Goal: Task Accomplishment & Management: Manage account settings

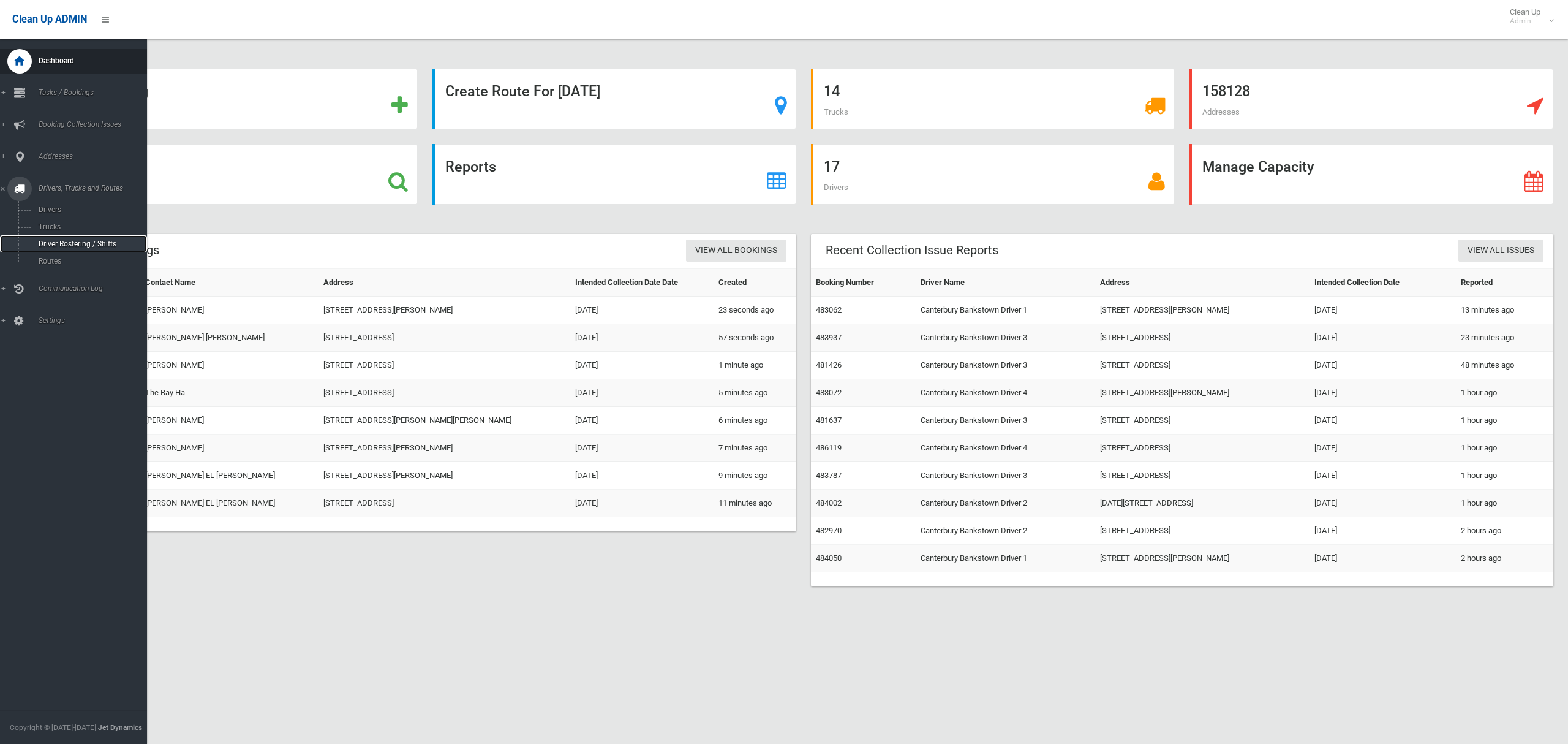
click at [57, 240] on span "Driver Rostering / Shifts" at bounding box center [85, 243] width 102 height 9
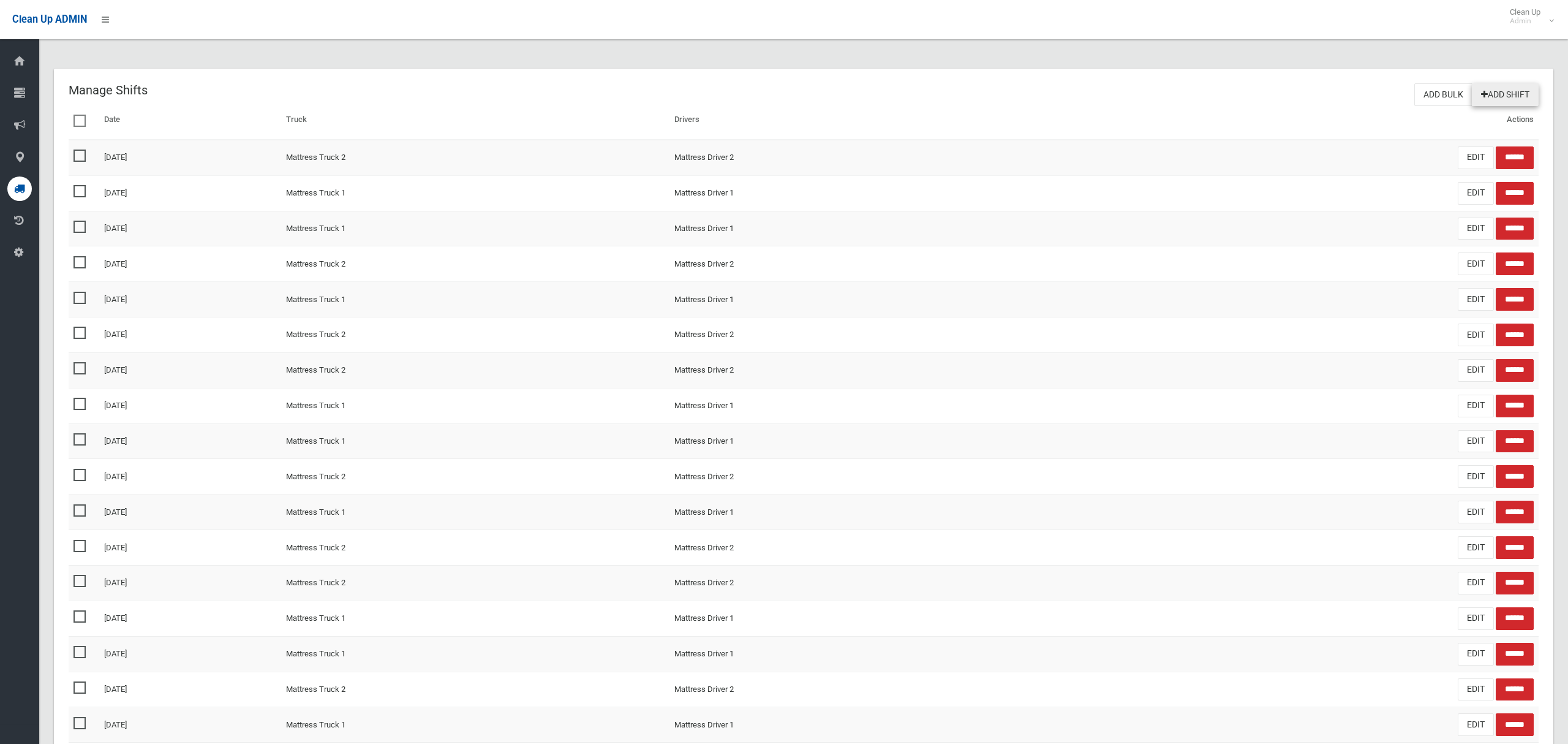
click at [1504, 94] on link "Add Shift" at bounding box center [1506, 94] width 67 height 23
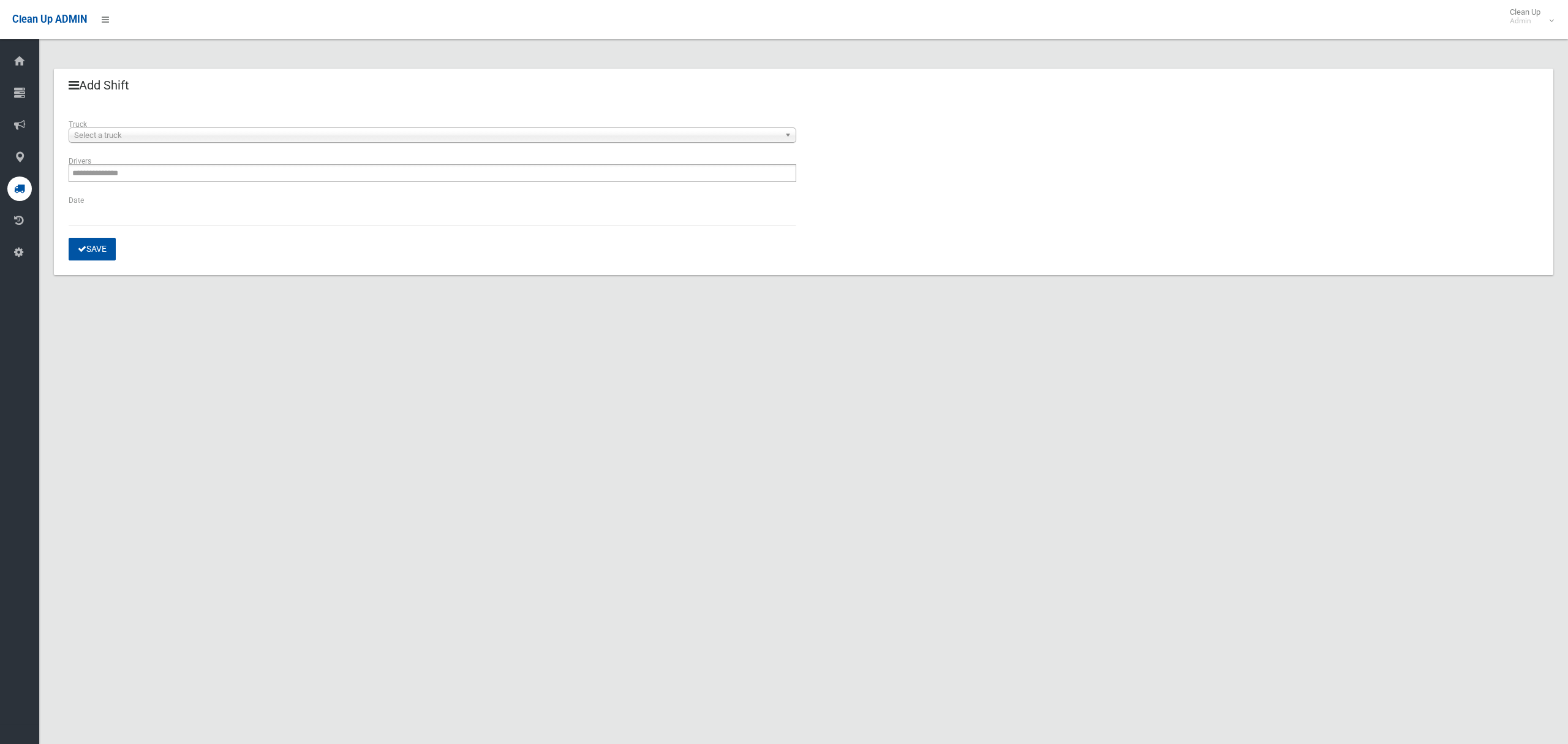
click at [179, 141] on span "Select a truck" at bounding box center [426, 135] width 706 height 15
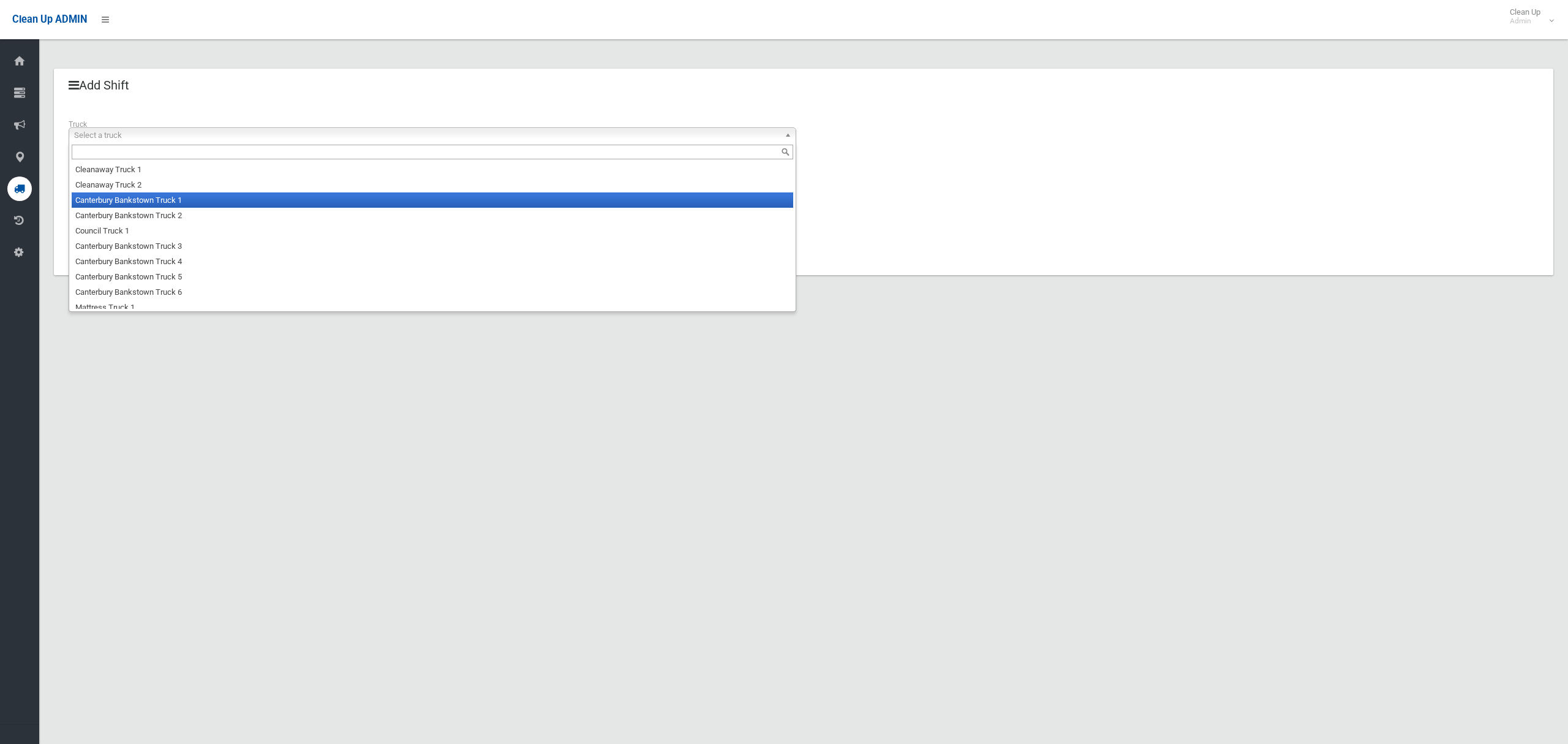
click at [174, 199] on li "Canterbury Bankstown Truck 1" at bounding box center [432, 200] width 721 height 16
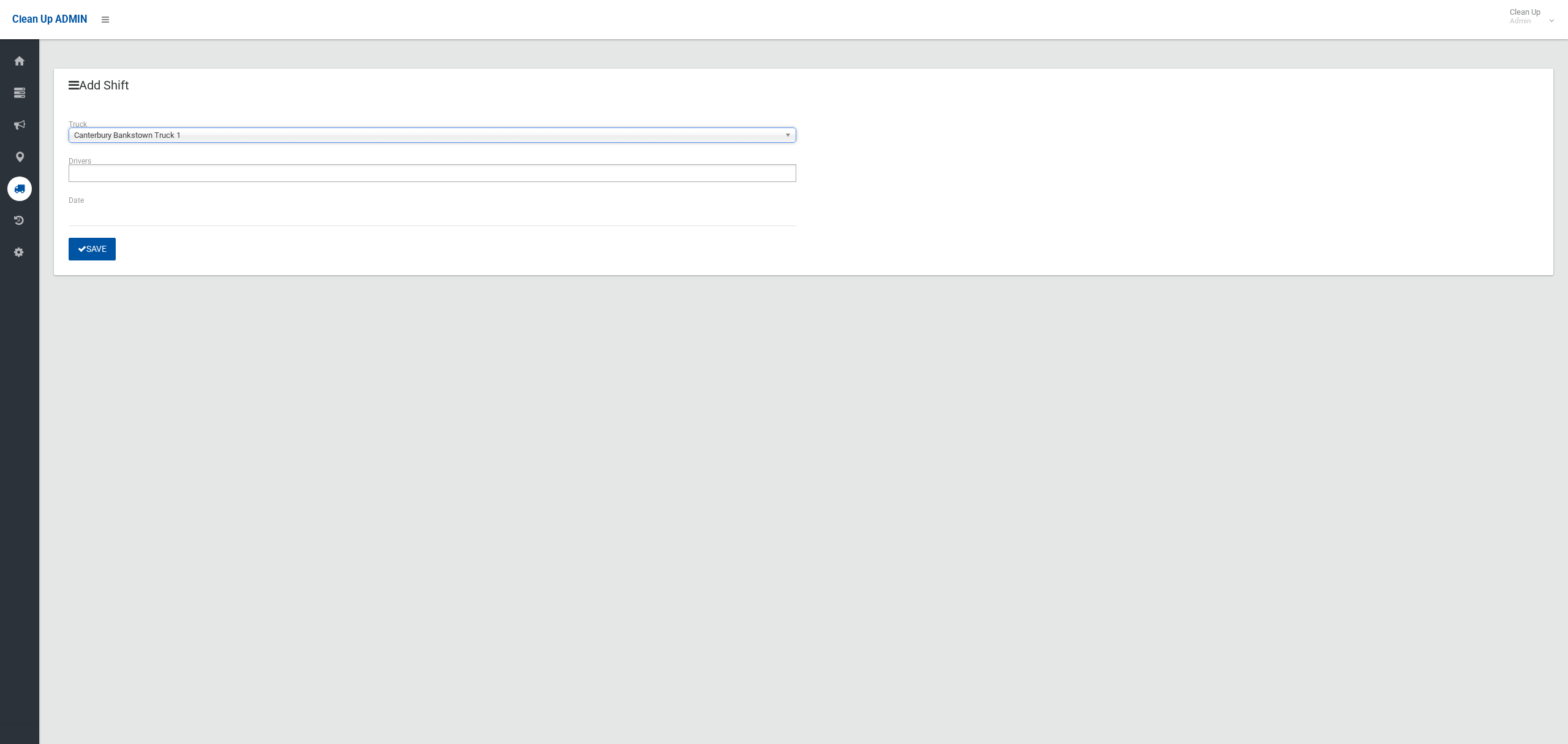
click at [179, 175] on ul at bounding box center [432, 172] width 728 height 18
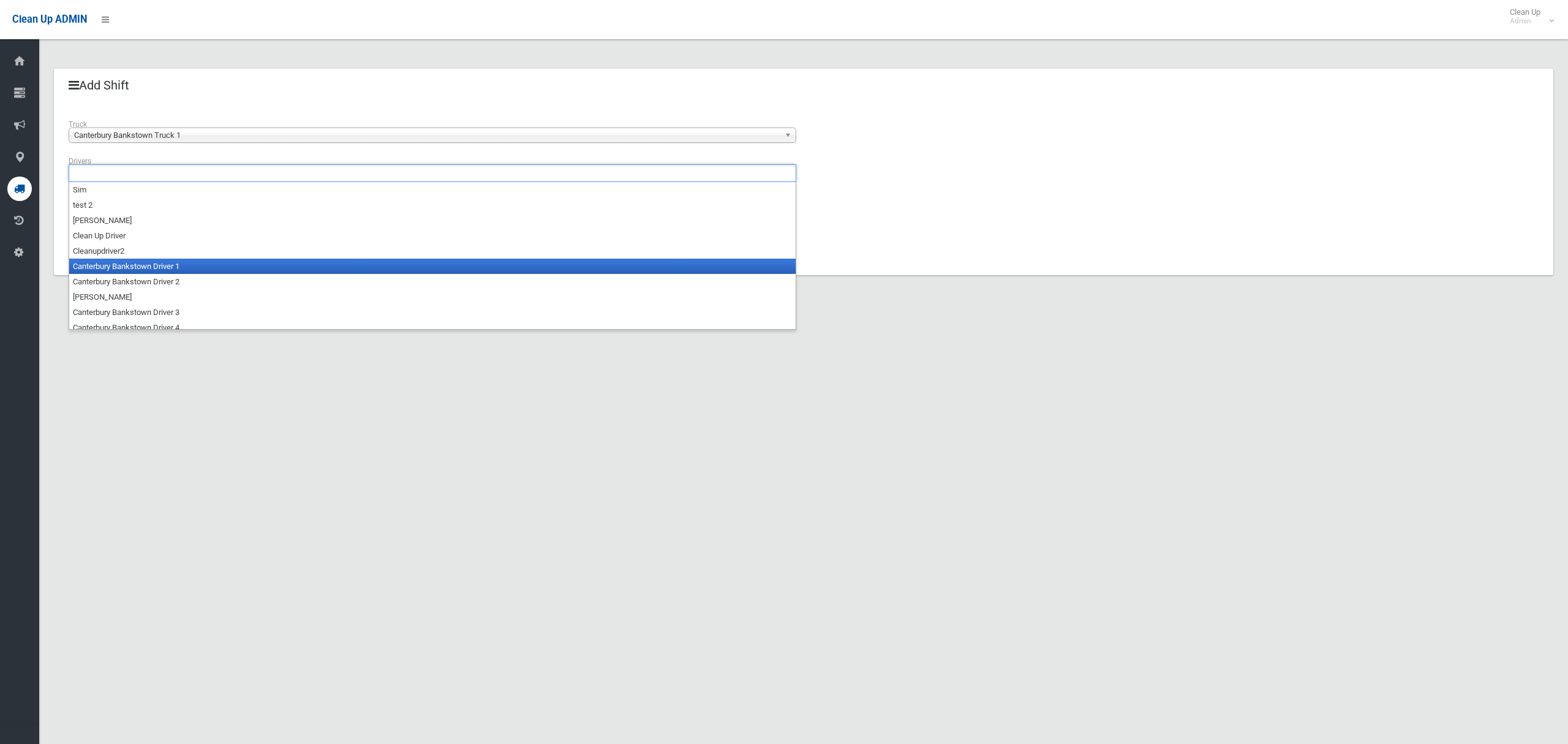
click at [183, 266] on li "Canterbury Bankstown Driver 1" at bounding box center [433, 266] width 727 height 16
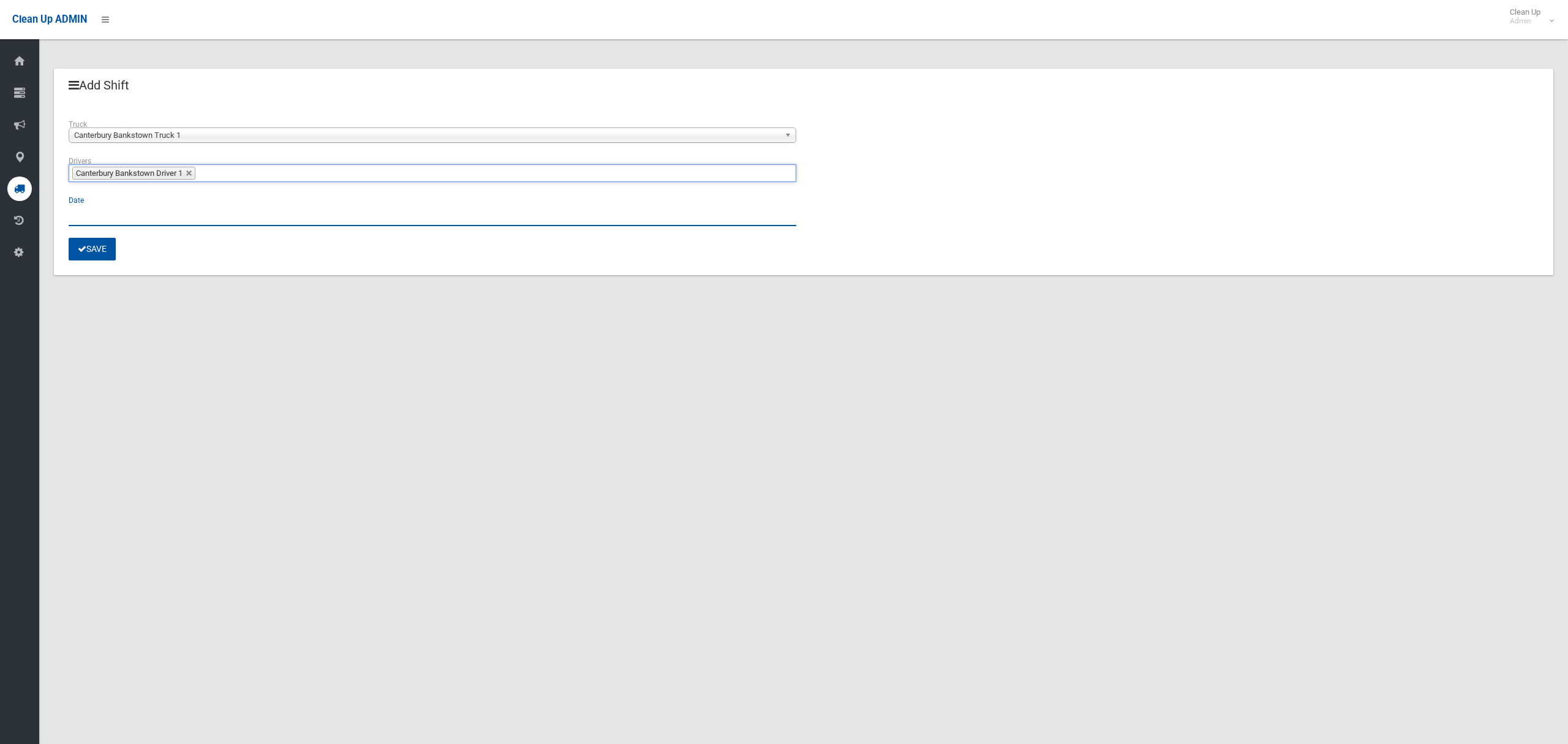
click at [98, 217] on input "text" at bounding box center [432, 214] width 728 height 23
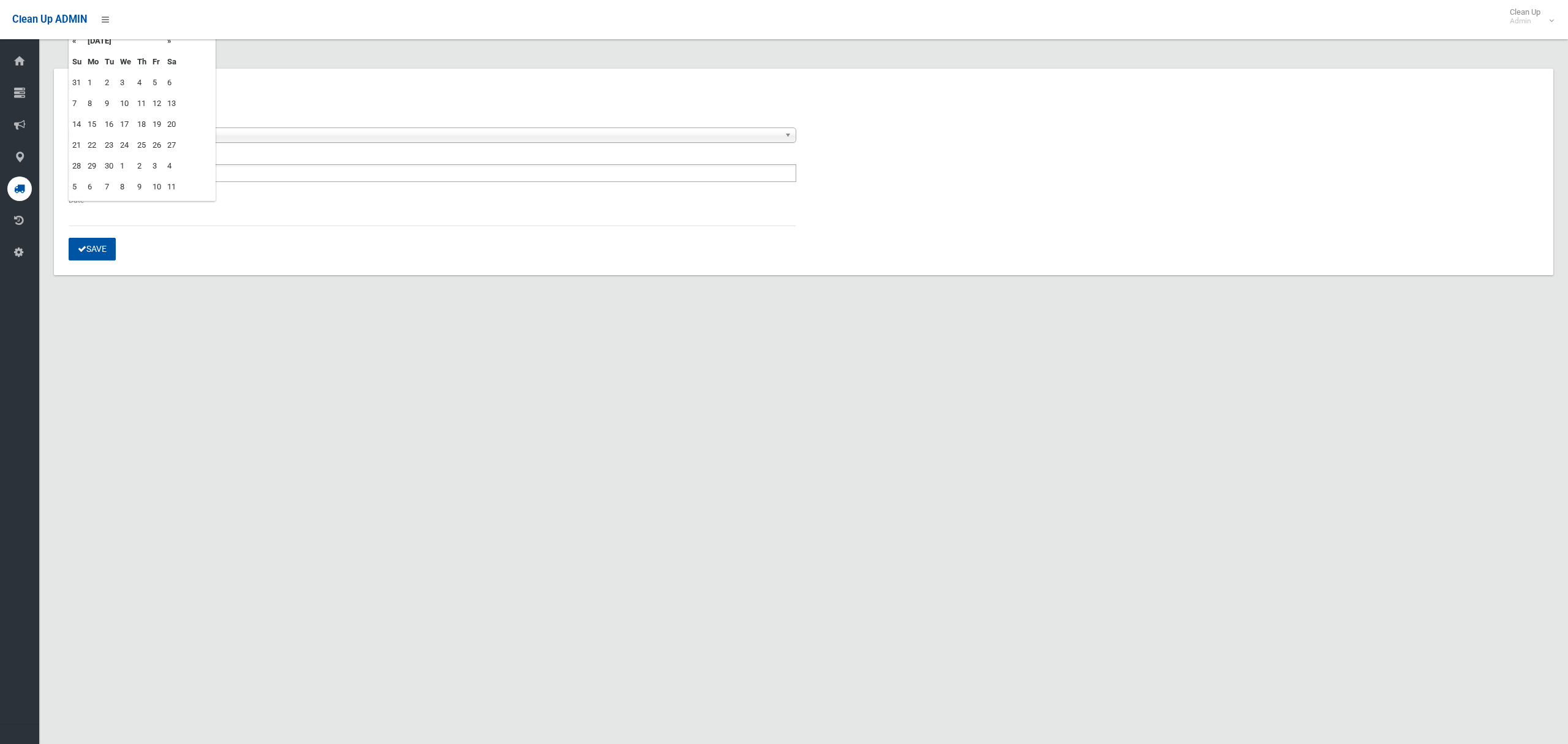
click at [112, 145] on td "23" at bounding box center [110, 145] width 16 height 21
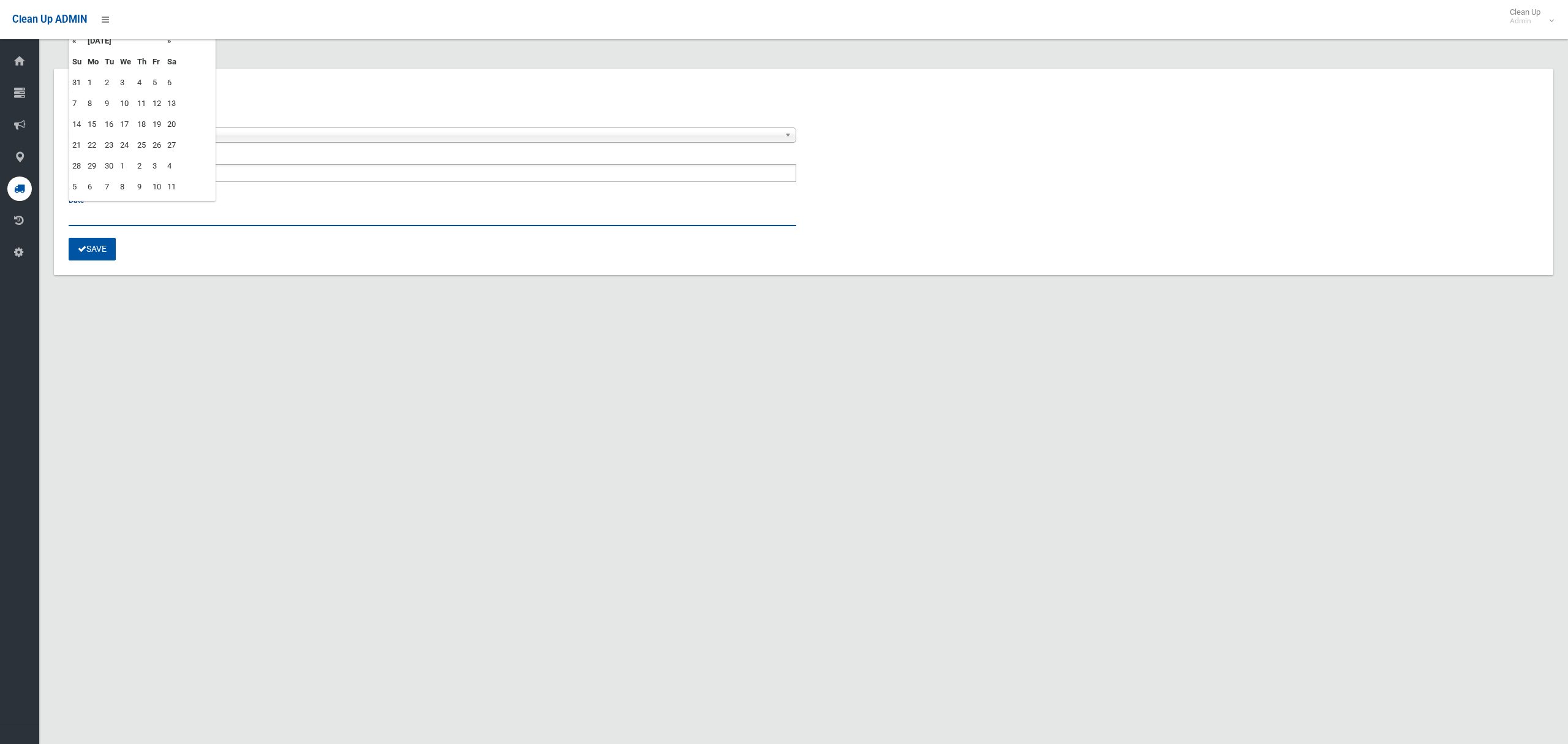
type input "**********"
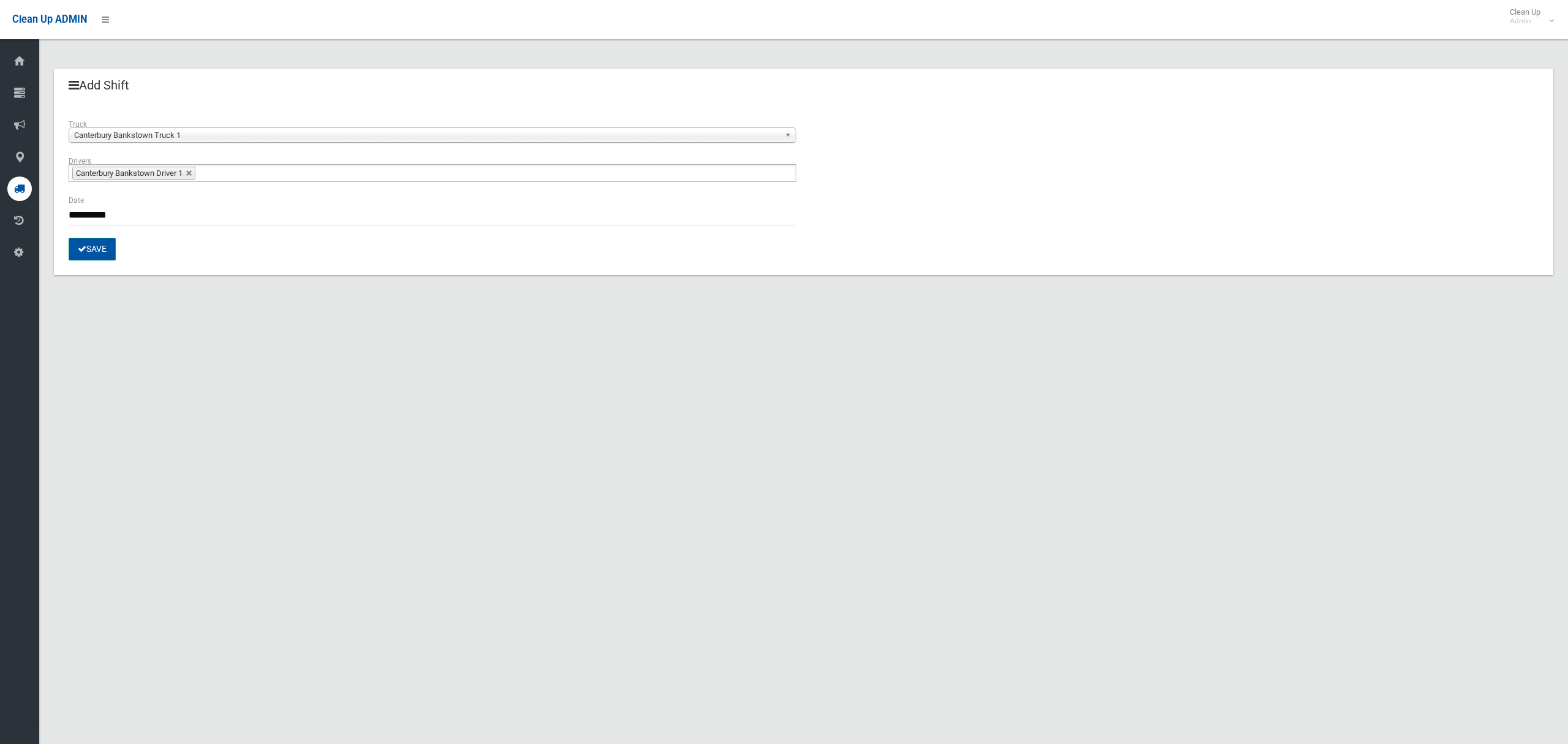
click at [101, 249] on button "Save" at bounding box center [92, 249] width 47 height 23
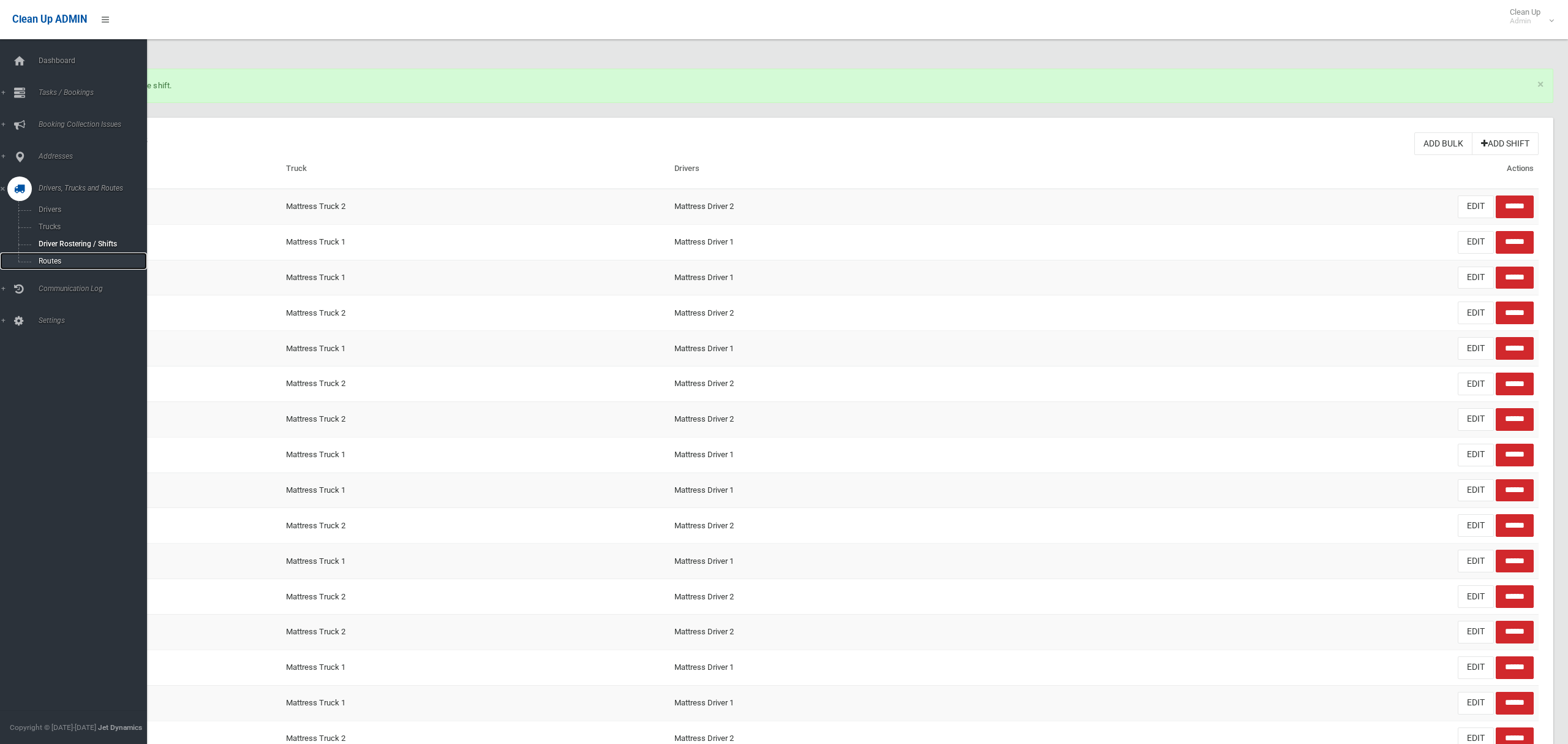
click at [58, 257] on span "Routes" at bounding box center [85, 261] width 102 height 9
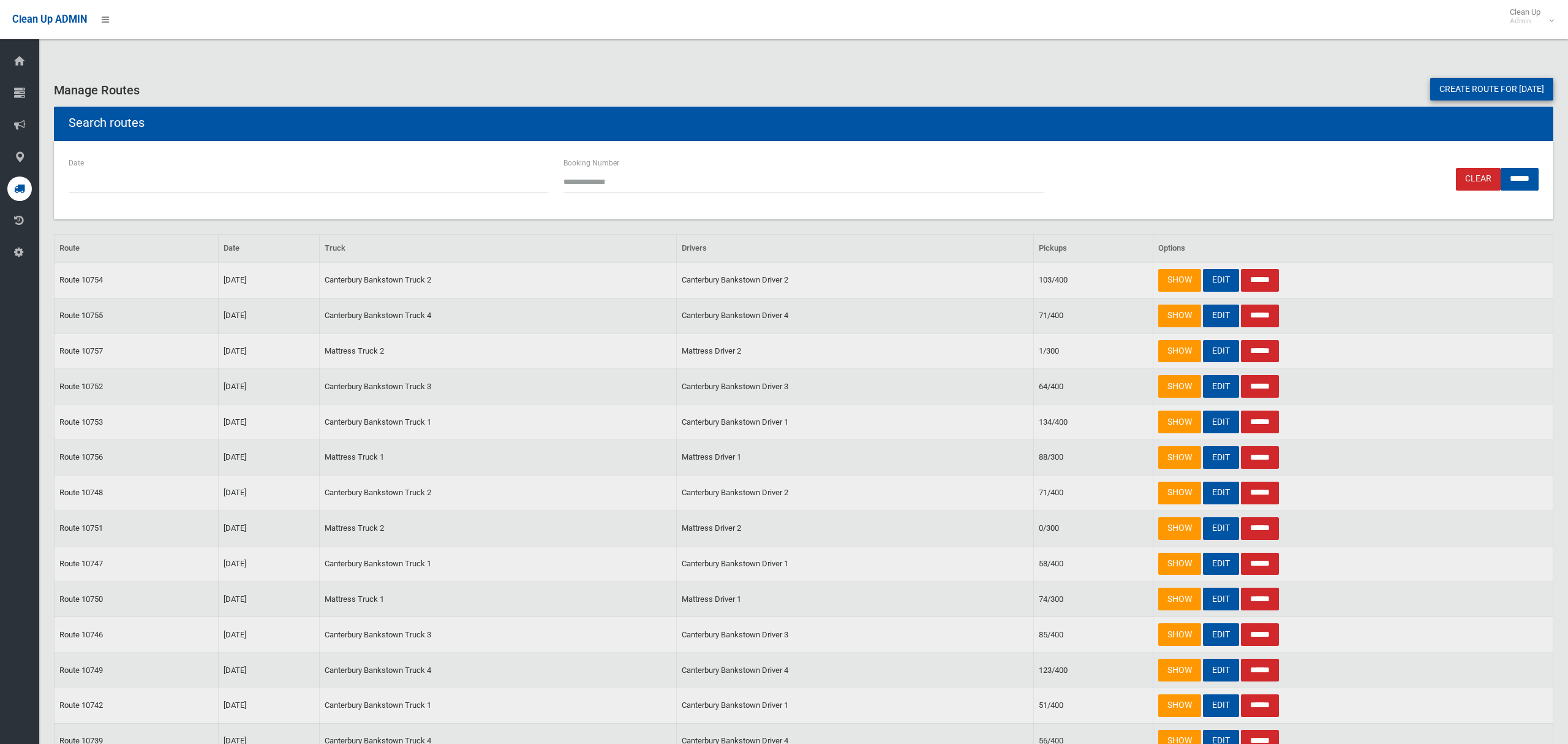
click at [1455, 89] on link "Create route for tomorrow" at bounding box center [1492, 89] width 123 height 23
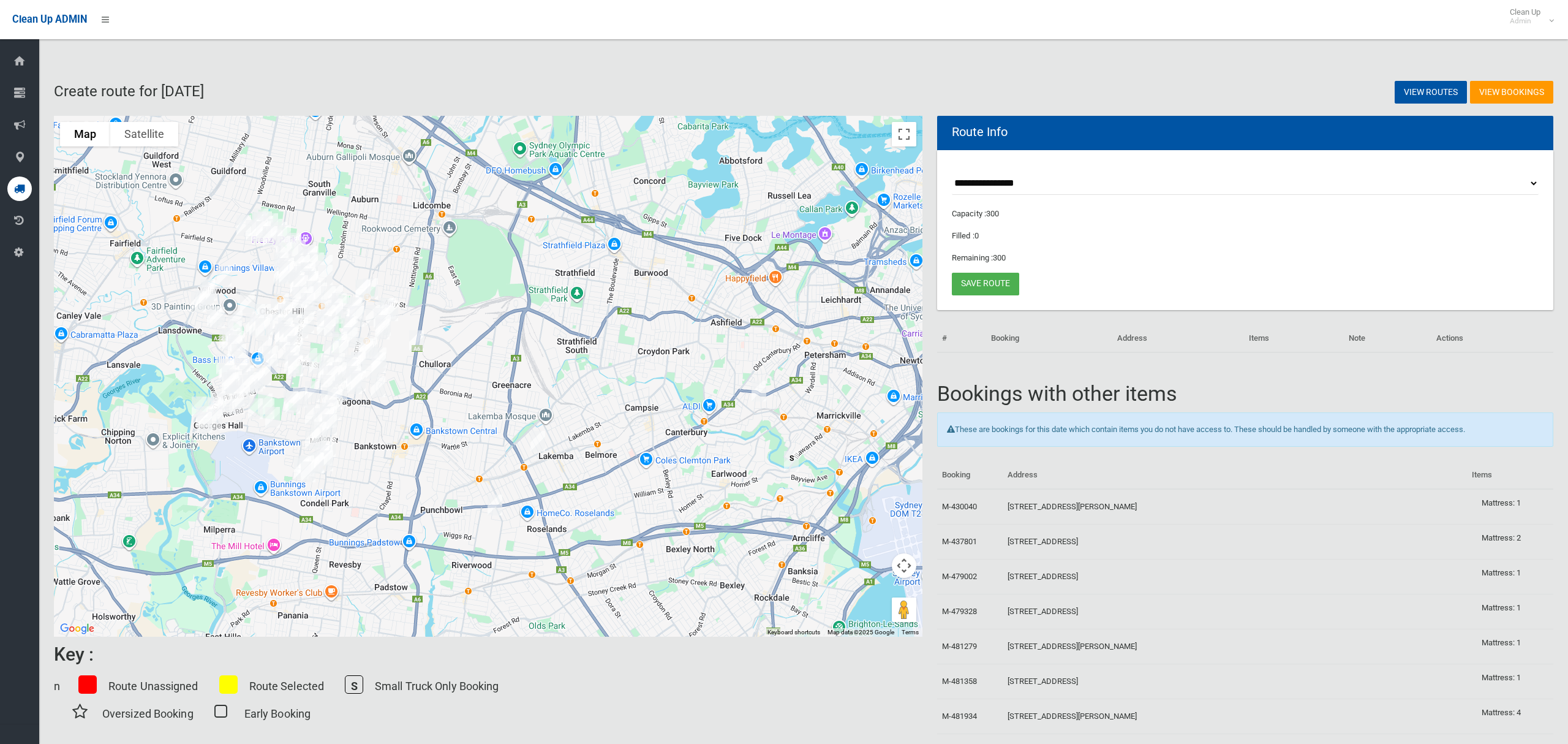
click at [1012, 178] on select "**********" at bounding box center [1246, 183] width 587 height 23
select select "*****"
click at [952, 172] on select "**********" at bounding box center [1246, 183] width 587 height 23
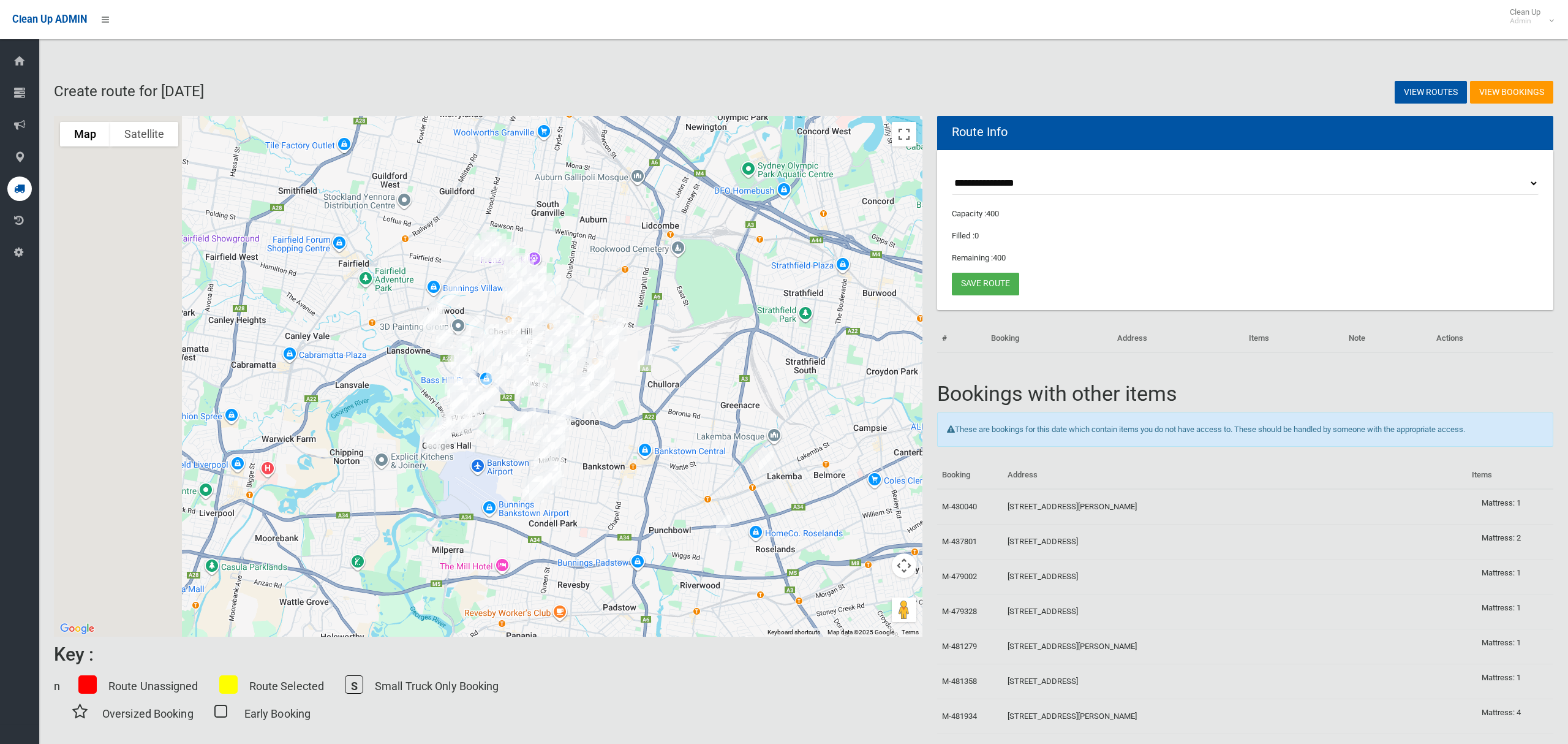
drag, startPoint x: 474, startPoint y: 270, endPoint x: 814, endPoint y: 200, distance: 347.1
click at [662, 276] on div at bounding box center [488, 376] width 869 height 520
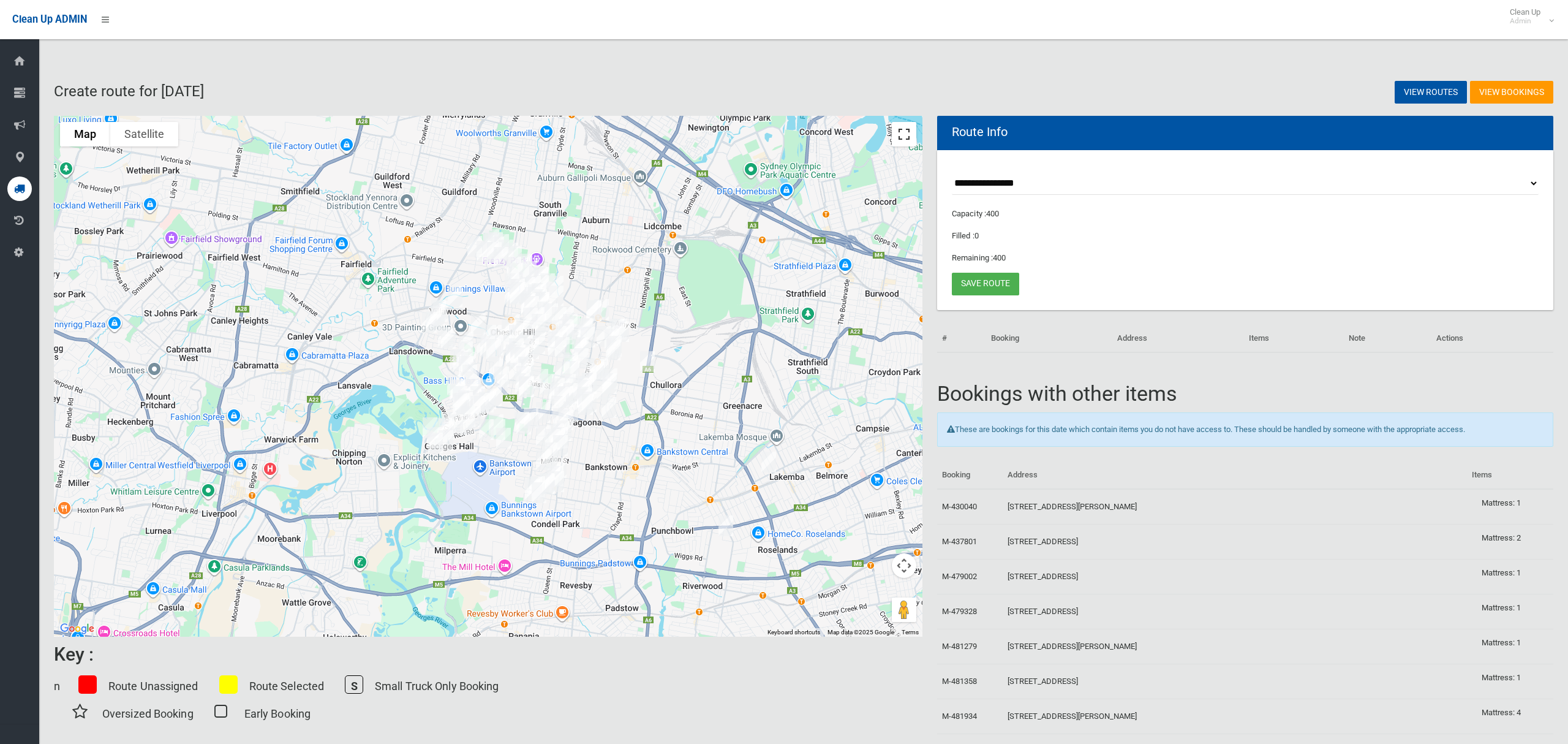
click at [905, 137] on button "Toggle fullscreen view" at bounding box center [905, 134] width 25 height 25
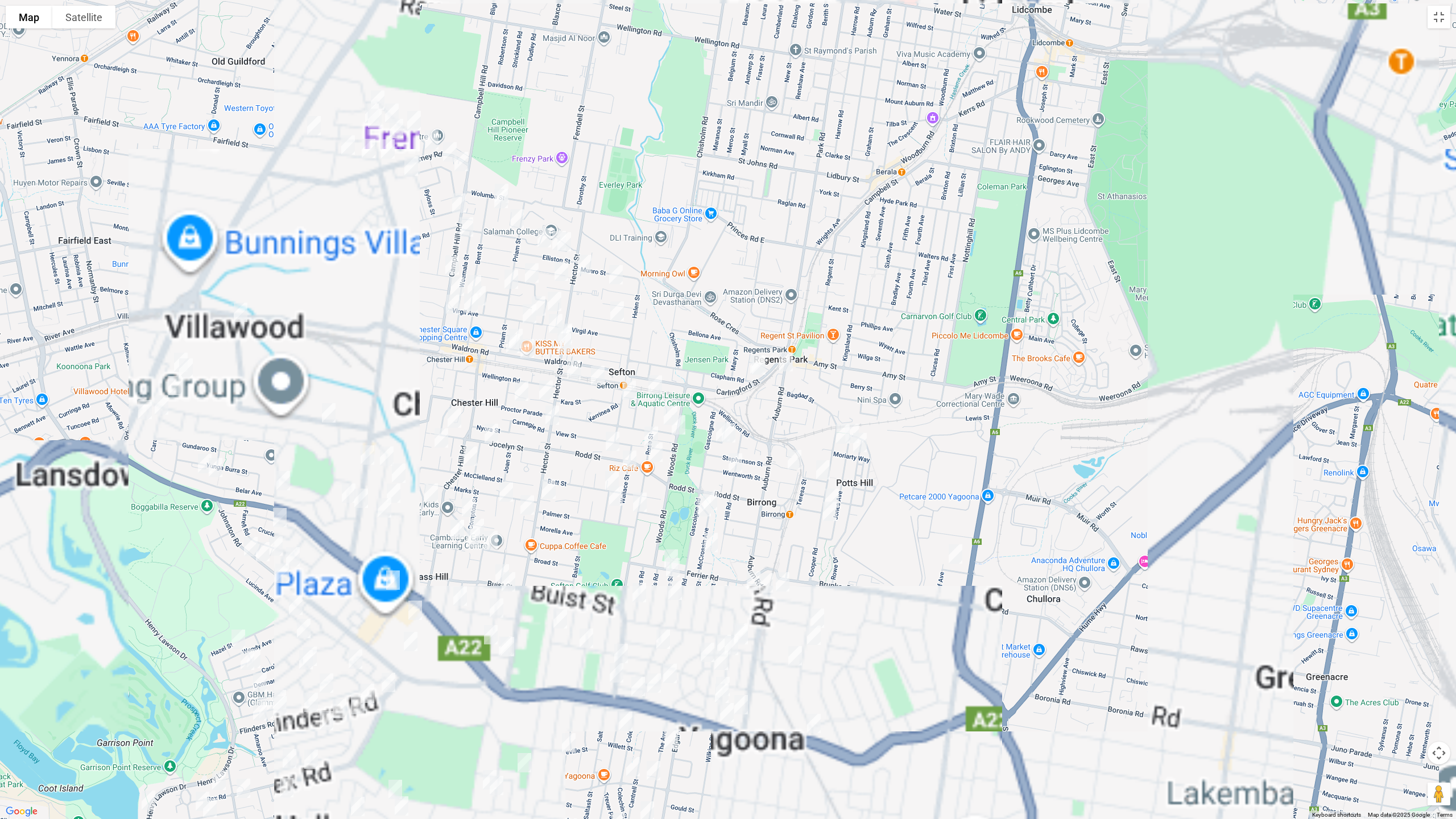
click at [376, 93] on img "21 Miller Road, CHESTER HILL NSW 2162" at bounding box center [378, 99] width 23 height 28
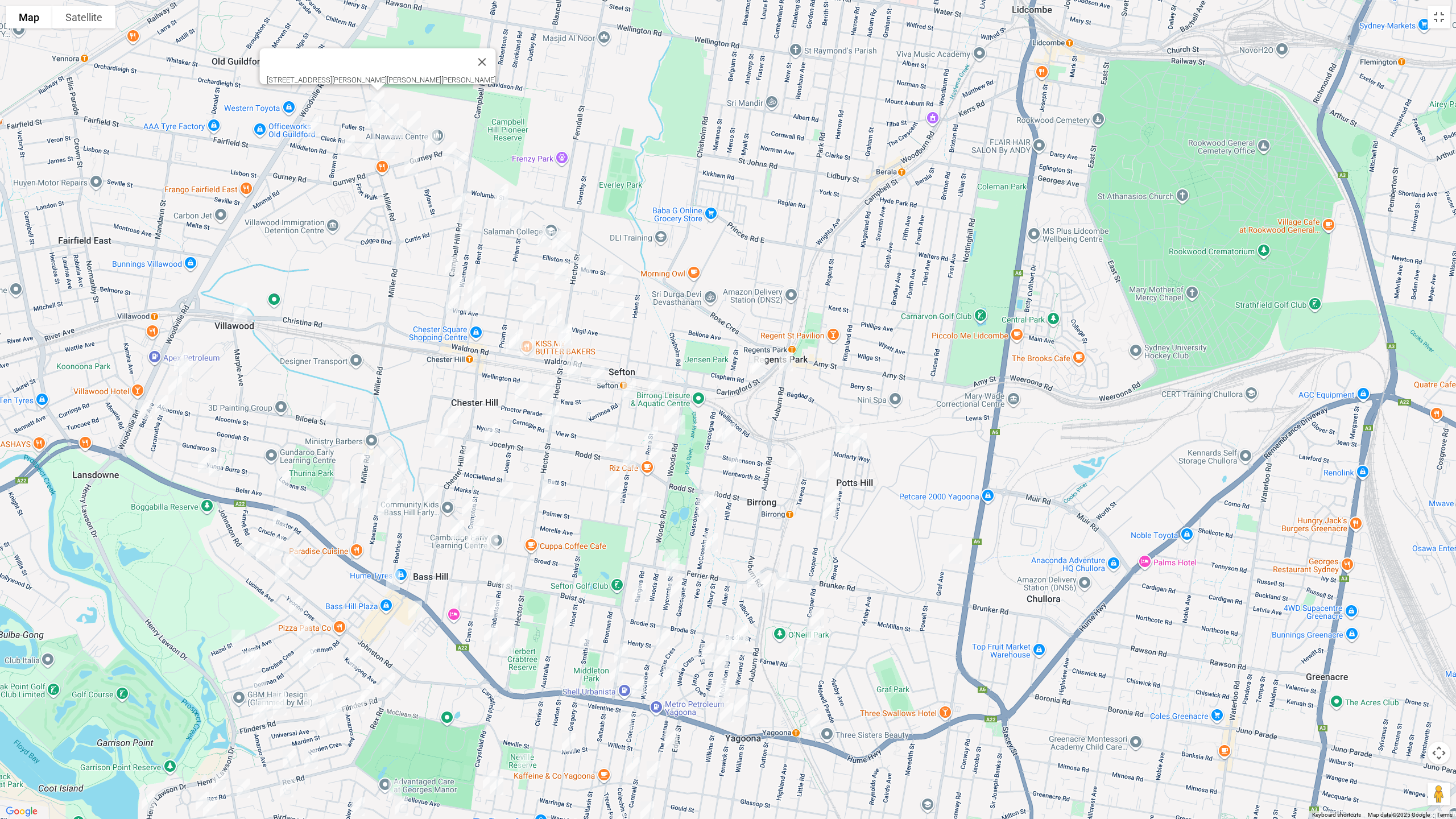
click at [362, 104] on img "32 Miller Road, CHESTER HILL NSW 2162" at bounding box center [372, 112] width 23 height 28
click at [376, 123] on img "2/40 Miller Road, CHESTER HILL NSW 2162" at bounding box center [375, 118] width 23 height 28
click at [312, 127] on img "31 Clack Road, CHESTER HILL NSW 2162" at bounding box center [314, 125] width 23 height 28
click at [399, 106] on img "10 Mountview Avenue, CHESTER HILL NSW 2162" at bounding box center [392, 112] width 23 height 28
drag, startPoint x: 394, startPoint y: 130, endPoint x: 420, endPoint y: 123, distance: 26.9
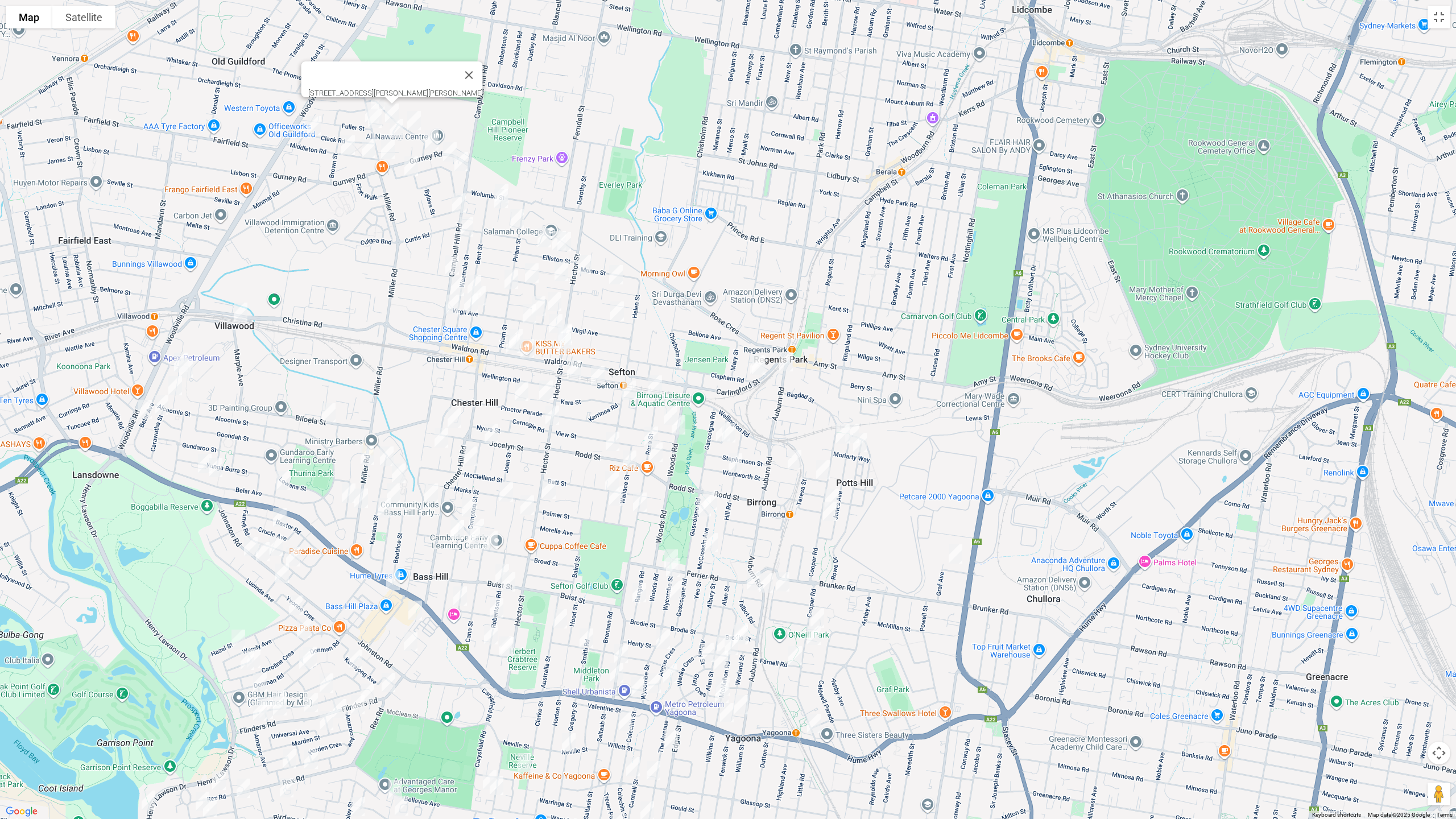
click at [394, 131] on img "10A Moss Street, CHESTER HILL NSW 2162" at bounding box center [397, 128] width 23 height 28
click at [419, 122] on img "22 Ian Crescent, CHESTER HILL NSW 2162" at bounding box center [414, 120] width 23 height 28
click at [384, 143] on img "75 Miller Road, CHESTER HILL NSW 2162" at bounding box center [388, 149] width 23 height 28
click at [368, 146] on img "11 Middleton Road, CHESTER HILL NSW 2162" at bounding box center [369, 148] width 23 height 28
click at [348, 147] on img "29 Middleton Road, CHESTER HILL NSW 2162" at bounding box center [348, 144] width 23 height 28
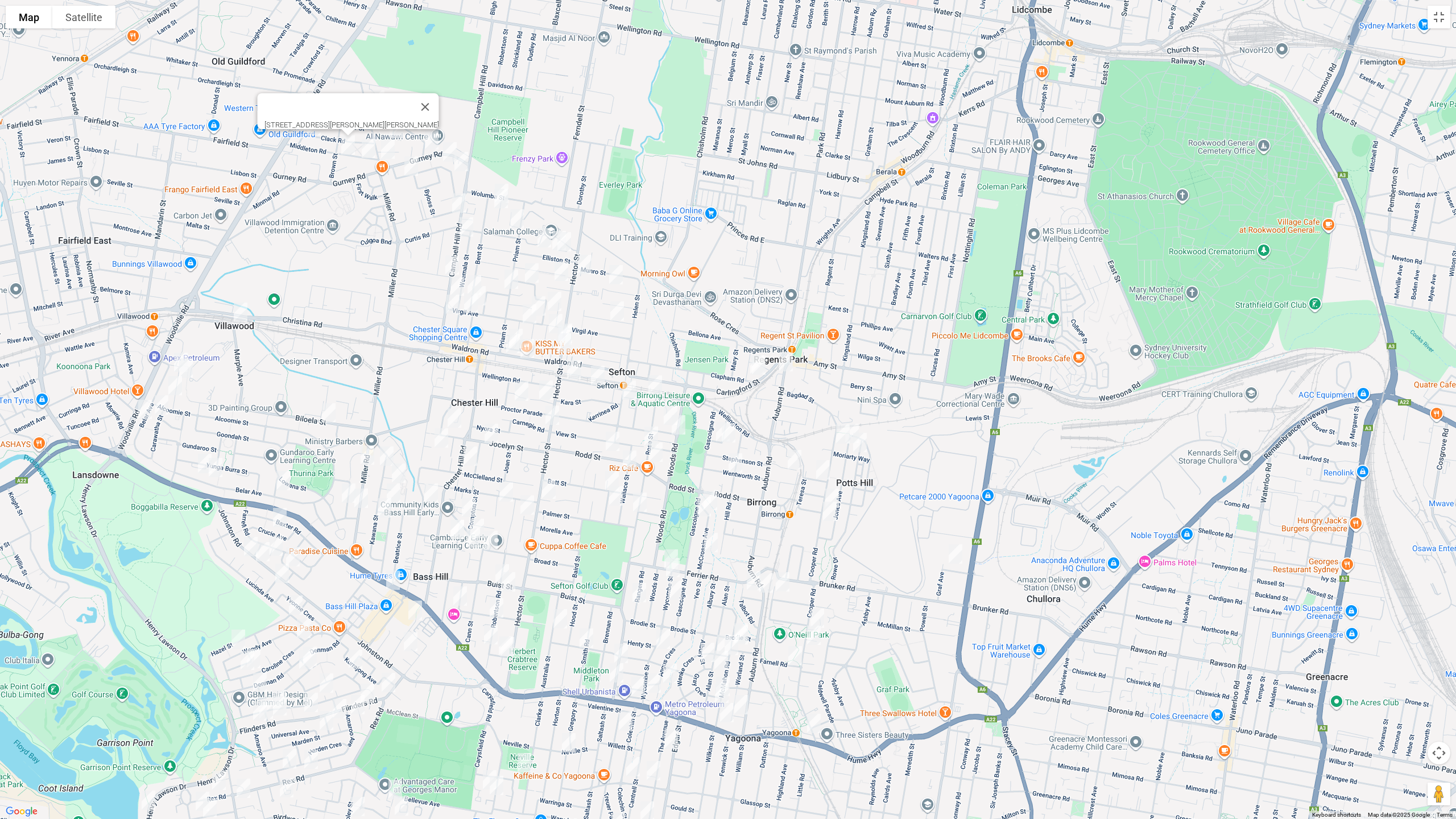
drag, startPoint x: 390, startPoint y: 152, endPoint x: 415, endPoint y: 145, distance: 26.0
click at [389, 151] on img "75 Miller Road, CHESTER HILL NSW 2162" at bounding box center [388, 149] width 23 height 28
click at [430, 140] on img "20 Gurney Road, CHESTER HILL NSW 2162" at bounding box center [432, 139] width 23 height 28
click at [446, 149] on img "39 Woodland Road, CHESTER HILL NSW 2162" at bounding box center [450, 151] width 23 height 28
click at [462, 158] on img "51A Woodland Road, CHESTER HILL NSW 2162" at bounding box center [462, 161] width 23 height 28
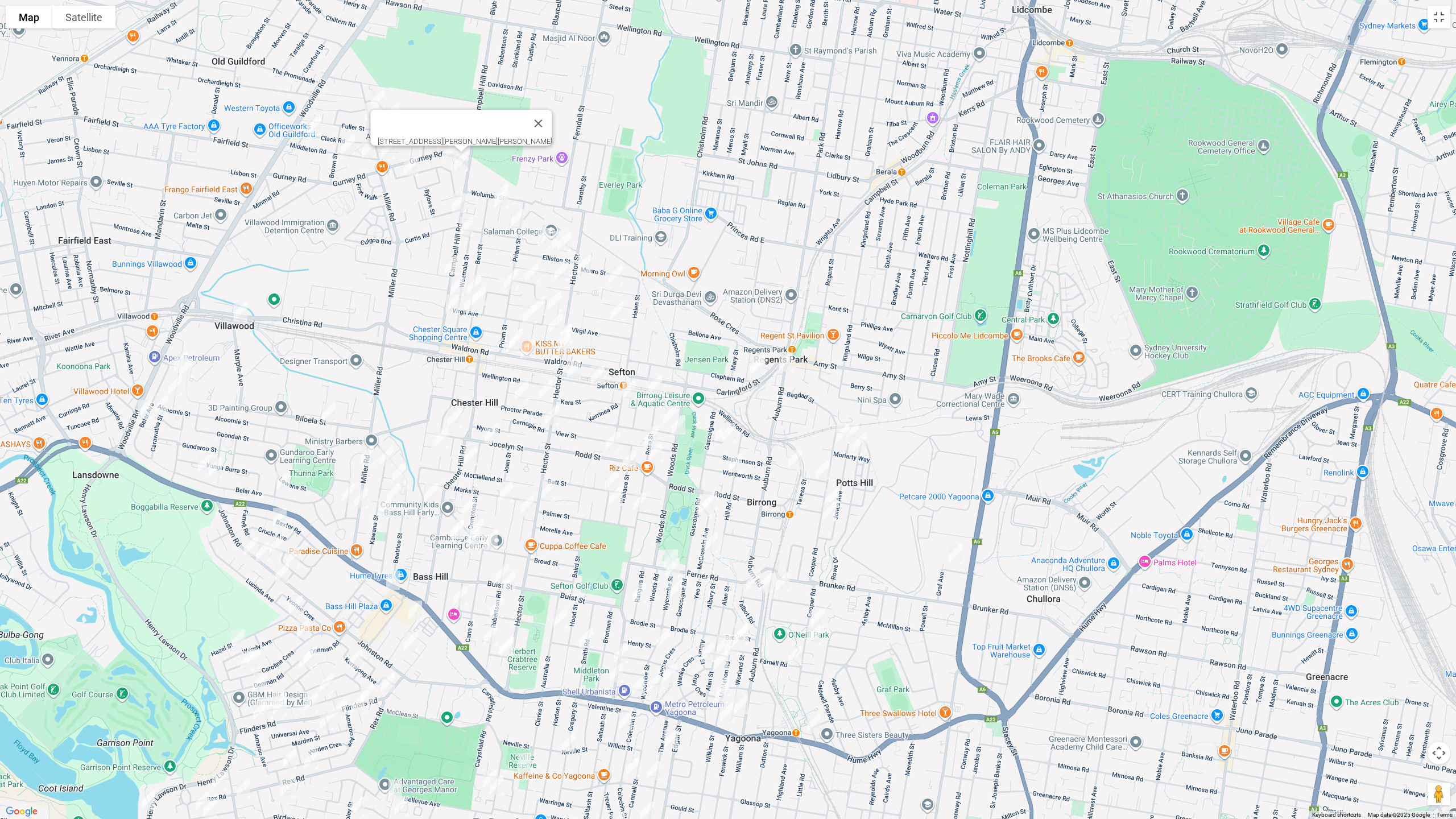
click at [412, 164] on img "20 Woodland Road, CHESTER HILL NSW 2162" at bounding box center [412, 166] width 23 height 28
click at [505, 177] on div "20 Woodland Road, CHESTER HILL NSW 2162" at bounding box center [728, 410] width 1456 height 819
click at [505, 180] on img "6 Vista Crescent, CHESTER HILL NSW 2162" at bounding box center [502, 192] width 23 height 28
click at [505, 196] on img "12 Vista Crescent, CHESTER HILL NSW 2162" at bounding box center [501, 198] width 23 height 28
click at [459, 199] on img "1 Kenward Avenue, CHESTER HILL NSW 2162" at bounding box center [459, 203] width 23 height 28
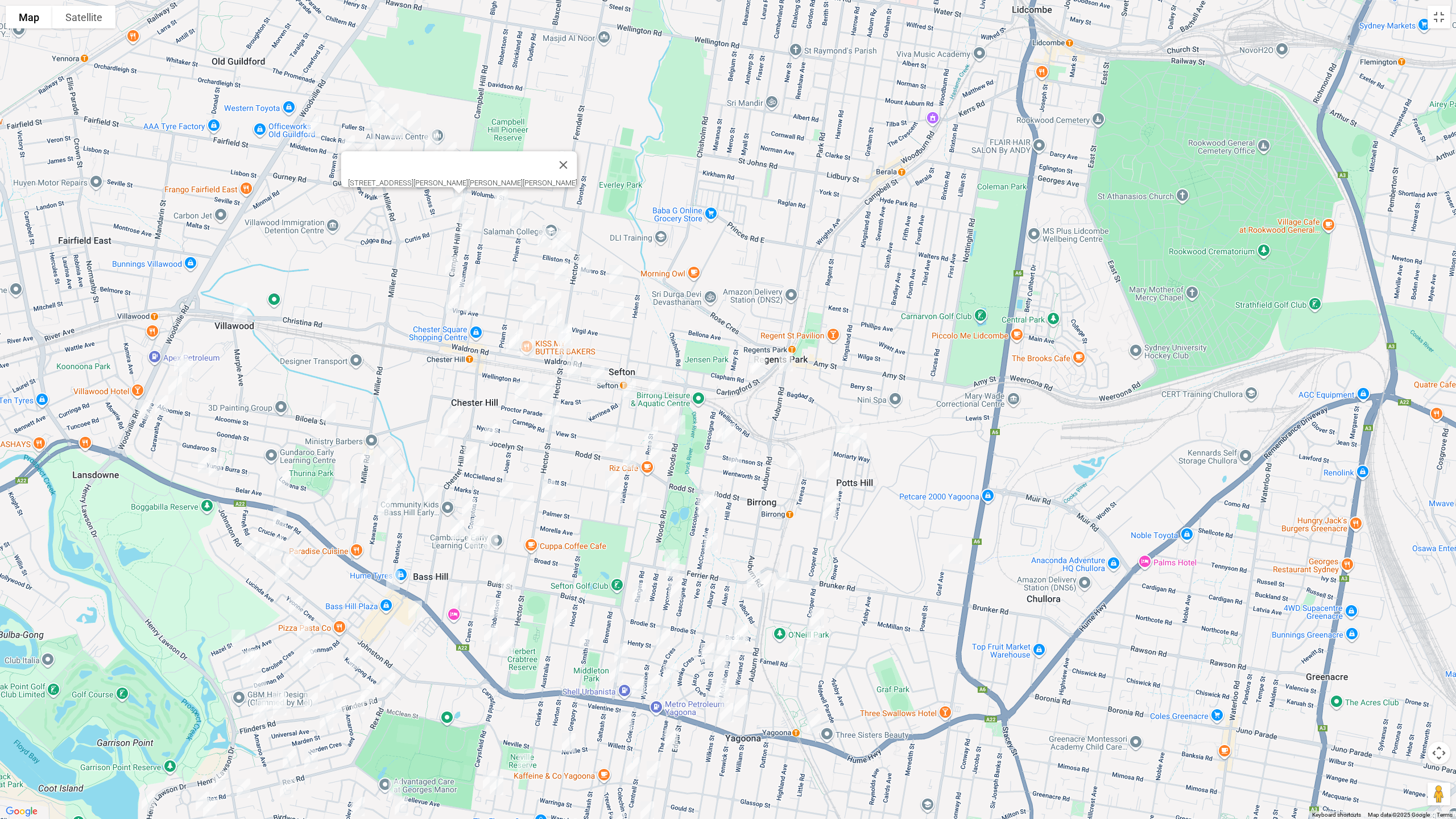
click at [521, 217] on img "2 Arlewis Street, CHESTER HILL NSW 2162" at bounding box center [517, 218] width 23 height 28
click at [543, 235] on img "34 Elliston Street, CHESTER HILL NSW 2162" at bounding box center [544, 237] width 23 height 28
click at [550, 247] on img "18 Elliston Street, CHESTER HILL NSW 2162" at bounding box center [560, 240] width 23 height 28
click at [570, 242] on img "2/12 Elliston Street, CHESTER HILL NSW 2162" at bounding box center [565, 242] width 23 height 28
click at [468, 228] on img "49 Campbell Hill Road, CHESTER HILL NSW 2162" at bounding box center [467, 226] width 23 height 28
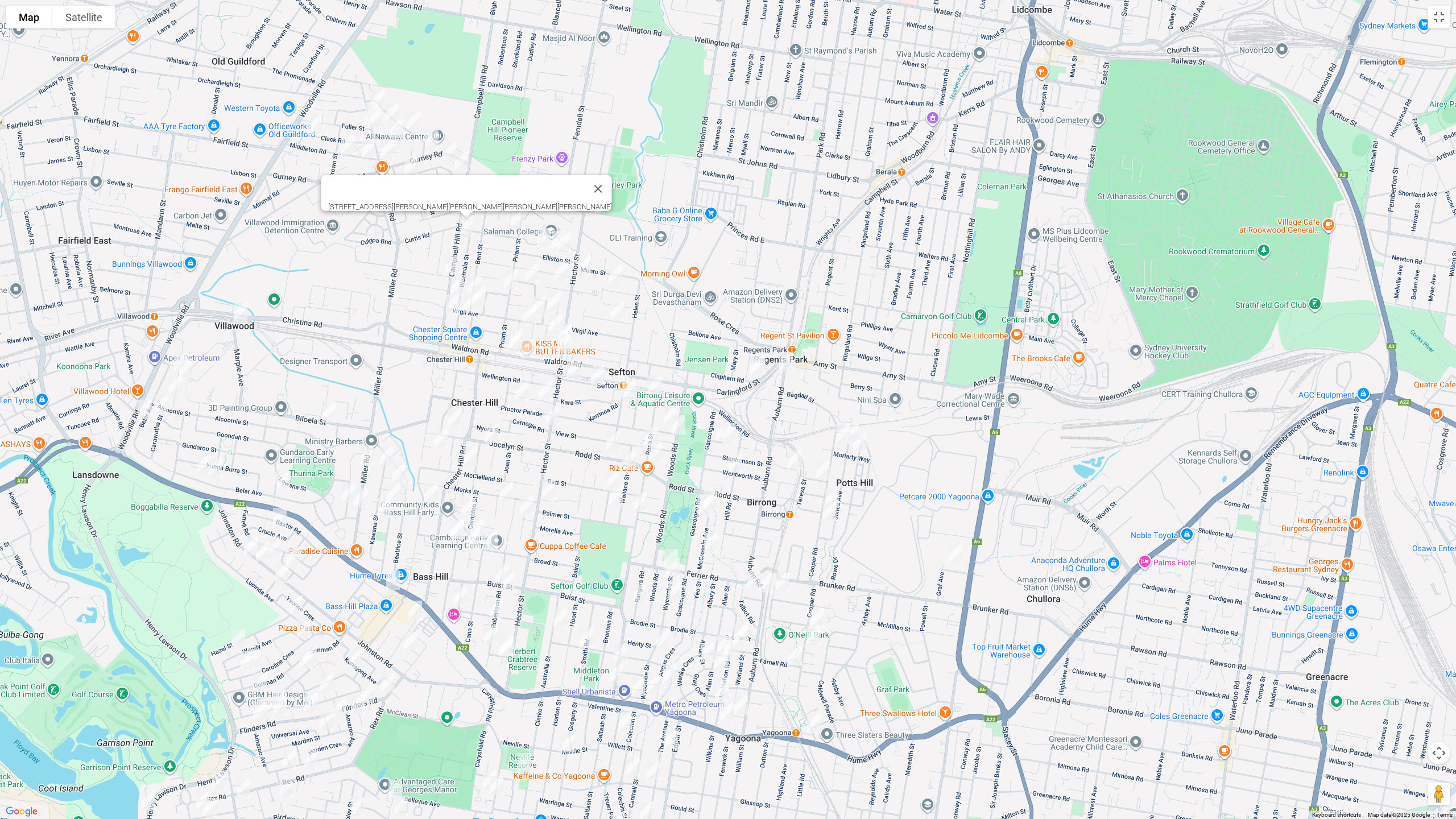
click at [451, 262] on img "94 Campbell Hill Road, CHESTER HILL NSW 2162" at bounding box center [452, 265] width 23 height 28
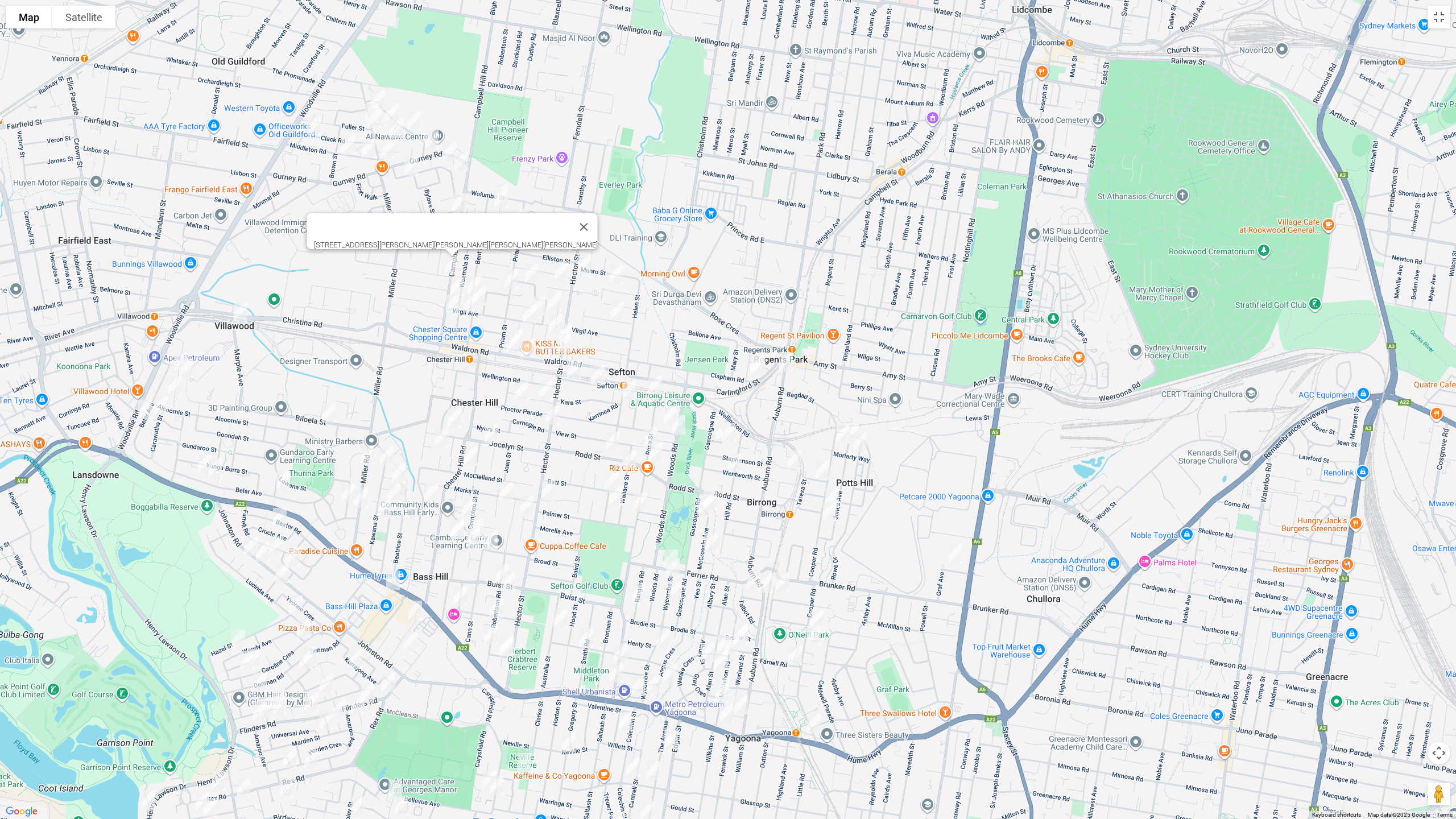
click at [516, 280] on img "78 Priam Street, CHESTER HILL NSW 2162" at bounding box center [511, 279] width 23 height 28
click at [531, 276] on img "6a Burton Avenue, CHESTER HILL NSW 2162" at bounding box center [532, 273] width 23 height 28
click at [564, 275] on img "10 Mc Phee Street, CHESTER HILL NSW 2162" at bounding box center [562, 271] width 23 height 28
click at [478, 271] on img "31 Bent Street, CHESTER HILL NSW 2162" at bounding box center [475, 284] width 23 height 28
click at [455, 278] on img "97 Campbell Hill Road, CHESTER HILL NSW 2162" at bounding box center [457, 285] width 23 height 28
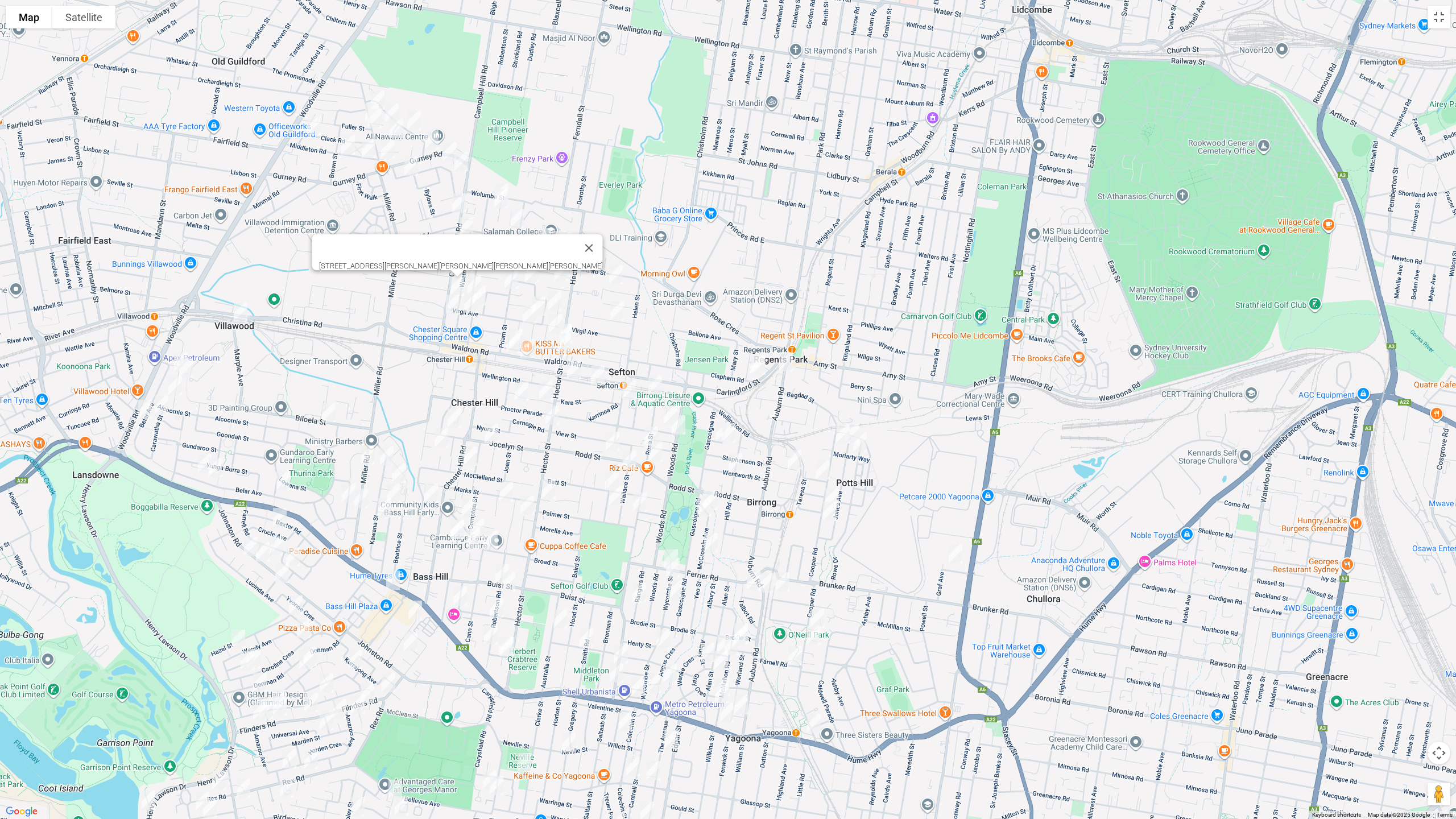
click at [486, 294] on img "1/146 Virgil Avenue, CHESTER HILL NSW 2162" at bounding box center [479, 295] width 23 height 28
click at [467, 308] on img "95 Virgil Avenue, CHESTER HILL NSW 2162" at bounding box center [471, 303] width 23 height 28
click at [450, 307] on img "103 Campbell Hill Road, CHESTER HILL NSW 2162" at bounding box center [453, 304] width 23 height 28
click at [586, 270] on img "27 Hector Street, SEFTON NSW 2162" at bounding box center [585, 264] width 23 height 28
click at [621, 276] on img "22 Roosevelt Avenue, SEFTON NSW 2162" at bounding box center [617, 274] width 23 height 28
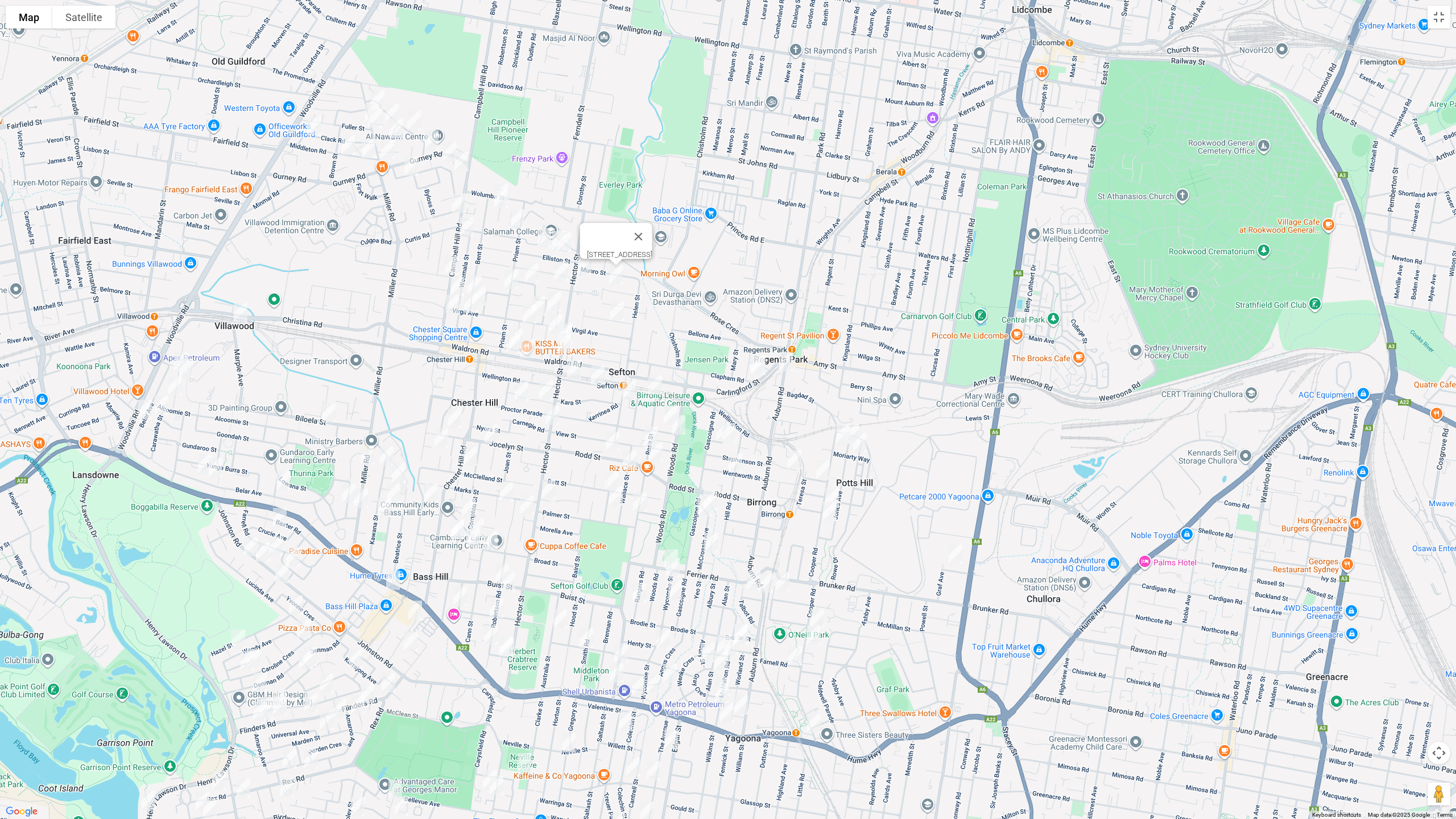
drag, startPoint x: 616, startPoint y: 311, endPoint x: 602, endPoint y: 309, distance: 14.1
click at [616, 311] on img "15 Chifley Avenue, SEFTON NSW 2162" at bounding box center [617, 311] width 23 height 28
click at [558, 298] on img "4 Meakin Crescent, CHESTER HILL NSW 2162" at bounding box center [555, 301] width 23 height 28
click at [540, 301] on img "5 Grevillea Road, CHESTER HILL NSW 2162" at bounding box center [530, 314] width 23 height 28
click at [524, 324] on img "104 Waldron Road, CHESTER HILL NSW 2162" at bounding box center [516, 338] width 23 height 28
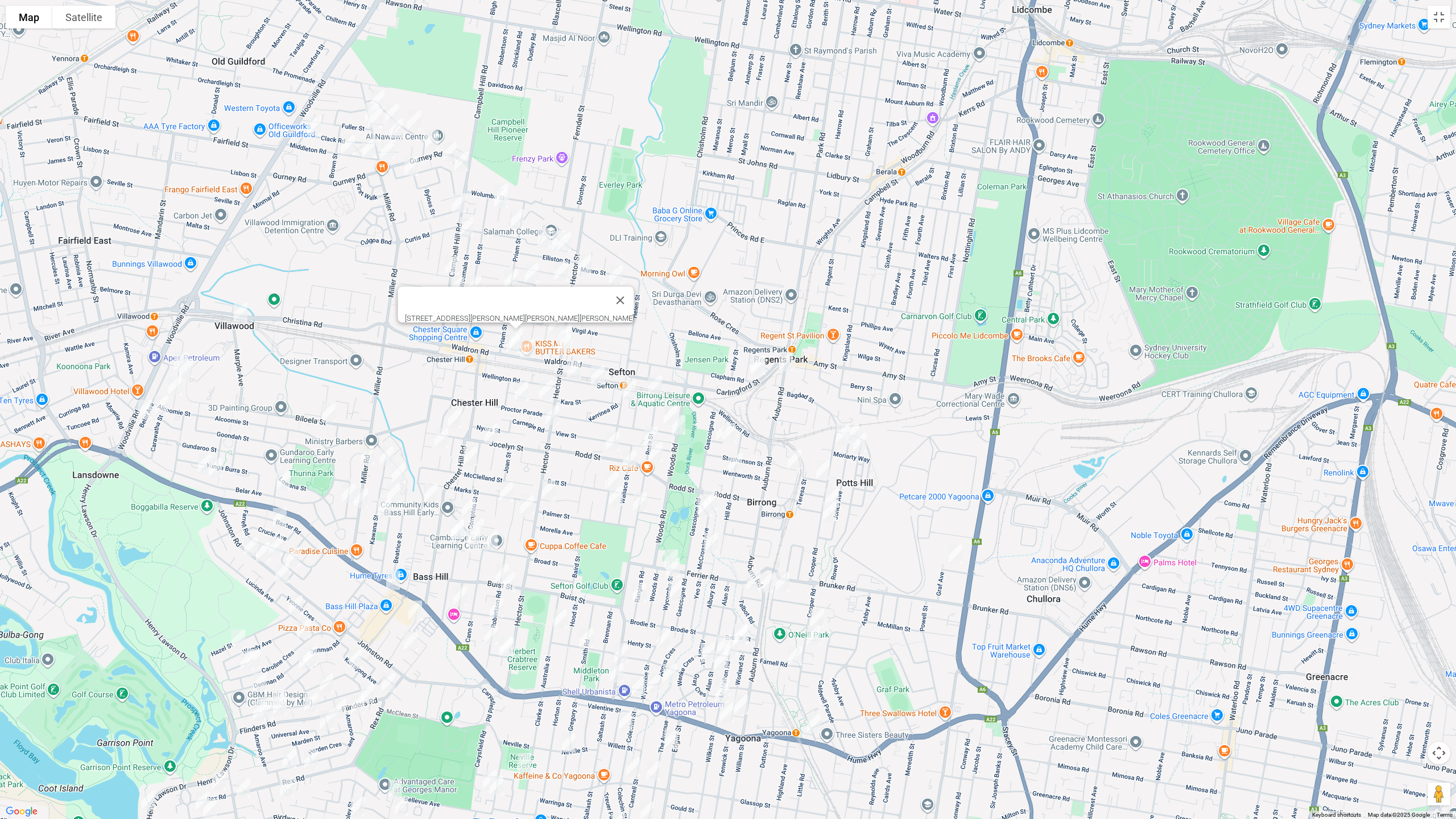
click at [511, 345] on img "111 Waldron Road, CHESTER HILL NSW 2162" at bounding box center [513, 343] width 23 height 28
click at [531, 350] on img "97 Waldron Road, CHESTER HILL NSW 2162" at bounding box center [527, 348] width 23 height 28
click at [618, 306] on button "Close" at bounding box center [632, 311] width 27 height 27
click at [537, 294] on img "102A Virgil Avenue, CHESTER HILL NSW 2162" at bounding box center [539, 306] width 23 height 28
click at [548, 316] on img "9b Kembla Avenue, CHESTER HILL NSW 2162" at bounding box center [556, 323] width 23 height 28
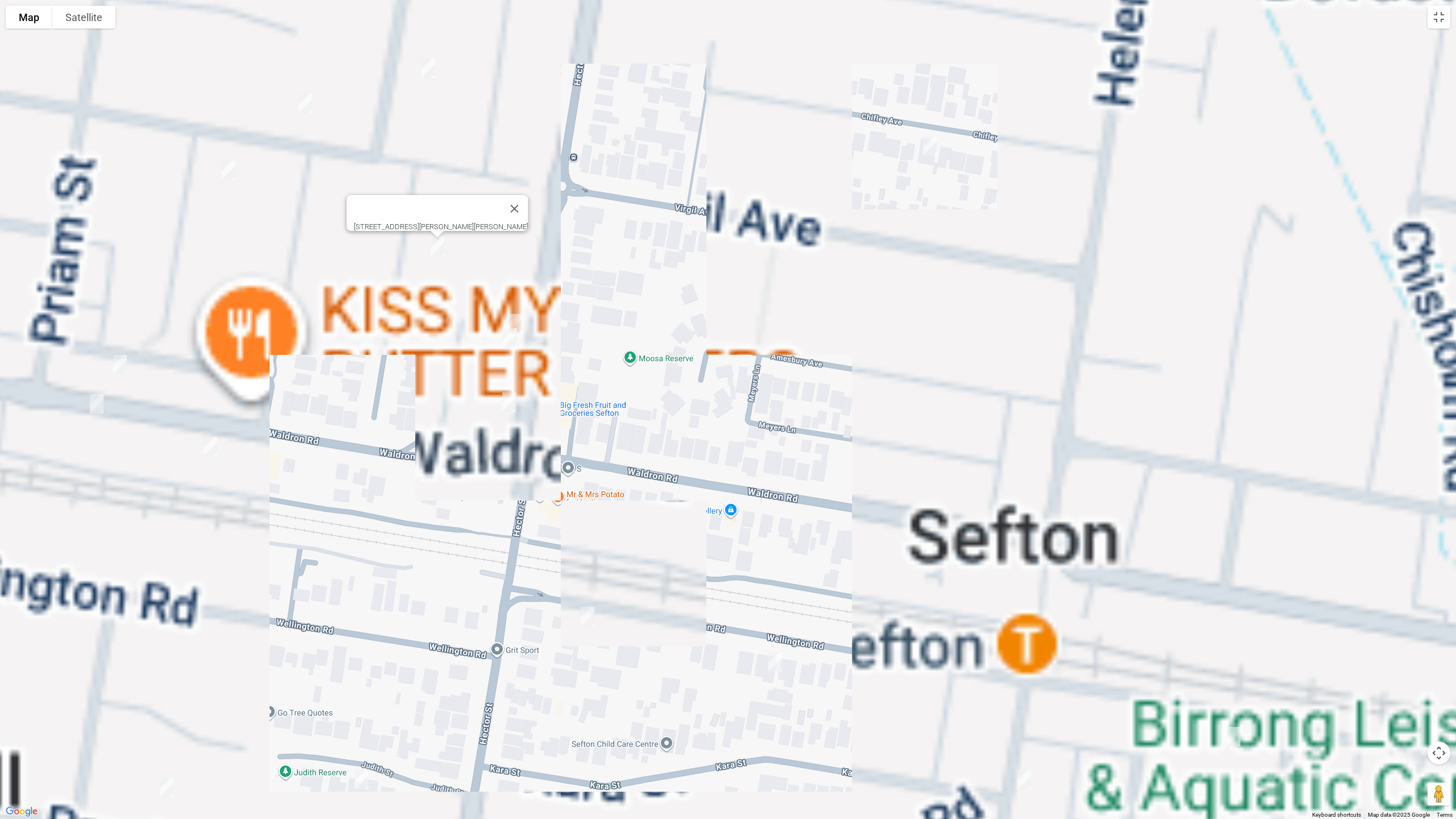
click at [521, 316] on img "116 Hector Street, CHESTER HILL NSW 2162" at bounding box center [515, 323] width 23 height 28
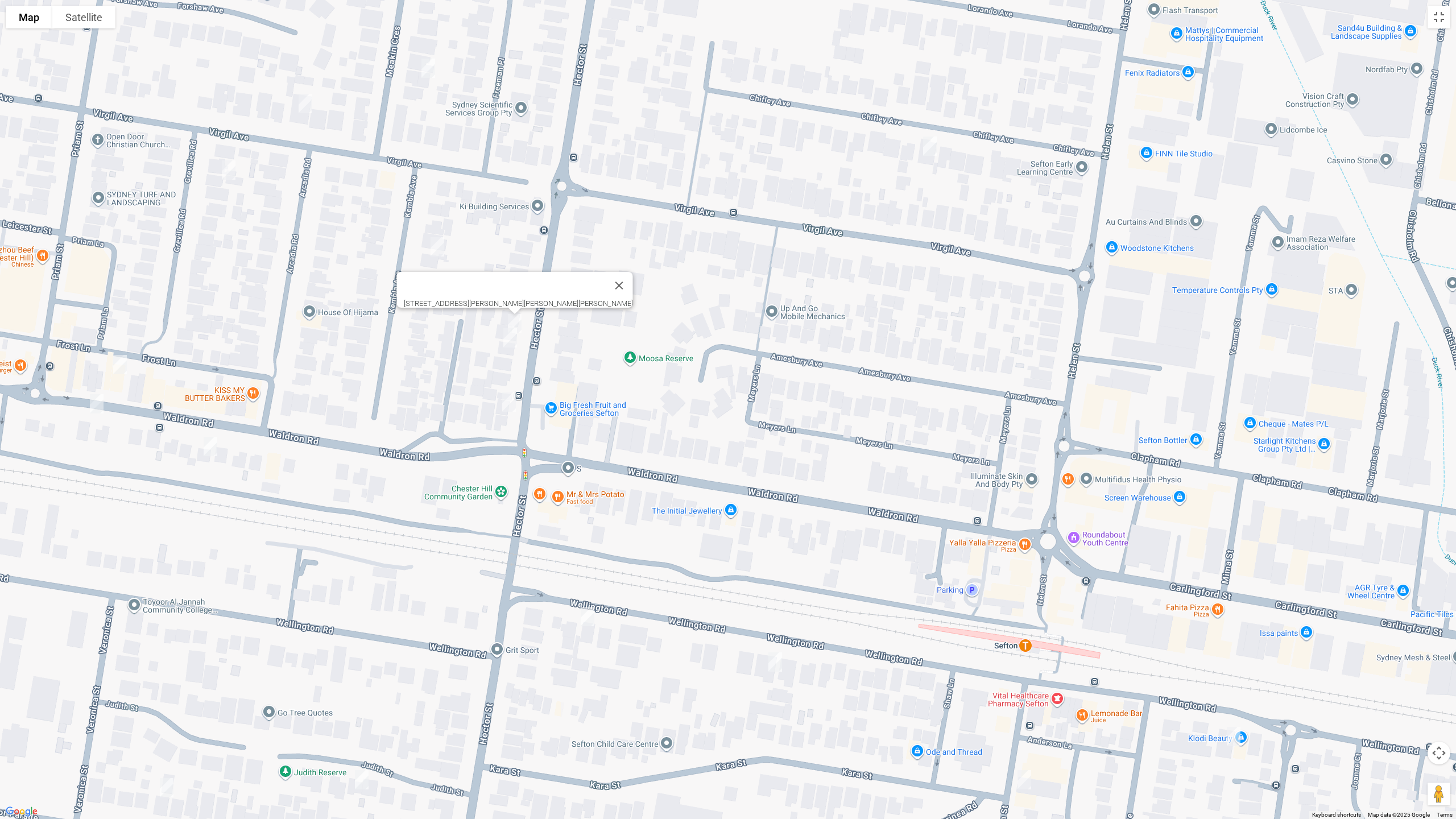
click at [516, 341] on img "118 Hector Street, CHESTER HILL NSW 2162" at bounding box center [511, 337] width 23 height 28
click at [511, 402] on img "58 Waldron Road, CHESTER HILL NSW 2162" at bounding box center [509, 402] width 23 height 28
drag, startPoint x: 586, startPoint y: 617, endPoint x: 619, endPoint y: 630, distance: 35.5
click at [586, 617] on img "193 Wellington Road, SEFTON NSW 2162" at bounding box center [588, 616] width 23 height 28
click at [777, 668] on img "173 Wellington Road, SEFTON NSW 2162" at bounding box center [775, 661] width 23 height 28
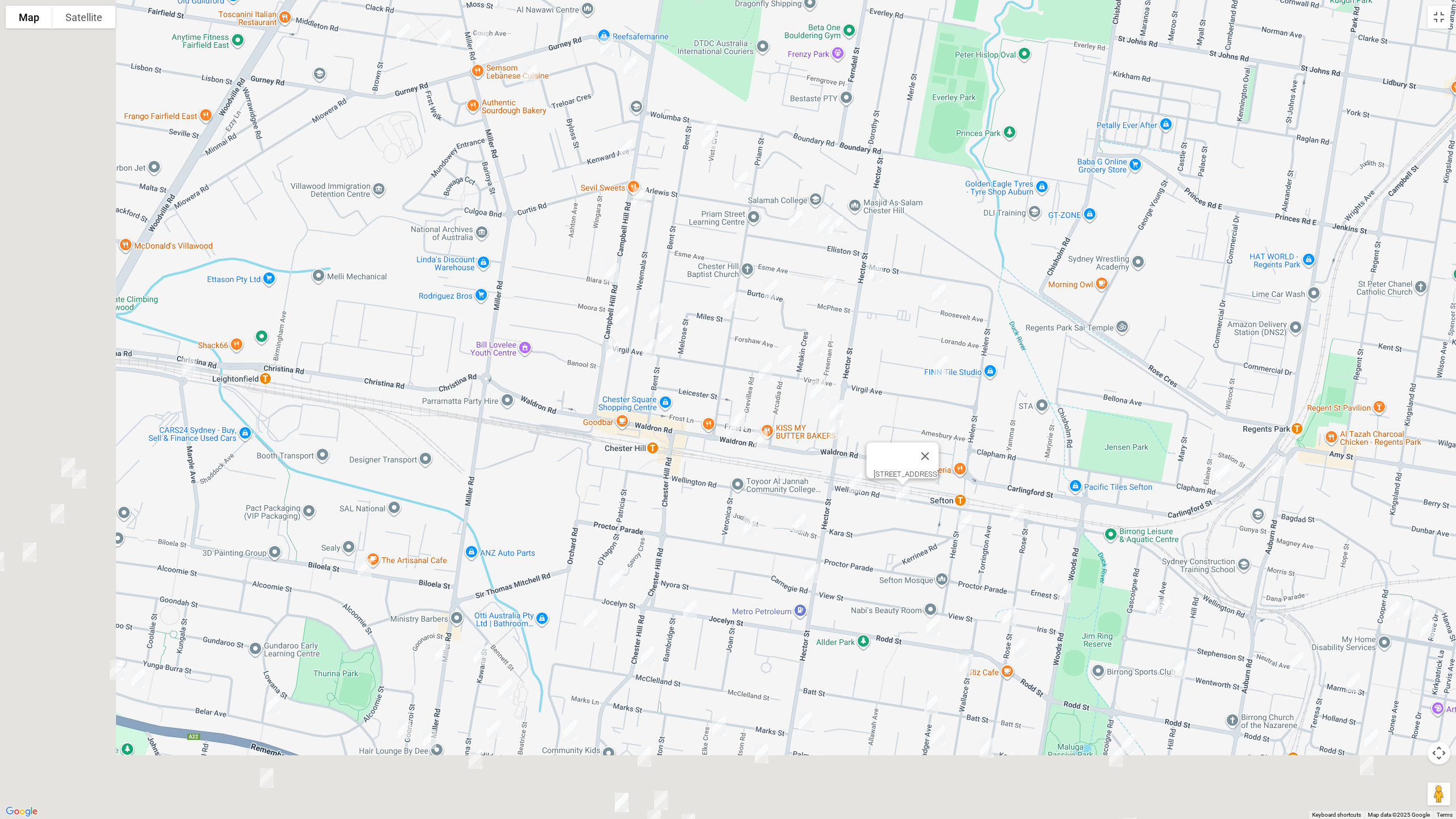
drag, startPoint x: 744, startPoint y: 627, endPoint x: 931, endPoint y: 489, distance: 232.4
click at [931, 489] on div "[STREET_ADDRESS]" at bounding box center [728, 410] width 1456 height 819
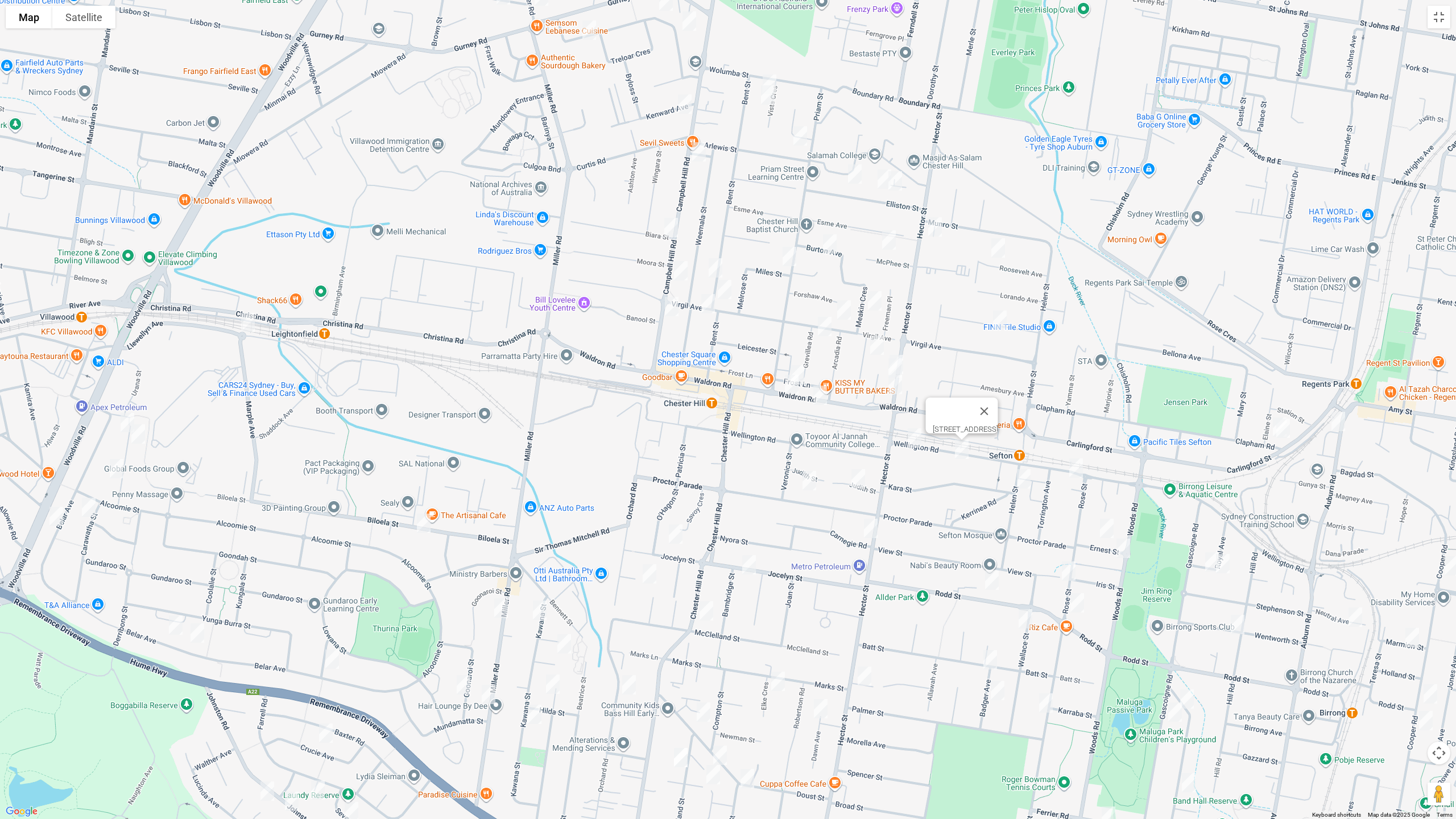
click at [244, 323] on img "6 Barida Way, VILLAWOOD NSW 2163" at bounding box center [248, 322] width 23 height 28
click at [123, 422] on img "20 Binna Burra Street, VILLAWOOD NSW 2163" at bounding box center [128, 422] width 23 height 28
click at [139, 436] on img "21 Binna Burra Street, VILLAWOOD NSW 2163" at bounding box center [138, 433] width 23 height 28
click at [117, 472] on img "40 Binna Burra Street, VILLAWOOD NSW 2163" at bounding box center [117, 468] width 23 height 28
click at [87, 508] on img "1/106 Carawatha Street, VILLAWOOD NSW 2163" at bounding box center [89, 507] width 23 height 28
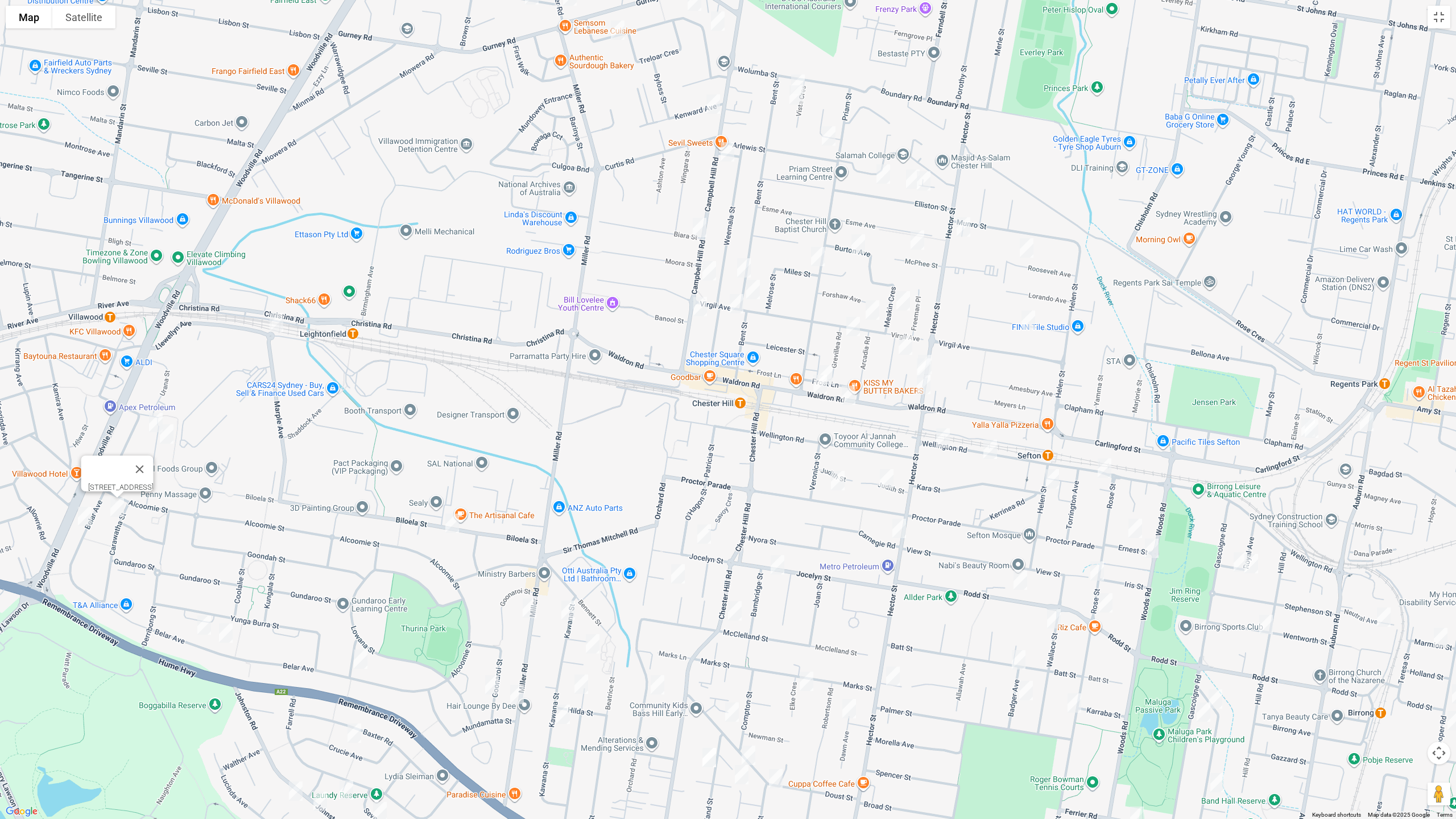
click at [52, 515] on div "1/106 Carawatha Street, VILLAWOOD NSW 2163" at bounding box center [728, 410] width 1456 height 819
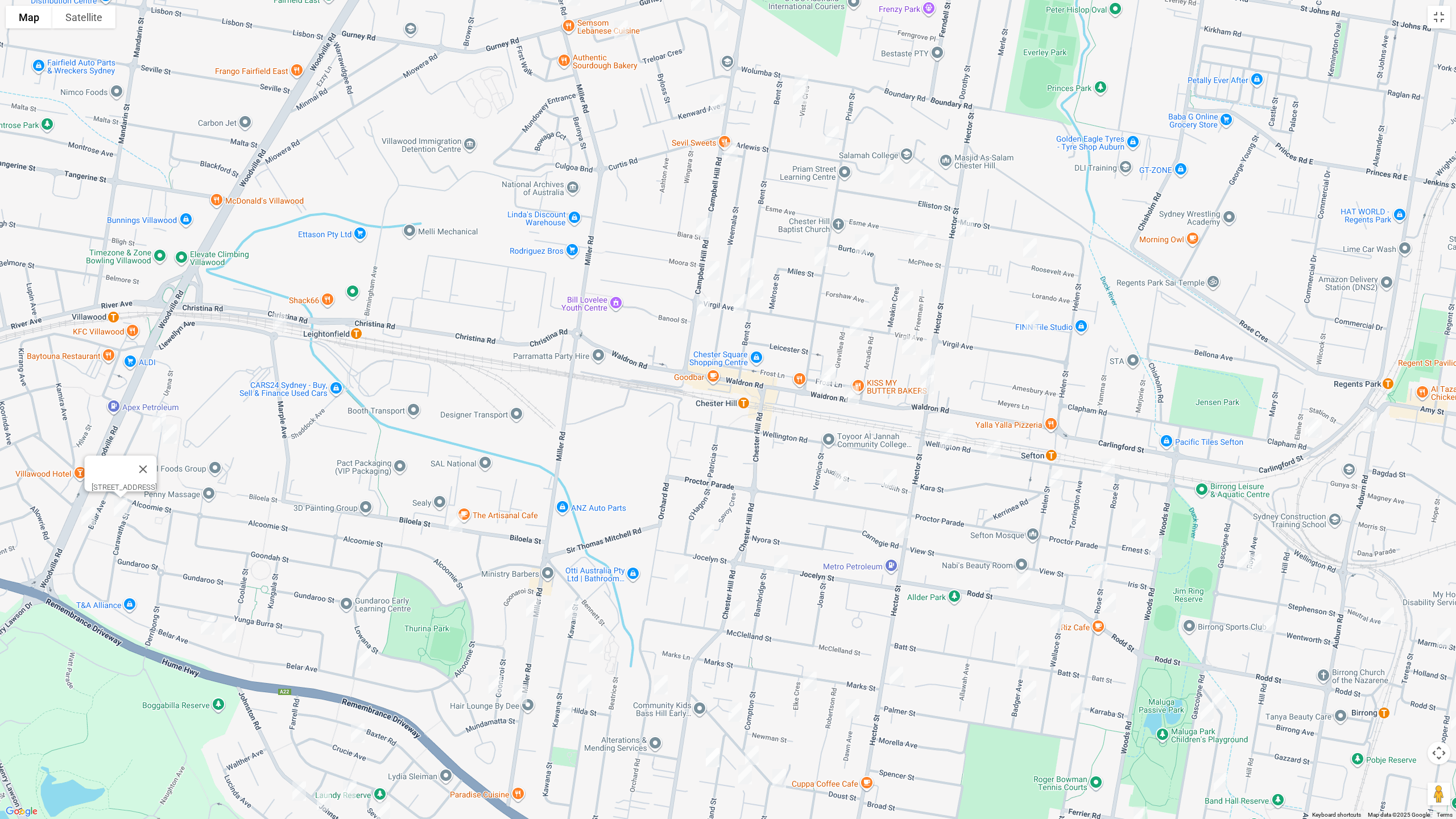
click at [85, 518] on img "56 Belar Avenue, VILLAWOOD NSW 2163" at bounding box center [88, 516] width 23 height 28
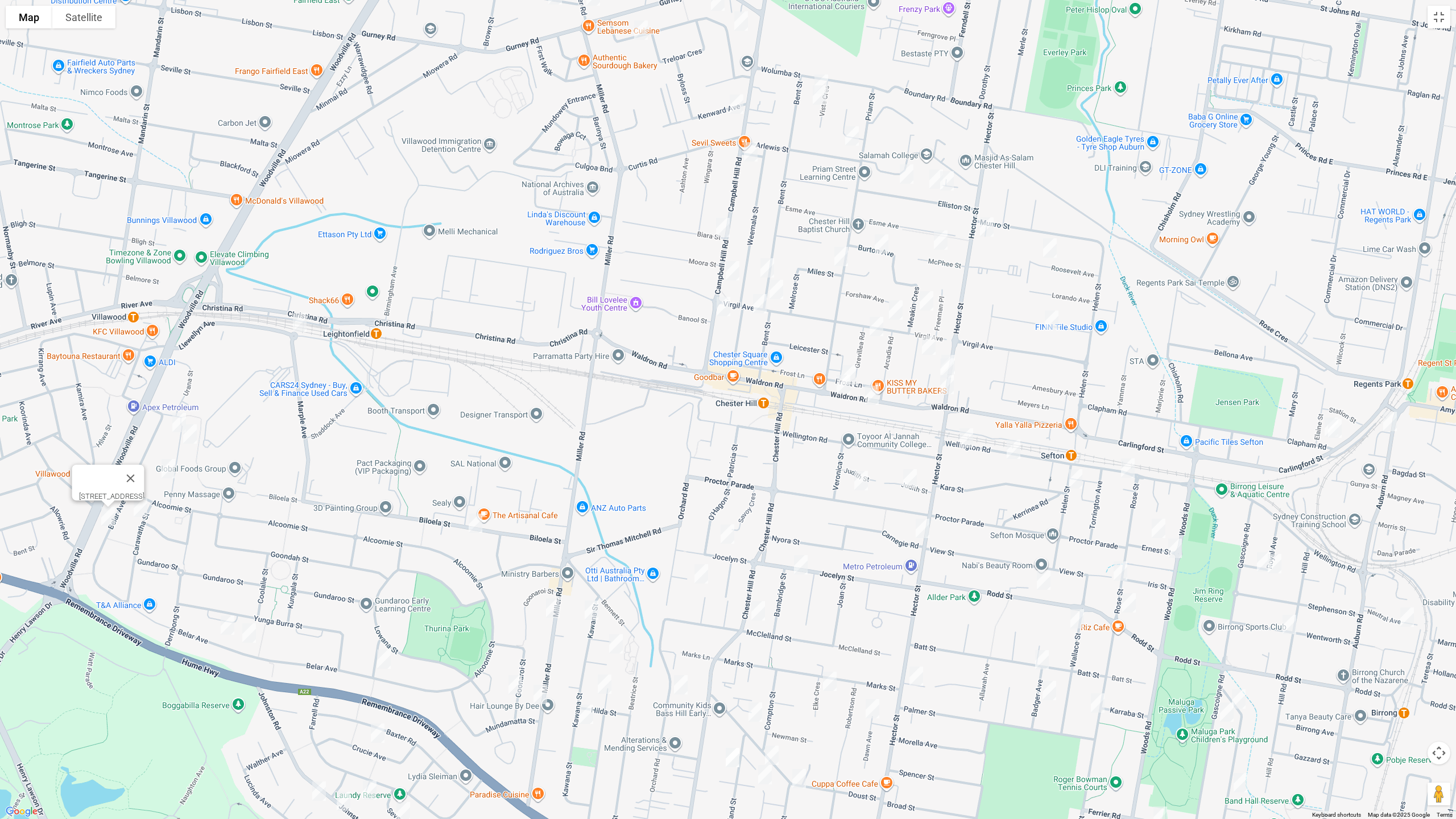
click at [224, 624] on img "77 Belar Avenue, VILLAWOOD NSW 2163" at bounding box center [228, 624] width 23 height 28
click at [253, 637] on img "2/87 Belar Avenue, VILLAWOOD NSW 2163" at bounding box center [250, 632] width 23 height 28
click at [381, 658] on img "135 Belar Avenue, VILLAWOOD NSW 2163" at bounding box center [384, 659] width 23 height 28
click at [480, 518] on img "27 Biloela Street, VILLAWOOD NSW 2163" at bounding box center [476, 523] width 23 height 28
click at [386, 659] on img "135 Belar Avenue, VILLAWOOD NSW 2163" at bounding box center [384, 659] width 23 height 28
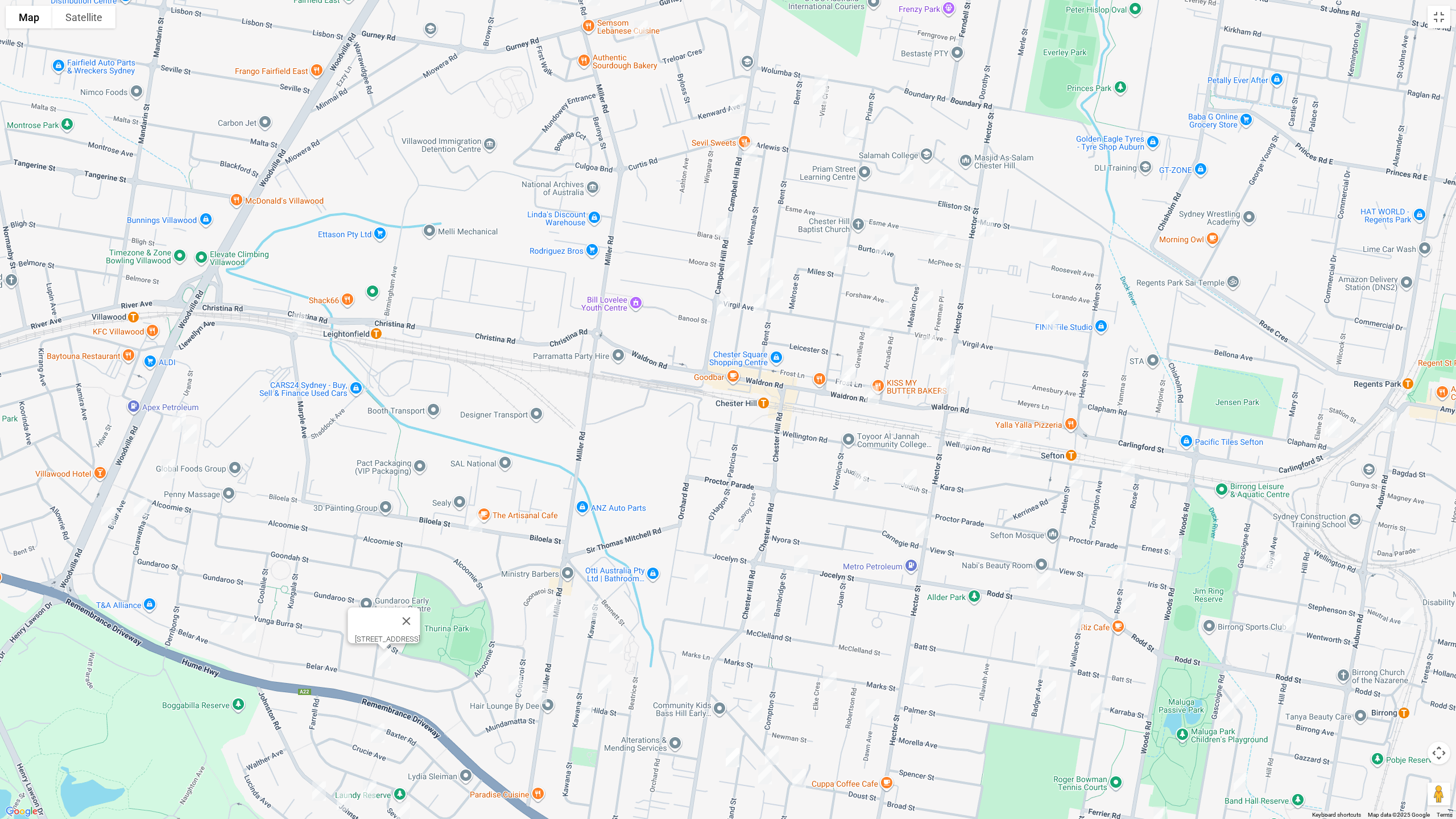
drag, startPoint x: 558, startPoint y: 615, endPoint x: 572, endPoint y: 620, distance: 14.9
click at [555, 615] on img "298 Miller Road, VILLAWOOD NSW 2163" at bounding box center [553, 608] width 23 height 28
click at [551, 609] on img "298 Miller Road, VILLAWOOD NSW 2163" at bounding box center [553, 608] width 23 height 28
drag, startPoint x: 588, startPoint y: 611, endPoint x: 595, endPoint y: 619, distance: 10.6
click at [588, 611] on img "12 Kawana Street, BASS HILL NSW 2197" at bounding box center [592, 610] width 23 height 28
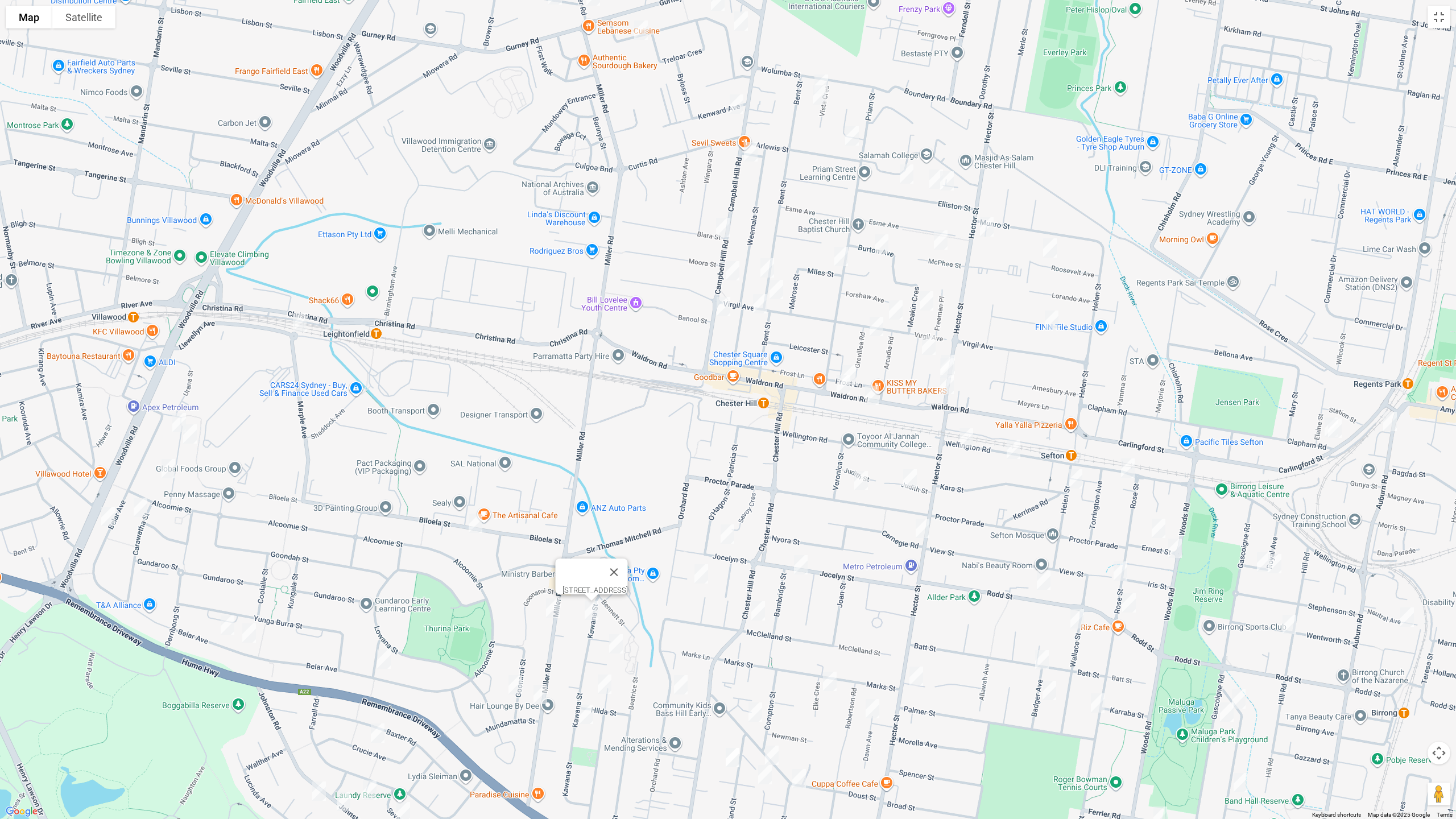
click at [617, 639] on img "9 Kyogle Road, BASS HILL NSW 2197" at bounding box center [617, 643] width 23 height 28
click at [607, 680] on img "45 Adeline Street, BASS HILL NSW 2197" at bounding box center [605, 683] width 23 height 28
click at [585, 690] on img "21A Kawana Street, BASS HILL NSW 2197" at bounding box center [586, 714] width 23 height 28
click at [537, 690] on img "332A Miller Road, VILLAWOOD NSW 2163" at bounding box center [541, 694] width 23 height 28
click at [542, 690] on img "332A Miller Road, VILLAWOOD NSW 2163" at bounding box center [541, 694] width 23 height 28
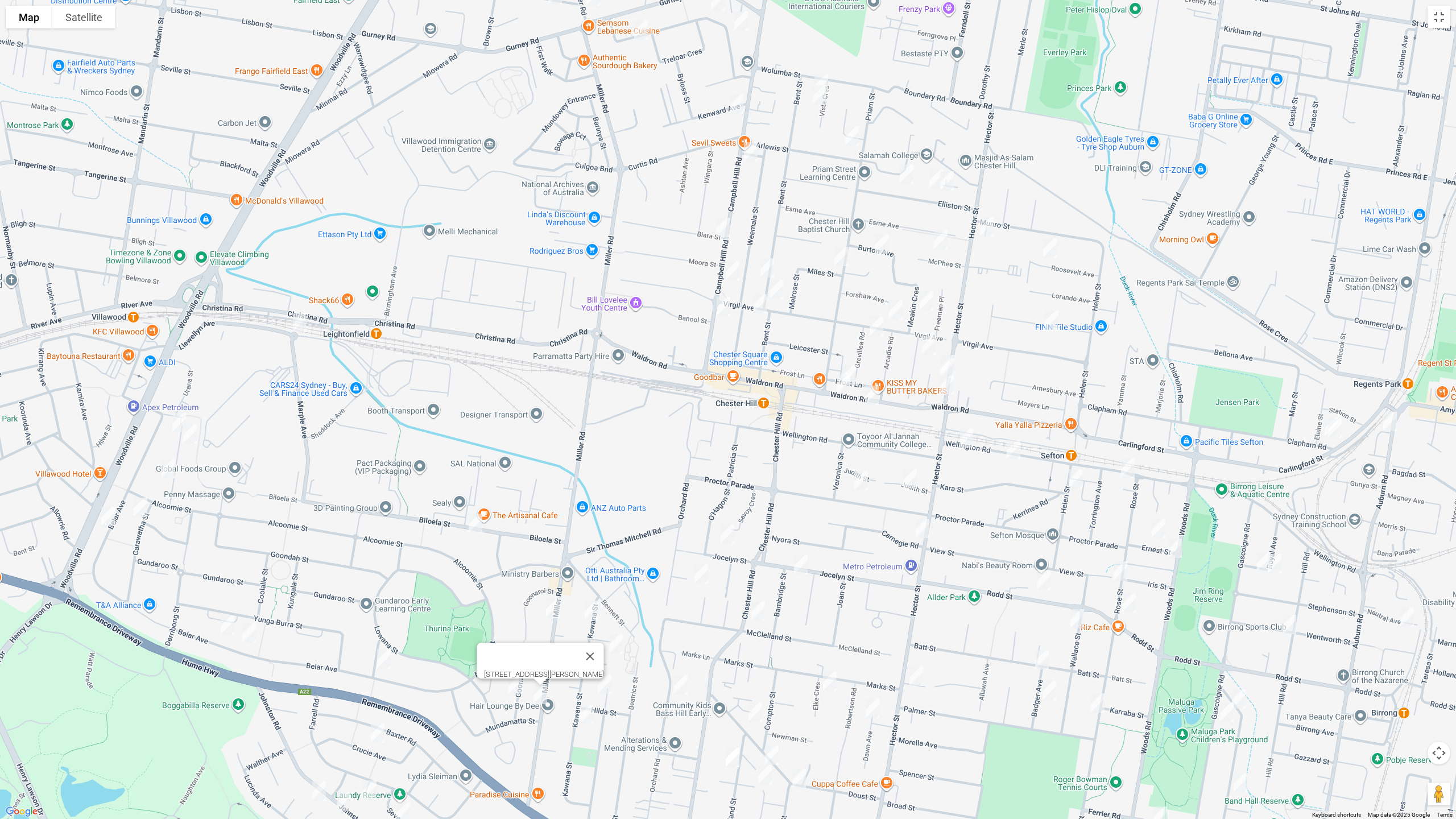
click at [513, 686] on img "52 Goonaroi Street, VILLAWOOD NSW 2163" at bounding box center [516, 684] width 23 height 28
click at [723, 537] on img "82 Jocelyn Street, CHESTER HILL NSW 2162" at bounding box center [728, 534] width 23 height 28
click at [725, 531] on img "82 Jocelyn Street, CHESTER HILL NSW 2162" at bounding box center [728, 534] width 23 height 28
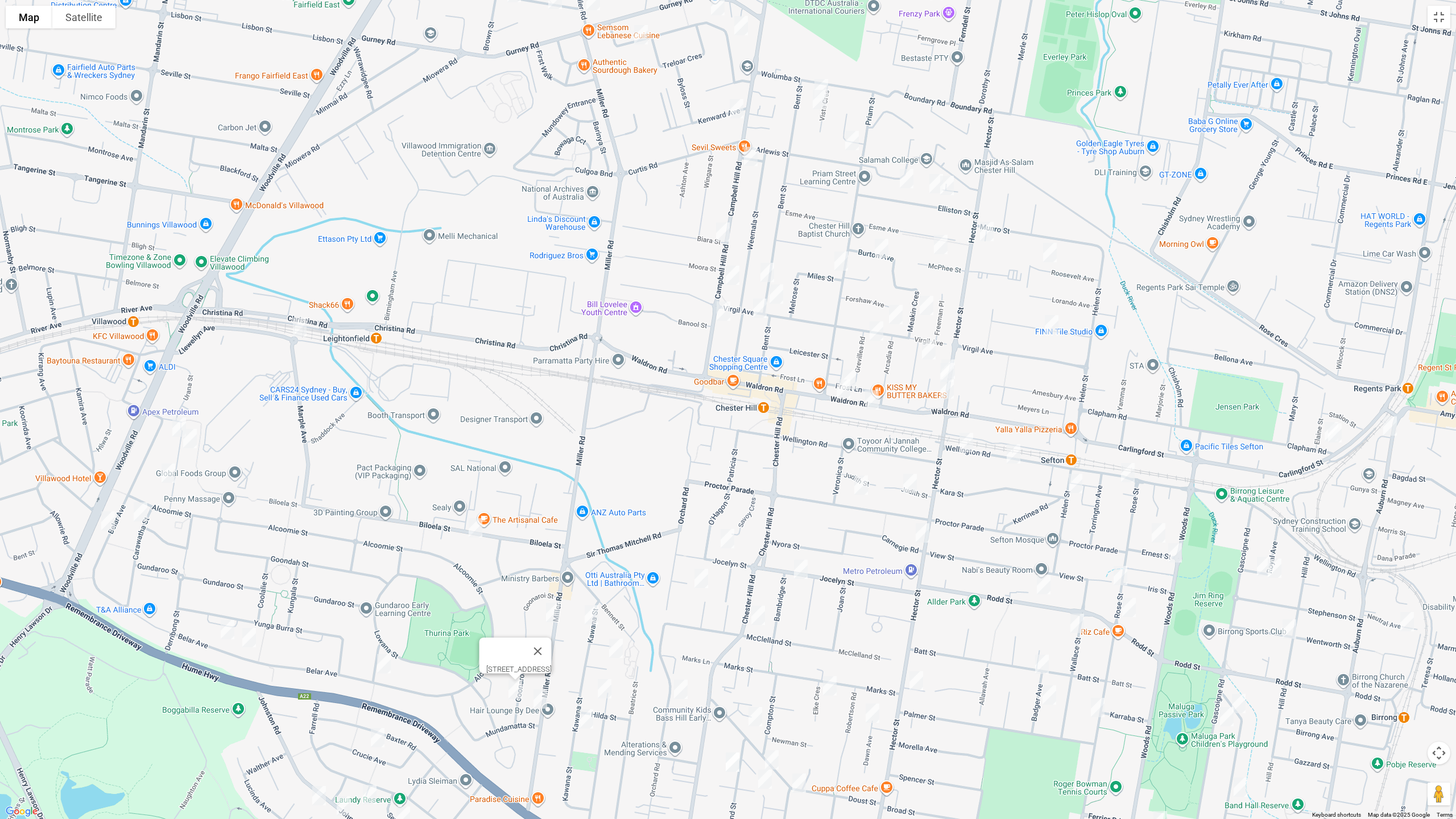
click at [859, 487] on img "78 Proctor Parade, CHESTER HILL NSW 2162" at bounding box center [861, 484] width 23 height 28
click at [914, 486] on img "7 Judith Street, CHESTER HILL NSW 2162" at bounding box center [910, 483] width 23 height 28
click at [922, 532] on img "160 Hector Street, CHESTER HILL NSW 2162" at bounding box center [923, 532] width 23 height 28
click at [731, 541] on img "82 Jocelyn Street, CHESTER HILL NSW 2162" at bounding box center [728, 538] width 23 height 28
click at [803, 567] on img "53 Jocelyn Street, CHESTER HILL NSW 2162" at bounding box center [801, 569] width 23 height 28
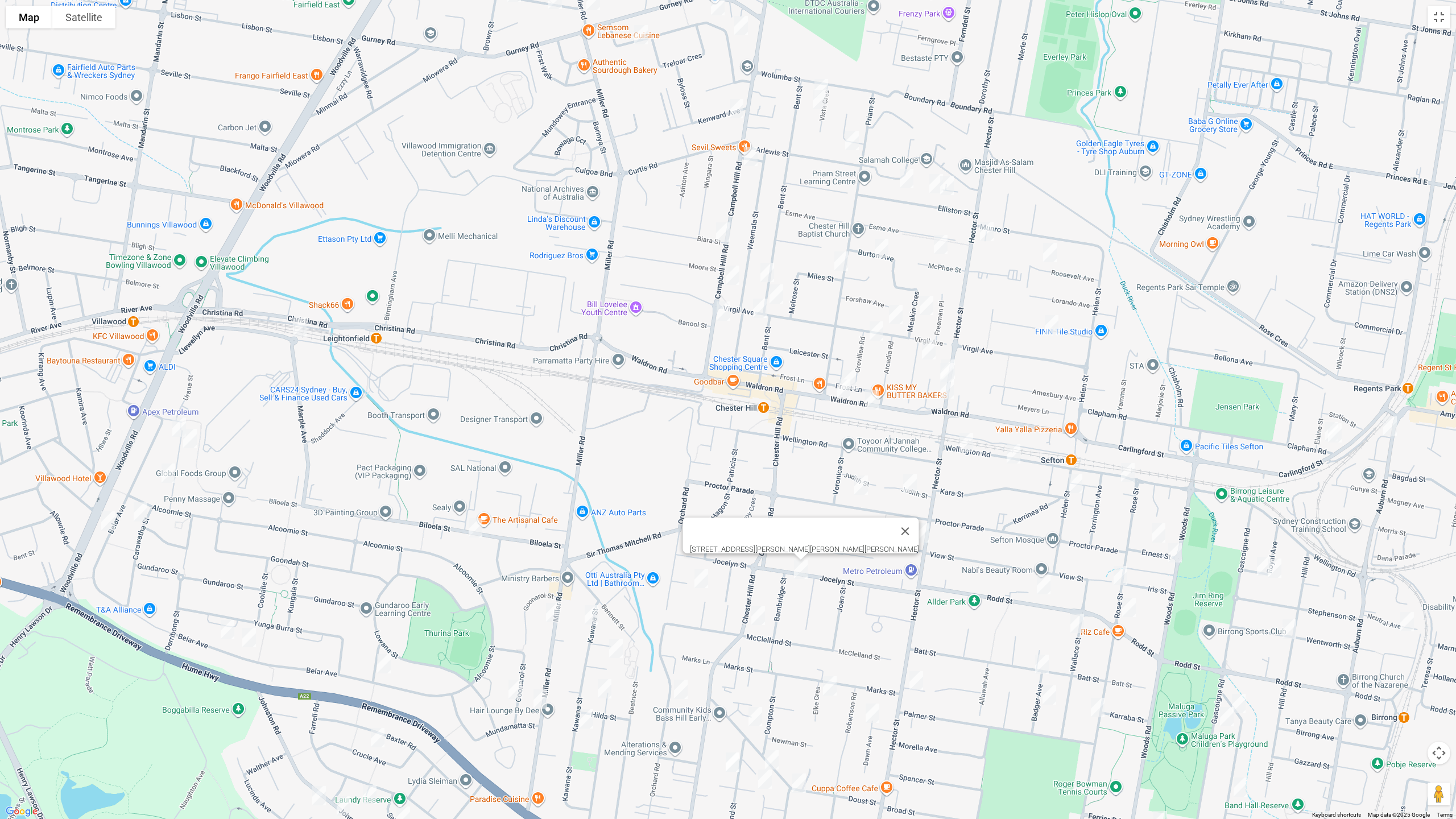
click at [704, 577] on img "3 Lodge Place, CHESTER HILL NSW 2162" at bounding box center [702, 578] width 23 height 28
drag, startPoint x: 761, startPoint y: 616, endPoint x: 806, endPoint y: 677, distance: 75.8
click at [759, 616] on img "70 Mc Clelland Street, CHESTER HILL NSW 2162" at bounding box center [759, 615] width 23 height 28
drag, startPoint x: 829, startPoint y: 683, endPoint x: 799, endPoint y: 678, distance: 30.4
click at [828, 684] on img "14 Elke Crescent, CHESTER HILL NSW 2162" at bounding box center [829, 686] width 23 height 28
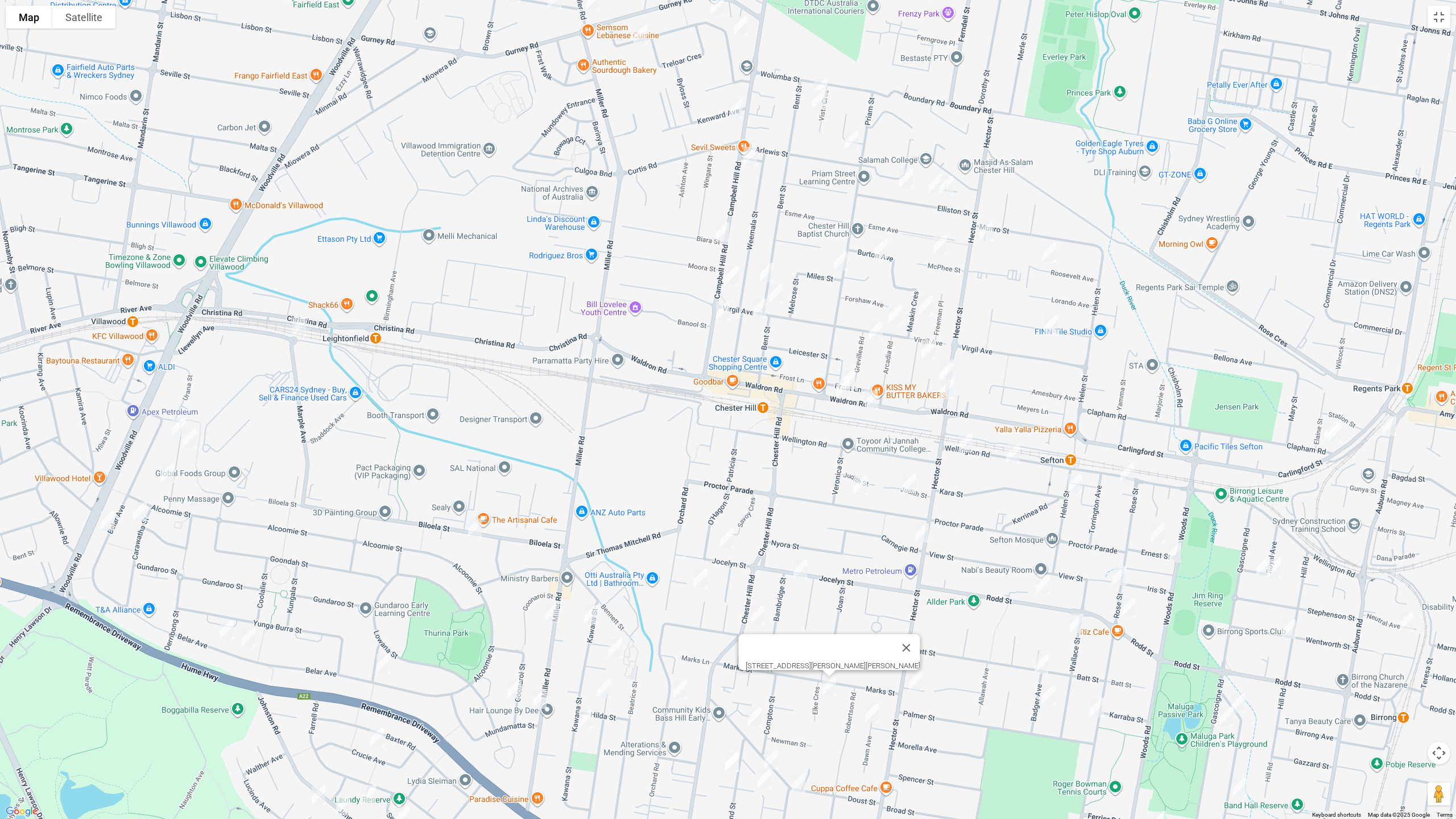
click at [756, 616] on img "70 Mc Clelland Street, CHESTER HILL NSW 2162" at bounding box center [758, 615] width 23 height 28
click at [680, 689] on img "56 Orchard Road, BASS HILL NSW 2197" at bounding box center [681, 689] width 23 height 28
click at [749, 690] on img "17A Cann Street, BASS HILL NSW 2197" at bounding box center [755, 716] width 23 height 28
drag, startPoint x: 775, startPoint y: 753, endPoint x: 762, endPoint y: 756, distance: 13.3
click at [775, 690] on img "28A Cann Street, BASS HILL NSW 2197" at bounding box center [772, 759] width 23 height 28
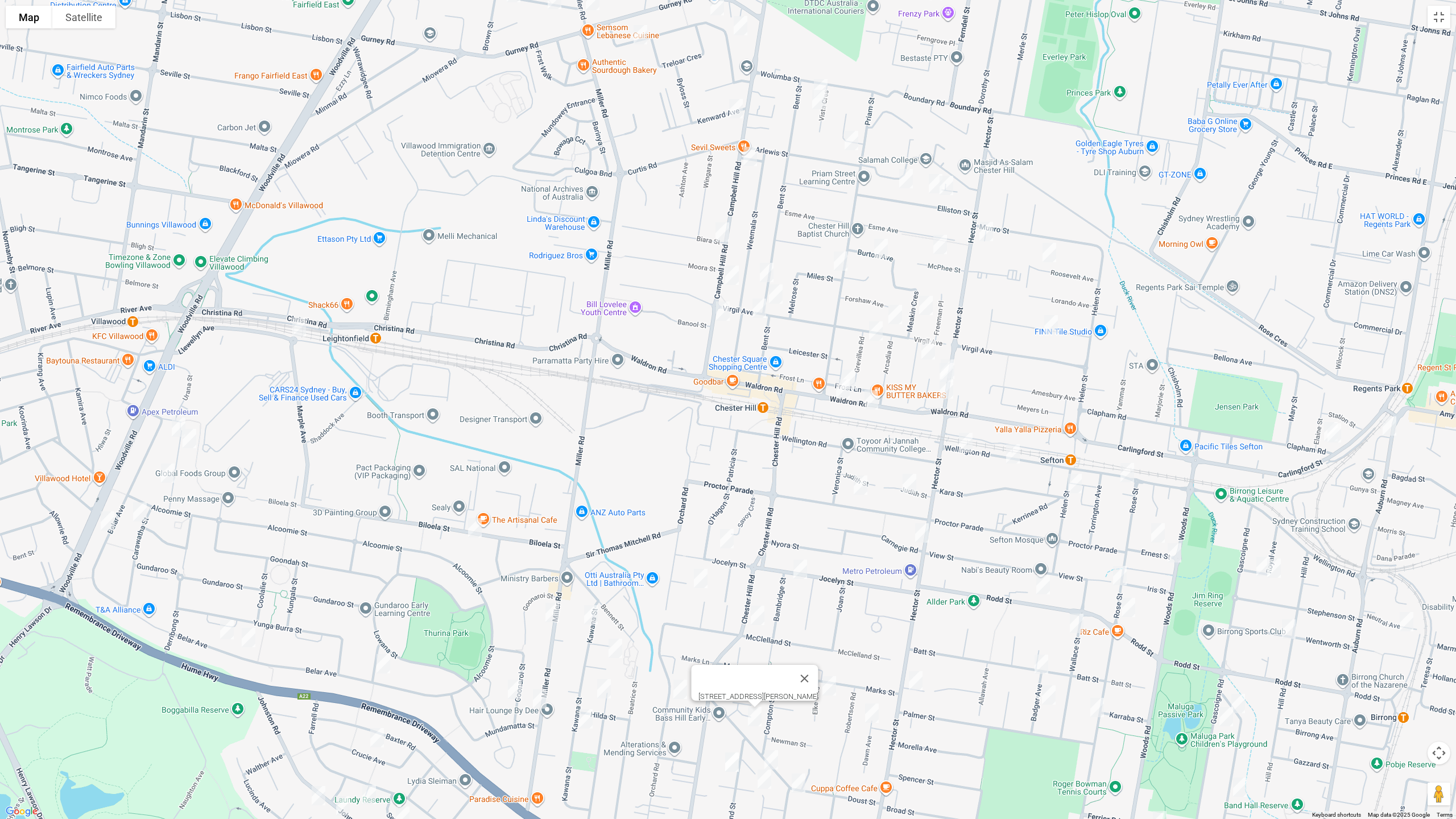
click at [775, 690] on img "28A Cann Street, BASS HILL NSW 2197" at bounding box center [772, 759] width 23 height 28
click at [733, 690] on img "12 Strickland Street, BASS HILL NSW 2197" at bounding box center [732, 761] width 23 height 28
click at [767, 690] on img "10 Hitter Avenue, BASS HILL NSW 2197" at bounding box center [764, 779] width 23 height 28
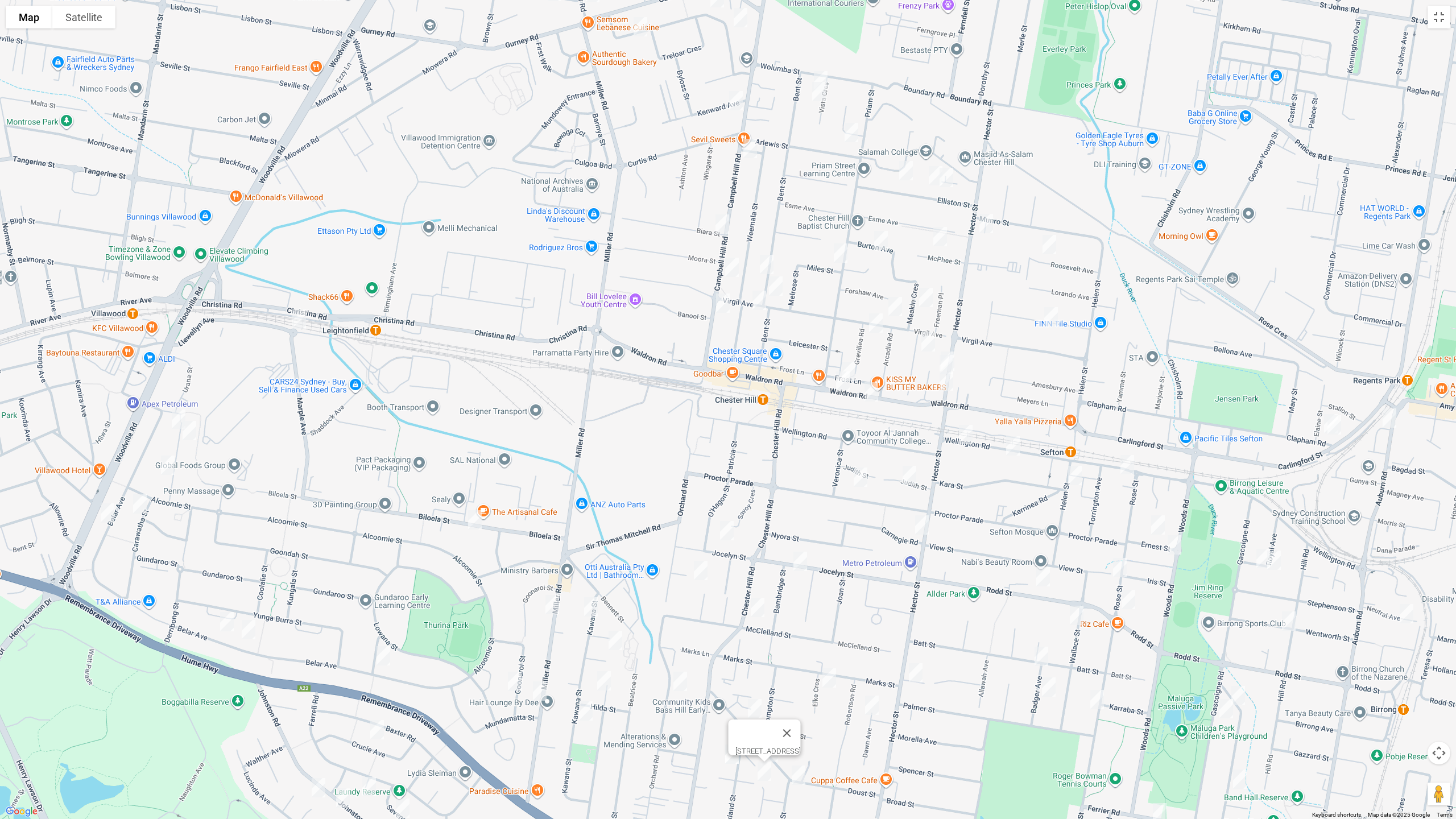
click at [801, 690] on img "25 Doust Street, BASS HILL NSW 2197" at bounding box center [799, 774] width 23 height 28
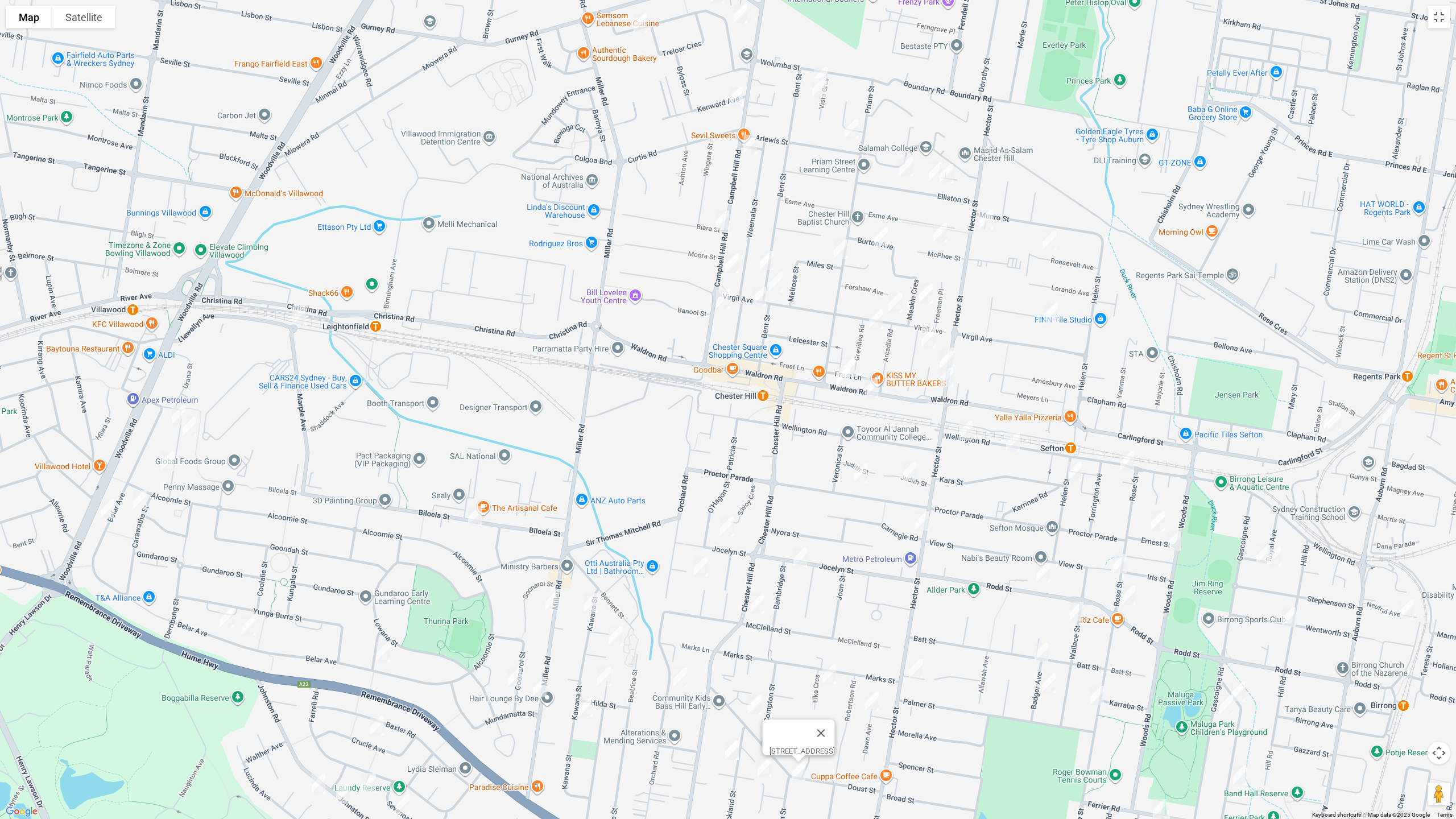
click at [919, 668] on img "215 Hector Street, SEFTON NSW 2162" at bounding box center [916, 668] width 23 height 28
click at [872, 690] on img "17 Dawn Avenue, CHESTER HILL NSW 2162" at bounding box center [872, 701] width 23 height 28
click at [1127, 461] on img "111 Wellington Road, SEFTON NSW 2162" at bounding box center [1128, 460] width 23 height 28
click at [1071, 472] on img "38B Helen Street, SEFTON NSW 2162" at bounding box center [1075, 471] width 23 height 28
drag, startPoint x: 1129, startPoint y: 463, endPoint x: 1128, endPoint y: 469, distance: 6.1
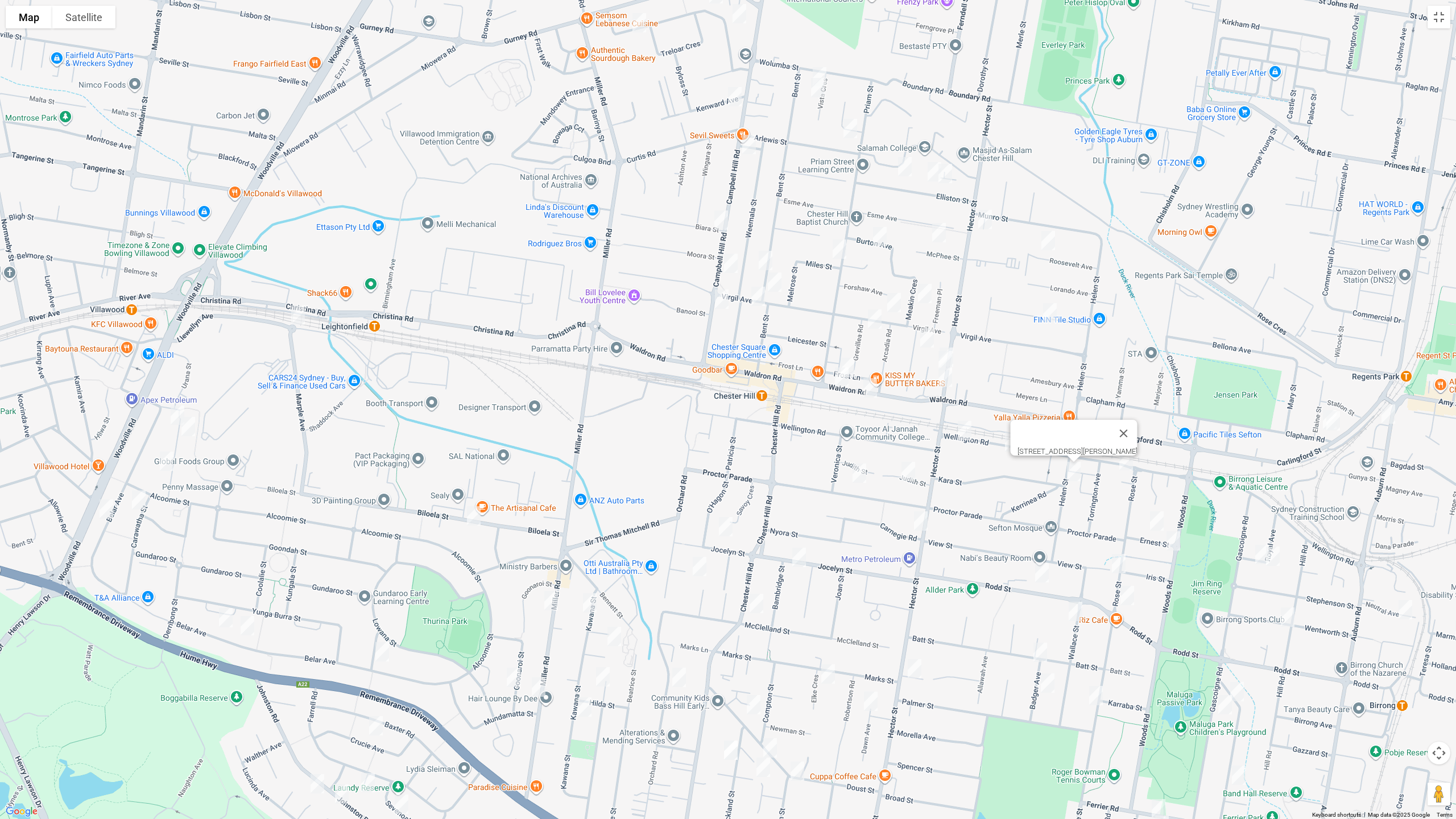
click at [1129, 464] on img "111 Wellington Road, SEFTON NSW 2162" at bounding box center [1126, 460] width 23 height 28
drag, startPoint x: 1155, startPoint y: 518, endPoint x: 1157, endPoint y: 526, distance: 8.2
click at [1155, 518] on img "9 Ernest Street, SEFTON NSW 2162" at bounding box center [1157, 521] width 23 height 28
click at [1170, 539] on img "22 Woods Road, SEFTON NSW 2162" at bounding box center [1174, 540] width 23 height 28
click at [1121, 562] on img "1/42 Rose Street, SEFTON NSW 2162" at bounding box center [1119, 563] width 23 height 28
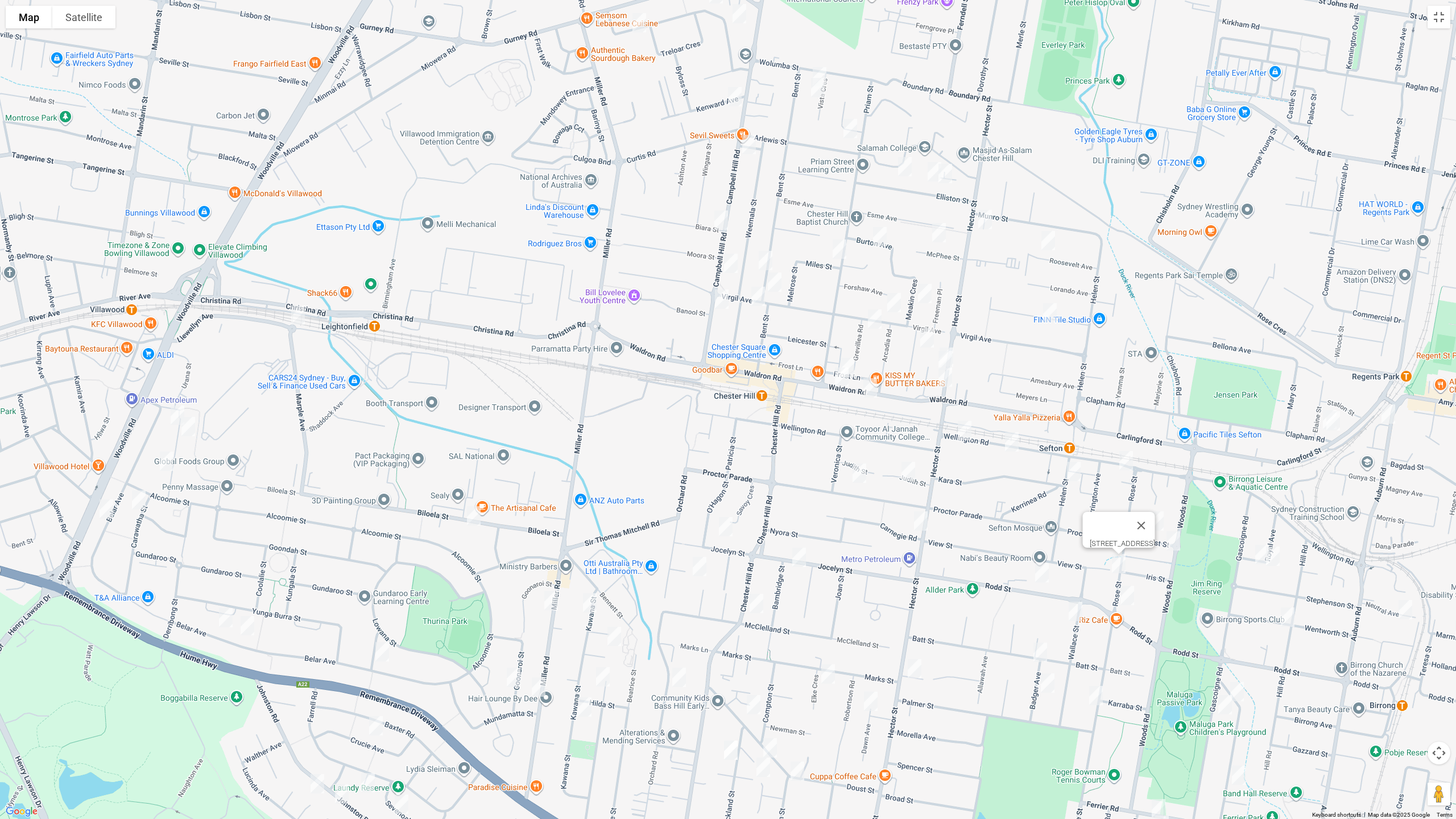
click at [1131, 596] on img "43 Rose Street, SEFTON NSW 2162" at bounding box center [1128, 595] width 23 height 28
click at [1038, 570] on img "178 Rodd Street, SEFTON NSW 2162" at bounding box center [1042, 572] width 23 height 28
click at [1072, 608] on img "1/12 Wallace Street, SEFTON NSW 2162" at bounding box center [1076, 611] width 23 height 28
drag, startPoint x: 1039, startPoint y: 650, endPoint x: 1041, endPoint y: 669, distance: 19.1
click at [1039, 650] on img "33 Batt Street, SEFTON NSW 2162" at bounding box center [1041, 652] width 23 height 28
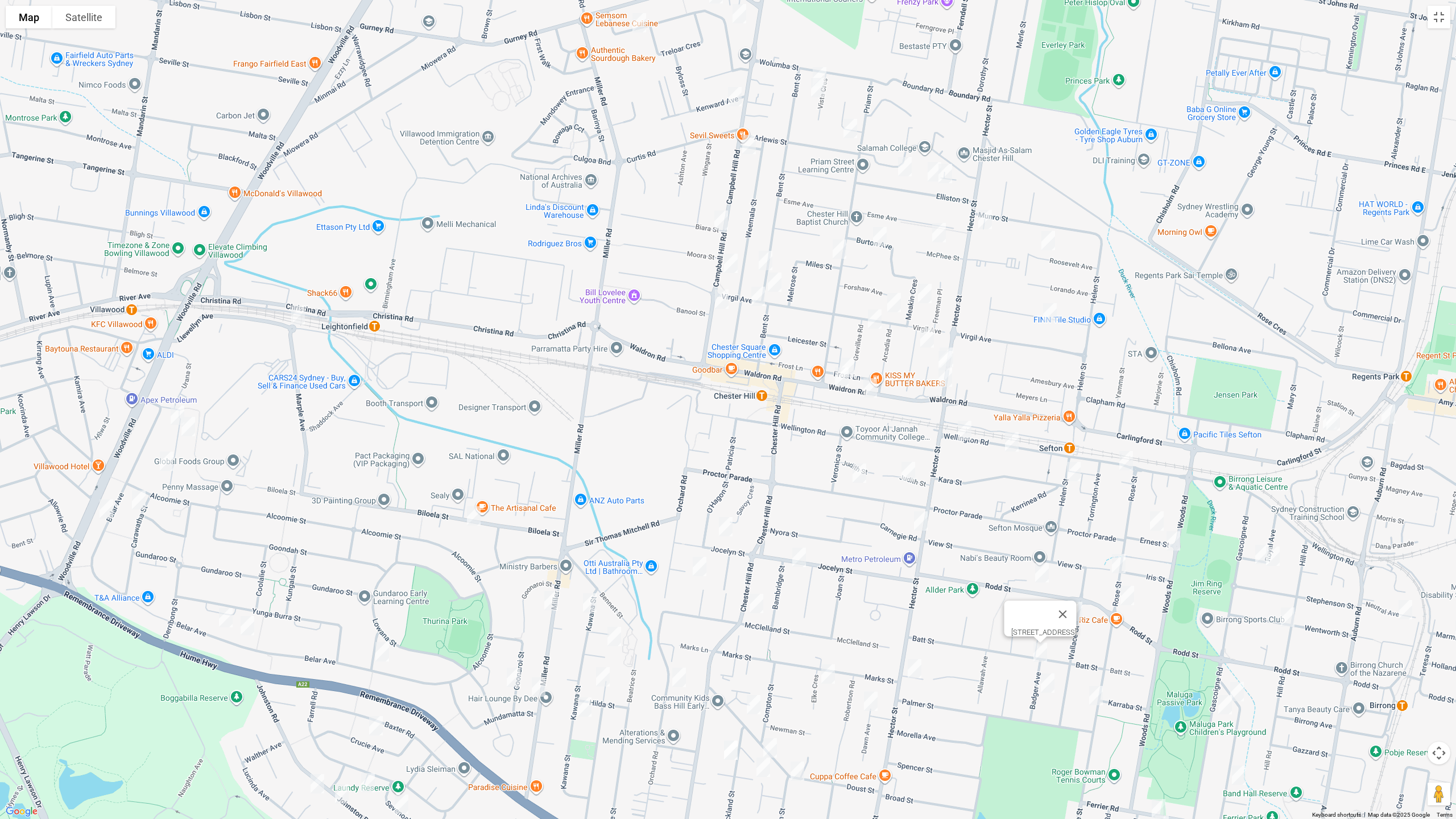
click at [1046, 683] on img "11 Badger Avenue, SEFTON NSW 2162" at bounding box center [1048, 683] width 23 height 28
click at [1095, 690] on img "92 Rose Street, SEFTON NSW 2162" at bounding box center [1096, 695] width 23 height 28
click at [1257, 551] on img "23 Royal Avenue, BIRRONG NSW 2143" at bounding box center [1263, 554] width 23 height 28
click at [1275, 561] on img "17 Royal Avenue, BIRRONG NSW 2143" at bounding box center [1274, 556] width 23 height 28
click at [1337, 424] on img "8 Clapham Road, REGENTS PARK NSW 2143" at bounding box center [1333, 420] width 23 height 28
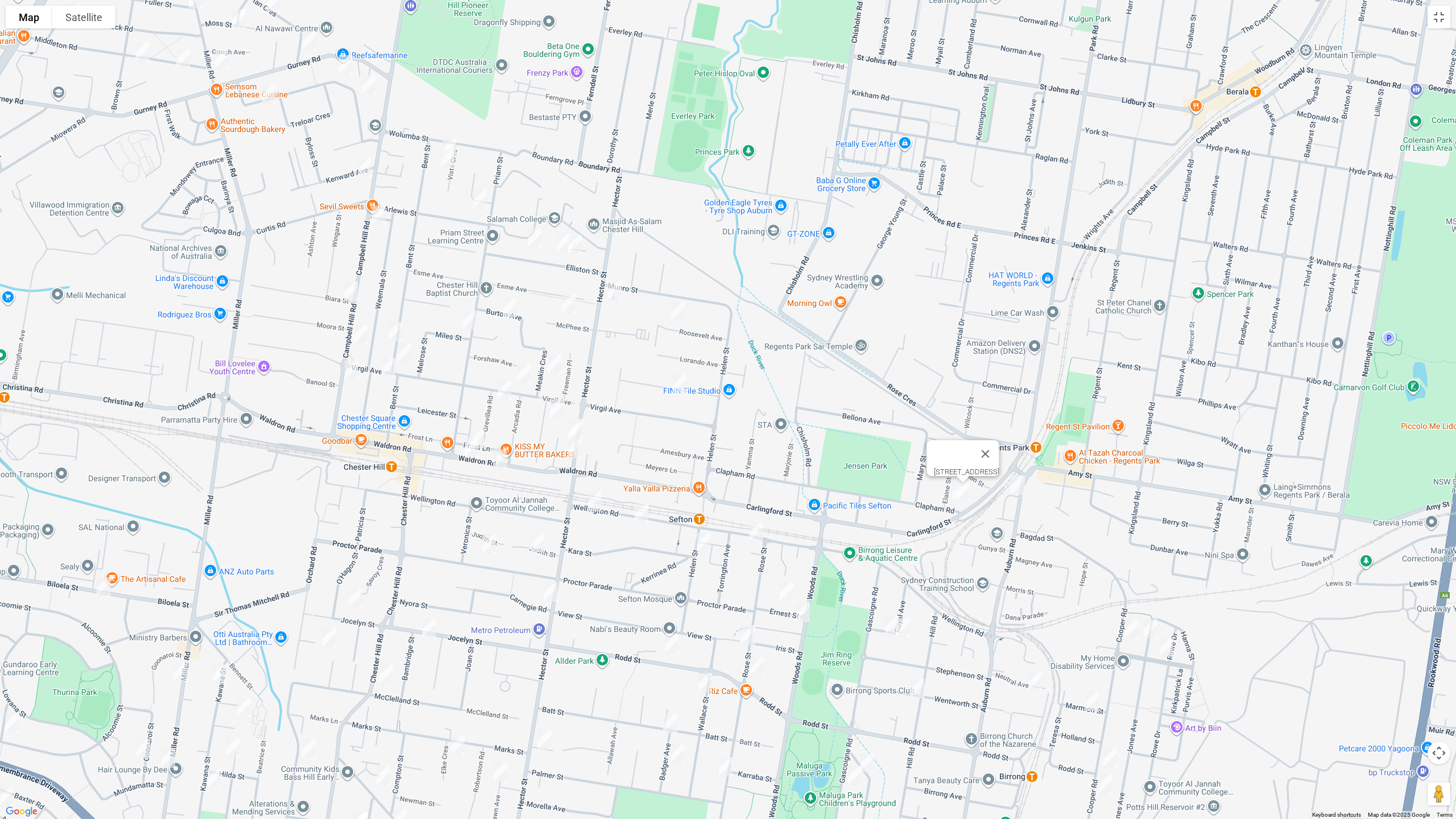
drag, startPoint x: 1348, startPoint y: 457, endPoint x: 976, endPoint y: 529, distance: 378.9
click at [976, 529] on div "[STREET_ADDRESS]" at bounding box center [728, 410] width 1456 height 819
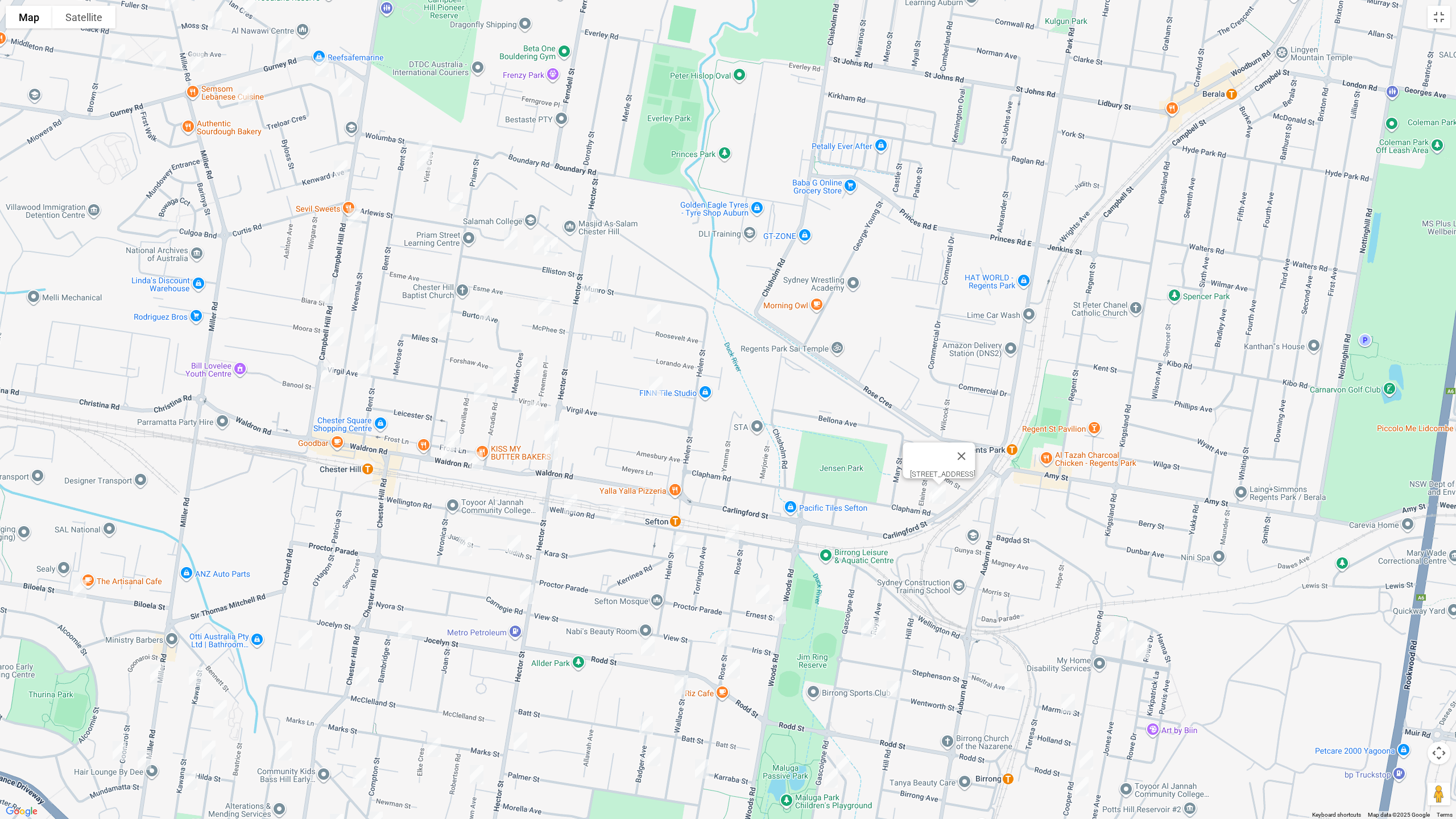
click at [997, 495] on img "6 Auburn Road, REGENTS PARK NSW 2143" at bounding box center [994, 487] width 23 height 28
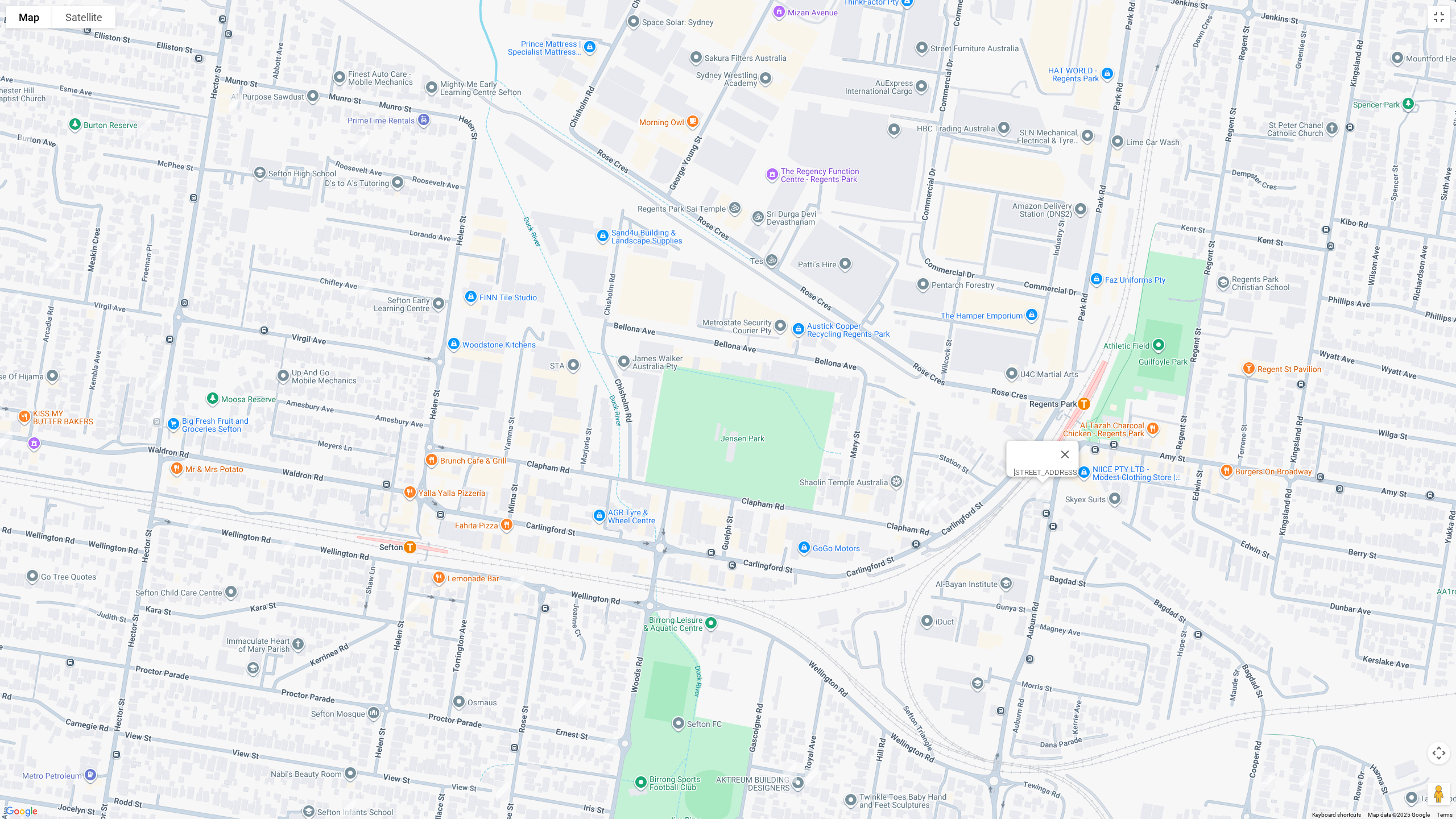
click at [914, 504] on img "10 Clapham Road, REGENTS PARK NSW 2143" at bounding box center [925, 503] width 23 height 28
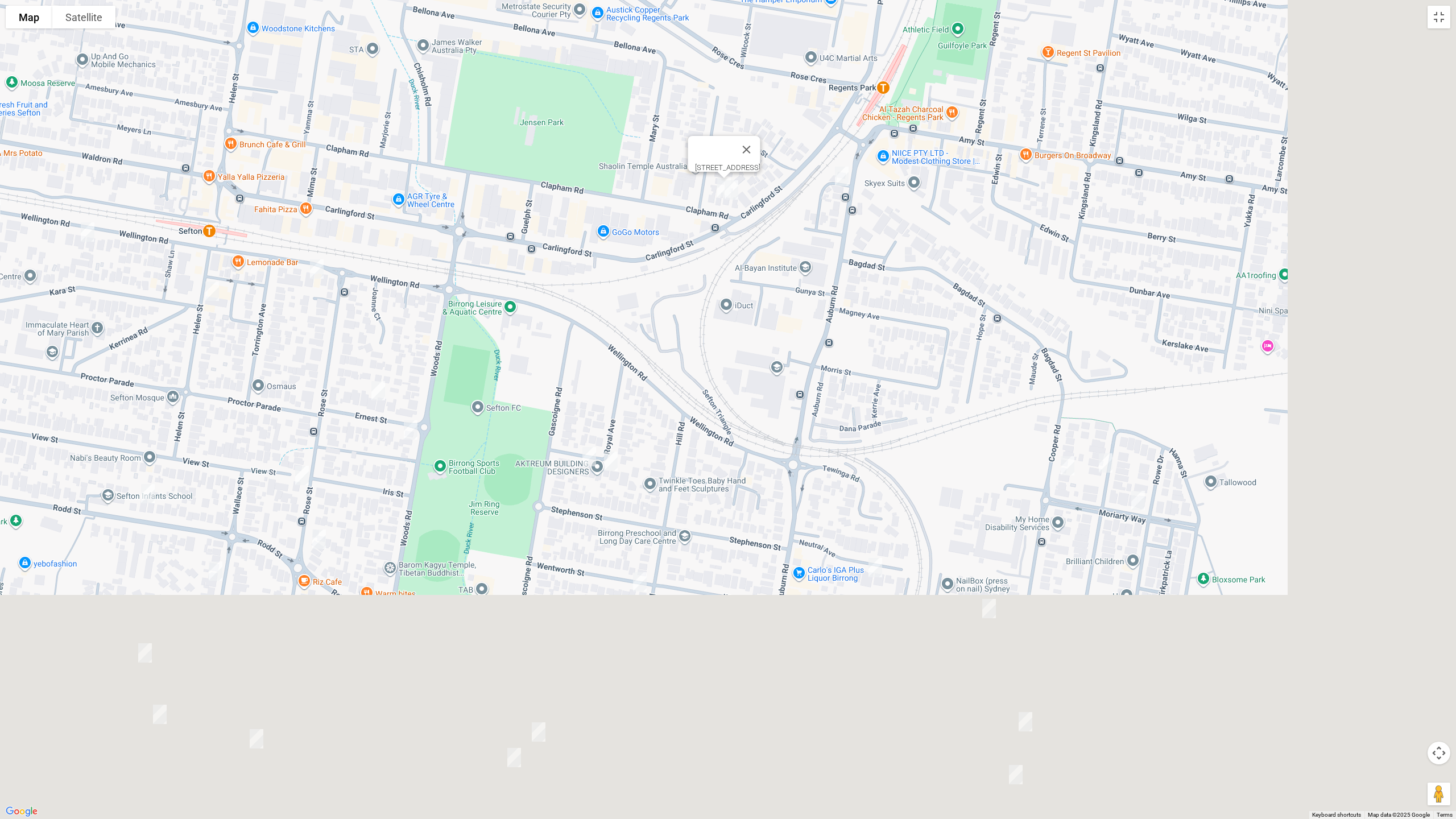
drag, startPoint x: 1001, startPoint y: 642, endPoint x: 793, endPoint y: 319, distance: 384.2
click at [793, 319] on div "[STREET_ADDRESS]" at bounding box center [728, 410] width 1456 height 819
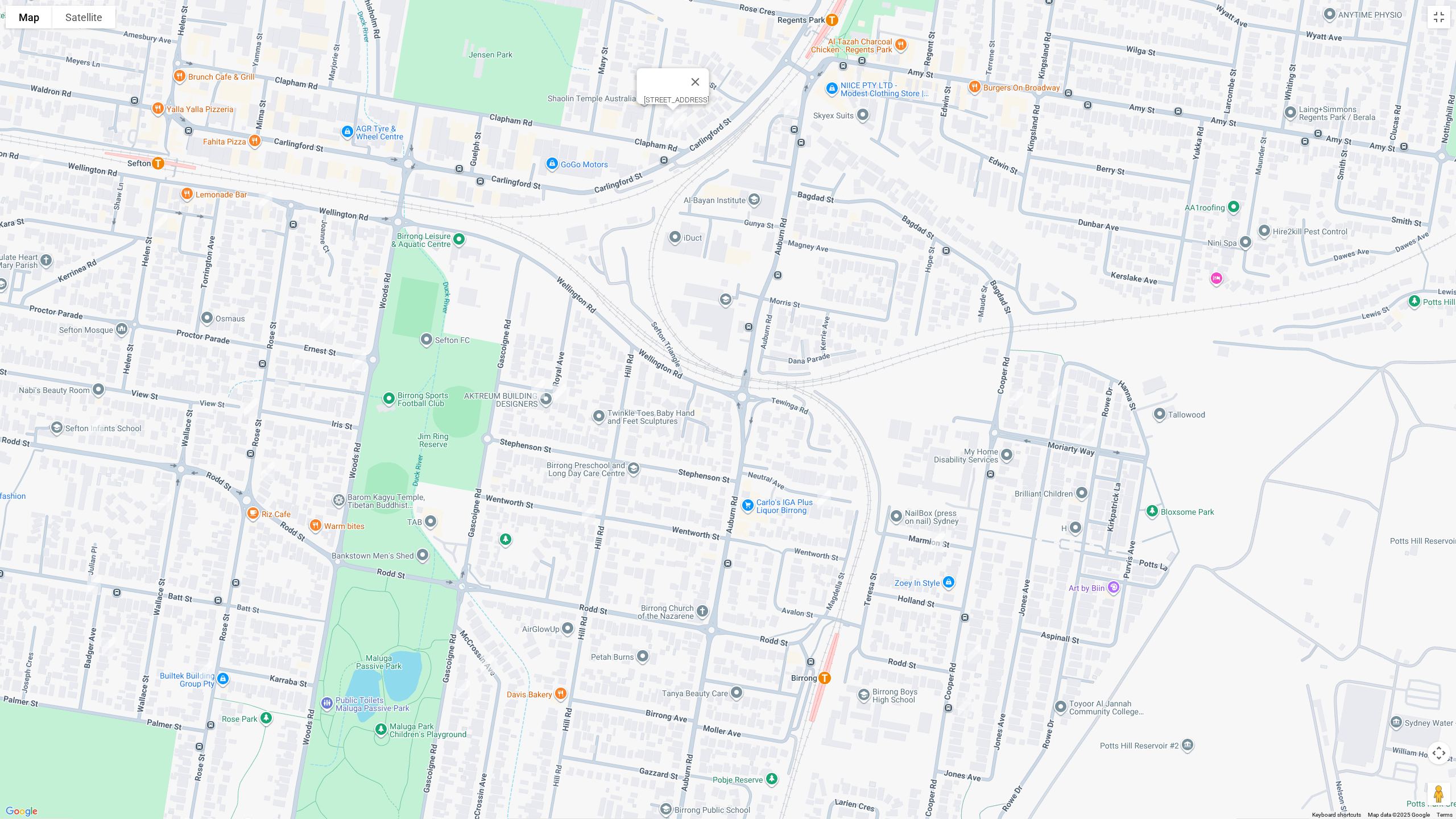
click at [1020, 400] on img "31 Cooper Road, BIRRONG NSW 2143" at bounding box center [1017, 397] width 23 height 28
click at [1052, 402] on img "97 Jones Avenue, POTTS HILL NSW 2143" at bounding box center [1055, 395] width 23 height 28
click at [1087, 441] on img "13A Moriarty Way, POTTS HILL NSW 2143" at bounding box center [1087, 433] width 23 height 28
click at [940, 541] on img "3 Marmion Street, BIRRONG NSW 2143" at bounding box center [938, 540] width 23 height 28
click at [976, 652] on img "87 Cooper Road, BIRRONG NSW 2143" at bounding box center [974, 653] width 23 height 28
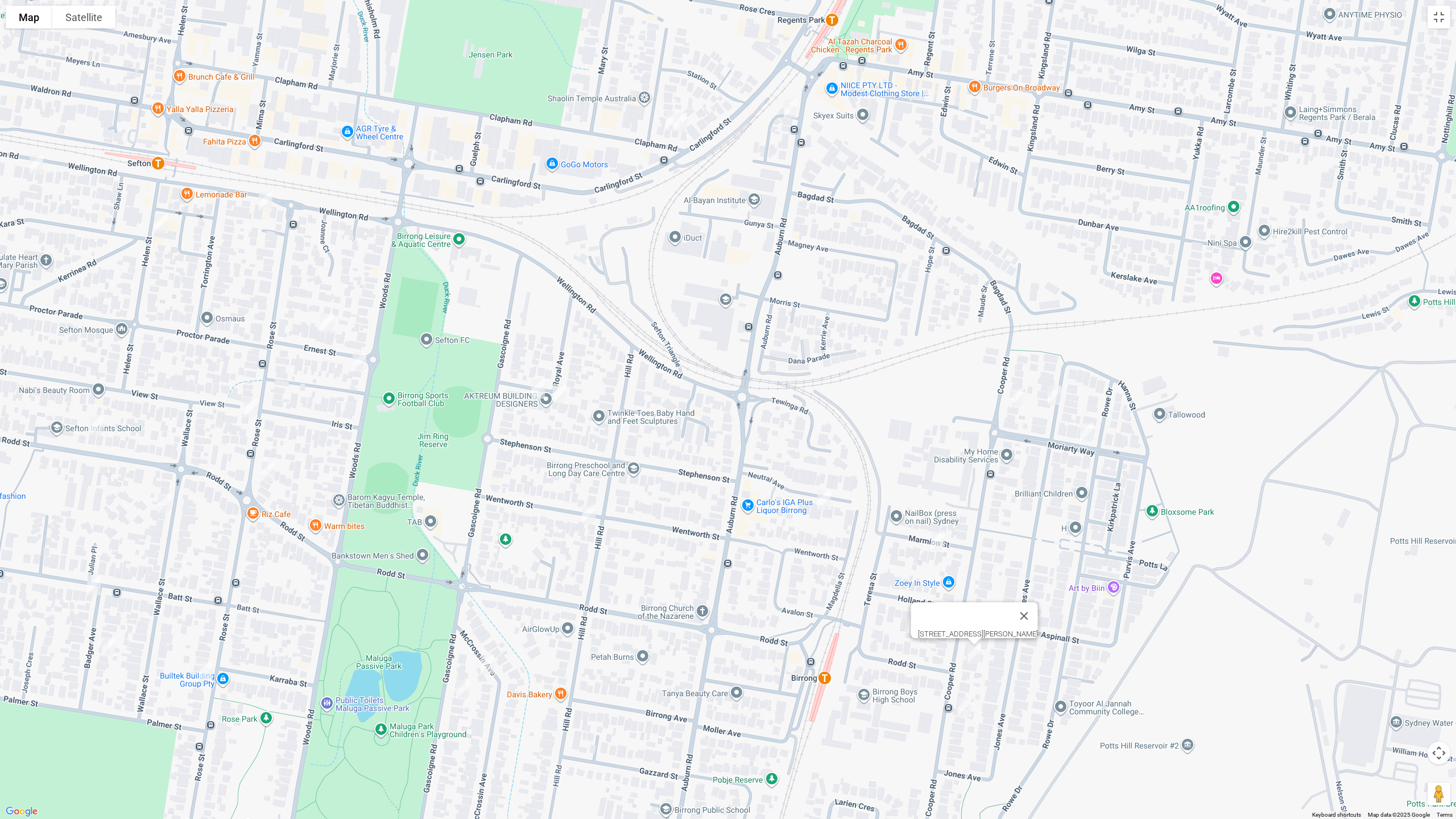
click at [962, 690] on img "99 Cooper Road, BIRRONG NSW 2143" at bounding box center [965, 707] width 23 height 28
click at [825, 500] on img "7 Neutral Avenue, BIRRONG NSW 2143" at bounding box center [824, 500] width 23 height 28
click at [591, 517] on img "31 Wentworth Street, BIRRONG NSW 2143" at bounding box center [589, 513] width 23 height 28
drag, startPoint x: 489, startPoint y: 661, endPoint x: 464, endPoint y: 681, distance: 32.0
click at [489, 663] on img "4 Mc Crossin Avenue, BIRRONG NSW 2143" at bounding box center [487, 664] width 23 height 28
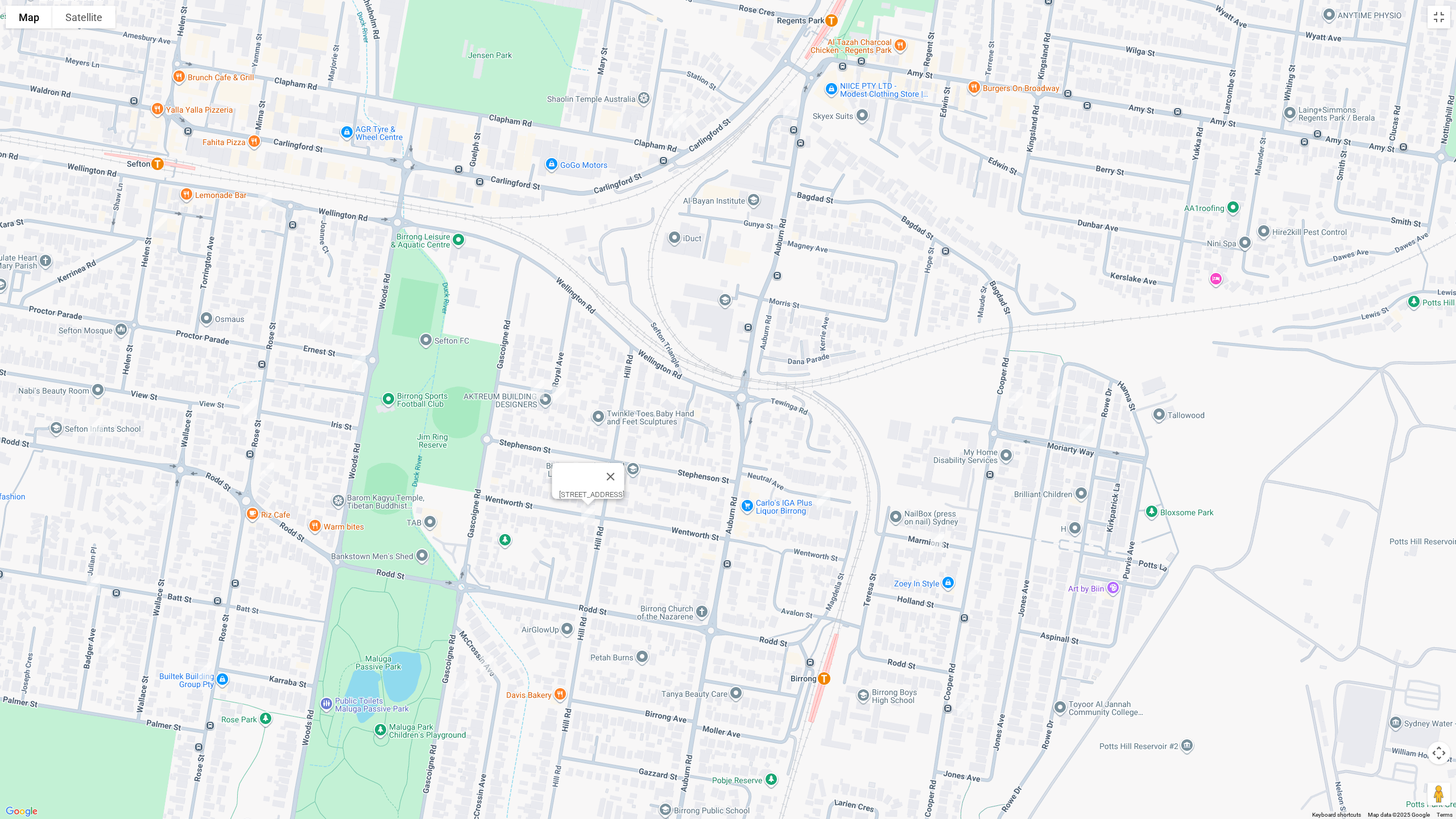
click at [459, 683] on img "81 Gascoigne Road, BIRRONG NSW 2143" at bounding box center [463, 690] width 23 height 28
drag, startPoint x: 522, startPoint y: 647, endPoint x: 505, endPoint y: 654, distance: 18.4
click at [499, 649] on button "Close" at bounding box center [485, 652] width 27 height 27
click at [483, 662] on img "4 Mc Crossin Avenue, BIRRONG NSW 2143" at bounding box center [487, 664] width 23 height 28
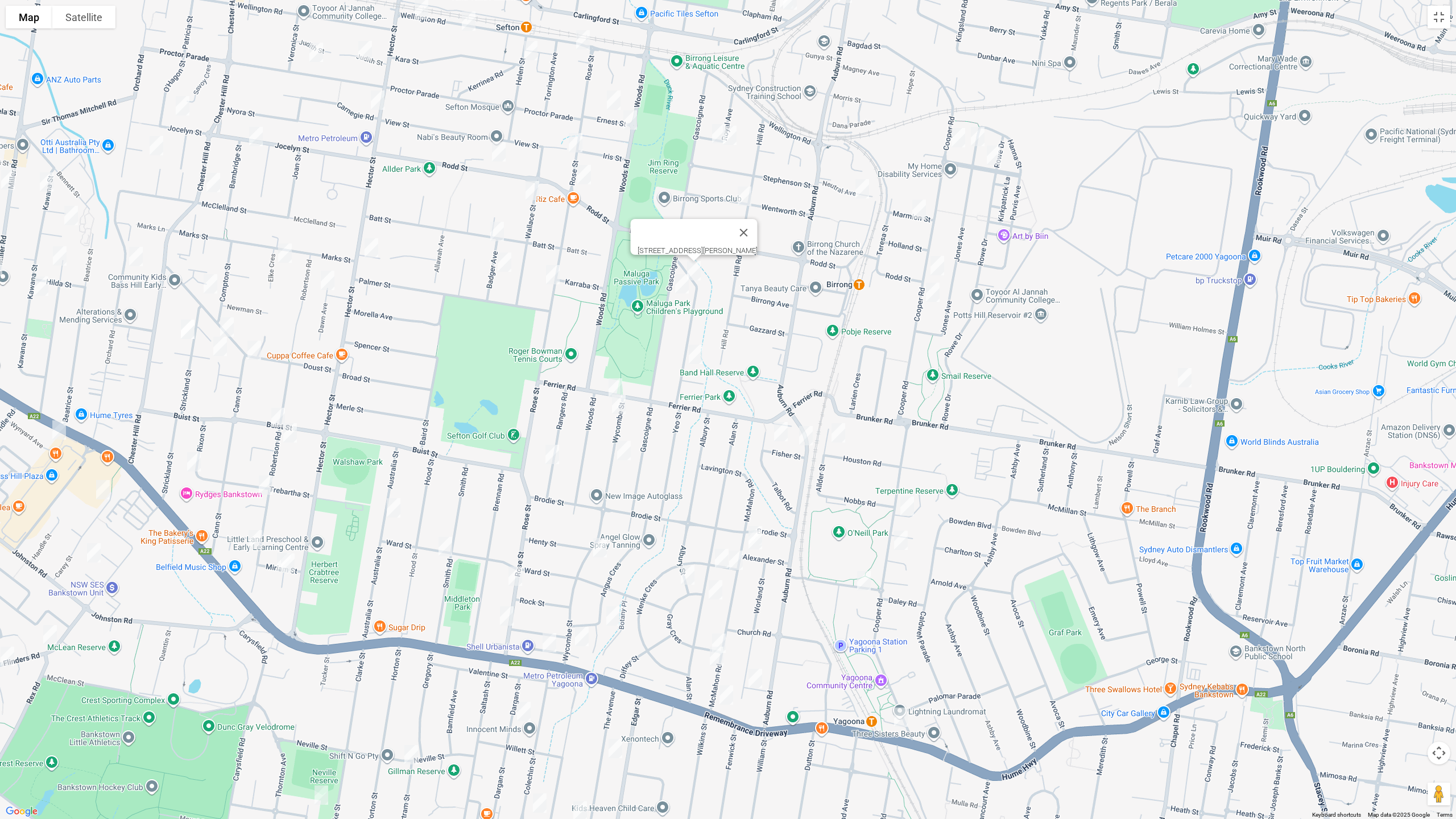
drag, startPoint x: 598, startPoint y: 663, endPoint x: 769, endPoint y: 280, distance: 419.4
click at [769, 280] on div "[STREET_ADDRESS][PERSON_NAME]" at bounding box center [728, 410] width 1456 height 819
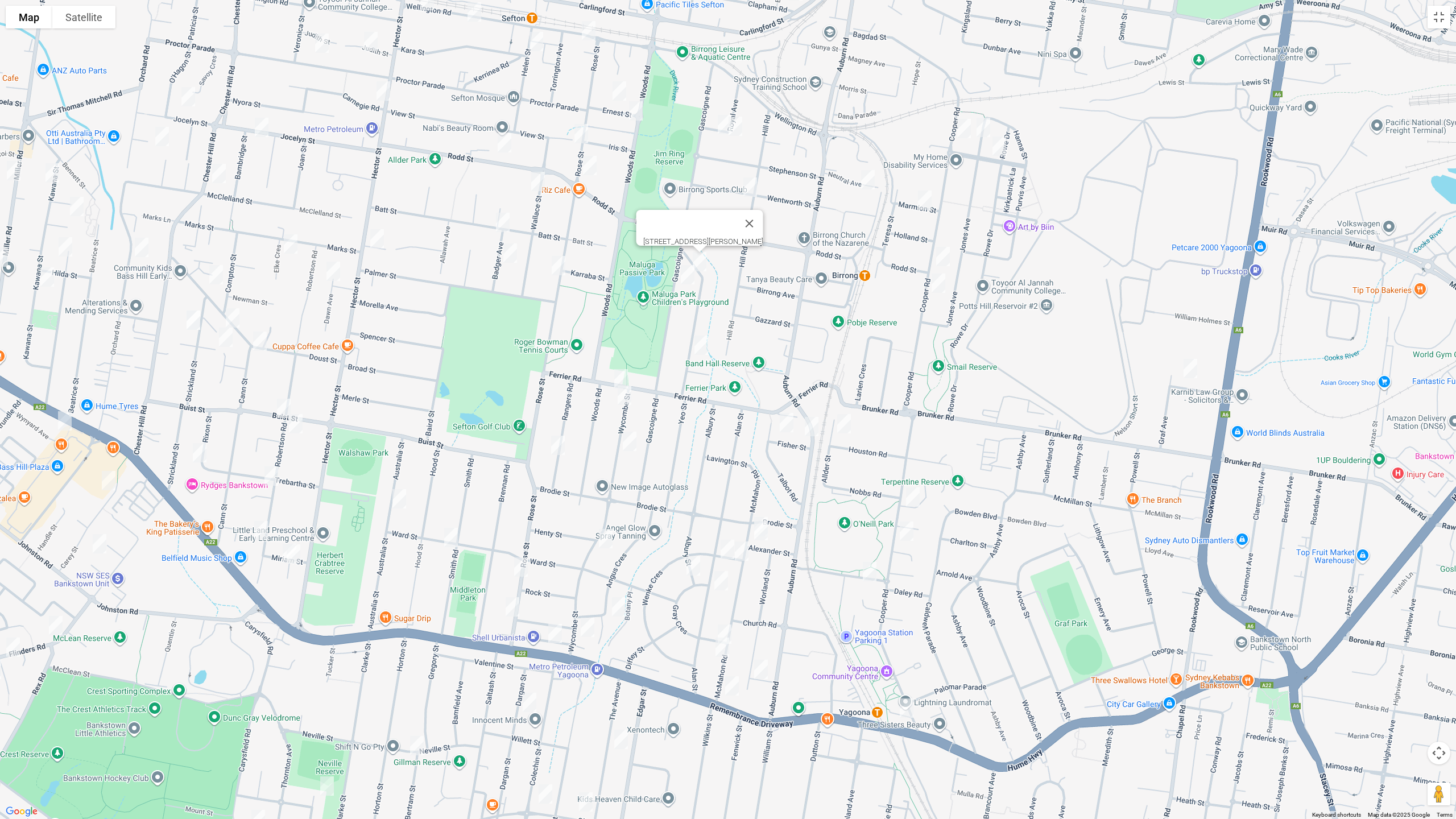
click at [1194, 370] on img "12 Boardman Street, YAGOONA NSW 2199" at bounding box center [1191, 368] width 23 height 28
click at [702, 346] on img "53 Mc Crossin Avenue, BIRRONG NSW 2143" at bounding box center [702, 345] width 23 height 28
click at [617, 371] on img "39 Ferrier Road, YAGOONA NSW 2199" at bounding box center [622, 378] width 23 height 28
click at [625, 394] on img "72 Wycombe Street, YAGOONA NSW 2199" at bounding box center [625, 395] width 23 height 28
drag, startPoint x: 630, startPoint y: 443, endPoint x: 701, endPoint y: 443, distance: 71.0
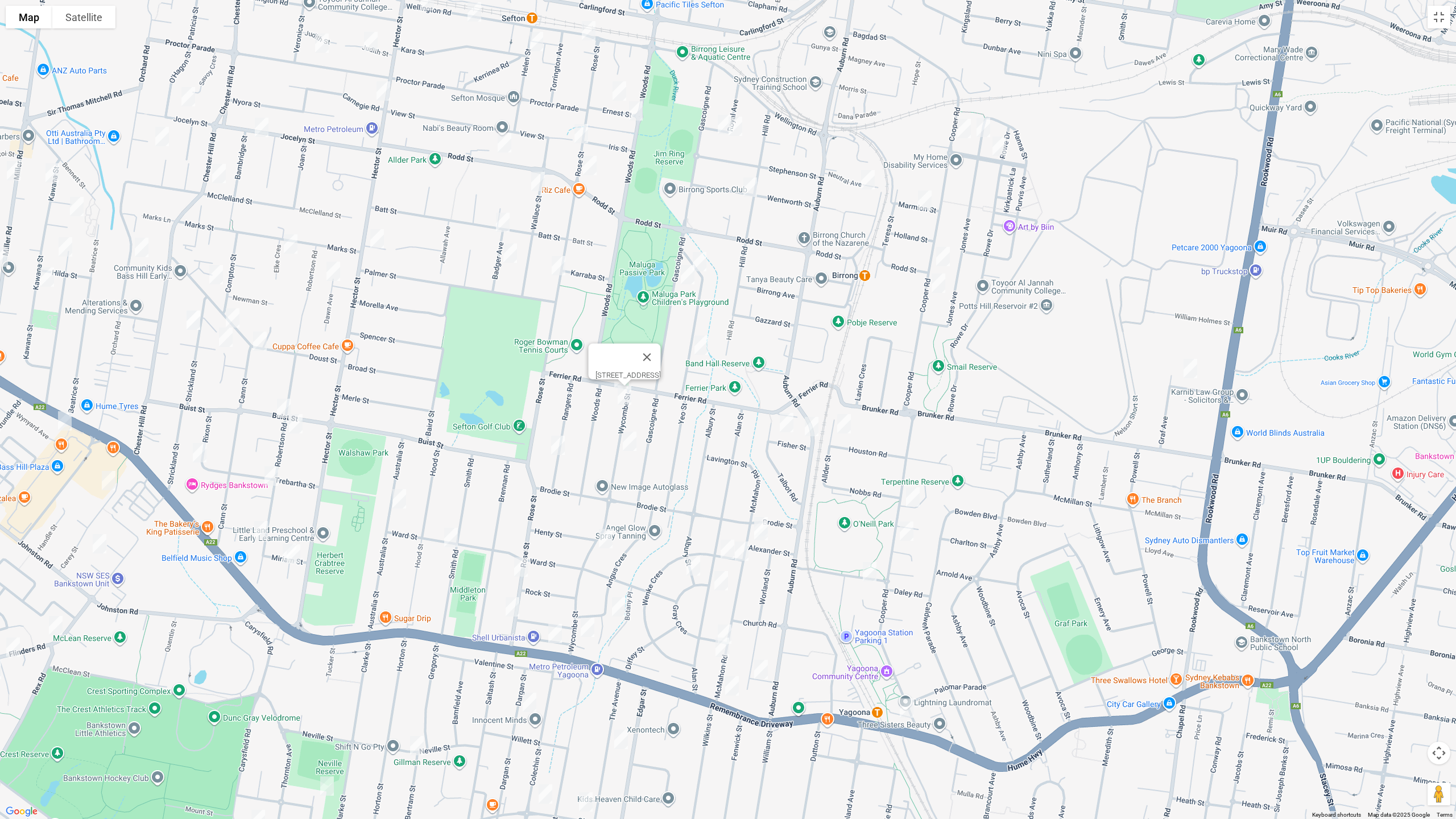
click at [629, 443] on img "97 Wycombe Street, YAGOONA NSW 2199" at bounding box center [630, 441] width 23 height 28
click at [791, 422] on img "12 Fisher Street, YAGOONA NSW 2199" at bounding box center [787, 422] width 23 height 28
click at [812, 430] on img "204 Auburn Road, YAGOONA NSW 2199" at bounding box center [812, 426] width 23 height 28
click at [785, 427] on img "12 Fisher Street, YAGOONA NSW 2199" at bounding box center [787, 422] width 23 height 28
drag, startPoint x: 842, startPoint y: 427, endPoint x: 862, endPoint y: 443, distance: 25.6
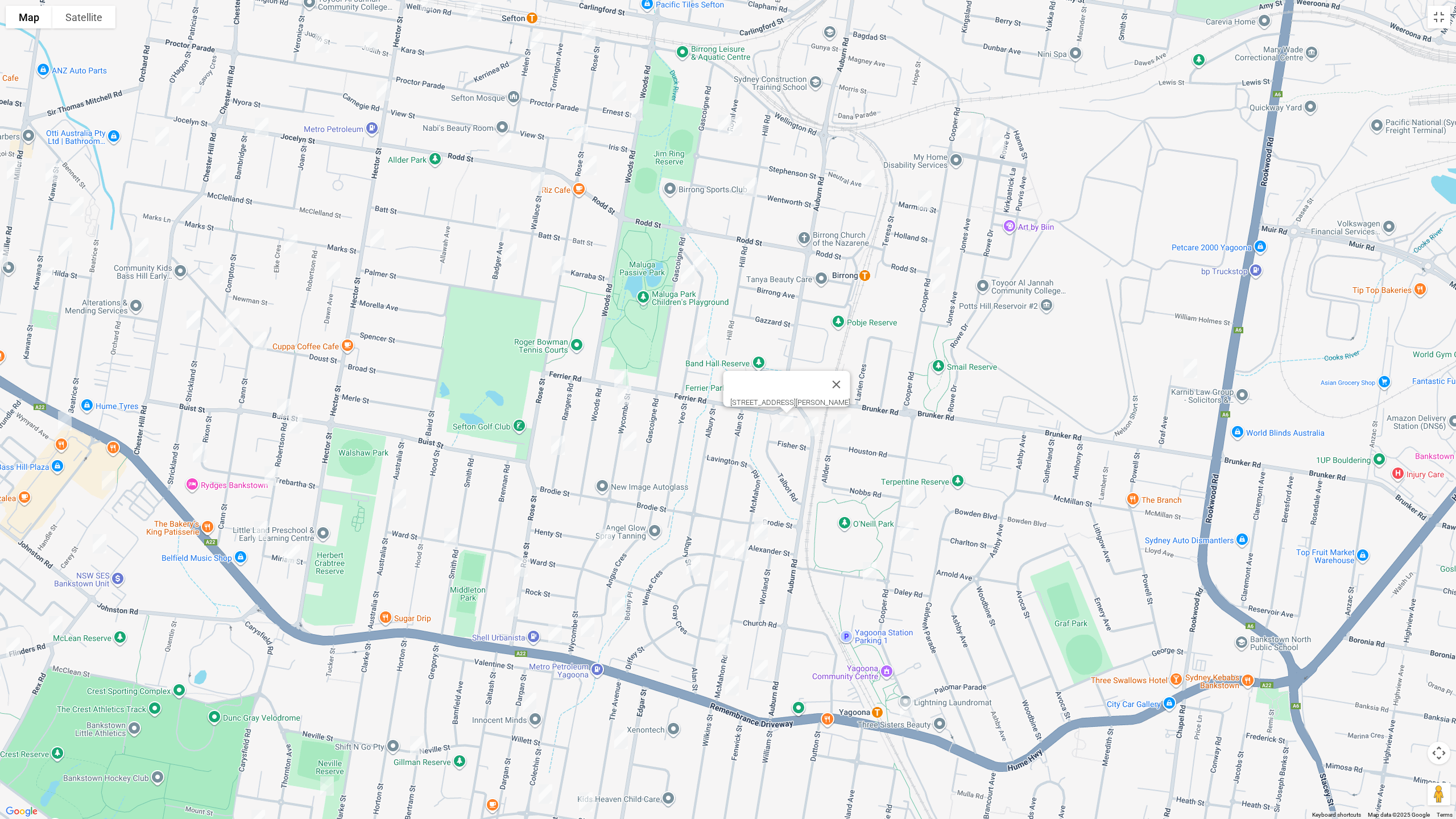
click at [842, 427] on img "8 Allder Street, YAGOONA NSW 2199" at bounding box center [844, 423] width 23 height 28
click at [911, 494] on img "203 Cooper Road, YAGOONA NSW 2199" at bounding box center [913, 497] width 23 height 28
click at [912, 526] on img "1/217 Cooper Road, YAGOONA NSW 2199" at bounding box center [907, 531] width 23 height 28
click at [871, 575] on img "12 Farnell Road, YAGOONA NSW 2199" at bounding box center [870, 571] width 23 height 28
click at [764, 513] on img "27 Mc Mahon Road, YAGOONA NSW 2199" at bounding box center [762, 526] width 23 height 28
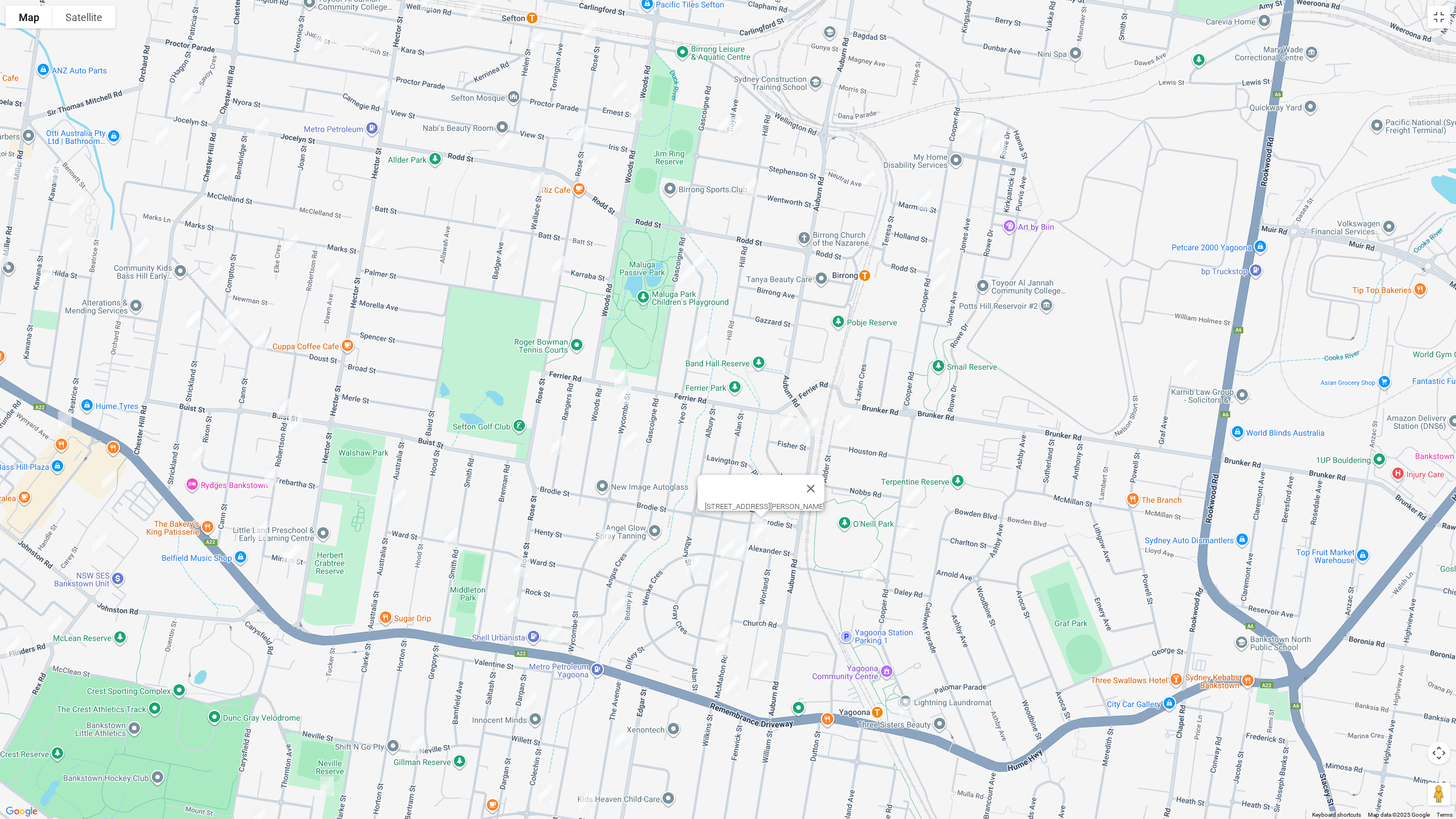
click at [761, 540] on img "29 Mc Mahon Road, YAGOONA NSW 2199" at bounding box center [762, 530] width 23 height 28
click at [744, 554] on img "44 Mc Mahon Road, YAGOONA NSW 2199" at bounding box center [742, 551] width 23 height 28
click at [720, 550] on img "77 Alan Street, YAGOONA NSW 2199" at bounding box center [728, 549] width 23 height 28
click at [694, 560] on img "8 Gray Crescent, YAGOONA NSW 2199" at bounding box center [694, 565] width 23 height 28
click at [723, 583] on img "1/95 Alan Street, YAGOONA NSW 2199" at bounding box center [721, 580] width 23 height 28
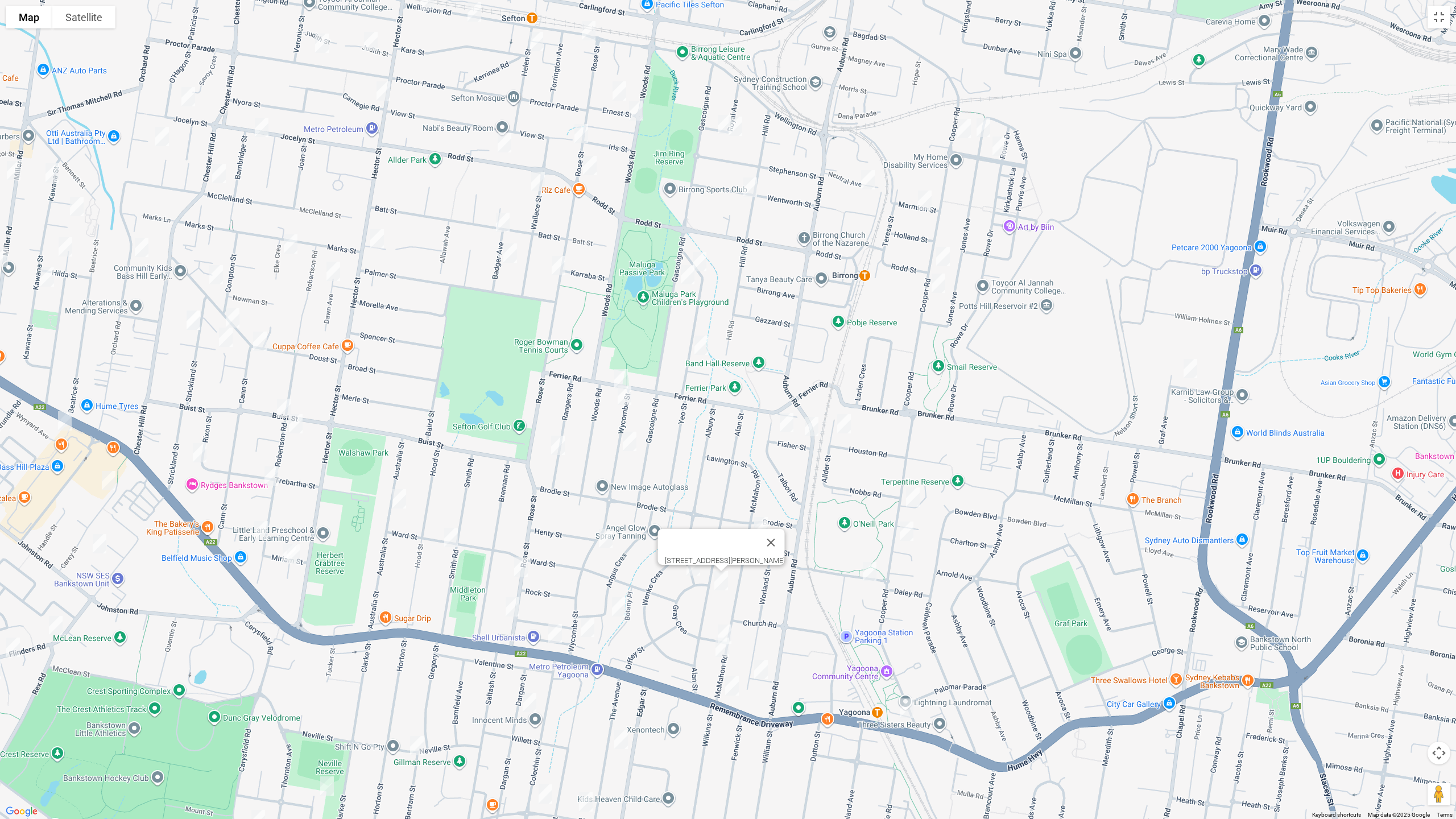
drag, startPoint x: 733, startPoint y: 622, endPoint x: 728, endPoint y: 632, distance: 11.2
click at [732, 621] on img "86 Mc Mahon Road, YAGOONA NSW 2199" at bounding box center [725, 634] width 23 height 28
click at [718, 645] on img "94 Mc Mahon Road, YAGOONA NSW 2199" at bounding box center [723, 647] width 23 height 28
click at [764, 665] on img "55 Worland Street, YAGOONA NSW 2199" at bounding box center [762, 669] width 23 height 28
click at [728, 686] on img "628 Hume Highway, YAGOONA NSW 2199" at bounding box center [732, 686] width 23 height 28
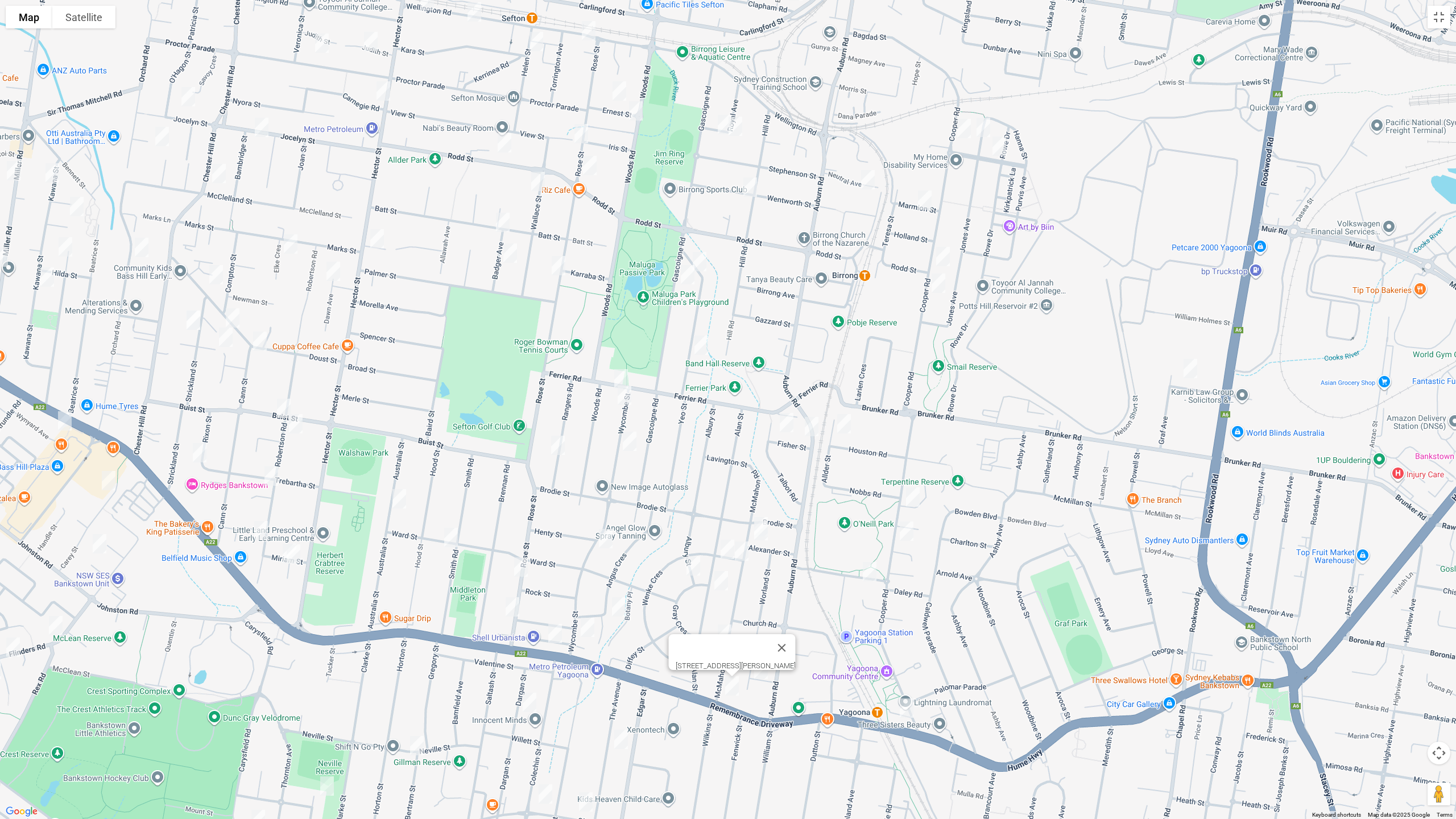
click at [904, 690] on img "470 Hume Highway, YAGOONA NSW 2199" at bounding box center [907, 707] width 23 height 28
click at [604, 538] on img "145 Wycombe Street, YAGOONA NSW 2199" at bounding box center [606, 538] width 23 height 28
drag, startPoint x: 624, startPoint y: 606, endPoint x: 610, endPoint y: 614, distance: 16.1
click at [623, 606] on img "3/1 Farah Place, YAGOONA NSW 2199" at bounding box center [619, 606] width 23 height 28
click at [584, 632] on img "189 Wycombe Street, YAGOONA NSW 2199" at bounding box center [588, 627] width 23 height 28
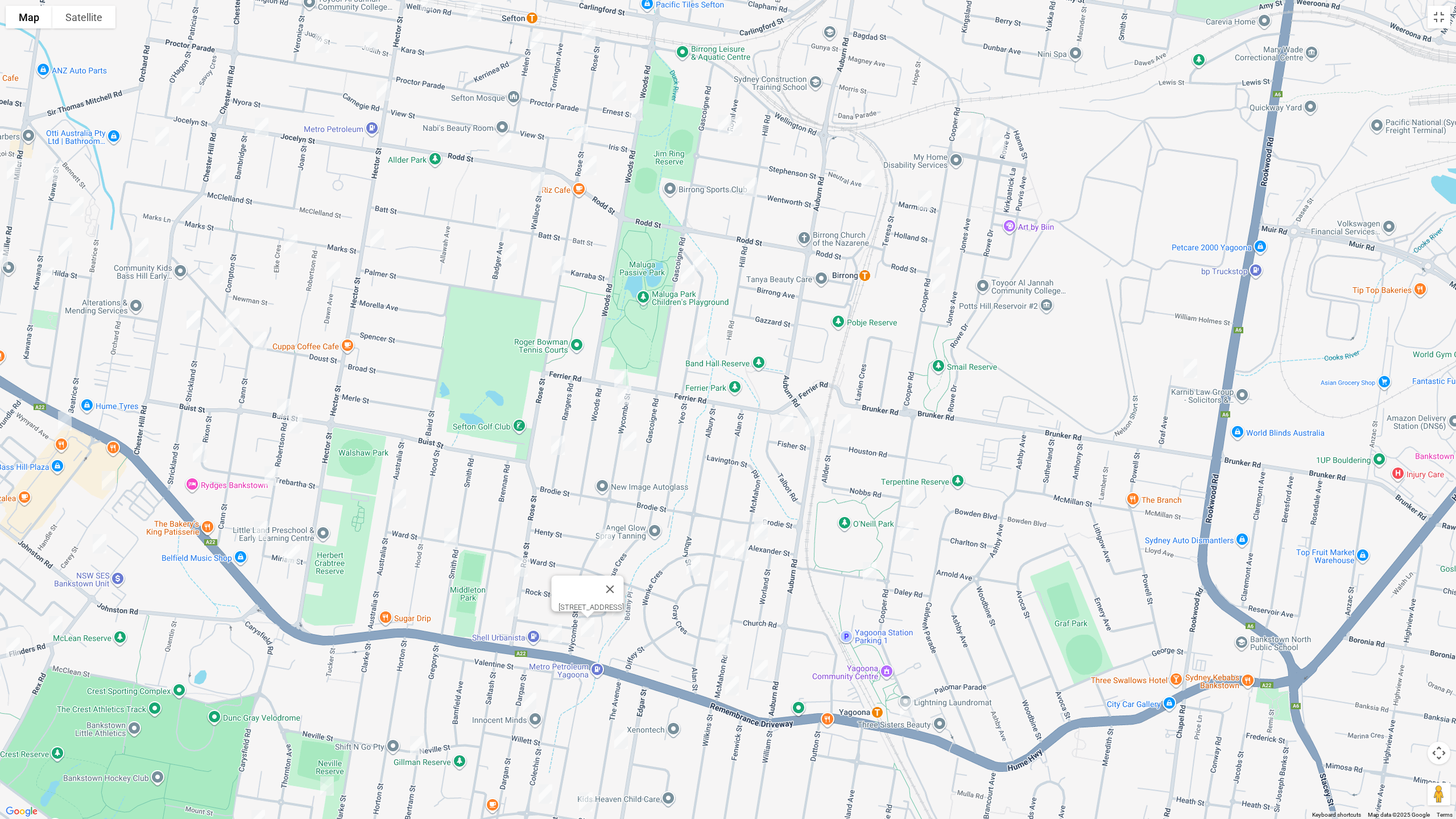
click at [562, 443] on img "40 Rangers Road, YAGOONA NSW 2199" at bounding box center [558, 445] width 23 height 28
click at [521, 563] on img "214 Rose Street, YAGOONA NSW 2199" at bounding box center [521, 567] width 23 height 28
click at [511, 608] on img "1/236 Rose Street, YAGOONA NSW 2199" at bounding box center [513, 606] width 23 height 28
drag, startPoint x: 554, startPoint y: 635, endPoint x: 529, endPoint y: 616, distance: 31.4
click at [555, 637] on img "732 Hume Highway, YAGOONA NSW 2199" at bounding box center [555, 633] width 23 height 28
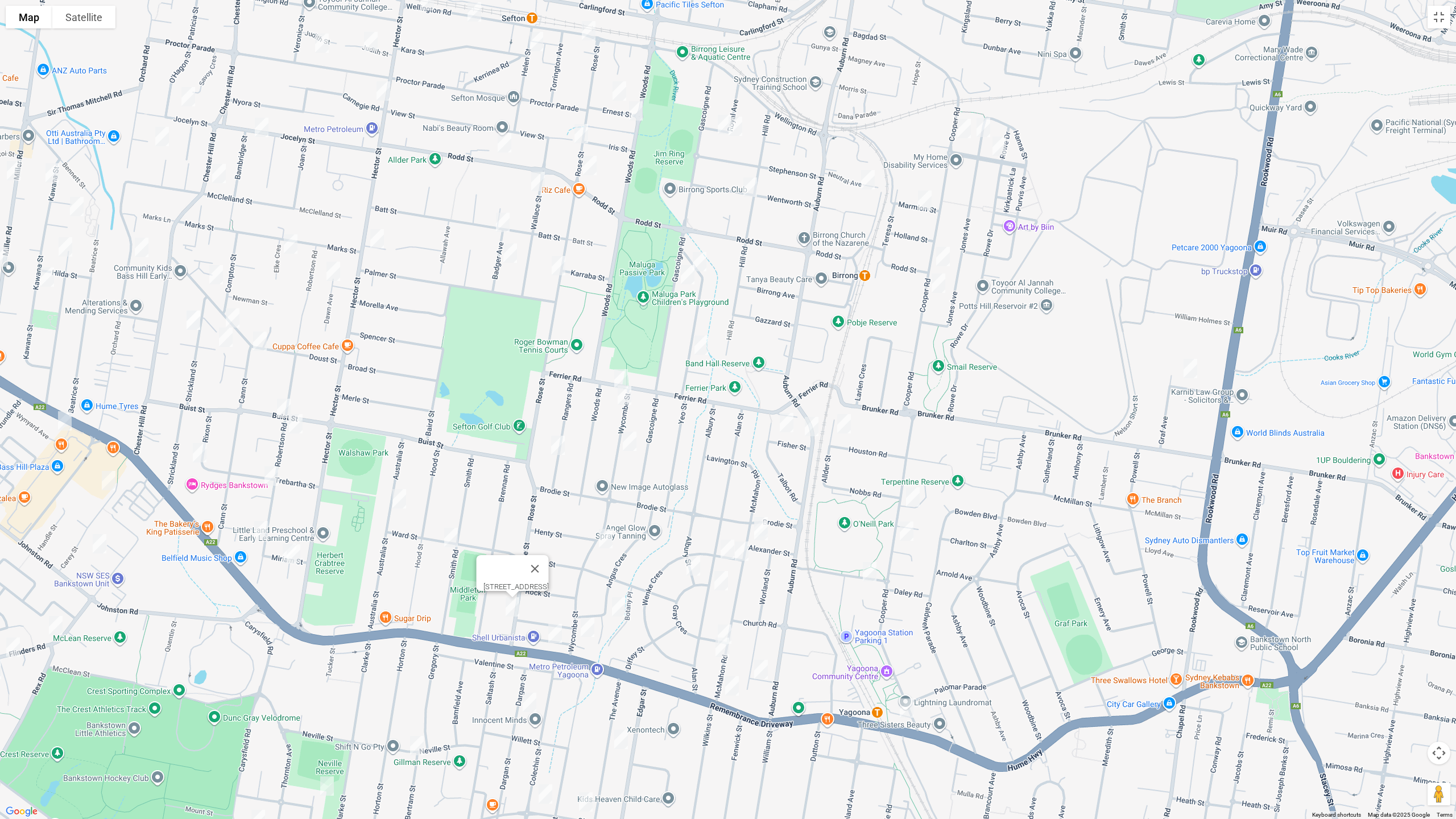
drag, startPoint x: 449, startPoint y: 536, endPoint x: 412, endPoint y: 524, distance: 38.9
click at [449, 535] on img "44A Smith Road, YAGOONA NSW 2199" at bounding box center [451, 537] width 23 height 28
drag, startPoint x: 558, startPoint y: 637, endPoint x: 552, endPoint y: 634, distance: 6.7
click at [557, 637] on img "732 Hume Highway, YAGOONA NSW 2199" at bounding box center [555, 633] width 23 height 28
click at [397, 504] on img "37 Australia Street, BASS HILL NSW 2197" at bounding box center [400, 498] width 23 height 28
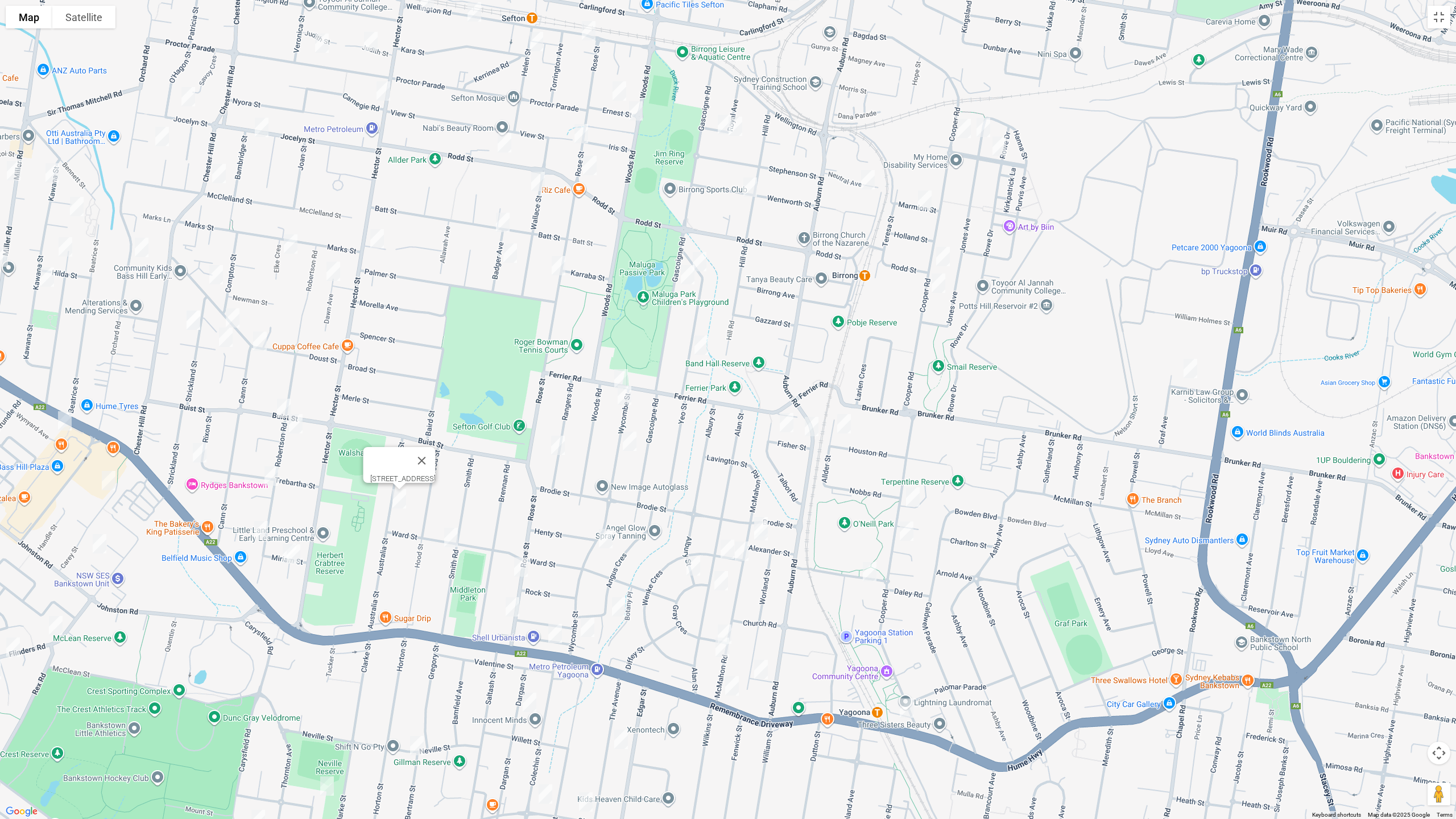
drag, startPoint x: 280, startPoint y: 403, endPoint x: 288, endPoint y: 419, distance: 17.9
click at [279, 403] on img "25 Buist Street, BASS HILL NSW 2197" at bounding box center [284, 408] width 23 height 28
click at [297, 428] on img "65 Robertson Road, BASS HILL NSW 2197" at bounding box center [296, 423] width 23 height 28
click at [195, 455] on img "2/9 Rixon Street, BASS HILL NSW 2197" at bounding box center [200, 452] width 23 height 28
click at [270, 475] on img "19A Trebartha Street, BASS HILL NSW 2197" at bounding box center [271, 476] width 23 height 28
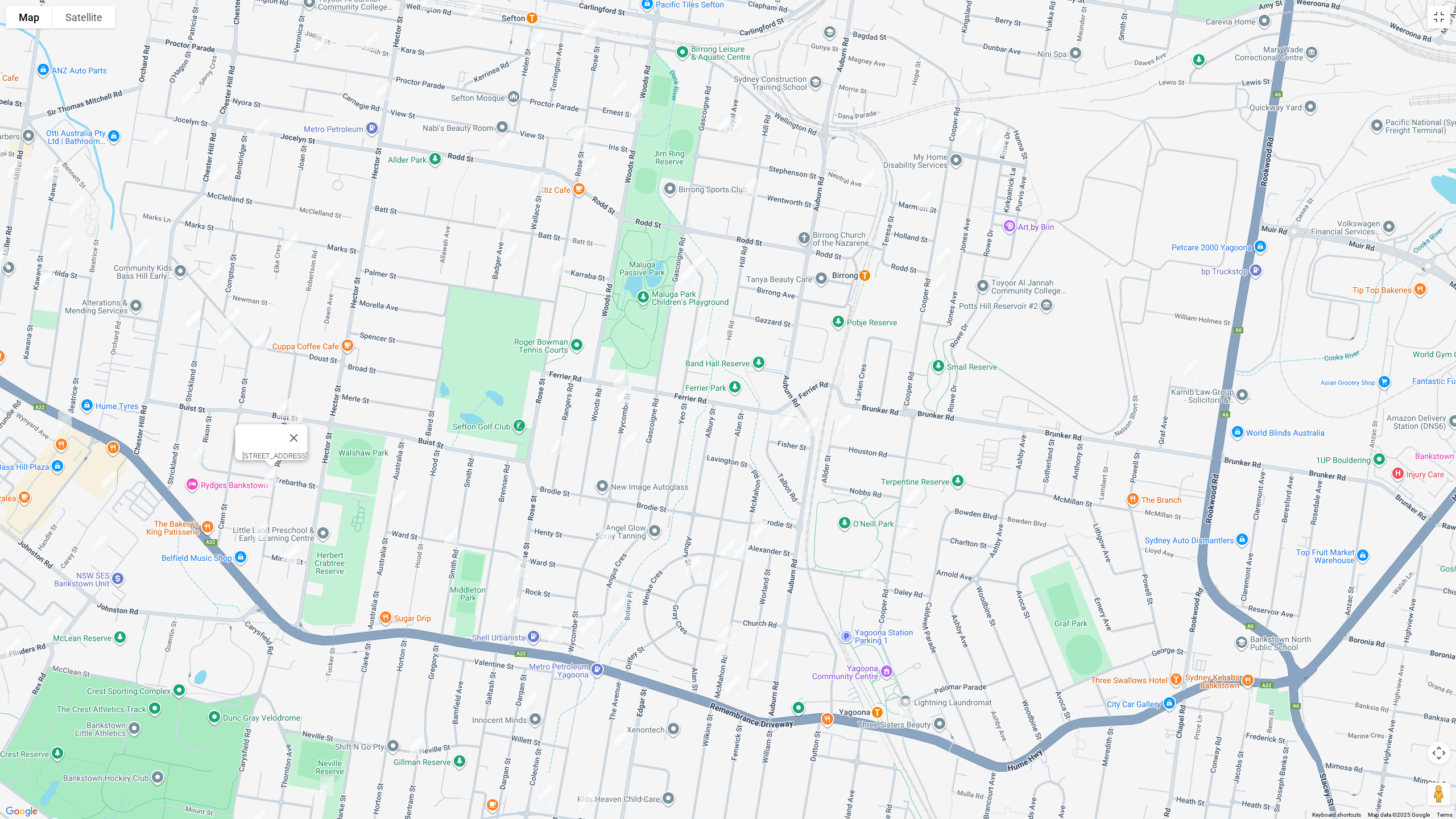
click at [281, 554] on img "5 Miriam Street, BASS HILL NSW 2197" at bounding box center [290, 553] width 23 height 28
click at [300, 561] on img "1/3 Miriam Street, BASS HILL NSW 2197" at bounding box center [294, 554] width 23 height 28
click at [353, 508] on button "Close" at bounding box center [344, 516] width 27 height 27
click at [268, 532] on img "106 Robertson Road, BASS HILL NSW 2197" at bounding box center [261, 530] width 23 height 28
drag, startPoint x: 455, startPoint y: 446, endPoint x: 696, endPoint y: 415, distance: 243.0
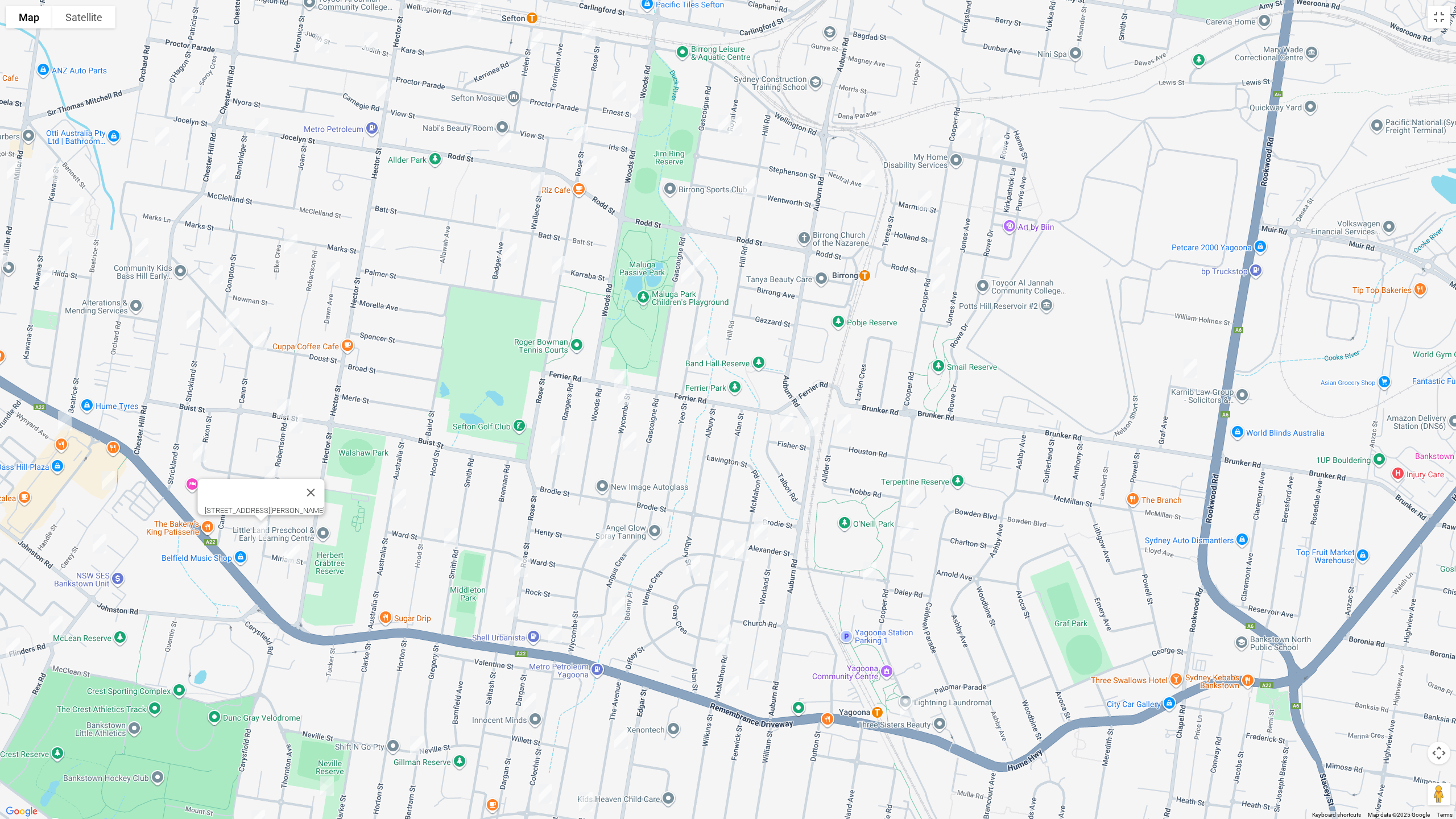
click at [704, 414] on div "[STREET_ADDRESS][PERSON_NAME]" at bounding box center [728, 410] width 1456 height 819
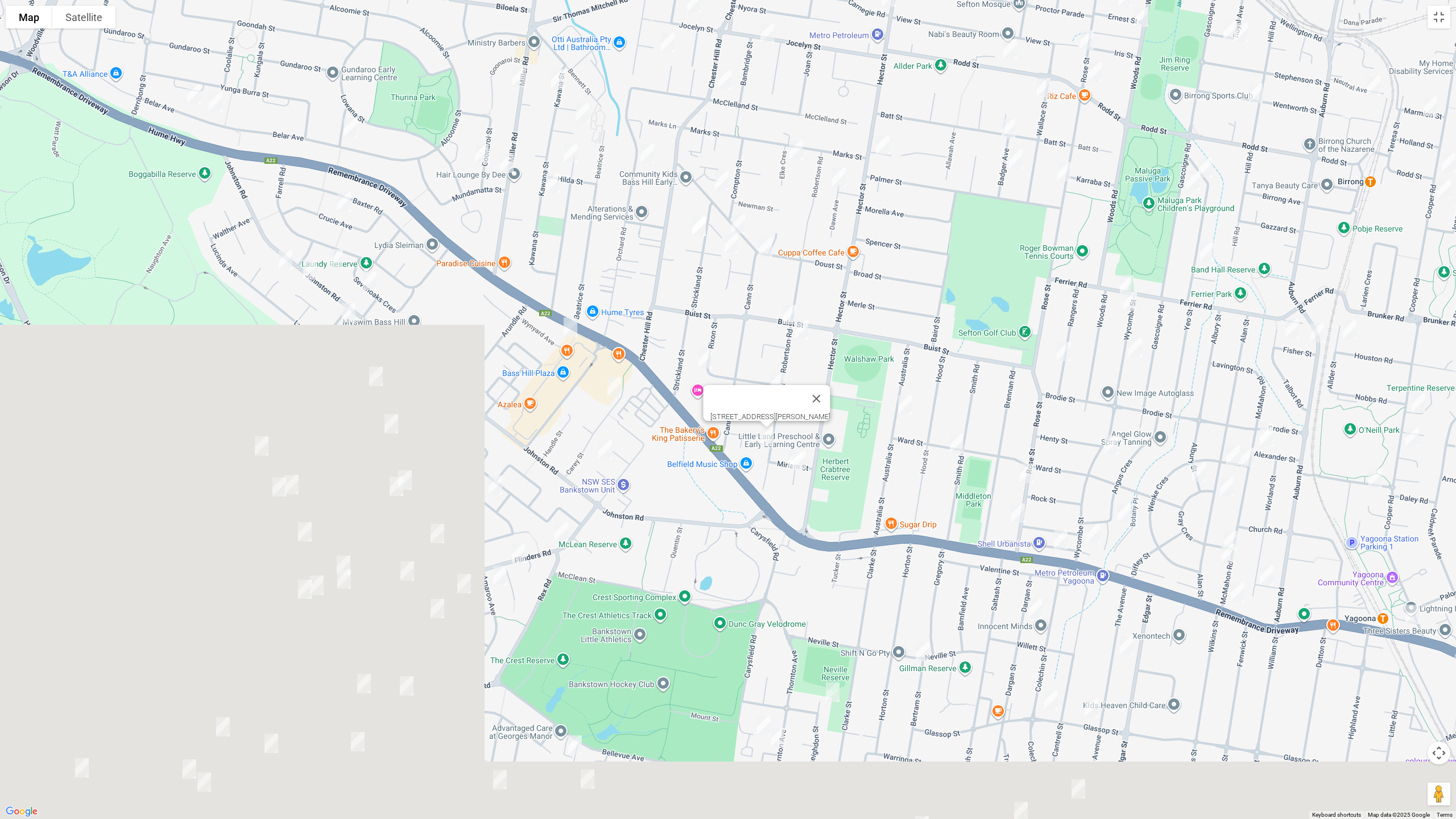
drag, startPoint x: 494, startPoint y: 425, endPoint x: 933, endPoint y: 316, distance: 452.3
click at [1003, 335] on div "[STREET_ADDRESS][PERSON_NAME]" at bounding box center [728, 410] width 1456 height 819
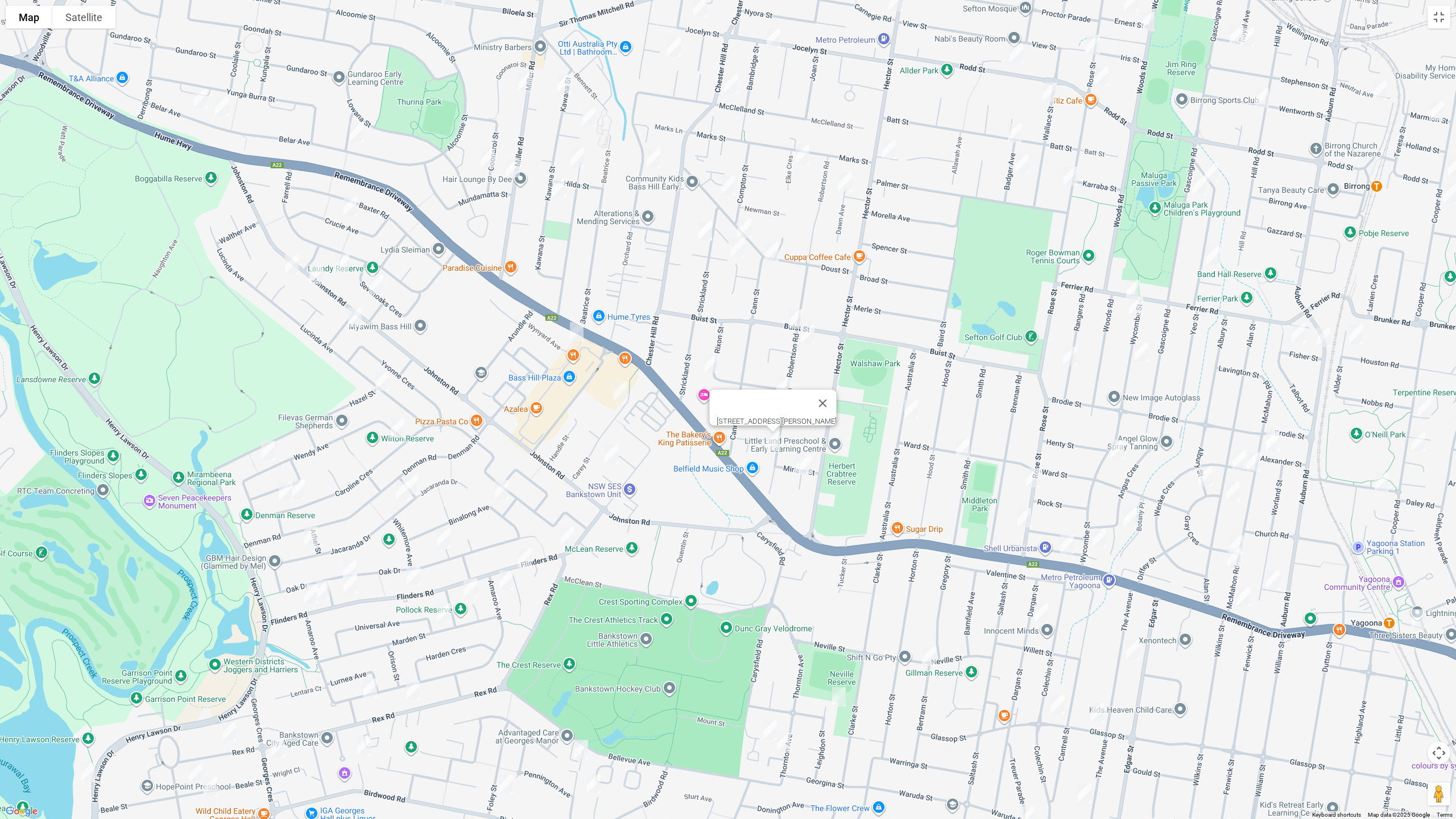
click at [351, 208] on img "20 Crucie Avenue, BASS HILL NSW 2197" at bounding box center [350, 206] width 23 height 28
click at [295, 257] on img "5 Kirrily Place, BASS HILL NSW 2197" at bounding box center [292, 264] width 23 height 28
click at [341, 263] on img "5 Henville Place, BASS HILL NSW 2197" at bounding box center [343, 263] width 23 height 28
click at [318, 276] on img "239 Johnston Road, BASS HILL NSW 2197" at bounding box center [317, 274] width 23 height 28
drag, startPoint x: 375, startPoint y: 284, endPoint x: 357, endPoint y: 303, distance: 26.2
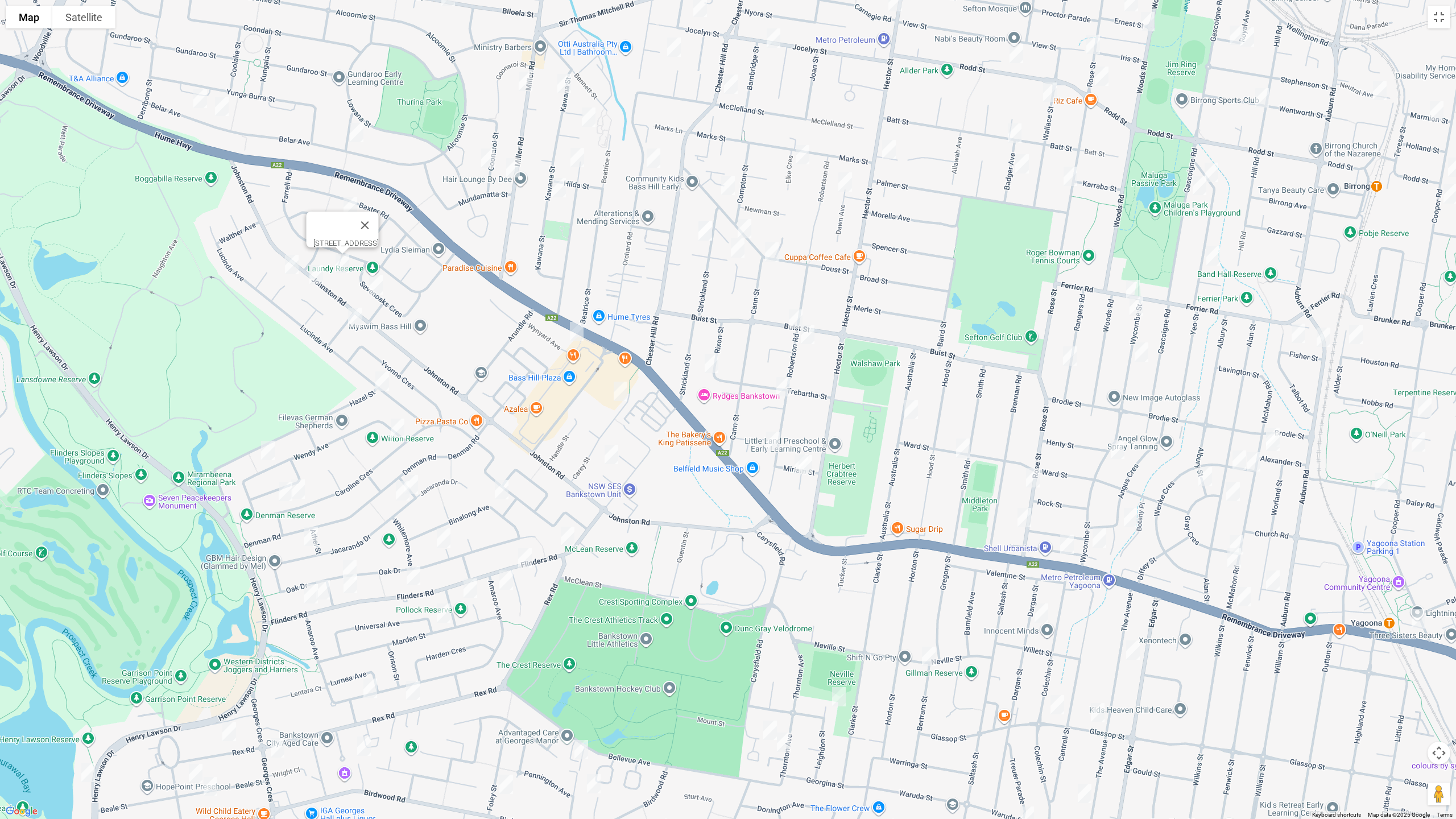
click at [375, 284] on img "29A Sevenoaks Crescent, BASS HILL NSW 2197" at bounding box center [376, 284] width 23 height 28
click at [350, 315] on img "5 Brooke Street, BASS HILL NSW 2197" at bounding box center [355, 316] width 23 height 28
click at [577, 330] on img "22A Wynyard Avenue, BASS HILL NSW 2197" at bounding box center [577, 331] width 23 height 28
click at [317, 281] on img "239 Johnston Road, BASS HILL NSW 2197" at bounding box center [317, 274] width 23 height 28
click at [621, 391] on img "31 Carey Street, BASS HILL NSW 2197" at bounding box center [621, 391] width 23 height 28
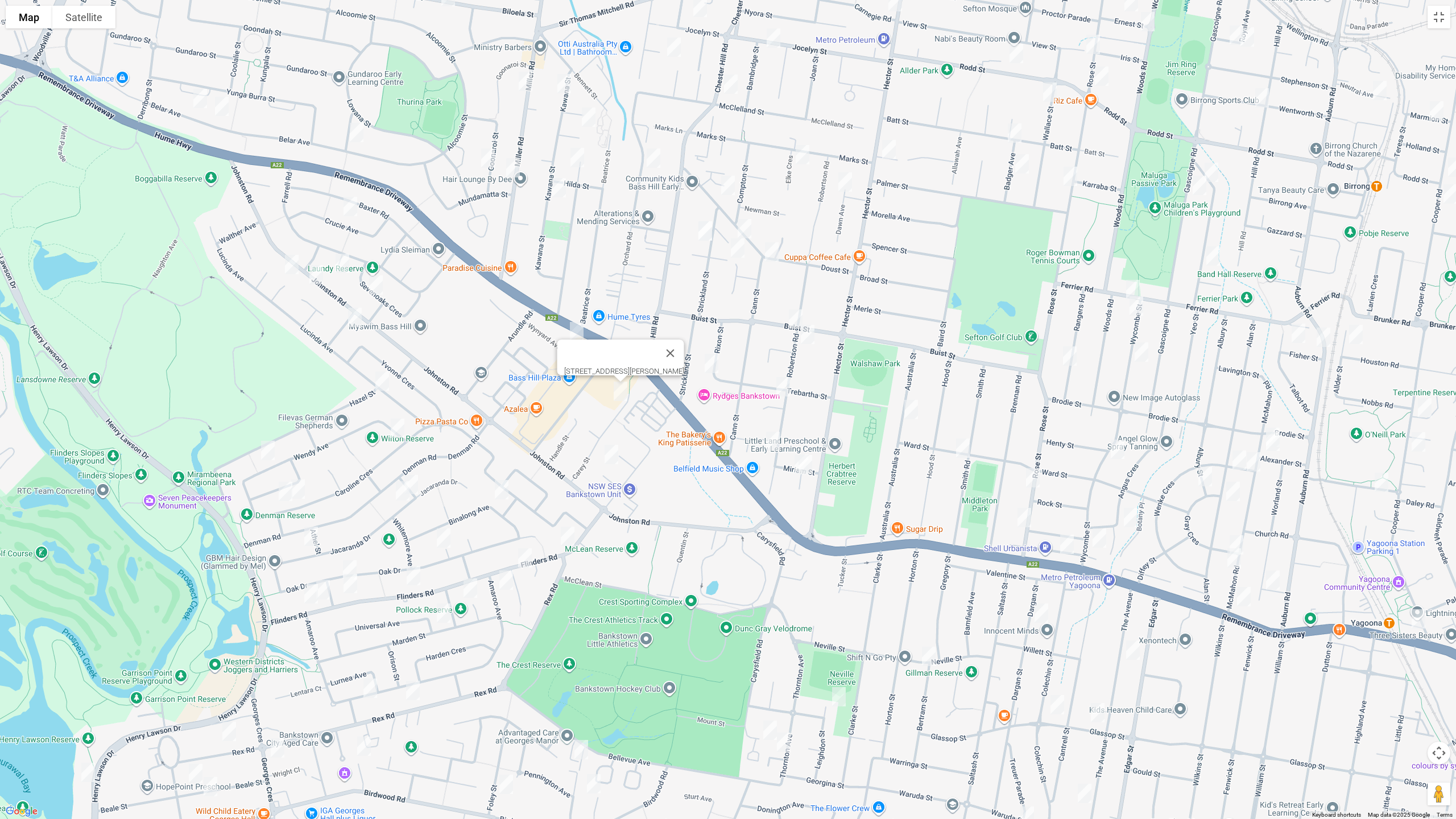
click at [612, 456] on img "5/6 Iona Place, BASS HILL NSW 2197" at bounding box center [612, 454] width 23 height 28
click at [381, 379] on img "22 Lucinda Avenue, GEORGES HALL NSW 2198" at bounding box center [382, 381] width 23 height 28
drag, startPoint x: 397, startPoint y: 426, endPoint x: 362, endPoint y: 431, distance: 35.4
click at [397, 426] on img "28 Caroline Crescent, GEORGES HALL NSW 2198" at bounding box center [398, 428] width 23 height 28
click at [268, 446] on img "68 Wendy Avenue, GEORGES HALL NSW 2198" at bounding box center [268, 450] width 23 height 28
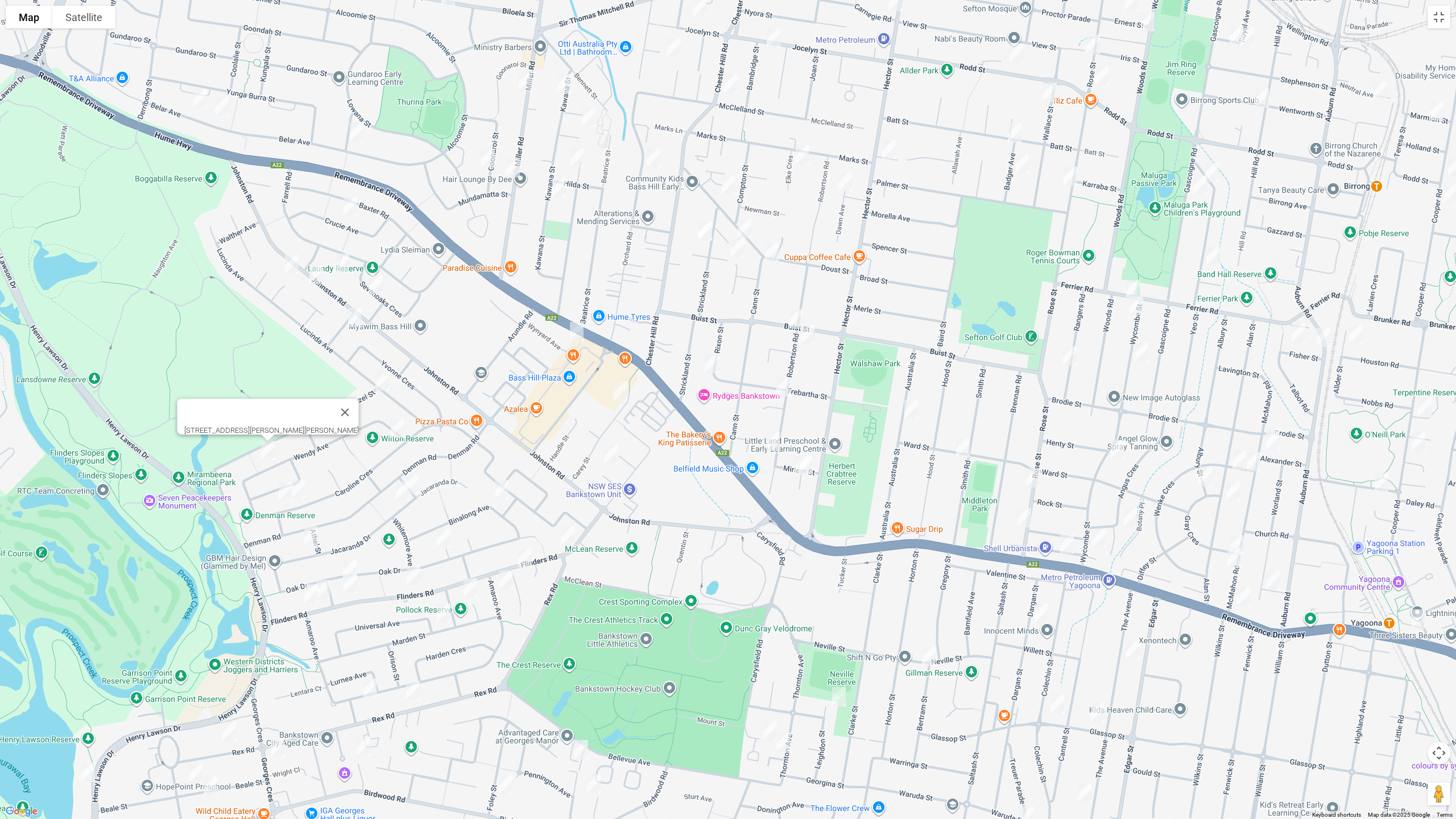
click at [306, 486] on img "86 Caroline Crescent, GEORGES HALL NSW 2198" at bounding box center [299, 489] width 23 height 28
drag, startPoint x: 280, startPoint y: 495, endPoint x: 294, endPoint y: 497, distance: 14.1
click at [281, 495] on img "90A Caroline Crescent, GEORGES HALL NSW 2198" at bounding box center [286, 491] width 23 height 28
click at [416, 478] on img "6 Tucabia Avenue, GEORGES HALL NSW 2198" at bounding box center [412, 484] width 23 height 28
click at [401, 496] on img "59 Jacaranda Drive, GEORGES HALL NSW 2198" at bounding box center [403, 490] width 23 height 28
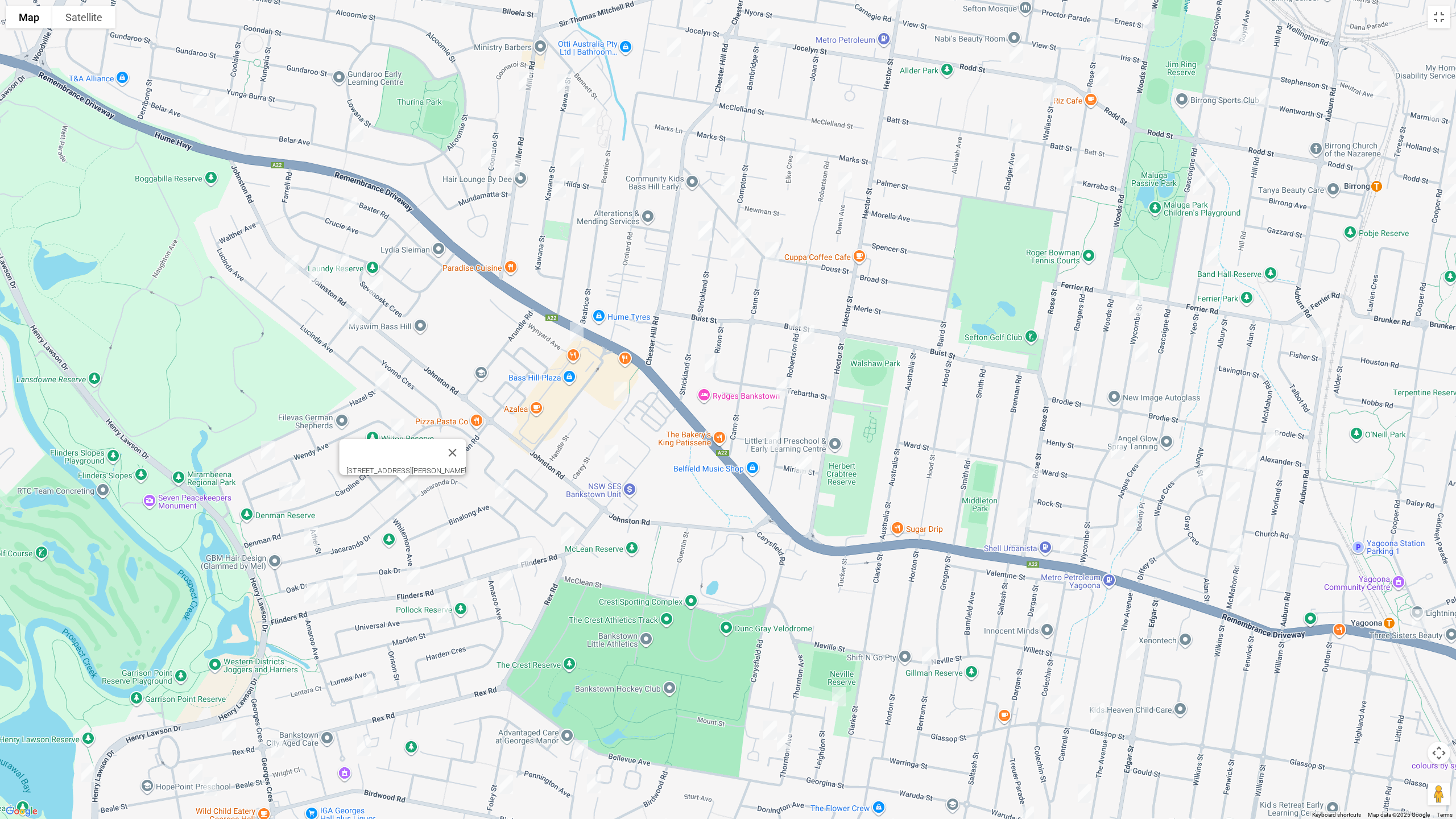
click at [500, 490] on img "14 Binalong Avenue, GEORGES HALL NSW 2198" at bounding box center [502, 489] width 23 height 28
click at [444, 539] on img "2 Briar Place, GEORGES HALL NSW 2198" at bounding box center [444, 538] width 23 height 28
click at [413, 573] on img "92 Flinders Road, GEORGES HALL NSW 2198" at bounding box center [414, 575] width 23 height 28
click at [445, 614] on img "61 Universal Avenue, GEORGES HALL NSW 2198" at bounding box center [444, 613] width 23 height 28
drag, startPoint x: 514, startPoint y: 572, endPoint x: 569, endPoint y: 548, distance: 60.0
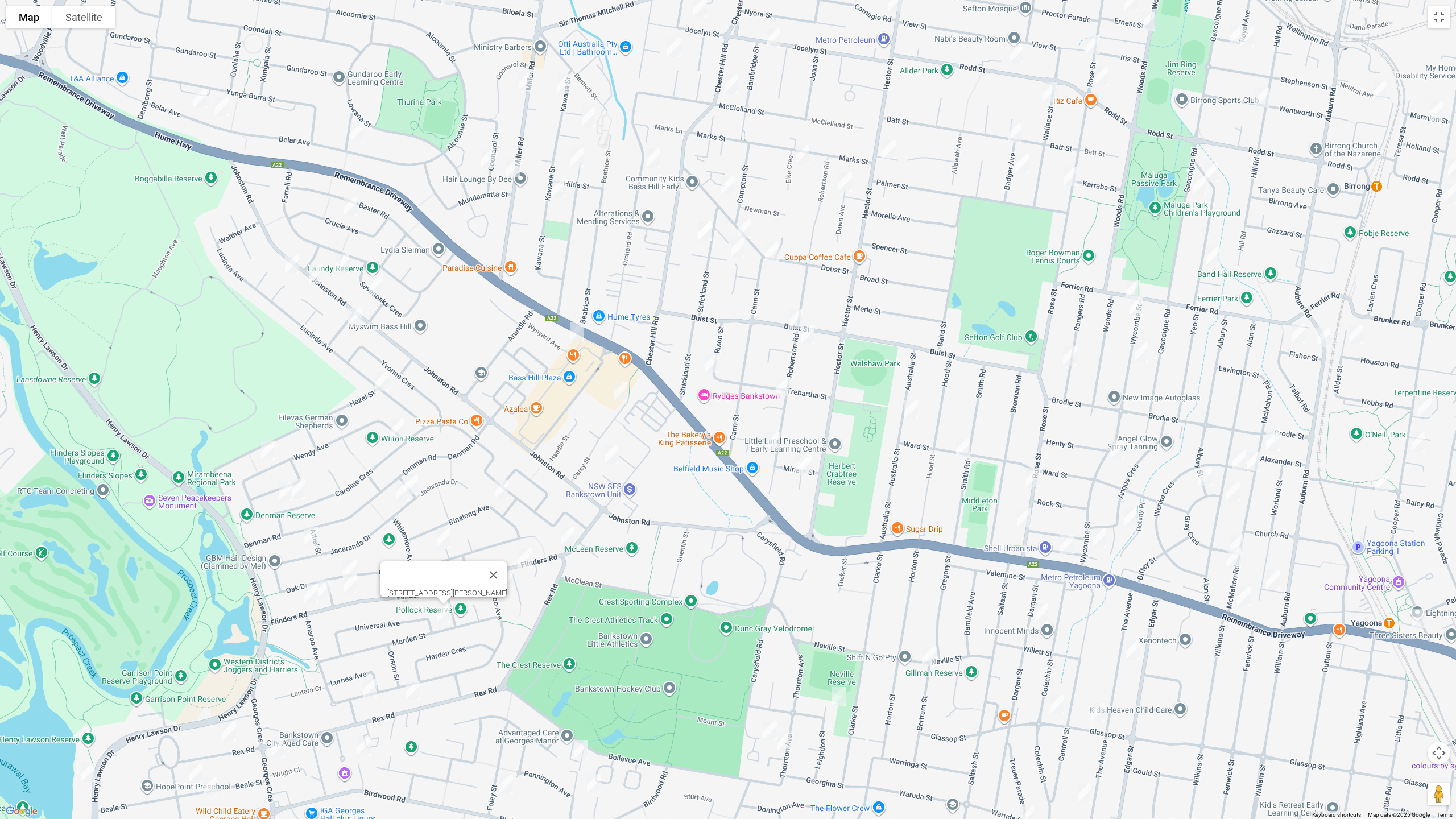
click at [508, 572] on button "Close" at bounding box center [494, 575] width 27 height 27
click at [573, 539] on img "4 Flinders Road, GEORGES HALL NSW 2198" at bounding box center [568, 536] width 23 height 28
click at [519, 558] on img "13 Flinders Road, GEORGES HALL NSW 2198" at bounding box center [525, 557] width 23 height 28
click at [508, 583] on img "125 Amaroo Avenue, GEORGES HALL NSW 2198" at bounding box center [506, 580] width 23 height 28
click at [469, 587] on img "4 Barlow Place, GEORGES HALL NSW 2198" at bounding box center [471, 588] width 23 height 28
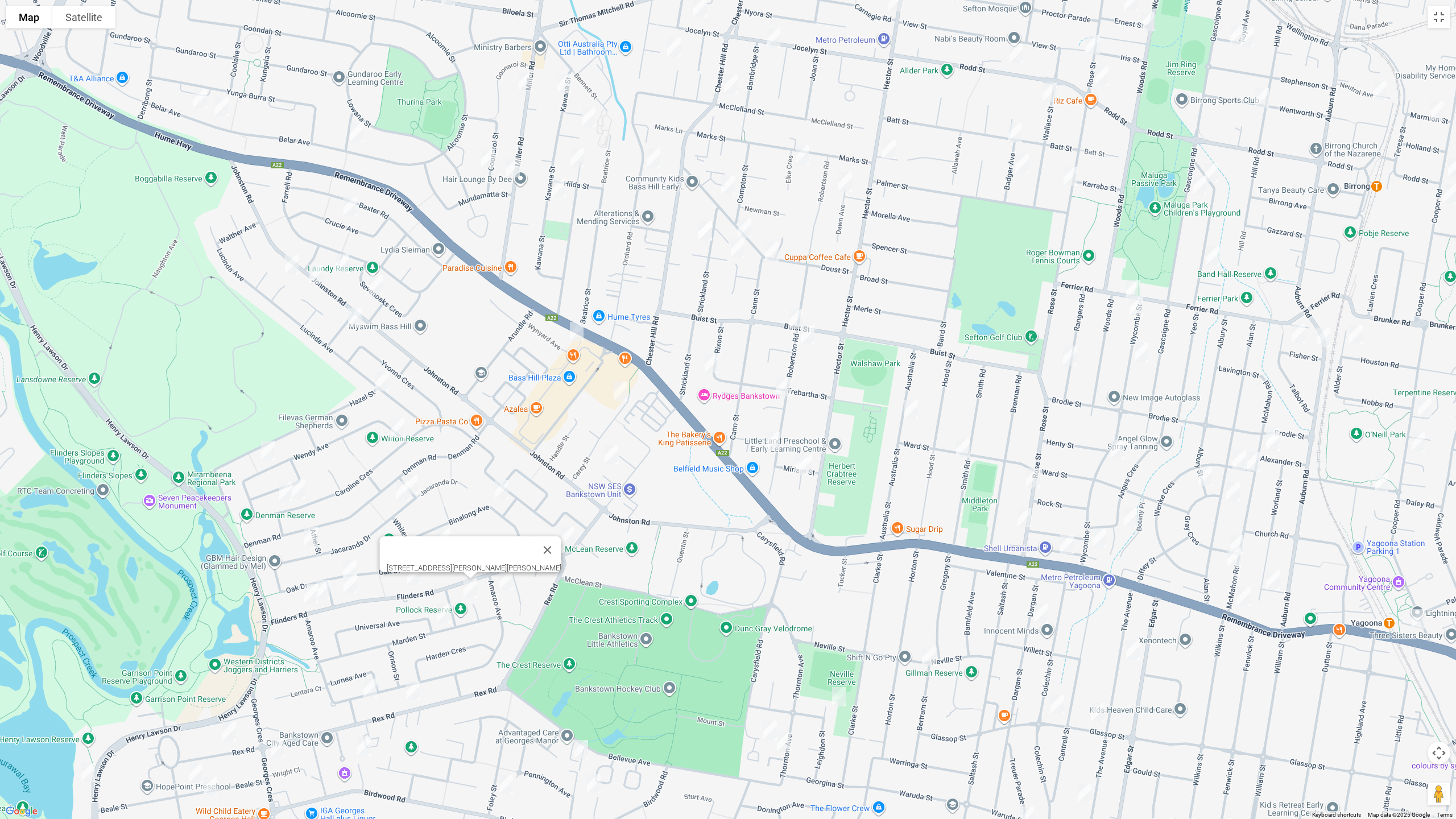
click at [311, 538] on img "17 Jacaranda Drive, GEORGES HALL NSW 2198" at bounding box center [312, 536] width 23 height 28
drag, startPoint x: 348, startPoint y: 557, endPoint x: 350, endPoint y: 575, distance: 18.1
click at [347, 557] on img "25 Oak Drive, GEORGES HALL NSW 2198" at bounding box center [350, 570] width 23 height 28
drag, startPoint x: 354, startPoint y: 587, endPoint x: 339, endPoint y: 590, distance: 15.3
click at [354, 587] on img "128a Flinders Road, GEORGES HALL NSW 2198" at bounding box center [350, 583] width 23 height 28
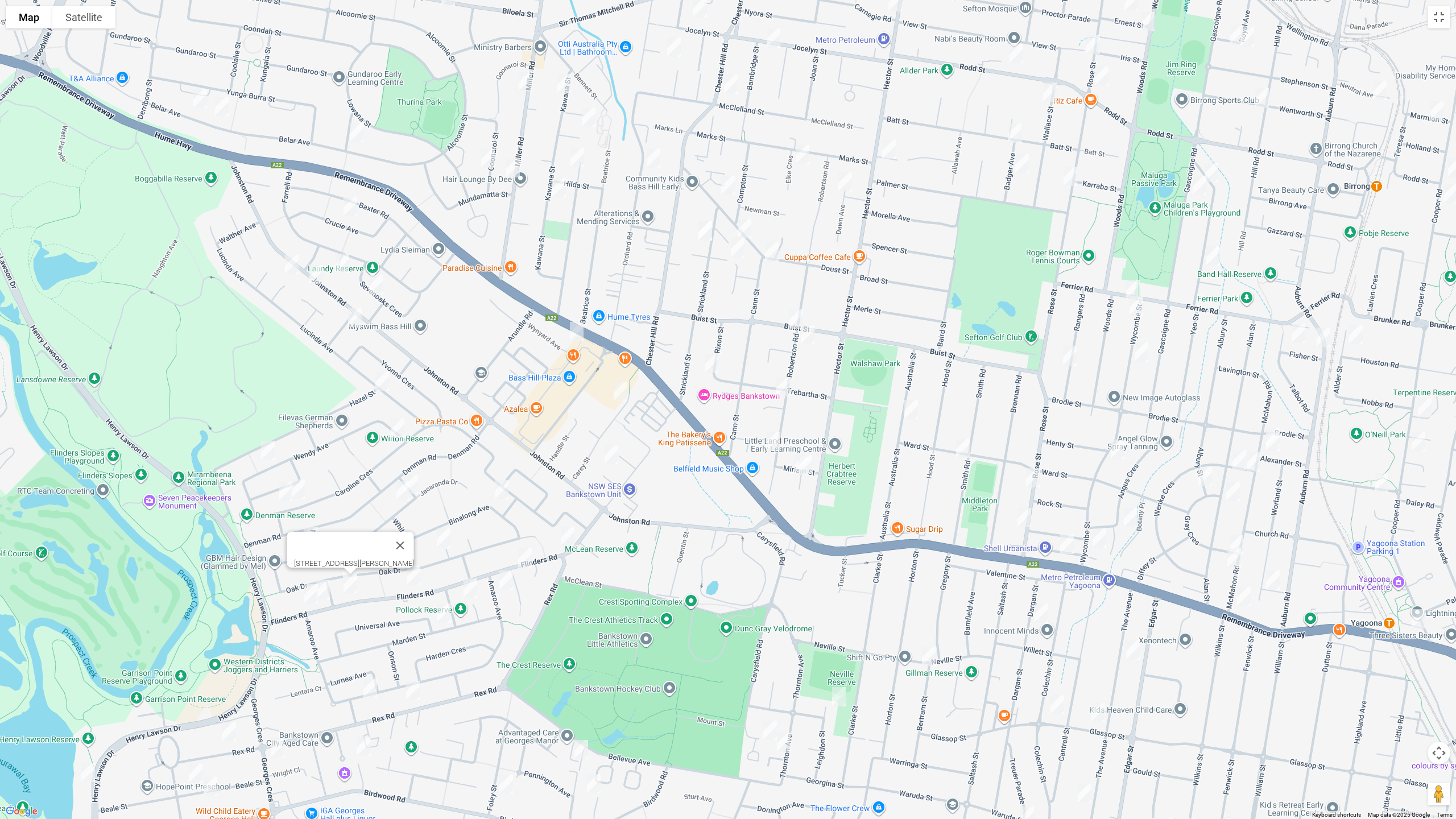
click at [327, 593] on img "136 Flinders Road, GEORGES HALL NSW 2198" at bounding box center [323, 589] width 23 height 28
click at [309, 601] on img "142 Flinders Road, GEORGES HALL NSW 2198" at bounding box center [312, 593] width 23 height 28
click at [366, 683] on img "43 Amaroo Avenue, GEORGES HALL NSW 2198" at bounding box center [371, 688] width 23 height 28
click at [407, 689] on img "112 Rex Road, GEORGES HALL NSW 2198" at bounding box center [413, 690] width 23 height 28
click at [362, 690] on img "184 Birdwood Road, GEORGES HALL NSW 2198" at bounding box center [364, 745] width 23 height 28
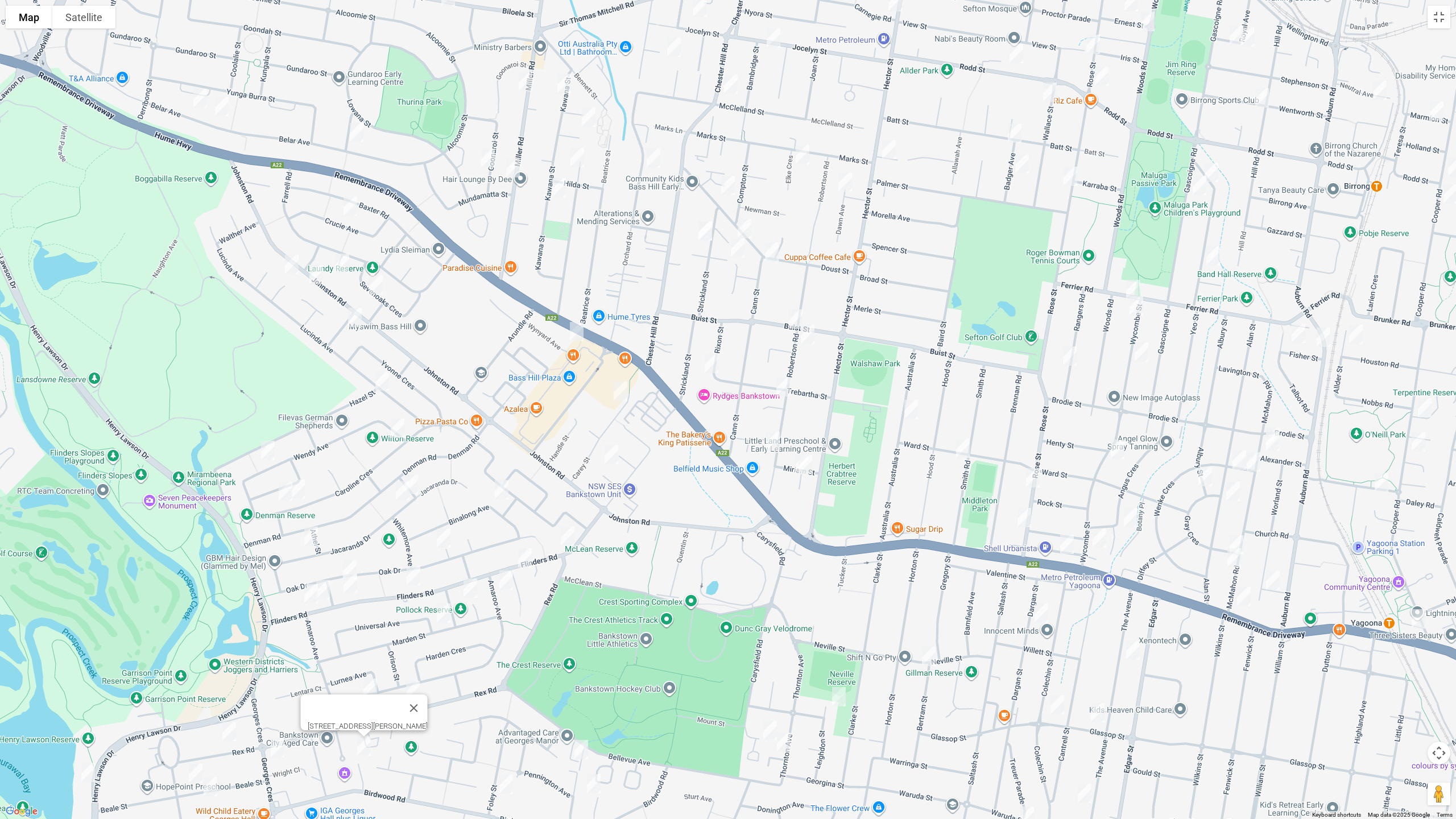
drag, startPoint x: 236, startPoint y: 734, endPoint x: 197, endPoint y: 739, distance: 39.3
click at [236, 690] on img "160 Rex Road, GEORGES HALL NSW 2198" at bounding box center [229, 731] width 23 height 28
click at [91, 690] on img "202 Henry Lawson Drive, GEORGES HALL NSW 2198" at bounding box center [88, 771] width 23 height 28
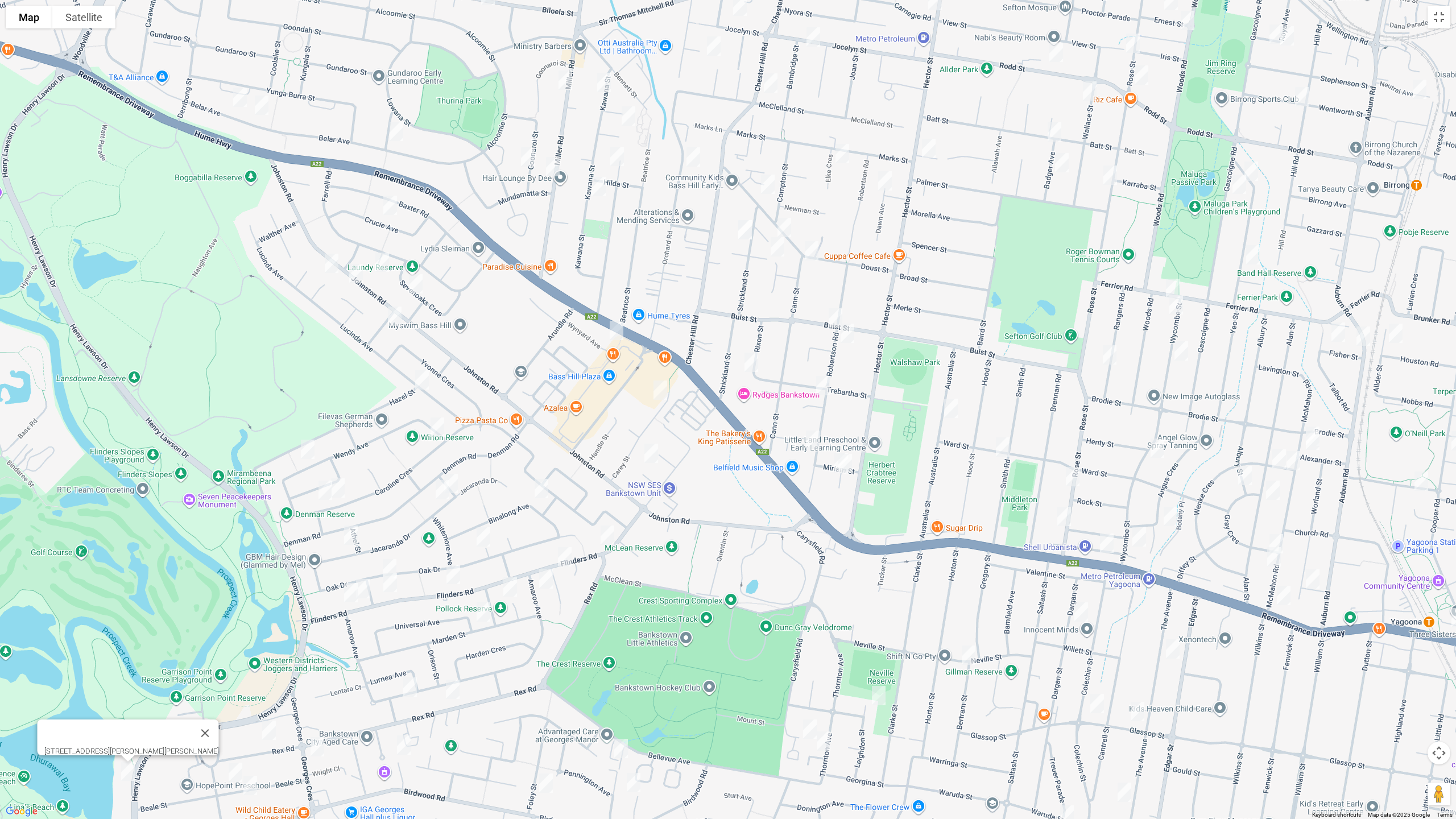
click at [239, 690] on img "28 Beale Street, GEORGES HALL NSW 2198" at bounding box center [236, 771] width 23 height 28
click at [253, 690] on img "21 Beale Street, GEORGES HALL NSW 2198" at bounding box center [250, 785] width 23 height 28
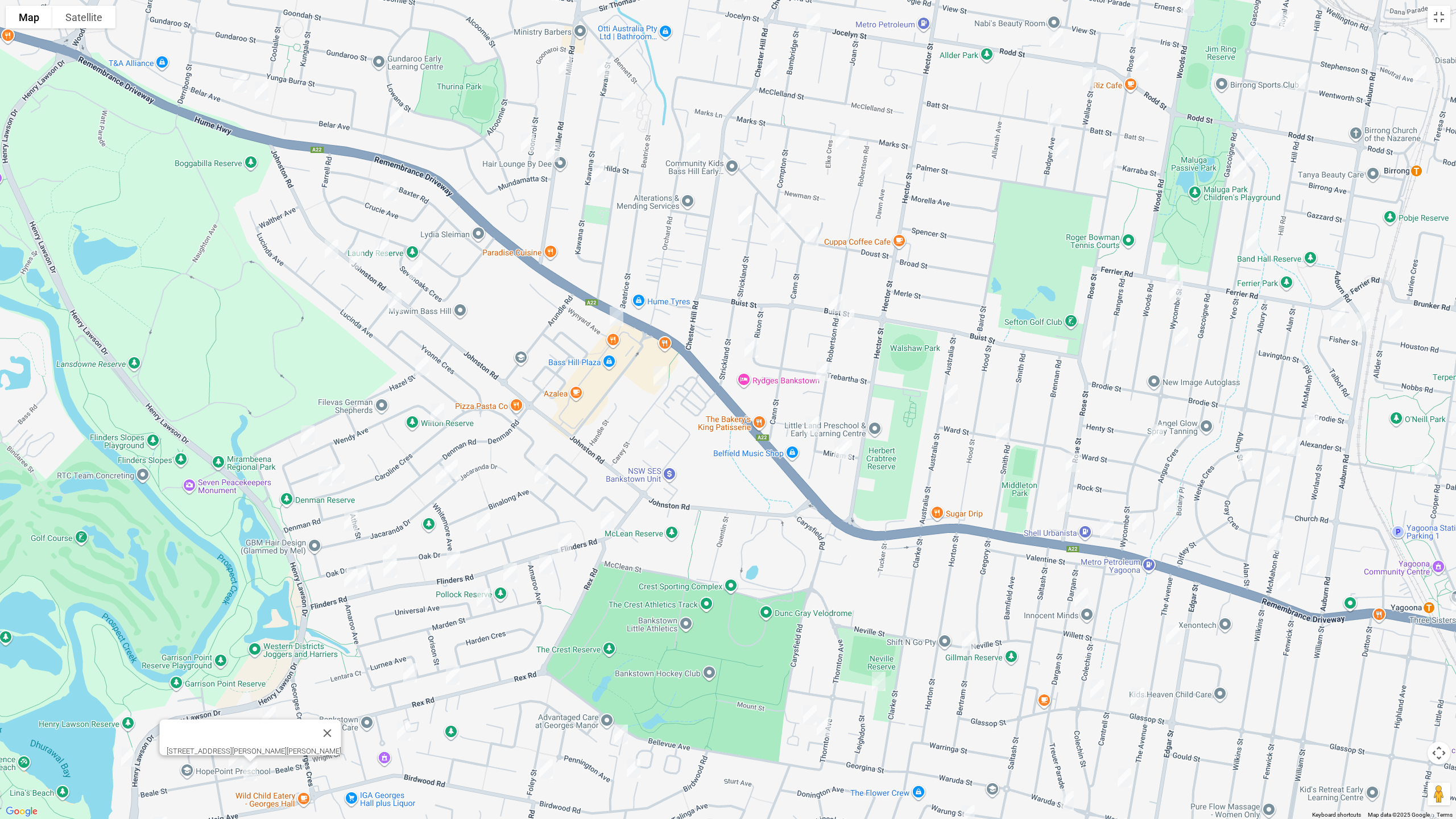
drag, startPoint x: 316, startPoint y: 724, endPoint x: 306, endPoint y: 737, distance: 16.4
click at [316, 690] on button "Close" at bounding box center [327, 733] width 27 height 27
click at [309, 690] on img "33 Georges Crescent, GEORGES HALL NSW 2198" at bounding box center [317, 732] width 23 height 28
click at [319, 690] on img "33 Georges Crescent, GEORGES HALL NSW 2198" at bounding box center [320, 732] width 23 height 28
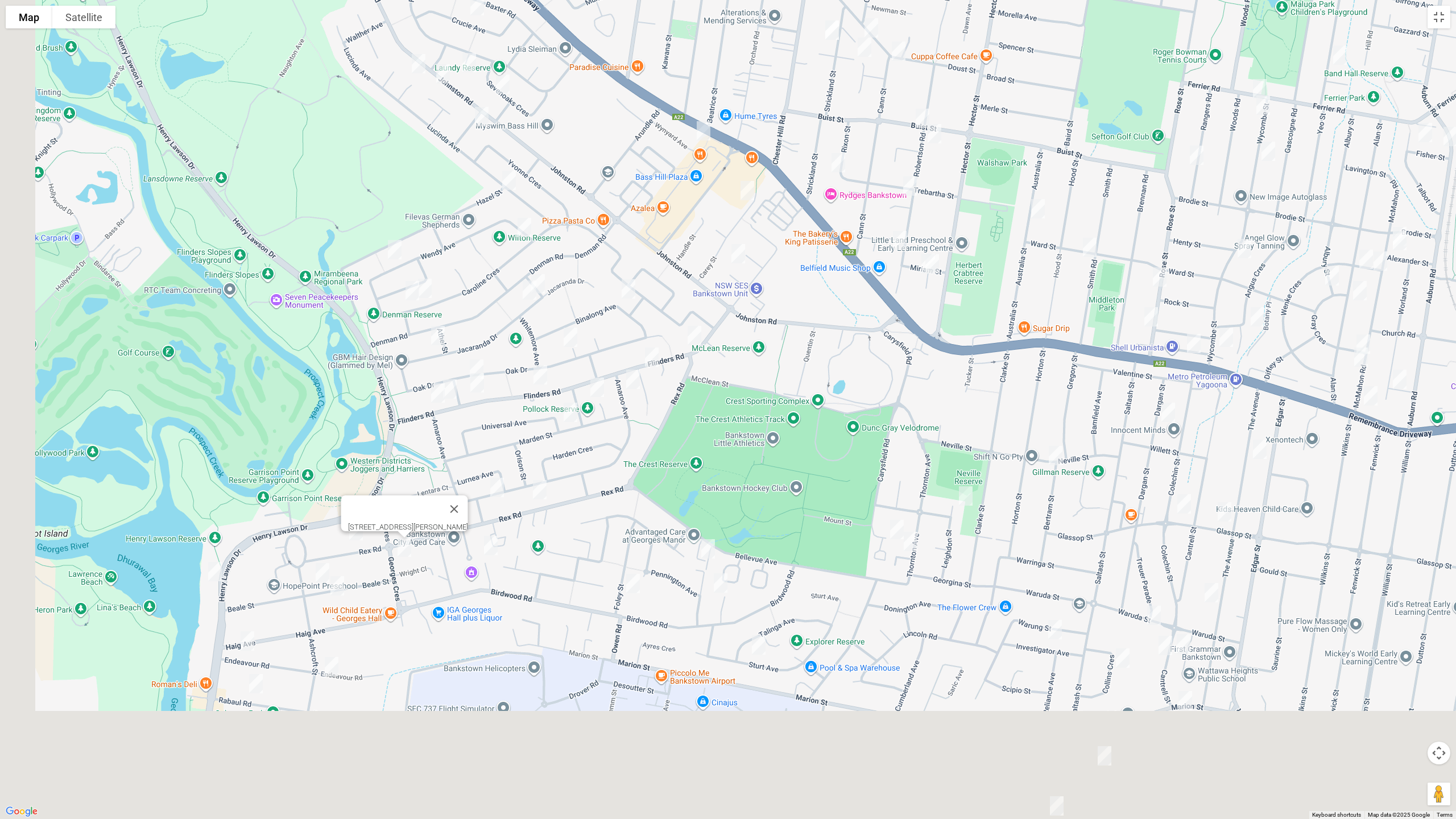
drag, startPoint x: 361, startPoint y: 751, endPoint x: 449, endPoint y: 528, distance: 239.7
click at [449, 528] on div "33 Georges Crescent, GEORGES HALL NSW 2198" at bounding box center [728, 410] width 1456 height 819
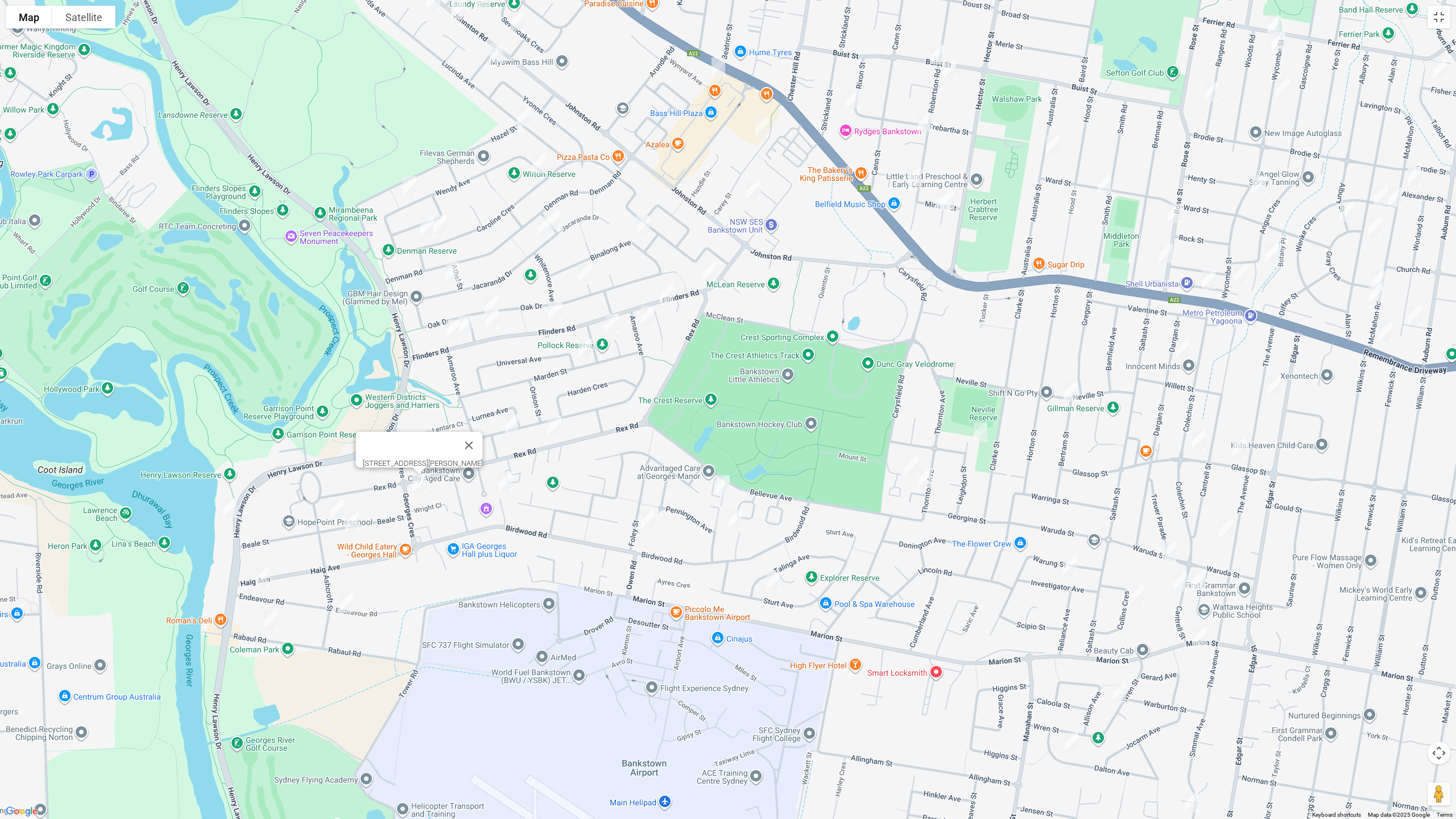
click at [262, 583] on img "54 Endeavour Road, GEORGES HALL NSW 2198" at bounding box center [262, 577] width 23 height 28
drag, startPoint x: 272, startPoint y: 619, endPoint x: 343, endPoint y: 612, distance: 71.3
click at [270, 618] on img "46 Rabaul Road, GEORGES HALL NSW 2198" at bounding box center [271, 619] width 23 height 28
click at [345, 608] on img "21 Endeavour Road, GEORGES HALL NSW 2198" at bounding box center [347, 602] width 23 height 28
click at [270, 620] on img "46 Rabaul Road, GEORGES HALL NSW 2198" at bounding box center [270, 619] width 23 height 28
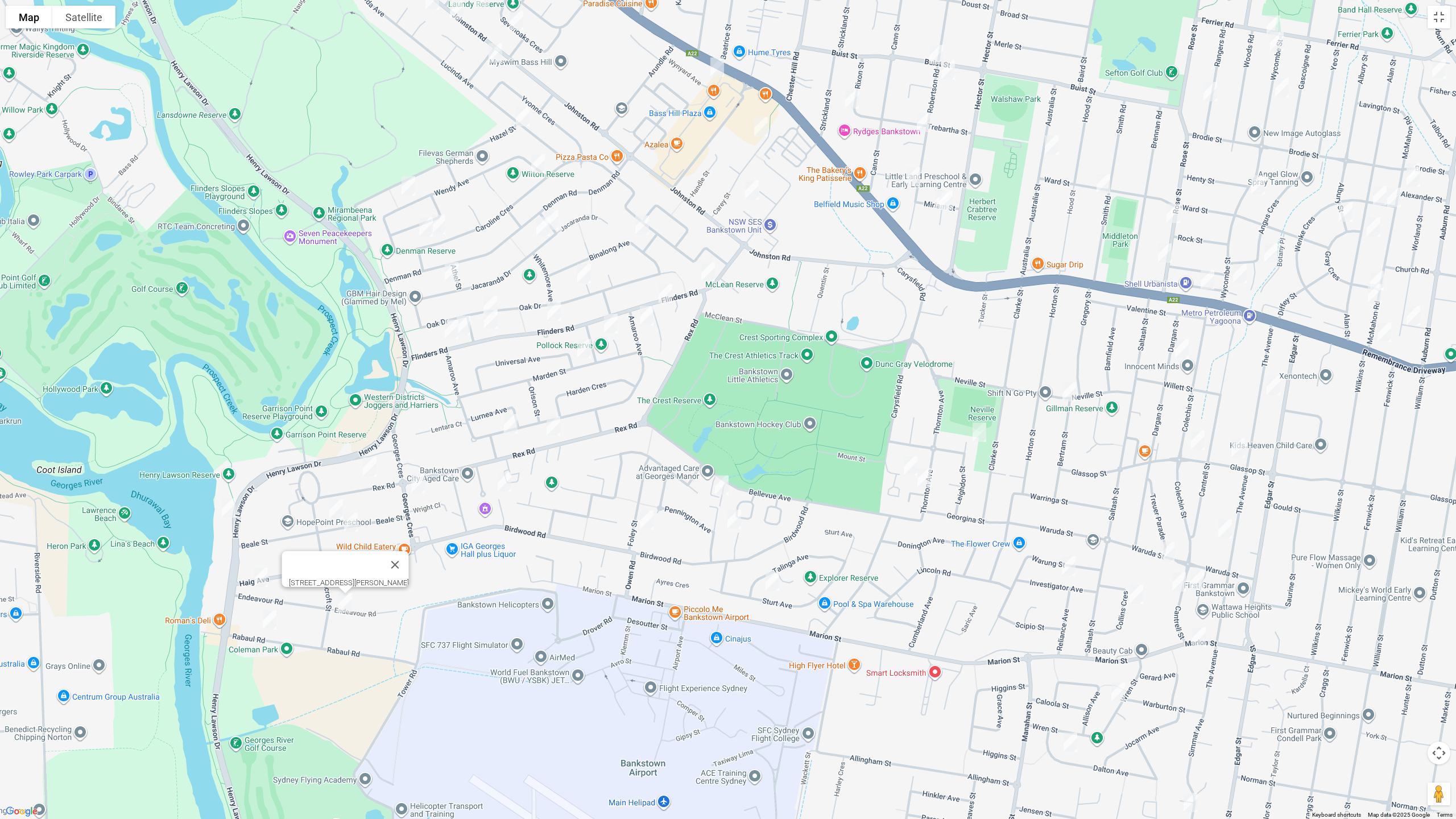
click at [273, 626] on img "46 Rabaul Road, GEORGES HALL NSW 2198" at bounding box center [270, 619] width 23 height 28
click at [720, 486] on img "105 Bellevue Avenue, GEORGES HALL NSW 2198" at bounding box center [722, 484] width 23 height 28
drag, startPoint x: 731, startPoint y: 521, endPoint x: 683, endPoint y: 523, distance: 48.0
click at [731, 521] on img "4 Garry Court, GEORGES HALL NSW 2198" at bounding box center [735, 518] width 23 height 28
click at [648, 521] on img "25 Foley Street, GEORGES HALL NSW 2198" at bounding box center [647, 519] width 23 height 28
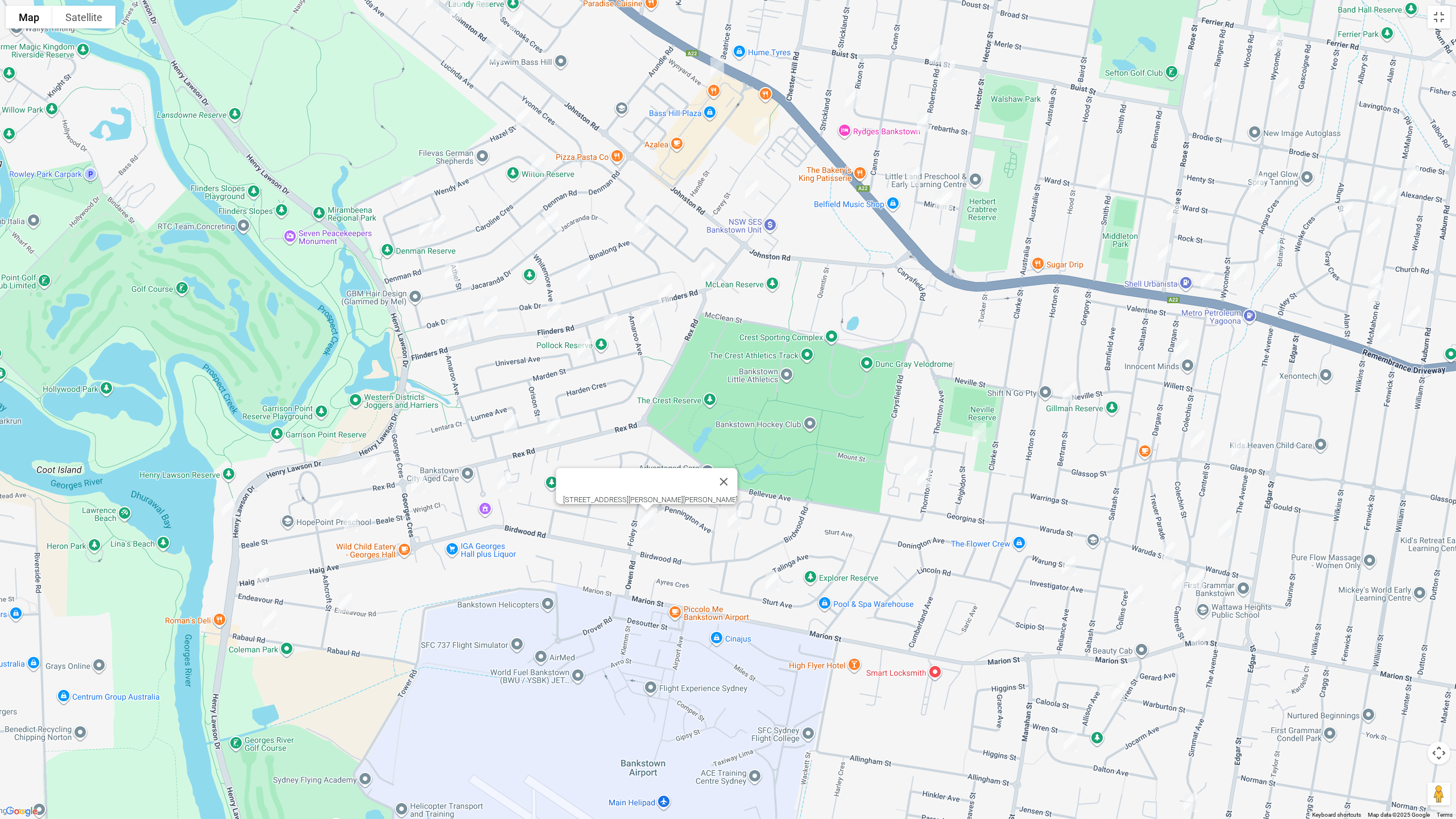
drag, startPoint x: 775, startPoint y: 583, endPoint x: 918, endPoint y: 487, distance: 172.2
click at [773, 583] on img "22 Sturt Avenue, GEORGES HALL NSW 2198" at bounding box center [772, 580] width 23 height 28
click at [909, 465] on img "12 Dooley Avenue, BASS HILL NSW 2197" at bounding box center [911, 464] width 23 height 28
click at [921, 474] on img "4/30 Thornton Avenue, BASS HILL NSW 2197" at bounding box center [925, 476] width 23 height 28
click at [775, 576] on img "22 Sturt Avenue, GEORGES HALL NSW 2198" at bounding box center [772, 580] width 23 height 28
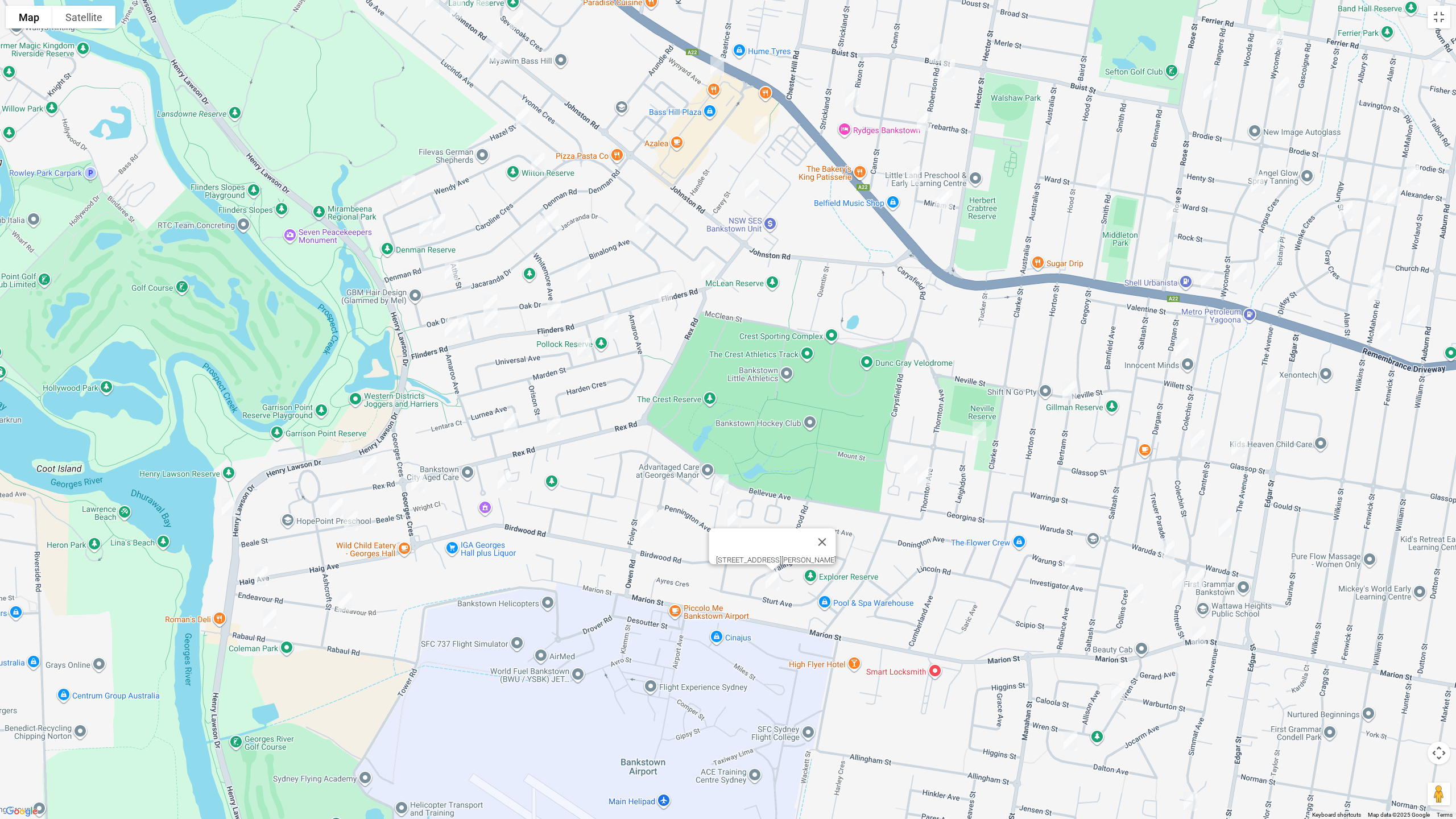
drag, startPoint x: 1074, startPoint y: 391, endPoint x: 1015, endPoint y: 412, distance: 62.6
click at [1073, 391] on img "2/9 Neville Street, YAGOONA NSW 2199" at bounding box center [1069, 390] width 23 height 28
click at [975, 431] on img "3A Leighdon Street, BASS HILL NSW 2197" at bounding box center [980, 430] width 23 height 28
click at [1181, 346] on img "15 Dargan Street, YAGOONA NSW 2199" at bounding box center [1182, 347] width 23 height 28
click at [1274, 385] on img "25a The Avenue, YAGOONA NSW 2199" at bounding box center [1274, 384] width 23 height 28
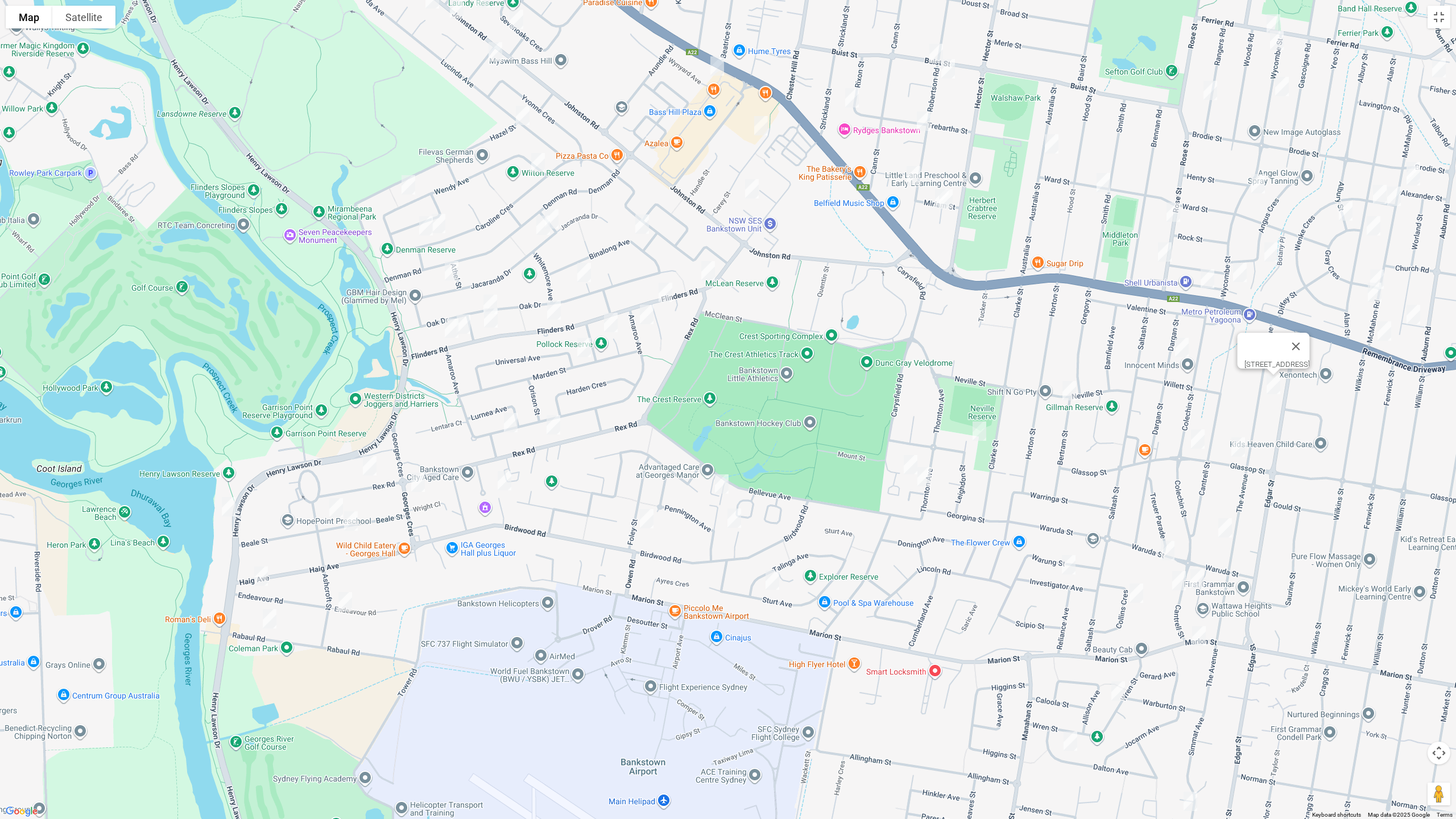
click at [1200, 441] on img "81 Glassop Street, YAGOONA NSW 2199" at bounding box center [1198, 438] width 23 height 28
click at [1240, 443] on img "71A Glassop Street, YAGOONA NSW 2199" at bounding box center [1238, 446] width 23 height 28
click at [1230, 529] on img "94 The Avenue, BANKSTOWN NSW 2200" at bounding box center [1225, 527] width 23 height 28
click at [1168, 551] on img "31 Waruda Street, YAGOONA NSW 2199" at bounding box center [1168, 550] width 23 height 28
click at [1199, 580] on img "107 Cantrell Street, YAGOONA NSW 2199" at bounding box center [1198, 578] width 23 height 28
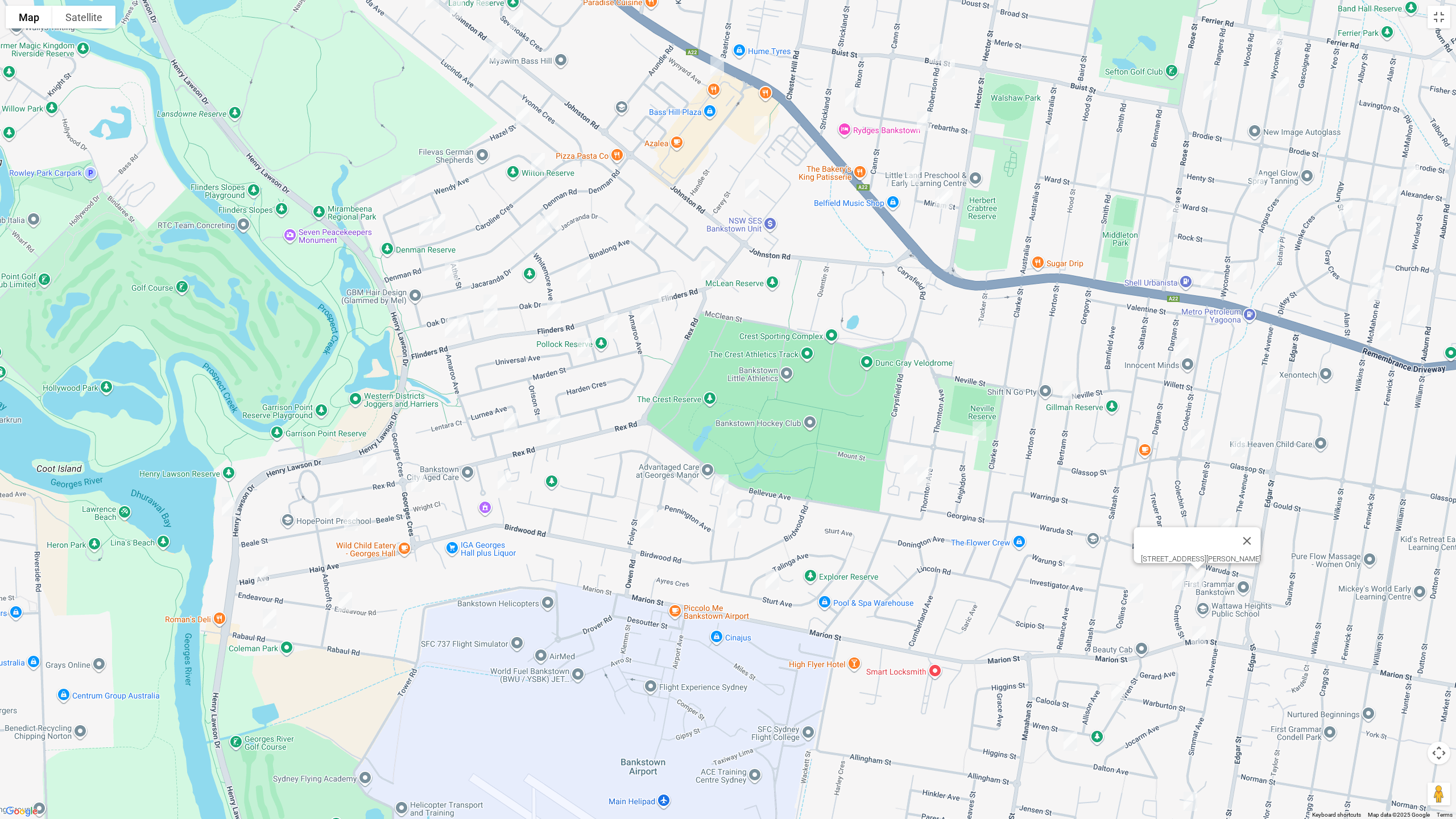
click at [1178, 585] on img "70A Cantrell Street, YAGOONA NSW 2199" at bounding box center [1179, 580] width 23 height 28
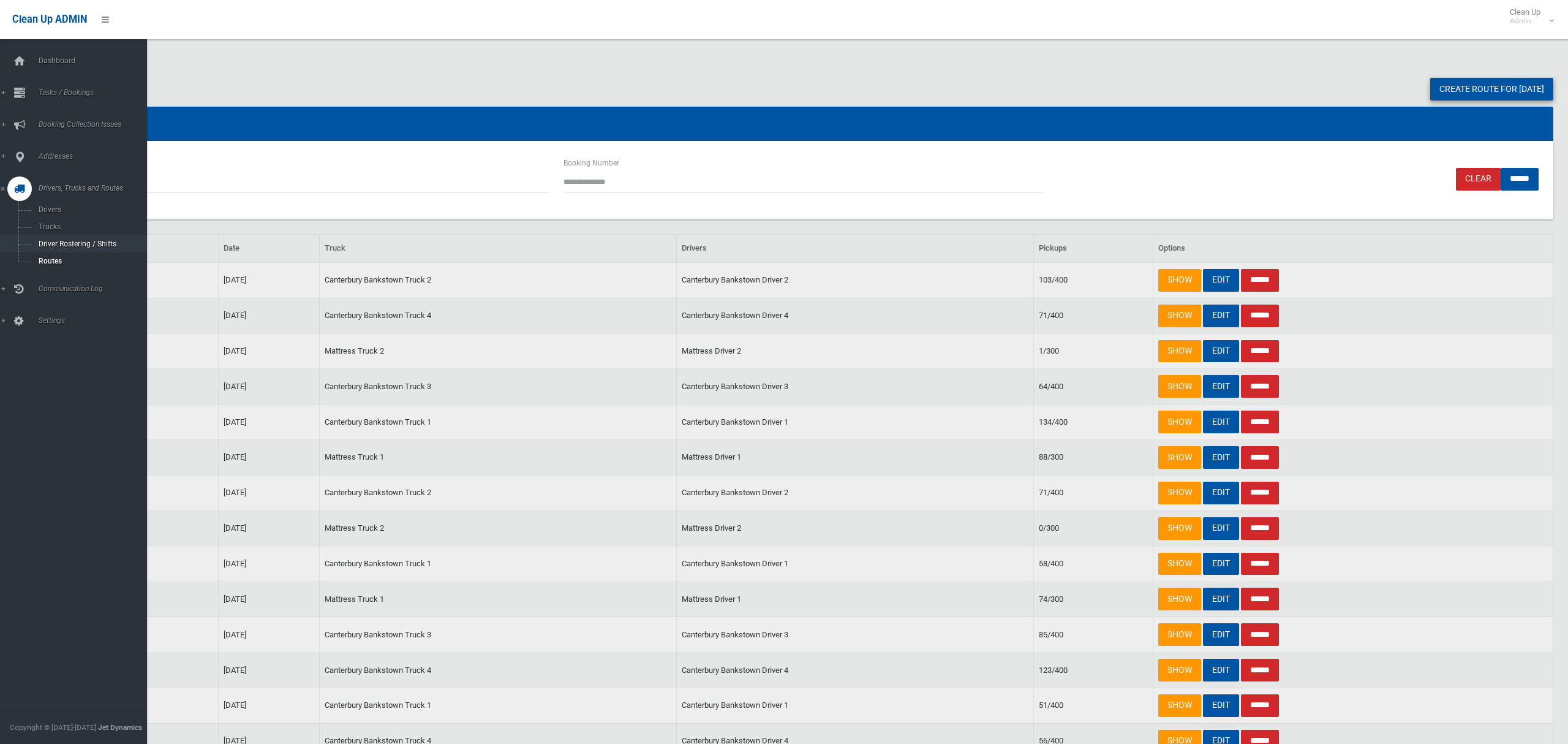
click at [58, 242] on span "Driver Rostering / Shifts" at bounding box center [85, 243] width 102 height 9
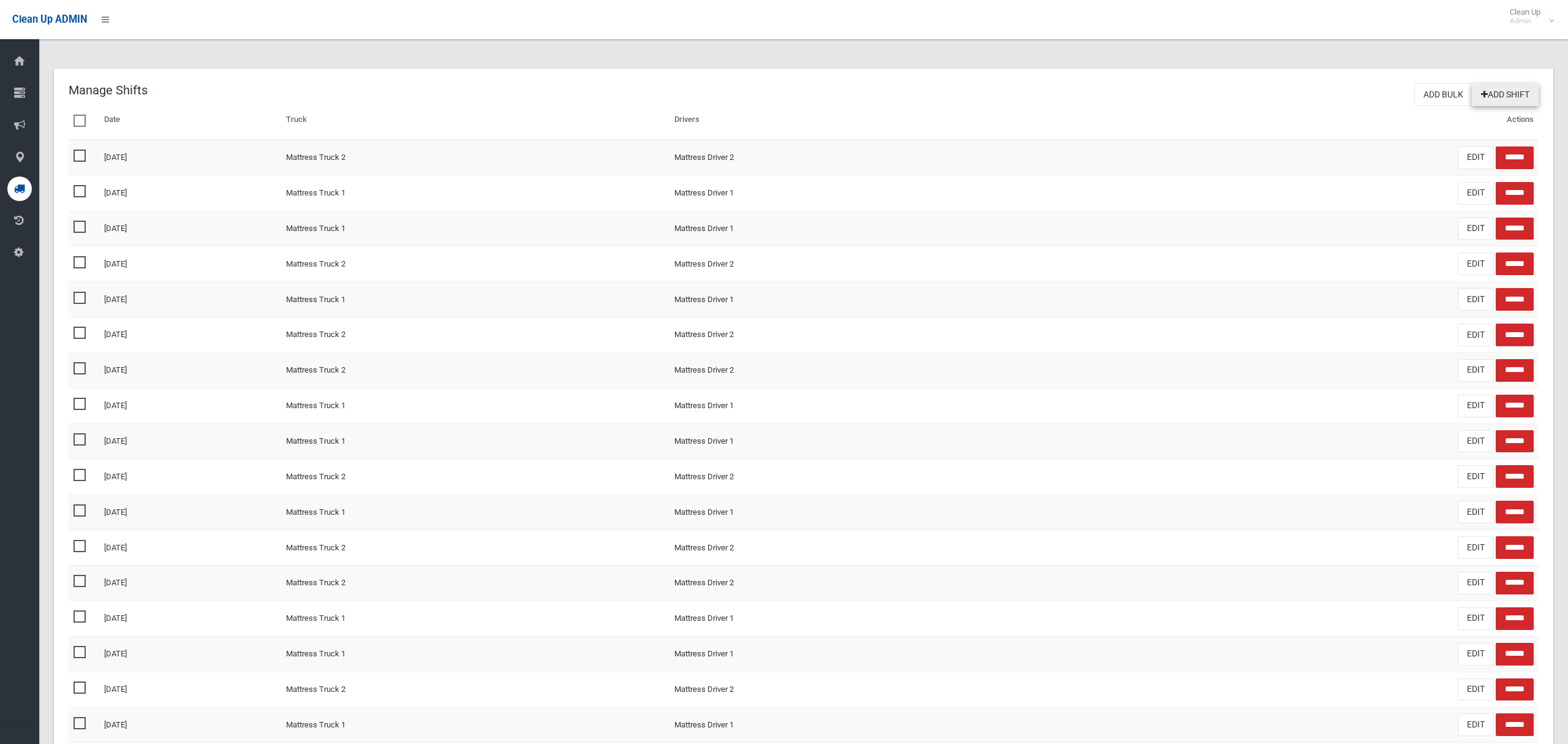
click at [1491, 92] on link "Add Shift" at bounding box center [1506, 94] width 67 height 23
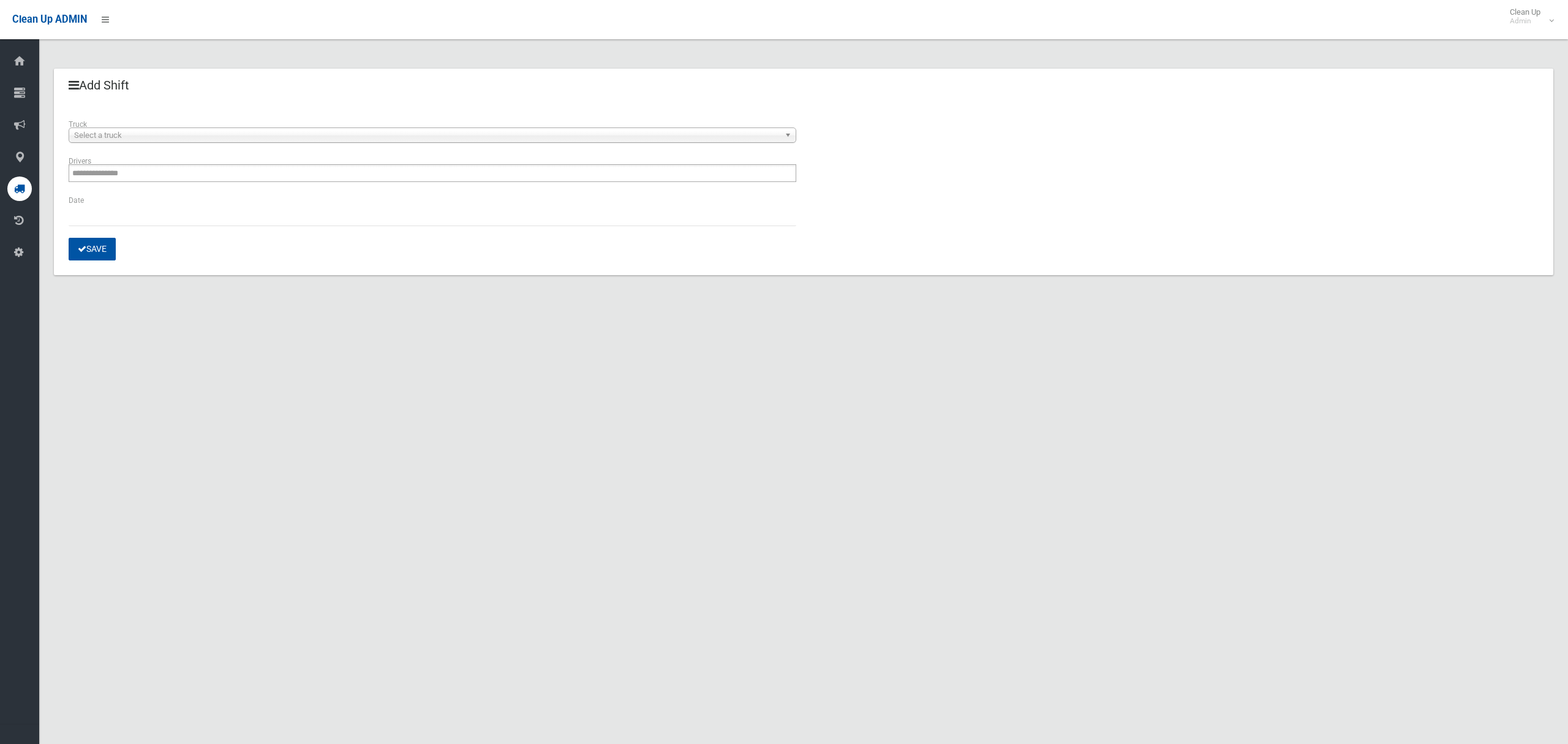
click at [251, 141] on div "Select a truck" at bounding box center [432, 135] width 728 height 16
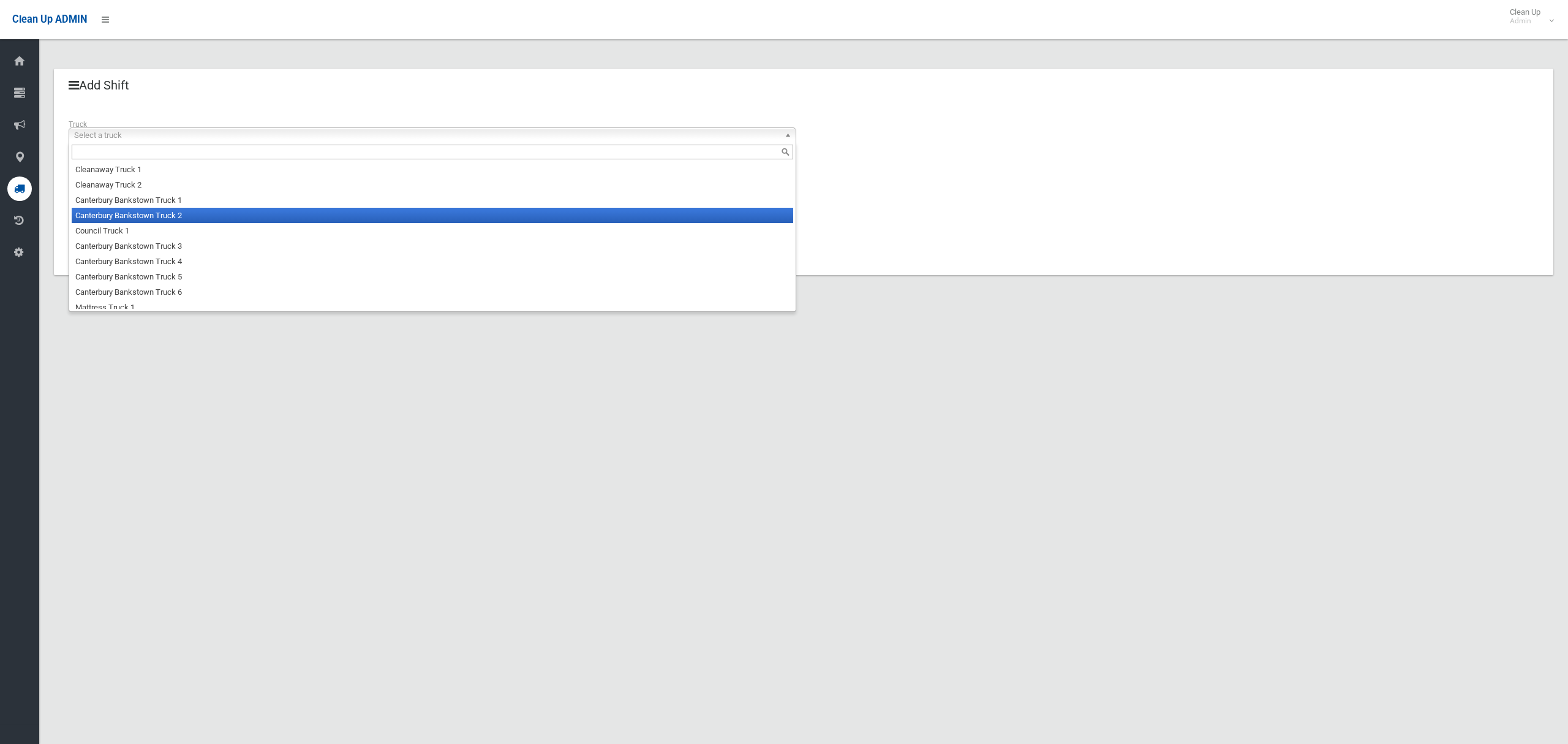
click at [237, 213] on li "Canterbury Bankstown Truck 2" at bounding box center [432, 215] width 721 height 16
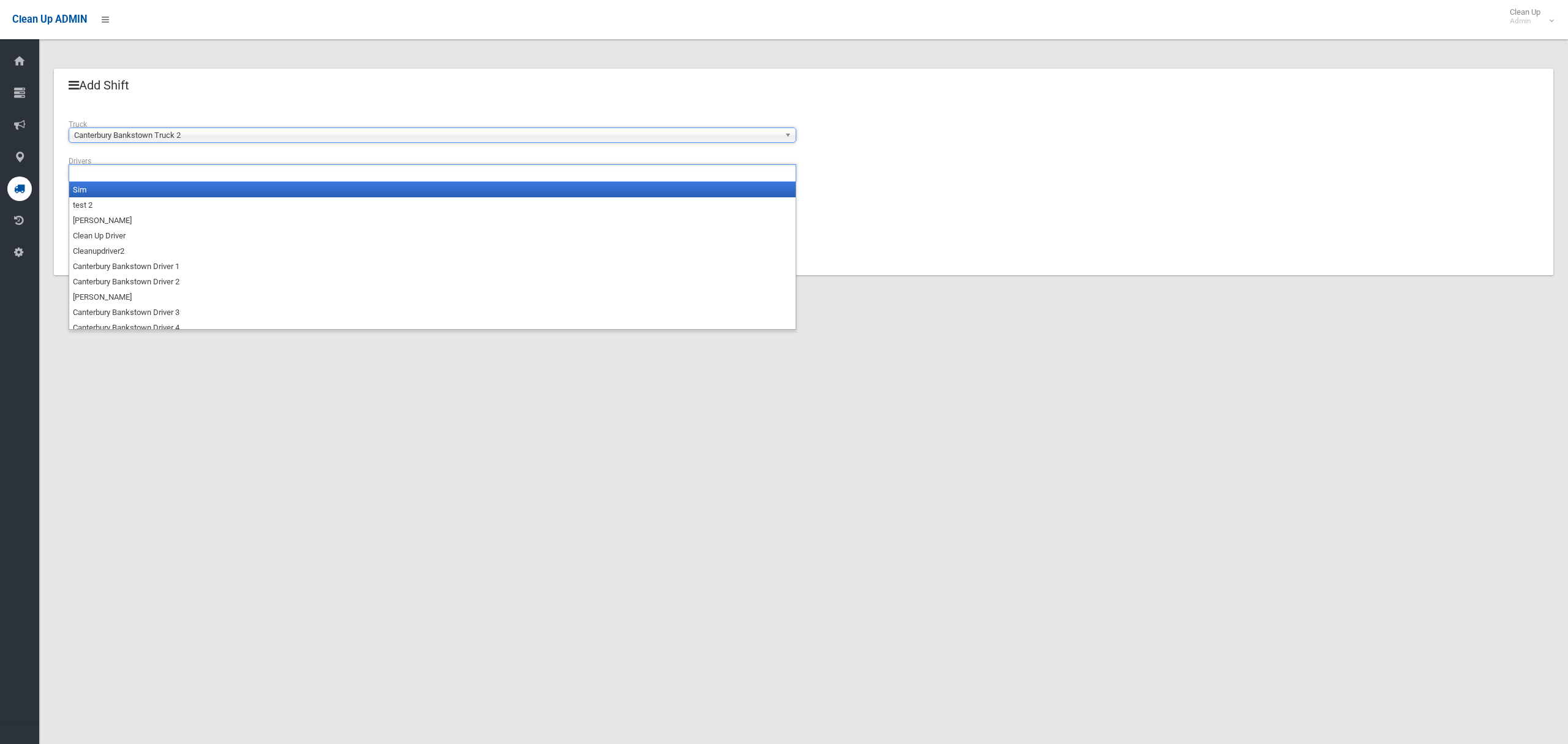
click at [236, 176] on ul at bounding box center [432, 172] width 728 height 18
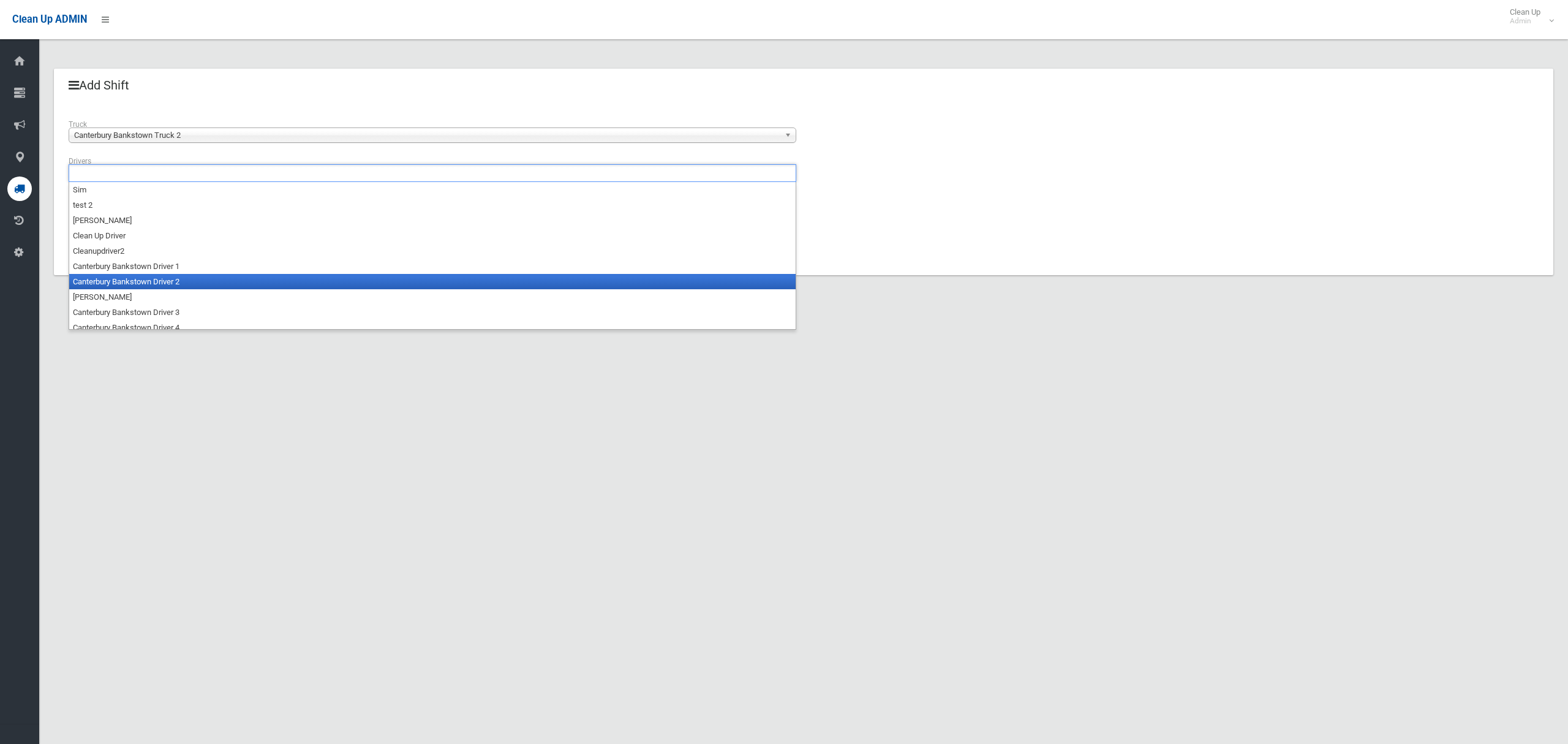
click at [224, 280] on li "Canterbury Bankstown Driver 2" at bounding box center [433, 282] width 727 height 16
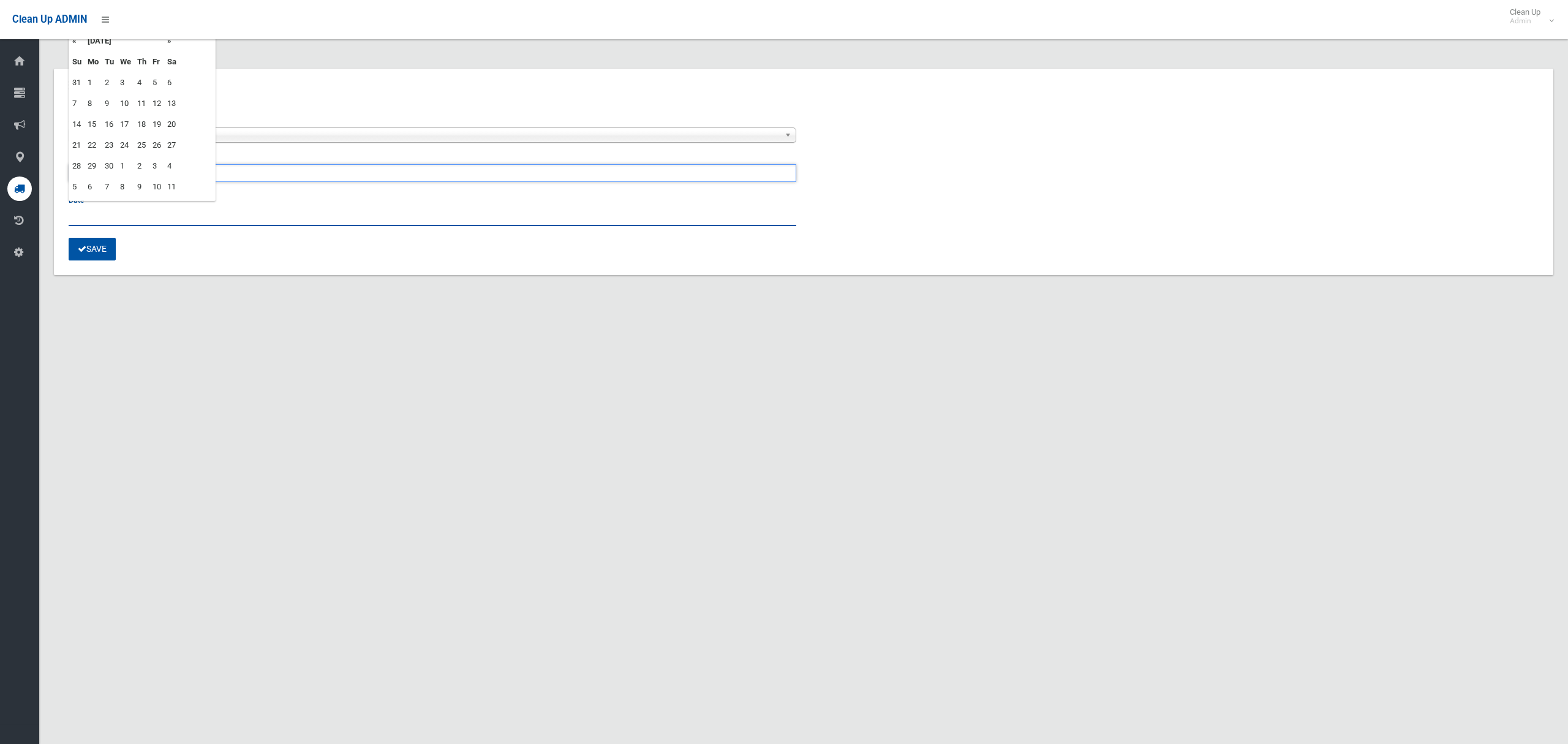
click at [142, 220] on input "text" at bounding box center [432, 214] width 728 height 23
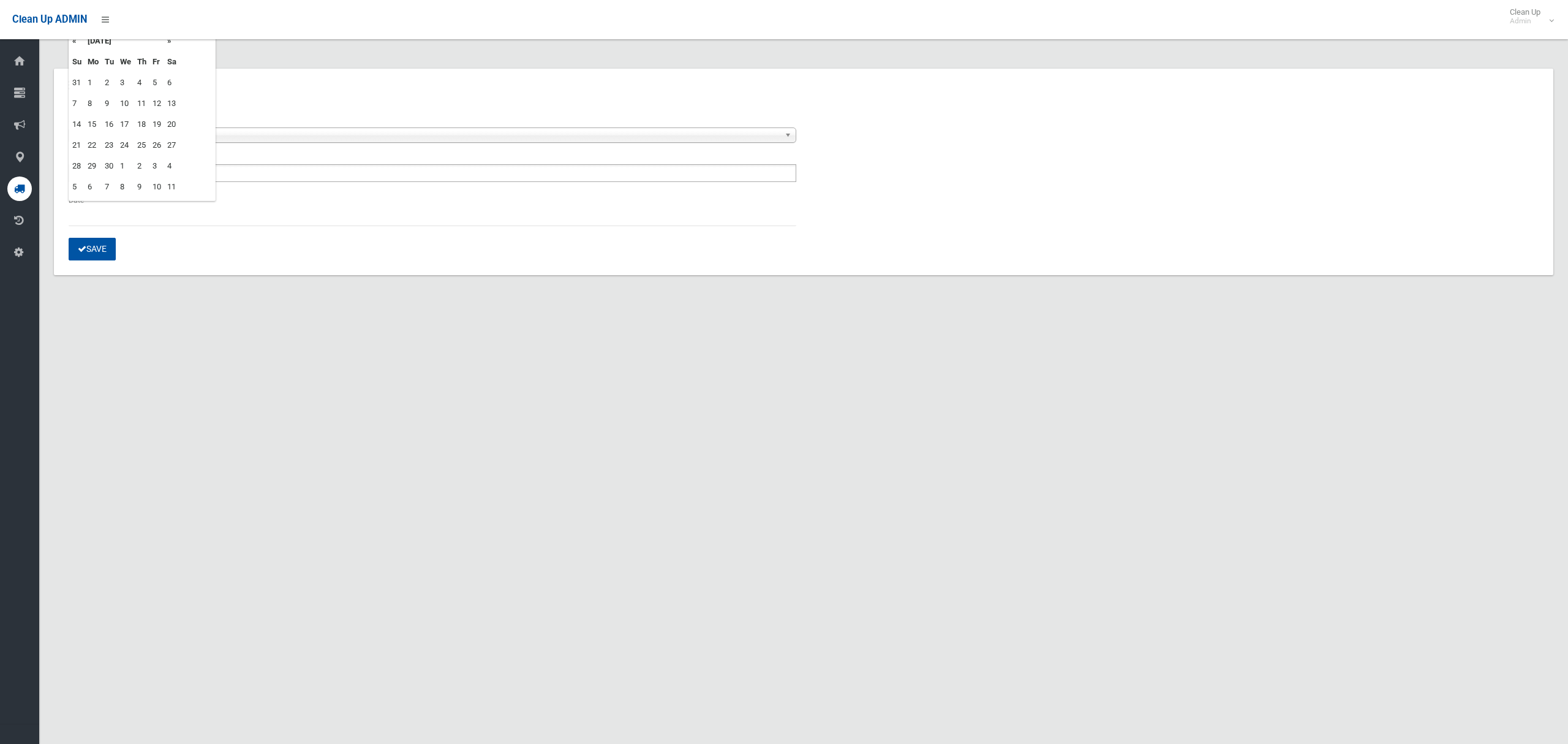
click at [109, 146] on td "23" at bounding box center [110, 145] width 16 height 21
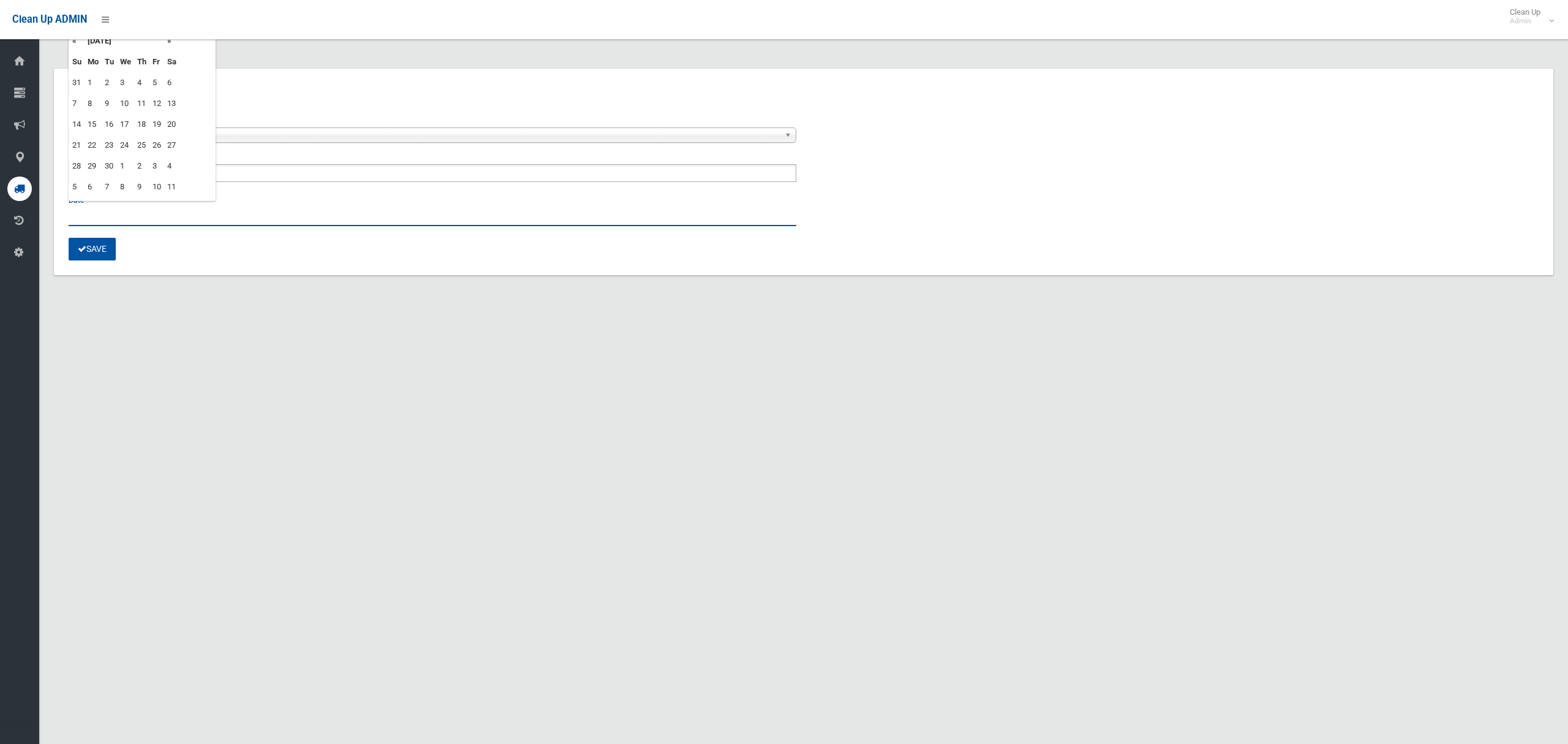
type input "**********"
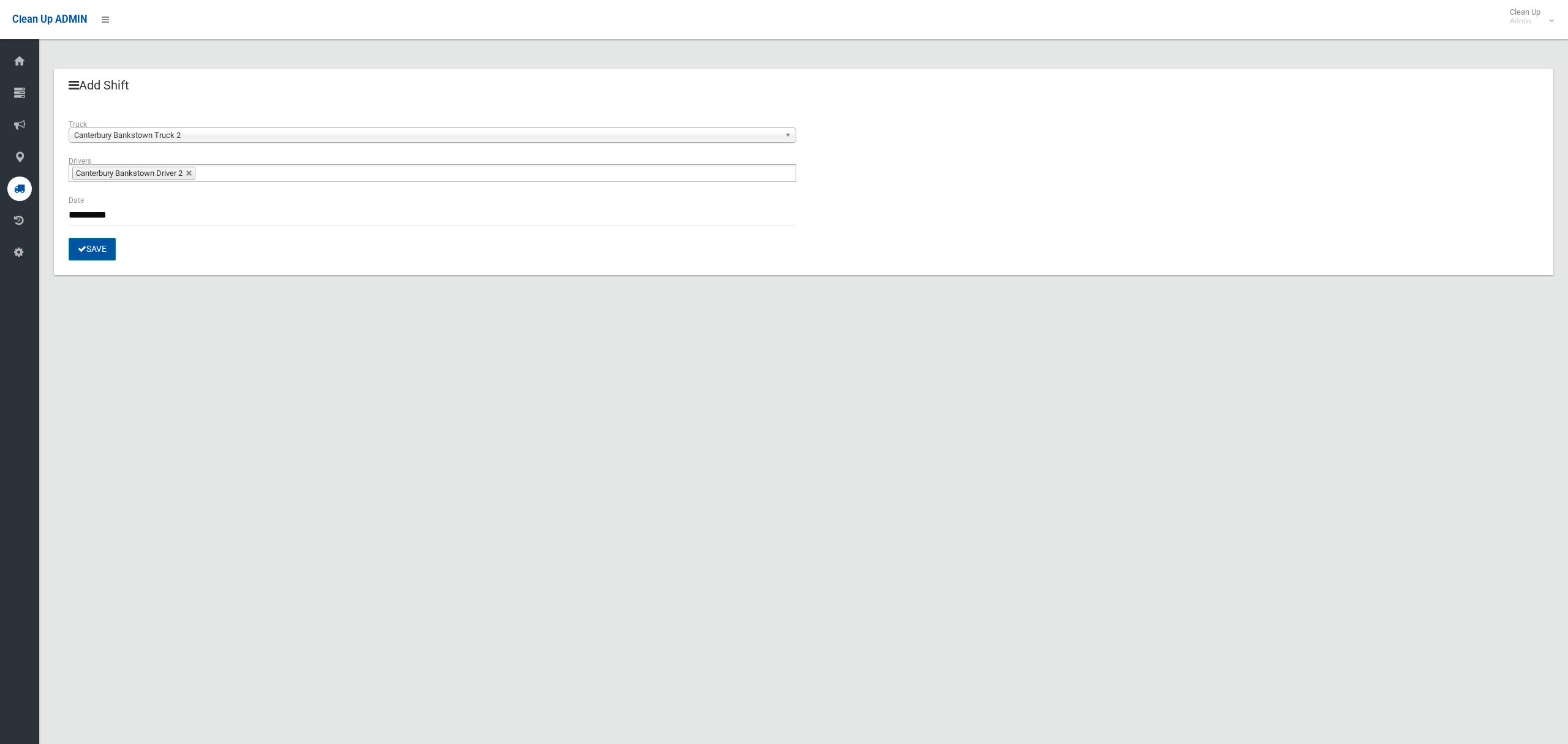
click at [99, 249] on button "Save" at bounding box center [92, 249] width 47 height 23
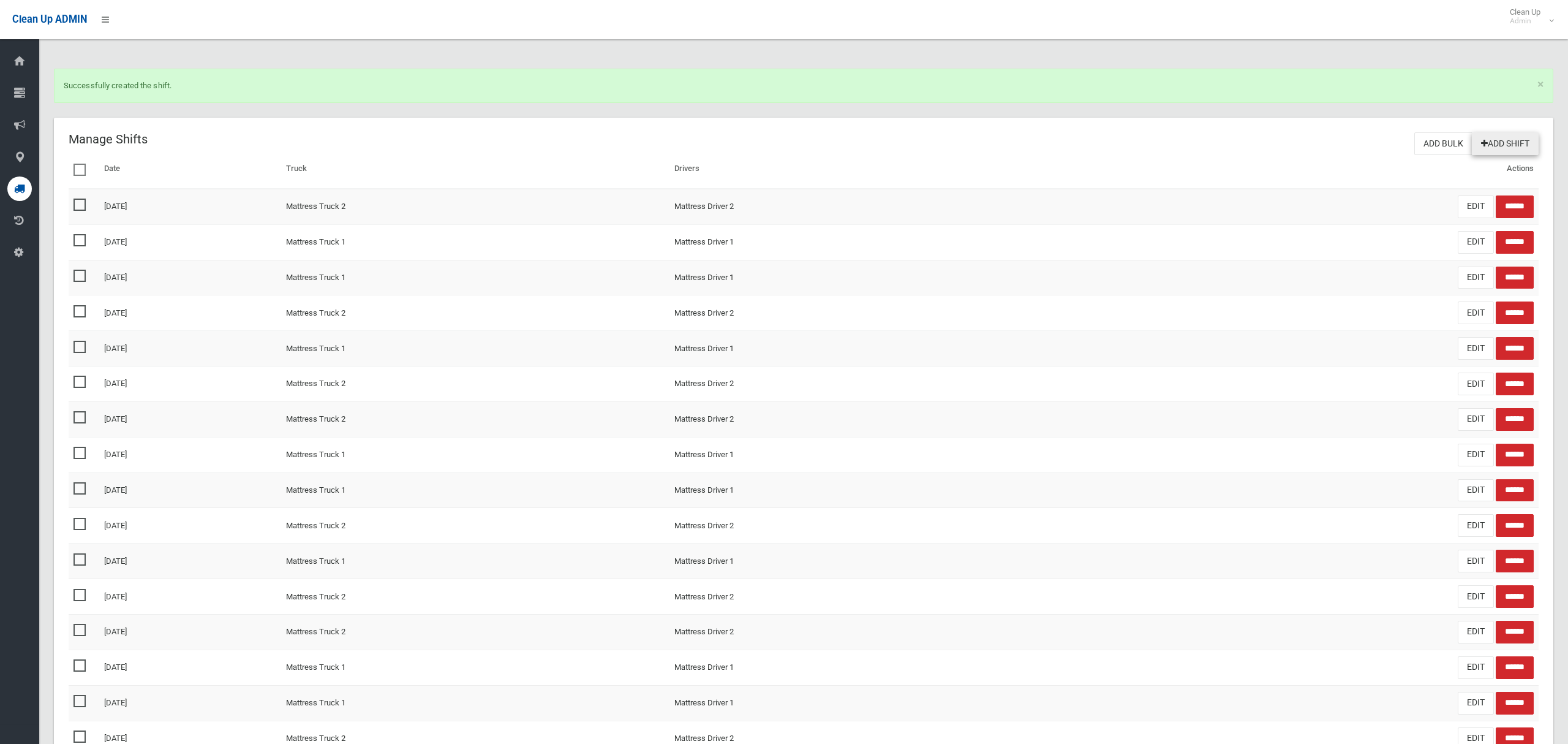
click at [1518, 150] on link "Add Shift" at bounding box center [1506, 143] width 67 height 23
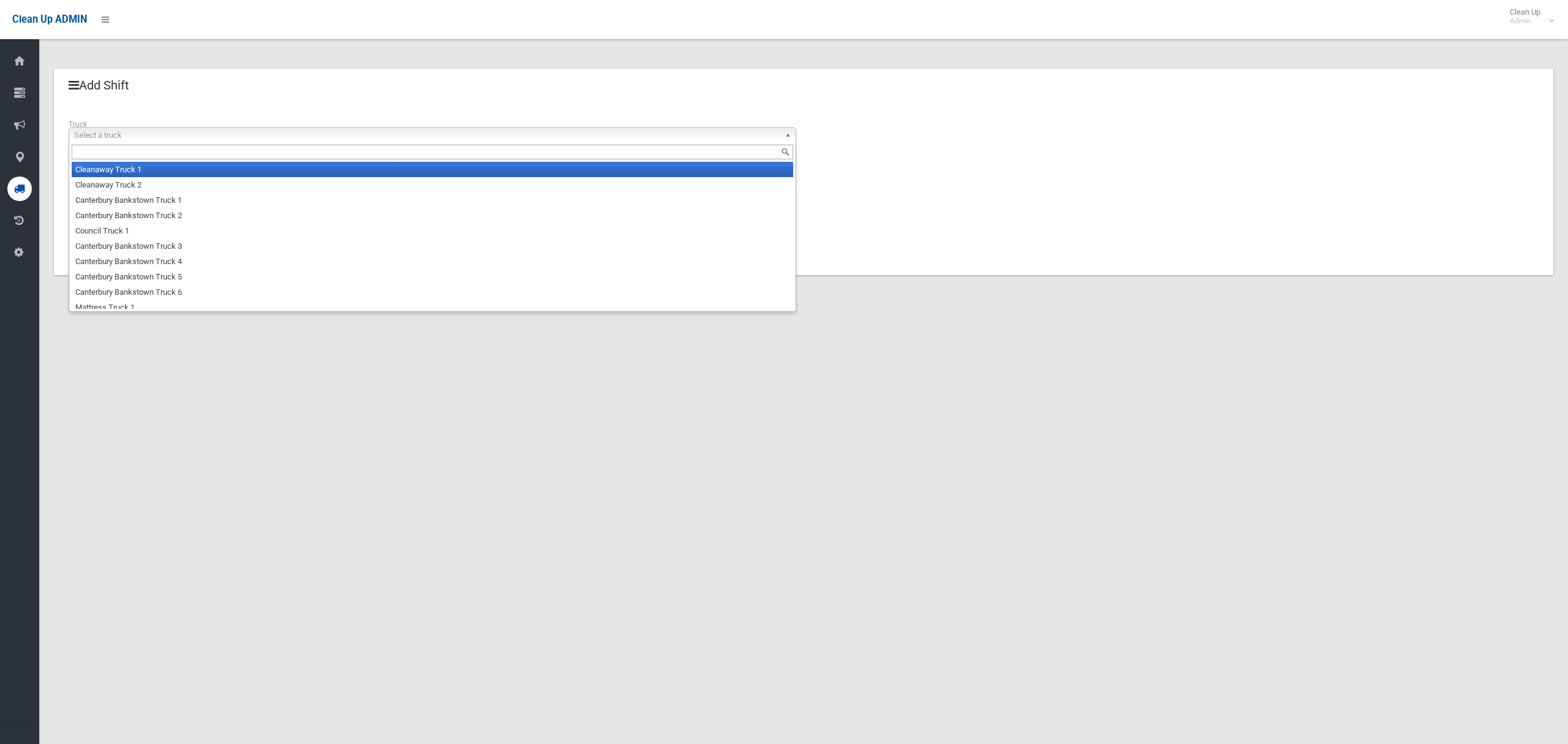
click at [233, 134] on span "Select a truck" at bounding box center [426, 135] width 706 height 15
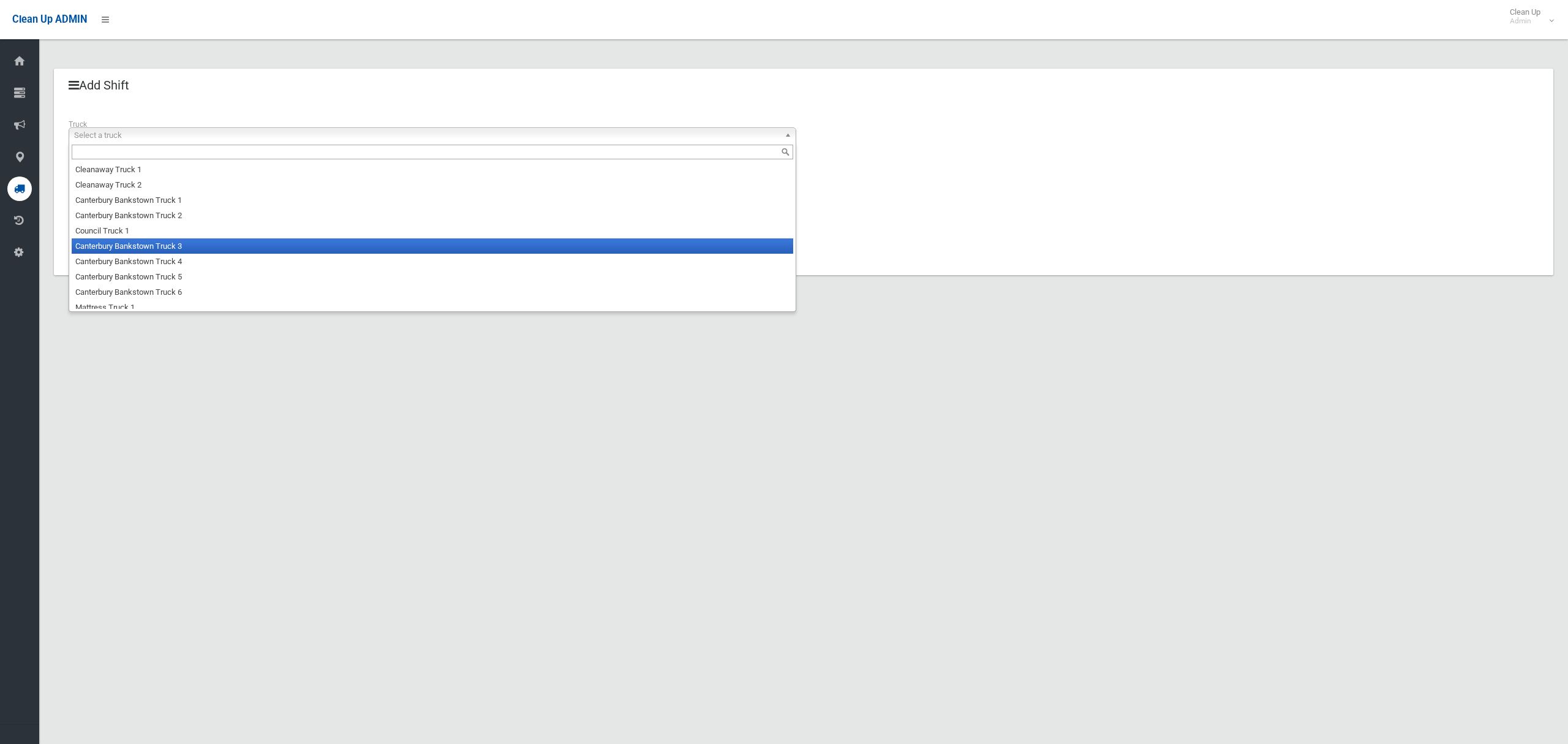
click at [221, 248] on li "Canterbury Bankstown Truck 3" at bounding box center [432, 246] width 721 height 16
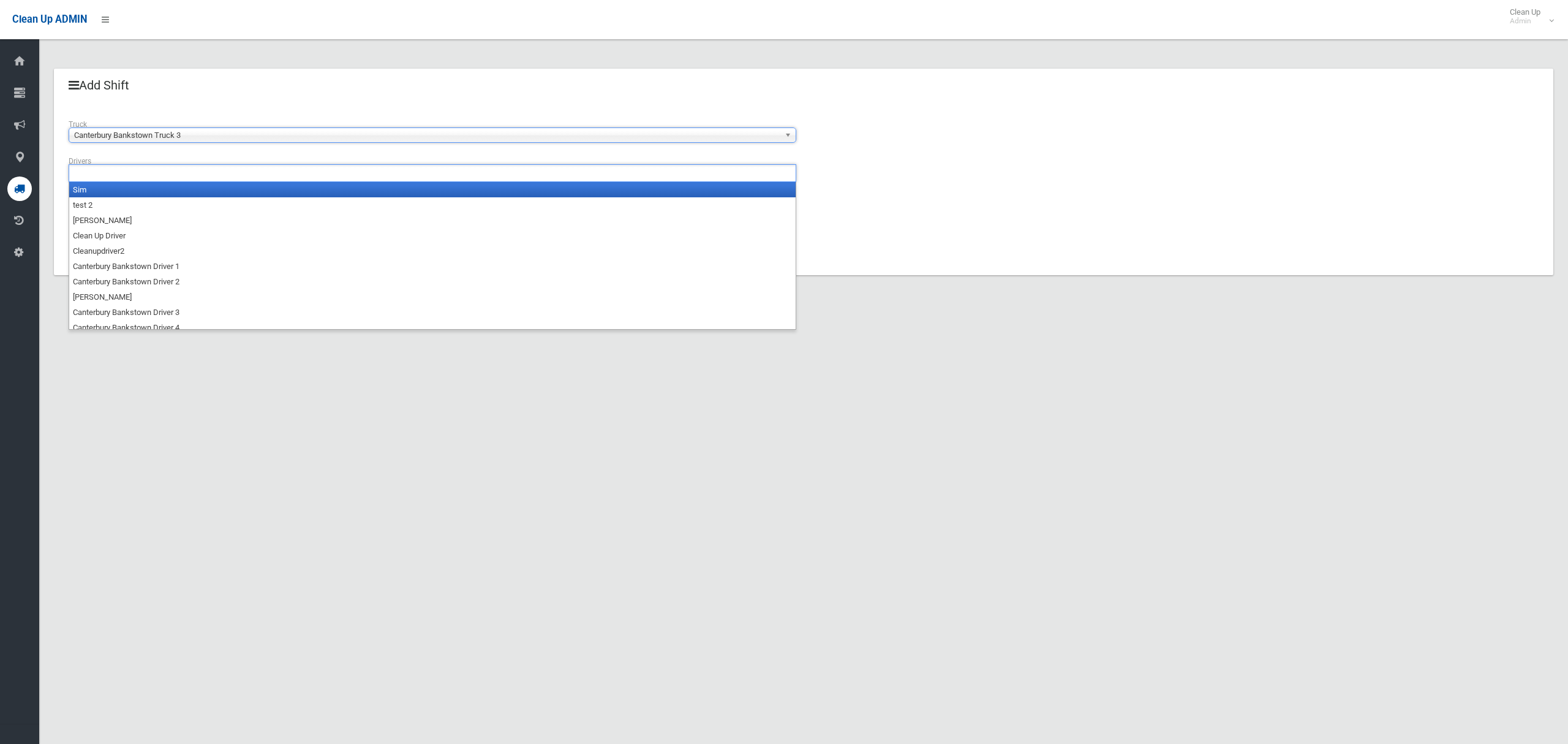
click at [176, 175] on ul at bounding box center [432, 172] width 728 height 18
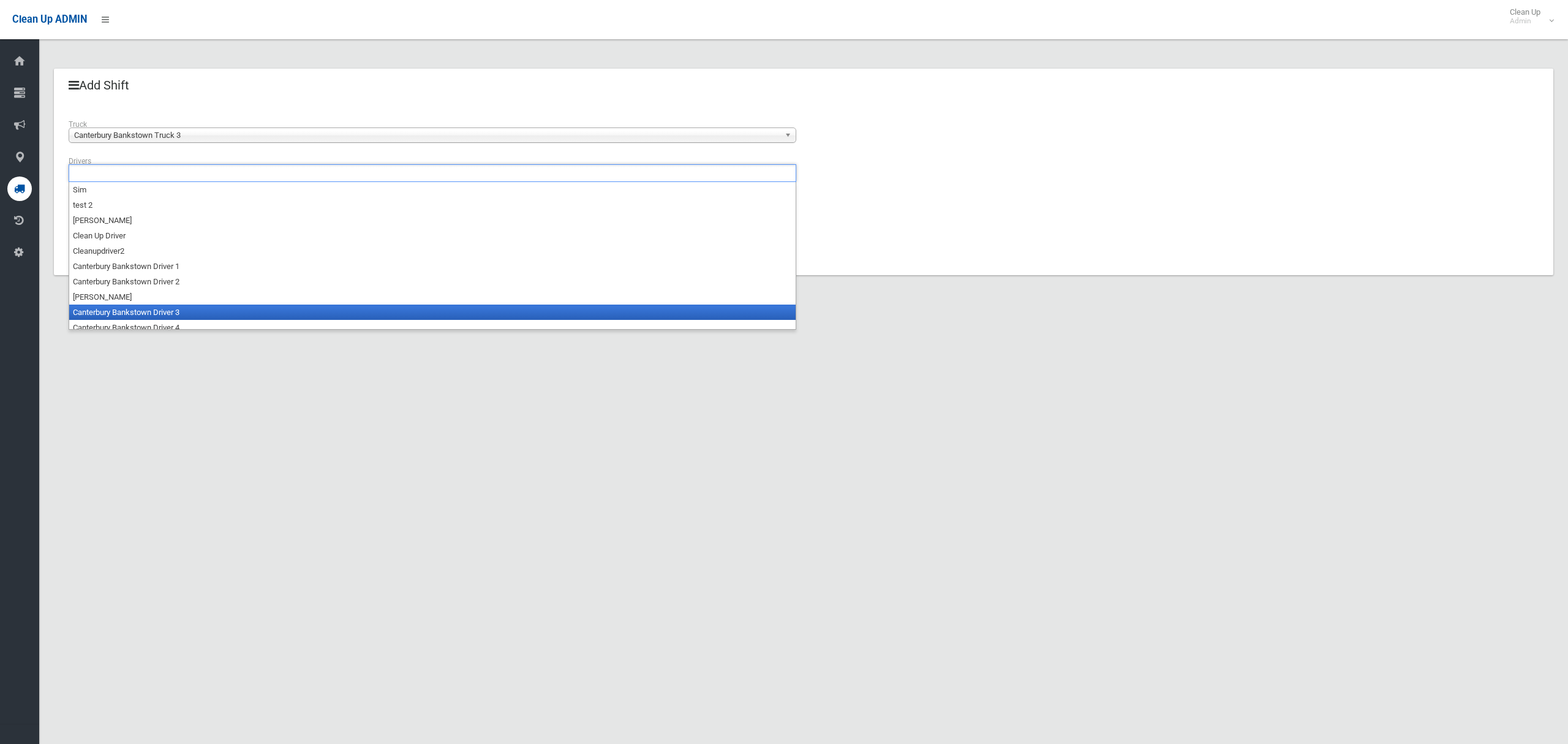
click at [172, 311] on li "Canterbury Bankstown Driver 3" at bounding box center [433, 312] width 727 height 16
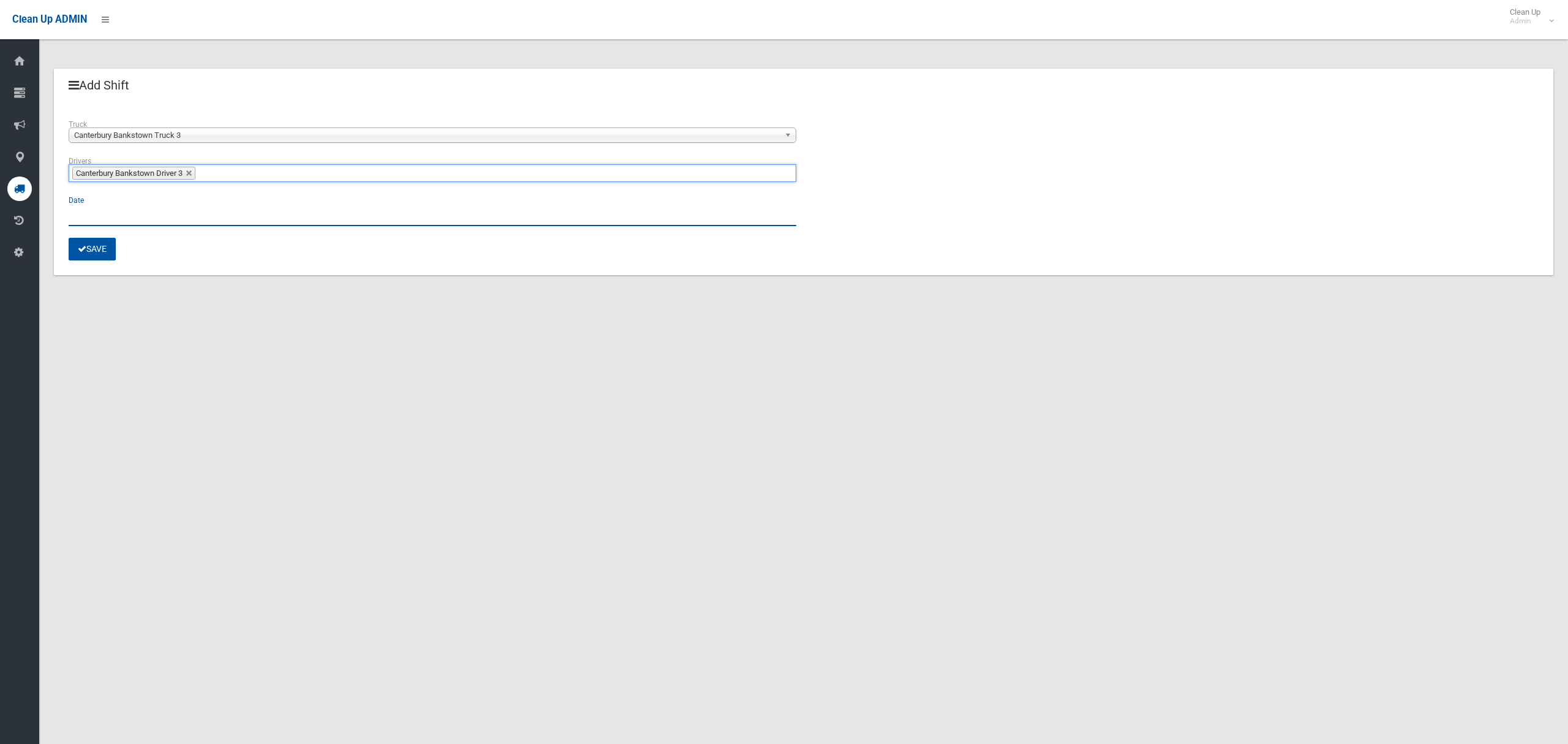
click at [93, 208] on input "text" at bounding box center [432, 214] width 728 height 23
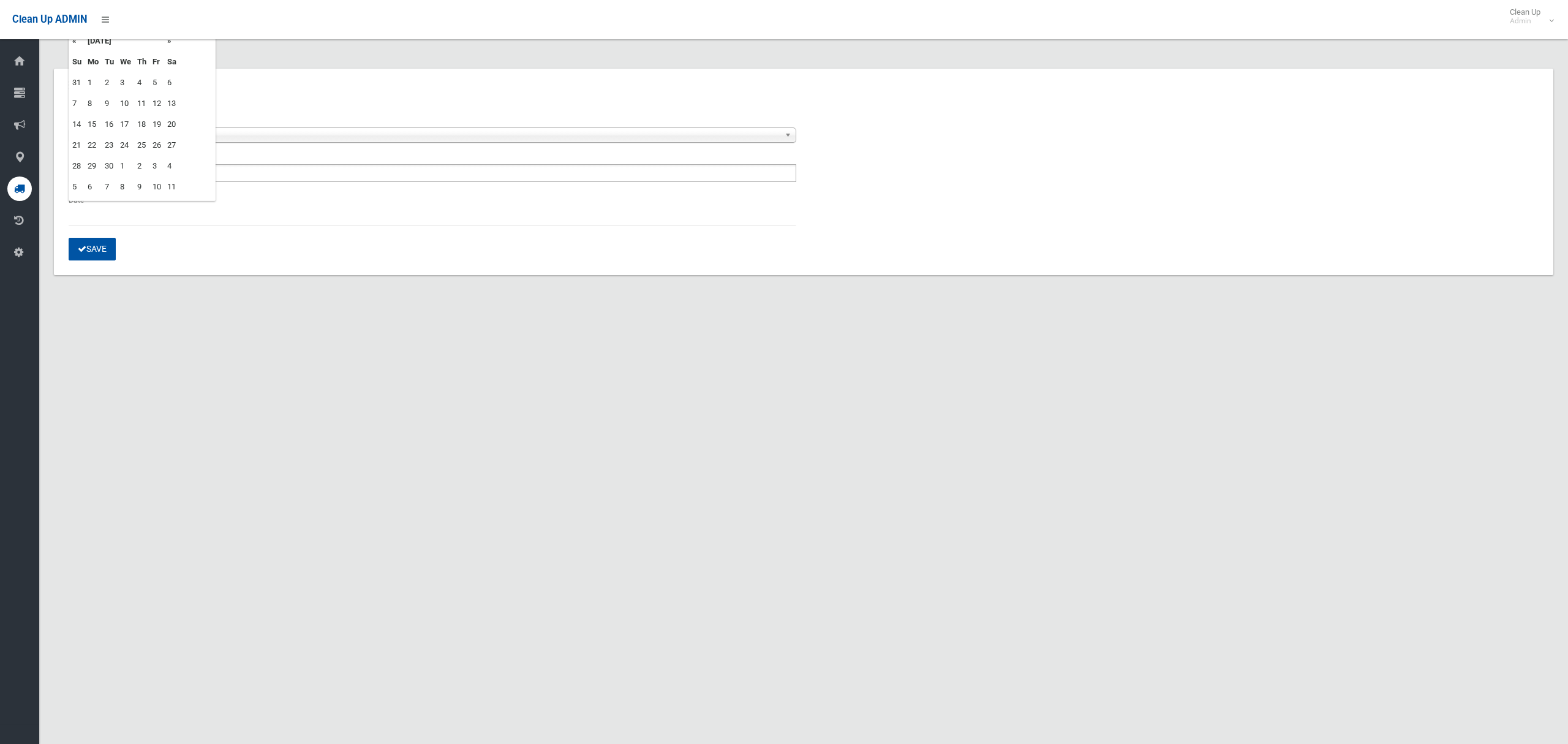
click at [110, 144] on td "23" at bounding box center [110, 145] width 16 height 21
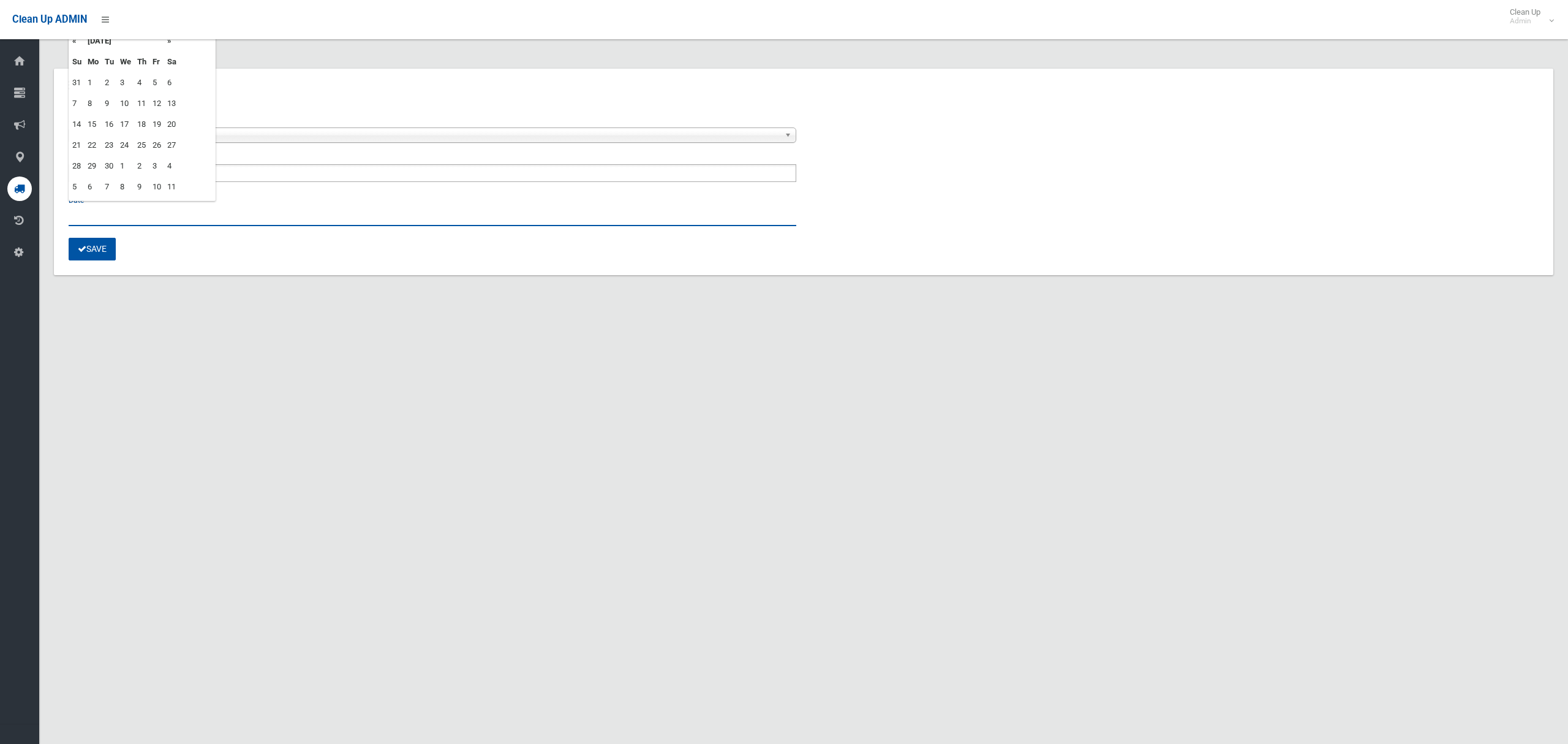
type input "**********"
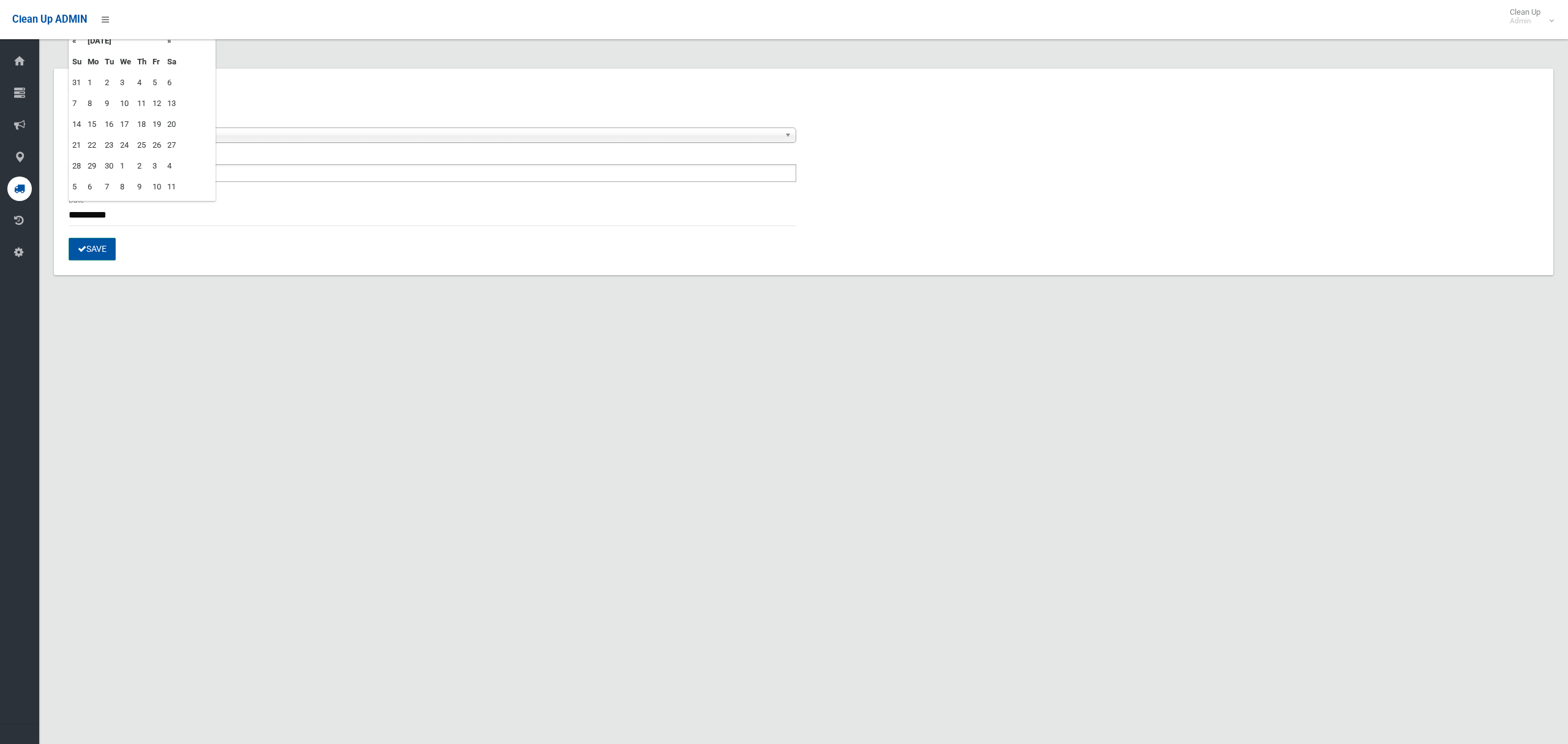
click at [107, 254] on button "Save" at bounding box center [92, 249] width 47 height 23
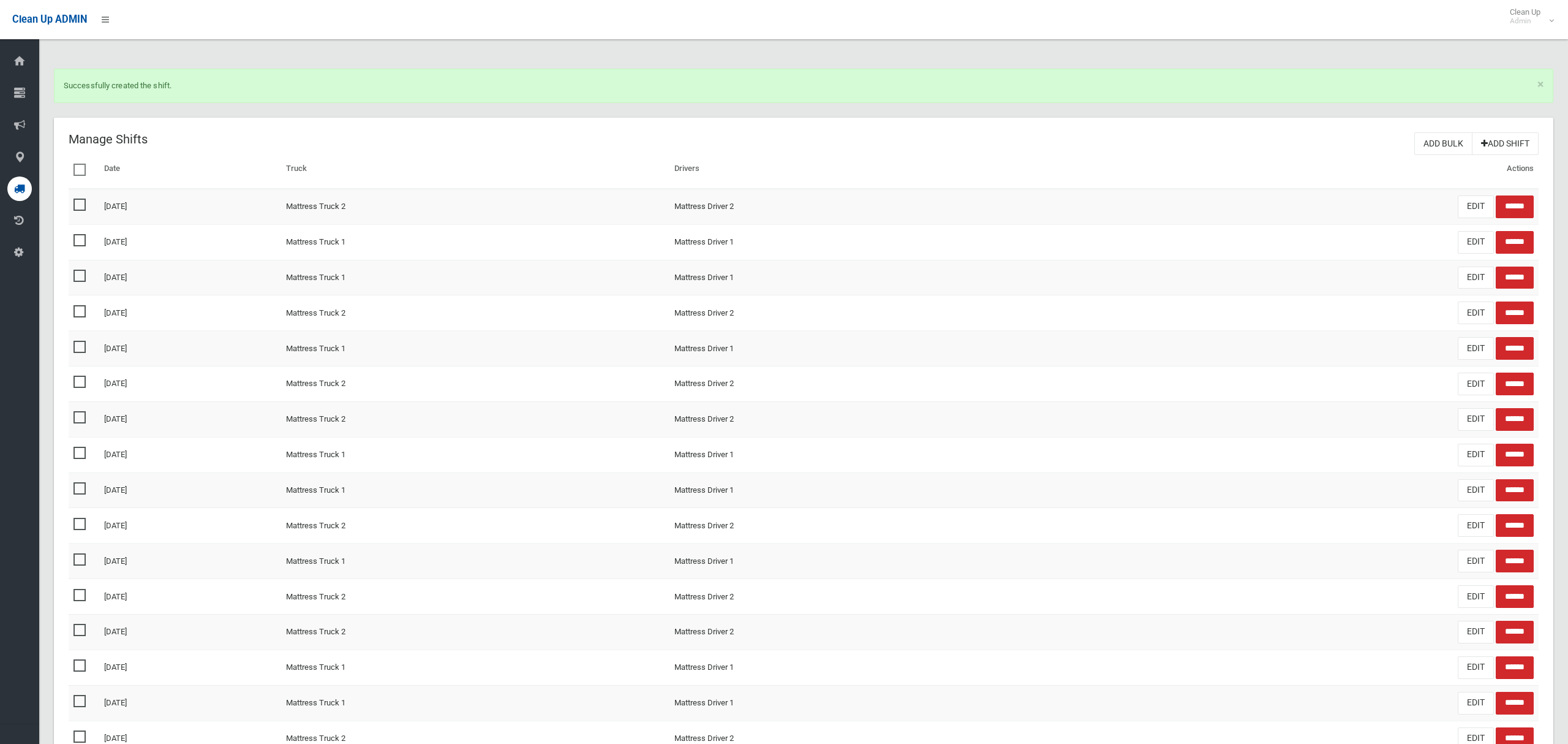
click at [1497, 141] on link "Add Shift" at bounding box center [1506, 143] width 67 height 23
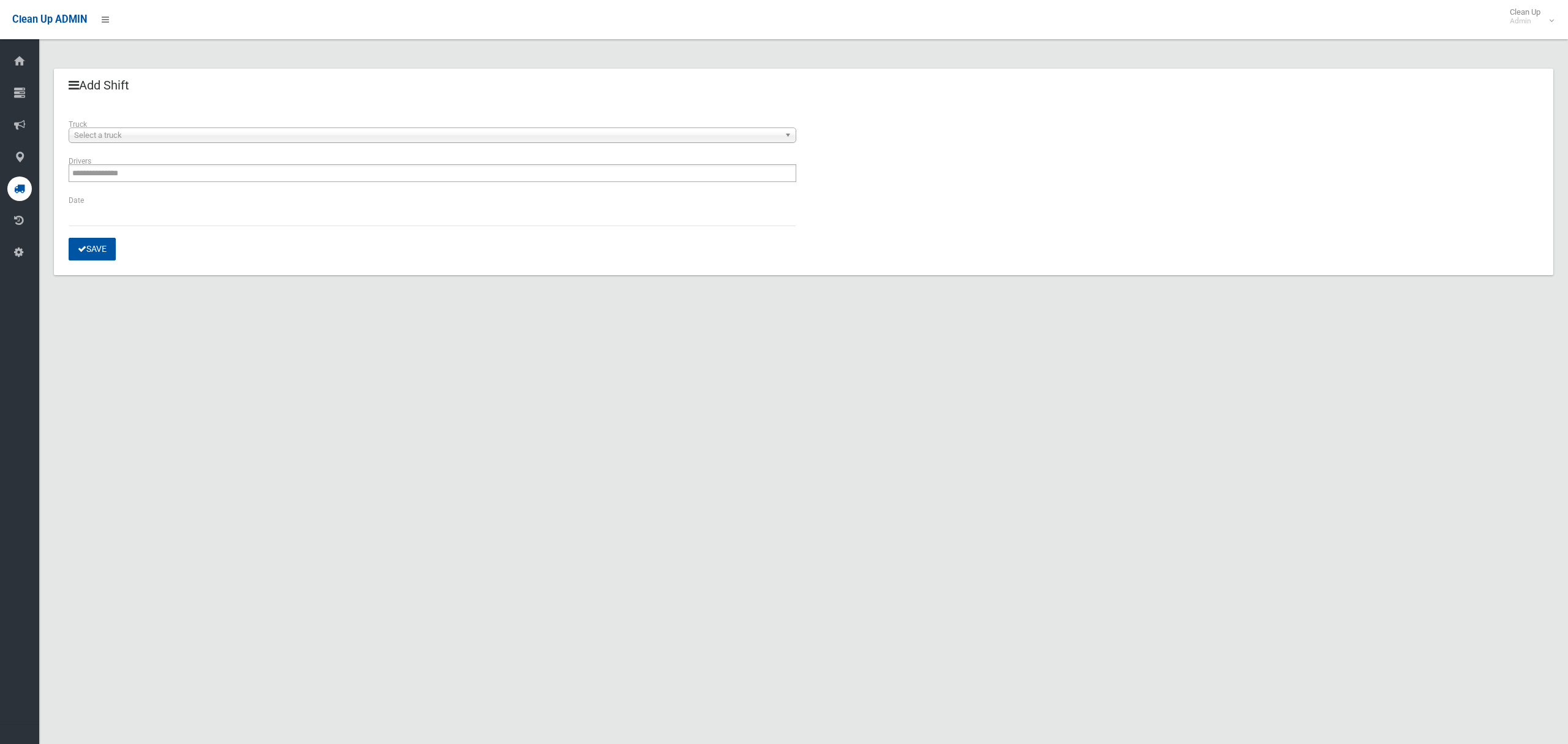
click at [172, 139] on span "Select a truck" at bounding box center [426, 135] width 706 height 15
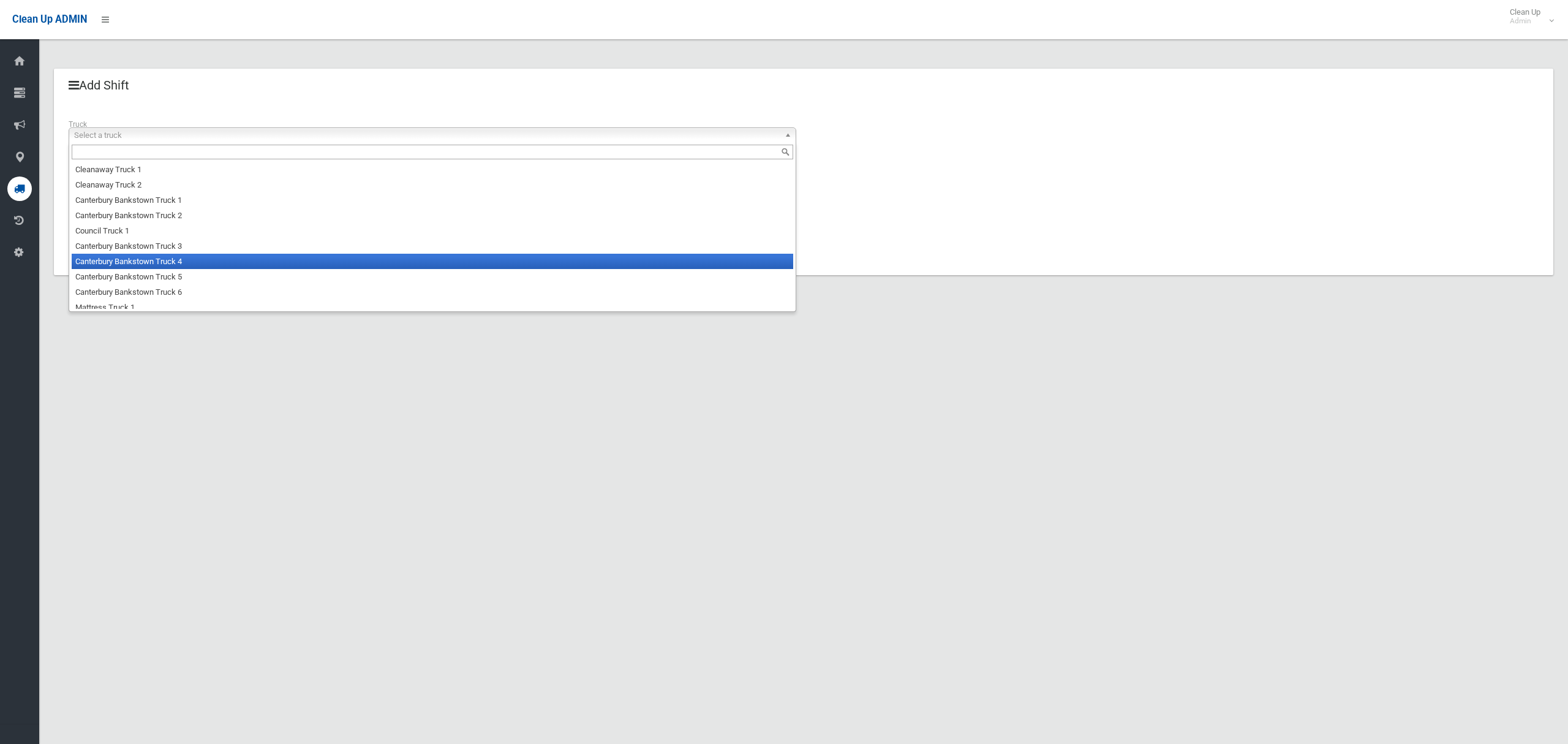
click at [186, 261] on li "Canterbury Bankstown Truck 4" at bounding box center [432, 262] width 721 height 16
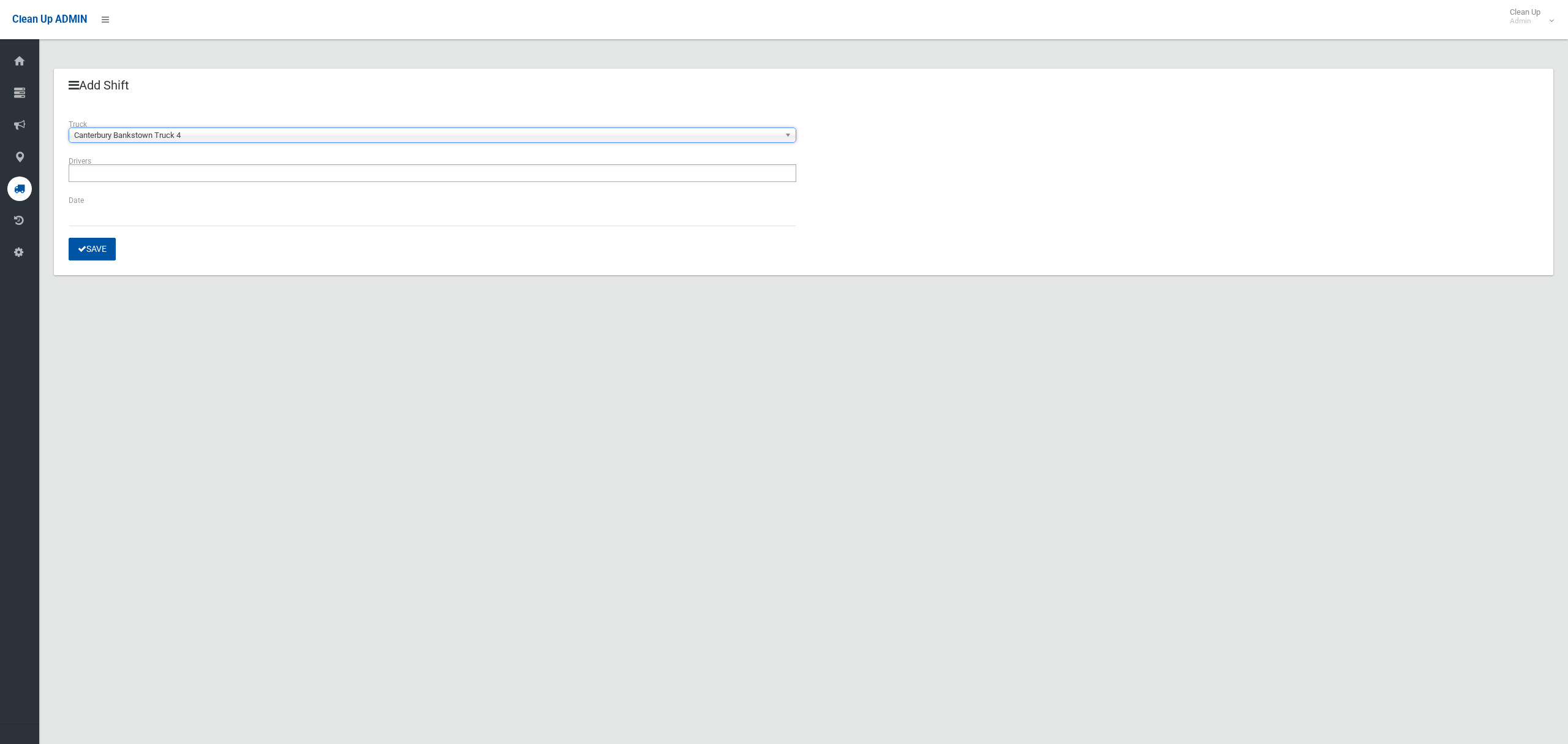
click at [127, 175] on input "text" at bounding box center [105, 173] width 65 height 16
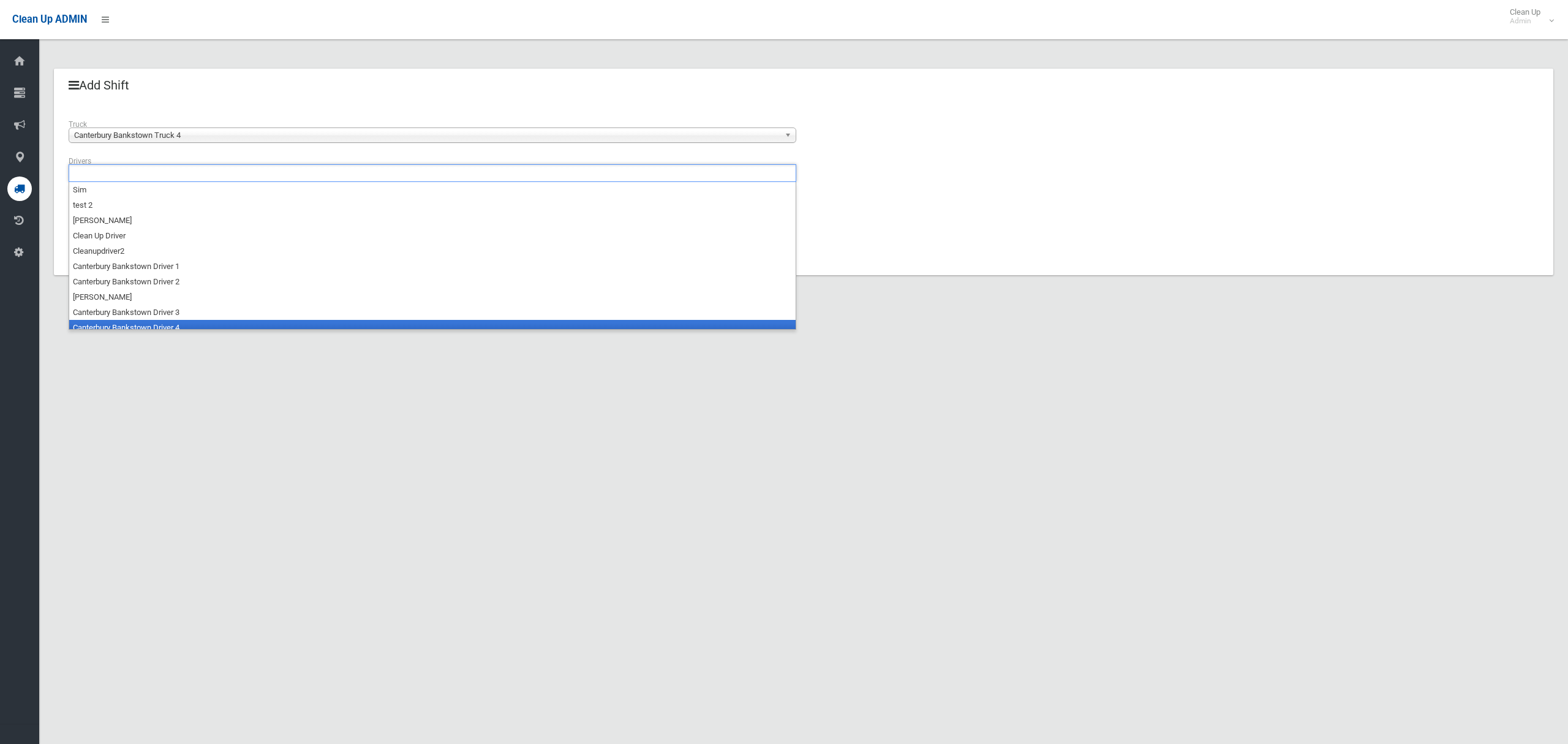
scroll to position [6, 0]
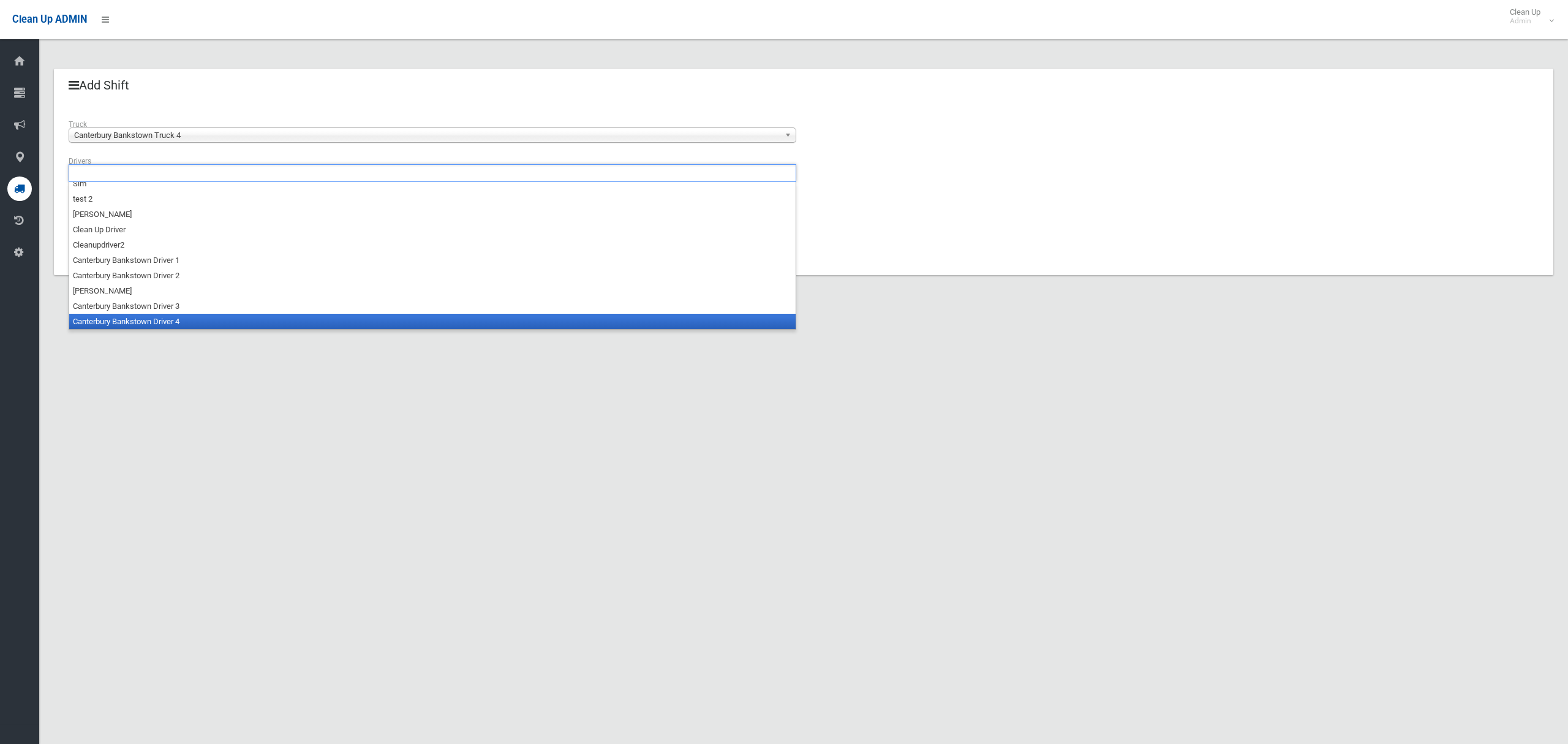
click at [148, 318] on li "Canterbury Bankstown Driver 4" at bounding box center [433, 322] width 727 height 16
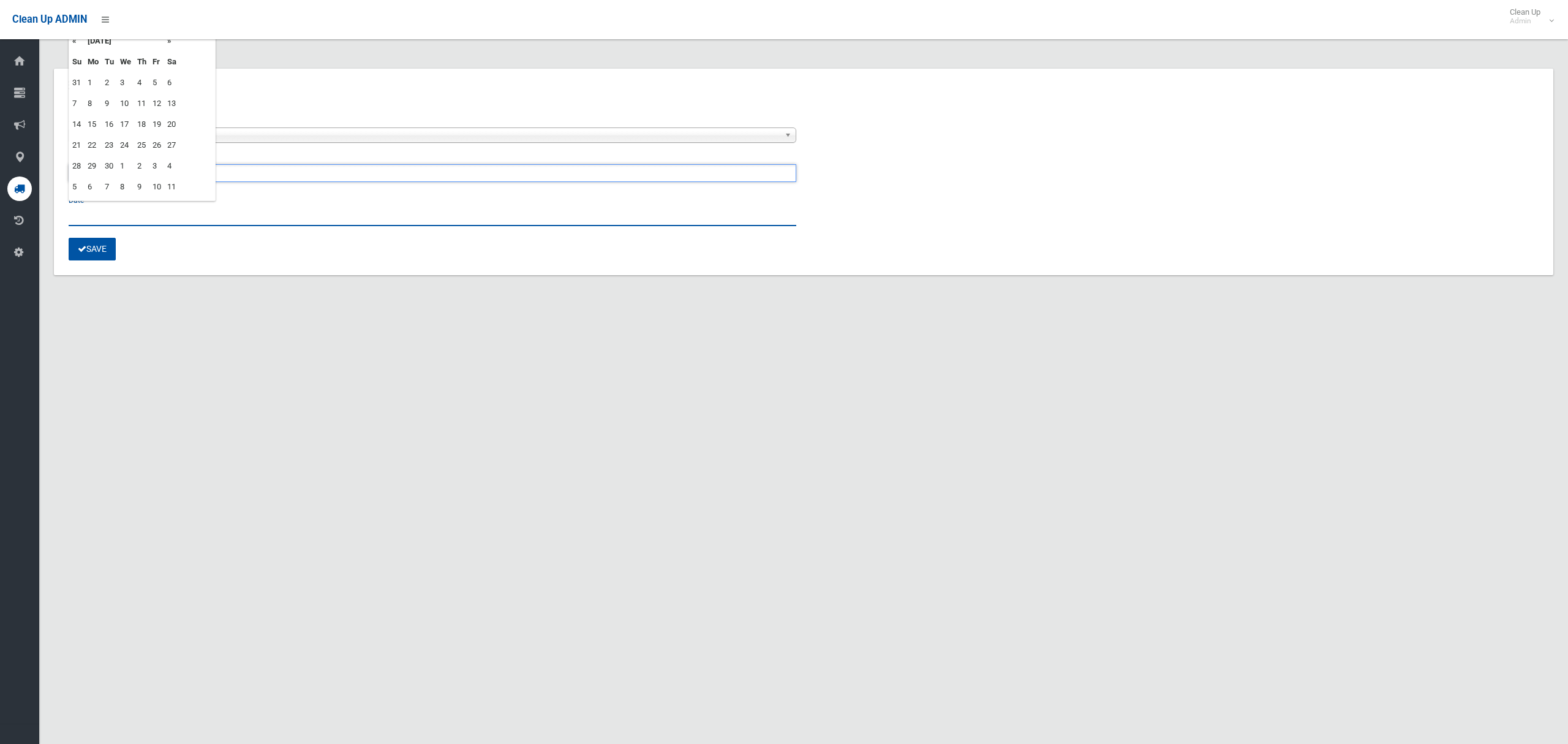
click at [89, 211] on input "text" at bounding box center [432, 214] width 728 height 23
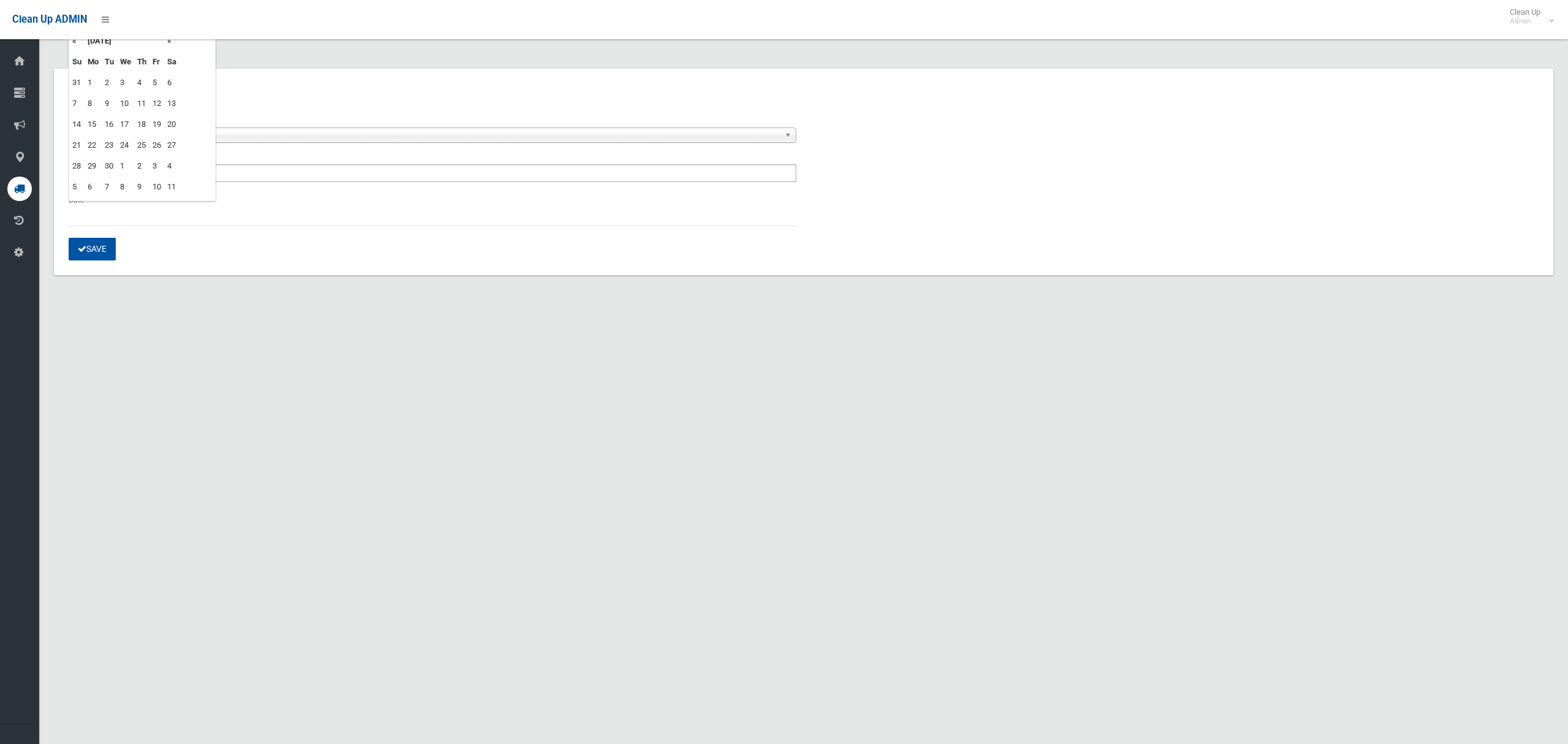
click at [106, 143] on td "23" at bounding box center [110, 145] width 16 height 21
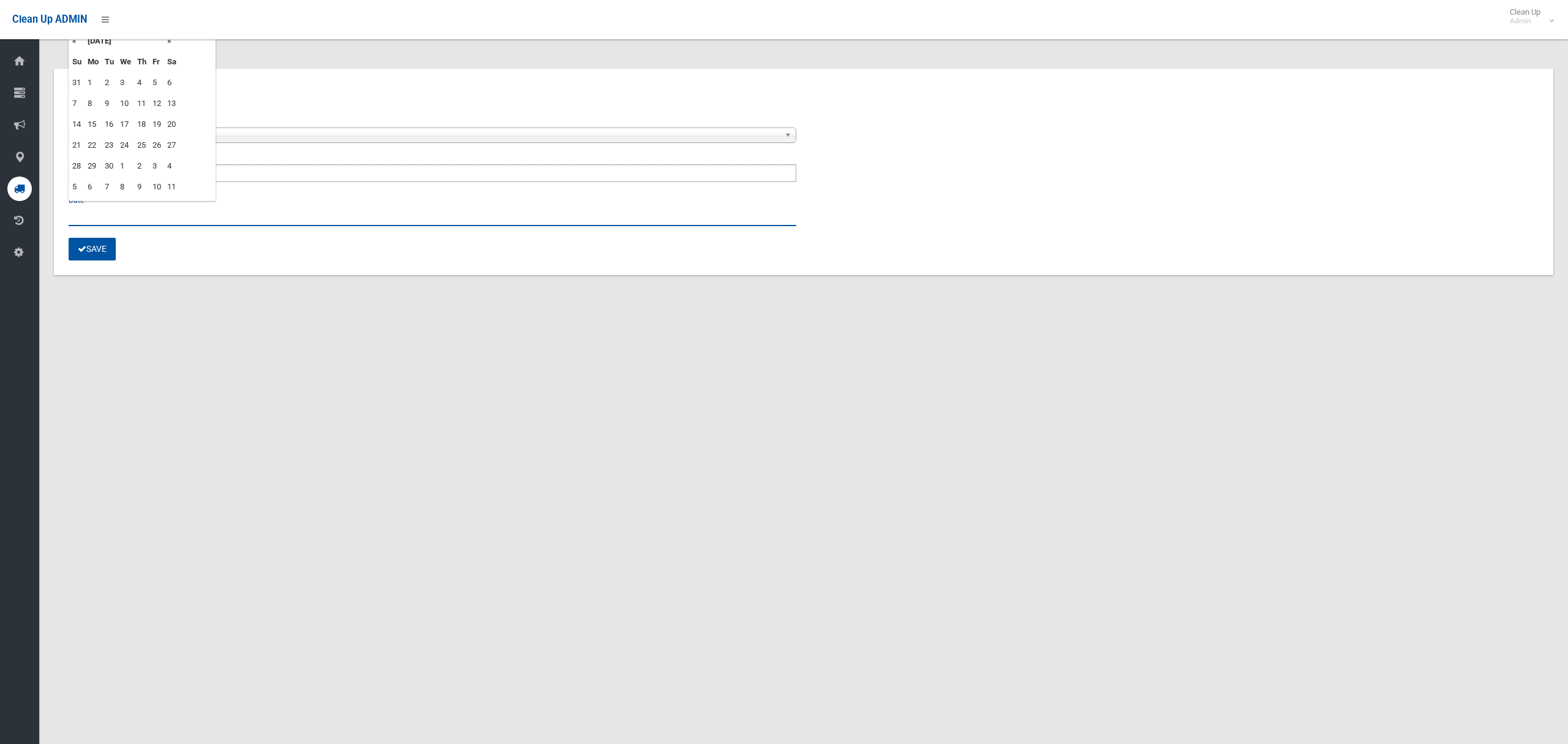
type input "**********"
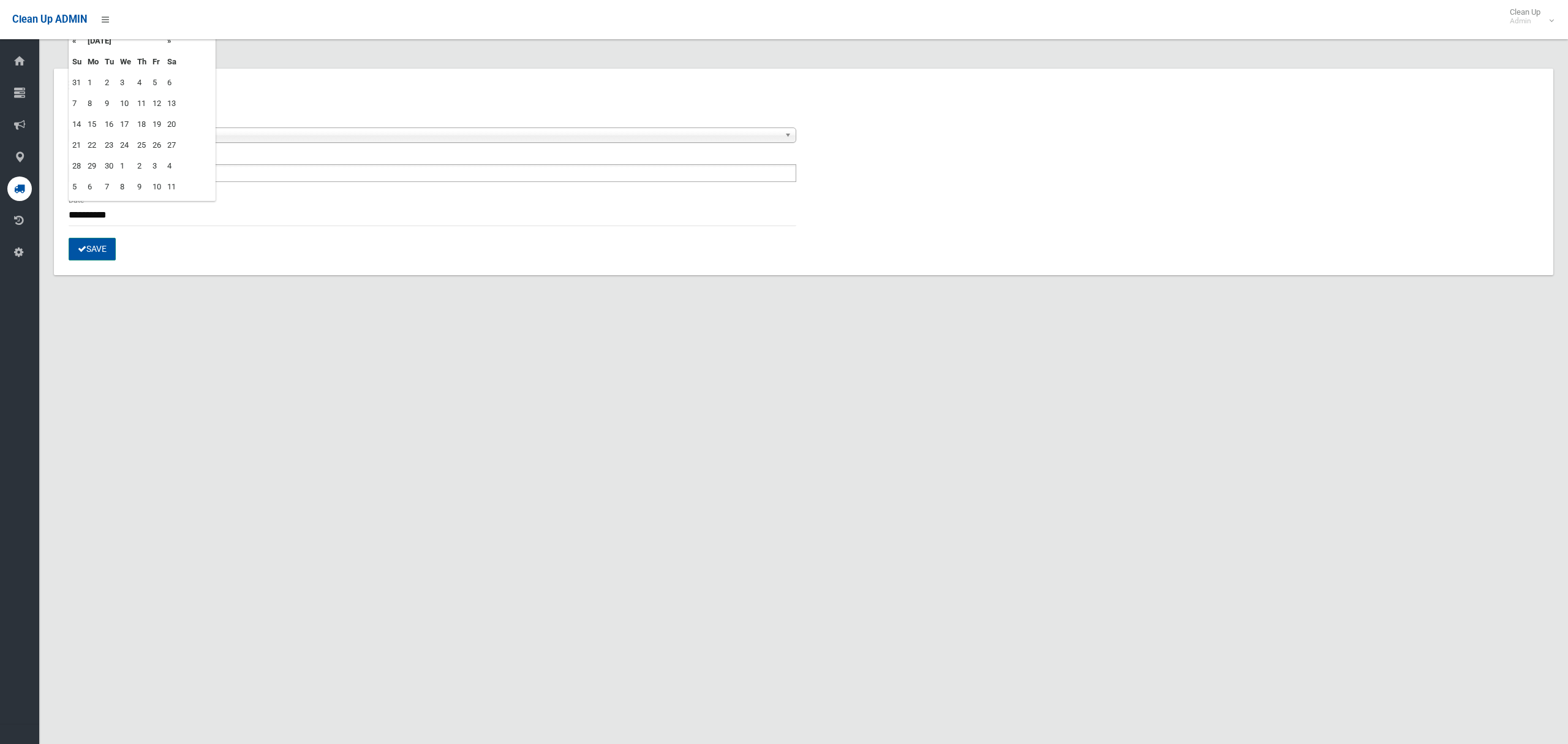
click at [94, 253] on button "Save" at bounding box center [92, 249] width 47 height 23
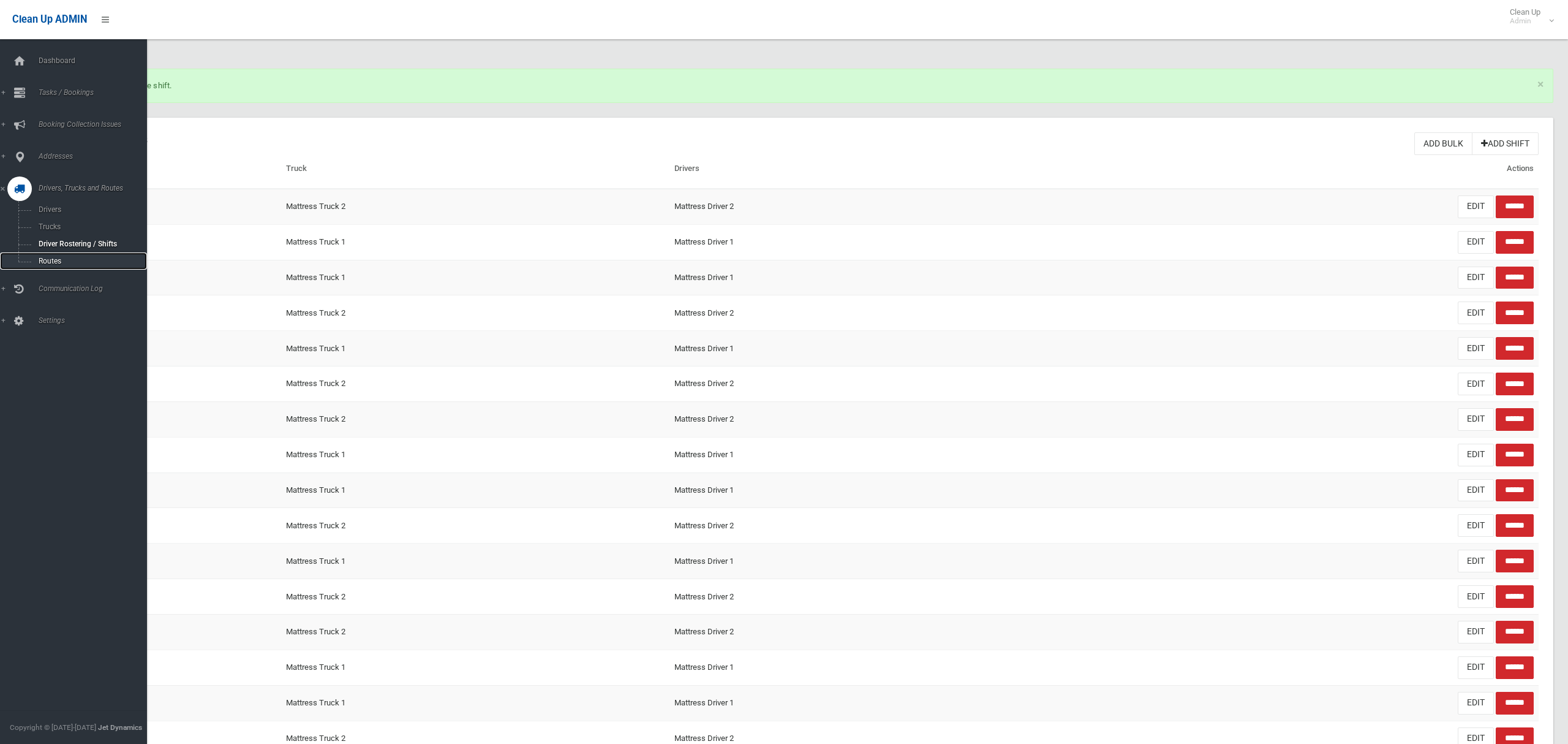
click at [49, 260] on span "Routes" at bounding box center [85, 261] width 102 height 9
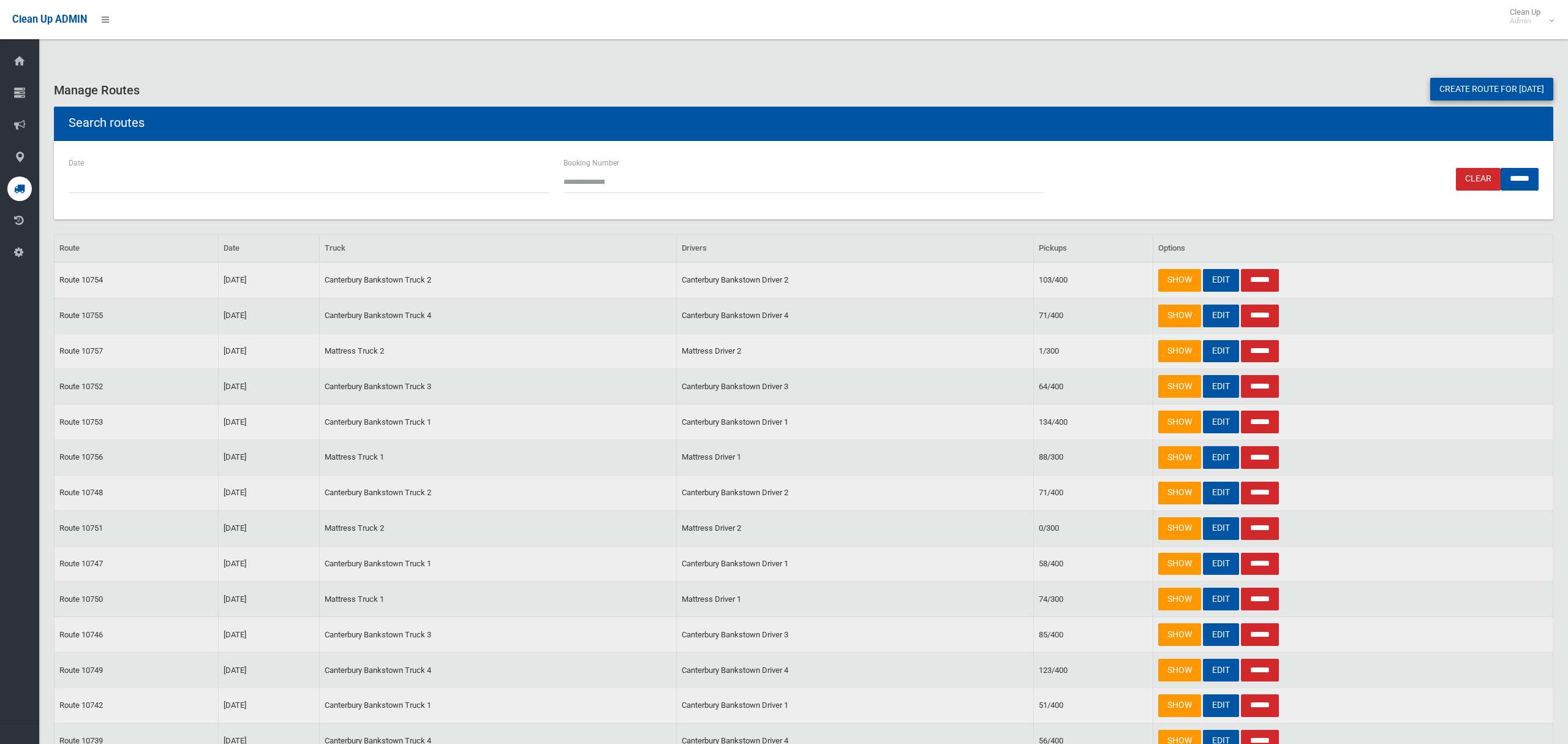
click at [1441, 89] on link "Create route for tomorrow" at bounding box center [1492, 89] width 123 height 23
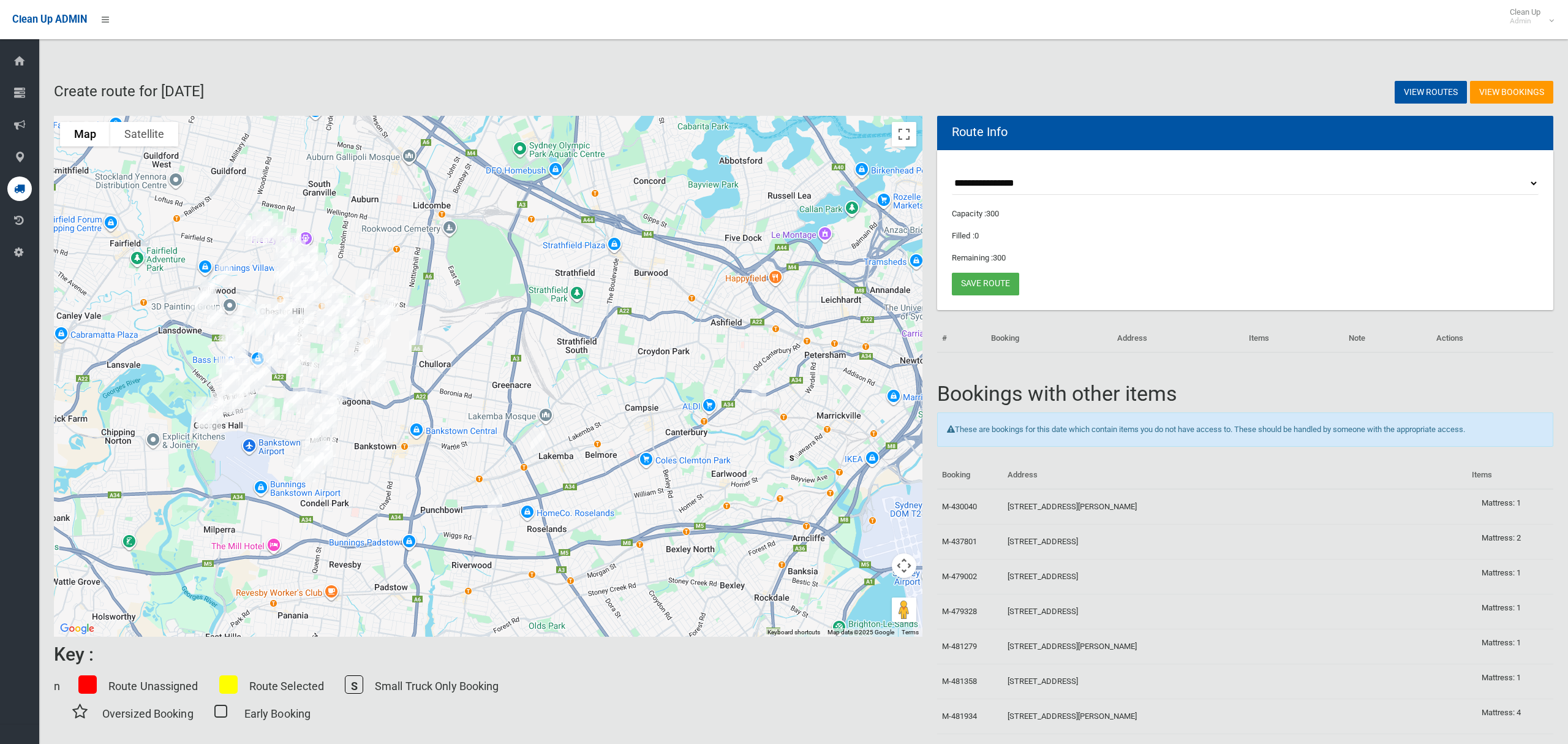
click at [998, 183] on select "**********" at bounding box center [1246, 183] width 587 height 23
select select "*****"
click at [952, 172] on select "**********" at bounding box center [1246, 183] width 587 height 23
drag, startPoint x: 901, startPoint y: 137, endPoint x: 808, endPoint y: 286, distance: 175.6
click at [901, 137] on button "Toggle fullscreen view" at bounding box center [905, 134] width 25 height 25
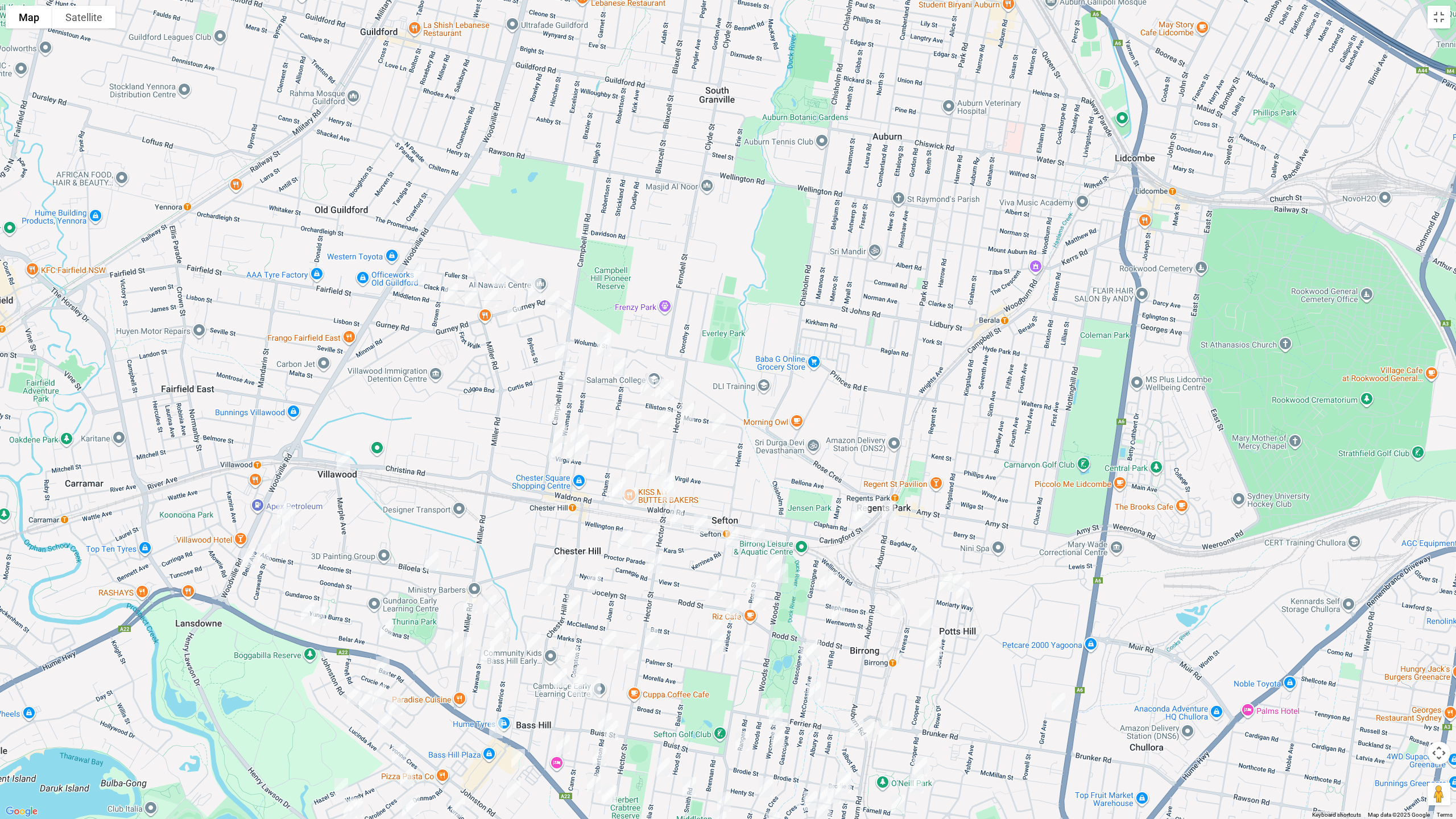
drag, startPoint x: 542, startPoint y: 262, endPoint x: 622, endPoint y: 238, distance: 83.5
click at [622, 238] on div at bounding box center [728, 410] width 1456 height 819
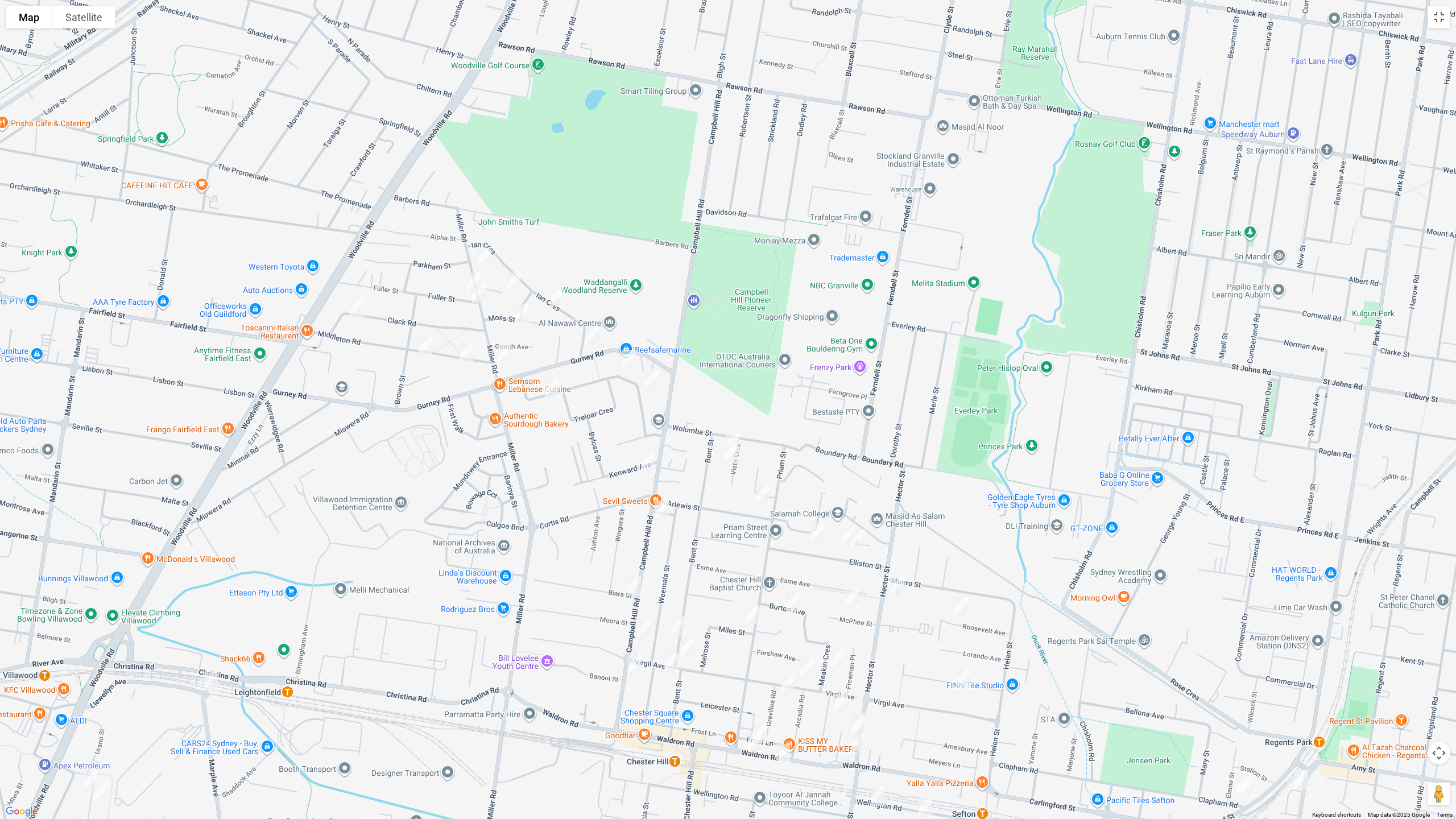
click at [484, 254] on img "21 Miller Road, CHESTER HILL NSW 2162" at bounding box center [485, 257] width 23 height 28
click at [467, 272] on img "32 Miller Road, CHESTER HILL NSW 2162" at bounding box center [474, 282] width 23 height 28
click at [481, 300] on img "2/40 Miller Road, CHESTER HILL NSW 2162" at bounding box center [479, 293] width 23 height 28
click at [503, 349] on img "75 Miller Road, CHESTER HILL NSW 2162" at bounding box center [505, 354] width 23 height 28
click at [898, 585] on img "27 Hector Street, SEFTON NSW 2162" at bounding box center [899, 585] width 23 height 28
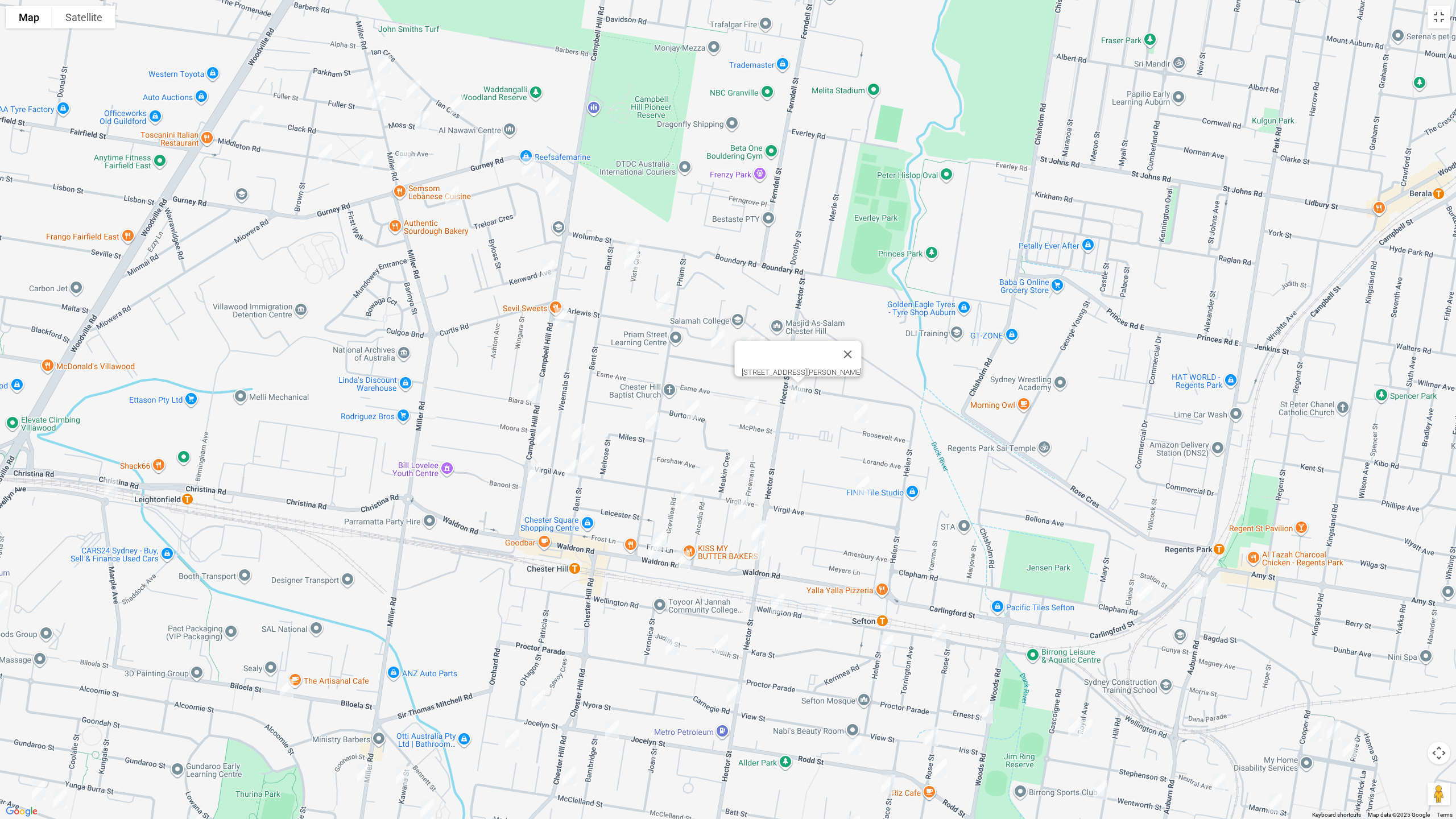
drag, startPoint x: 894, startPoint y: 713, endPoint x: 782, endPoint y: 519, distance: 224.0
click at [790, 516] on div "[STREET_ADDRESS][PERSON_NAME]" at bounding box center [728, 410] width 1456 height 819
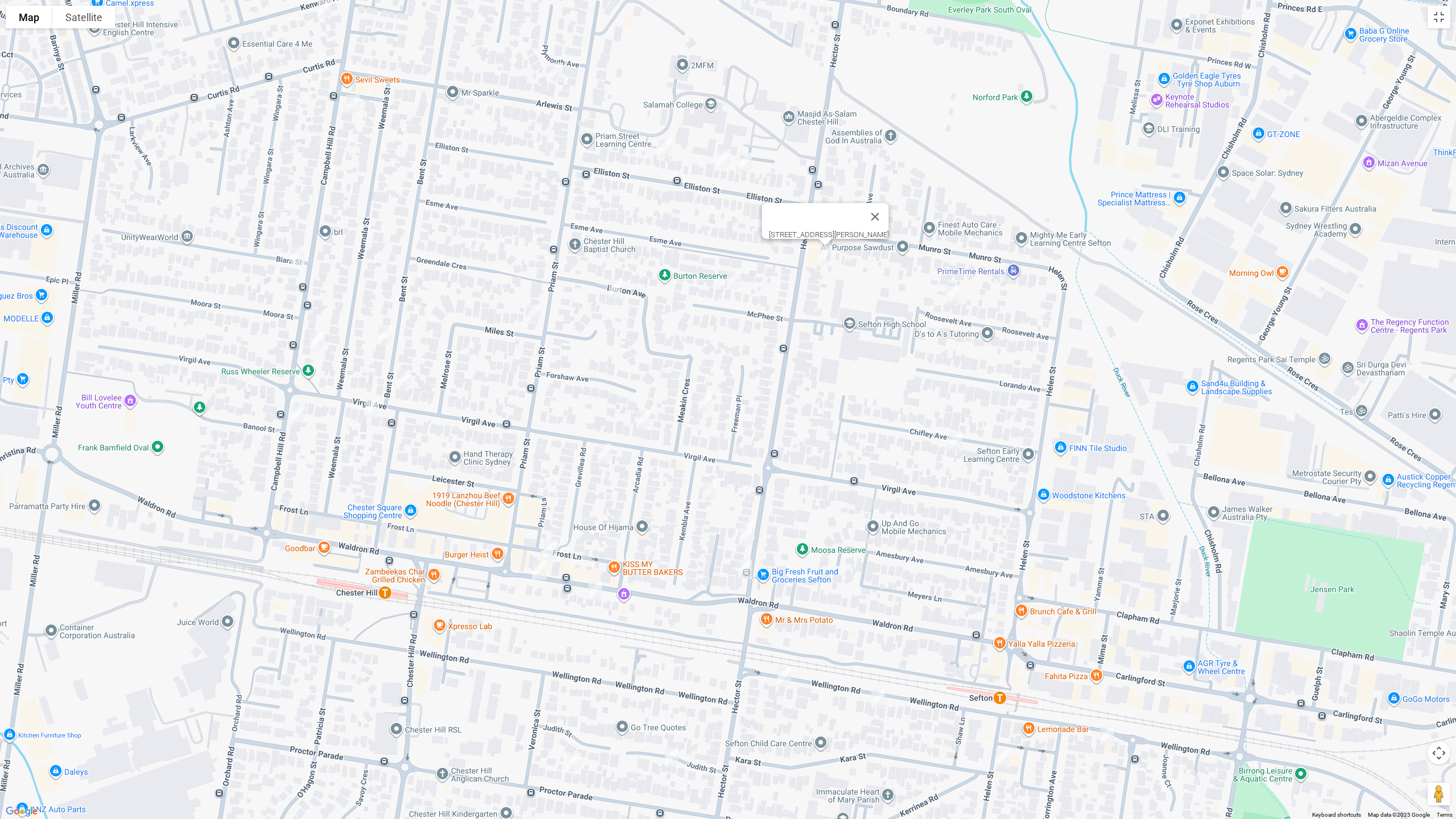
click at [753, 513] on div "[STREET_ADDRESS][PERSON_NAME]" at bounding box center [728, 410] width 1456 height 819
click at [753, 515] on img "116 Hector Street, CHESTER HILL NSW 2162" at bounding box center [749, 529] width 23 height 28
click at [741, 535] on img "118 Hector Street, CHESTER HILL NSW 2162" at bounding box center [746, 536] width 23 height 28
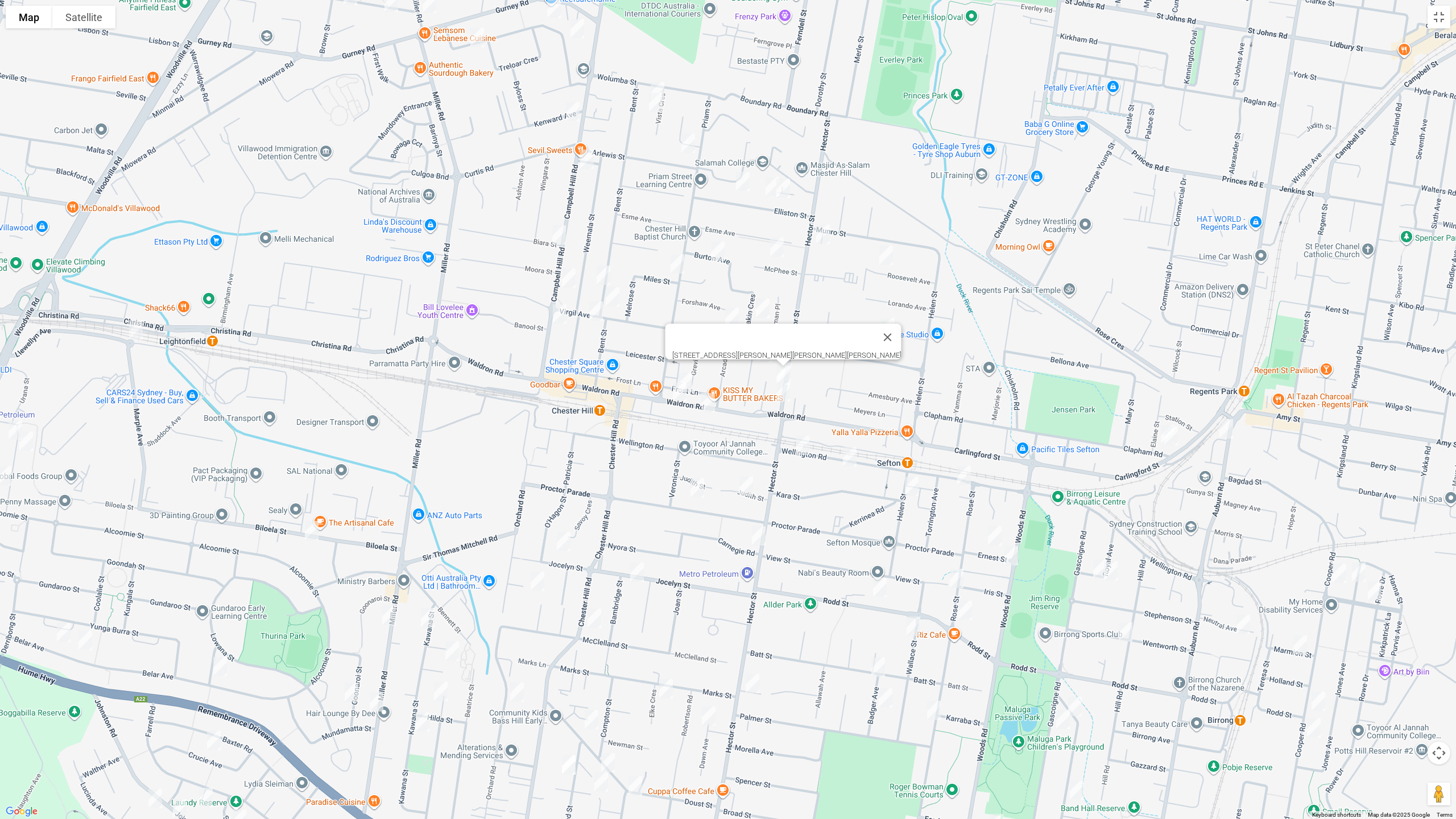
drag, startPoint x: 922, startPoint y: 499, endPoint x: 901, endPoint y: 338, distance: 162.4
click at [901, 338] on div "118 Hector Street, CHESTER HILL NSW 2162" at bounding box center [728, 410] width 1456 height 819
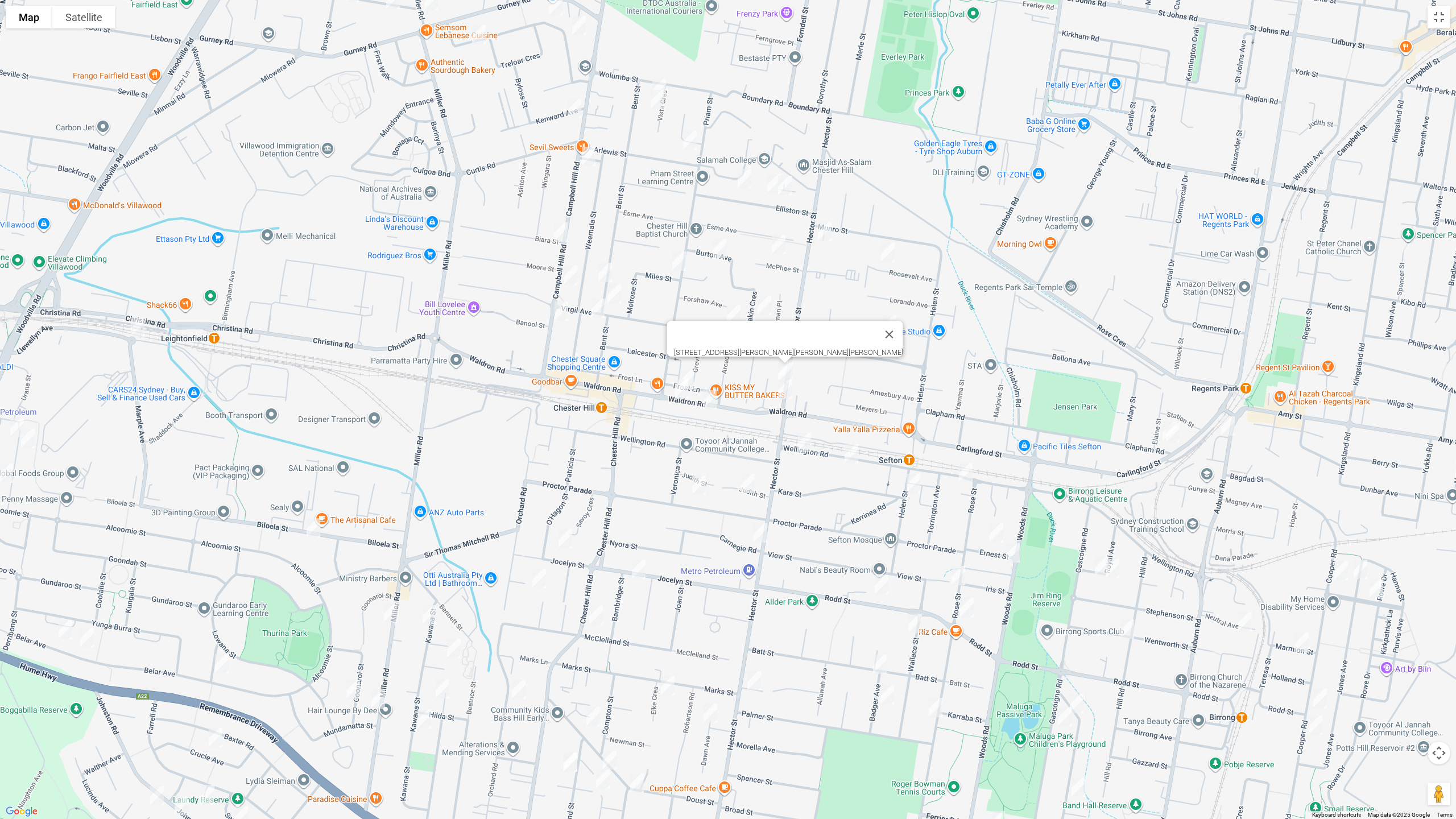
click at [760, 534] on img "160 Hector Street, CHESTER HILL NSW 2162" at bounding box center [761, 532] width 23 height 28
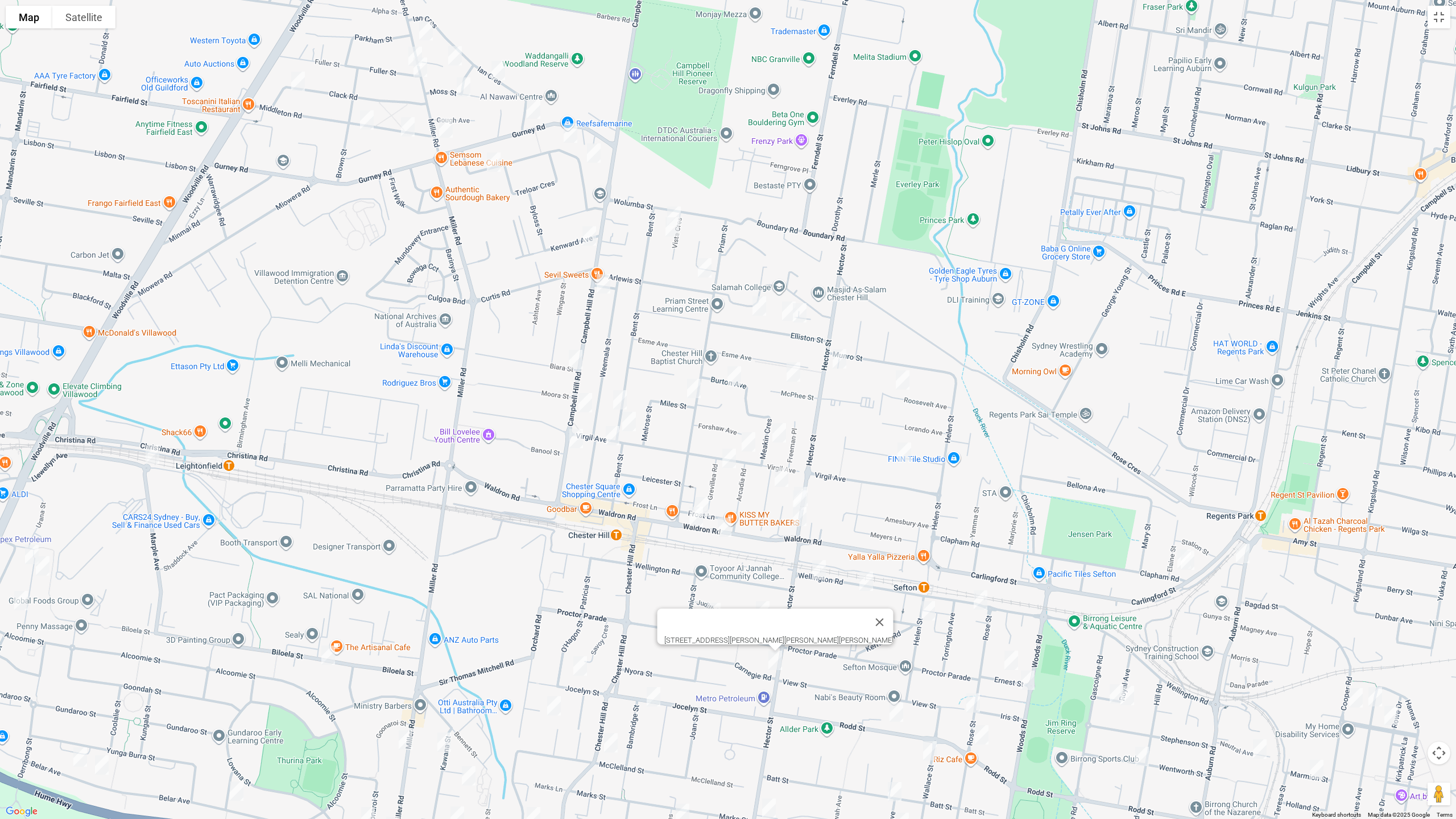
drag, startPoint x: 666, startPoint y: 301, endPoint x: 681, endPoint y: 433, distance: 132.8
click at [681, 433] on div "[STREET_ADDRESS][PERSON_NAME][PERSON_NAME][PERSON_NAME]" at bounding box center [728, 410] width 1456 height 819
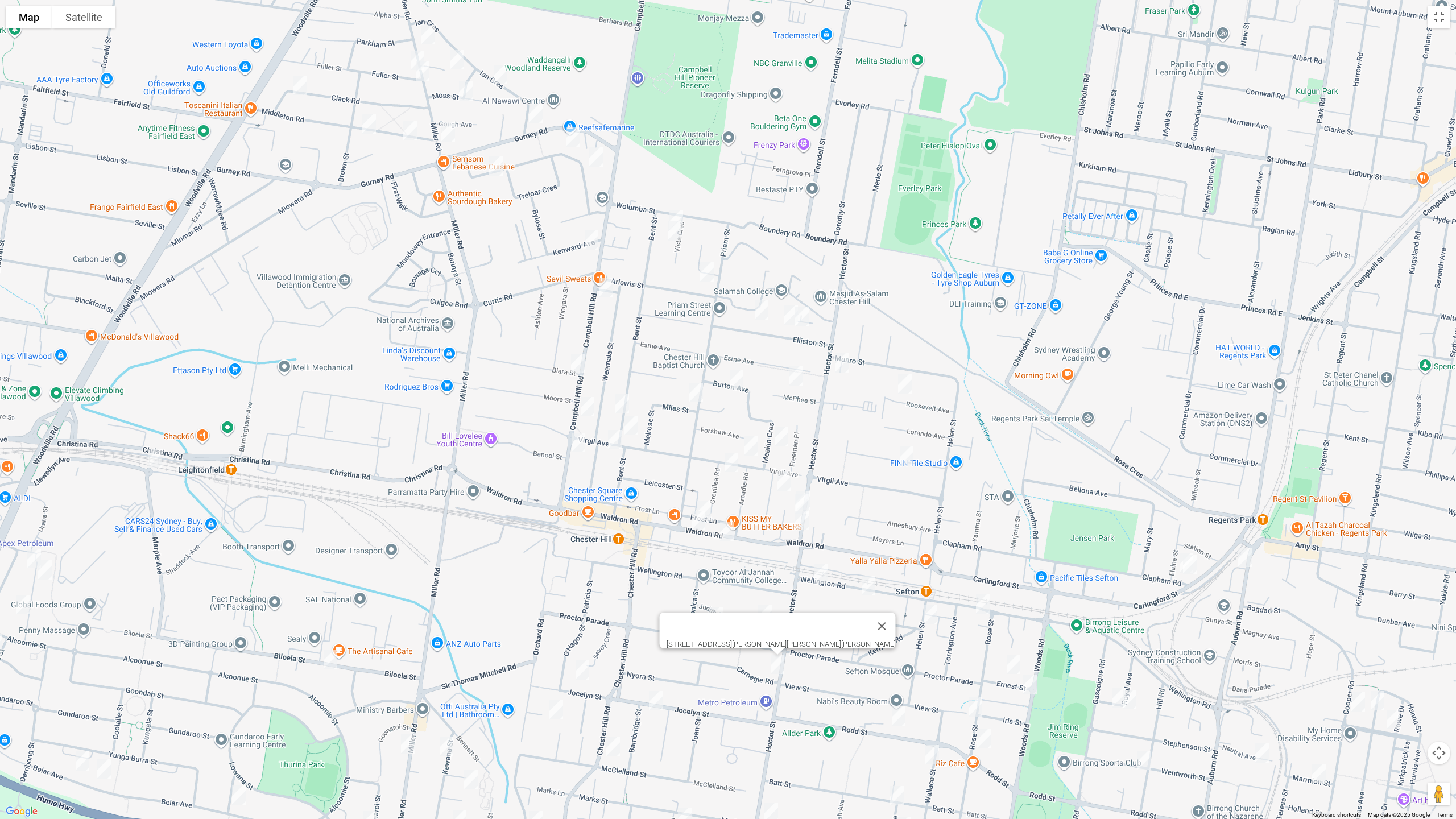
drag, startPoint x: 301, startPoint y: 87, endPoint x: 376, endPoint y: 71, distance: 76.7
click at [300, 87] on img "31 Clack Road, CHESTER HILL NSW 2162" at bounding box center [301, 85] width 23 height 28
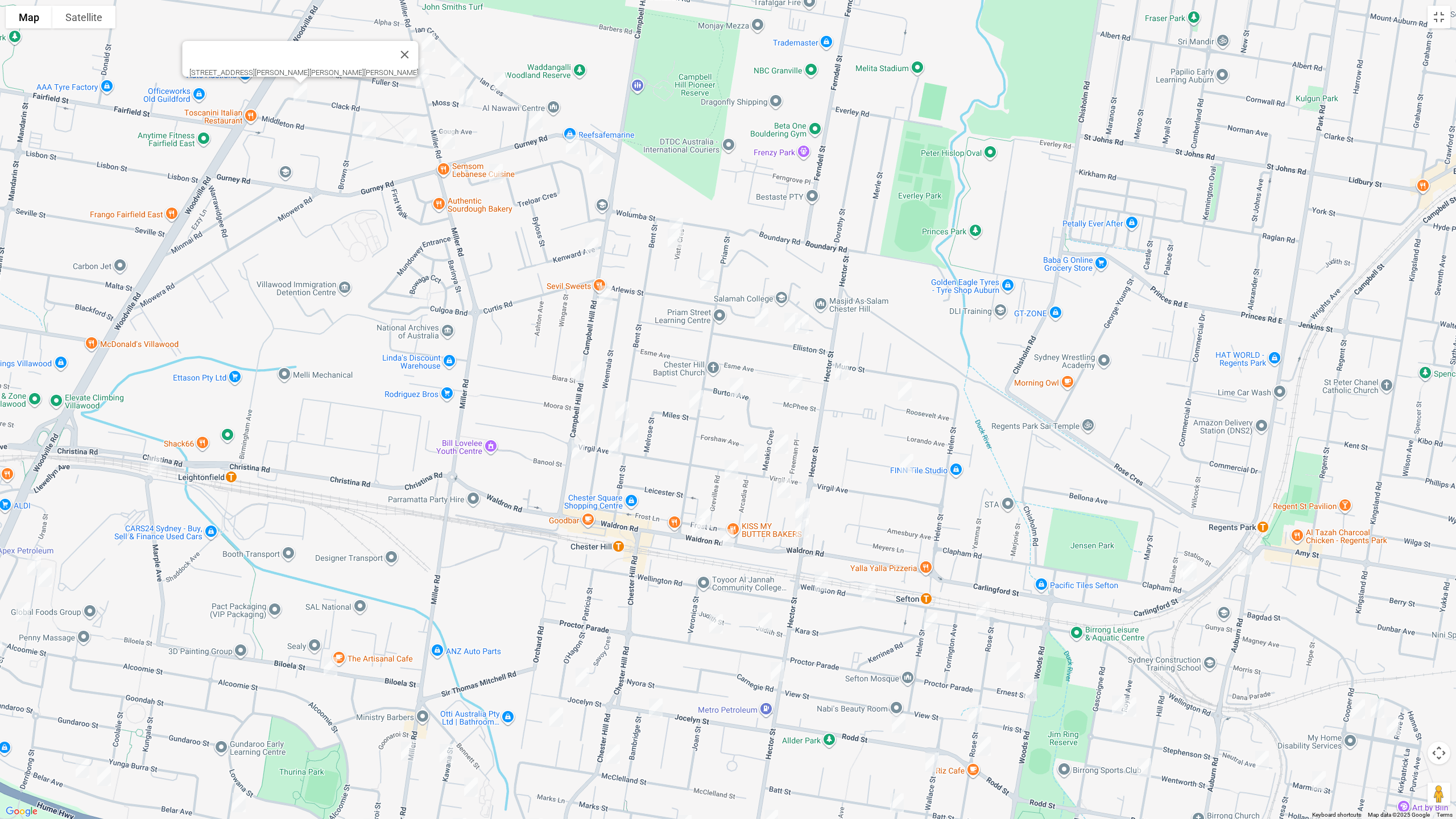
click at [462, 67] on img "10 Mountview Avenue, CHESTER HILL NSW 2162" at bounding box center [457, 66] width 23 height 28
click at [500, 82] on div "[STREET_ADDRESS][PERSON_NAME][PERSON_NAME]" at bounding box center [728, 410] width 1456 height 819
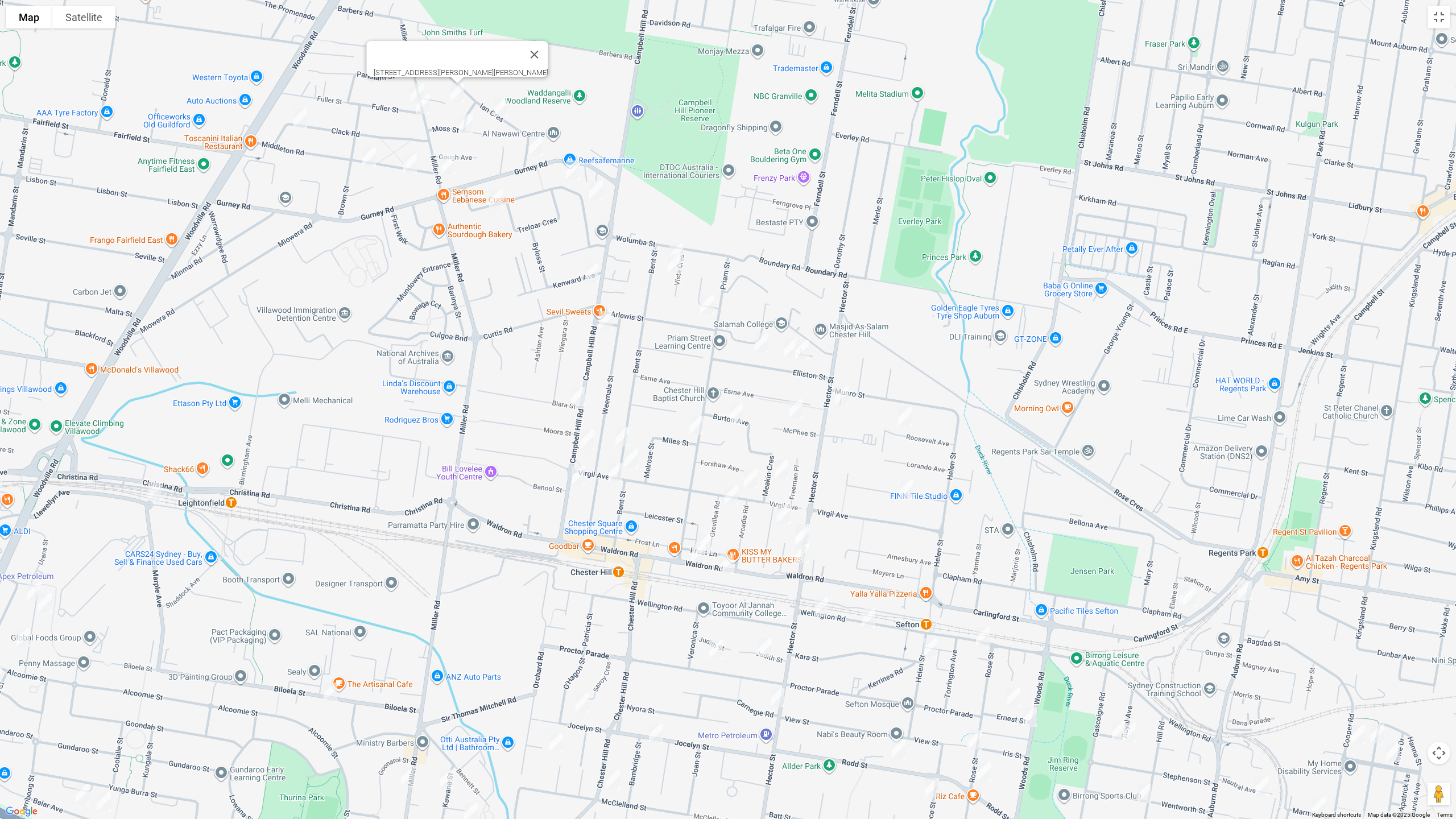
drag, startPoint x: 504, startPoint y: 102, endPoint x: 498, endPoint y: 106, distance: 7.2
click at [503, 102] on img "22 Ian Crescent, CHESTER HILL NSW 2162" at bounding box center [500, 107] width 23 height 28
click at [499, 112] on img "22 Ian Crescent, CHESTER HILL NSW 2162" at bounding box center [500, 107] width 23 height 28
click at [472, 122] on img "10A Moss Street, CHESTER HILL NSW 2162" at bounding box center [466, 123] width 23 height 28
click at [468, 122] on img "10A Moss Street, CHESTER HILL NSW 2162" at bounding box center [466, 123] width 23 height 28
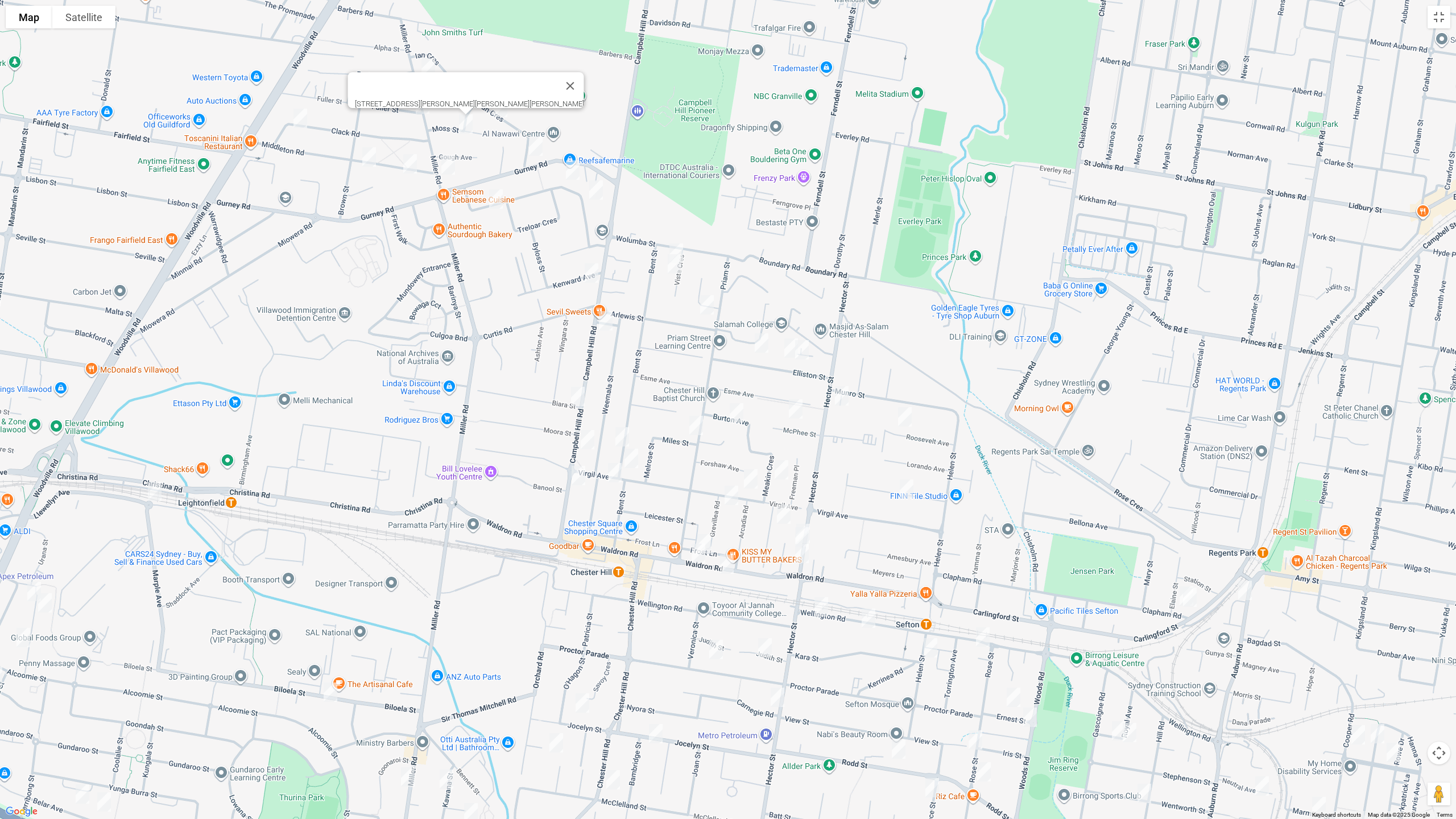
drag, startPoint x: 412, startPoint y: 159, endPoint x: 394, endPoint y: 168, distance: 20.1
click at [412, 160] on img "11 Middleton Road, CHESTER HILL NSW 2162" at bounding box center [410, 163] width 23 height 28
click at [363, 161] on img "29 Middleton Road, CHESTER HILL NSW 2162" at bounding box center [369, 156] width 23 height 28
drag, startPoint x: 535, startPoint y: 144, endPoint x: 550, endPoint y: 169, distance: 29.2
click at [535, 145] on img "20 Gurney Road, CHESTER HILL NSW 2162" at bounding box center [536, 146] width 23 height 28
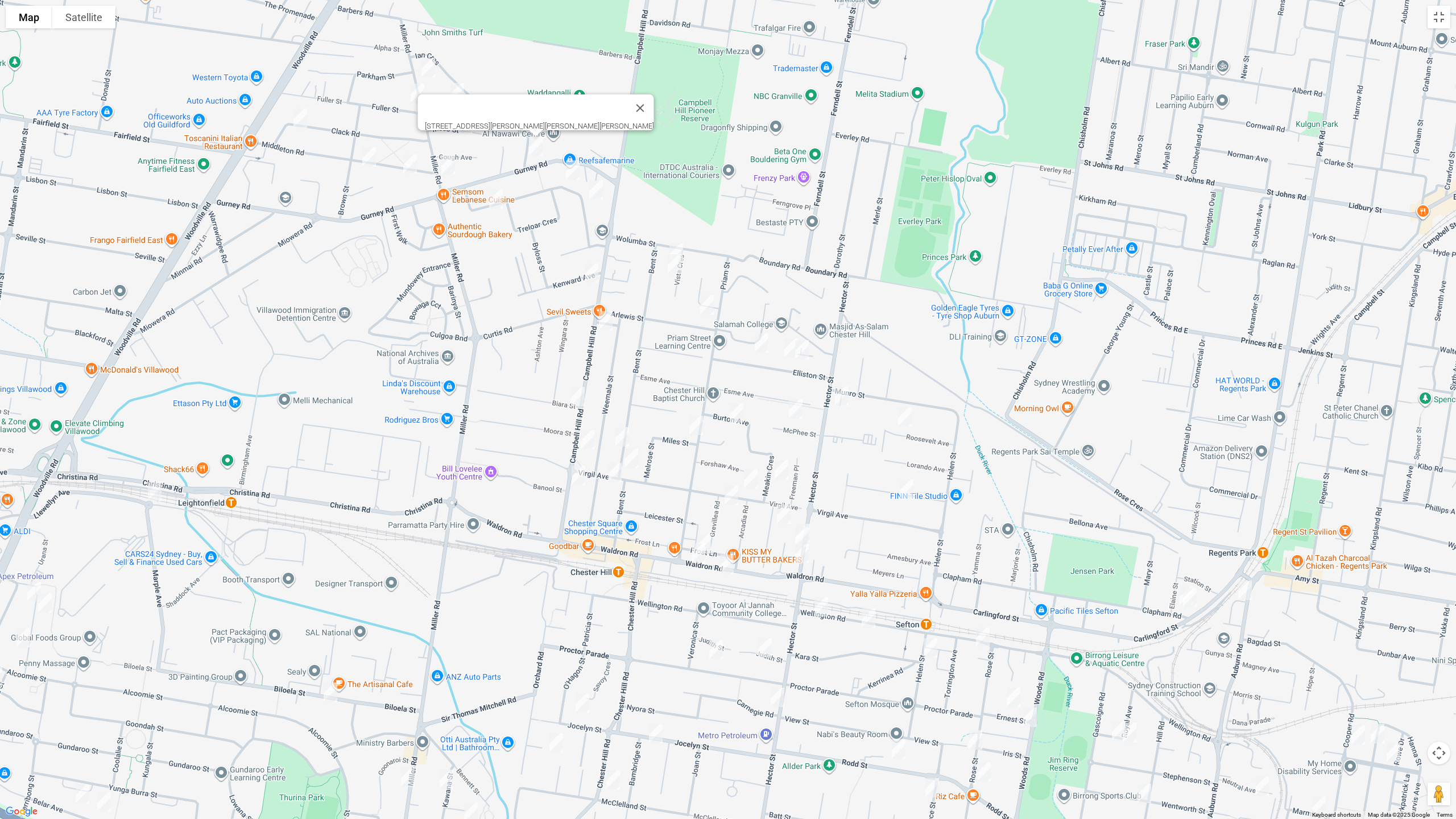
click at [575, 175] on img "39 Woodland Road, CHESTER HILL NSW 2162" at bounding box center [573, 169] width 23 height 28
click at [596, 192] on img "51A Woodland Road, CHESTER HILL NSW 2162" at bounding box center [596, 190] width 23 height 28
click at [500, 200] on img "20 Woodland Road, CHESTER HILL NSW 2162" at bounding box center [496, 198] width 23 height 28
click at [682, 242] on img "6 Vista Crescent, CHESTER HILL NSW 2162" at bounding box center [676, 252] width 23 height 28
click at [675, 262] on img "12 Vista Crescent, CHESTER HILL NSW 2162" at bounding box center [675, 263] width 23 height 28
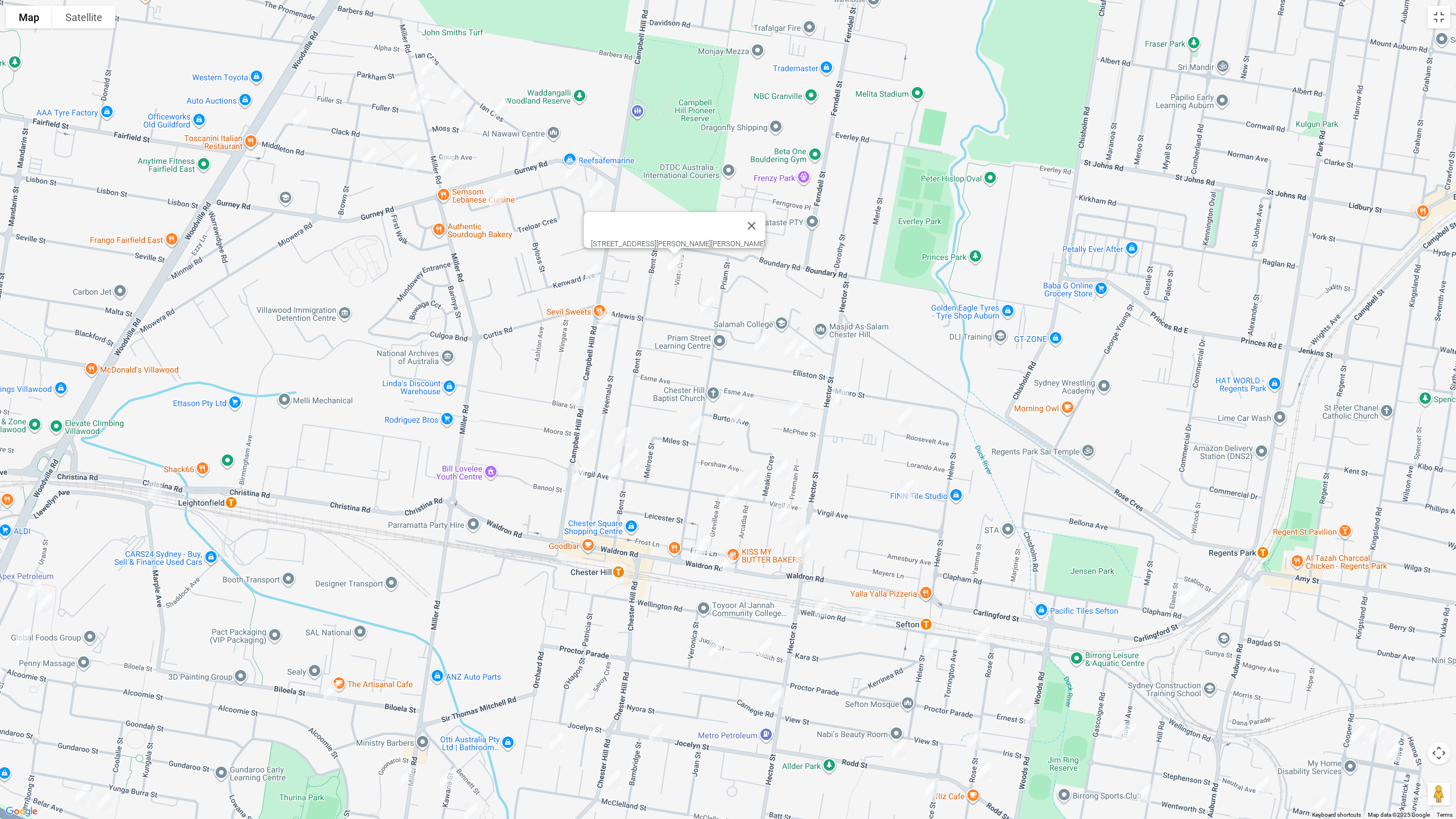
click at [594, 270] on img "1 Kenward Avenue, CHESTER HILL NSW 2162" at bounding box center [592, 273] width 23 height 28
click at [705, 303] on img "2 Arlewis Street, CHESTER HILL NSW 2162" at bounding box center [707, 304] width 23 height 28
click at [758, 341] on img "34 Elliston Street, CHESTER HILL NSW 2162" at bounding box center [762, 342] width 23 height 28
drag, startPoint x: 788, startPoint y: 360, endPoint x: 796, endPoint y: 366, distance: 10.0
click at [788, 360] on img "18 Elliston Street, CHESTER HILL NSW 2162" at bounding box center [791, 347] width 23 height 28
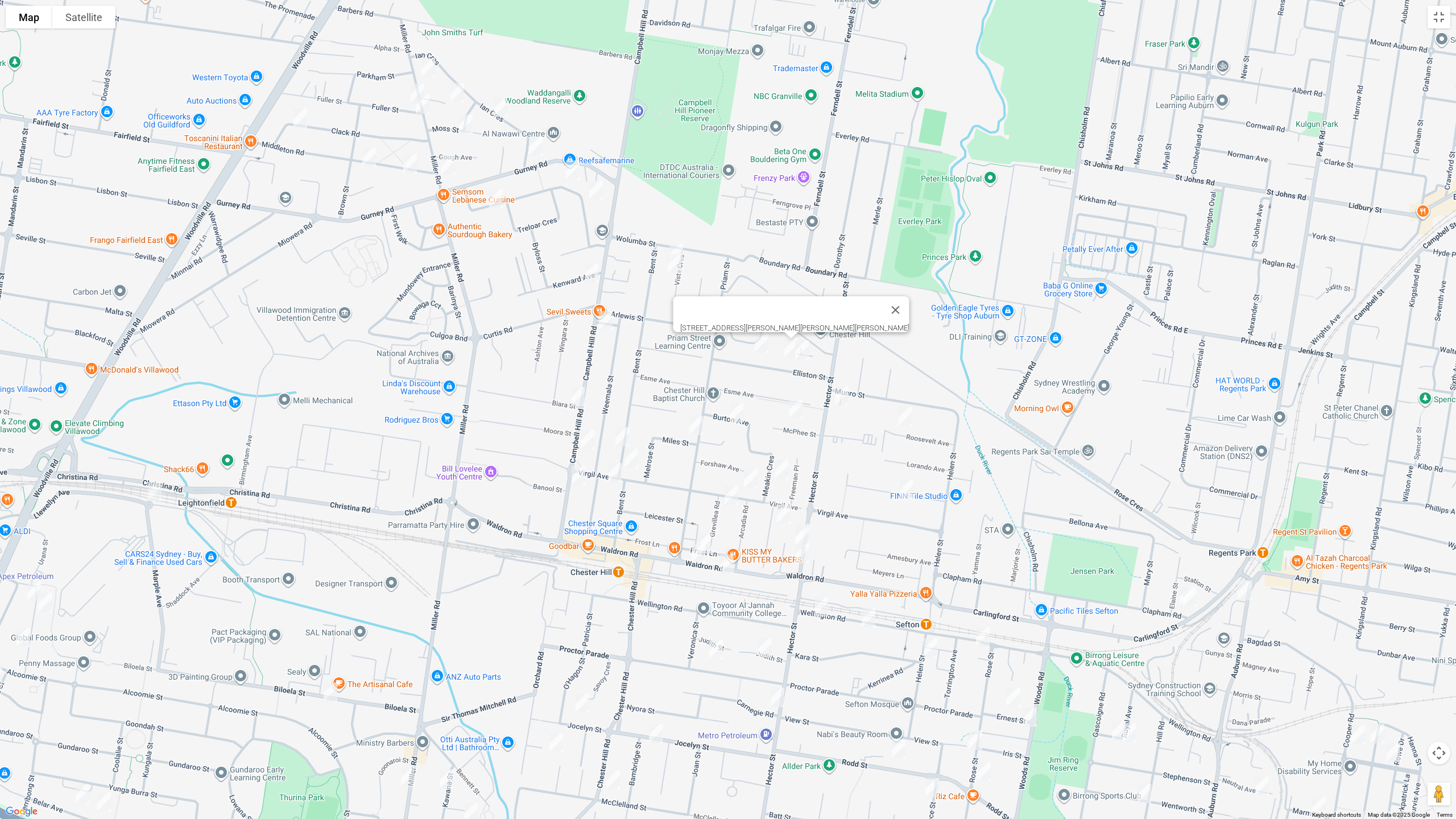
click at [804, 360] on img "2/12 Elliston Street, CHESTER HILL NSW 2162" at bounding box center [802, 349] width 23 height 28
click at [605, 318] on img "49 Campbell Hill Road, CHESTER HILL NSW 2162" at bounding box center [606, 320] width 23 height 28
drag, startPoint x: 577, startPoint y: 399, endPoint x: 585, endPoint y: 425, distance: 27.2
click at [576, 399] on img "94 Campbell Hill Road, CHESTER HILL NSW 2162" at bounding box center [578, 396] width 23 height 28
click at [588, 438] on img "97 Campbell Hill Road, CHESTER HILL NSW 2162" at bounding box center [588, 439] width 23 height 28
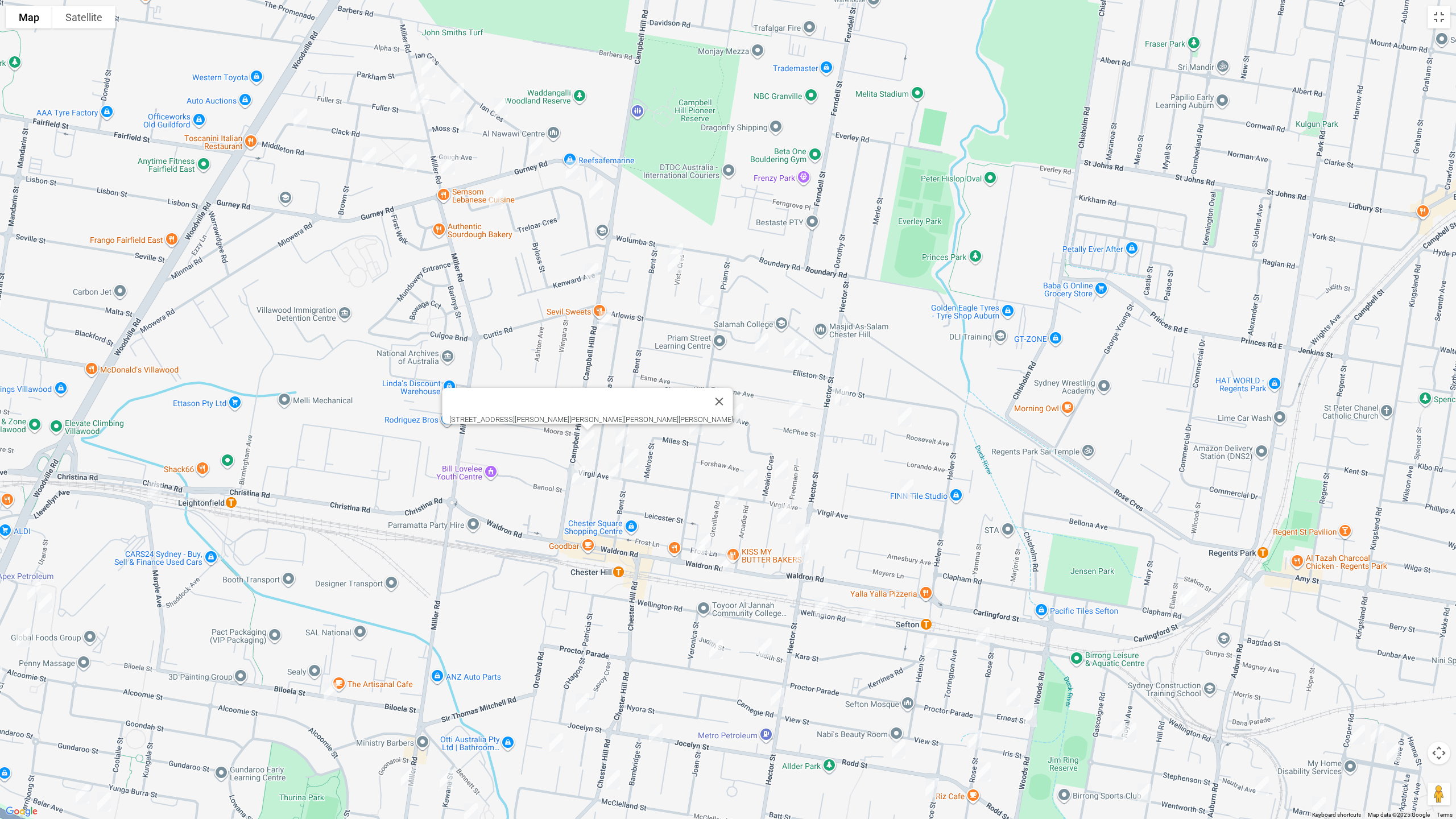
drag, startPoint x: 574, startPoint y: 474, endPoint x: 655, endPoint y: 464, distance: 81.6
click at [575, 474] on img "103 Campbell Hill Road, CHESTER HILL NSW 2162" at bounding box center [578, 475] width 23 height 28
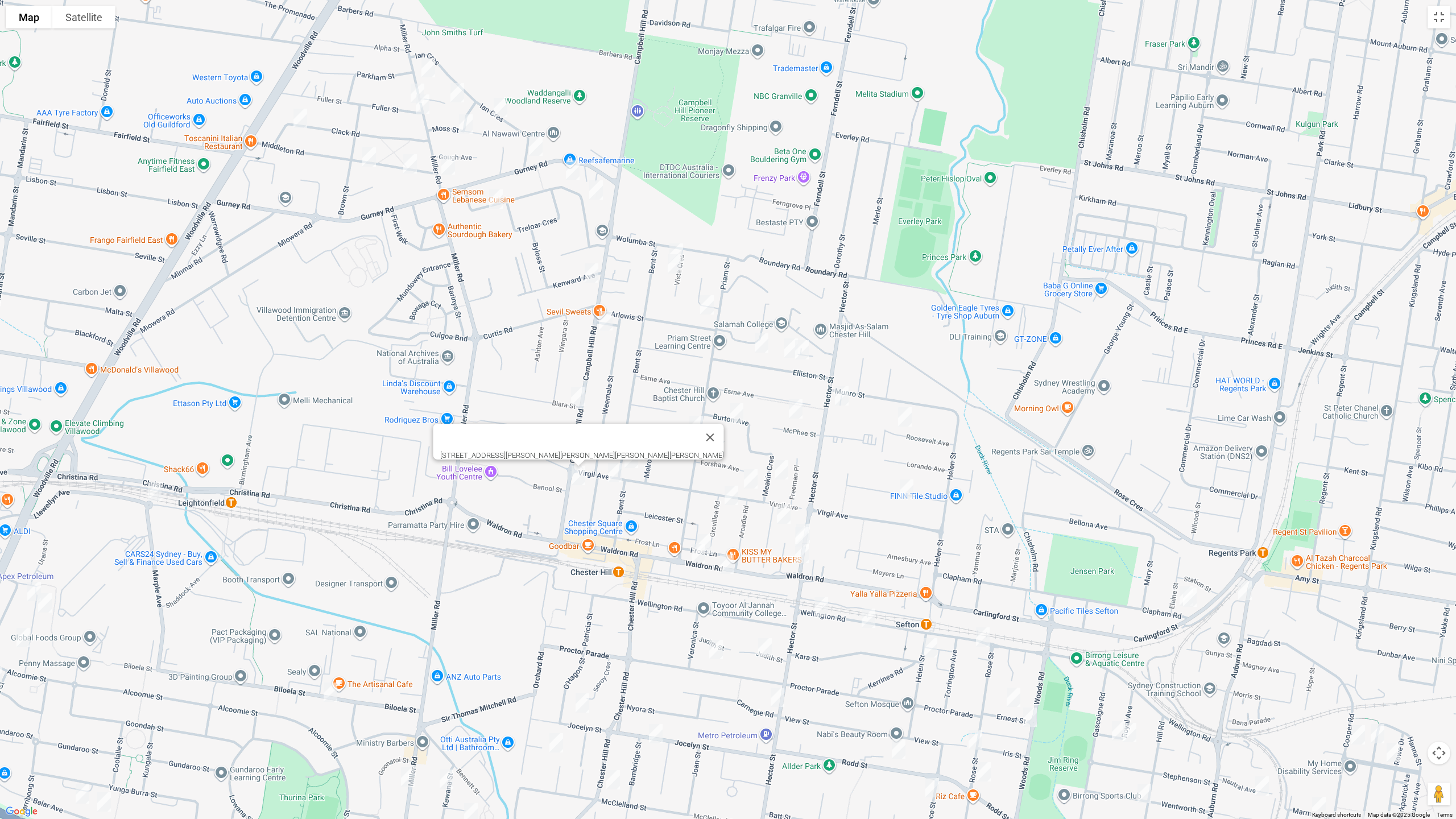
click at [737, 415] on img "6a Burton Avenue, CHESTER HILL NSW 2162" at bounding box center [737, 412] width 23 height 28
click at [694, 425] on img "78 Priam Street, CHESTER HILL NSW 2162" at bounding box center [697, 425] width 23 height 28
click at [622, 430] on img "31 Bent Street, CHESTER HILL NSW 2162" at bounding box center [622, 436] width 23 height 28
click at [629, 460] on img "1/146 Virgil Avenue, CHESTER HILL NSW 2162" at bounding box center [632, 458] width 23 height 28
click at [604, 475] on img "95 Virgil Avenue, CHESTER HILL NSW 2162" at bounding box center [615, 472] width 23 height 28
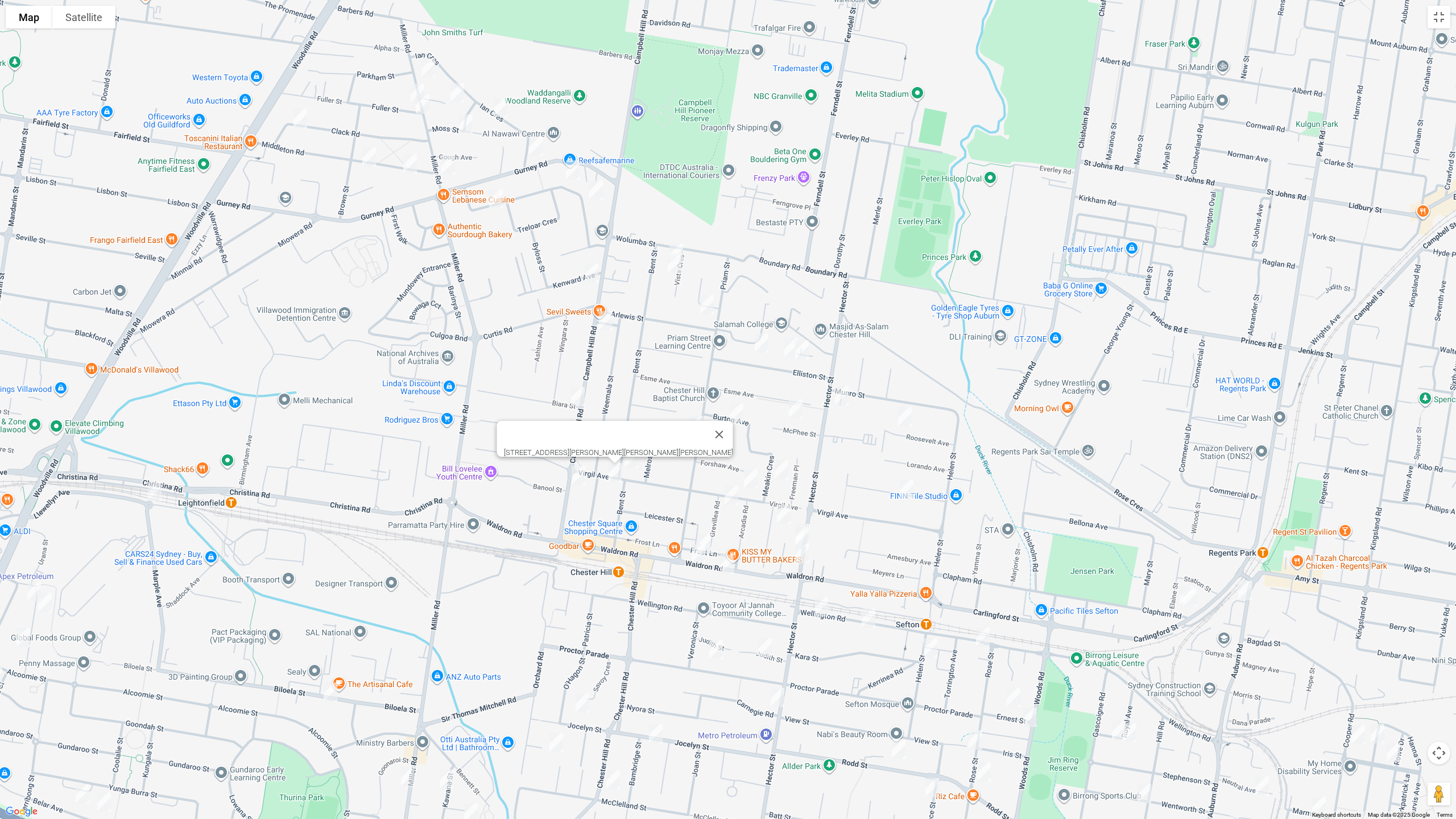
click at [797, 411] on img "10 Mc Phee Street, CHESTER HILL NSW 2162" at bounding box center [796, 408] width 23 height 28
click at [901, 418] on img "22 Roosevelt Avenue, SEFTON NSW 2162" at bounding box center [905, 416] width 23 height 28
click at [907, 490] on img "15 Chifley Avenue, SEFTON NSW 2162" at bounding box center [907, 489] width 23 height 28
click at [786, 470] on img "4 Meakin Crescent, CHESTER HILL NSW 2162" at bounding box center [782, 469] width 23 height 28
click at [753, 478] on img "102A Virgil Avenue, CHESTER HILL NSW 2162" at bounding box center [751, 478] width 23 height 28
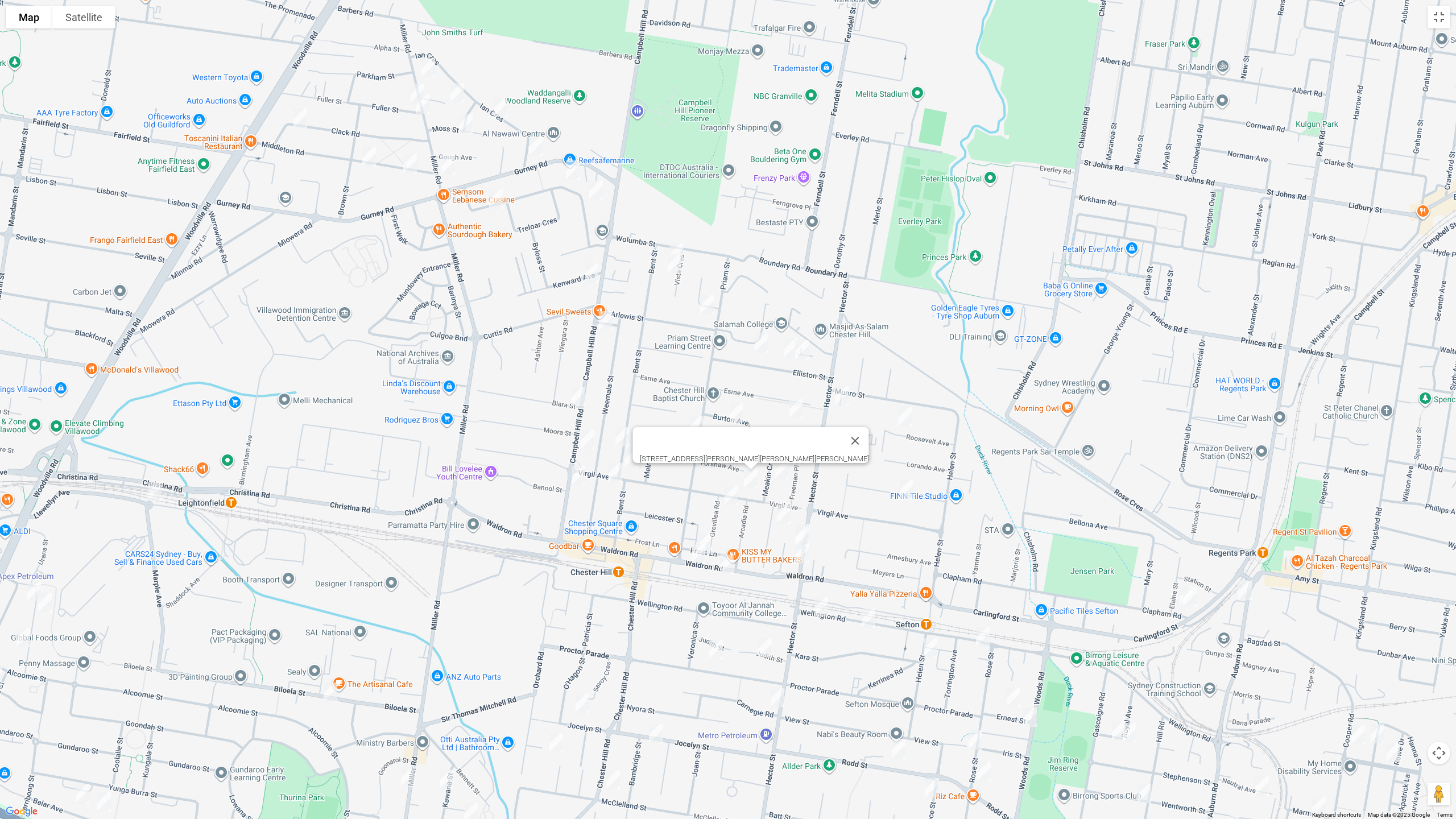
click at [734, 492] on img "5 Grevillea Road, CHESTER HILL NSW 2162" at bounding box center [732, 495] width 23 height 28
drag, startPoint x: 710, startPoint y: 531, endPoint x: 713, endPoint y: 543, distance: 12.4
click at [710, 531] on img "104 Waldron Road, CHESTER HILL NSW 2162" at bounding box center [705, 543] width 23 height 28
click at [697, 554] on img "111 Waldron Road, CHESTER HILL NSW 2162" at bounding box center [699, 553] width 23 height 28
click at [730, 566] on img "97 Waldron Road, CHESTER HILL NSW 2162" at bounding box center [727, 564] width 23 height 28
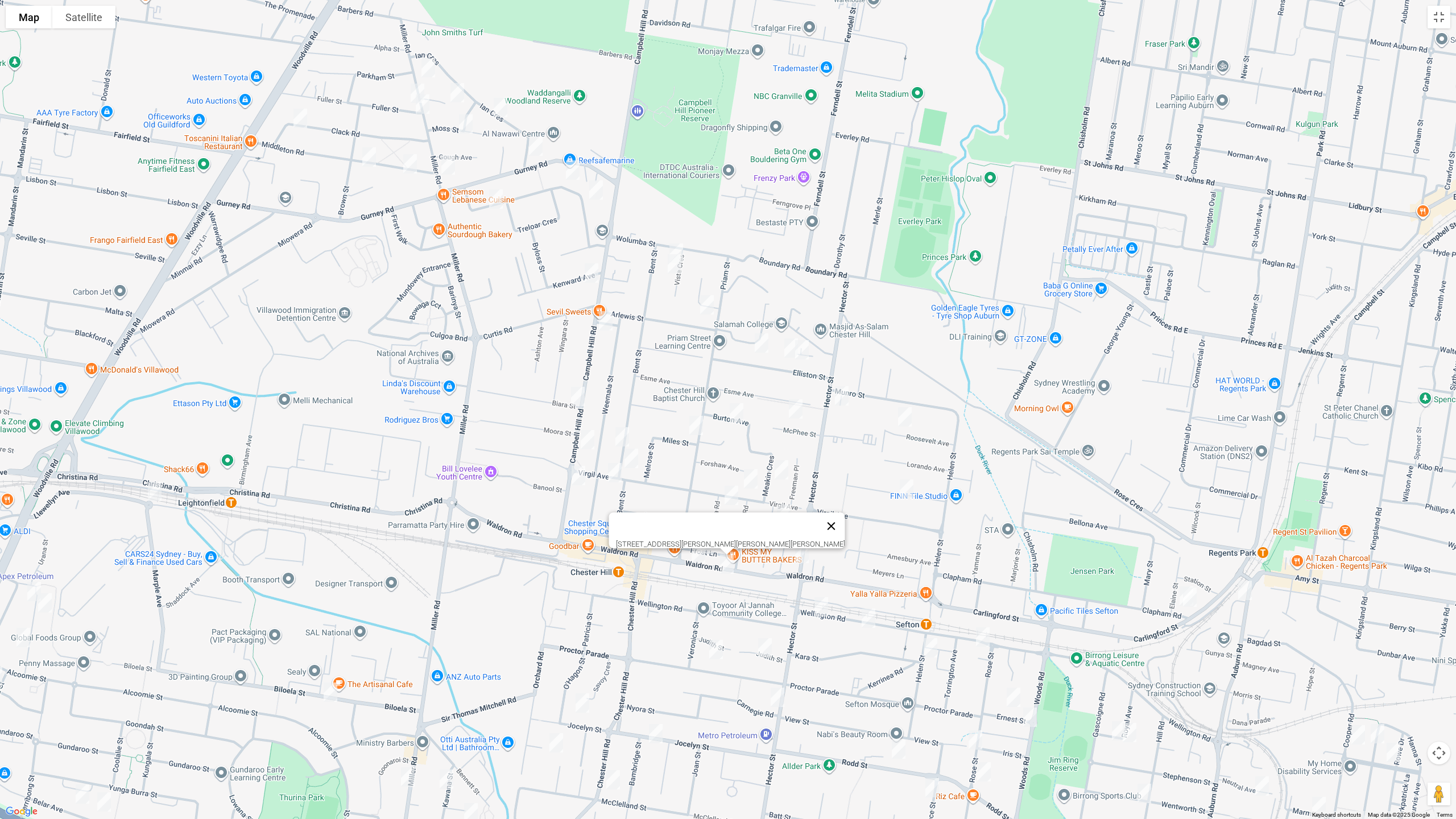
click at [818, 521] on button "Close" at bounding box center [831, 526] width 27 height 27
click at [782, 514] on img "9b Kembla Avenue, CHESTER HILL NSW 2162" at bounding box center [784, 513] width 23 height 28
click at [800, 556] on img "58 Waldron Road, CHESTER HILL NSW 2162" at bounding box center [802, 553] width 23 height 28
click at [155, 492] on img "6 Barida Way, VILLAWOOD NSW 2163" at bounding box center [155, 491] width 23 height 28
click at [1439, 17] on button "Toggle fullscreen view" at bounding box center [1439, 17] width 23 height 23
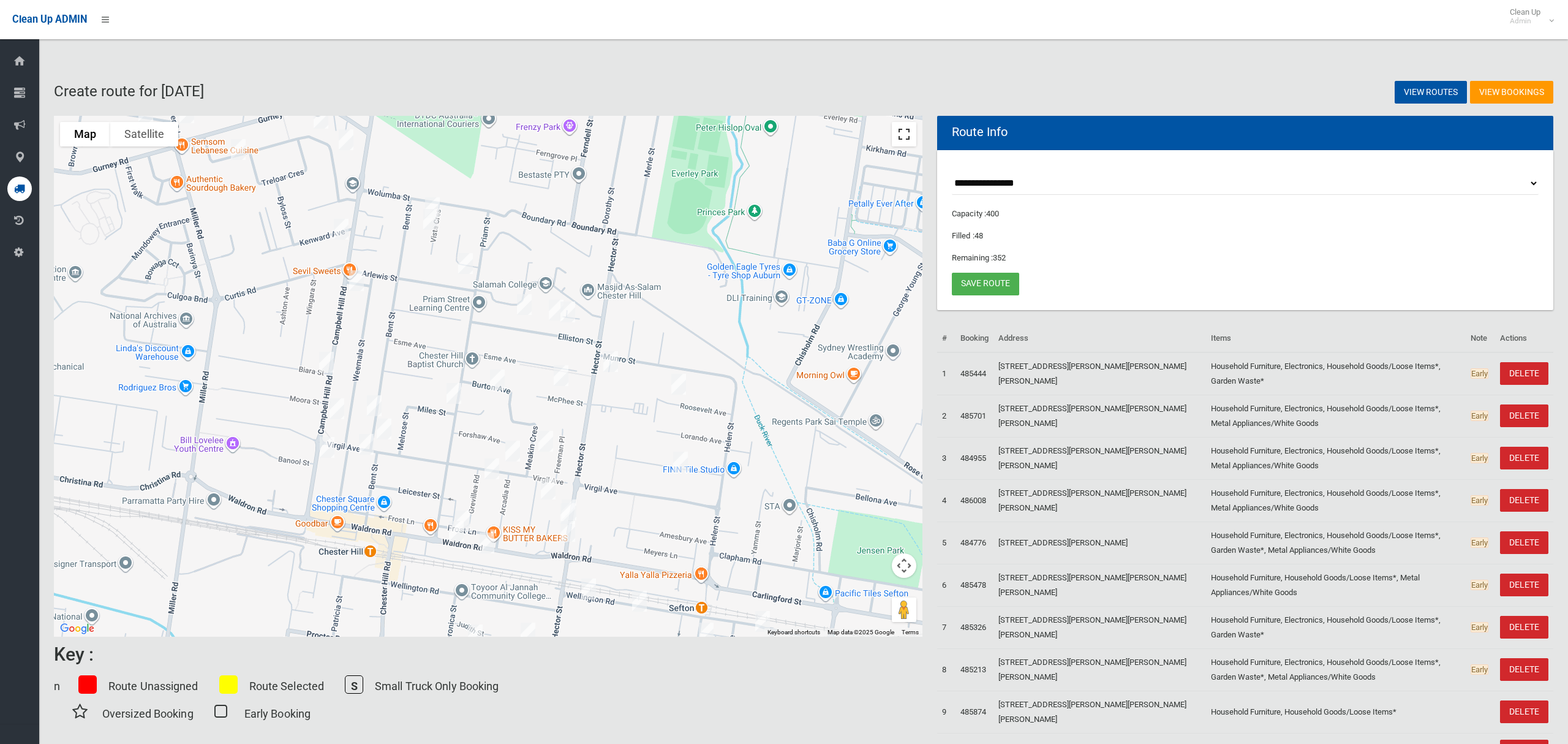
click at [901, 141] on button "Toggle fullscreen view" at bounding box center [905, 134] width 25 height 25
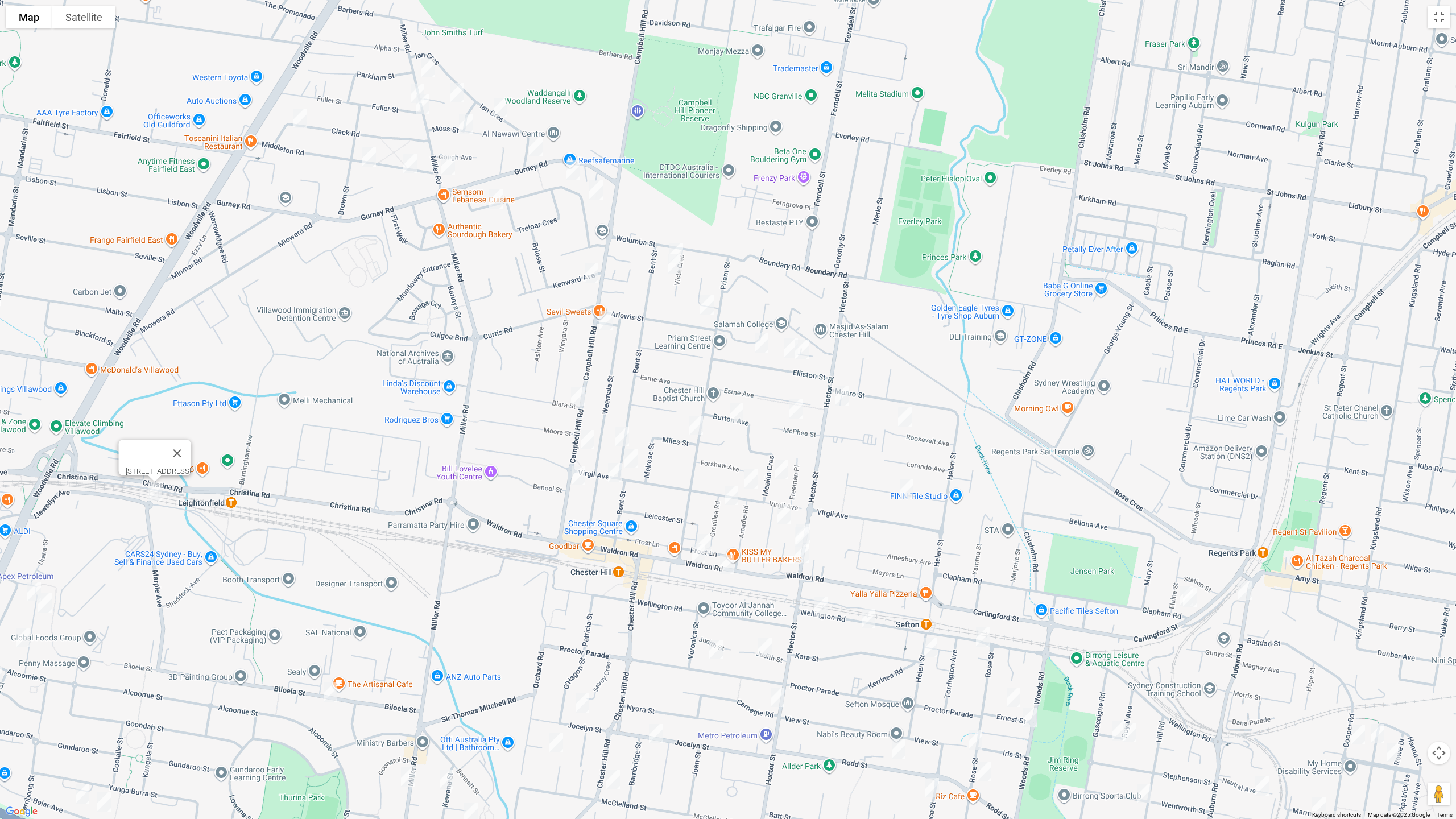
drag, startPoint x: 910, startPoint y: 498, endPoint x: 910, endPoint y: 459, distance: 39.0
click at [910, 459] on div "6 Barida Way, VILLAWOOD NSW 2163" at bounding box center [728, 410] width 1456 height 819
click at [1175, 590] on img "10 Clapham Road, REGENTS PARK NSW 2143" at bounding box center [1187, 596] width 23 height 28
click at [1192, 597] on img "8 Clapham Road, REGENTS PARK NSW 2143" at bounding box center [1190, 597] width 23 height 28
click at [718, 647] on img "78 Proctor Parade, CHESTER HILL NSW 2162" at bounding box center [716, 649] width 23 height 28
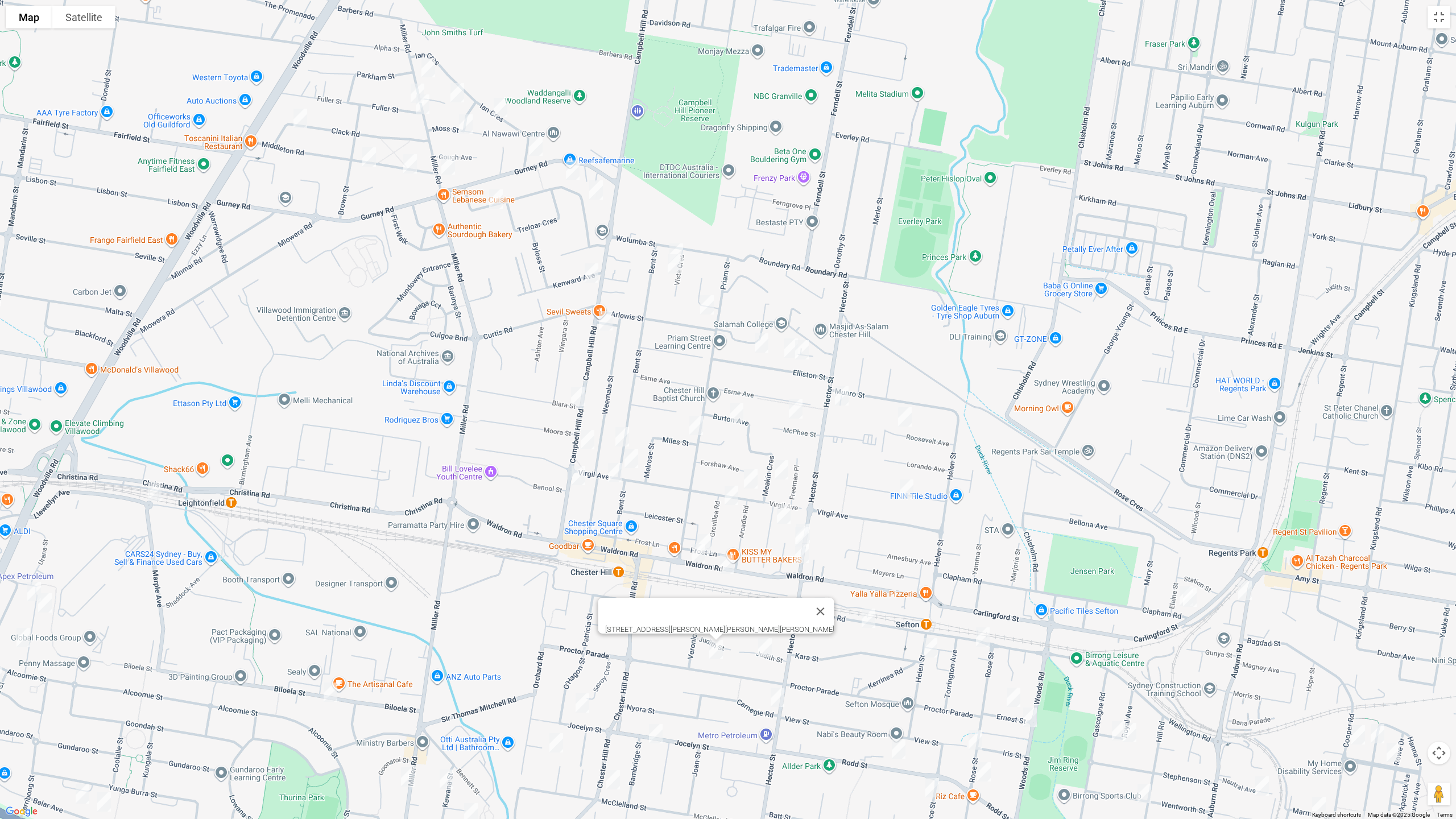
click at [767, 650] on img "7 Judith Street, CHESTER HILL NSW 2162" at bounding box center [765, 647] width 23 height 28
click at [584, 690] on img "82 Jocelyn Street, CHESTER HILL NSW 2162" at bounding box center [583, 702] width 23 height 28
click at [653, 690] on img "53 Jocelyn Street, CHESTER HILL NSW 2162" at bounding box center [656, 733] width 23 height 28
click at [549, 690] on img "3 Lodge Place, CHESTER HILL NSW 2162" at bounding box center [557, 742] width 23 height 28
click at [615, 690] on img "70 Mc Clelland Street, CHESTER HILL NSW 2162" at bounding box center [614, 779] width 23 height 28
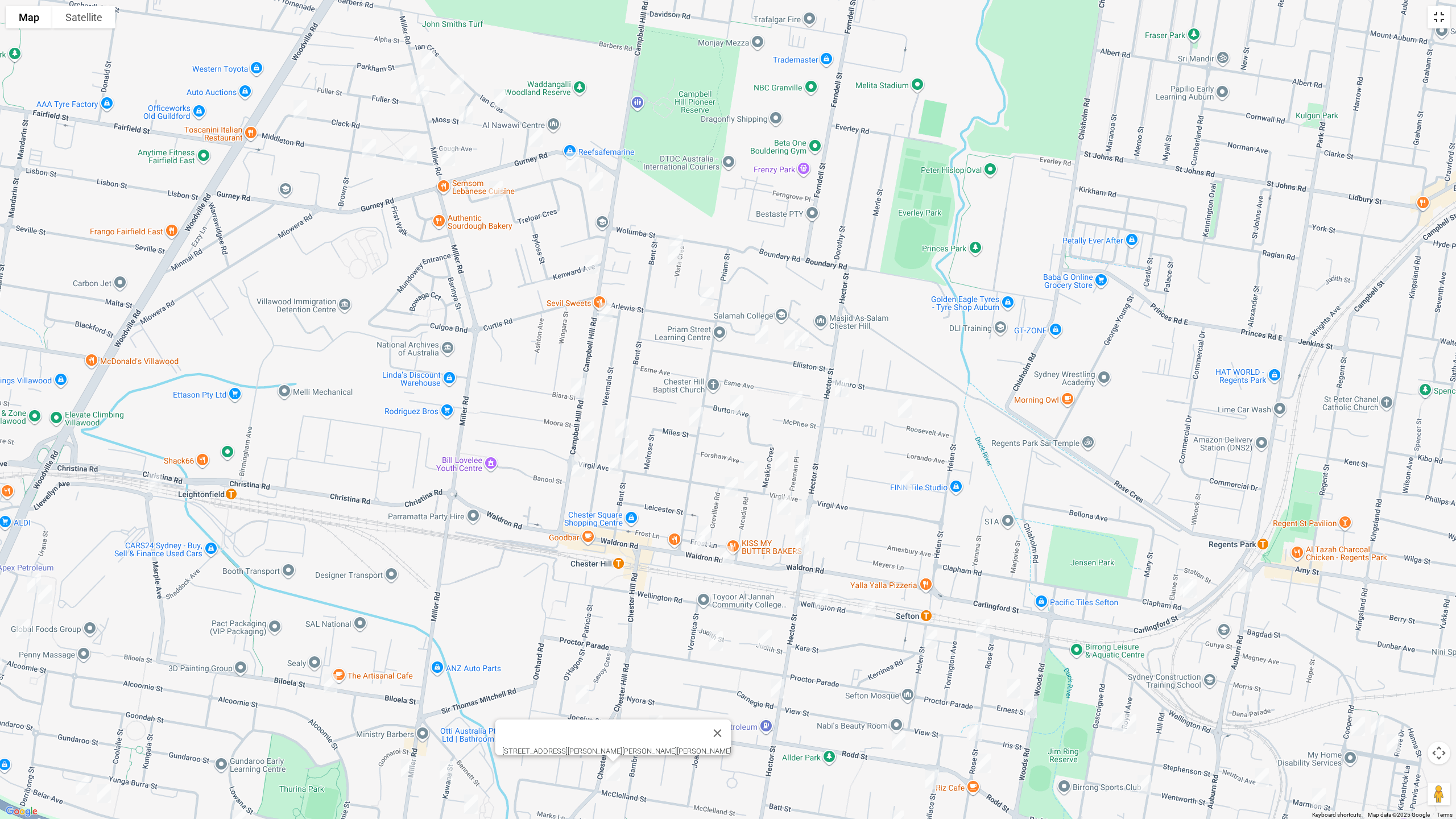
click at [1437, 19] on button "Toggle fullscreen view" at bounding box center [1439, 17] width 23 height 23
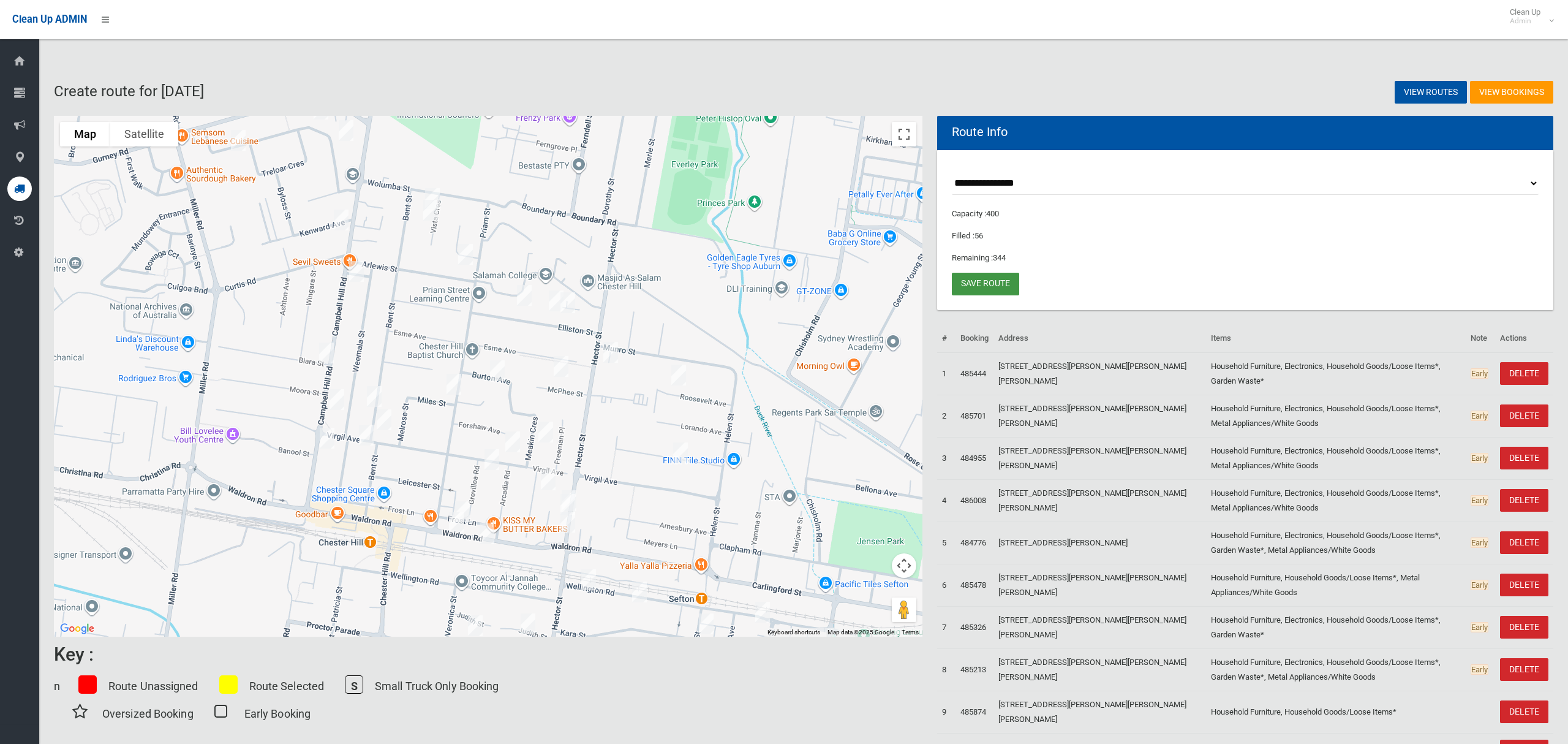
click at [992, 285] on link "Save route" at bounding box center [986, 283] width 68 height 23
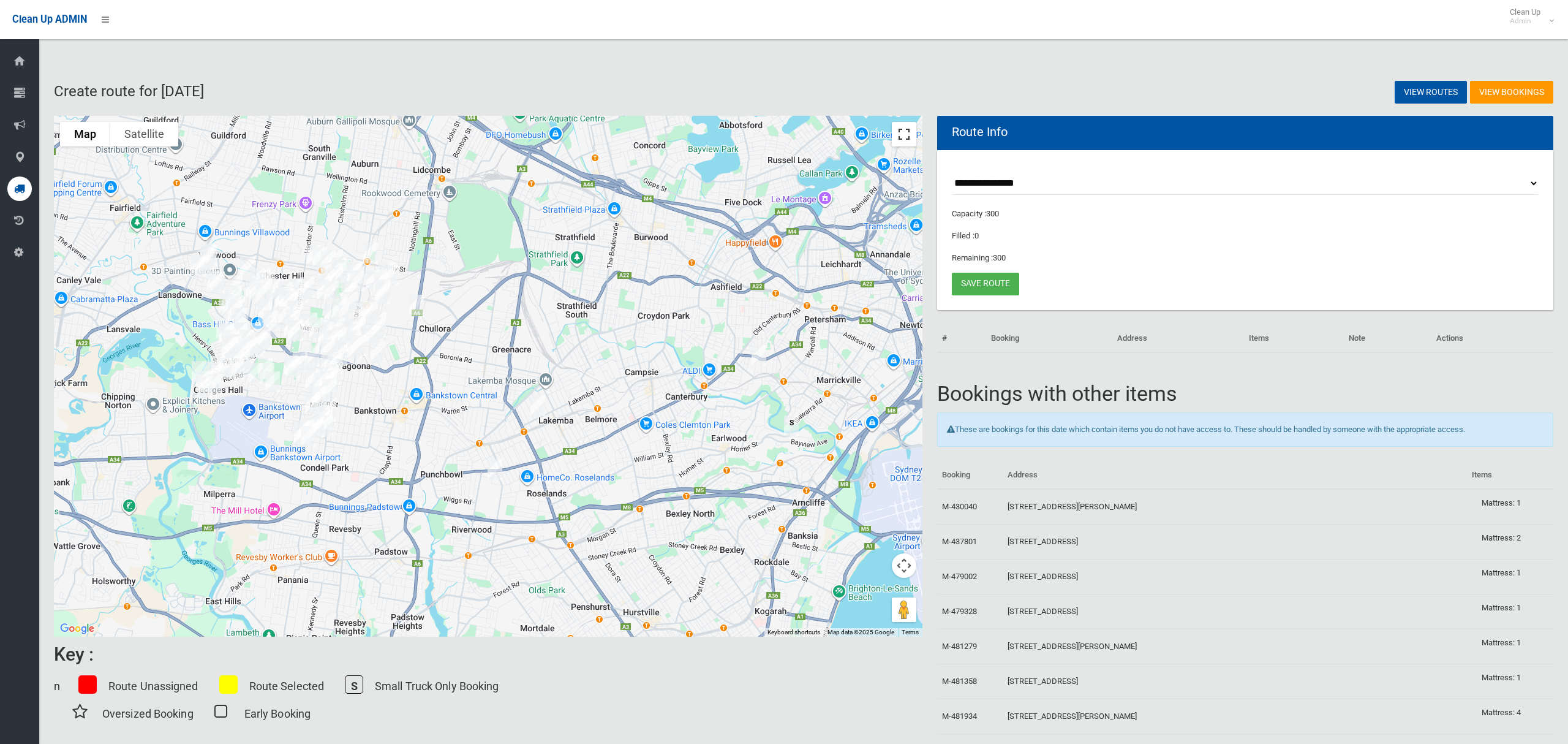
click at [901, 137] on button "Toggle fullscreen view" at bounding box center [905, 134] width 25 height 25
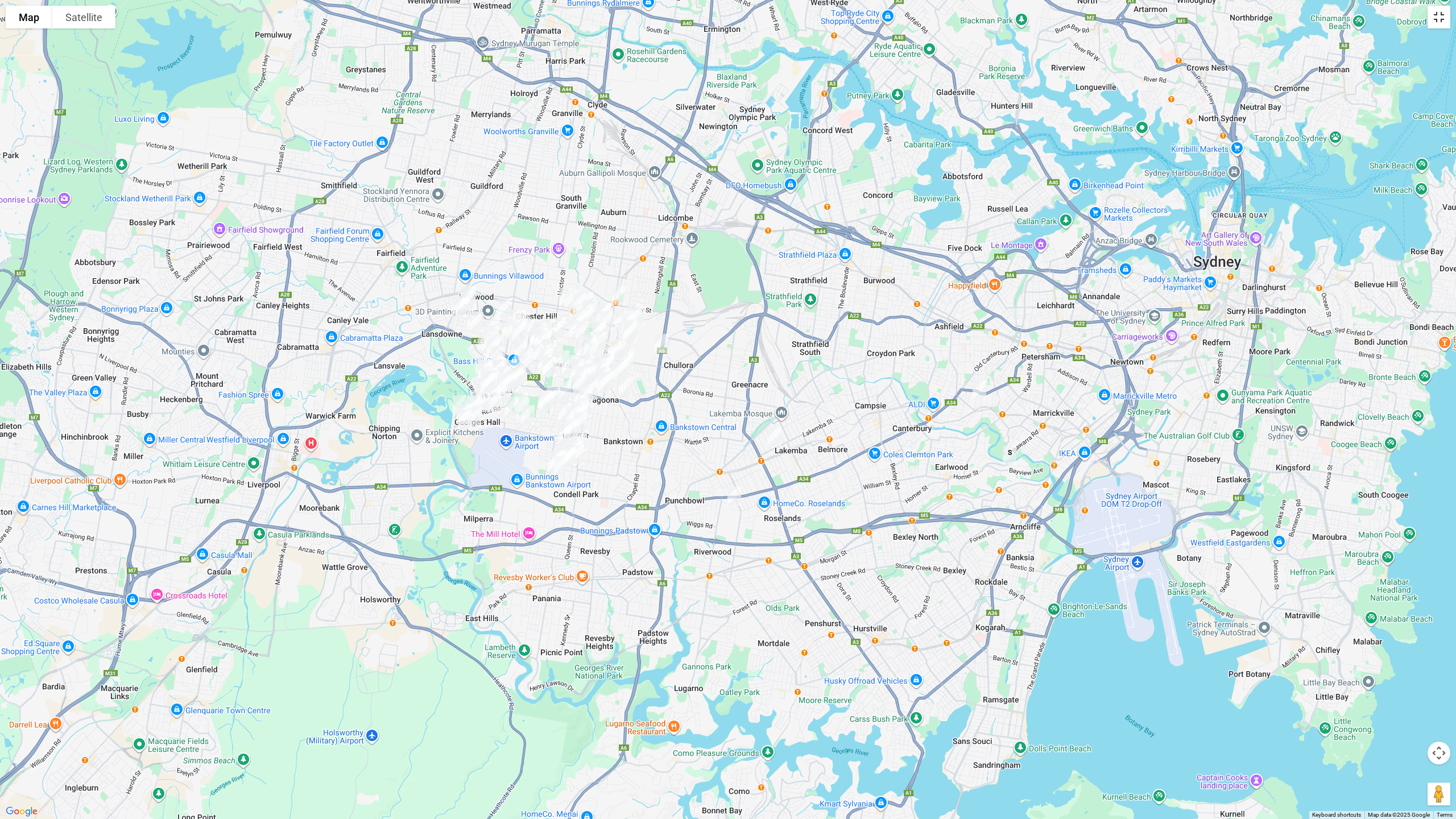
click at [1439, 17] on button "Toggle fullscreen view" at bounding box center [1439, 17] width 23 height 23
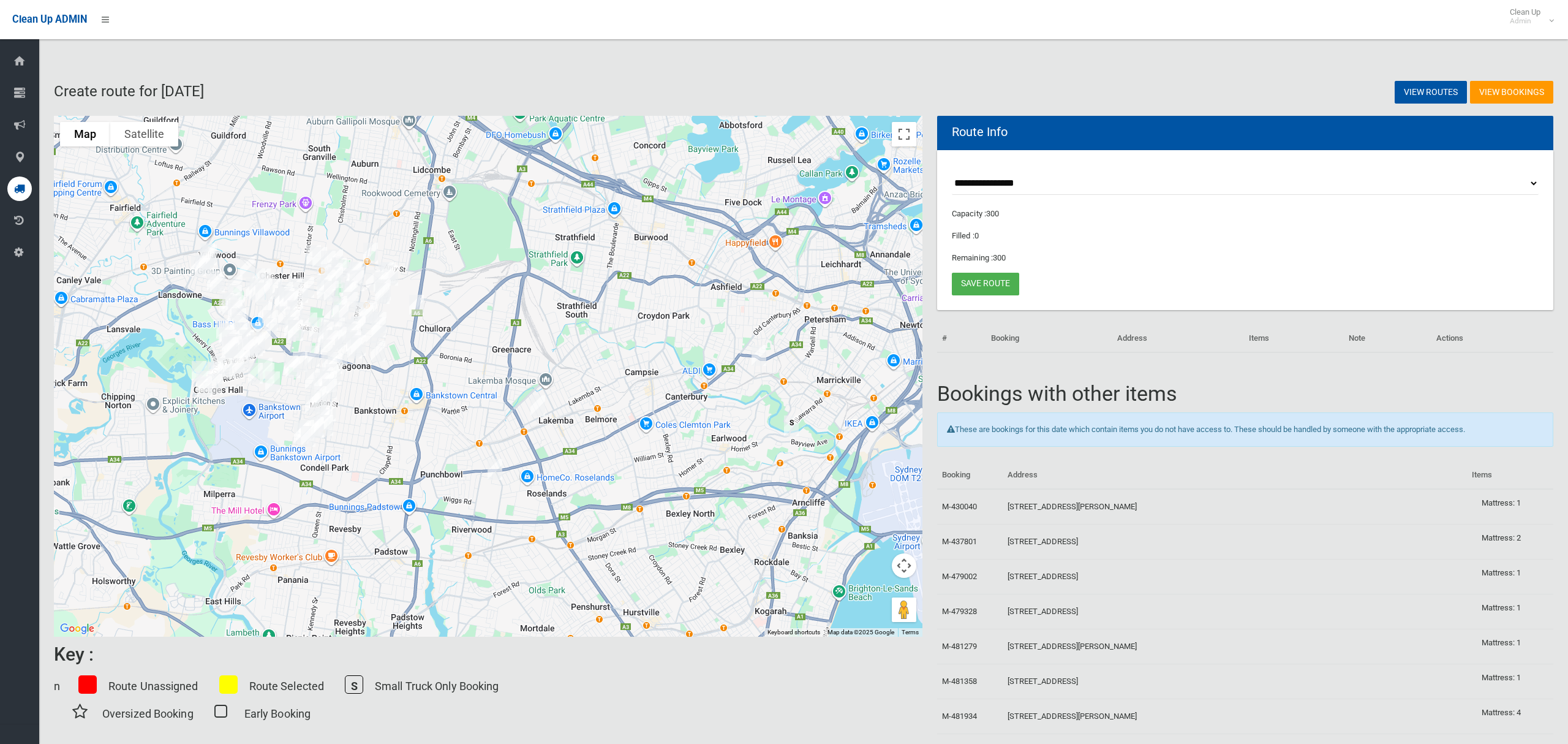
click at [994, 177] on select "**********" at bounding box center [1246, 183] width 587 height 23
select select "*****"
click at [952, 172] on select "**********" at bounding box center [1246, 183] width 587 height 23
click at [901, 134] on button "Toggle fullscreen view" at bounding box center [905, 134] width 25 height 25
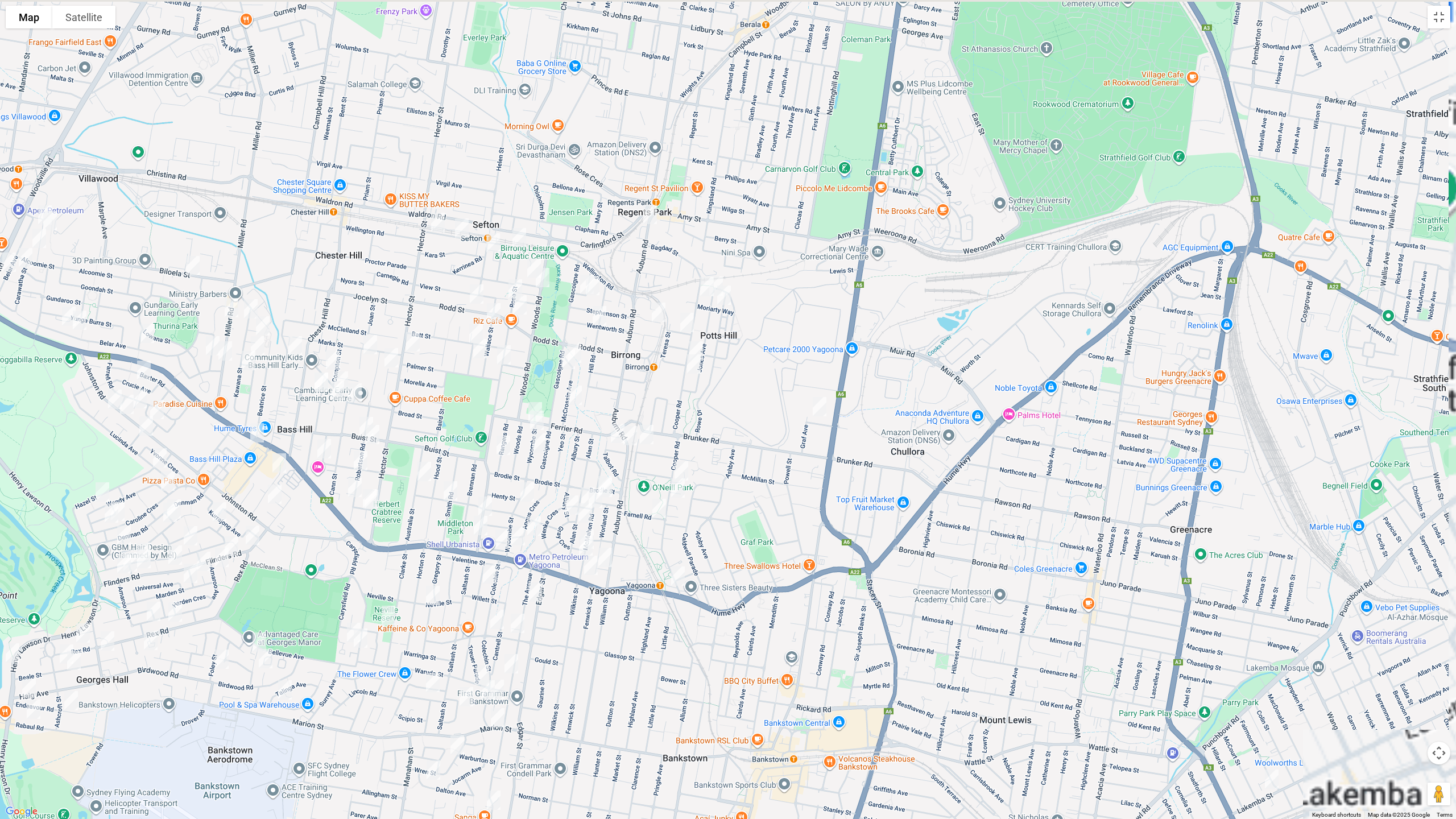
drag, startPoint x: 621, startPoint y: 332, endPoint x: 747, endPoint y: 356, distance: 128.3
click at [747, 356] on div at bounding box center [728, 410] width 1456 height 819
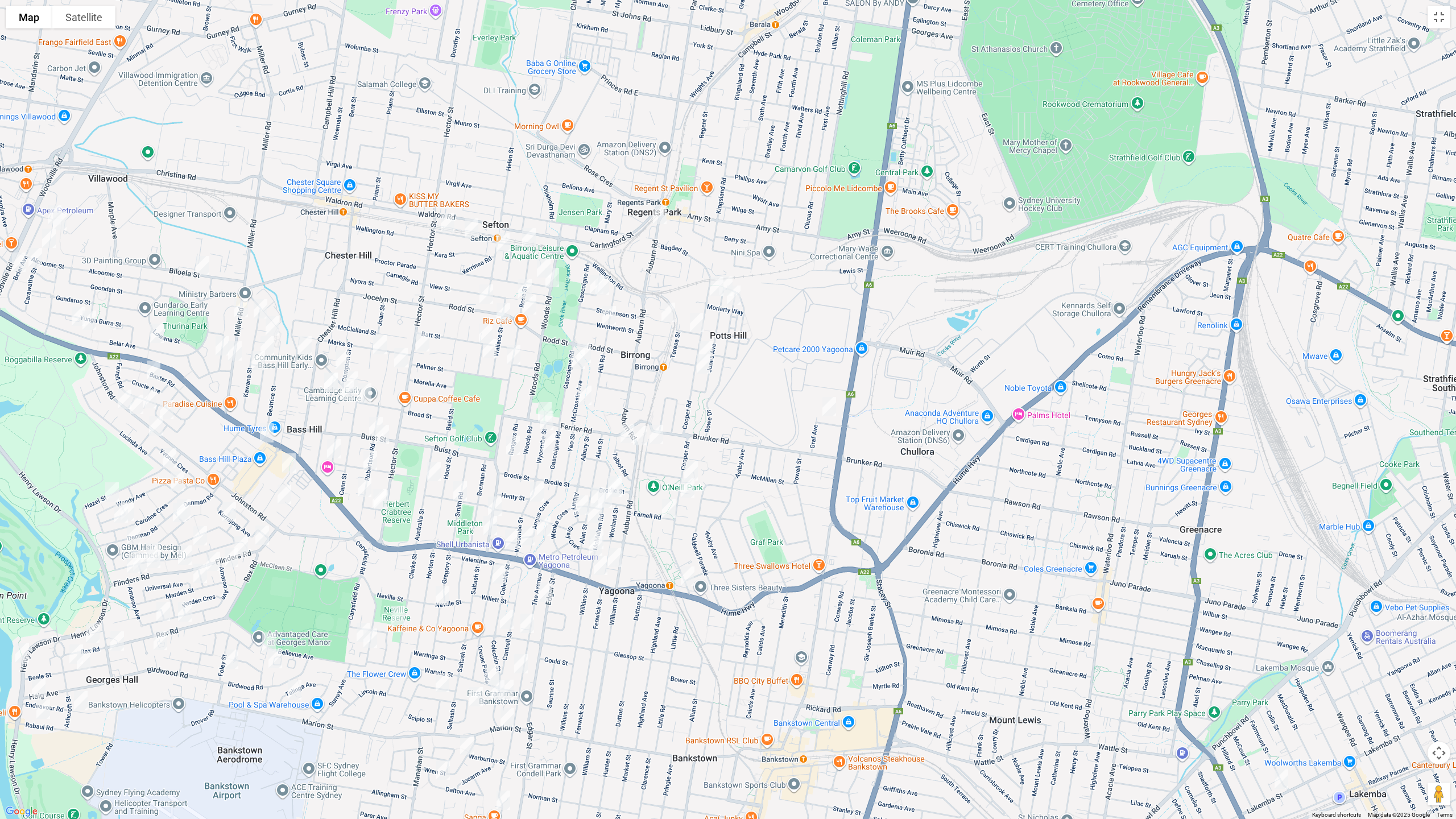
click at [658, 217] on img "6 Auburn Road, REGENTS PARK NSW 2143" at bounding box center [660, 214] width 23 height 28
click at [524, 279] on img "1/42 Rose Street, SEFTON NSW 2162" at bounding box center [525, 288] width 23 height 28
click at [528, 304] on img "43 Rose Street, SEFTON NSW 2162" at bounding box center [530, 304] width 23 height 28
click at [513, 351] on img "92 Rose Street, SEFTON NSW 2162" at bounding box center [514, 355] width 23 height 28
click at [643, 437] on img "204 Auburn Road, YAGOONA NSW 2199" at bounding box center [640, 435] width 23 height 28
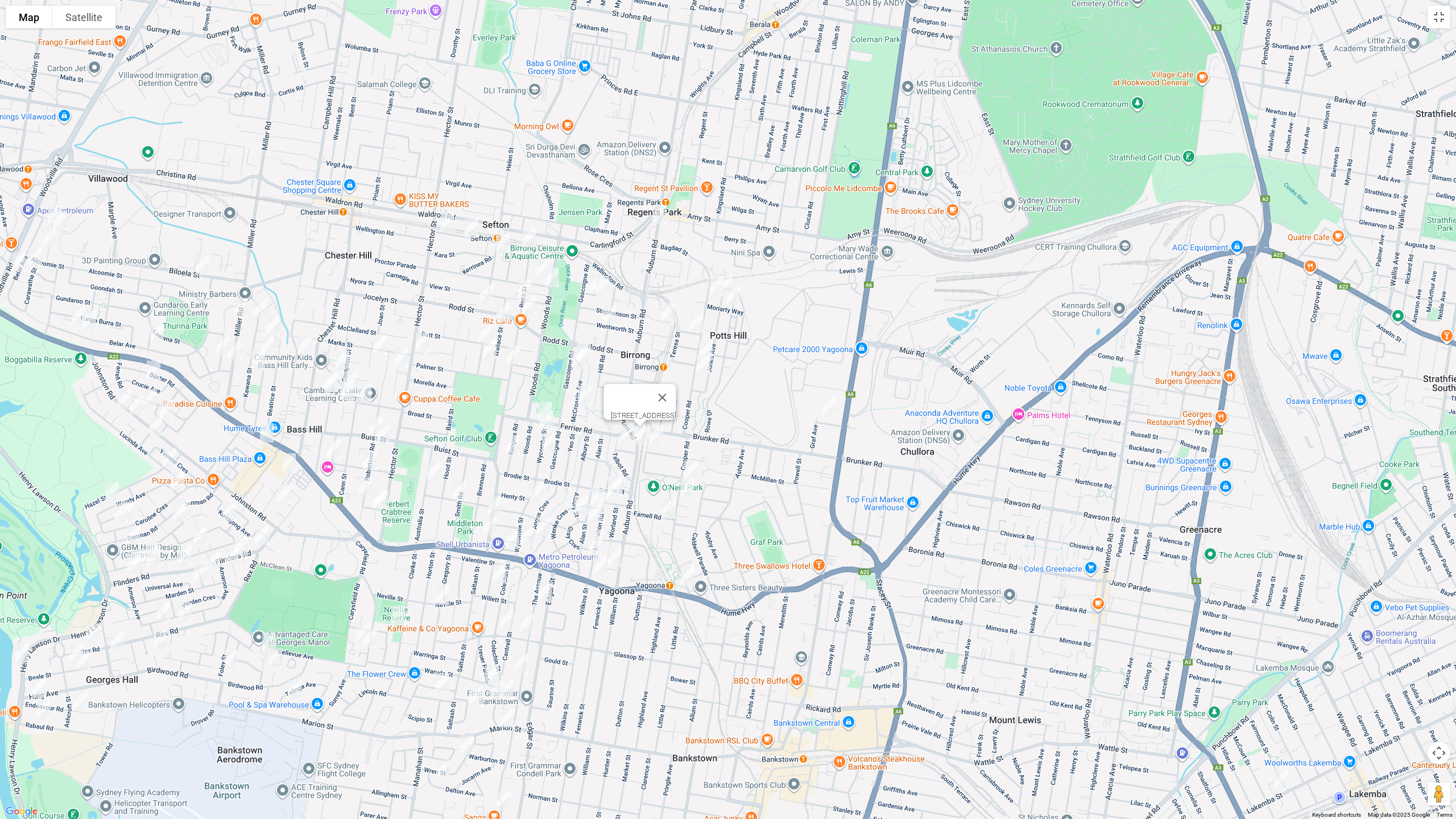
click at [598, 564] on img "628 Hume Highway, YAGOONA NSW 2199" at bounding box center [601, 565] width 23 height 28
drag, startPoint x: 684, startPoint y: 575, endPoint x: 679, endPoint y: 582, distance: 8.6
click at [684, 577] on img "470 Hume Highway, YAGOONA NSW 2199" at bounding box center [688, 575] width 23 height 28
click at [493, 505] on img "214 Rose Street, YAGOONA NSW 2199" at bounding box center [495, 505] width 23 height 28
click at [492, 526] on img "1/236 Rose Street, YAGOONA NSW 2199" at bounding box center [490, 525] width 23 height 28
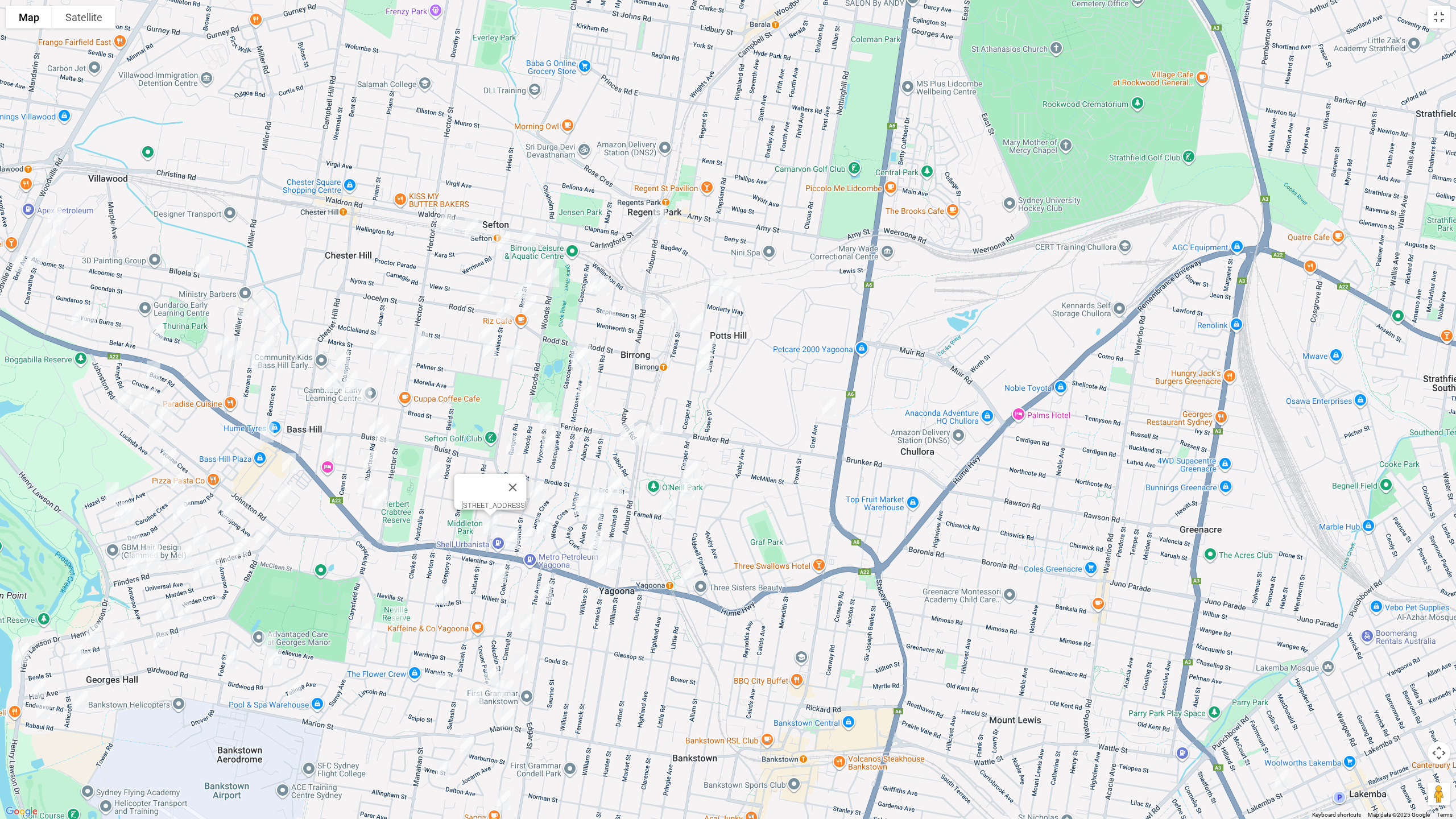
click at [514, 544] on img "732 Hume Highway, YAGOONA NSW 2199" at bounding box center [512, 539] width 23 height 28
click at [687, 576] on img "470 Hume Highway, YAGOONA NSW 2199" at bounding box center [688, 575] width 23 height 28
click at [1440, 22] on button "Toggle fullscreen view" at bounding box center [1439, 17] width 23 height 23
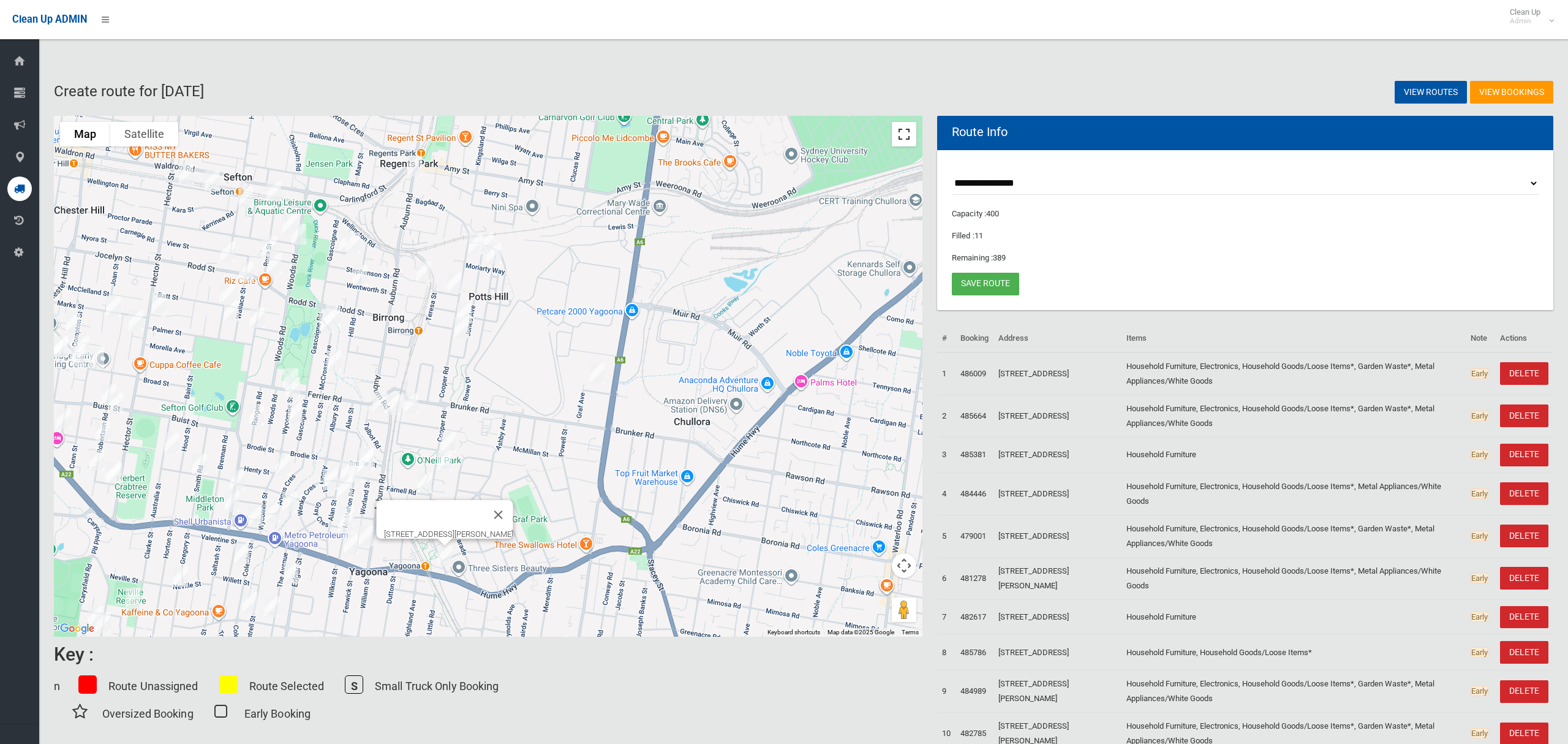
click at [906, 135] on button "Toggle fullscreen view" at bounding box center [905, 134] width 25 height 25
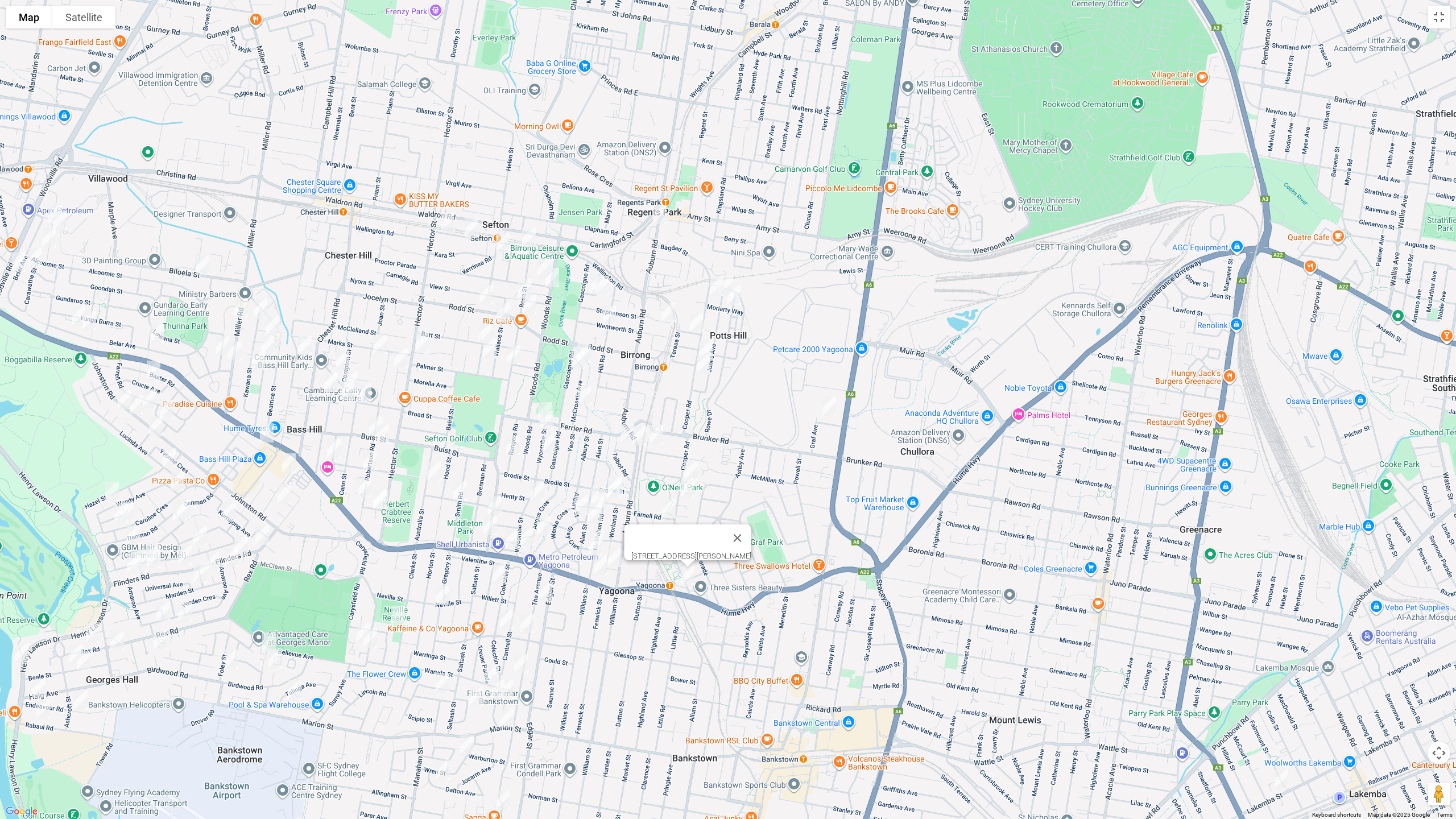
click at [424, 339] on img "215 Hector Street, SEFTON NSW 2162" at bounding box center [423, 341] width 23 height 28
click at [713, 285] on img "31 Cooper Road, BIRRONG NSW 2143" at bounding box center [717, 286] width 23 height 28
click at [728, 275] on img "97 Jones Avenue, POTTS HILL NSW 2143" at bounding box center [726, 285] width 23 height 28
click at [737, 292] on img "13A Moriarty Way, POTTS HILL NSW 2143" at bounding box center [734, 295] width 23 height 28
click at [834, 408] on img "12 Boardman Street, YAGOONA NSW 2199" at bounding box center [829, 406] width 23 height 28
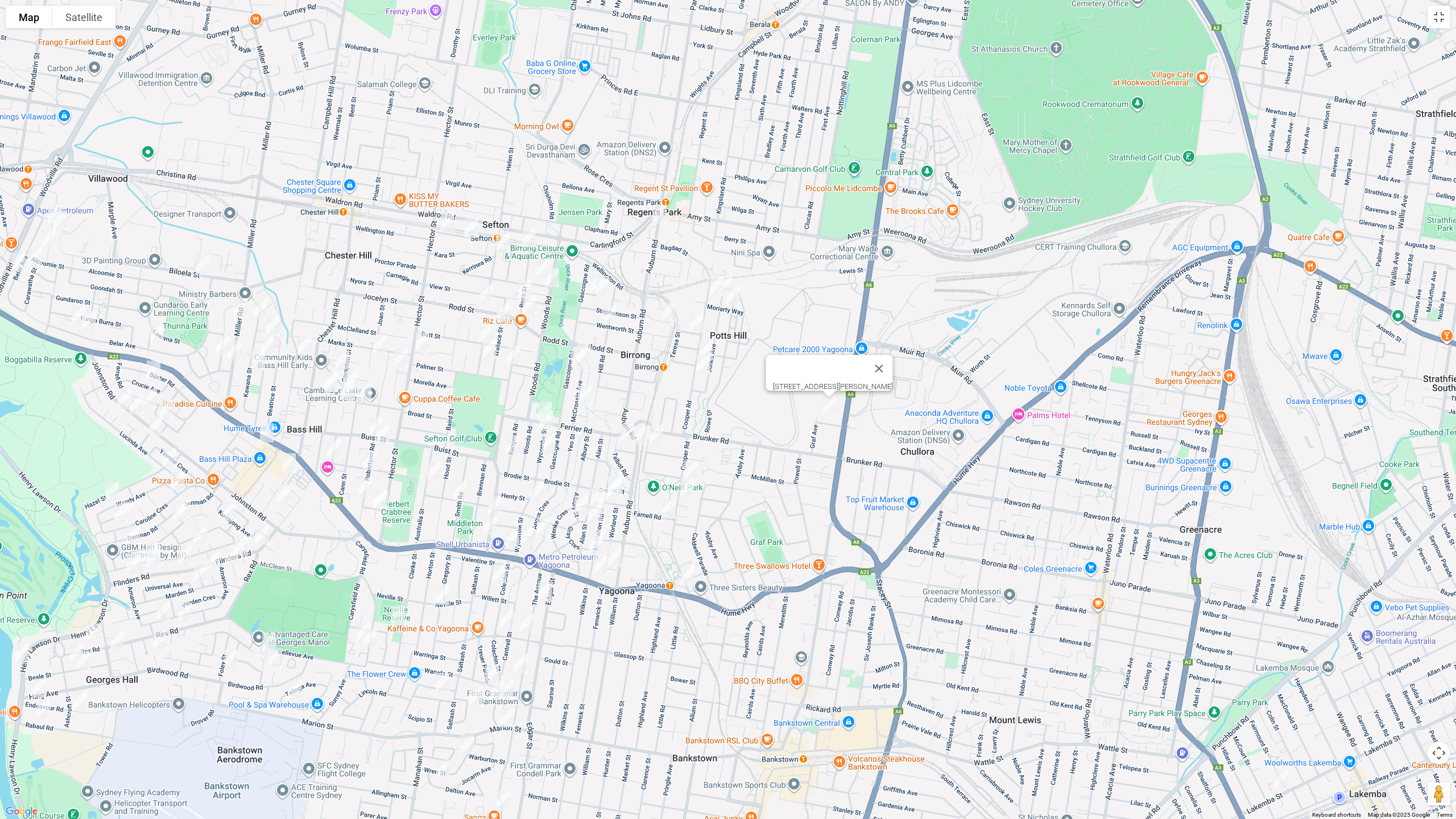
drag, startPoint x: 669, startPoint y: 313, endPoint x: 694, endPoint y: 322, distance: 26.6
click at [669, 313] on img "7 Neutral Avenue, BIRRONG NSW 2143" at bounding box center [669, 311] width 23 height 28
drag, startPoint x: 697, startPoint y: 320, endPoint x: 707, endPoint y: 340, distance: 22.4
click at [697, 321] on img "3 Marmion Street, BIRRONG NSW 2143" at bounding box center [697, 322] width 23 height 28
drag, startPoint x: 710, startPoint y: 338, endPoint x: 709, endPoint y: 362, distance: 24.0
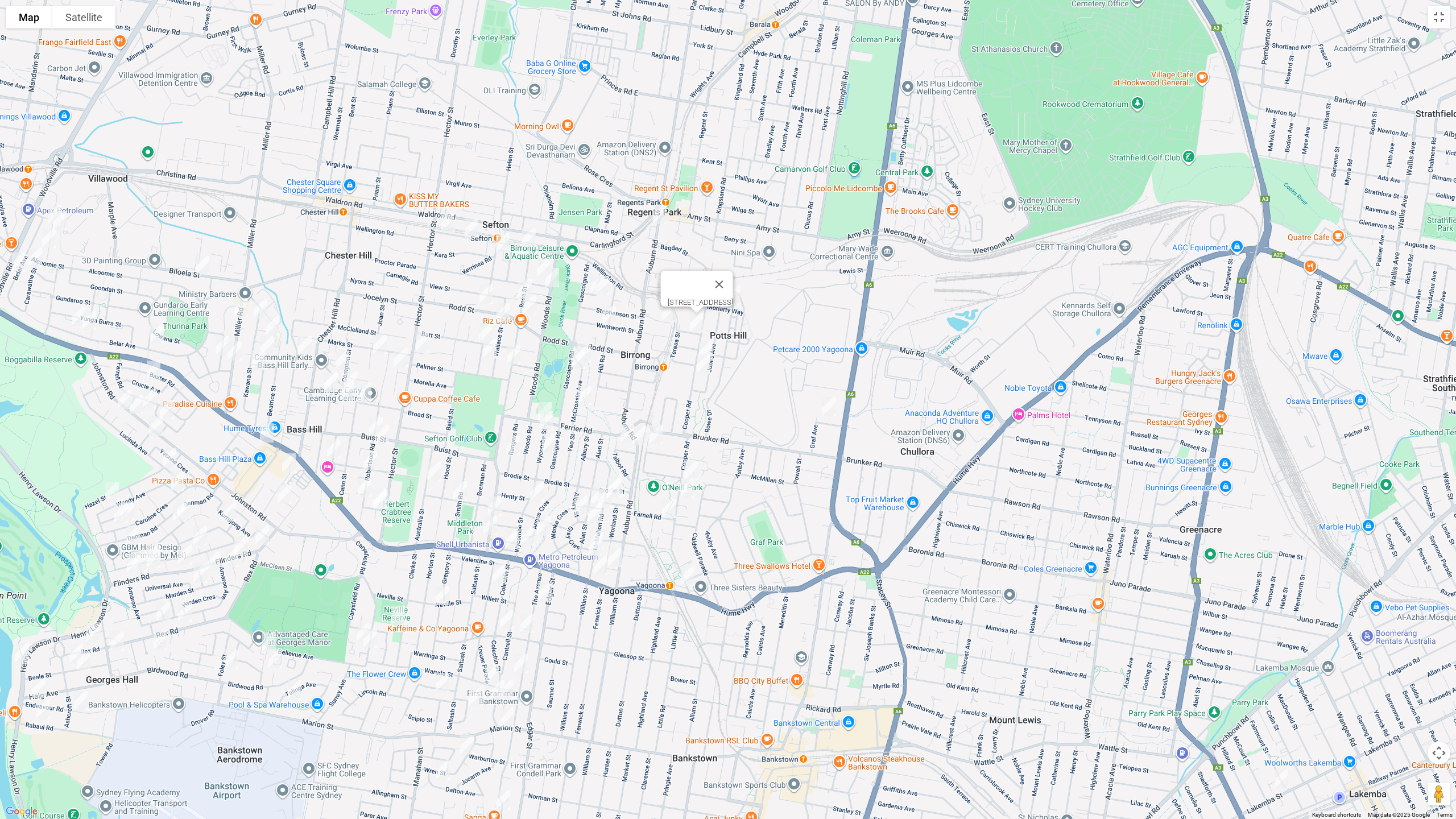
click at [710, 339] on img "87 Cooper Road, BIRRONG NSW 2143" at bounding box center [706, 350] width 23 height 28
click at [710, 341] on img "87 Cooper Road, BIRRONG NSW 2143" at bounding box center [706, 350] width 23 height 28
click at [709, 366] on img "99 Cooper Road, BIRRONG NSW 2143" at bounding box center [704, 363] width 23 height 28
click at [655, 430] on img "8 Allder Street, YAGOONA NSW 2199" at bounding box center [657, 434] width 23 height 28
click at [691, 462] on img "203 Cooper Road, YAGOONA NSW 2199" at bounding box center [692, 470] width 23 height 28
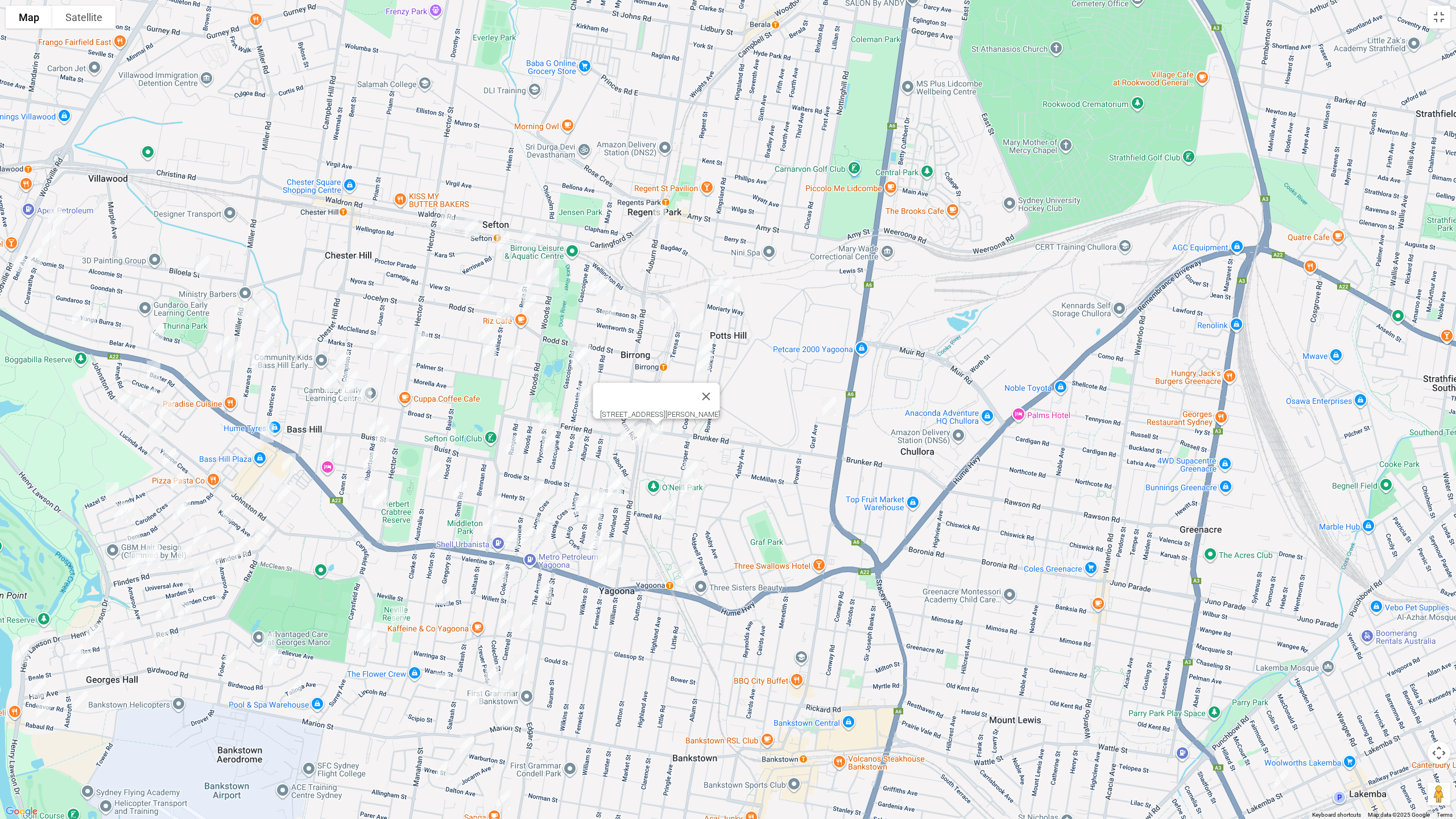
click at [697, 462] on img "203 Cooper Road, YAGOONA NSW 2199" at bounding box center [692, 470] width 23 height 28
click at [691, 491] on img "1/217 Cooper Road, YAGOONA NSW 2199" at bounding box center [688, 487] width 23 height 28
click at [671, 505] on img "12 Farnell Road, YAGOONA NSW 2199" at bounding box center [669, 508] width 23 height 28
click at [587, 283] on img "23 Royal Avenue, BIRRONG NSW 2143" at bounding box center [597, 284] width 23 height 28
click at [607, 288] on img "17 Royal Avenue, BIRRONG NSW 2143" at bounding box center [603, 285] width 23 height 28
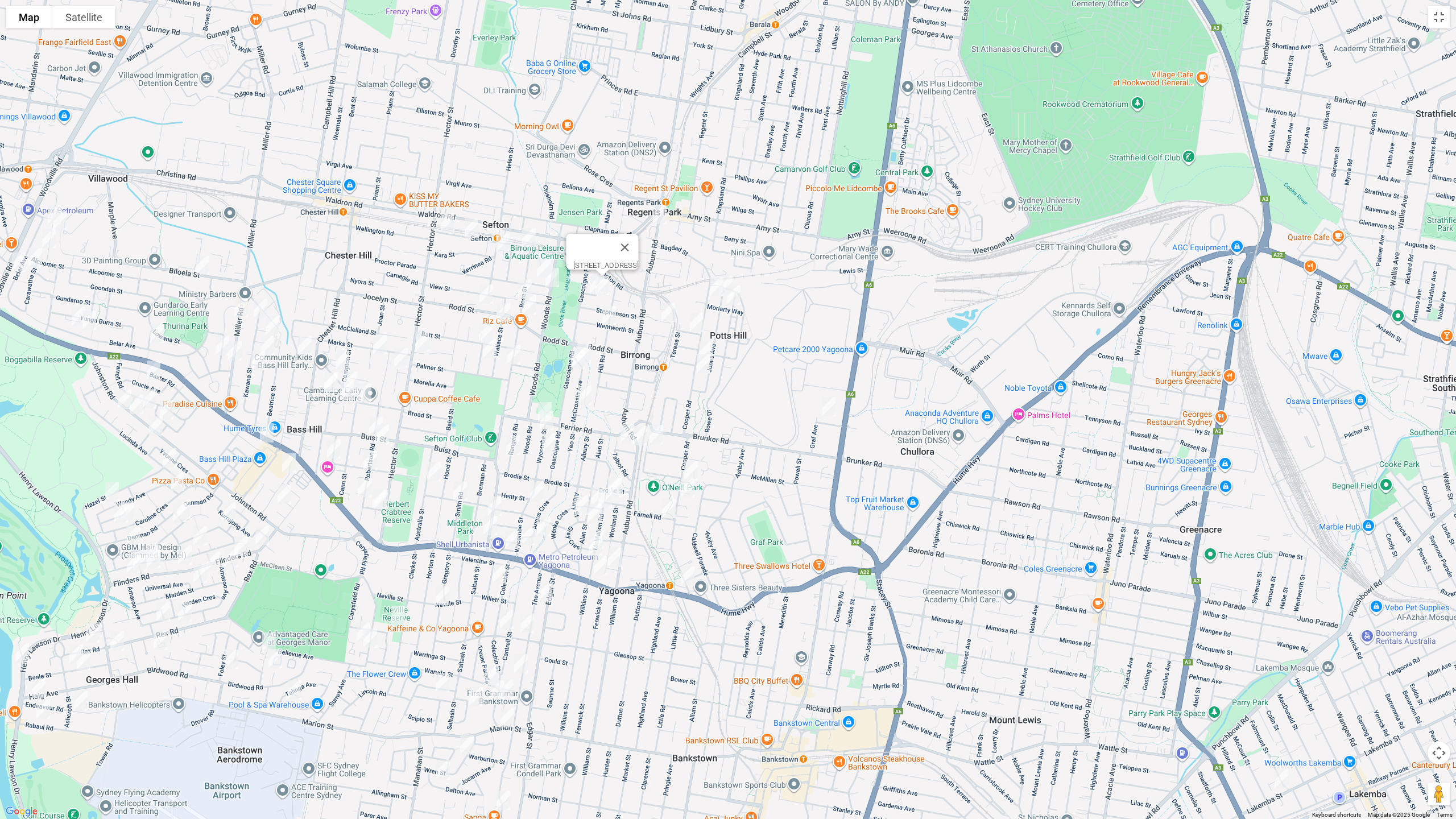
click at [615, 318] on img "31 Wentworth Street, BIRRONG NSW 2143" at bounding box center [609, 315] width 23 height 28
click at [596, 349] on div "31 Wentworth Street, BIRRONG NSW 2143" at bounding box center [728, 410] width 1456 height 819
click at [588, 339] on img "4 Mc Crossin Avenue, BIRRONG NSW 2143" at bounding box center [584, 353] width 23 height 28
click at [581, 360] on img "81 Gascoigne Road, BIRRONG NSW 2143" at bounding box center [578, 359] width 23 height 28
click at [582, 394] on img "53 Mc Crossin Avenue, BIRRONG NSW 2143" at bounding box center [585, 395] width 23 height 28
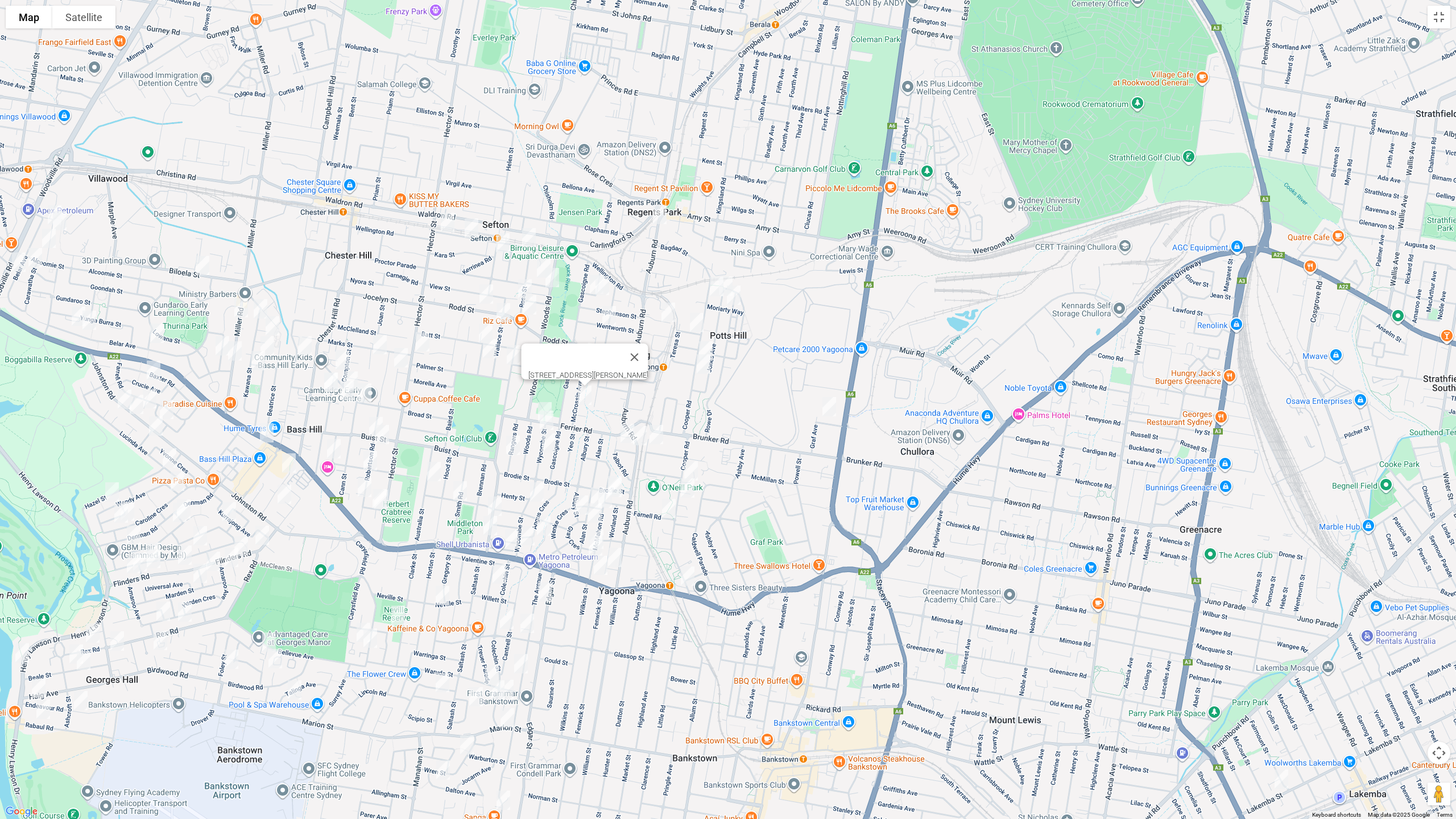
click at [624, 433] on img "12 Fisher Street, YAGOONA NSW 2199" at bounding box center [627, 433] width 23 height 28
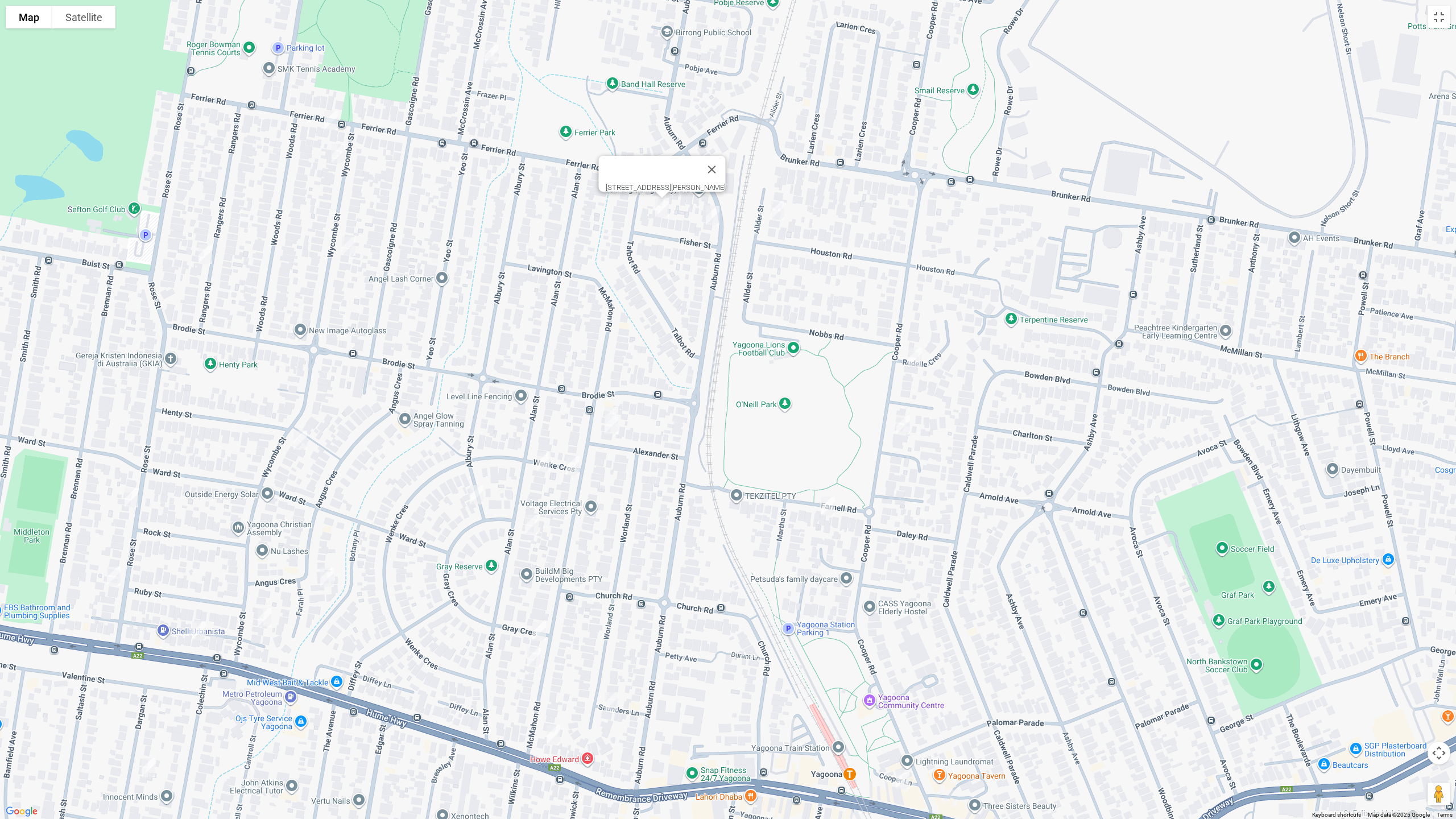
click at [612, 399] on div "[STREET_ADDRESS][PERSON_NAME]" at bounding box center [728, 410] width 1456 height 819
click at [611, 403] on img "27 Mc Mahon Road, YAGOONA NSW 2199" at bounding box center [612, 416] width 23 height 28
click at [612, 428] on img "29 Mc Mahon Road, YAGOONA NSW 2199" at bounding box center [612, 424] width 23 height 28
click at [544, 461] on img "77 Alan Street, YAGOONA NSW 2199" at bounding box center [544, 461] width 23 height 28
click at [575, 468] on img "44 Mc Mahon Road, YAGOONA NSW 2199" at bounding box center [573, 465] width 23 height 28
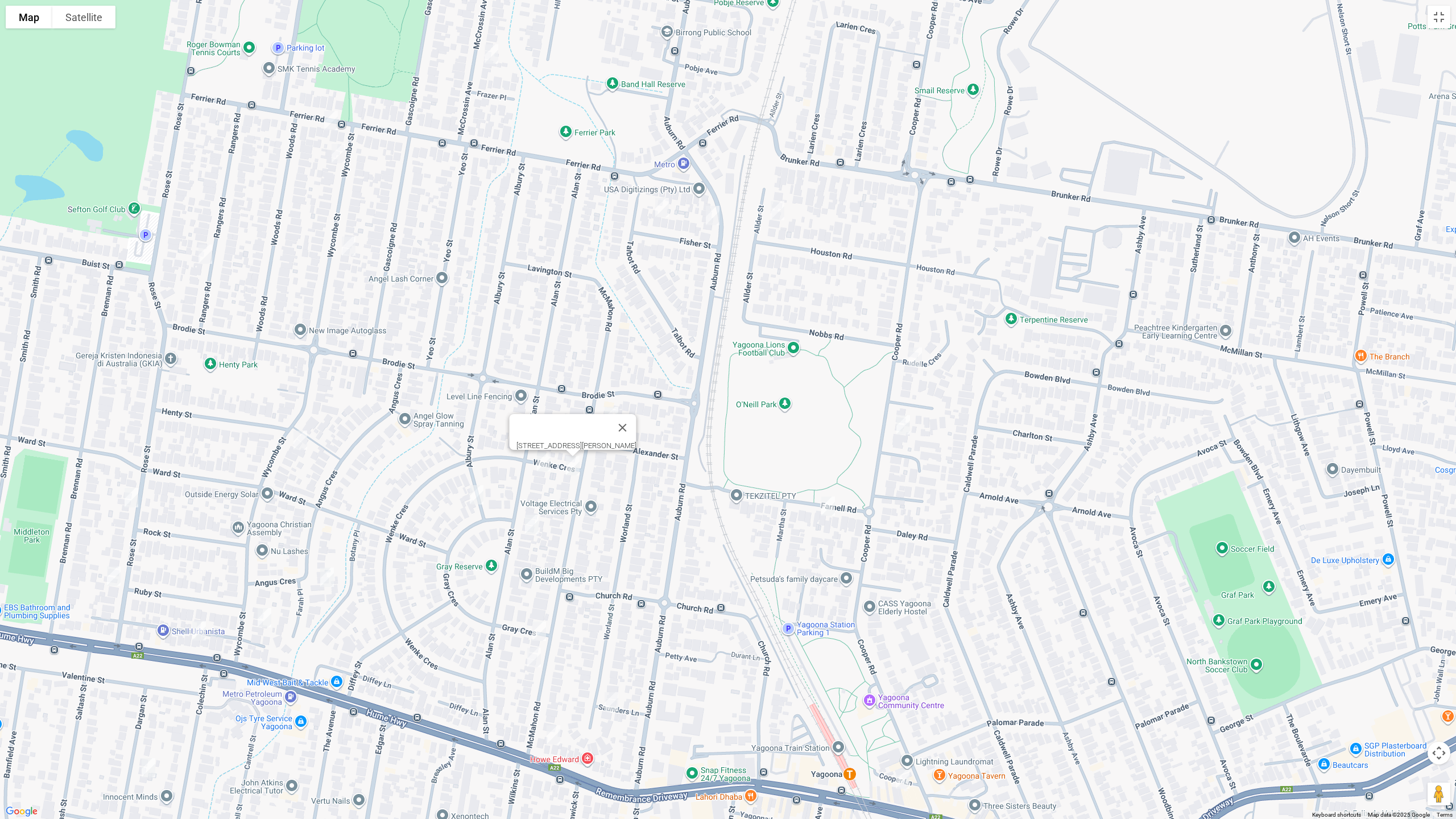
click at [478, 492] on img "8 Gray Crescent, YAGOONA NSW 2199" at bounding box center [477, 495] width 23 height 28
click at [531, 528] on img "1/95 Alan Street, YAGOONA NSW 2199" at bounding box center [532, 524] width 23 height 28
click at [537, 630] on img "86 Mc Mahon Road, YAGOONA NSW 2199" at bounding box center [539, 631] width 23 height 28
click at [539, 656] on img "94 Mc Mahon Road, YAGOONA NSW 2199" at bounding box center [534, 657] width 23 height 28
click at [614, 690] on img "55 Worland Street, YAGOONA NSW 2199" at bounding box center [612, 701] width 23 height 28
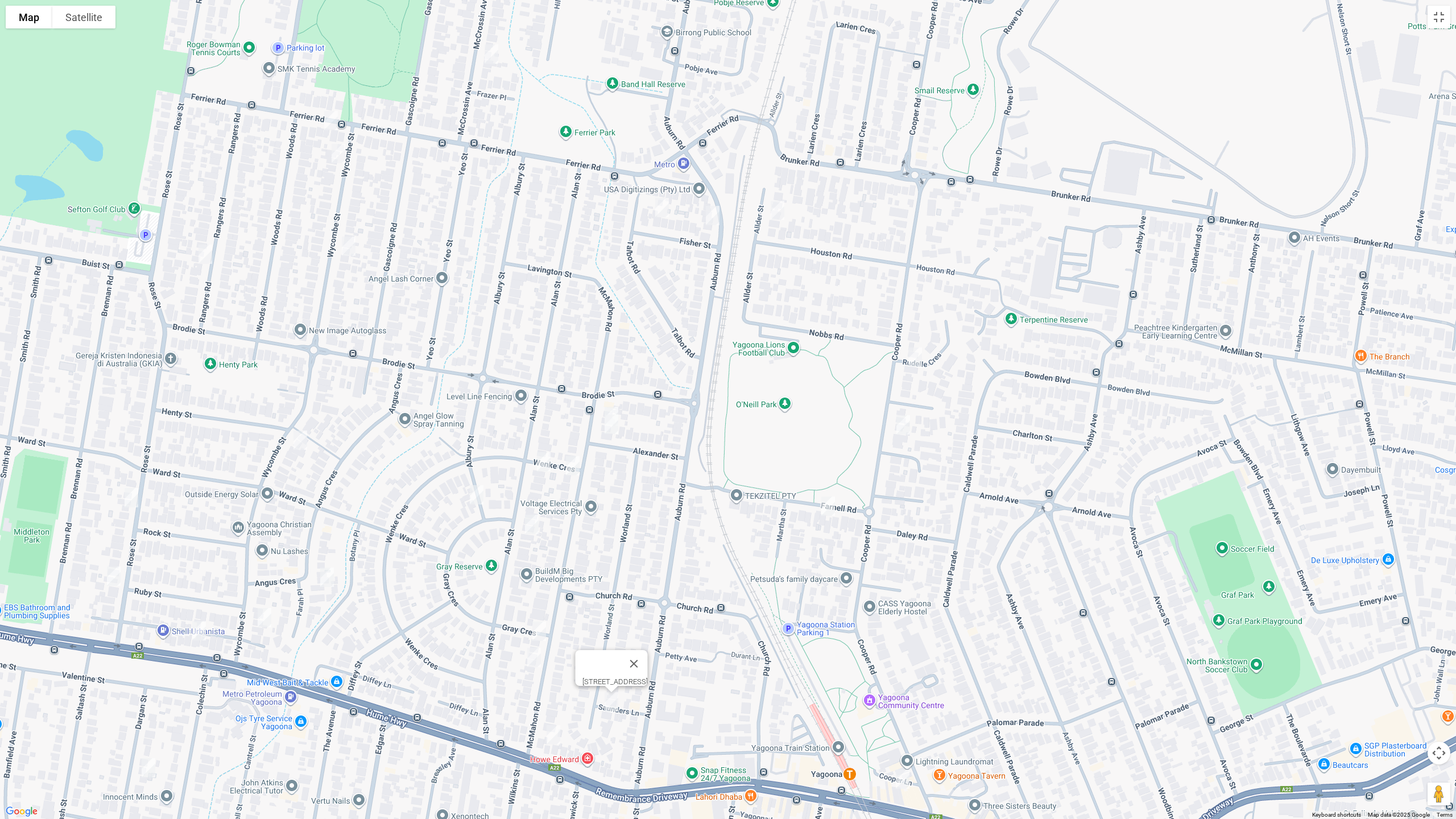
click at [298, 441] on img "145 Wycombe Street, YAGOONA NSW 2199" at bounding box center [301, 440] width 23 height 28
drag, startPoint x: 327, startPoint y: 580, endPoint x: 298, endPoint y: 606, distance: 38.9
click at [327, 580] on img "3/1 Farah Place, YAGOONA NSW 2199" at bounding box center [327, 577] width 23 height 28
click at [257, 621] on img "189 Wycombe Street, YAGOONA NSW 2199" at bounding box center [265, 617] width 23 height 28
click at [334, 118] on img "39 Ferrier Road, YAGOONA NSW 2199" at bounding box center [331, 120] width 23 height 28
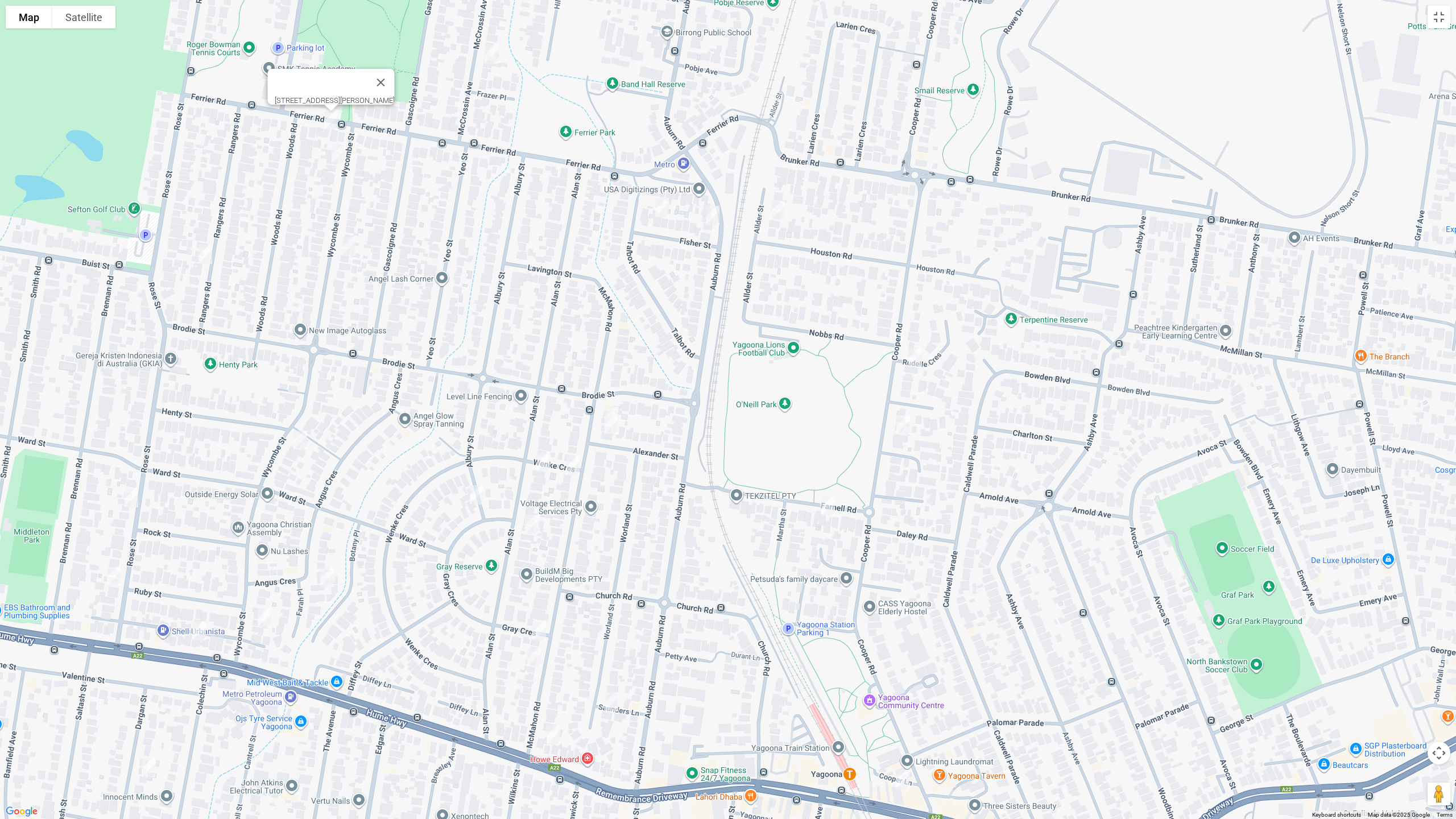
click at [340, 149] on img "72 Wycombe Street, YAGOONA NSW 2199" at bounding box center [339, 153] width 23 height 28
click at [348, 249] on img "97 Wycombe Street, YAGOONA NSW 2199" at bounding box center [349, 246] width 23 height 28
click at [341, 158] on img "72 Wycombe Street, YAGOONA NSW 2199" at bounding box center [339, 153] width 23 height 28
click at [204, 256] on img "40 Rangers Road, YAGOONA NSW 2199" at bounding box center [206, 254] width 23 height 28
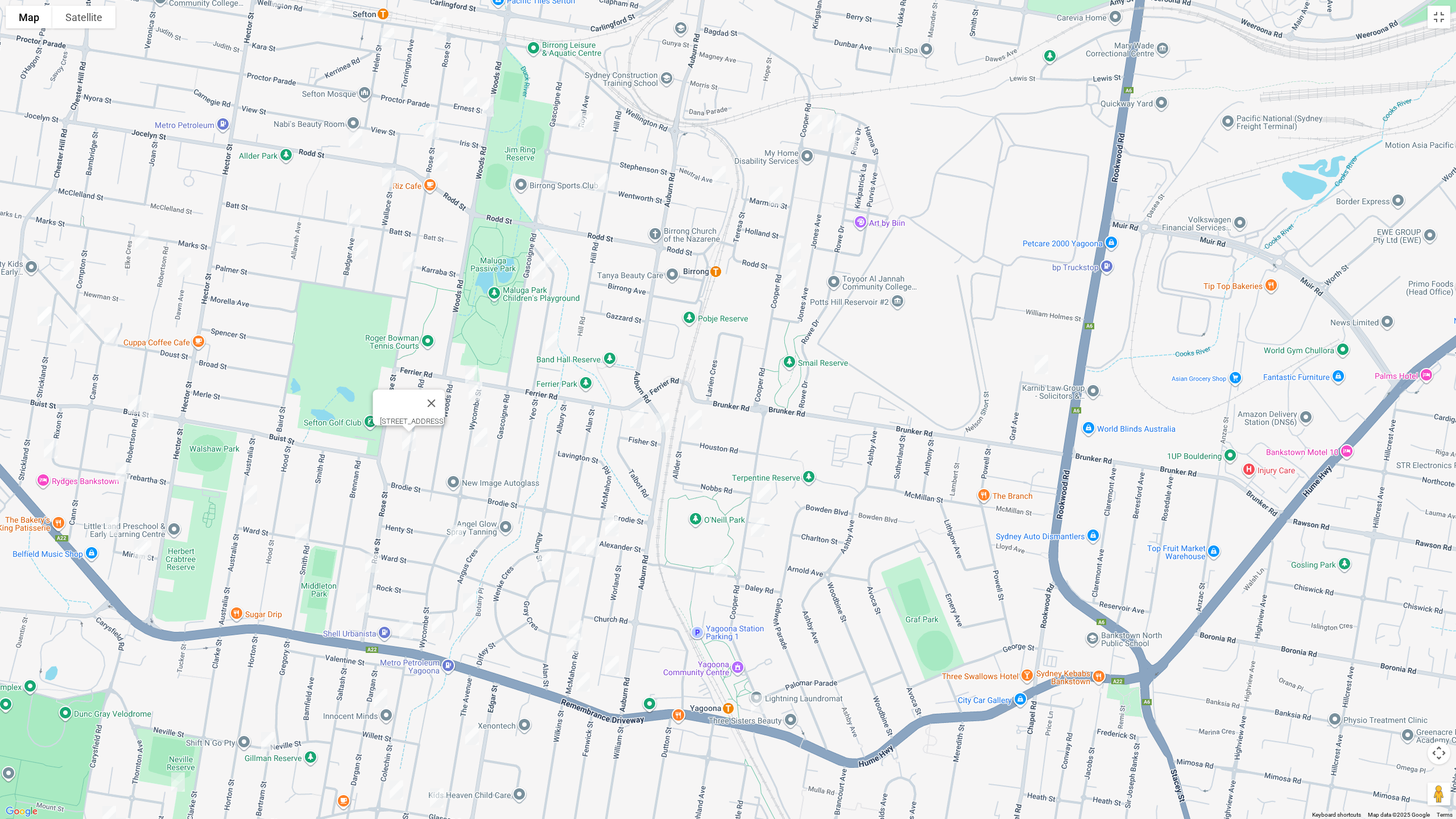
drag, startPoint x: 494, startPoint y: 298, endPoint x: 586, endPoint y: 477, distance: 201.3
click at [586, 477] on div "[STREET_ADDRESS]" at bounding box center [728, 410] width 1456 height 819
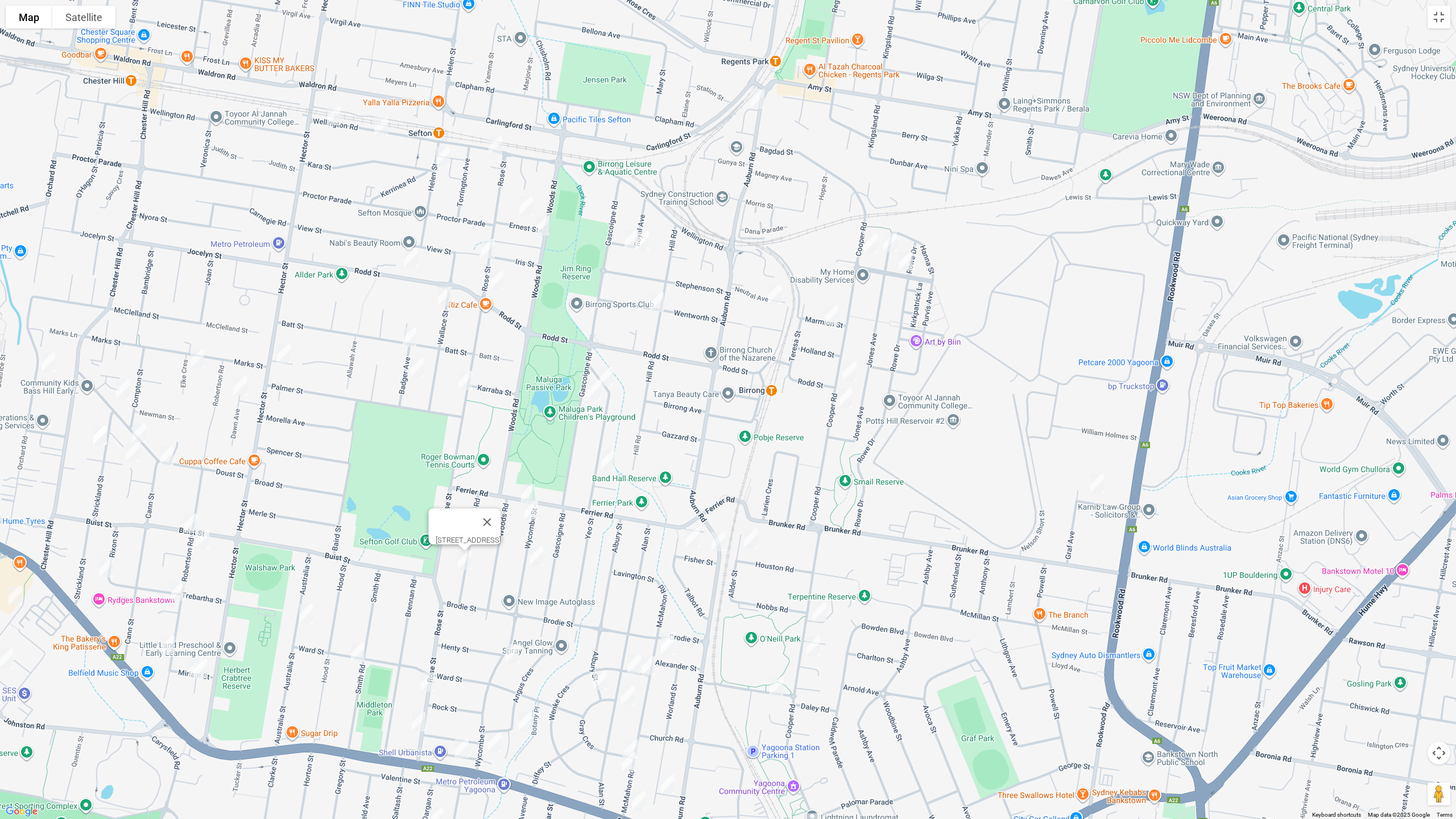
drag, startPoint x: 526, startPoint y: 163, endPoint x: 562, endPoint y: 244, distance: 88.6
click at [570, 256] on div "[STREET_ADDRESS]" at bounding box center [728, 410] width 1456 height 819
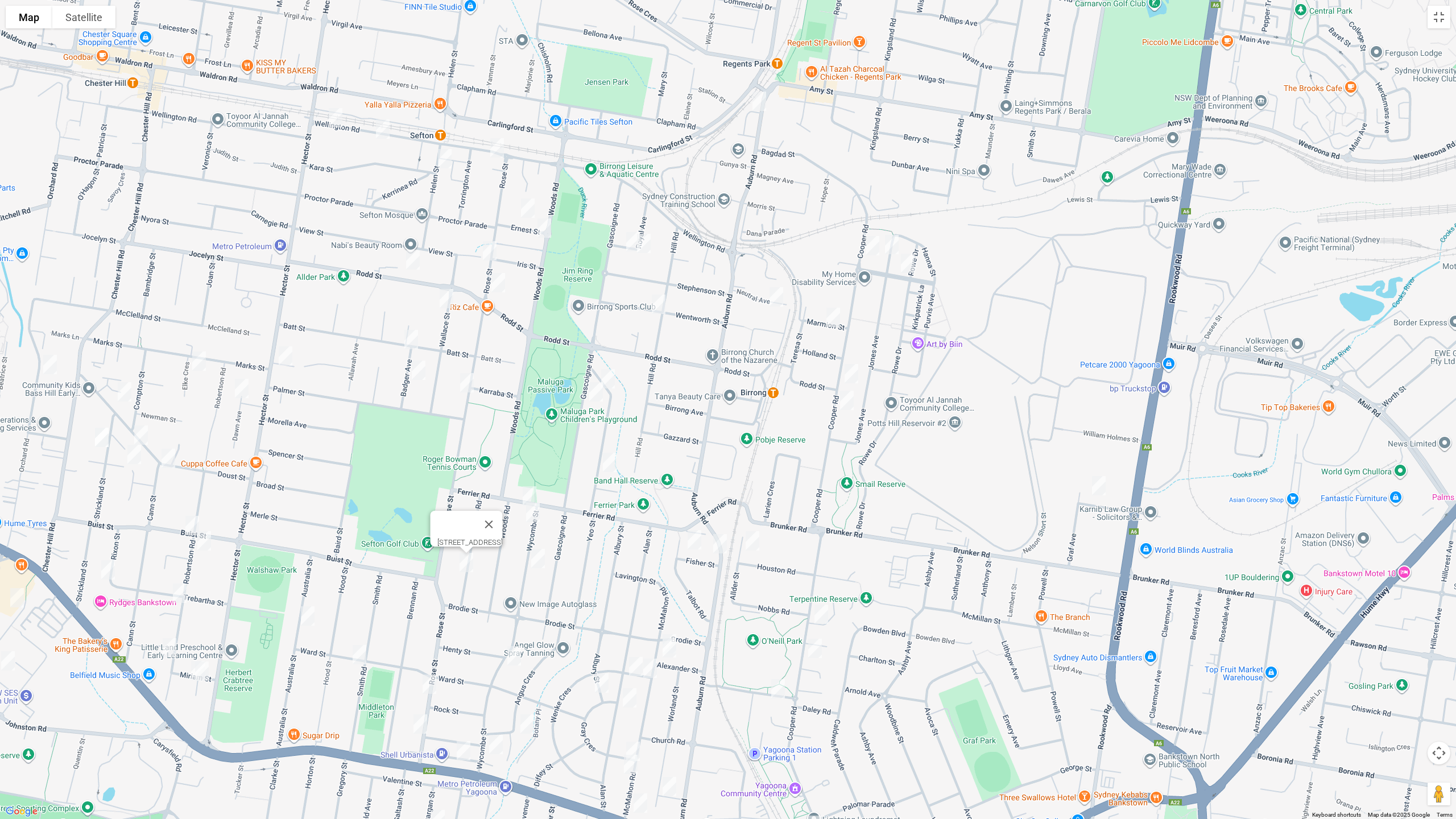
click at [495, 147] on img "111 Wellington Road, SEFTON NSW 2162" at bounding box center [498, 147] width 23 height 28
click at [526, 204] on img "9 Ernest Street, SEFTON NSW 2162" at bounding box center [528, 208] width 23 height 28
click at [547, 230] on img "22 Woods Road, SEFTON NSW 2162" at bounding box center [544, 228] width 23 height 28
click at [446, 158] on img "38B Helen Street, SEFTON NSW 2162" at bounding box center [445, 158] width 23 height 28
click at [410, 260] on img "178 Rodd Street, SEFTON NSW 2162" at bounding box center [413, 260] width 23 height 28
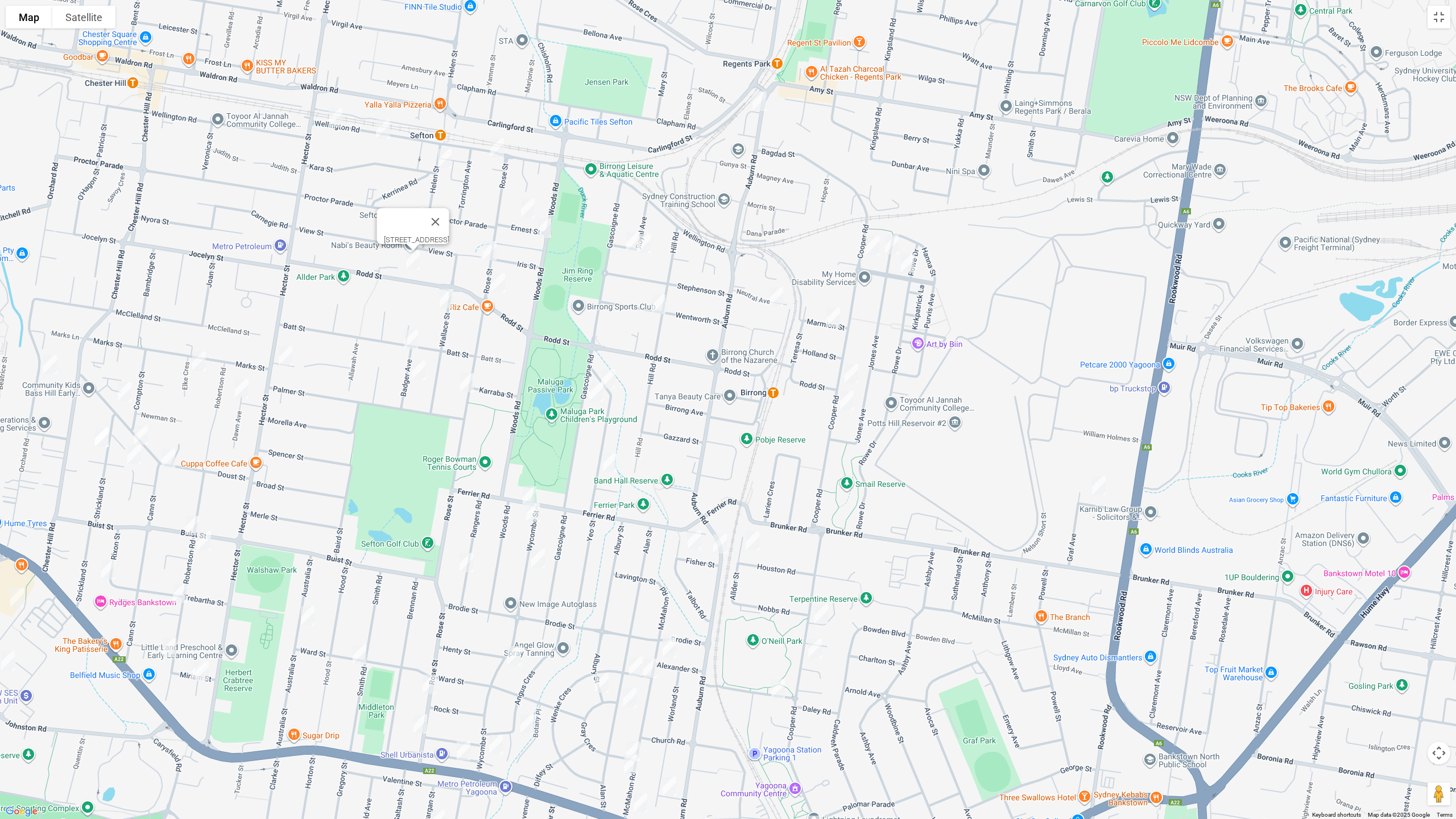
click at [449, 300] on img "1/12 Wallace Street, SEFTON NSW 2162" at bounding box center [446, 298] width 23 height 28
click at [409, 342] on img "33 Batt Street, SEFTON NSW 2162" at bounding box center [412, 339] width 23 height 28
click at [418, 368] on img "11 Badger Avenue, SEFTON NSW 2162" at bounding box center [419, 370] width 23 height 28
click at [1438, 24] on button "Toggle fullscreen view" at bounding box center [1439, 17] width 23 height 23
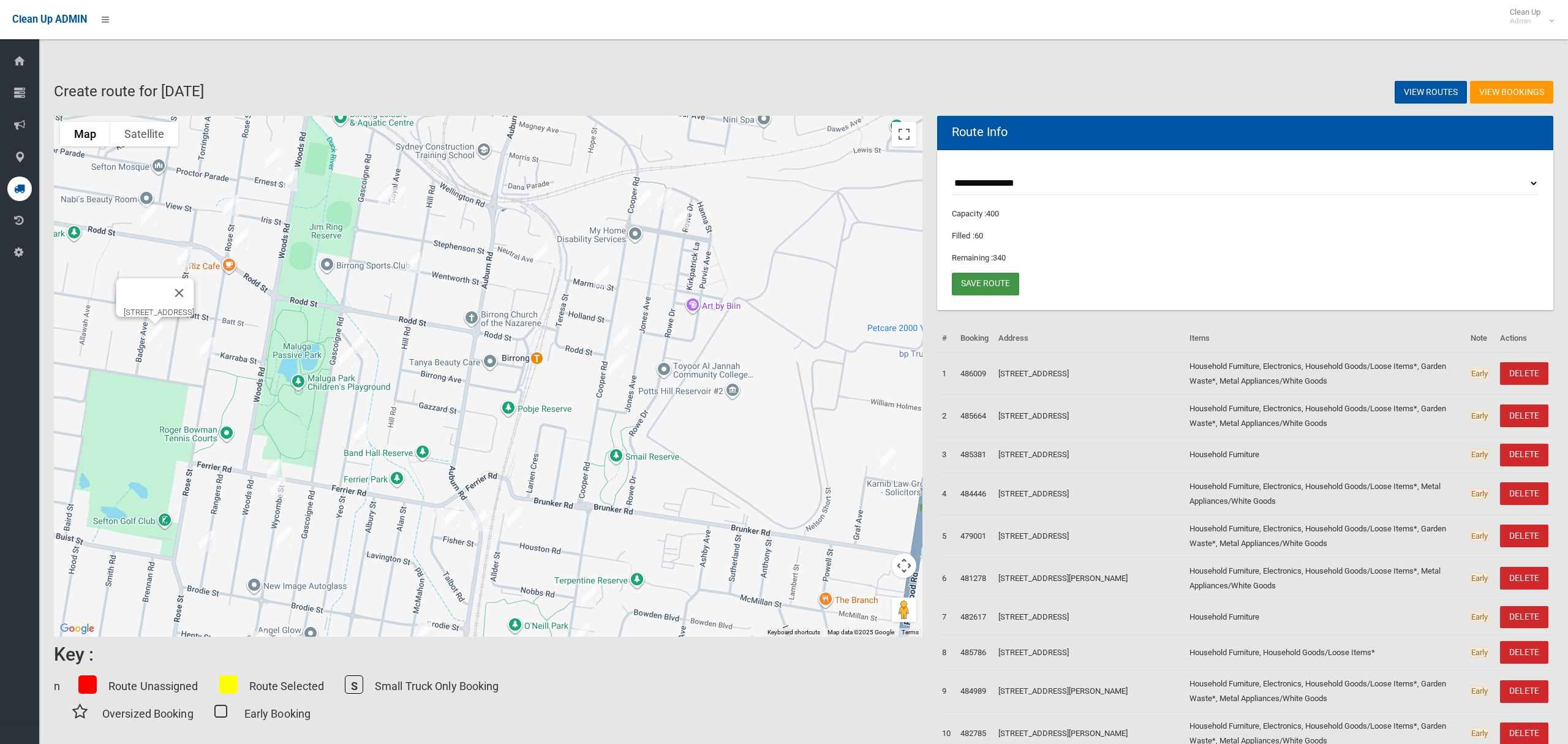
click at [982, 280] on link "Save route" at bounding box center [986, 283] width 68 height 23
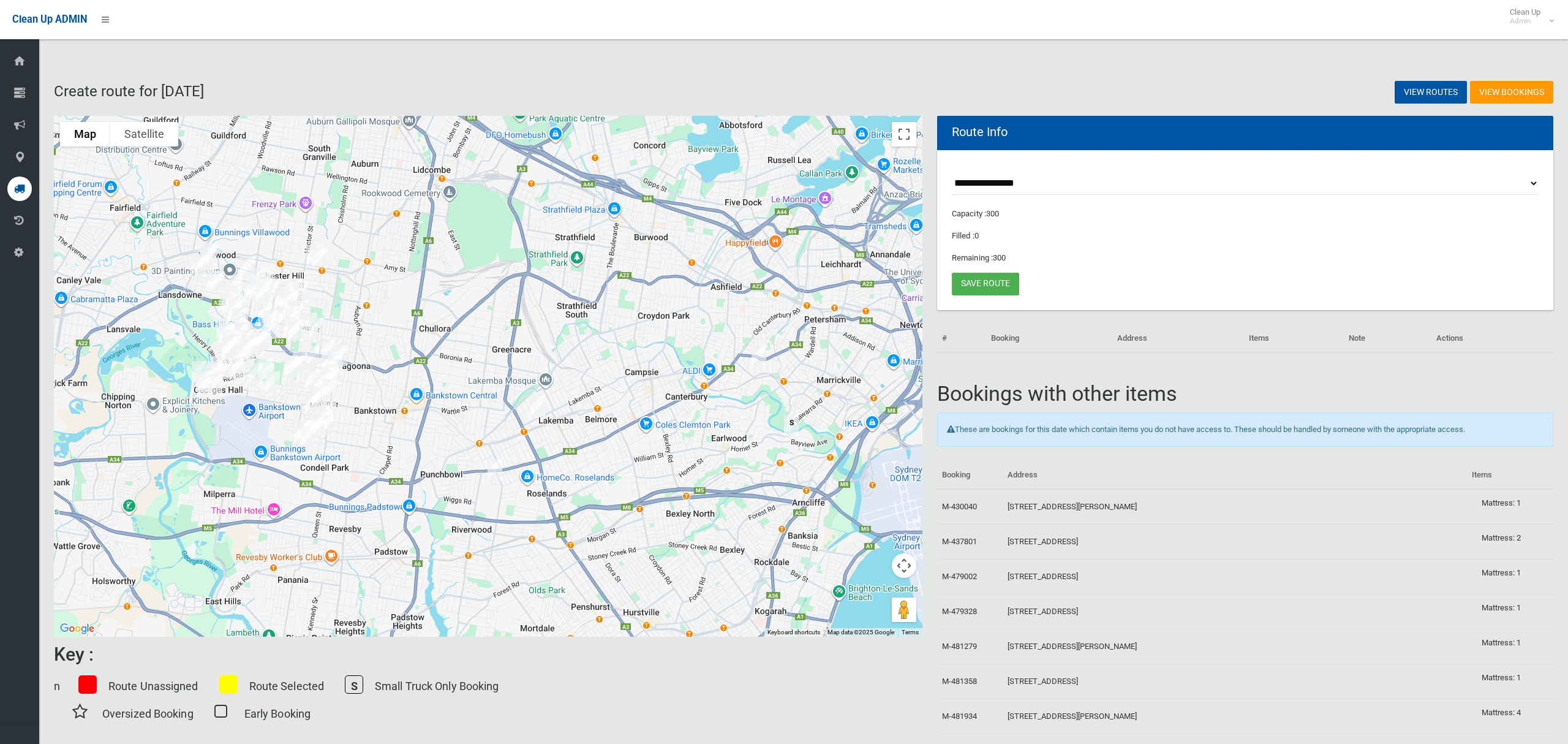
click at [1001, 183] on select "**********" at bounding box center [1246, 183] width 587 height 23
select select "*****"
click at [952, 172] on select "**********" at bounding box center [1246, 183] width 587 height 23
click at [900, 136] on button "Toggle fullscreen view" at bounding box center [905, 134] width 25 height 25
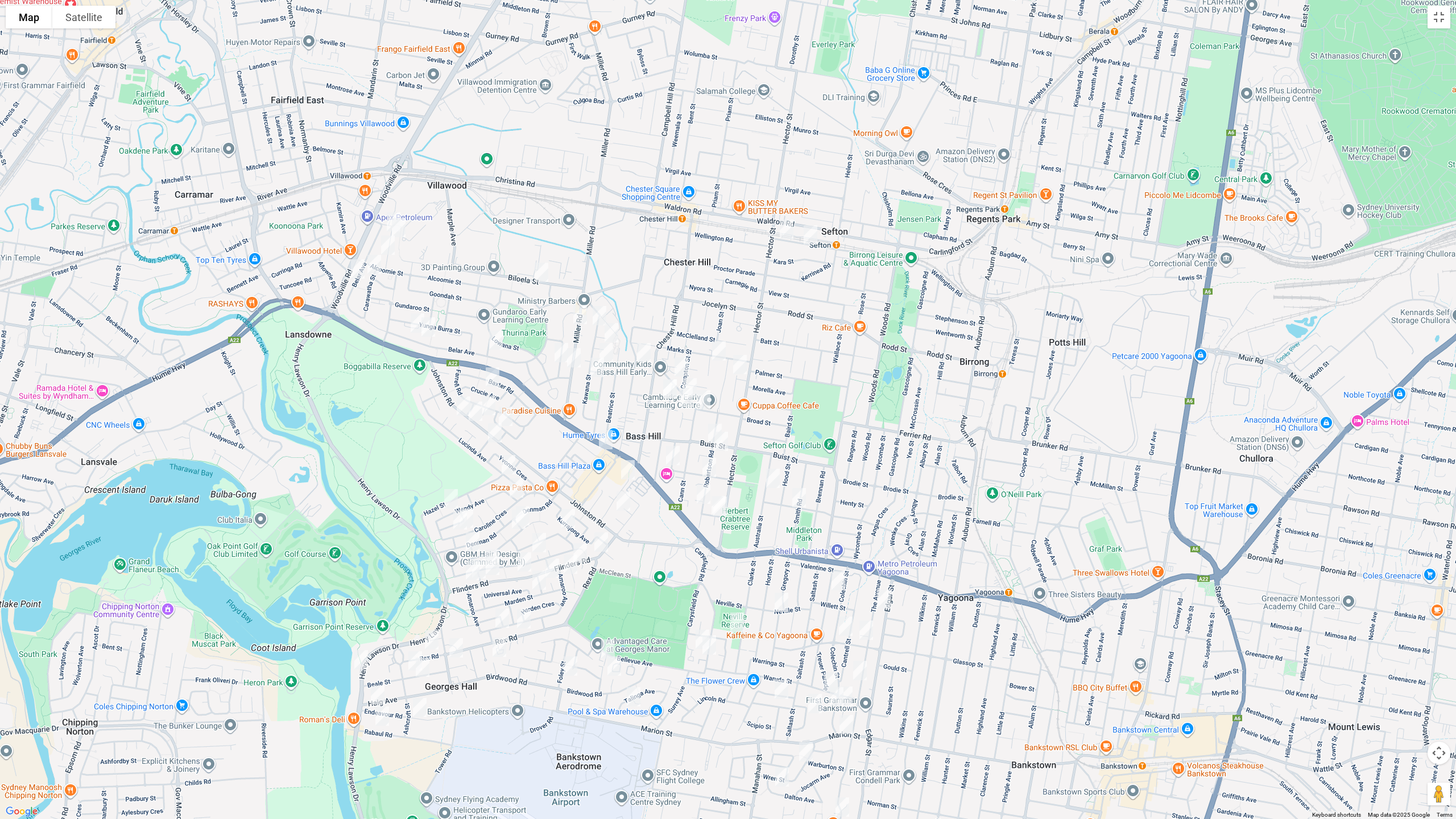
click at [581, 311] on img "298 Miller Road, VILLAWOOD NSW 2163" at bounding box center [581, 314] width 23 height 28
click at [575, 360] on img "332A Miller Road, VILLAWOOD NSW 2163" at bounding box center [574, 357] width 23 height 28
click at [360, 661] on img "202 Henry Lawson Drive, GEORGES HALL NSW 2198" at bounding box center [361, 659] width 23 height 28
click at [383, 211] on img "20 Binna Burra Street, VILLAWOOD NSW 2163" at bounding box center [394, 221] width 23 height 28
click at [405, 226] on img "21 Binna Burra Street, VILLAWOOD NSW 2163" at bounding box center [399, 227] width 23 height 28
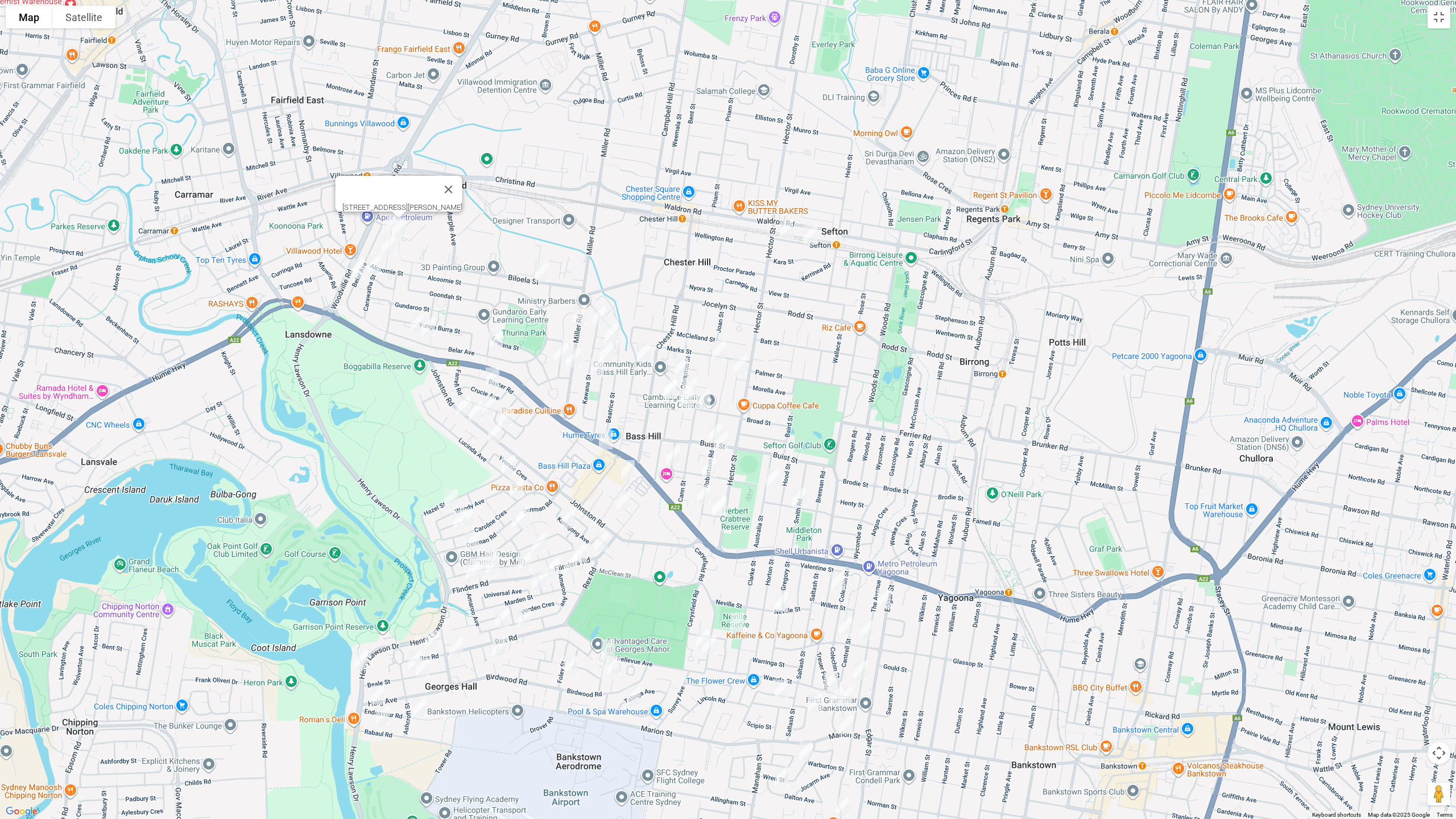
click at [390, 249] on img "40 Binna Burra Street, VILLAWOOD NSW 2163" at bounding box center [388, 244] width 23 height 28
click at [372, 269] on img "1/106 Carawatha Street, VILLAWOOD NSW 2163" at bounding box center [374, 264] width 23 height 28
click at [357, 276] on img "56 Belar Avenue, VILLAWOOD NSW 2163" at bounding box center [358, 268] width 23 height 28
click at [538, 273] on img "27 Biloela Street, VILLAWOOD NSW 2163" at bounding box center [542, 272] width 23 height 28
click at [782, 230] on img "193 Wellington Road, SEFTON NSW 2162" at bounding box center [787, 229] width 23 height 28
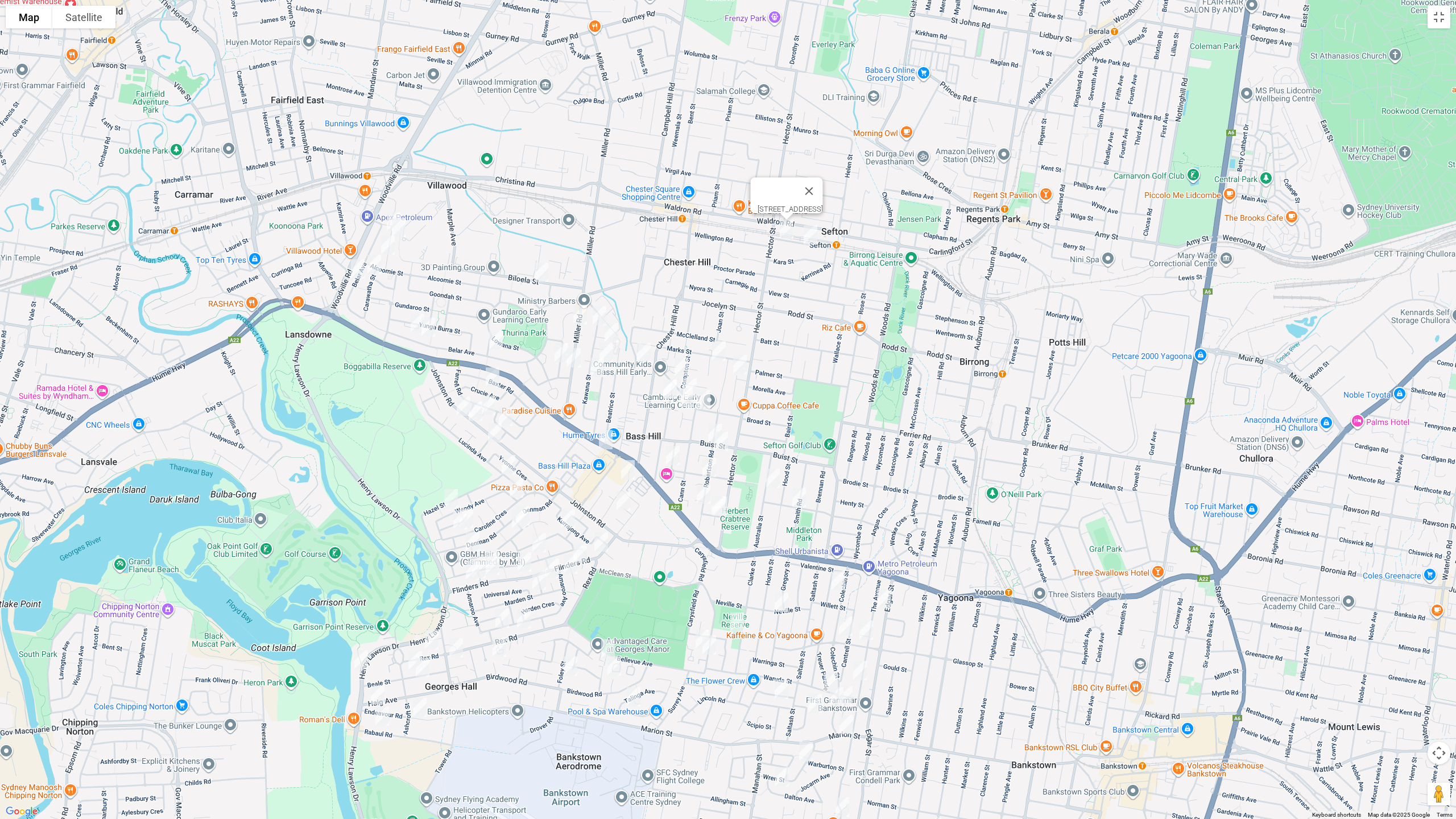
drag, startPoint x: 813, startPoint y: 244, endPoint x: 807, endPoint y: 246, distance: 6.3
click at [813, 244] on img "173 Wellington Road, SEFTON NSW 2162" at bounding box center [811, 234] width 23 height 28
click at [601, 309] on img "12 Kawana Street, BASS HILL NSW 2197" at bounding box center [600, 315] width 23 height 28
click at [404, 324] on div "[STREET_ADDRESS]" at bounding box center [728, 410] width 1456 height 819
click at [411, 322] on img "77 Belar Avenue, VILLAWOOD NSW 2163" at bounding box center [418, 322] width 23 height 28
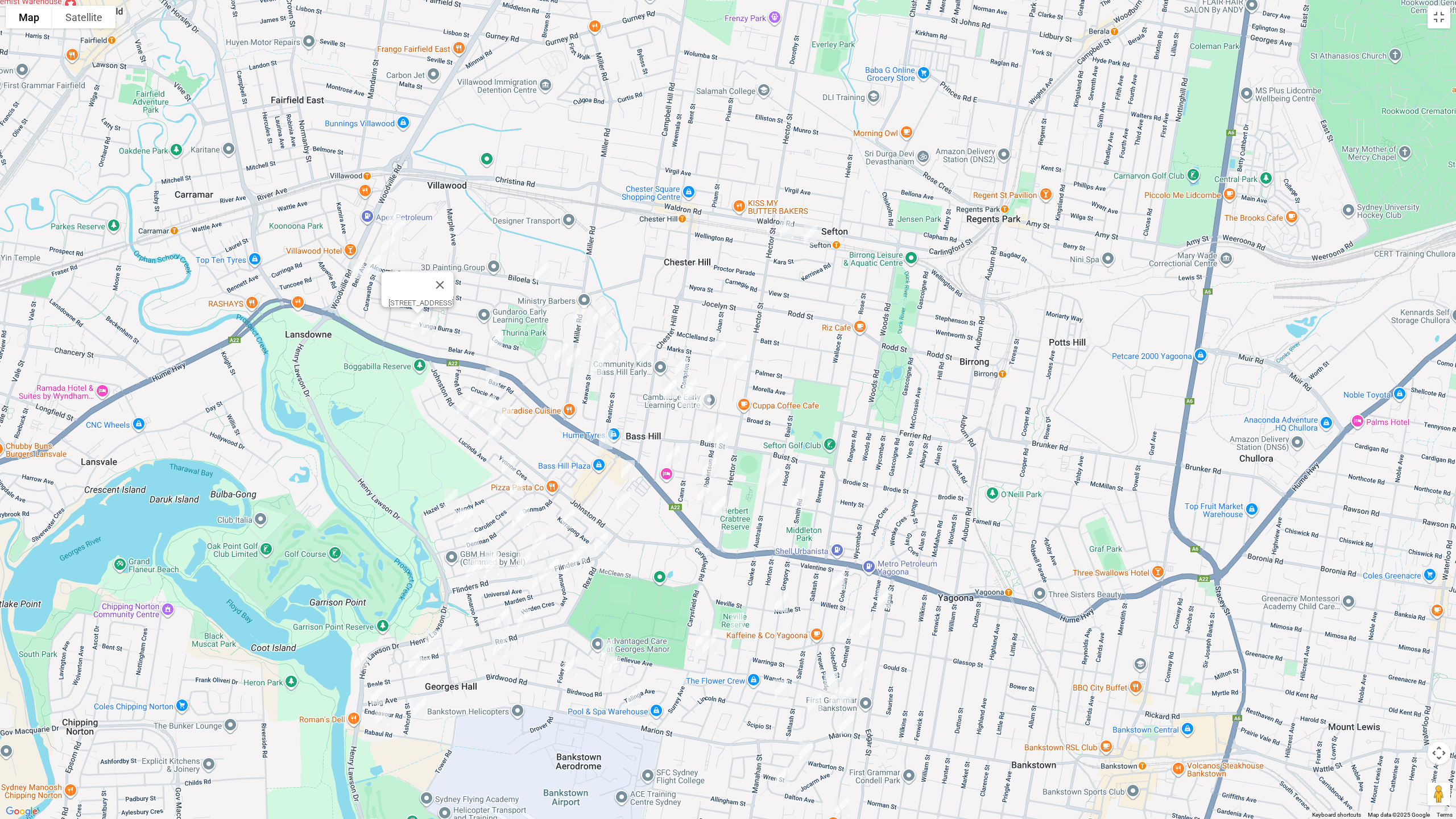
click at [428, 331] on img "2/87 Belar Avenue, VILLAWOOD NSW 2163" at bounding box center [428, 327] width 23 height 28
drag, startPoint x: 498, startPoint y: 338, endPoint x: 525, endPoint y: 357, distance: 33.0
click at [498, 339] on img "135 Belar Avenue, VILLAWOOD NSW 2163" at bounding box center [496, 340] width 23 height 28
click at [554, 354] on img "52 Goonaroi Street, VILLAWOOD NSW 2163" at bounding box center [562, 352] width 23 height 28
click at [598, 305] on button "Close" at bounding box center [584, 314] width 27 height 27
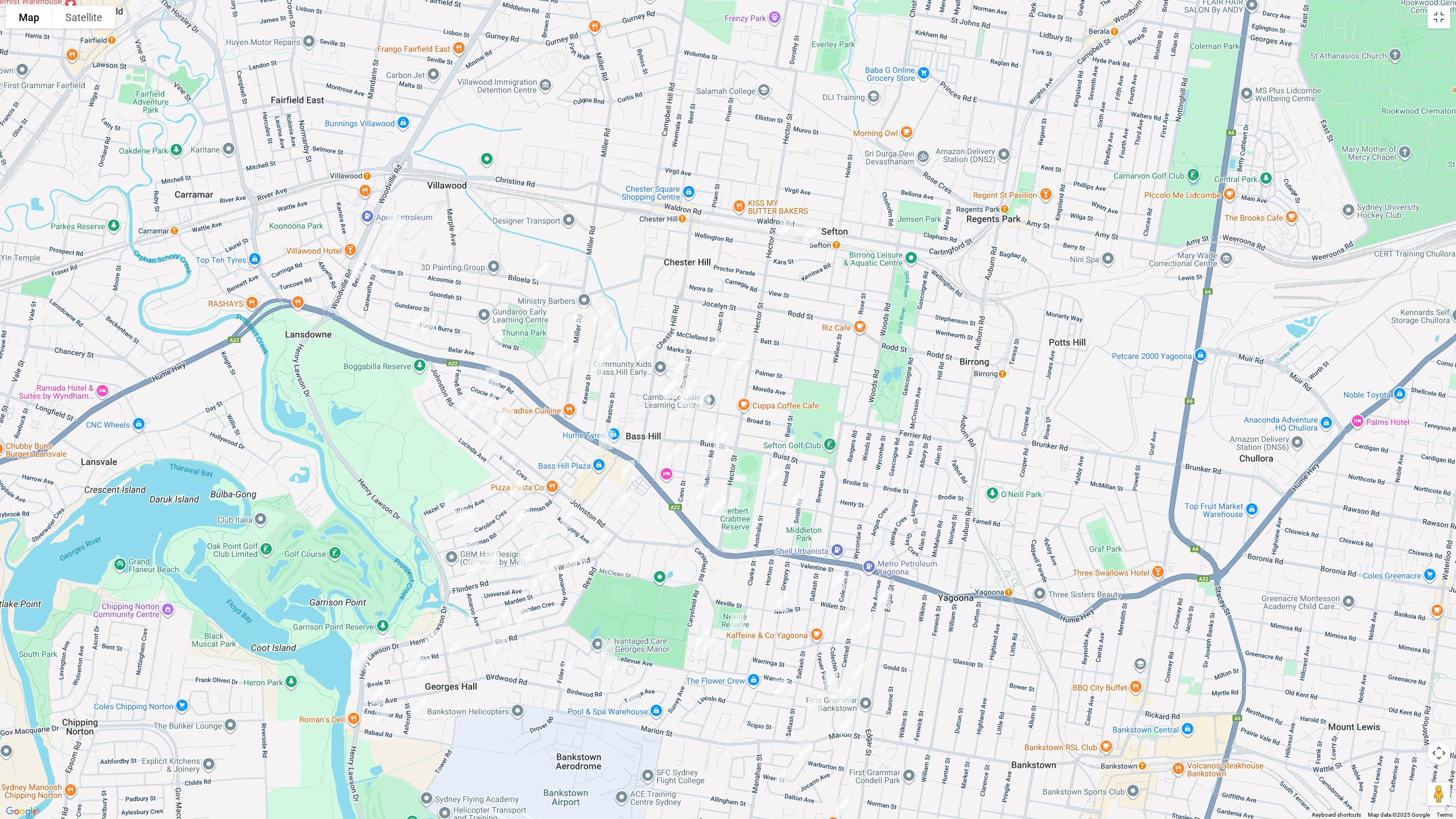
click at [616, 327] on img "9 Kyogle Road, BASS HILL NSW 2197" at bounding box center [612, 332] width 23 height 28
click at [614, 350] on img "45 Adeline Street, BASS HILL NSW 2197" at bounding box center [606, 352] width 23 height 28
drag, startPoint x: 594, startPoint y: 366, endPoint x: 612, endPoint y: 369, distance: 18.2
click at [596, 366] on img "21A Kawana Street, BASS HILL NSW 2197" at bounding box center [597, 367] width 23 height 28
click at [645, 360] on img "56 Orchard Road, BASS HILL NSW 2197" at bounding box center [644, 352] width 23 height 28
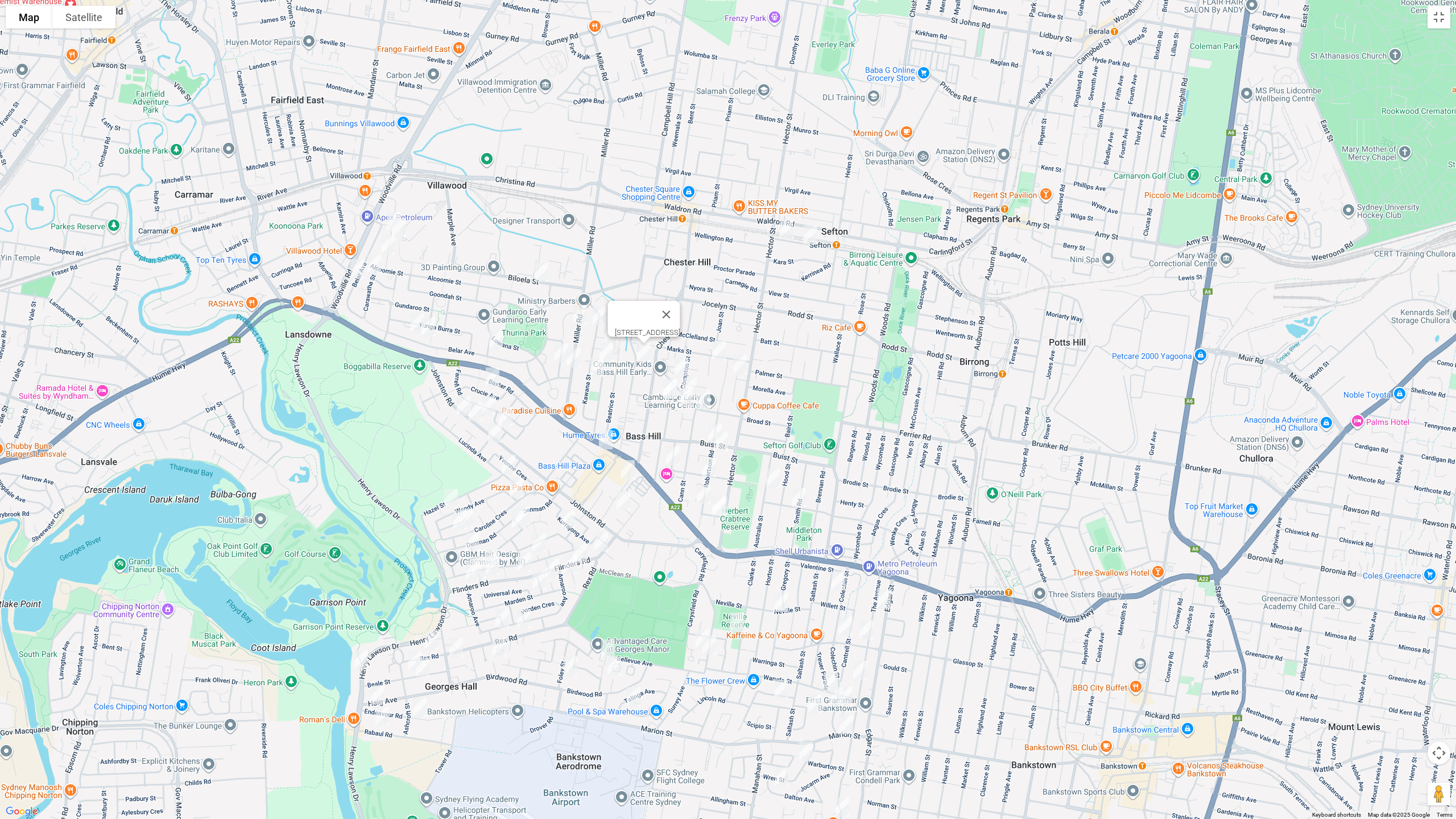
click at [728, 410] on div at bounding box center [1456, 410] width 1456 height 0
drag, startPoint x: 739, startPoint y: 365, endPoint x: 707, endPoint y: 368, distance: 32.1
click at [738, 365] on img "17 Dawn Avenue, CHESTER HILL NSW 2162" at bounding box center [740, 364] width 23 height 28
click at [718, 354] on img "14 Elke Crescent, CHESTER HILL NSW 2162" at bounding box center [718, 350] width 23 height 28
click at [739, 366] on img "17 Dawn Avenue, CHESTER HILL NSW 2162" at bounding box center [739, 364] width 23 height 28
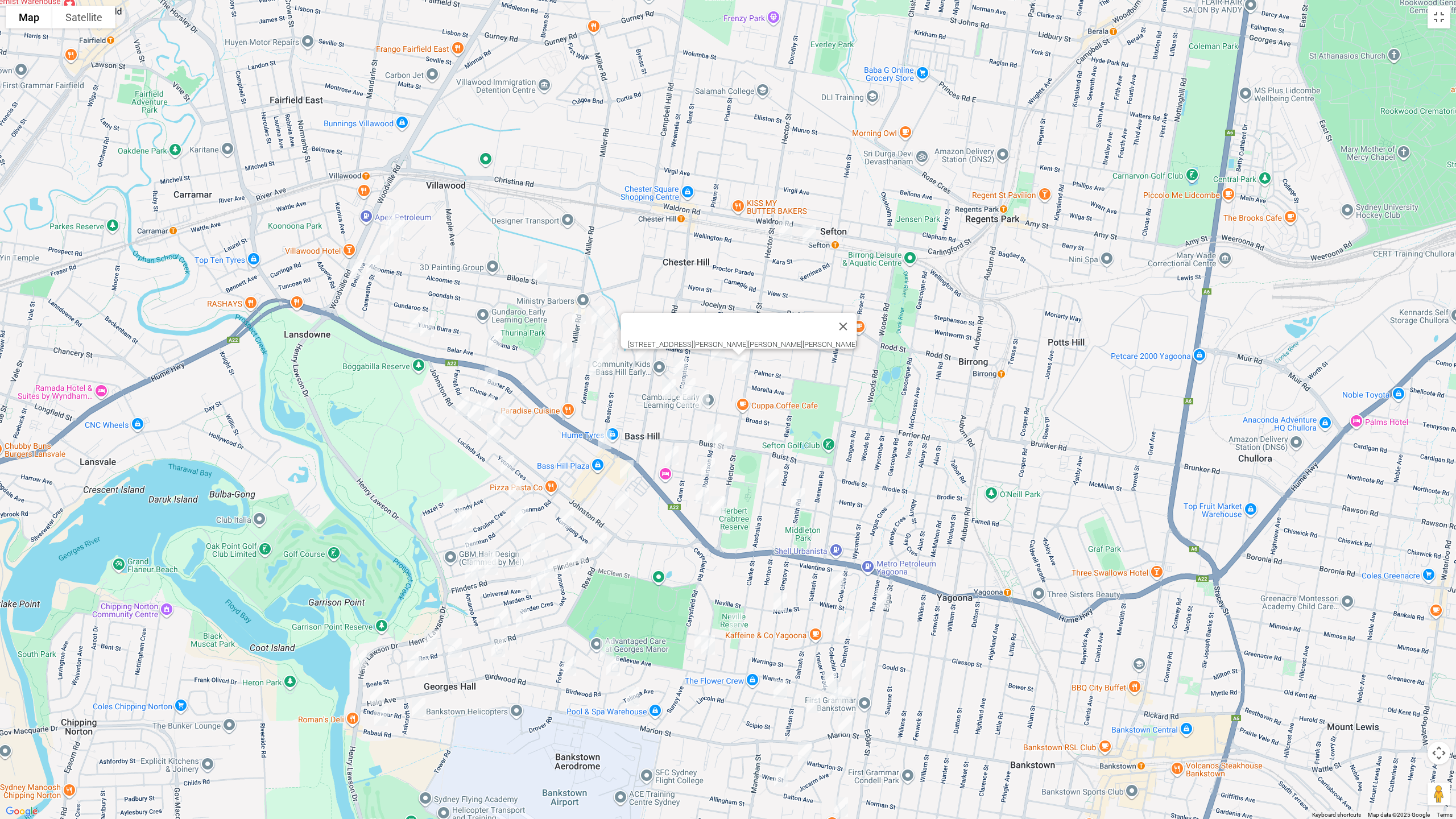
click at [601, 364] on img "21A Kawana Street, BASS HILL NSW 2197" at bounding box center [596, 367] width 23 height 28
drag, startPoint x: 718, startPoint y: 347, endPoint x: 712, endPoint y: 354, distance: 9.2
click at [718, 347] on img "14 Elke Crescent, CHESTER HILL NSW 2162" at bounding box center [718, 350] width 23 height 28
click at [679, 361] on img "17A Cann Street, BASS HILL NSW 2197" at bounding box center [681, 366] width 23 height 28
click at [692, 376] on img "28A Cann Street, BASS HILL NSW 2197" at bounding box center [689, 387] width 23 height 28
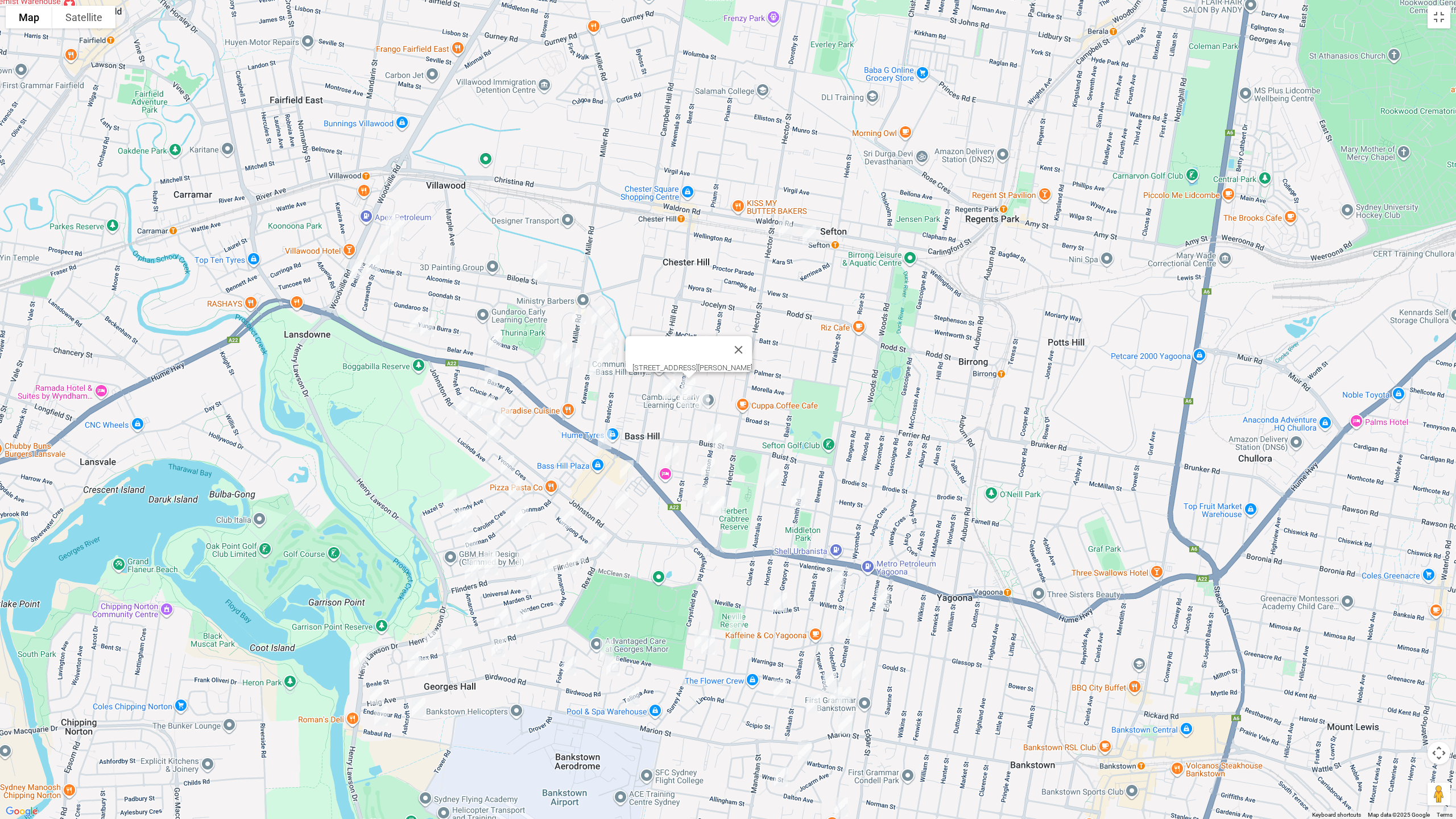
click at [664, 388] on img "12 Strickland Street, BASS HILL NSW 2197" at bounding box center [669, 389] width 23 height 28
click at [670, 390] on img "12 Strickland Street, BASS HILL NSW 2197" at bounding box center [669, 389] width 23 height 28
drag, startPoint x: 686, startPoint y: 402, endPoint x: 700, endPoint y: 405, distance: 14.3
click at [686, 402] on img "10 Hitter Avenue, BASS HILL NSW 2197" at bounding box center [685, 397] width 23 height 28
click at [702, 402] on img "25 Doust Street, BASS HILL NSW 2197" at bounding box center [702, 399] width 23 height 28
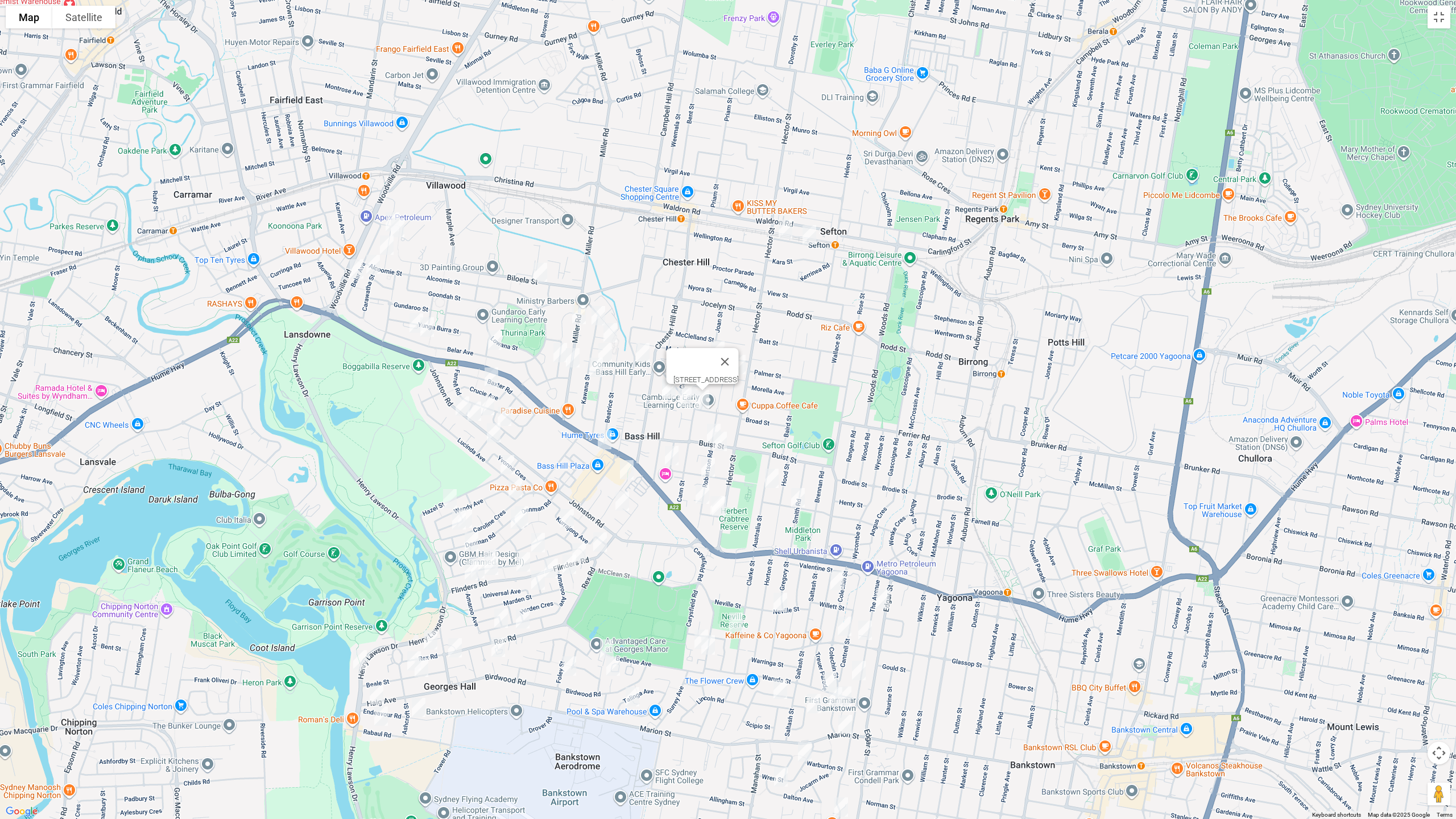
click at [702, 427] on img "25 Buist Street, BASS HILL NSW 2197" at bounding box center [714, 433] width 23 height 28
click at [723, 443] on img "65 Robertson Road, BASS HILL NSW 2197" at bounding box center [720, 441] width 23 height 28
click at [666, 456] on img "2/9 Rixon Street, BASS HILL NSW 2197" at bounding box center [672, 455] width 23 height 28
click at [710, 468] on img "19A Trebartha Street, BASS HILL NSW 2197" at bounding box center [708, 467] width 23 height 28
click at [698, 492] on img "106 Robertson Road, BASS HILL NSW 2197" at bounding box center [702, 494] width 23 height 28
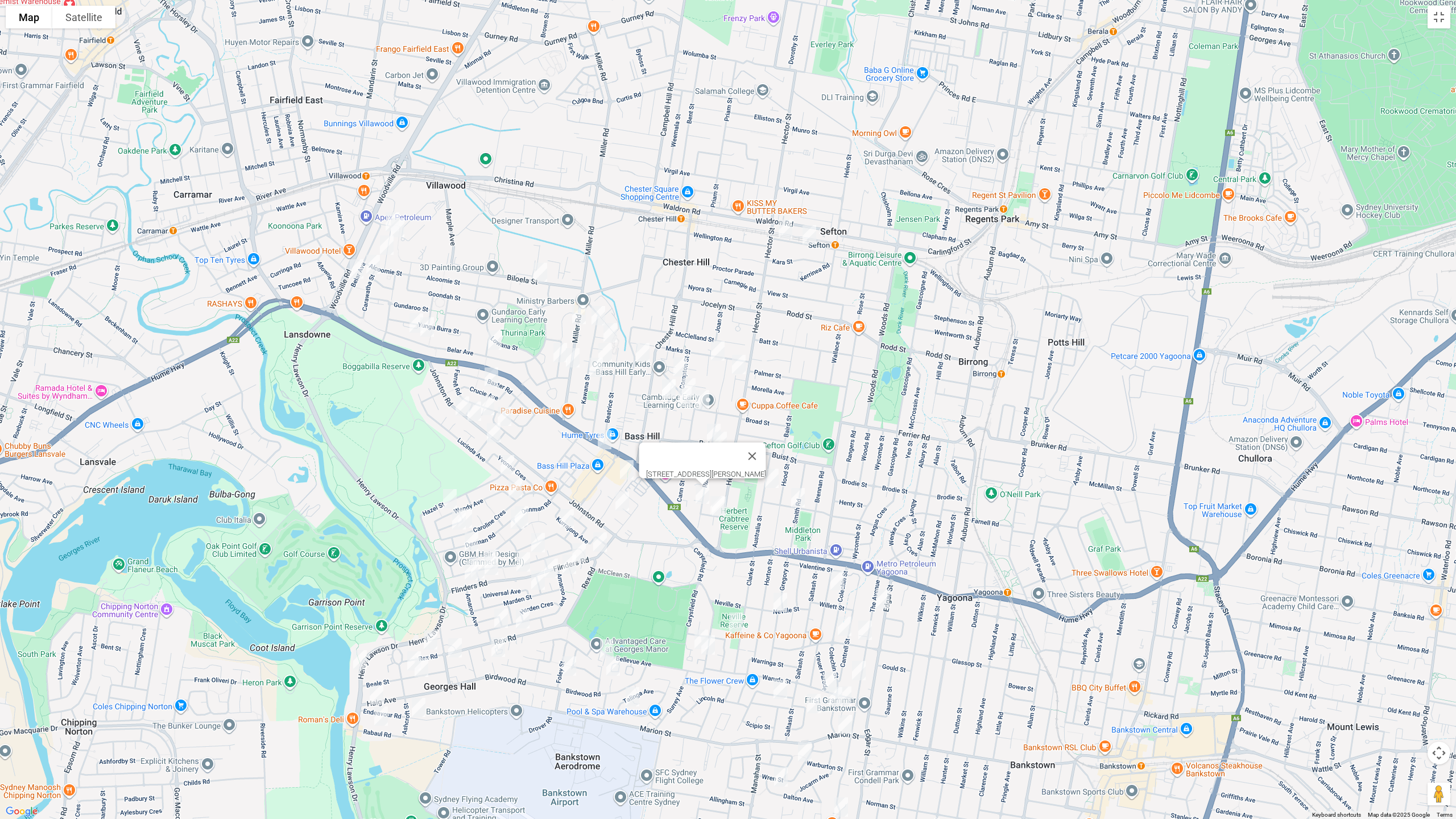
click at [775, 484] on img "37 Australia Street, BASS HILL NSW 2197" at bounding box center [772, 478] width 23 height 28
click at [800, 504] on img "44A Smith Road, YAGOONA NSW 2199" at bounding box center [798, 497] width 23 height 28
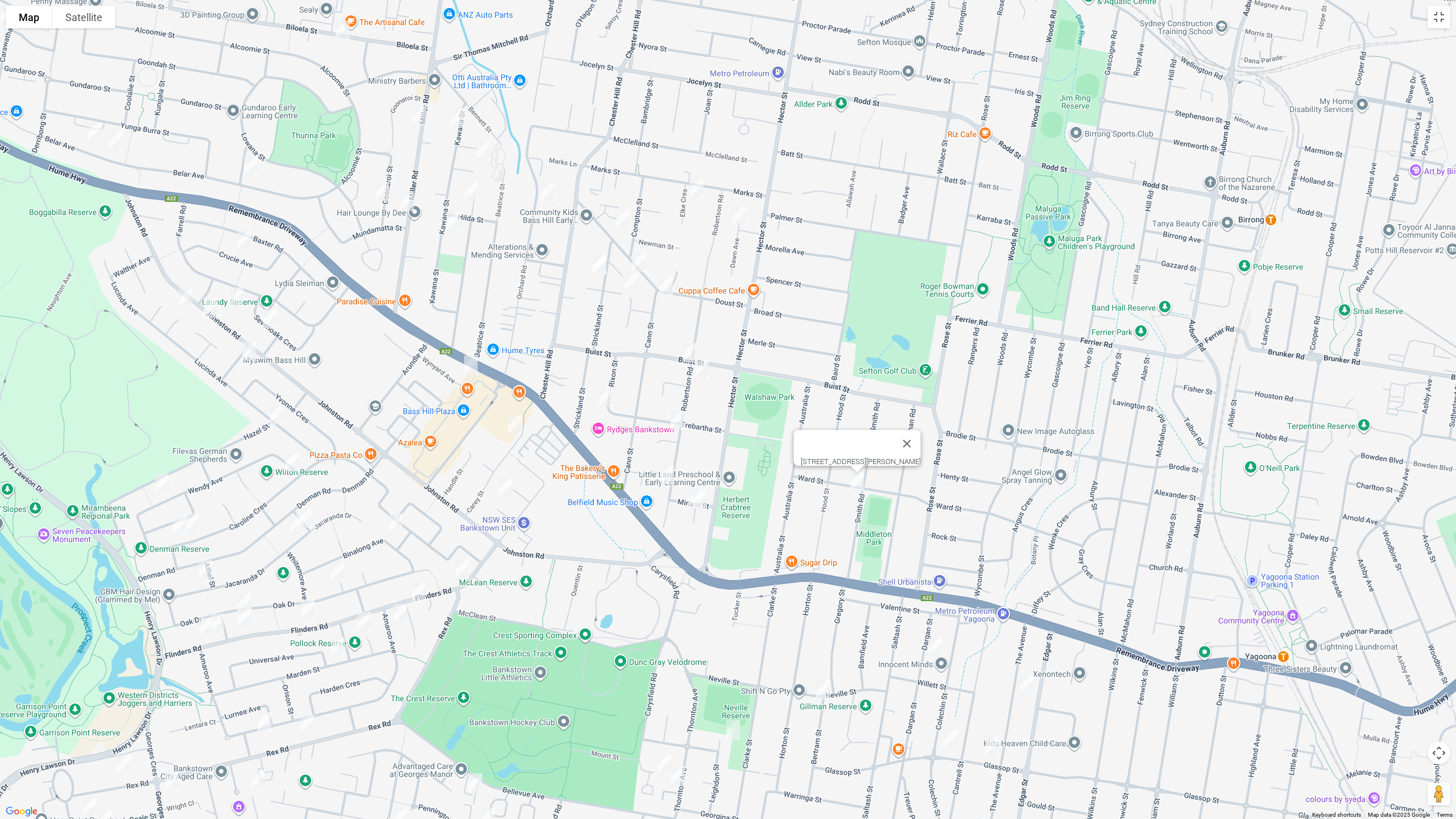
click at [687, 501] on img "5 Miriam Street, BASS HILL NSW 2197" at bounding box center [696, 497] width 23 height 28
click at [702, 503] on img "1/3 Miriam Street, BASS HILL NSW 2197" at bounding box center [700, 498] width 23 height 28
click at [247, 244] on img "20 Crucie Avenue, BASS HILL NSW 2197" at bounding box center [244, 239] width 23 height 28
click at [1437, 20] on button "Toggle fullscreen view" at bounding box center [1439, 17] width 23 height 23
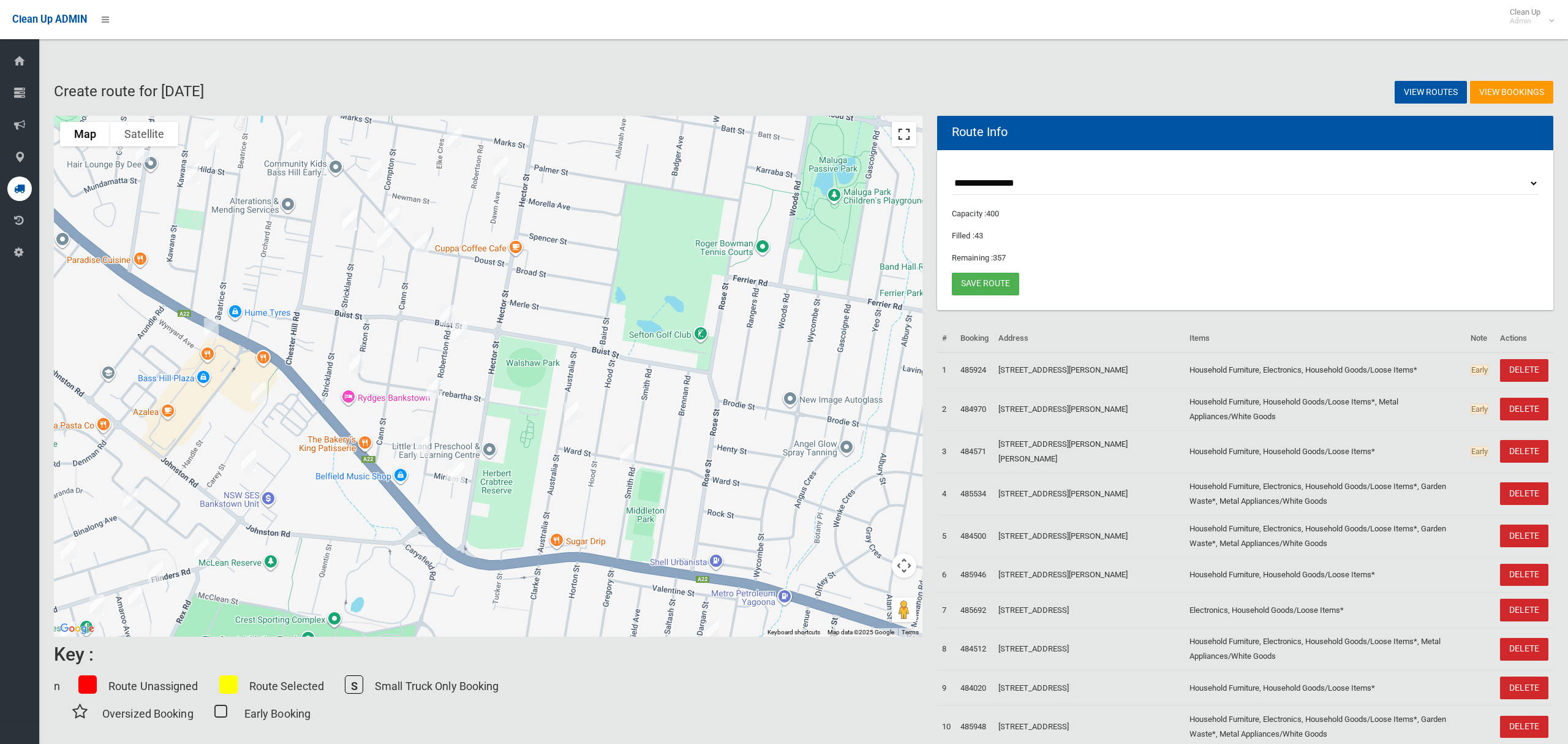
drag, startPoint x: 908, startPoint y: 134, endPoint x: 550, endPoint y: 432, distance: 465.8
click at [906, 134] on button "Toggle fullscreen view" at bounding box center [905, 134] width 25 height 25
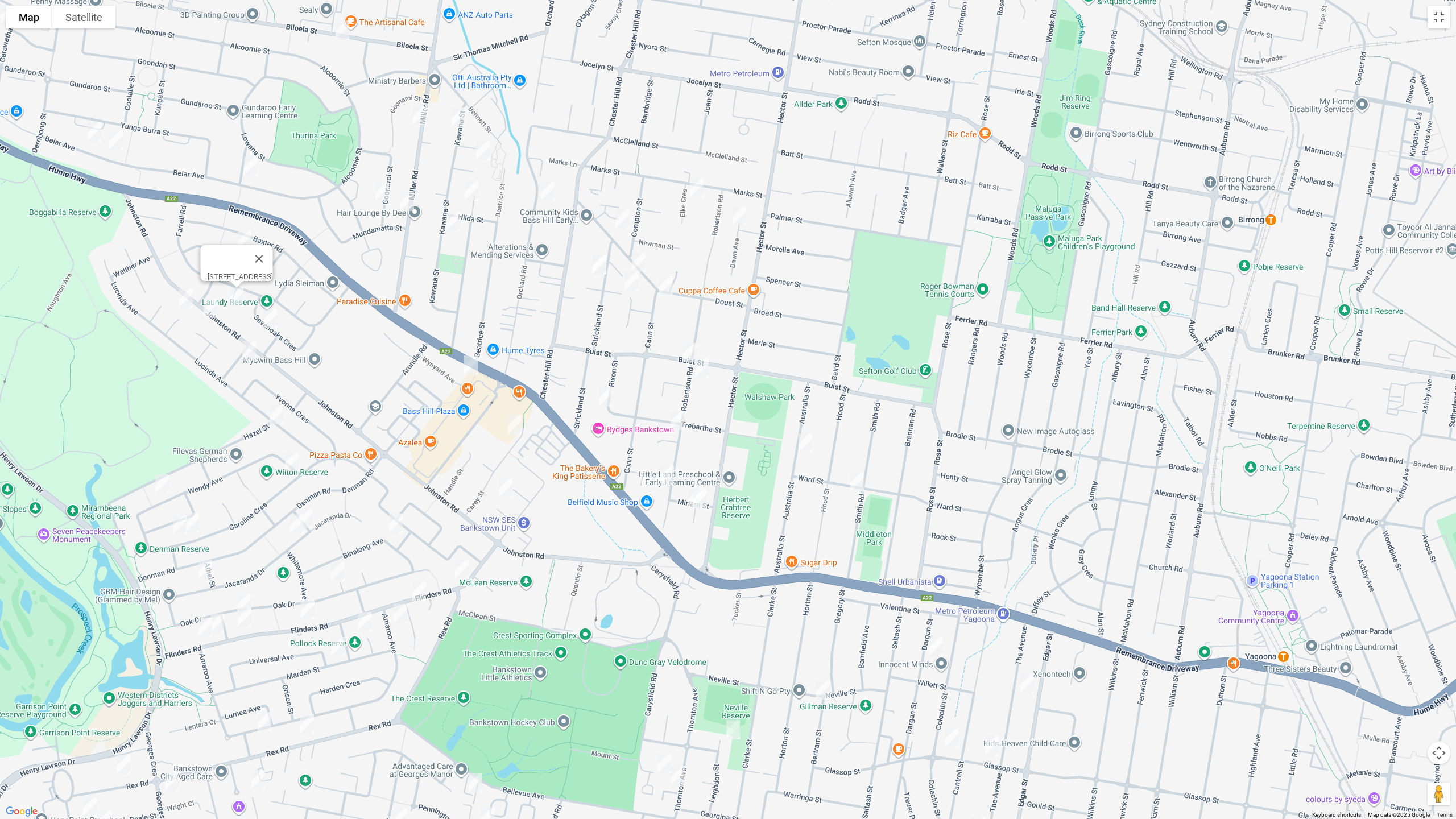
click at [183, 299] on img "5 Kirrily Place, BASS HILL NSW 2197" at bounding box center [186, 298] width 23 height 28
click at [210, 307] on img "239 Johnston Road, BASS HILL NSW 2197" at bounding box center [211, 308] width 23 height 28
click at [275, 321] on img "29A Sevenoaks Crescent, BASS HILL NSW 2197" at bounding box center [270, 318] width 23 height 28
click at [245, 354] on img "5 Brooke Street, BASS HILL NSW 2197" at bounding box center [250, 350] width 23 height 28
click at [467, 371] on img "22A Wynyard Avenue, BASS HILL NSW 2197" at bounding box center [471, 365] width 23 height 28
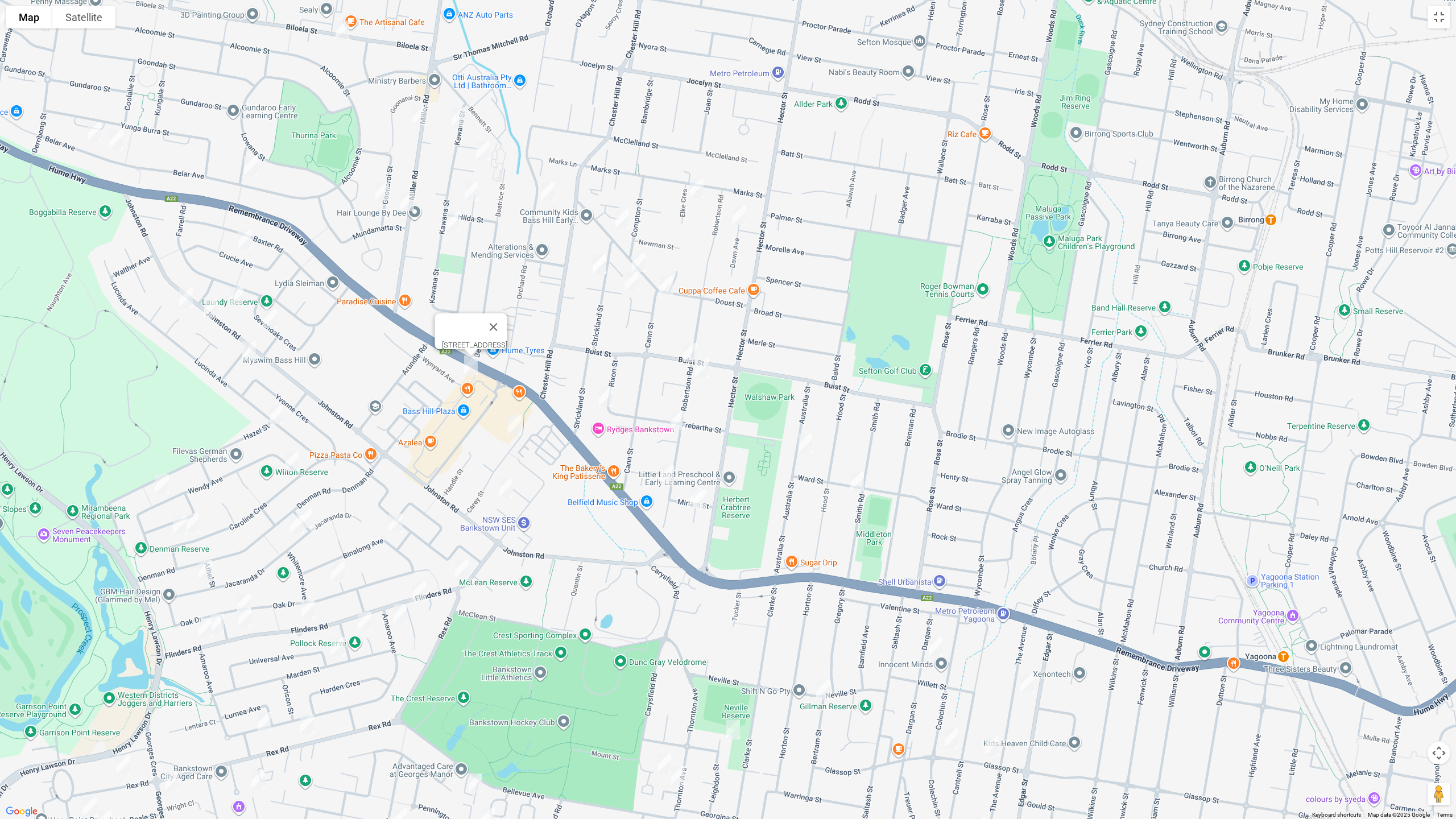
click at [514, 426] on img "31 Carey Street, BASS HILL NSW 2197" at bounding box center [515, 425] width 23 height 28
click at [511, 491] on img "5/6 Iona Place, BASS HILL NSW 2197" at bounding box center [506, 487] width 23 height 28
click at [278, 410] on img "22 Lucinda Avenue, GEORGES HALL NSW 2198" at bounding box center [277, 414] width 23 height 28
click at [293, 462] on img "28 Caroline Crescent, GEORGES HALL NSW 2198" at bounding box center [292, 461] width 23 height 28
click at [161, 489] on img "68 Wendy Avenue, GEORGES HALL NSW 2198" at bounding box center [162, 484] width 23 height 28
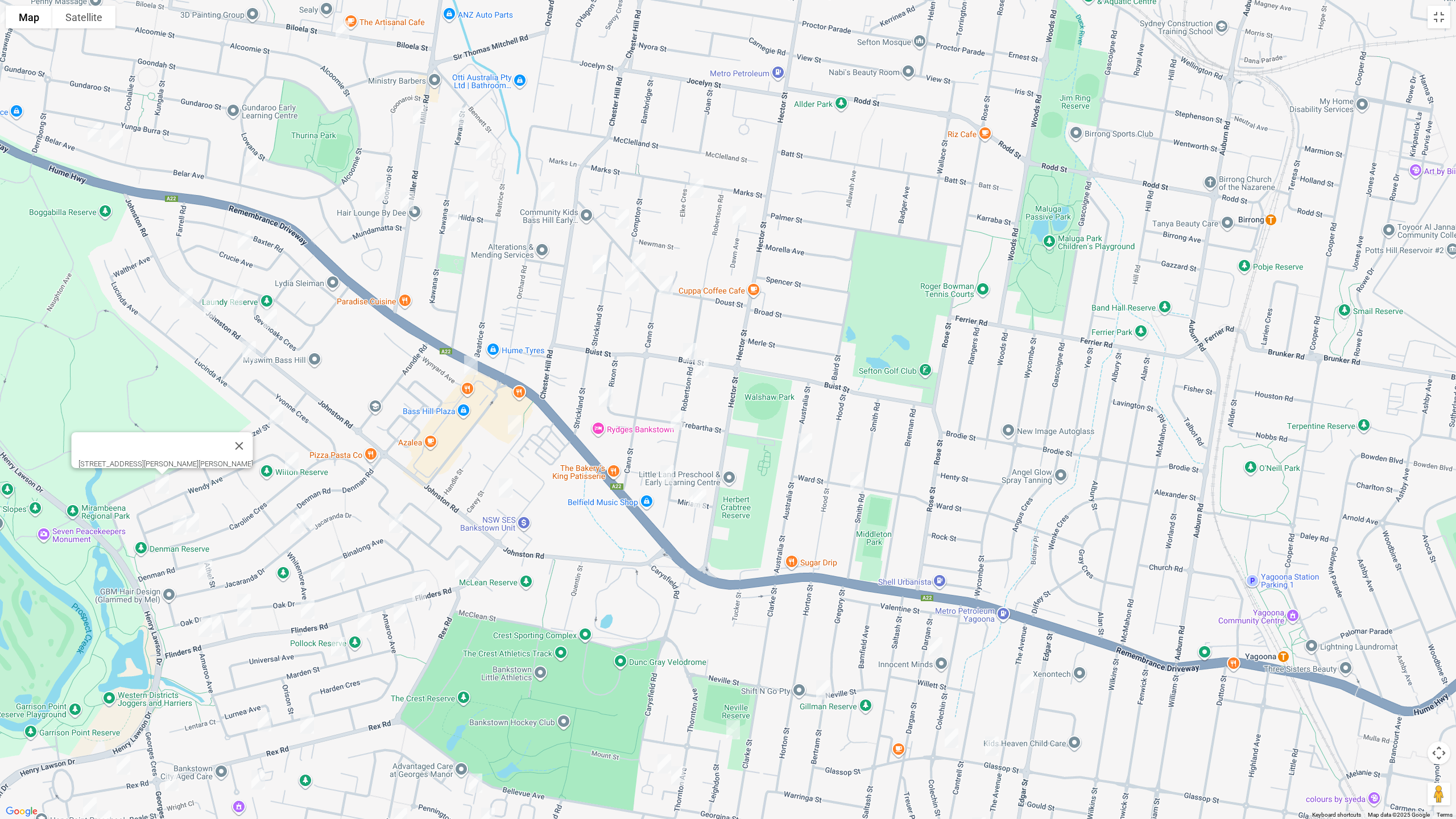
click at [180, 531] on img "90A Caroline Crescent, GEORGES HALL NSW 2198" at bounding box center [180, 524] width 23 height 28
click at [196, 528] on img "86 Caroline Crescent, GEORGES HALL NSW 2198" at bounding box center [193, 522] width 23 height 28
click at [312, 514] on img "6 Tucabia Avenue, GEORGES HALL NSW 2198" at bounding box center [306, 518] width 23 height 28
click at [292, 529] on img "59 Jacaranda Drive, GEORGES HALL NSW 2198" at bounding box center [297, 524] width 23 height 28
click at [397, 528] on img "14 Binalong Avenue, GEORGES HALL NSW 2198" at bounding box center [396, 523] width 23 height 28
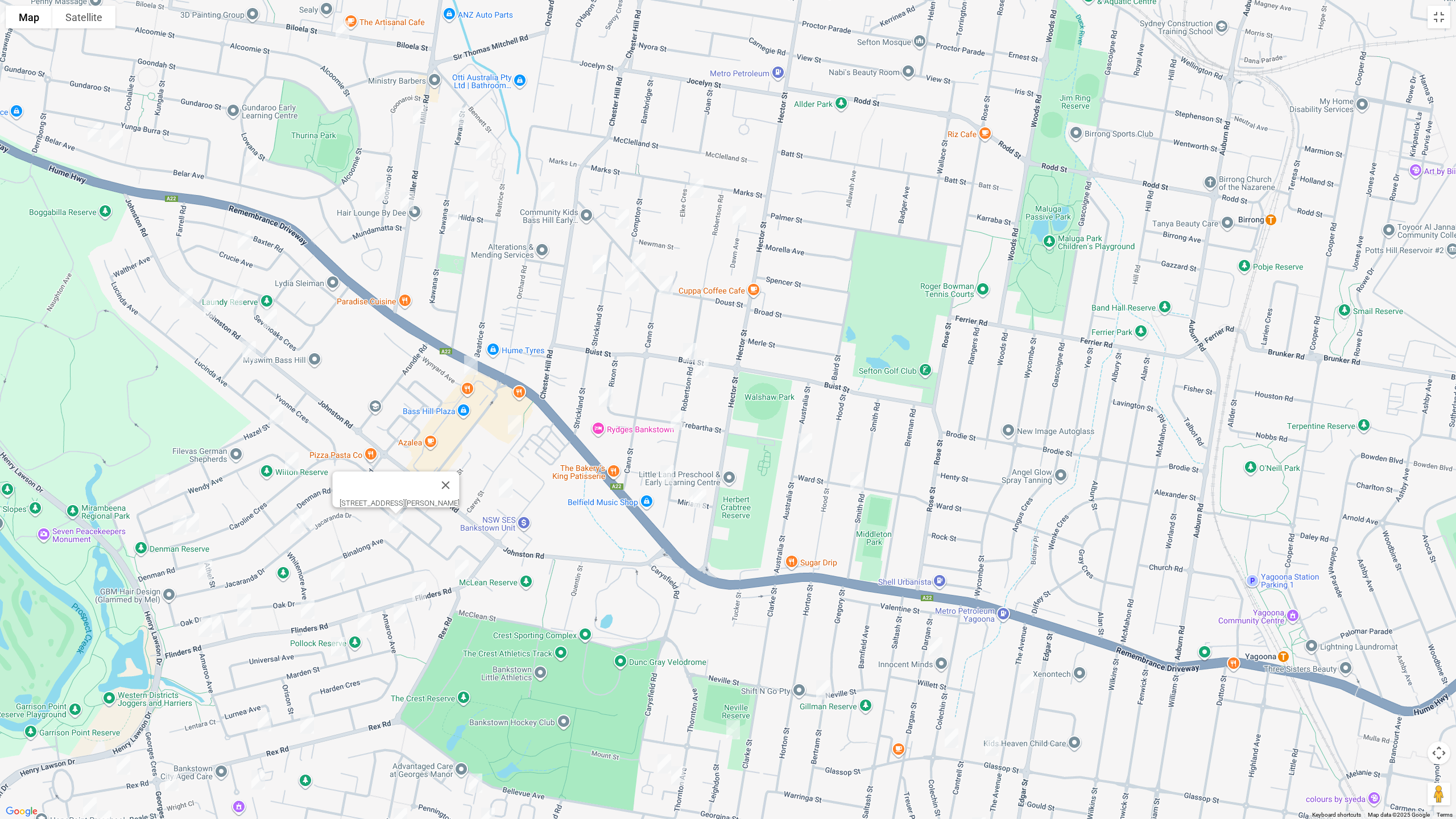
drag, startPoint x: 461, startPoint y: 570, endPoint x: 451, endPoint y: 575, distance: 11.2
click at [460, 570] on img "4 Flinders Road, GEORGES HALL NSW 2198" at bounding box center [462, 569] width 23 height 28
click at [416, 588] on img "13 Flinders Road, GEORGES HALL NSW 2198" at bounding box center [420, 591] width 23 height 28
click at [400, 616] on img "125 Amaroo Avenue, GEORGES HALL NSW 2198" at bounding box center [401, 613] width 23 height 28
click at [206, 570] on img "17 Jacaranda Drive, GEORGES HALL NSW 2198" at bounding box center [206, 570] width 23 height 28
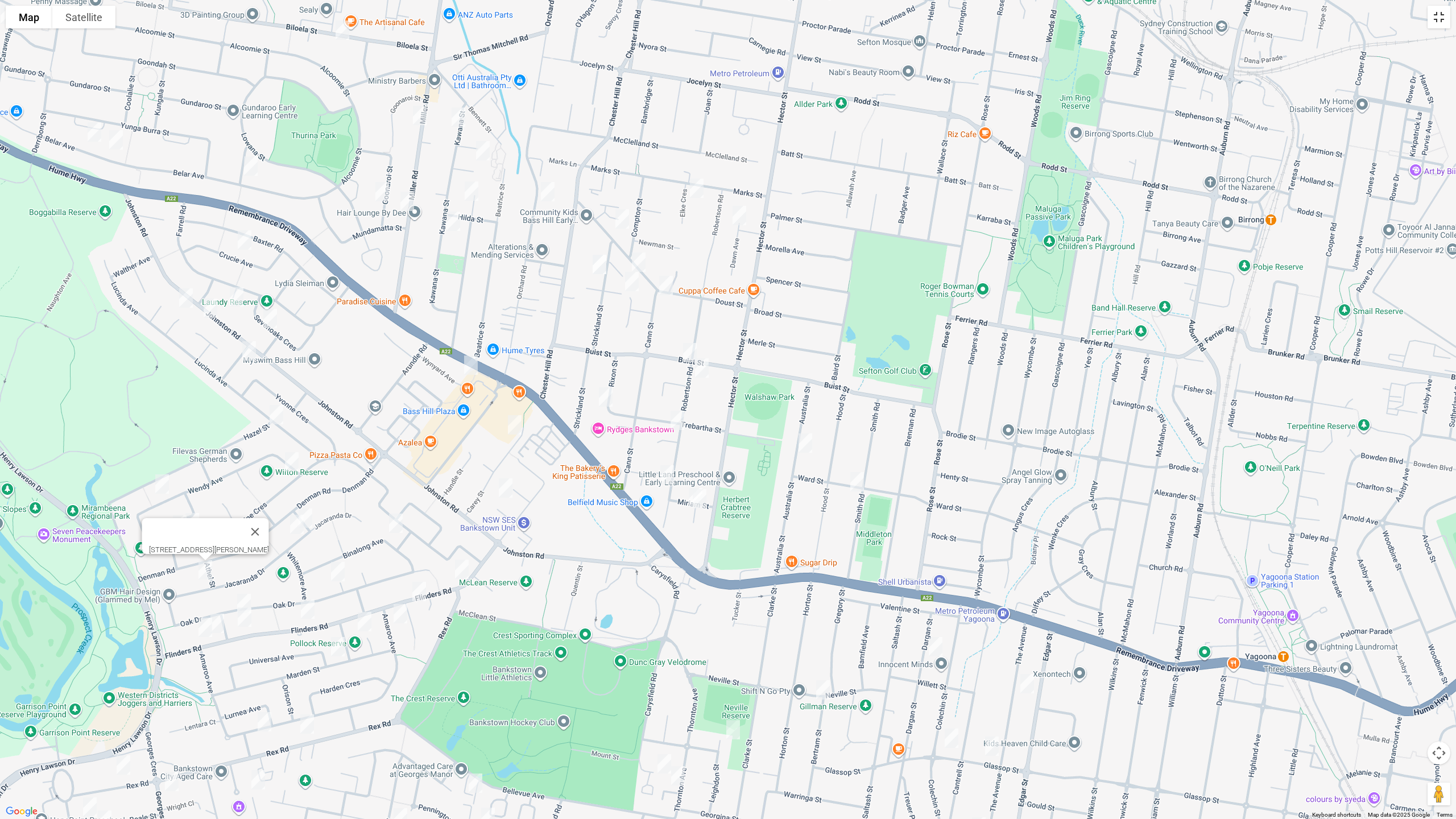
click at [1436, 14] on button "Toggle fullscreen view" at bounding box center [1439, 17] width 23 height 23
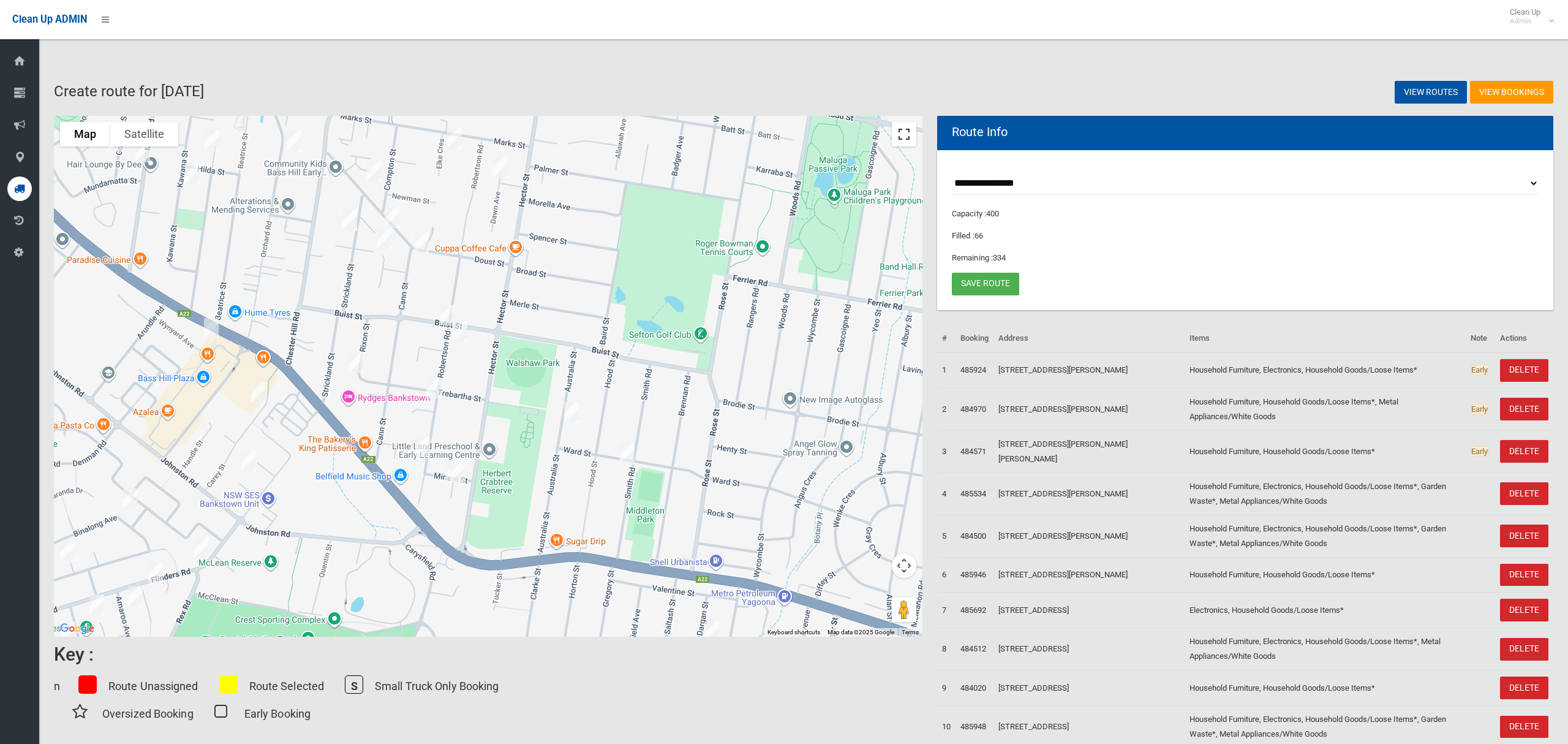
drag, startPoint x: 902, startPoint y: 124, endPoint x: 901, endPoint y: 222, distance: 98.0
click at [901, 124] on button "Toggle fullscreen view" at bounding box center [905, 134] width 25 height 25
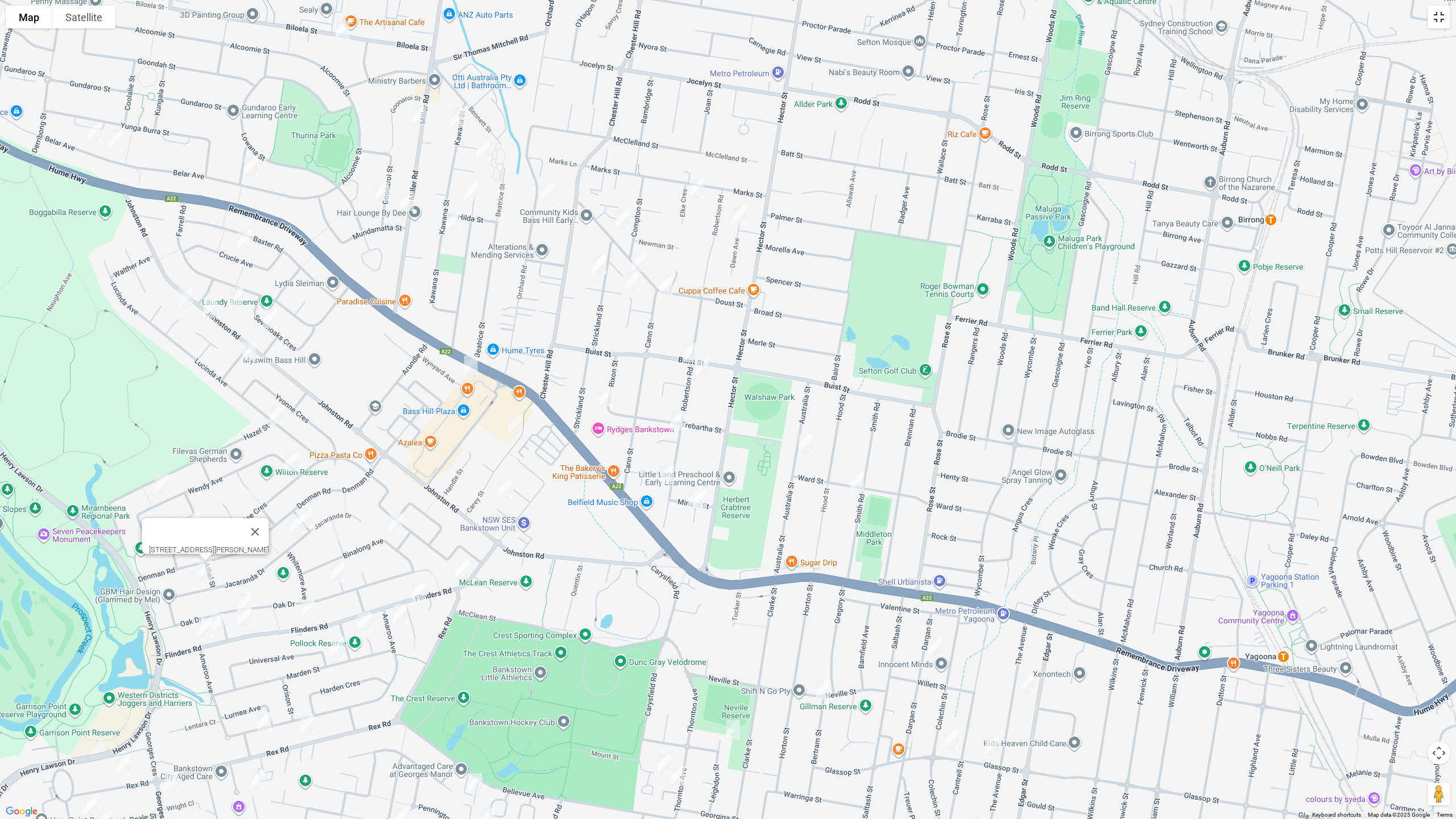
click at [1445, 24] on button "Toggle fullscreen view" at bounding box center [1439, 17] width 23 height 23
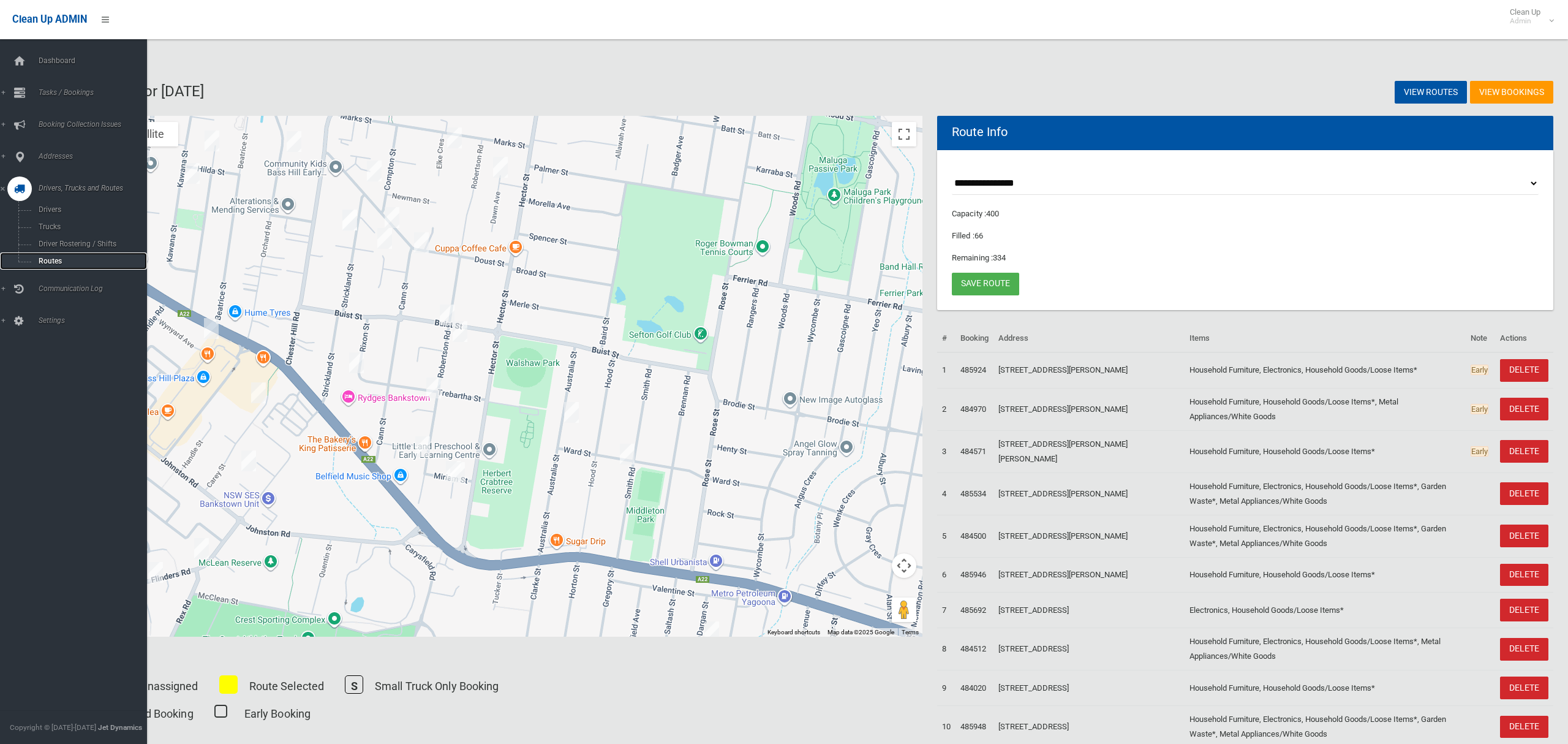
click at [45, 257] on span "Routes" at bounding box center [85, 261] width 102 height 9
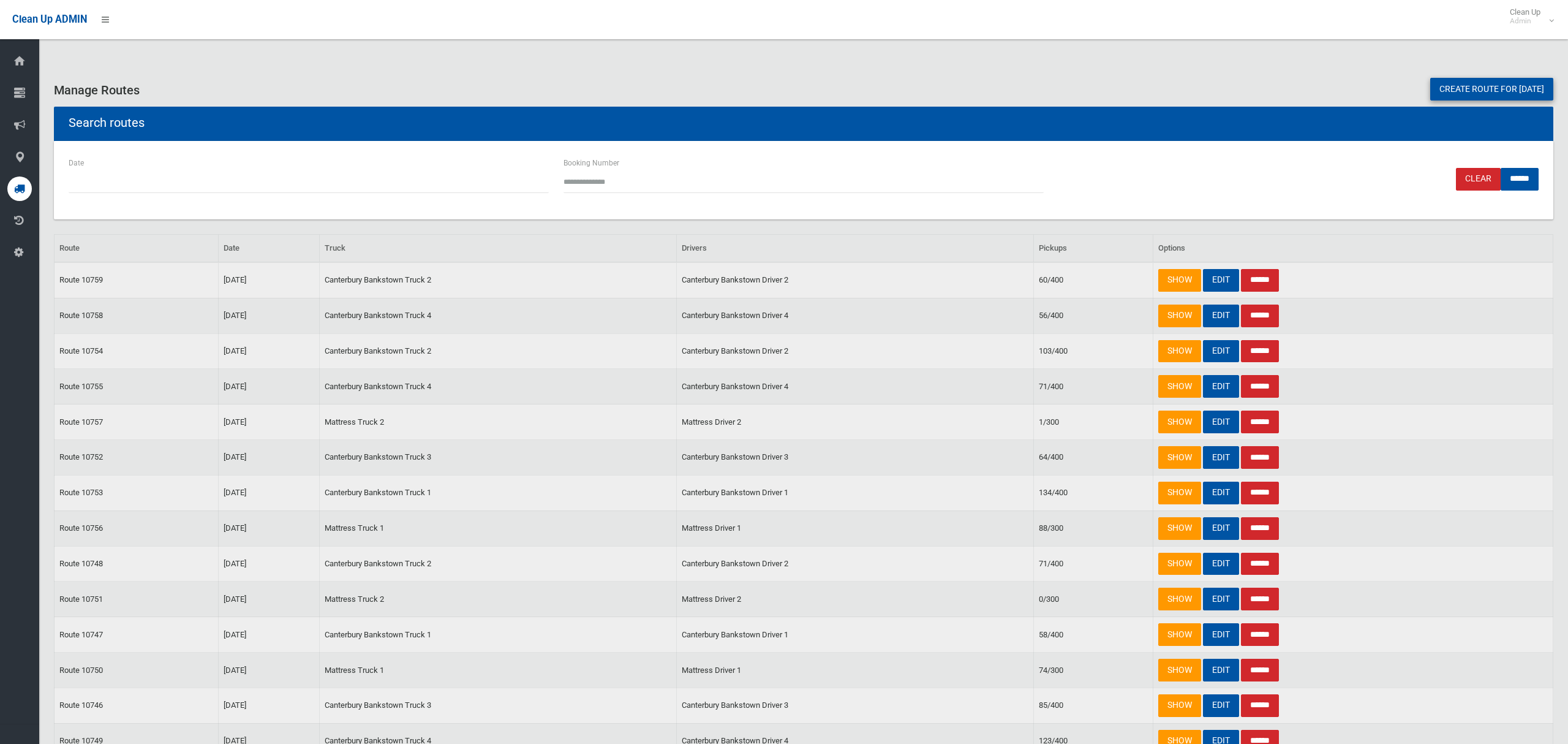
click at [1431, 92] on link "Create route for [DATE]" at bounding box center [1492, 89] width 123 height 23
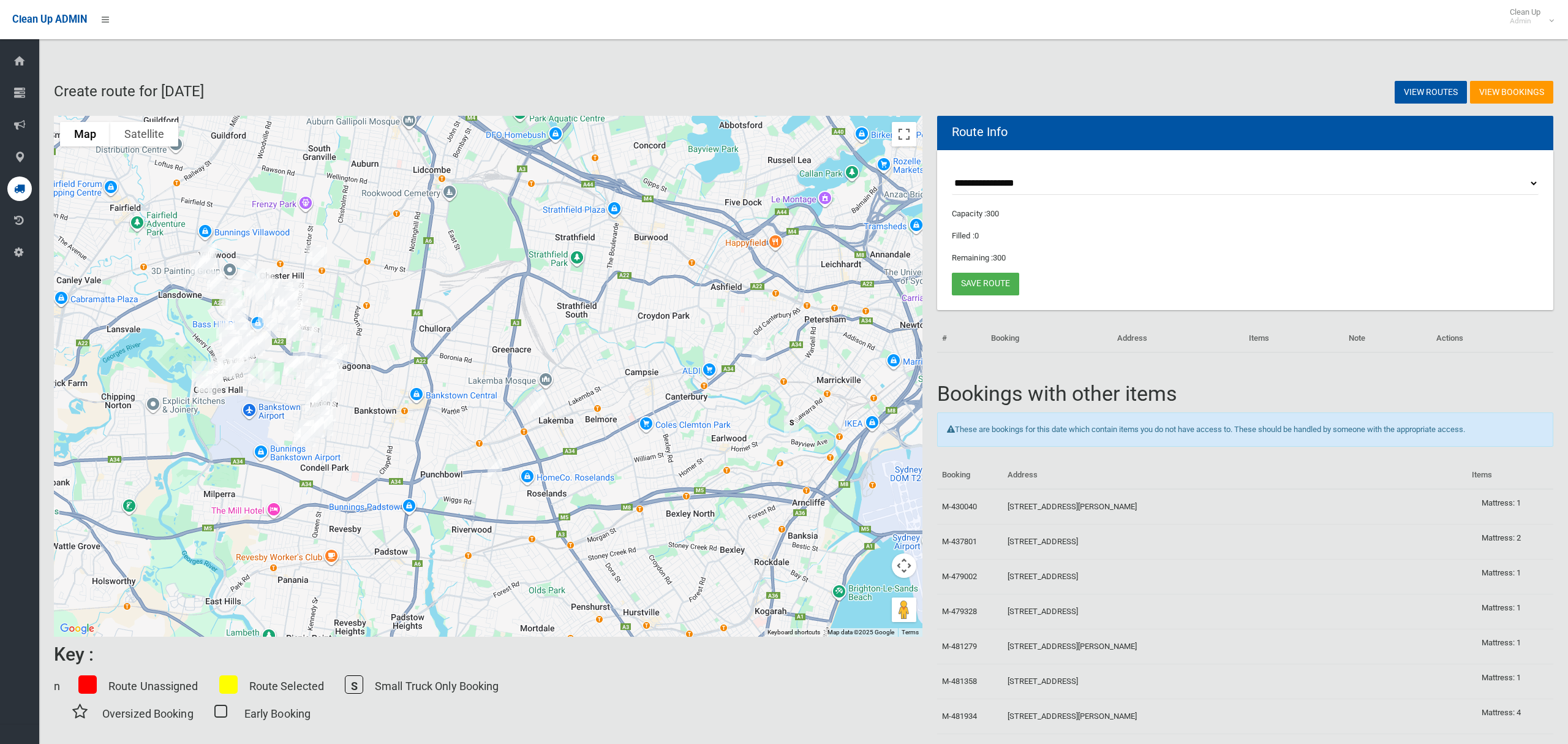
click at [995, 188] on select "**********" at bounding box center [1246, 183] width 587 height 23
select select "*****"
click at [952, 172] on select "**********" at bounding box center [1246, 183] width 587 height 23
click at [899, 134] on button "Toggle fullscreen view" at bounding box center [905, 134] width 25 height 25
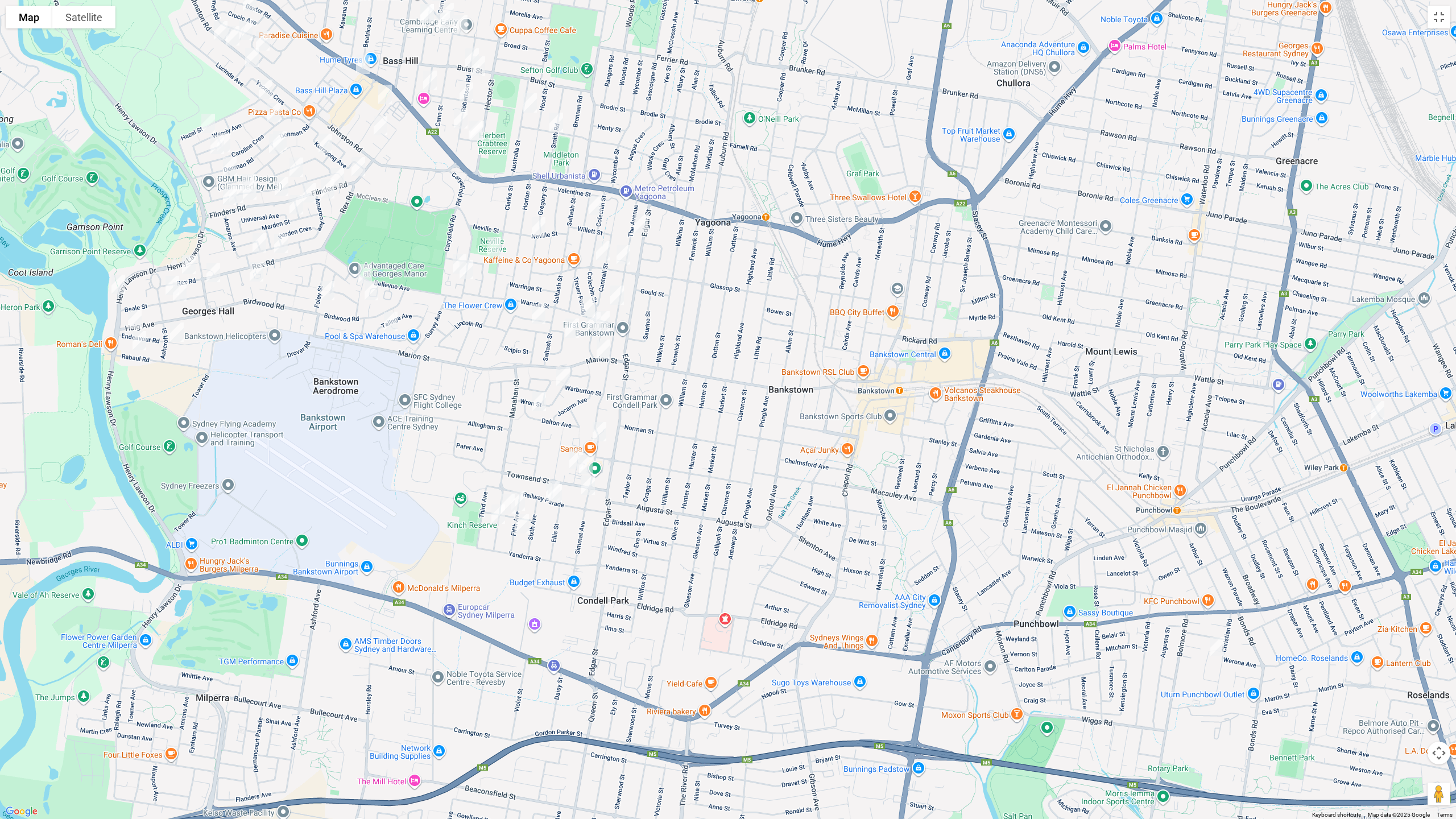
click at [602, 349] on img "290 Marion Street, CONDELL PARK NSW 2200" at bounding box center [604, 349] width 23 height 28
click at [594, 209] on img "15 Dargan Street, YAGOONA NSW 2199" at bounding box center [596, 205] width 23 height 28
click at [642, 223] on img "25a The Avenue, YAGOONA NSW 2199" at bounding box center [641, 223] width 23 height 28
drag, startPoint x: 598, startPoint y: 247, endPoint x: 618, endPoint y: 254, distance: 21.2
click at [599, 247] on img "81 Glassop Street, YAGOONA NSW 2199" at bounding box center [603, 250] width 23 height 28
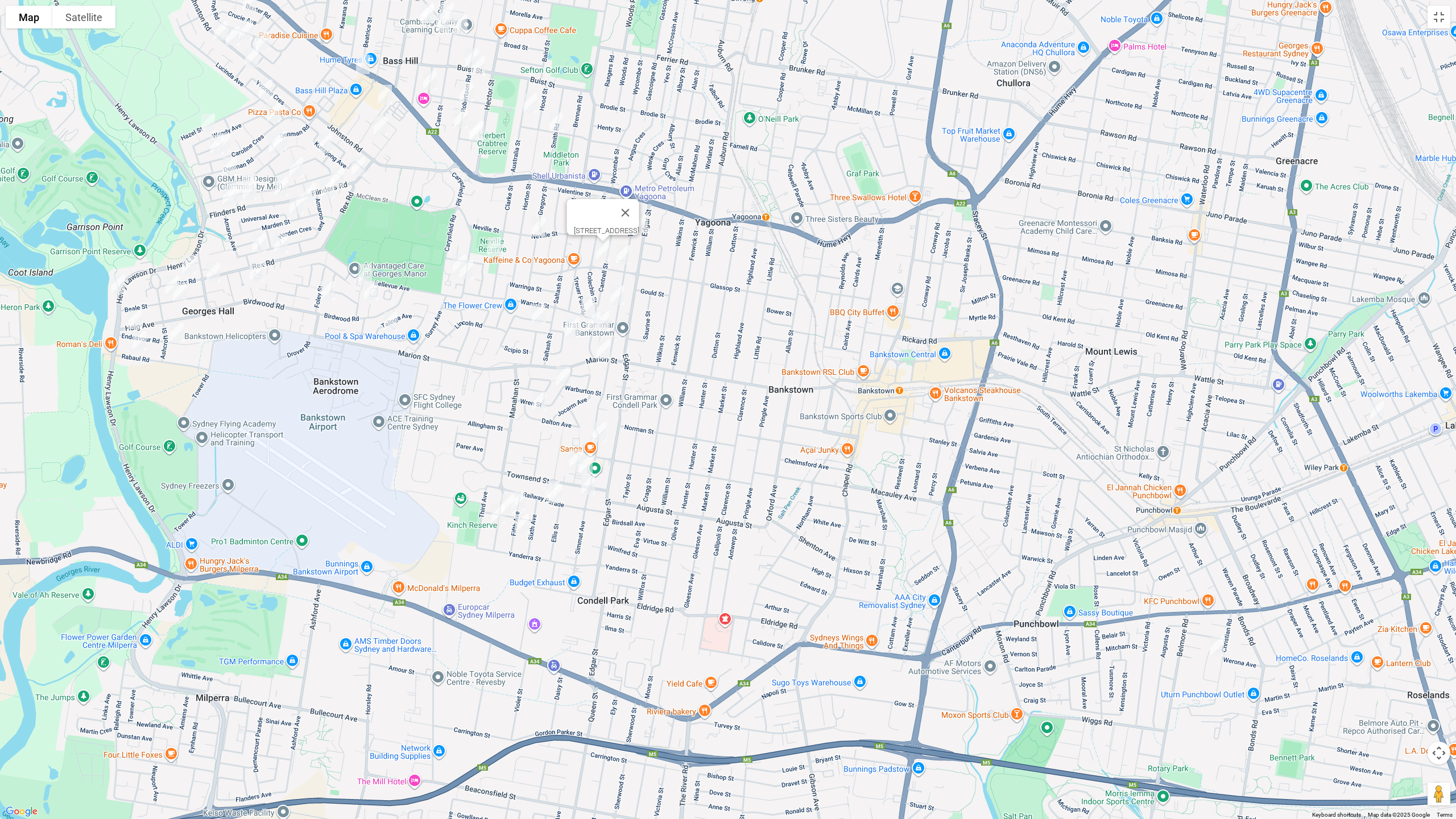
click at [629, 254] on img "71A Glassop Street, YAGOONA NSW 2199" at bounding box center [624, 254] width 23 height 28
click at [617, 291] on img "94 The Avenue, BANKSTOWN NSW 2200" at bounding box center [617, 295] width 23 height 28
drag, startPoint x: 617, startPoint y: 292, endPoint x: 586, endPoint y: 305, distance: 33.6
click at [617, 292] on img "94 The Avenue, BANKSTOWN NSW 2200" at bounding box center [617, 295] width 23 height 28
click at [587, 298] on img "31 Waruda Street, YAGOONA NSW 2199" at bounding box center [588, 306] width 23 height 28
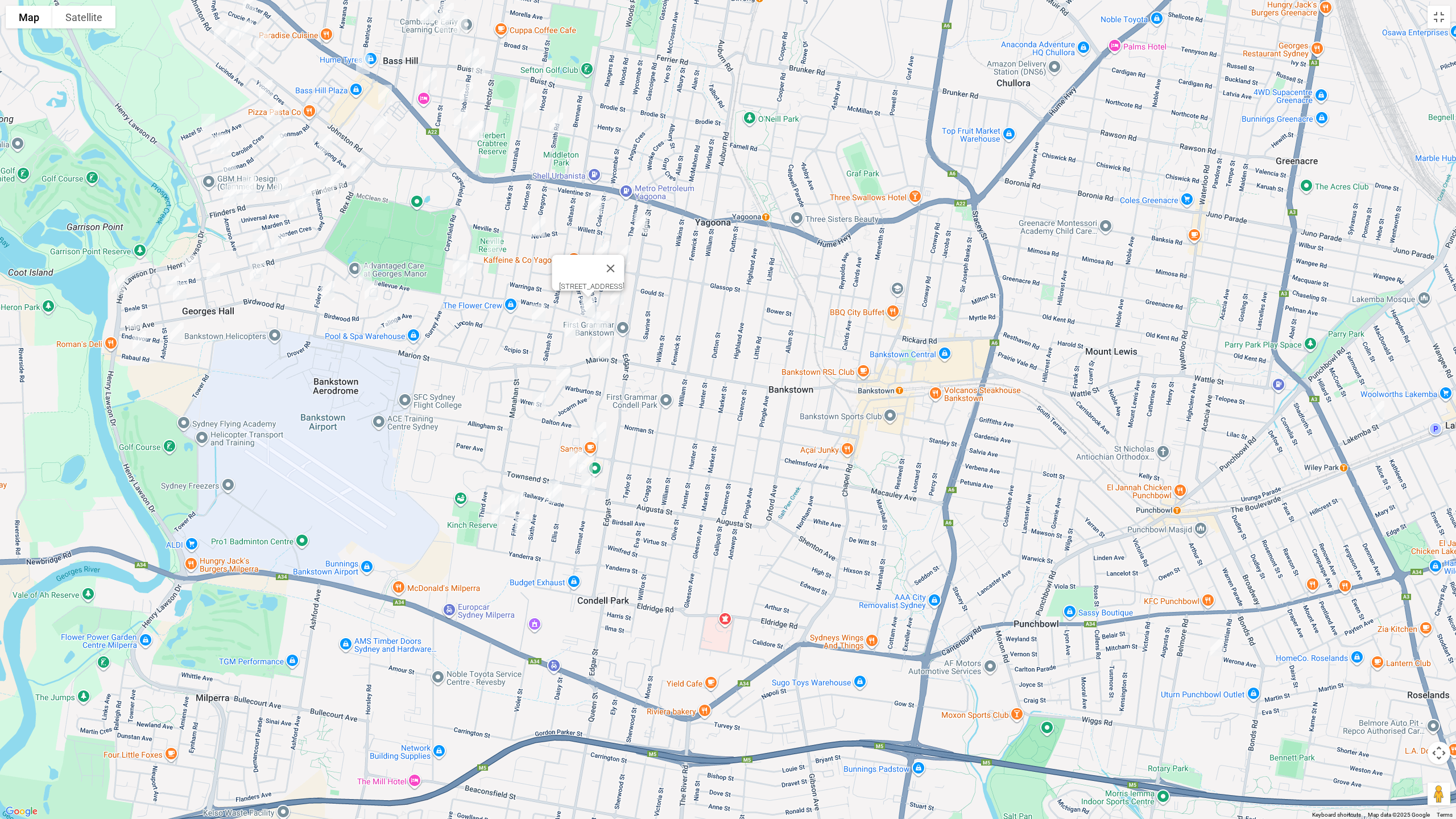
click at [593, 324] on img "70A Cantrell Street, YAGOONA NSW 2199" at bounding box center [594, 321] width 23 height 28
click at [608, 324] on img "107 Cantrell Street, YAGOONA NSW 2199" at bounding box center [603, 320] width 23 height 28
click at [573, 327] on img "22 Collins Crescent, YAGOONA NSW 2199" at bounding box center [573, 327] width 23 height 28
click at [562, 374] on img "22 Wren Street, CONDELL PARK NSW 2200" at bounding box center [563, 376] width 23 height 28
click at [539, 402] on img "36 Dalton Avenue, CONDELL PARK NSW 2200" at bounding box center [539, 401] width 23 height 28
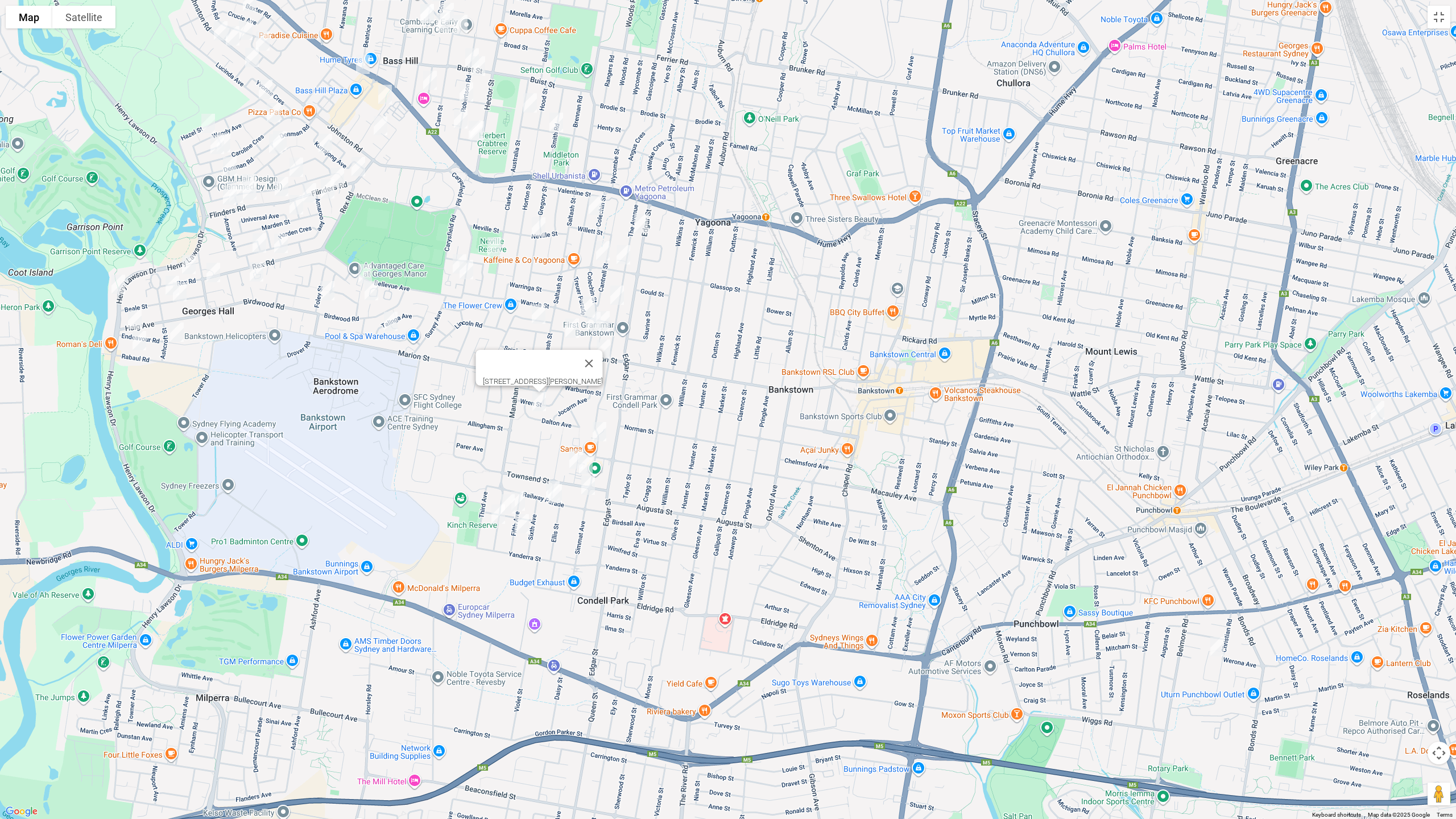
click at [597, 428] on img "36 Simmat Avenue, CONDELL PARK NSW 2200" at bounding box center [600, 431] width 23 height 28
click at [570, 451] on img "1/2 Lee Street, CONDELL PARK NSW 2200" at bounding box center [576, 459] width 23 height 28
click at [588, 466] on img "1/5 Lee Street, CONDELL PARK NSW 2200" at bounding box center [586, 464] width 23 height 28
click at [543, 480] on img "37 Railway Parade, CONDELL PARK NSW 2200" at bounding box center [553, 490] width 23 height 28
click at [552, 498] on img "35a Railway Parade, CONDELL PARK NSW 2200" at bounding box center [555, 493] width 23 height 28
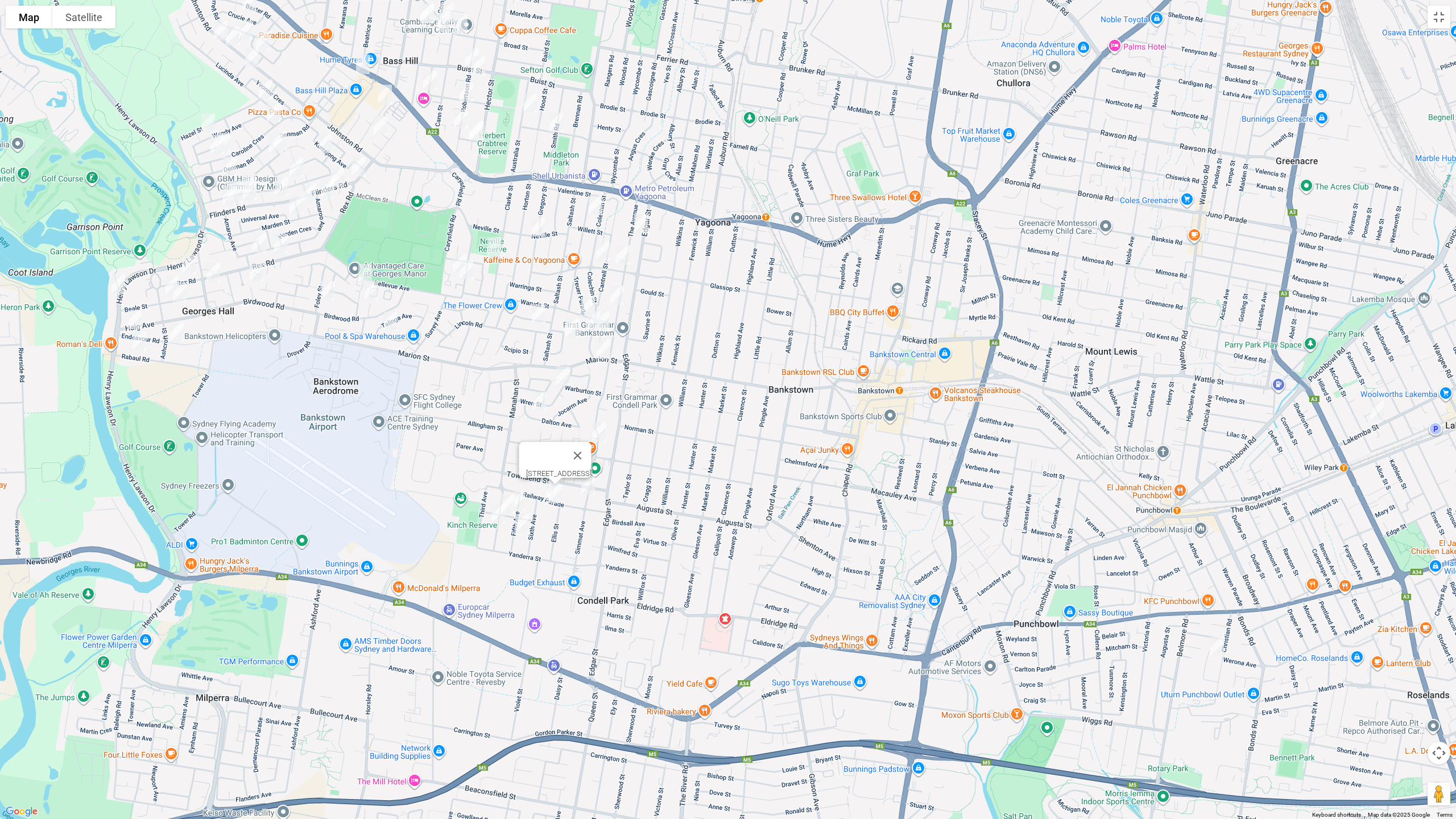
click at [586, 487] on img "68A Simmat Avenue, CONDELL PARK NSW 2200" at bounding box center [588, 484] width 23 height 28
click at [528, 490] on img "14 Fifth Avenue, CONDELL PARK NSW 2200" at bounding box center [519, 500] width 23 height 28
click at [504, 494] on img "20 Fourth Avenue, CONDELL PARK NSW 2200" at bounding box center [508, 503] width 23 height 28
click at [498, 514] on img "29 Fourth Avenue, CONDELL PARK NSW 2200" at bounding box center [498, 513] width 23 height 28
click at [524, 526] on img "27 Fifth Avenue, CONDELL PARK NSW 2200" at bounding box center [522, 523] width 23 height 28
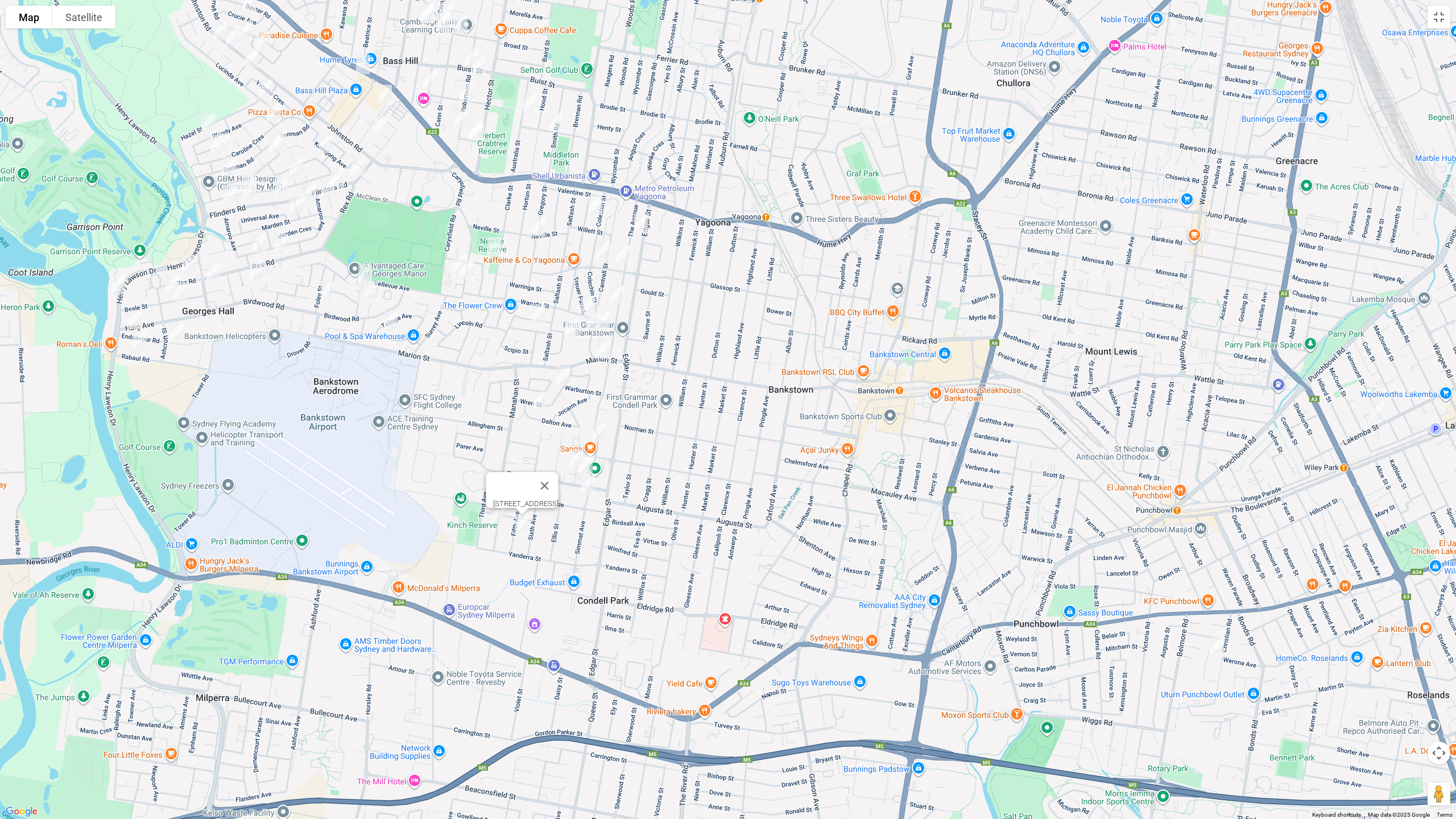
click at [543, 316] on img "10 Investigator Avenue, YAGOONA NSW 2199" at bounding box center [539, 314] width 23 height 28
click at [537, 226] on img "2/9 Neville Street, YAGOONA NSW 2199" at bounding box center [539, 226] width 23 height 28
click at [494, 248] on img "3A Leighdon Street, BASS HILL NSW 2197" at bounding box center [495, 247] width 23 height 28
click at [451, 257] on img "12 Dooley Avenue, BASS HILL NSW 2197" at bounding box center [460, 263] width 23 height 28
click at [466, 273] on img "4/30 Thornton Avenue, BASS HILL NSW 2197" at bounding box center [467, 269] width 23 height 28
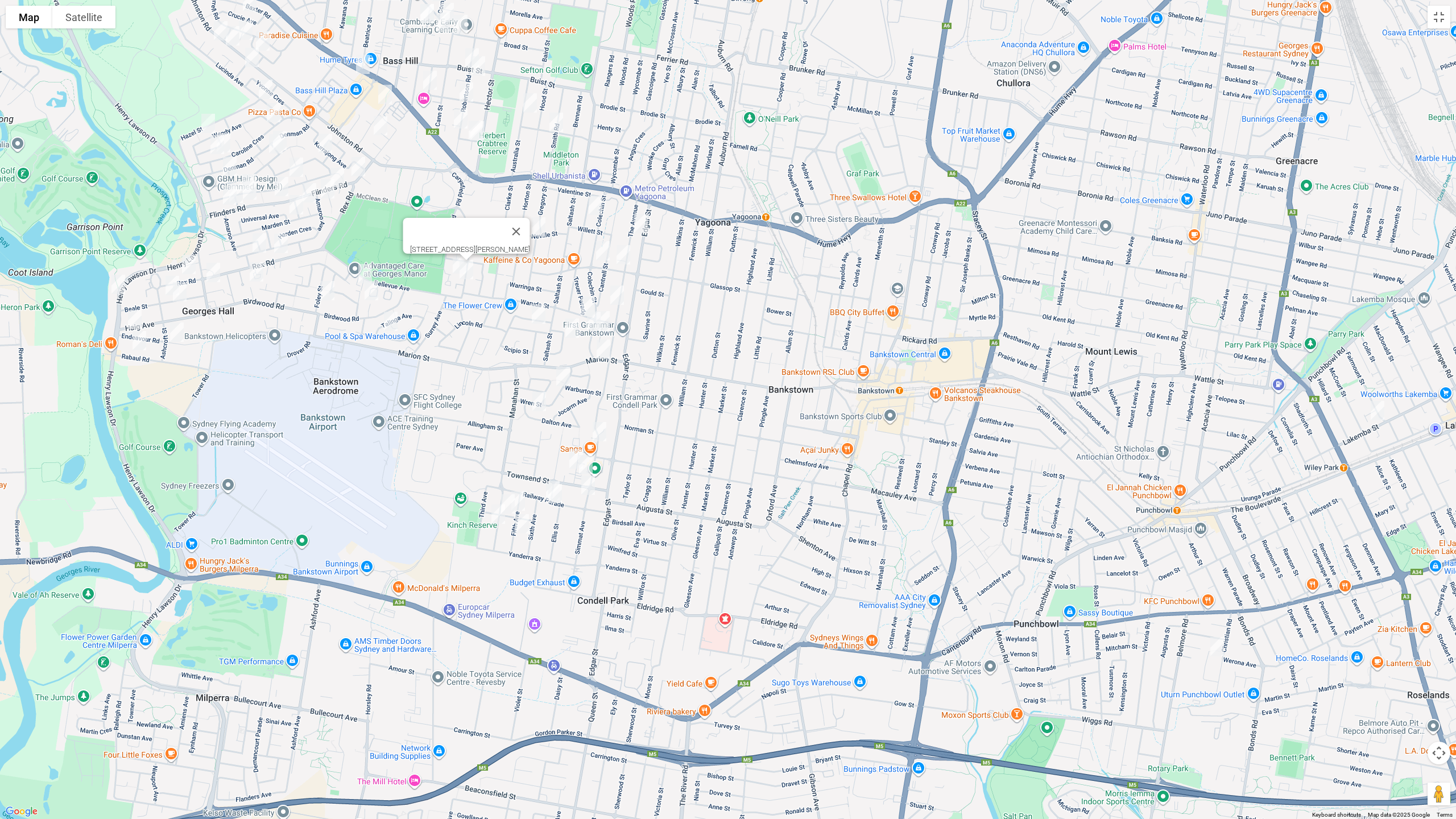
drag, startPoint x: 638, startPoint y: 144, endPoint x: 640, endPoint y: 213, distance: 69.0
click at [640, 219] on div "4/30 Thornton Avenue, BASS HILL NSW 2197" at bounding box center [728, 410] width 1456 height 819
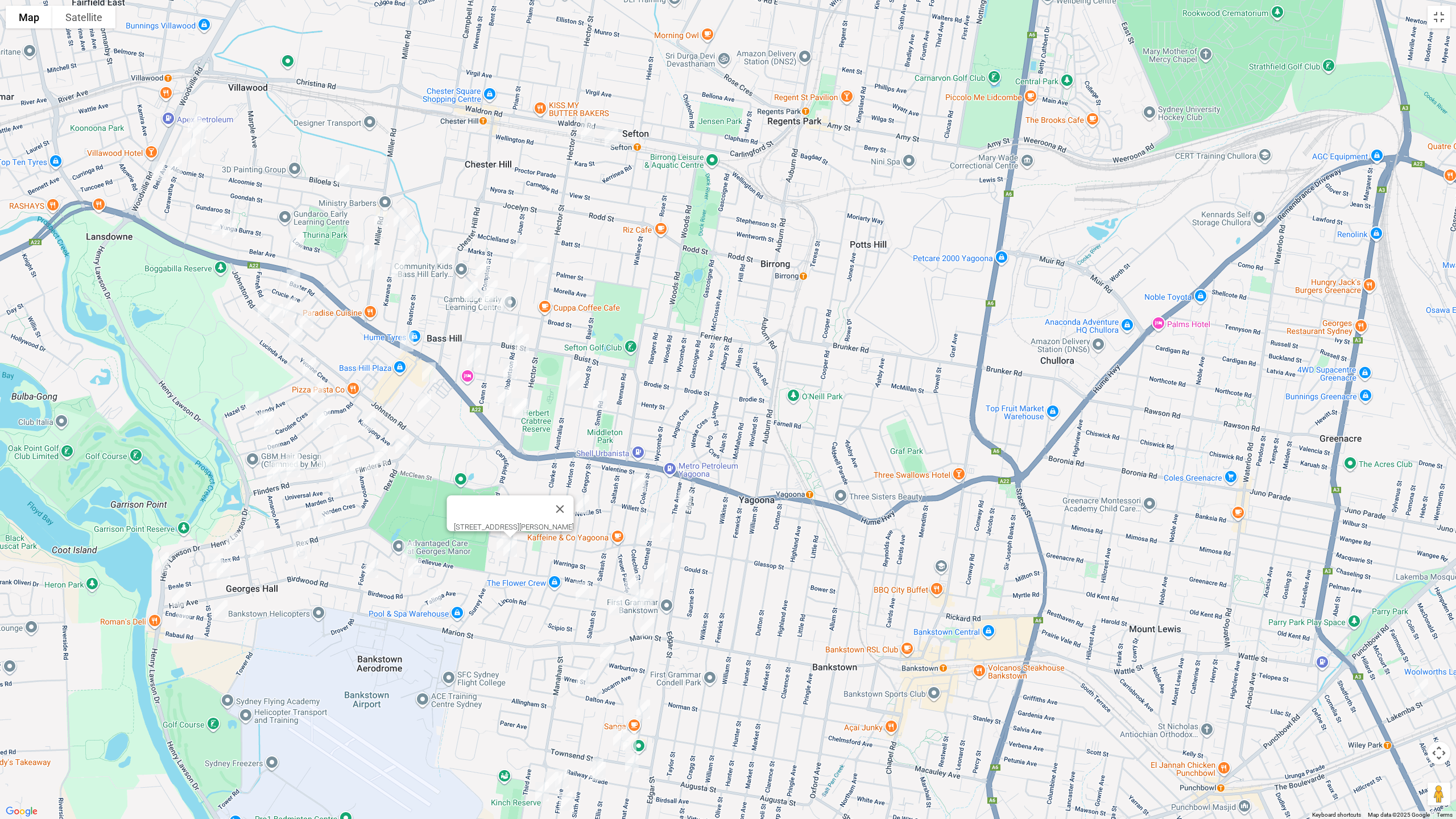
drag, startPoint x: 648, startPoint y: 179, endPoint x: 692, endPoint y: 440, distance: 264.7
click at [692, 440] on div "4/30 Thornton Avenue, BASS HILL NSW 2197" at bounding box center [728, 410] width 1456 height 819
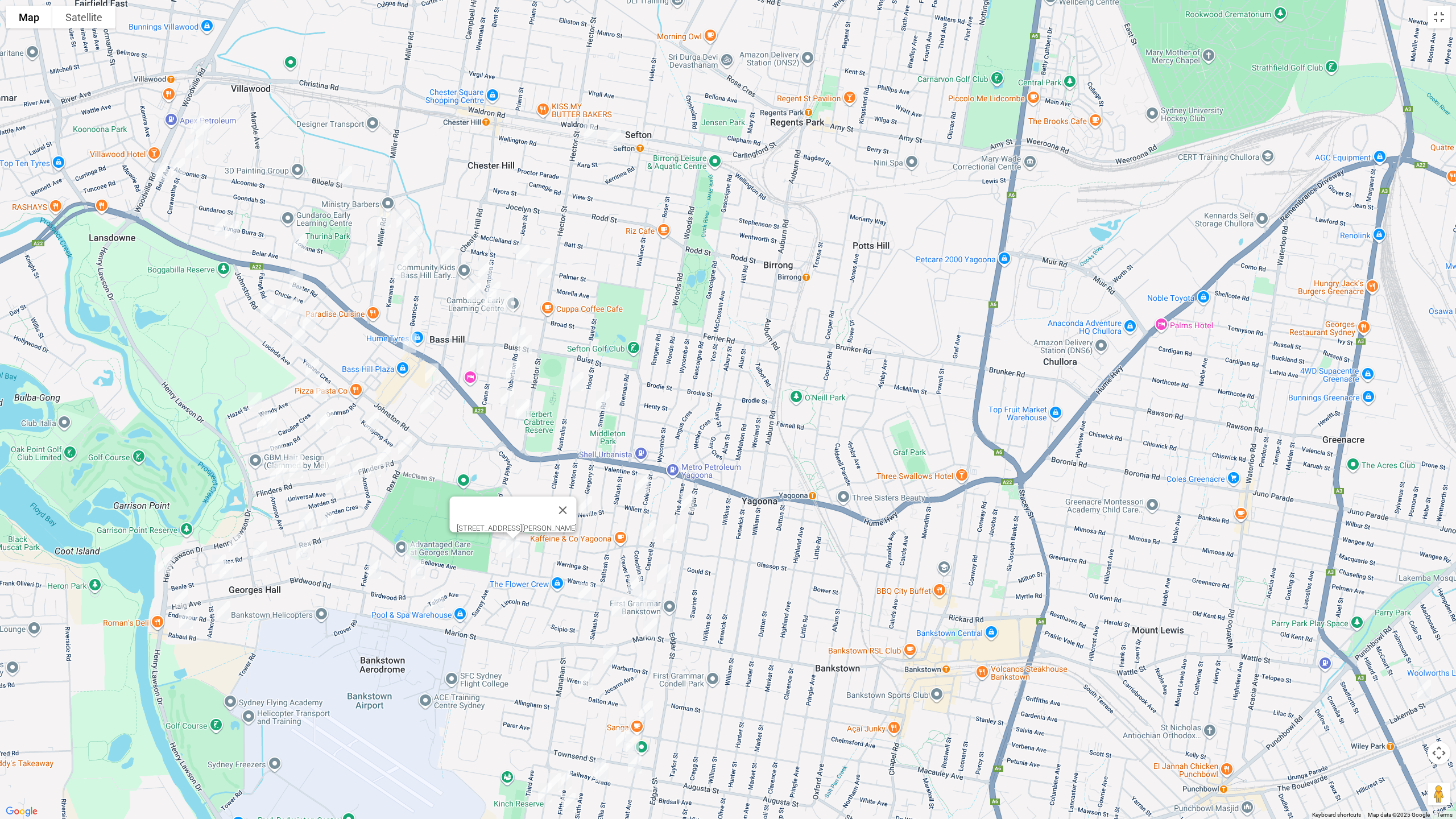
click at [615, 141] on img "173 Wellington Road, SEFTON NSW 2162" at bounding box center [614, 138] width 23 height 28
click at [588, 133] on img "193 Wellington Road, SEFTON NSW 2162" at bounding box center [591, 132] width 23 height 28
click at [573, 378] on img "37 Australia Street, BASS HILL NSW 2197" at bounding box center [577, 381] width 23 height 28
click at [606, 403] on img "44A Smith Road, YAGOONA NSW 2199" at bounding box center [603, 400] width 23 height 28
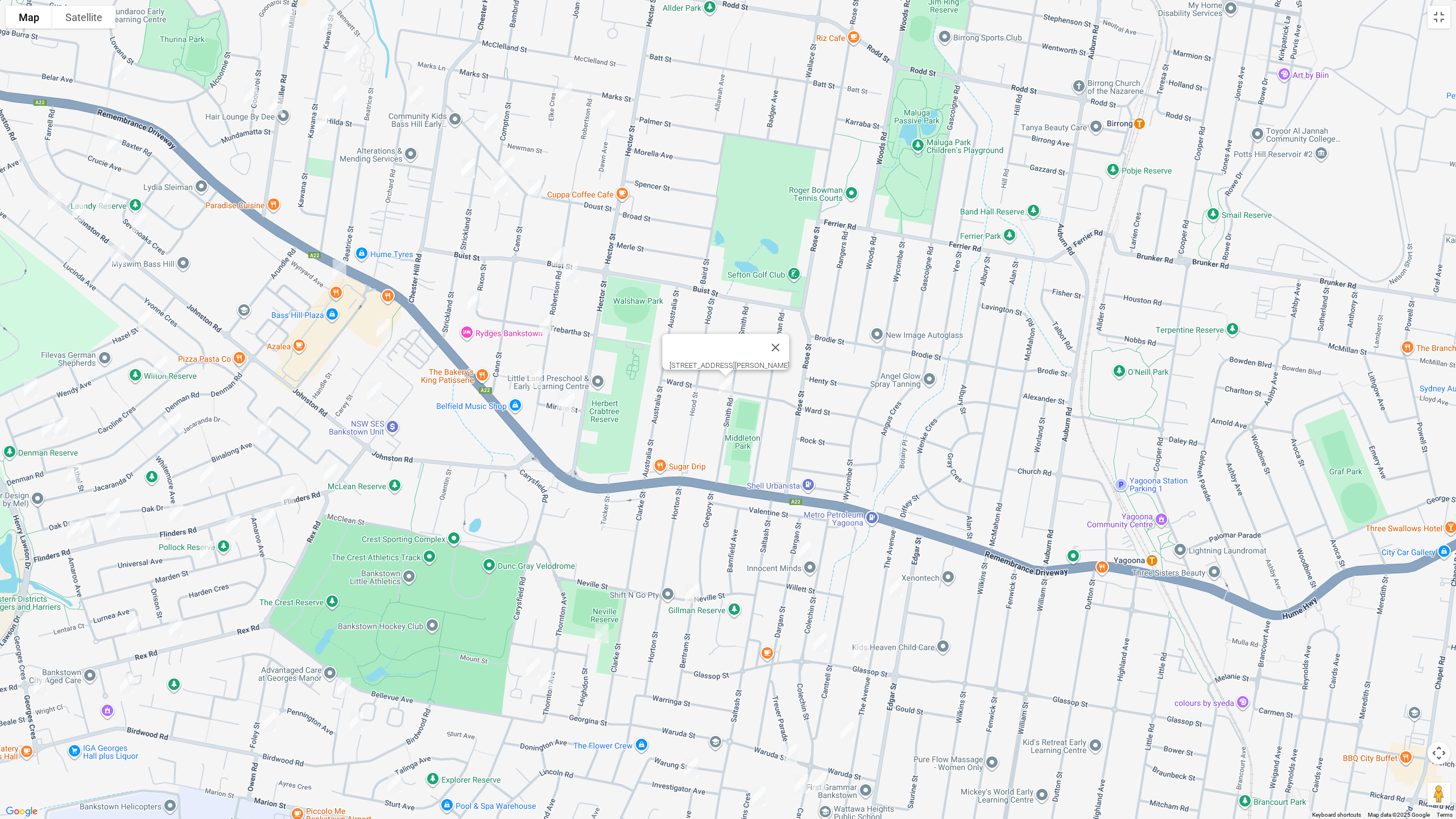
click at [555, 400] on img "5 Miriam Street, BASS HILL NSW 2197" at bounding box center [565, 401] width 23 height 28
click at [575, 409] on img "1/3 Miriam Street, BASS HILL NSW 2197" at bounding box center [568, 402] width 23 height 28
click at [550, 322] on img "19A Trebartha Street, BASS HILL NSW 2197" at bounding box center [546, 324] width 23 height 28
click at [531, 378] on img "106 Robertson Road, BASS HILL NSW 2197" at bounding box center [536, 378] width 23 height 28
click at [557, 251] on img "25 Buist Street, BASS HILL NSW 2197" at bounding box center [559, 256] width 23 height 28
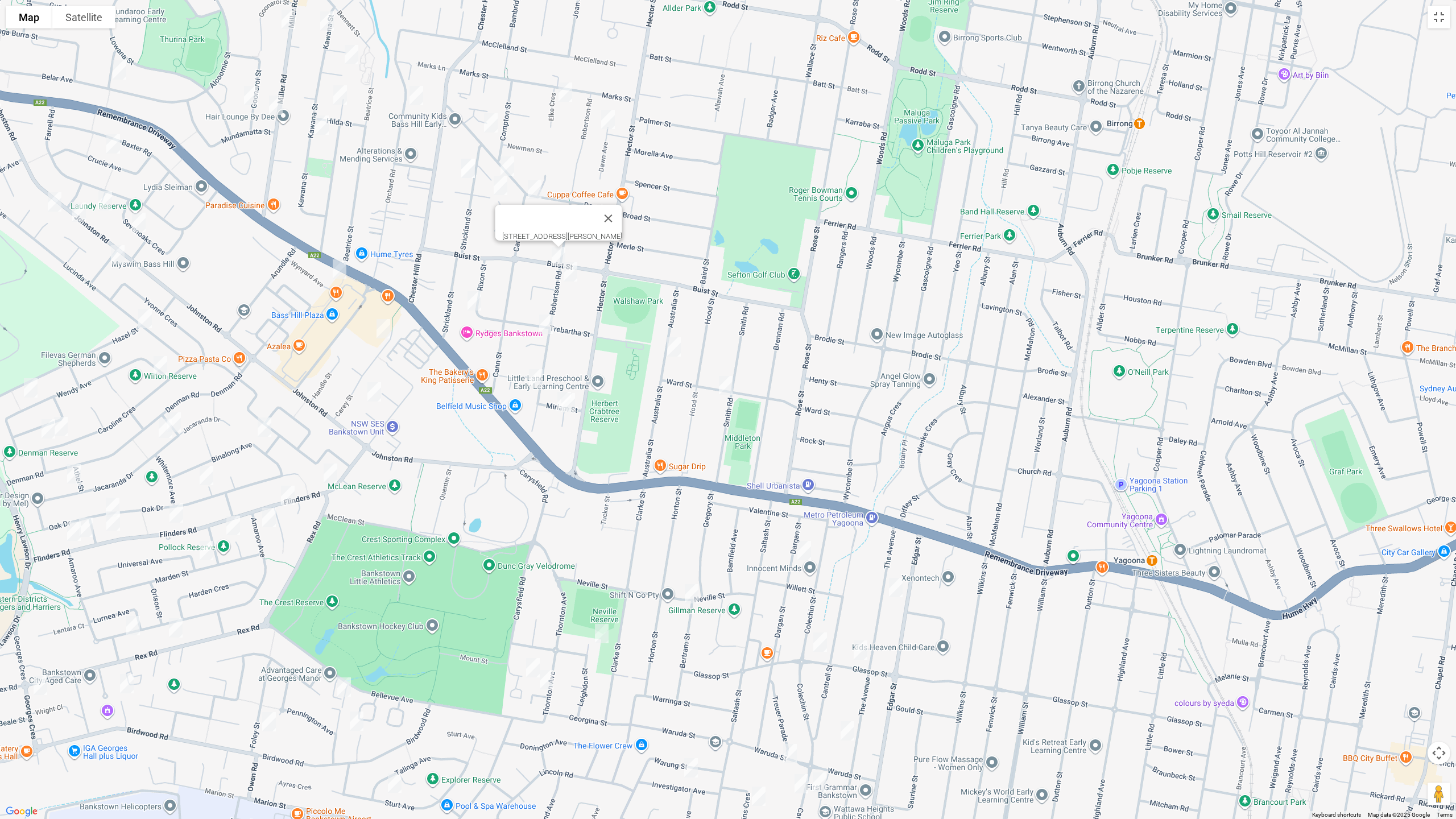
click at [571, 274] on img "65 Robertson Road, BASS HILL NSW 2197" at bounding box center [570, 271] width 23 height 28
click at [570, 91] on img "14 Elke Crescent, CHESTER HILL NSW 2162" at bounding box center [565, 92] width 23 height 28
drag, startPoint x: 613, startPoint y: 119, endPoint x: 557, endPoint y: 130, distance: 57.1
click at [613, 119] on img "17 Dawn Avenue, CHESTER HILL NSW 2162" at bounding box center [608, 120] width 23 height 28
click at [488, 123] on img "17A Cann Street, BASS HILL NSW 2197" at bounding box center [491, 123] width 23 height 28
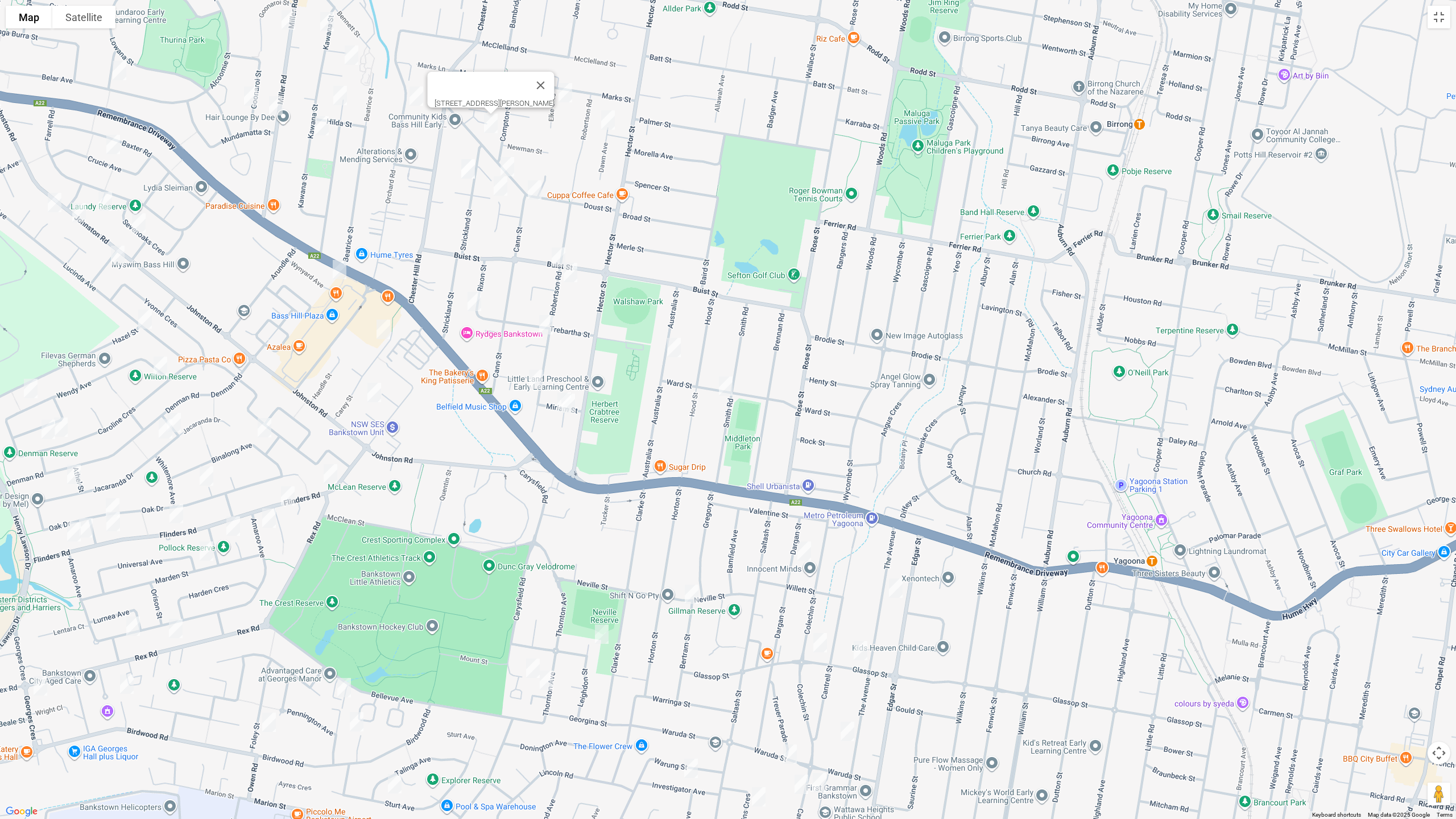
click at [466, 167] on img "12 Strickland Street, BASS HILL NSW 2197" at bounding box center [468, 169] width 23 height 28
click at [510, 162] on img "28A Cann Street, BASS HILL NSW 2197" at bounding box center [508, 166] width 23 height 28
click at [534, 185] on img "25 Doust Street, BASS HILL NSW 2197" at bounding box center [535, 190] width 23 height 28
click at [500, 185] on img "10 Hitter Avenue, BASS HILL NSW 2197" at bounding box center [500, 185] width 23 height 28
click at [531, 195] on img "25 Doust Street, BASS HILL NSW 2197" at bounding box center [534, 190] width 23 height 28
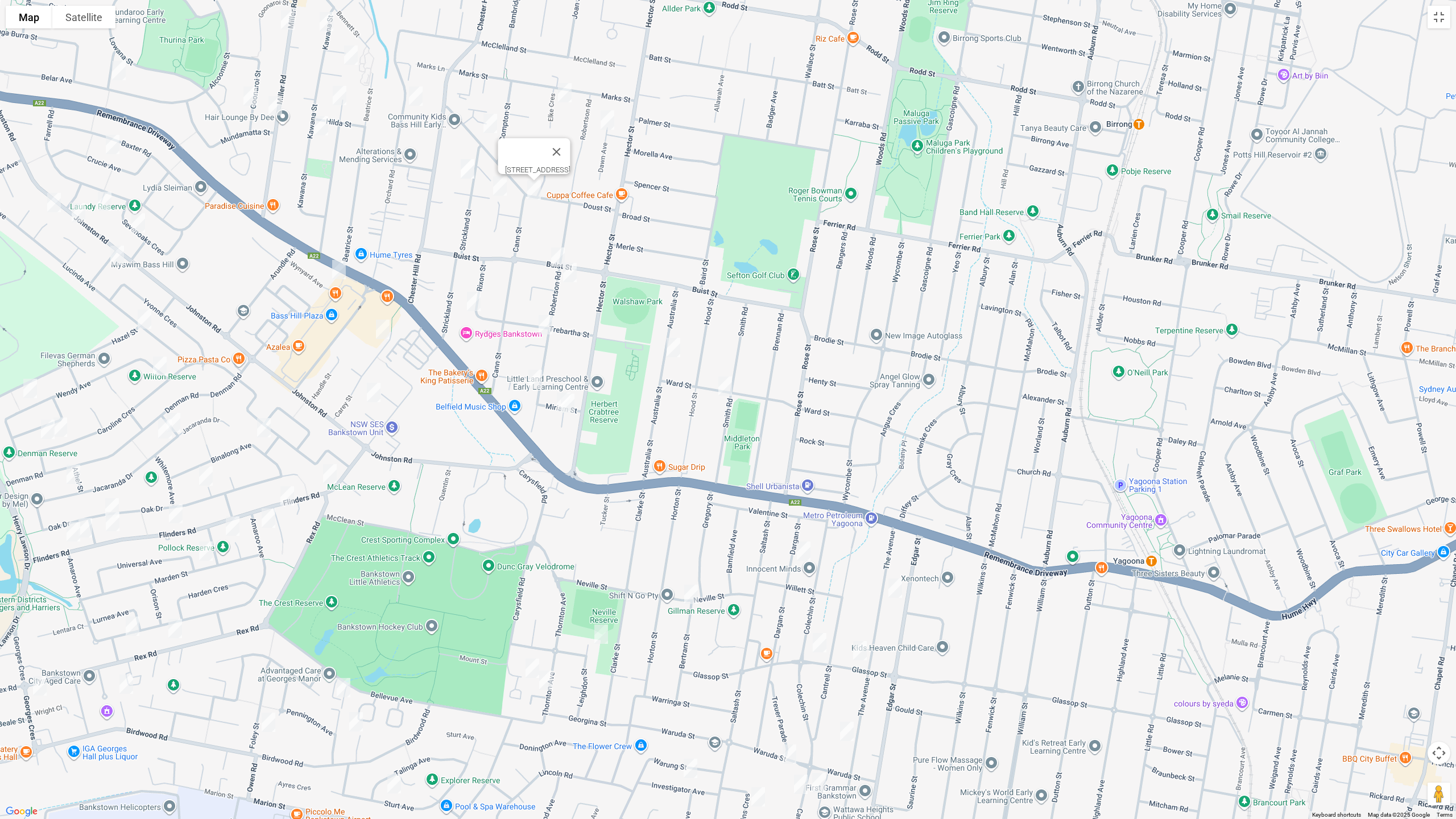
click at [474, 300] on img "2/9 Rixon Street, BASS HILL NSW 2197" at bounding box center [474, 301] width 23 height 28
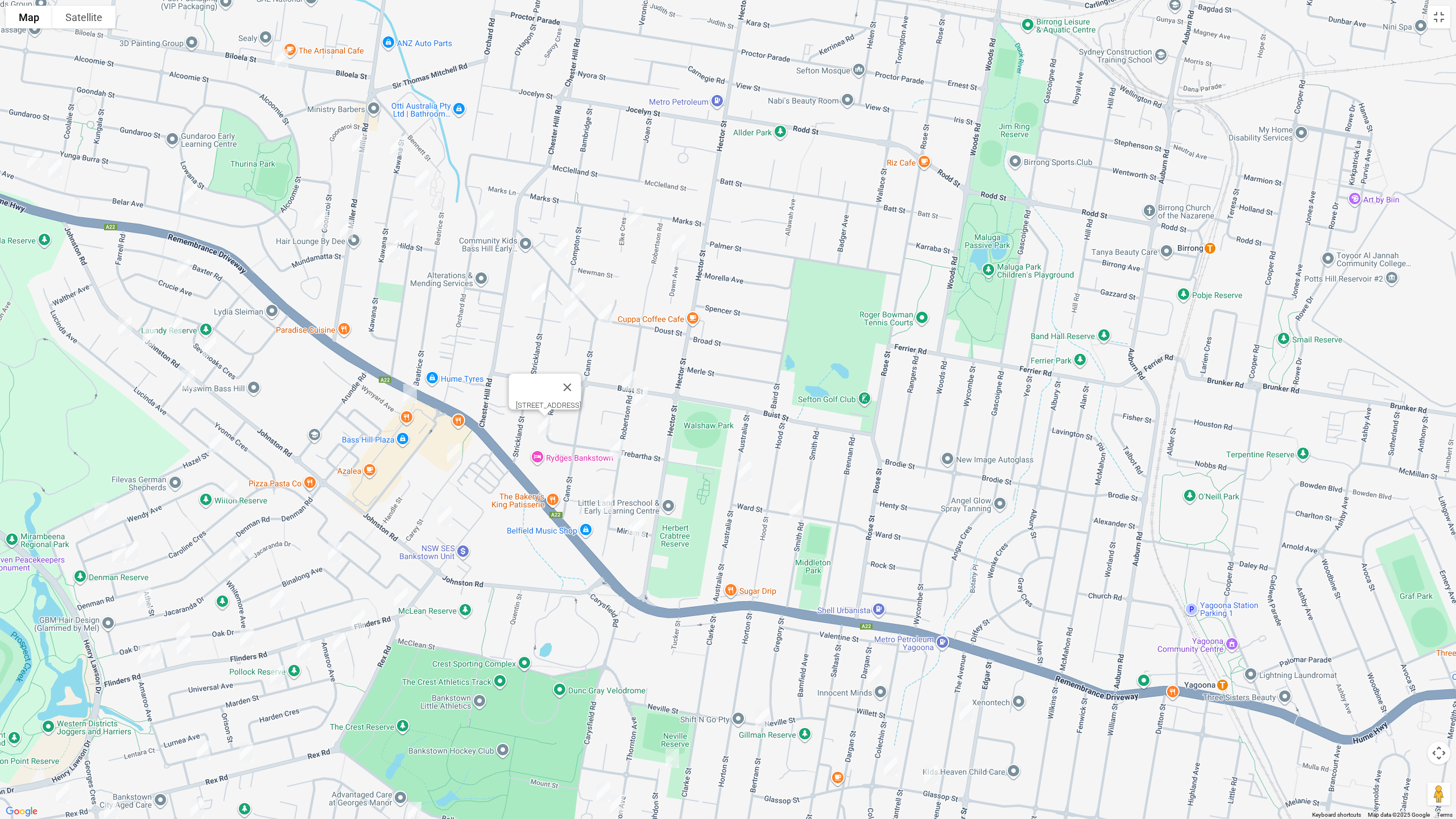
drag, startPoint x: 630, startPoint y: 221, endPoint x: 783, endPoint y: 422, distance: 252.6
click at [804, 443] on div "2/9 Rixon Street, BASS HILL NSW 2197" at bounding box center [728, 410] width 1456 height 819
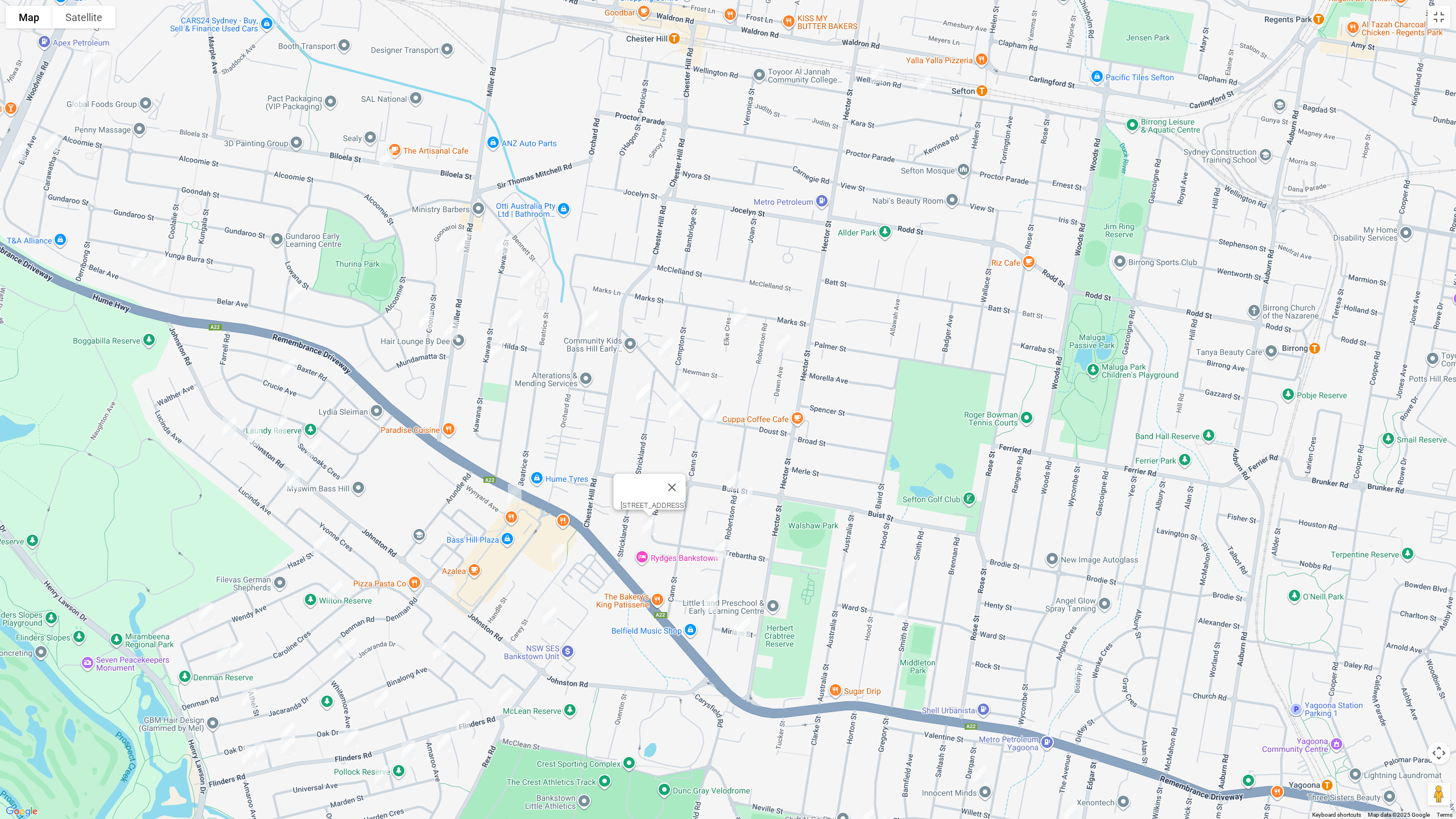
click at [505, 246] on img "12 Kawana Street, BASS HILL NSW 2197" at bounding box center [503, 245] width 23 height 28
click at [526, 277] on img "9 Kyogle Road, BASS HILL NSW 2197" at bounding box center [527, 279] width 23 height 28
click at [596, 319] on img "56 Orchard Road, BASS HILL NSW 2197" at bounding box center [592, 319] width 23 height 28
click at [511, 319] on img "45 Adeline Street, BASS HILL NSW 2197" at bounding box center [516, 319] width 23 height 28
click at [501, 351] on img "21A Kawana Street, BASS HILL NSW 2197" at bounding box center [498, 349] width 23 height 28
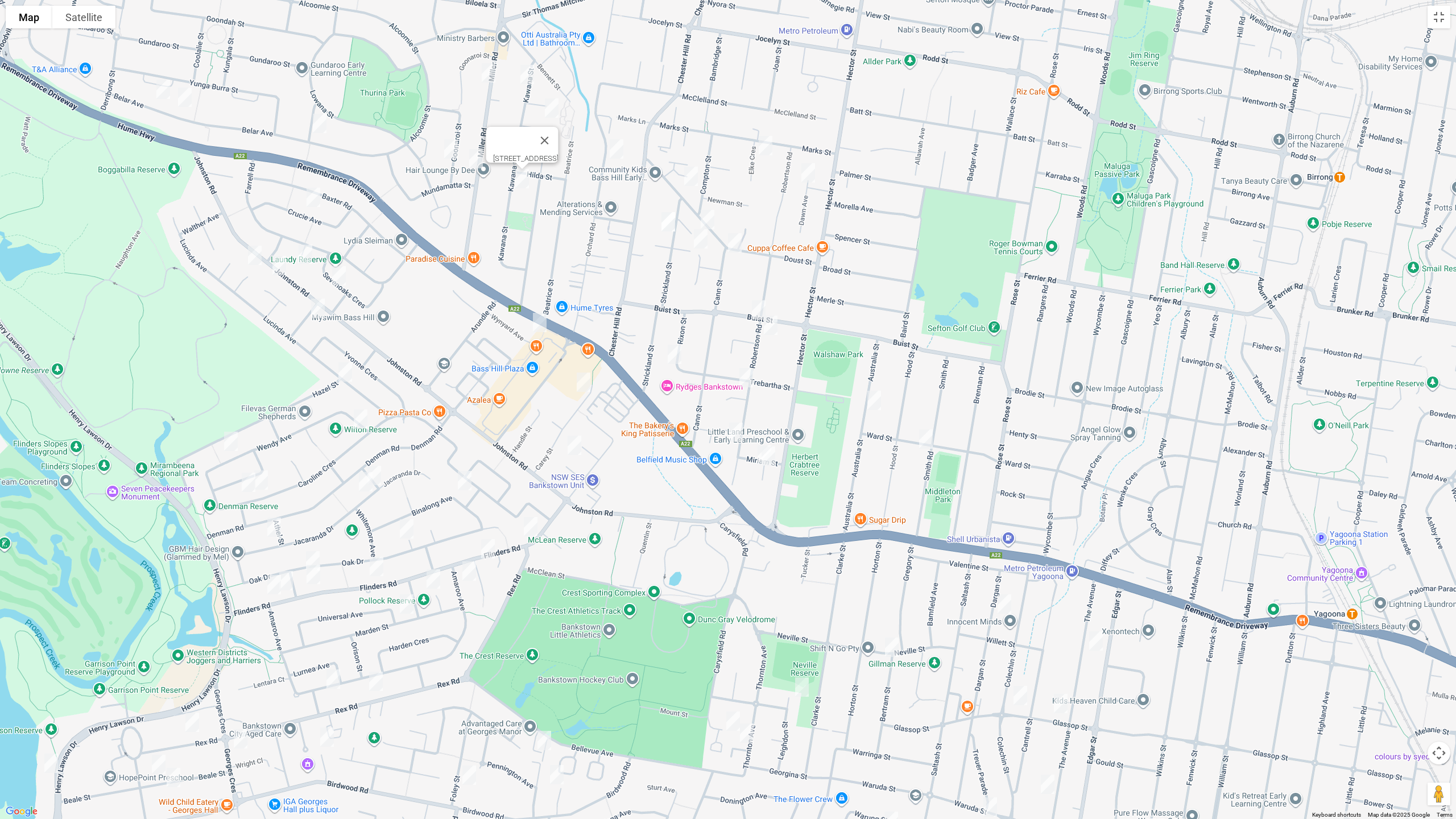
drag, startPoint x: 581, startPoint y: 394, endPoint x: 591, endPoint y: 254, distance: 140.4
click at [591, 254] on div "21A Kawana Street, BASS HILL NSW 2197" at bounding box center [728, 410] width 1456 height 819
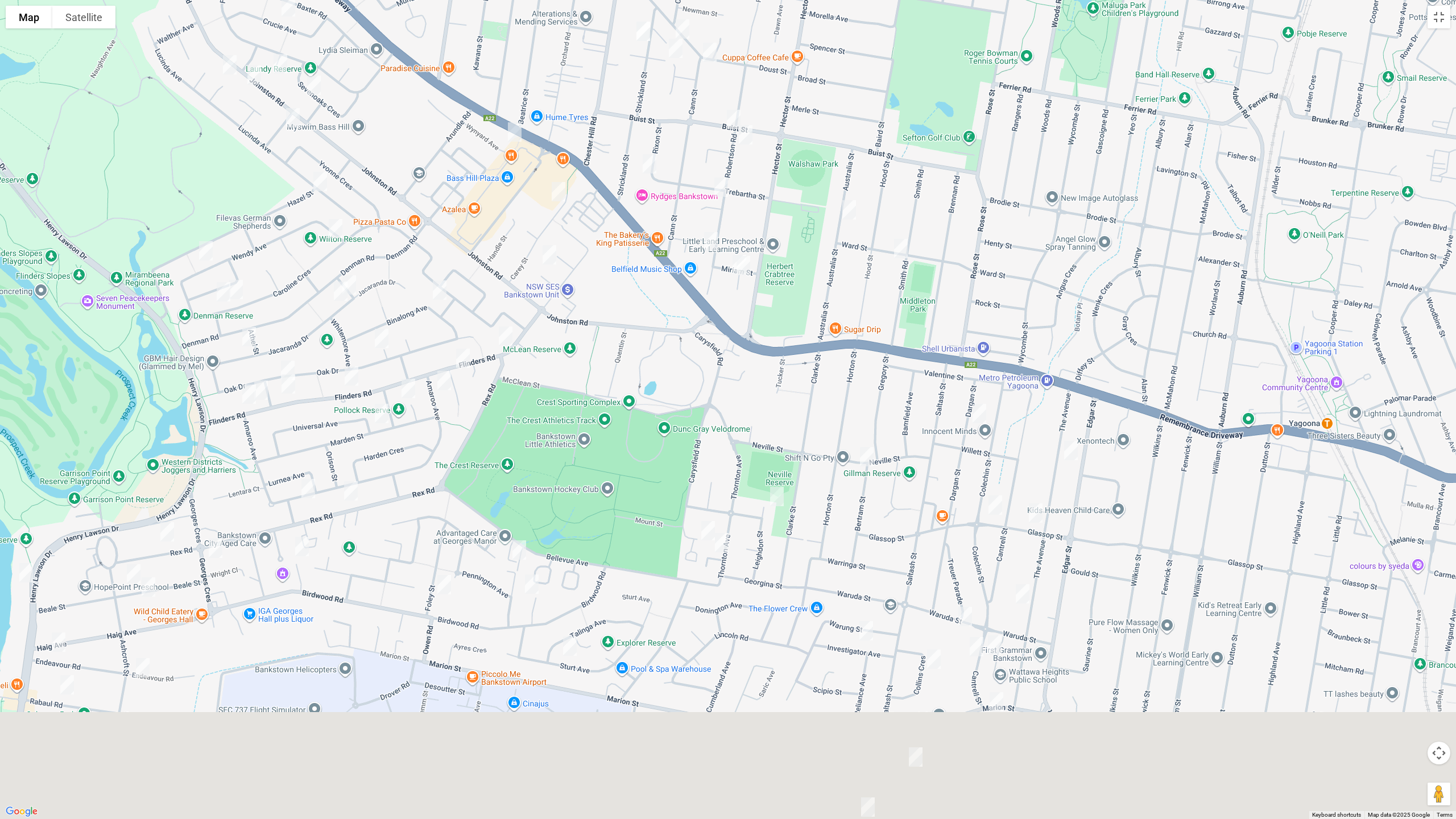
drag, startPoint x: 647, startPoint y: 435, endPoint x: 637, endPoint y: 241, distance: 194.3
click at [637, 241] on div "21A Kawana Street, BASS HILL NSW 2197" at bounding box center [728, 410] width 1456 height 819
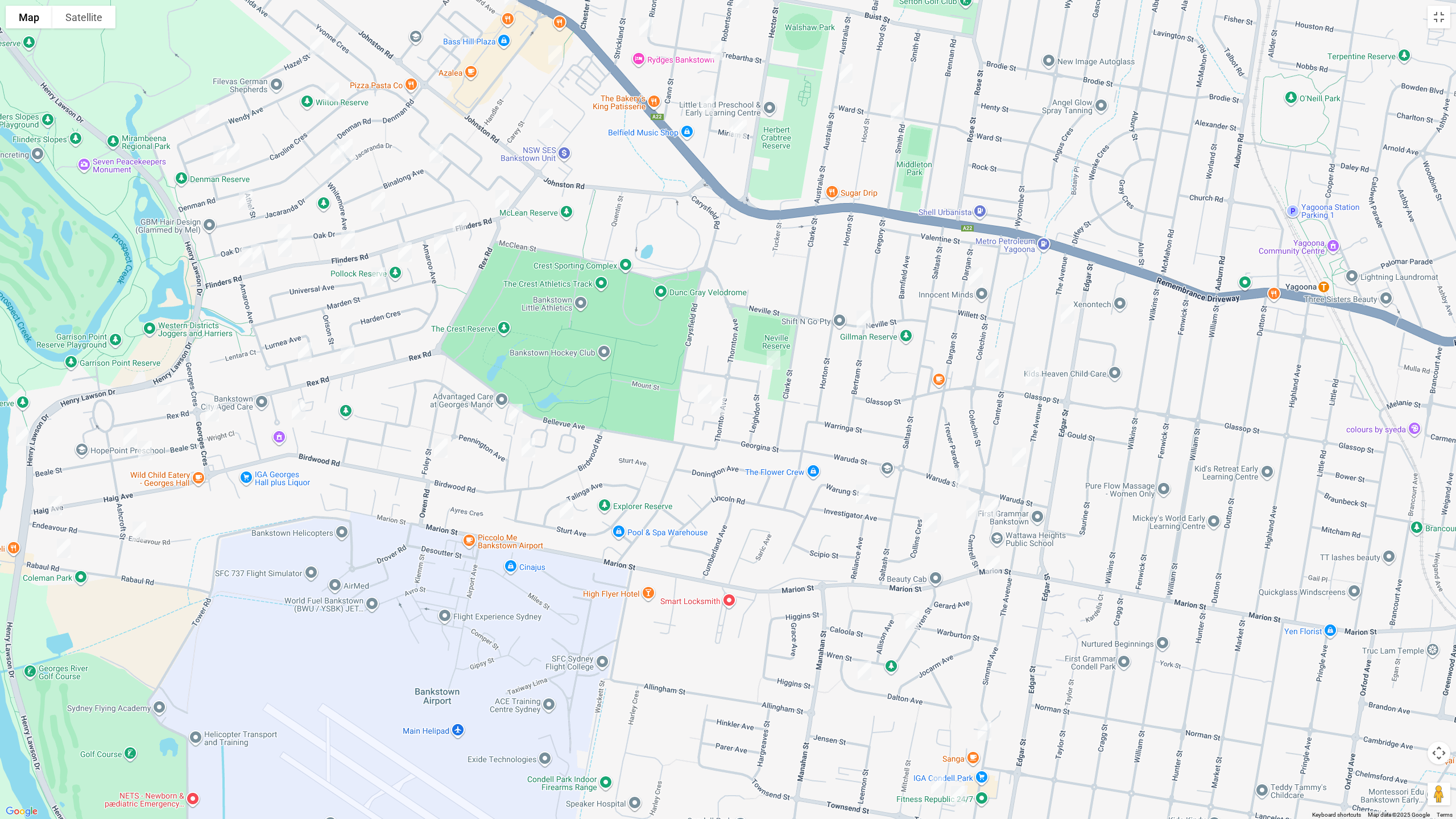
click at [564, 515] on img "22 Sturt Avenue, GEORGES HALL NSW 2198" at bounding box center [567, 509] width 23 height 28
click at [513, 410] on img "105 Bellevue Avenue, GEORGES HALL NSW 2198" at bounding box center [516, 413] width 23 height 28
drag, startPoint x: 526, startPoint y: 448, endPoint x: 495, endPoint y: 448, distance: 31.0
click at [527, 448] on img "4 Garry Court, GEORGES HALL NSW 2198" at bounding box center [529, 447] width 23 height 28
click at [441, 450] on img "25 Foley Street, GEORGES HALL NSW 2198" at bounding box center [441, 448] width 23 height 28
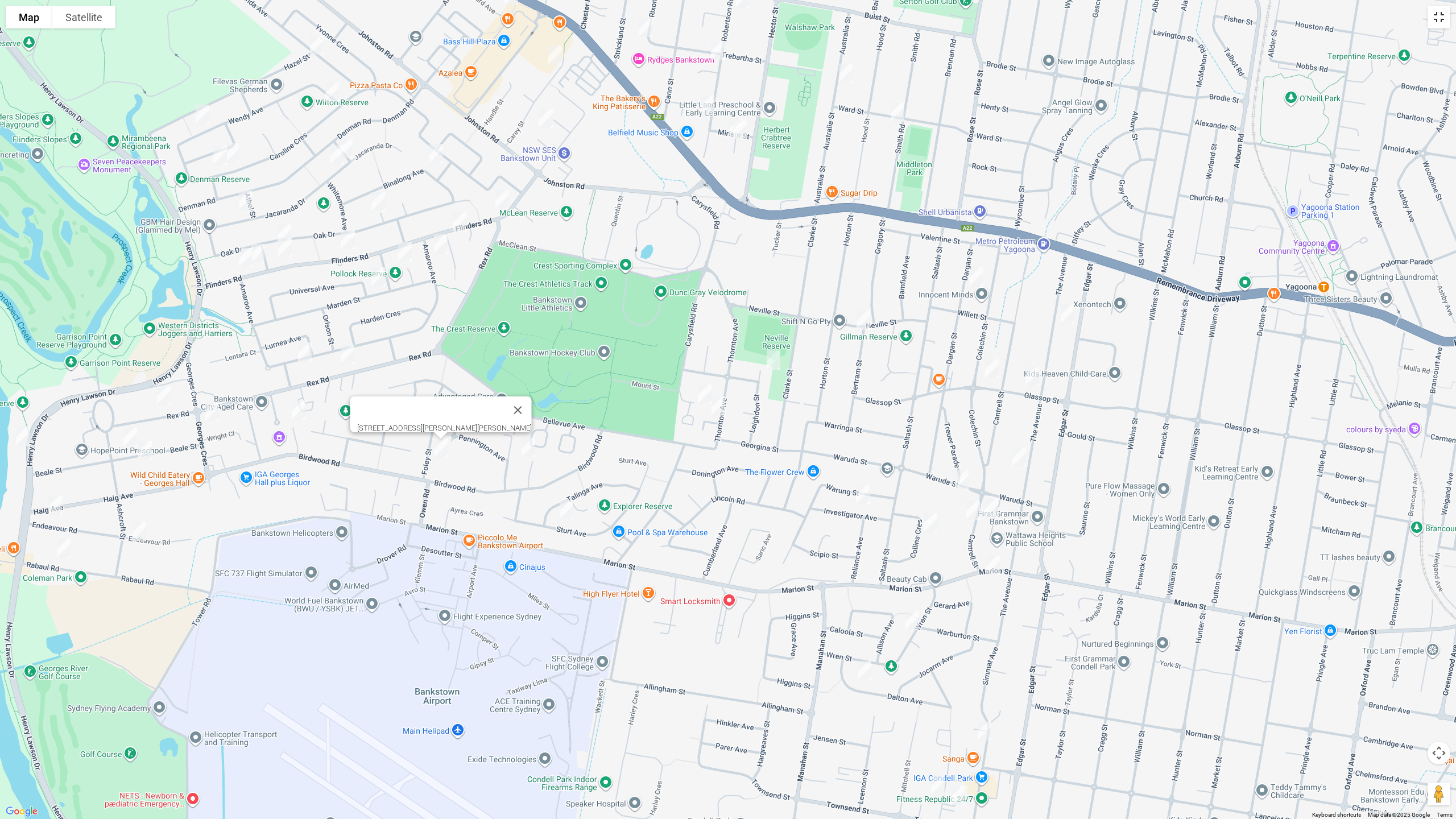
click at [1444, 12] on button "Toggle fullscreen view" at bounding box center [1439, 17] width 23 height 23
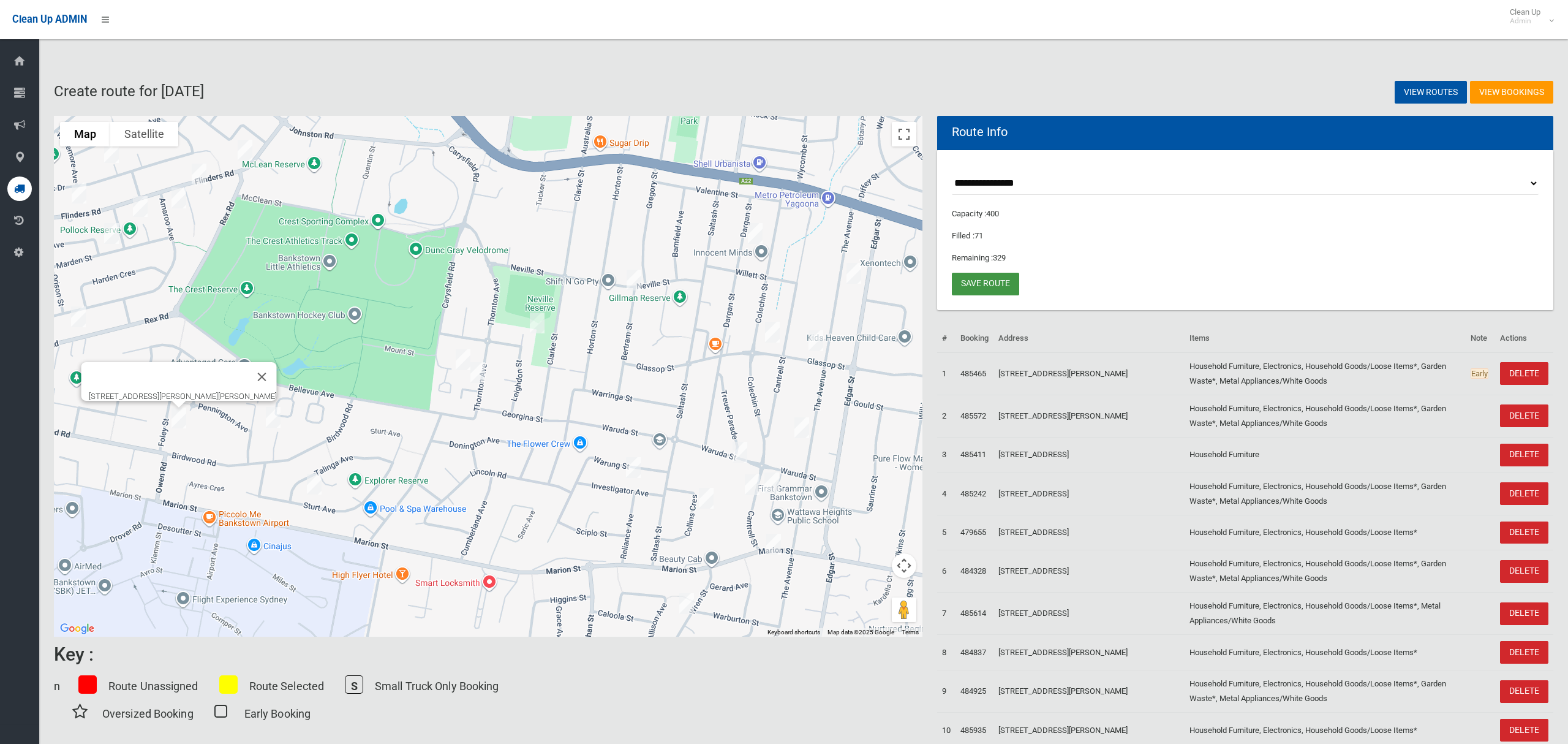
click at [979, 287] on link "Save route" at bounding box center [986, 283] width 68 height 23
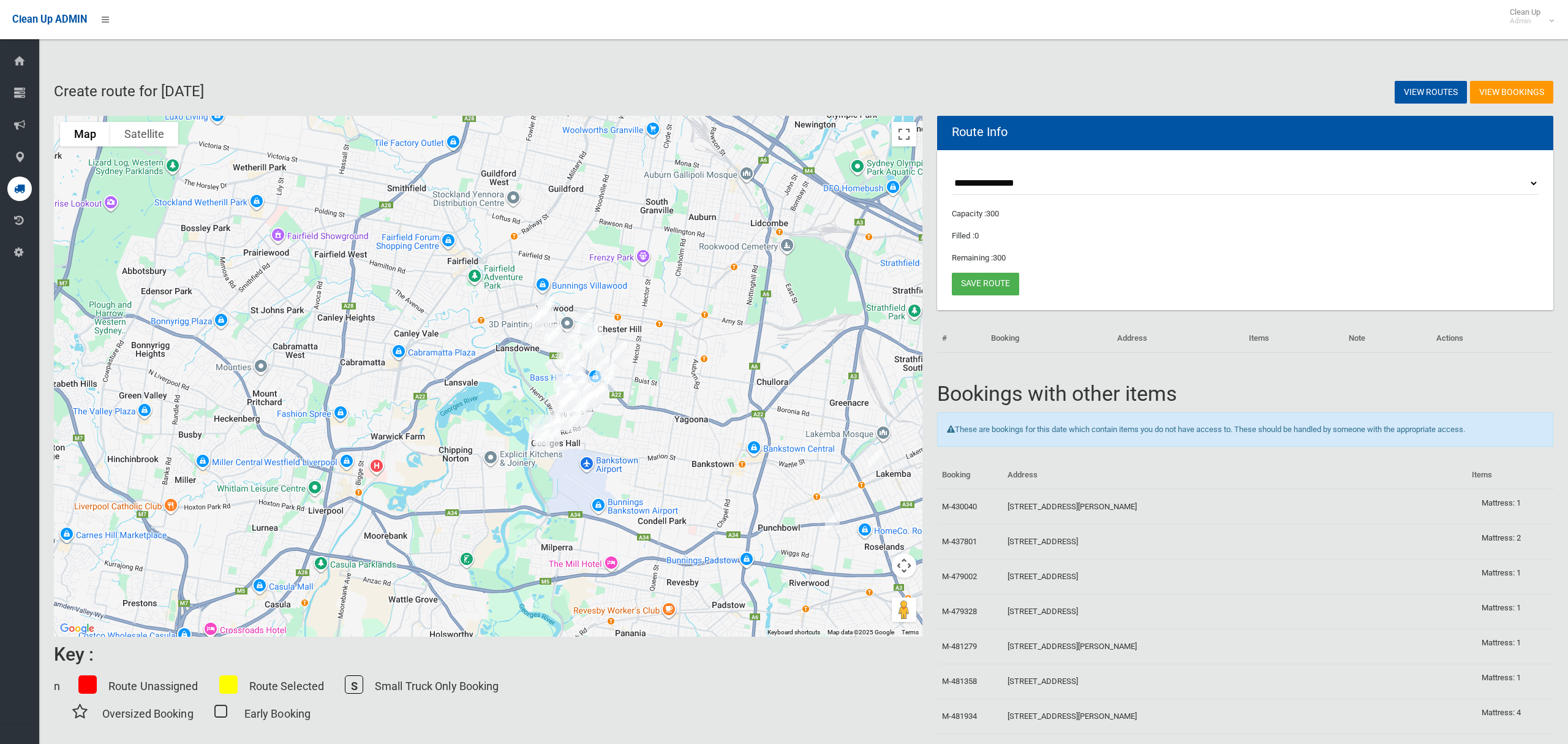
drag, startPoint x: 374, startPoint y: 319, endPoint x: 713, endPoint y: 372, distance: 343.1
click at [713, 372] on div at bounding box center [488, 376] width 869 height 520
click at [1000, 179] on select "**********" at bounding box center [1246, 183] width 587 height 23
select select "*****"
click at [952, 172] on select "**********" at bounding box center [1246, 183] width 587 height 23
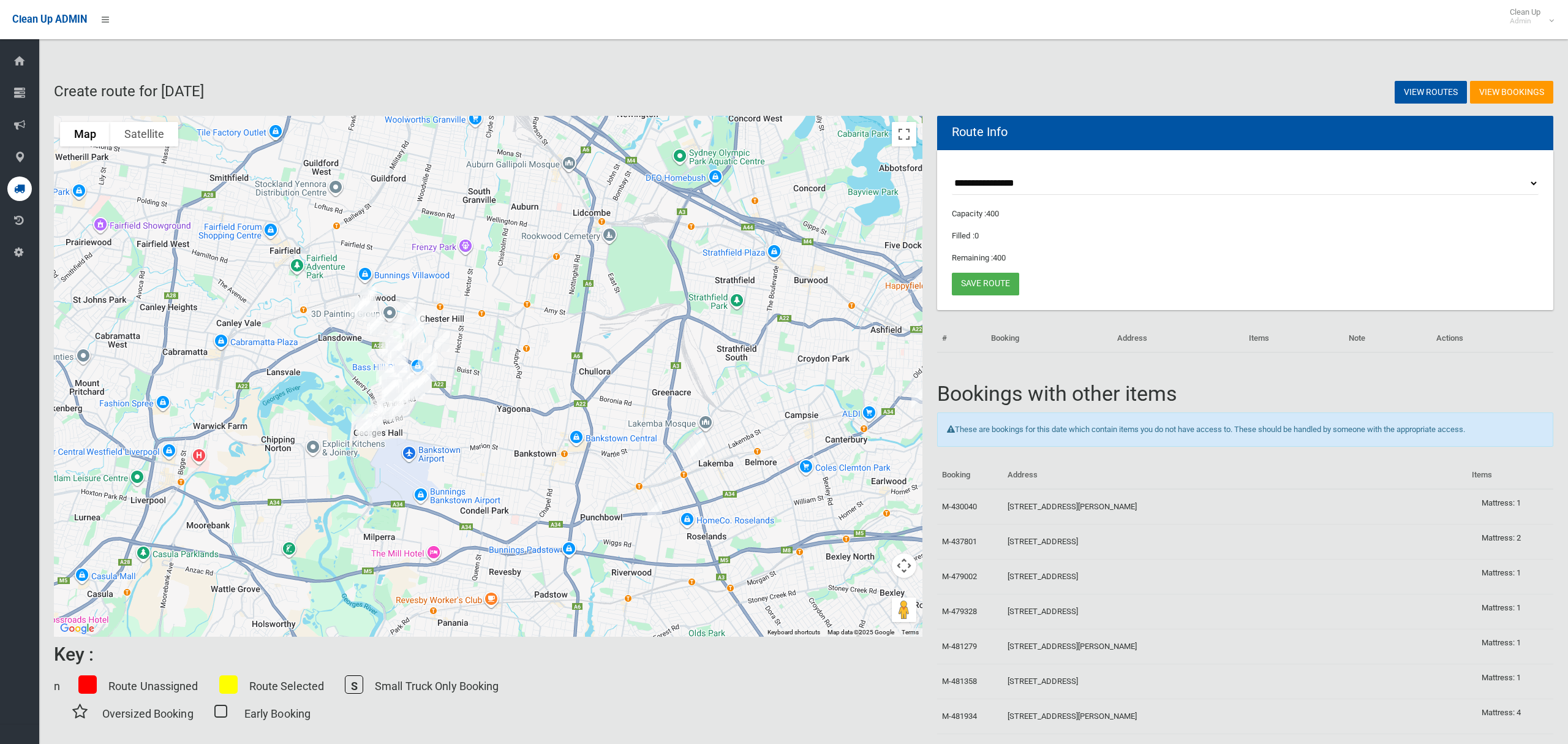
drag, startPoint x: 520, startPoint y: 242, endPoint x: 767, endPoint y: 272, distance: 248.8
click at [767, 272] on div at bounding box center [488, 376] width 869 height 520
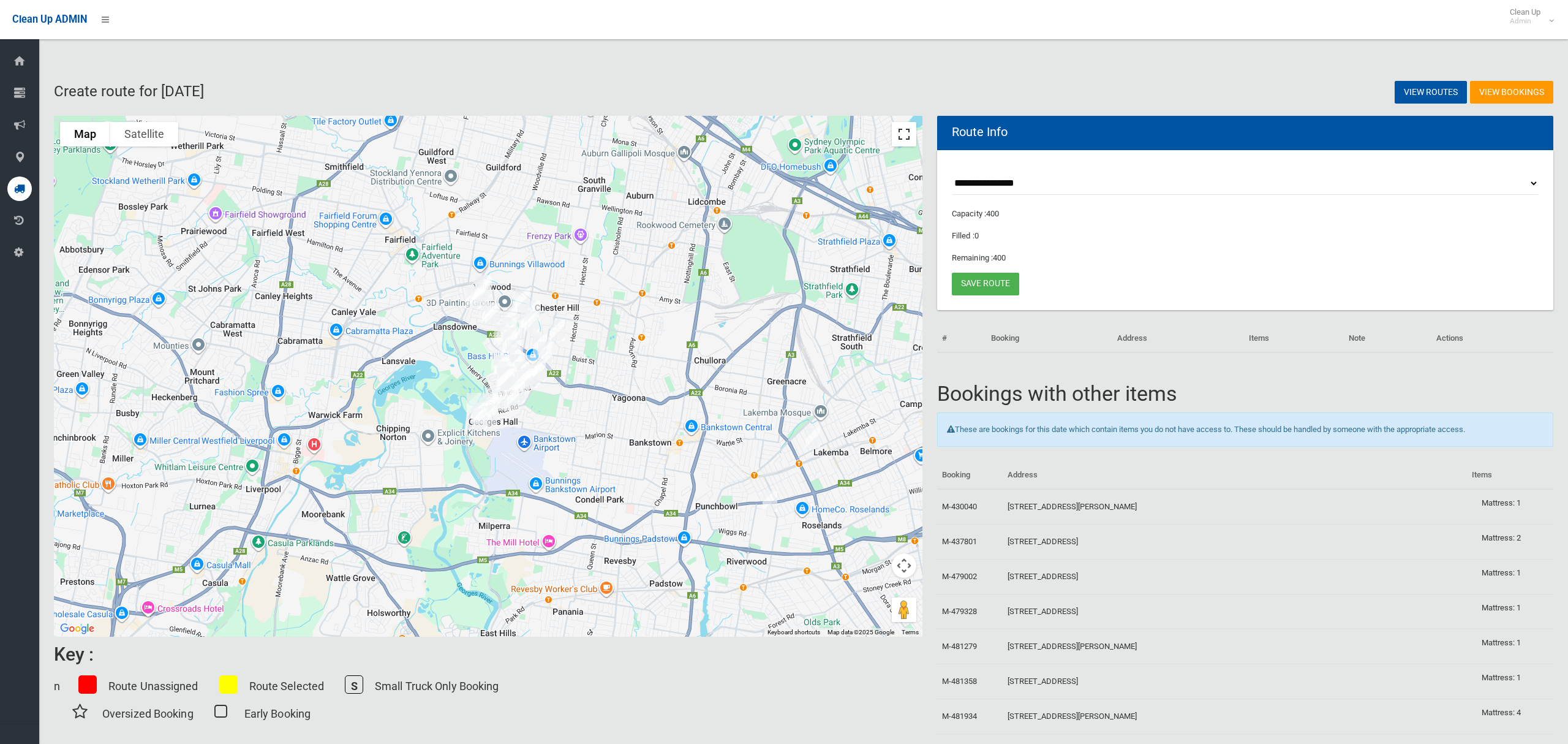
click at [907, 140] on button "Toggle fullscreen view" at bounding box center [905, 134] width 25 height 25
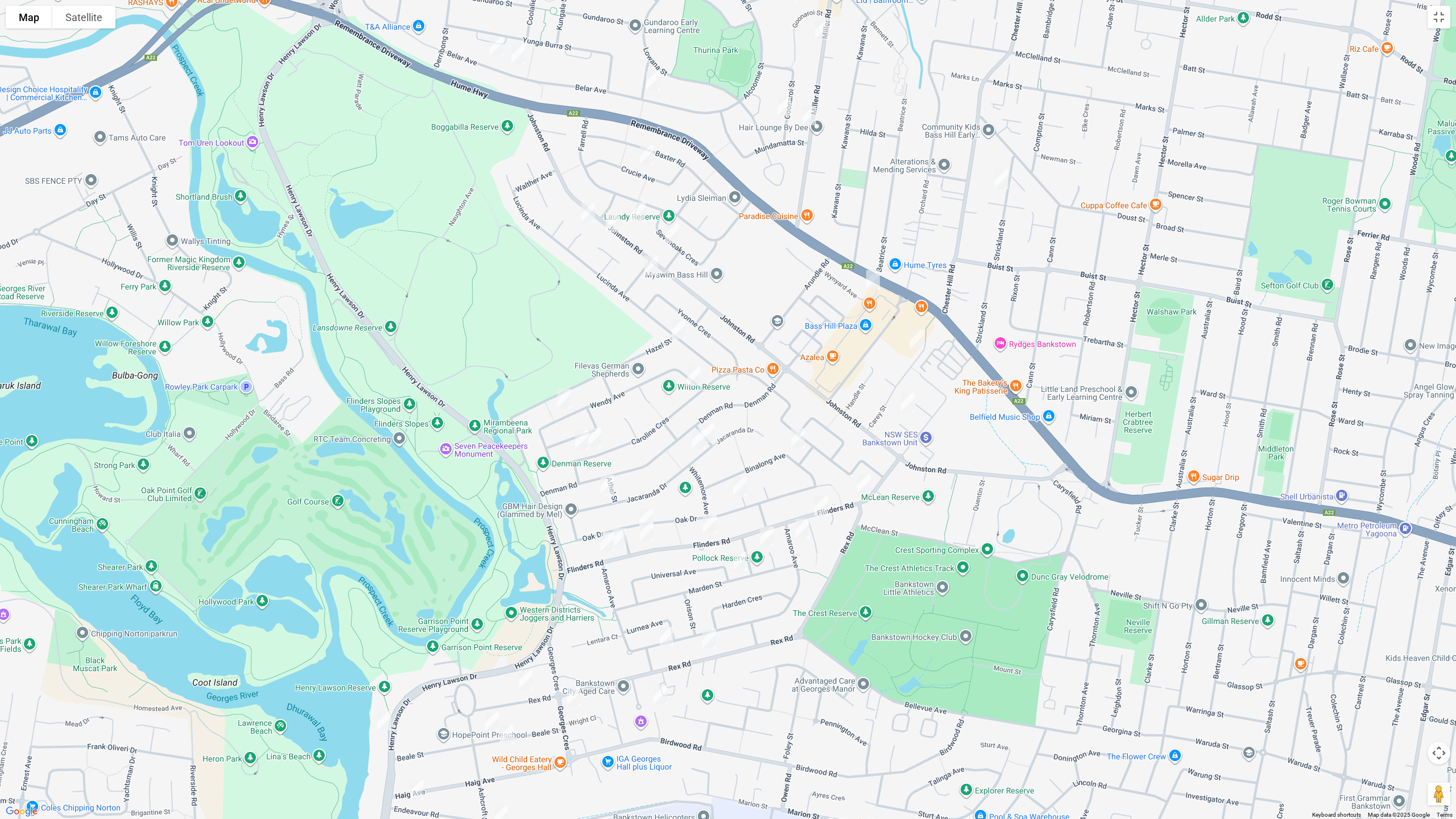
click at [812, 117] on img "332A Miller Road, VILLAWOOD NSW 2163" at bounding box center [810, 115] width 23 height 28
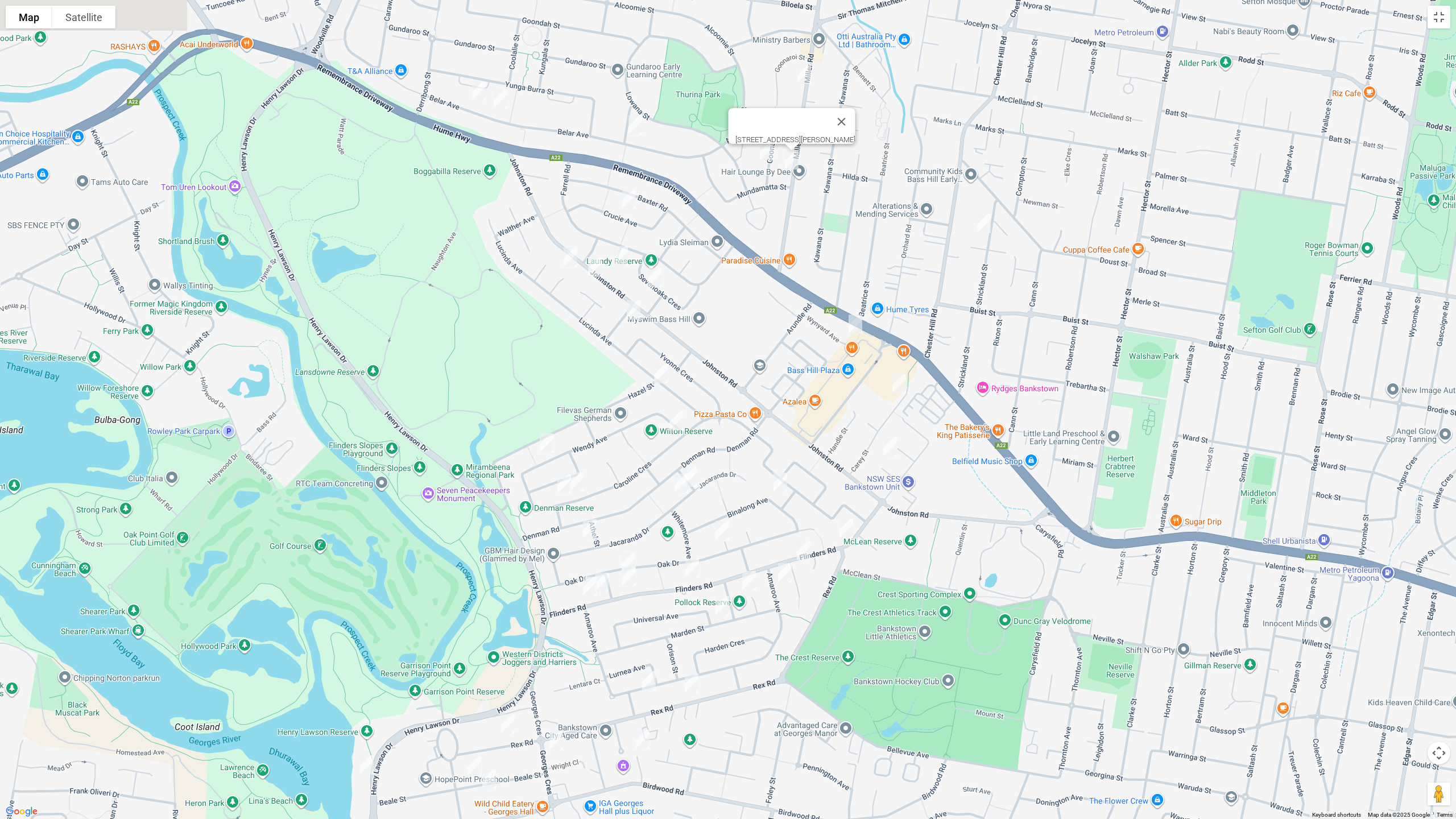
drag, startPoint x: 842, startPoint y: 133, endPoint x: 808, endPoint y: 236, distance: 108.5
click at [808, 244] on div "[STREET_ADDRESS][PERSON_NAME]" at bounding box center [728, 410] width 1456 height 819
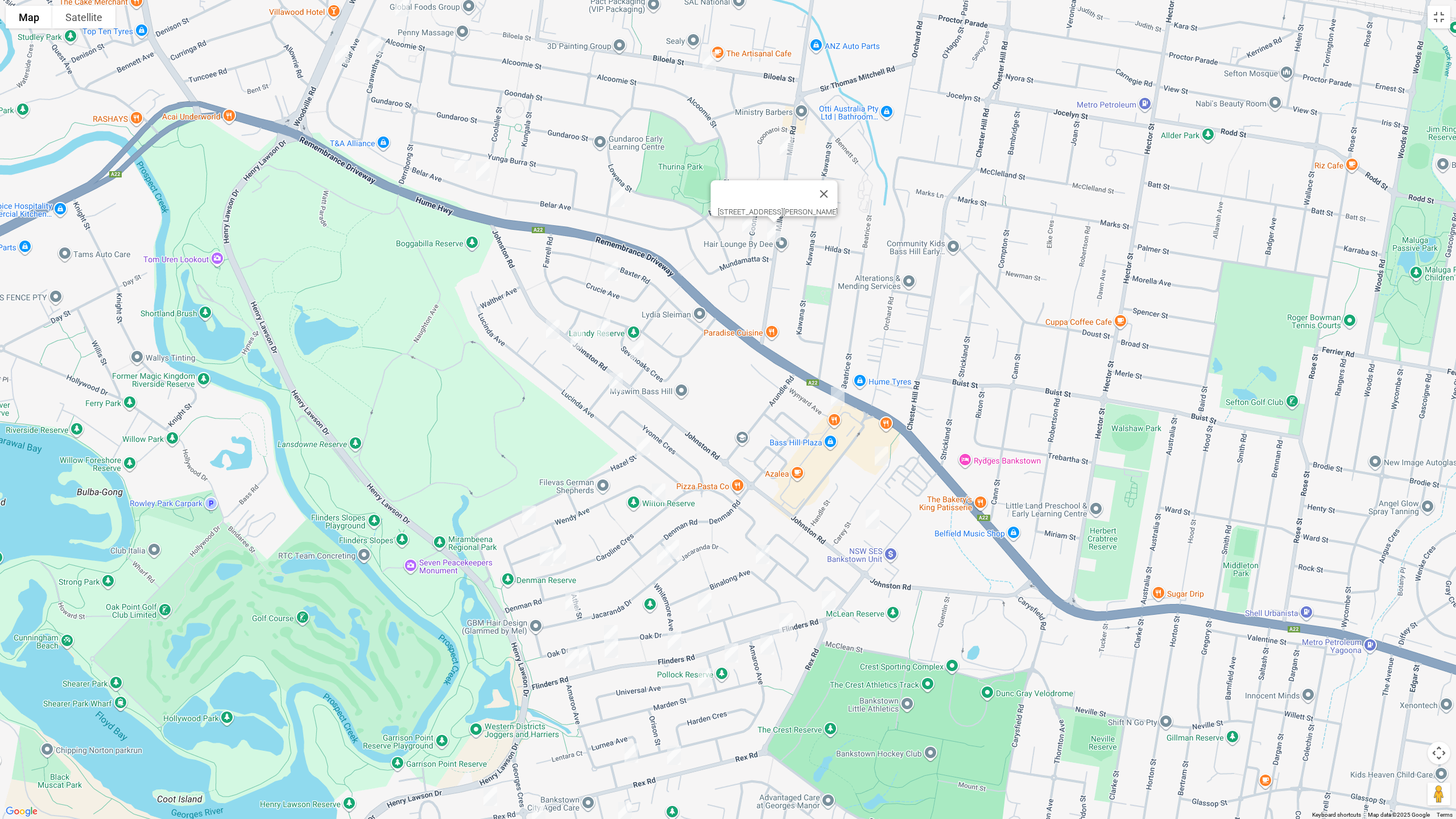
click at [787, 144] on img "298 Miller Road, VILLAWOOD NSW 2163" at bounding box center [787, 146] width 23 height 28
drag, startPoint x: 788, startPoint y: 290, endPoint x: 829, endPoint y: 125, distance: 170.0
click at [826, 159] on div "[STREET_ADDRESS][PERSON_NAME]" at bounding box center [728, 410] width 1456 height 819
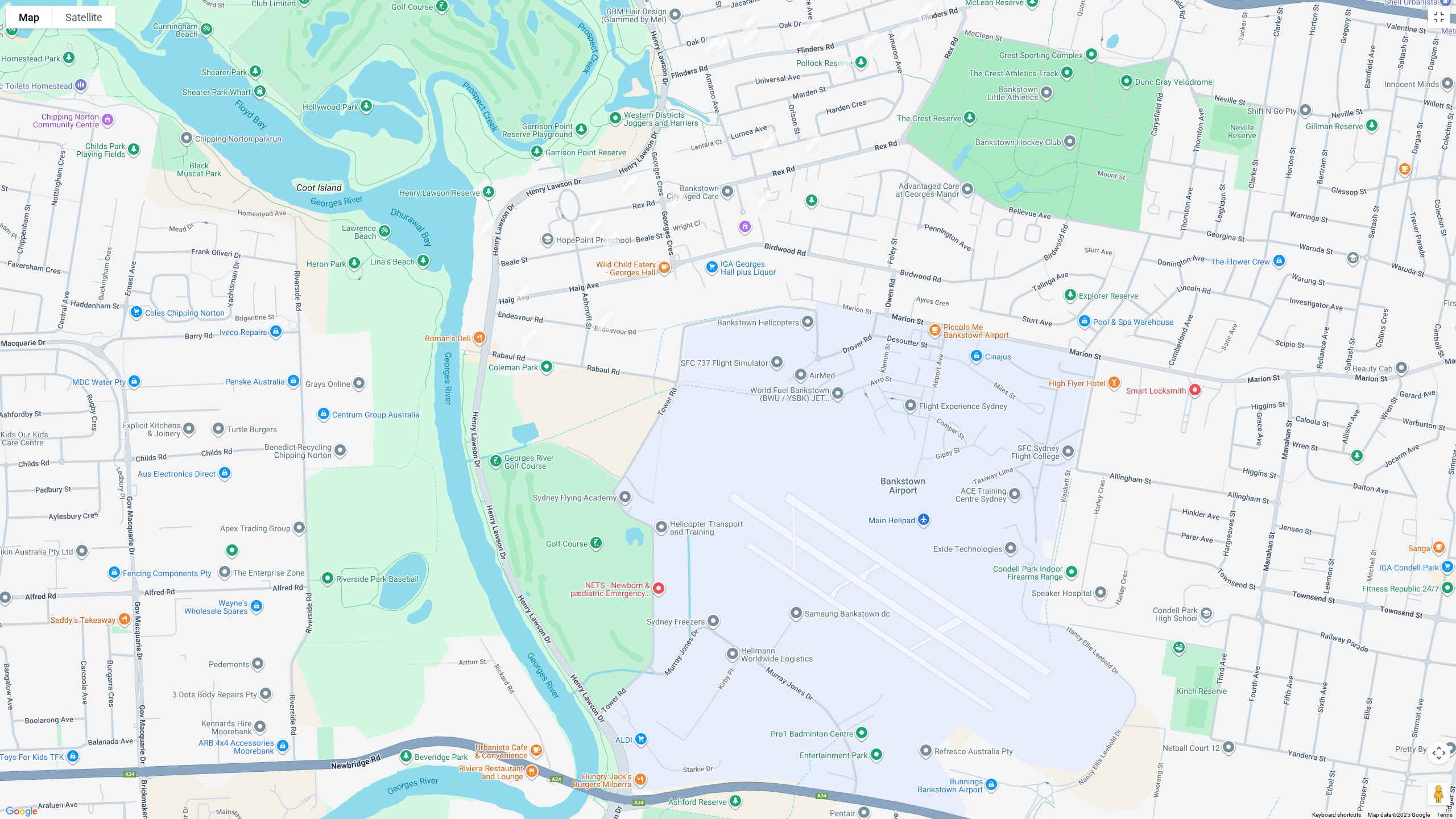
drag, startPoint x: 485, startPoint y: 229, endPoint x: 511, endPoint y: 239, distance: 27.9
click at [485, 228] on img "202 Henry Lawson Drive, GEORGES HALL NSW 2198" at bounding box center [489, 225] width 23 height 28
click at [485, 222] on img "202 Henry Lawson Drive, GEORGES HALL NSW 2198" at bounding box center [489, 225] width 23 height 28
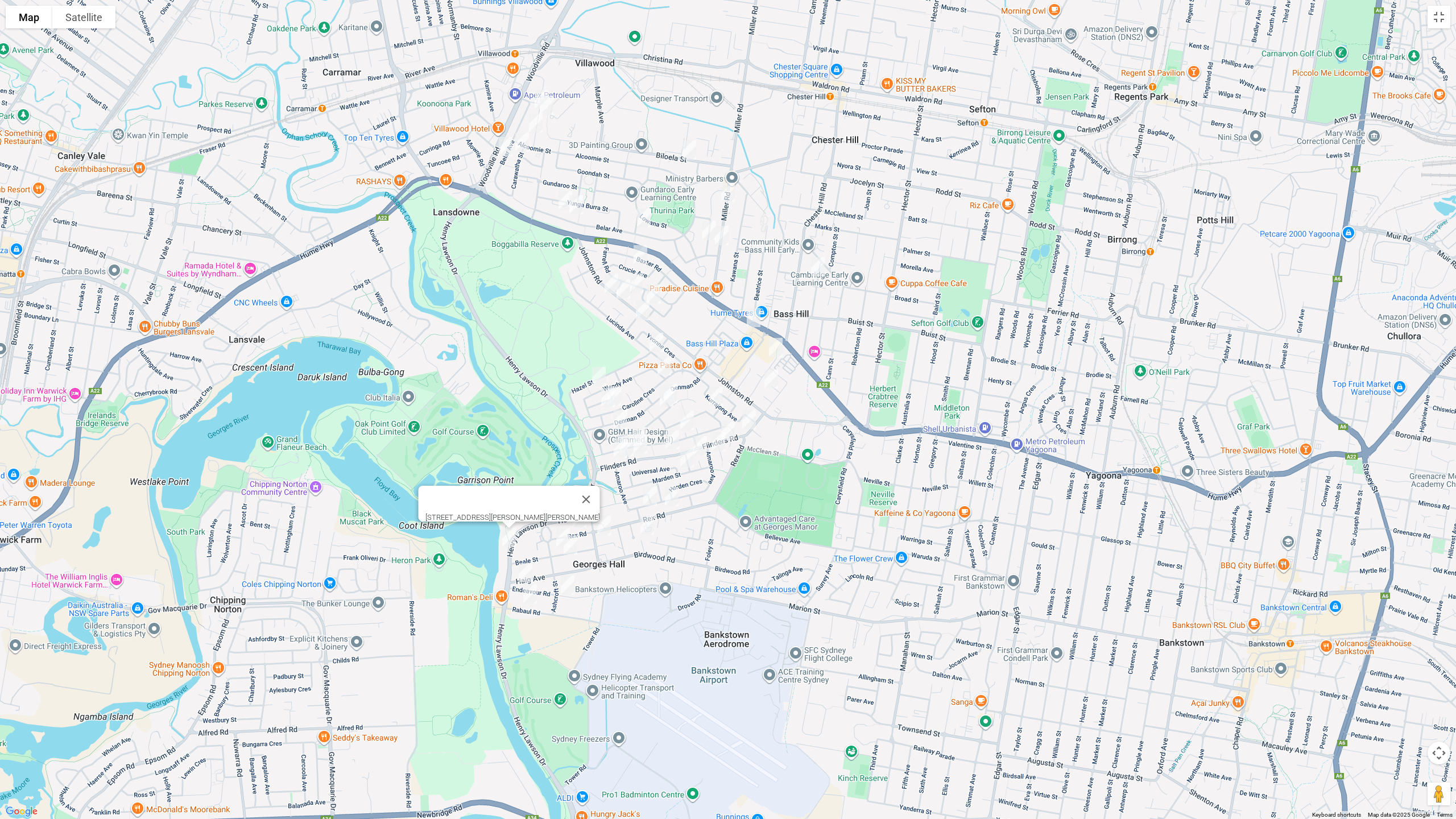
drag, startPoint x: 899, startPoint y: 249, endPoint x: 772, endPoint y: 527, distance: 305.6
click at [772, 527] on div "[STREET_ADDRESS][PERSON_NAME][PERSON_NAME]" at bounding box center [728, 410] width 1456 height 819
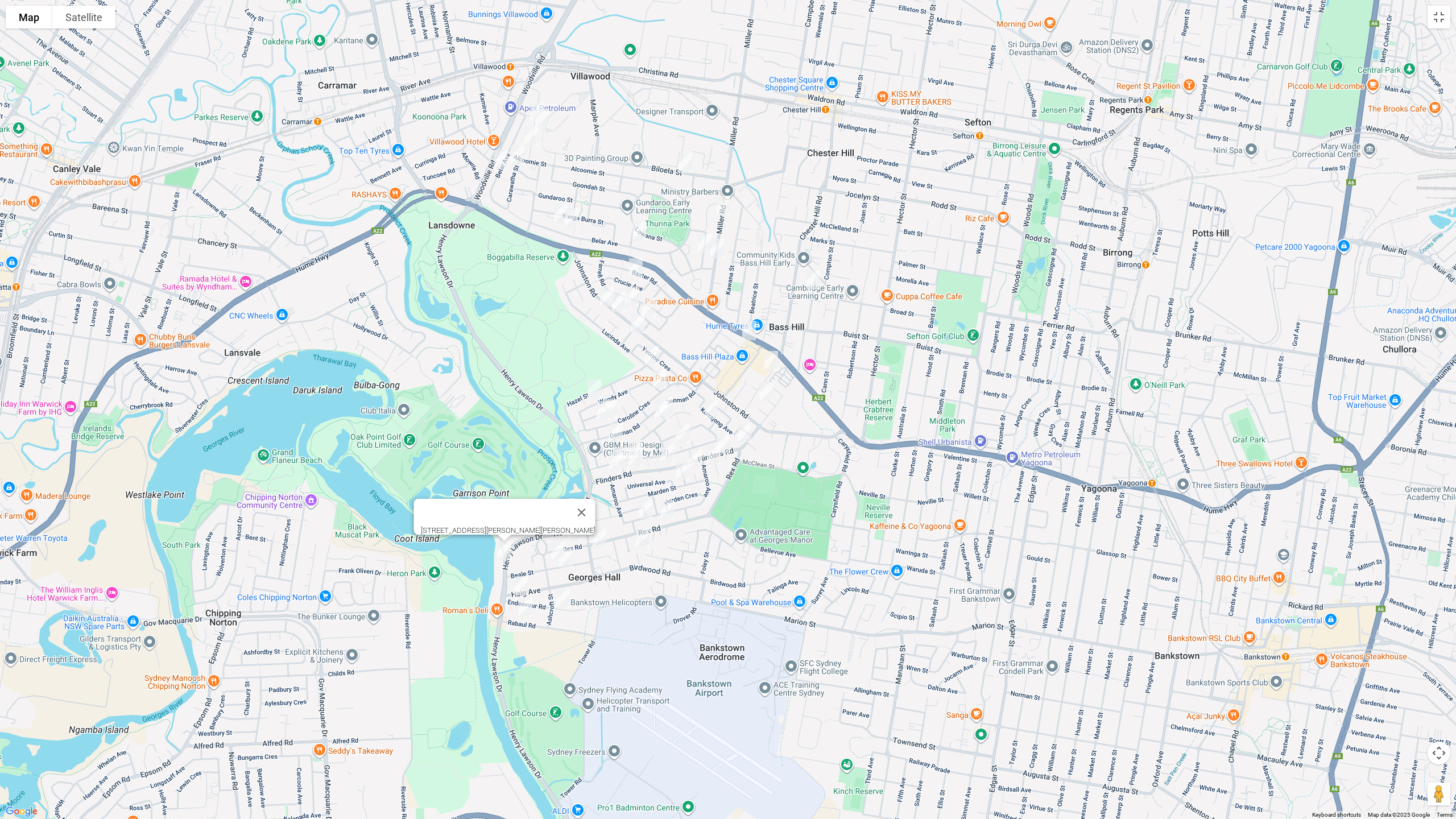
click at [521, 583] on img "54 Endeavour Road, GEORGES HALL NSW 2198" at bounding box center [521, 585] width 23 height 28
click at [521, 608] on img "46 Rabaul Road, GEORGES HALL NSW 2198" at bounding box center [526, 606] width 23 height 28
click at [564, 605] on img "21 Endeavour Road, GEORGES HALL NSW 2198" at bounding box center [563, 598] width 23 height 28
drag, startPoint x: 632, startPoint y: 555, endPoint x: 584, endPoint y: 537, distance: 51.3
click at [627, 556] on button "Close" at bounding box center [613, 560] width 27 height 27
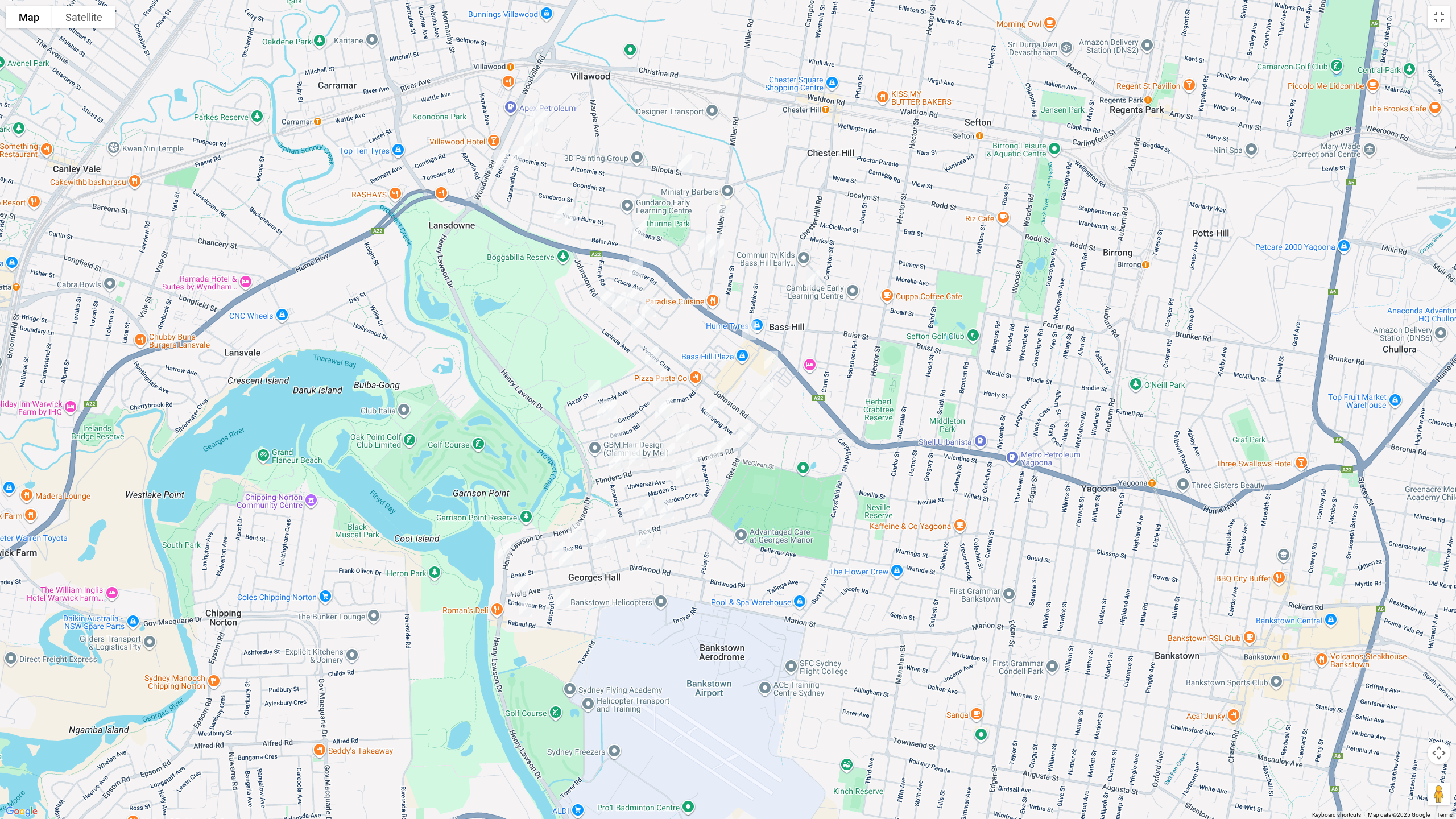
click at [572, 523] on img "160 Rex Road, GEORGES HALL NSW 2198" at bounding box center [575, 530] width 23 height 28
click at [549, 543] on img "28 Beale Street, GEORGES HALL NSW 2198" at bounding box center [559, 551] width 23 height 28
click at [567, 557] on img "21 Beale Street, GEORGES HALL NSW 2198" at bounding box center [566, 557] width 23 height 28
click at [595, 547] on img "33 Georges Crescent, GEORGES HALL NSW 2198" at bounding box center [600, 538] width 23 height 28
click at [645, 545] on img "184 Birdwood Road, GEORGES HALL NSW 2198" at bounding box center [643, 538] width 23 height 28
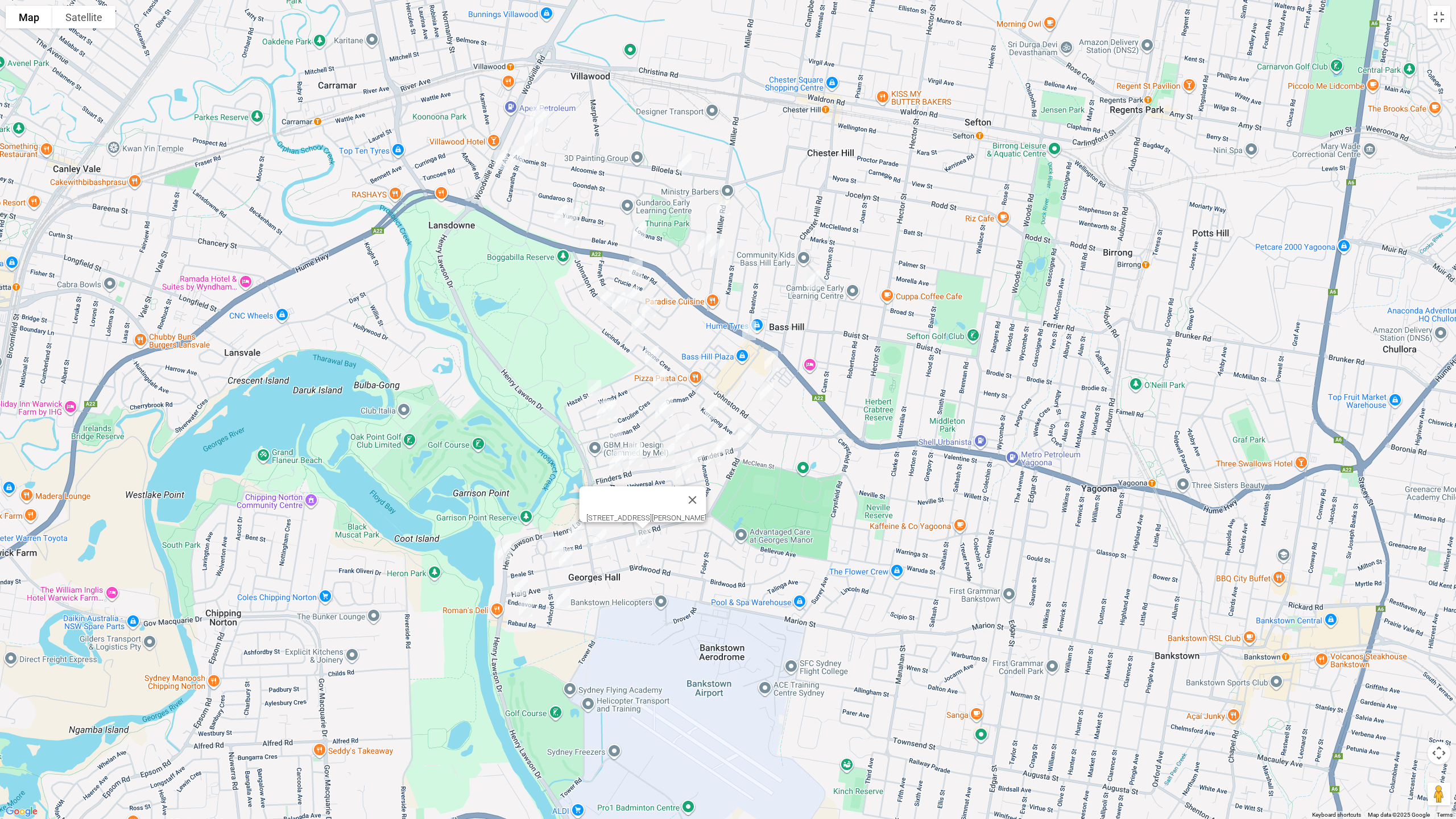
drag, startPoint x: 718, startPoint y: 495, endPoint x: 592, endPoint y: 417, distance: 148.2
click at [707, 495] on button "Close" at bounding box center [693, 500] width 27 height 27
click at [598, 389] on img "68 Wendy Avenue, GEORGES HALL NSW 2198" at bounding box center [595, 389] width 23 height 28
click at [618, 407] on img "86 Caroline Crescent, GEORGES HALL NSW 2198" at bounding box center [610, 408] width 23 height 28
drag, startPoint x: 597, startPoint y: 412, endPoint x: 607, endPoint y: 417, distance: 11.2
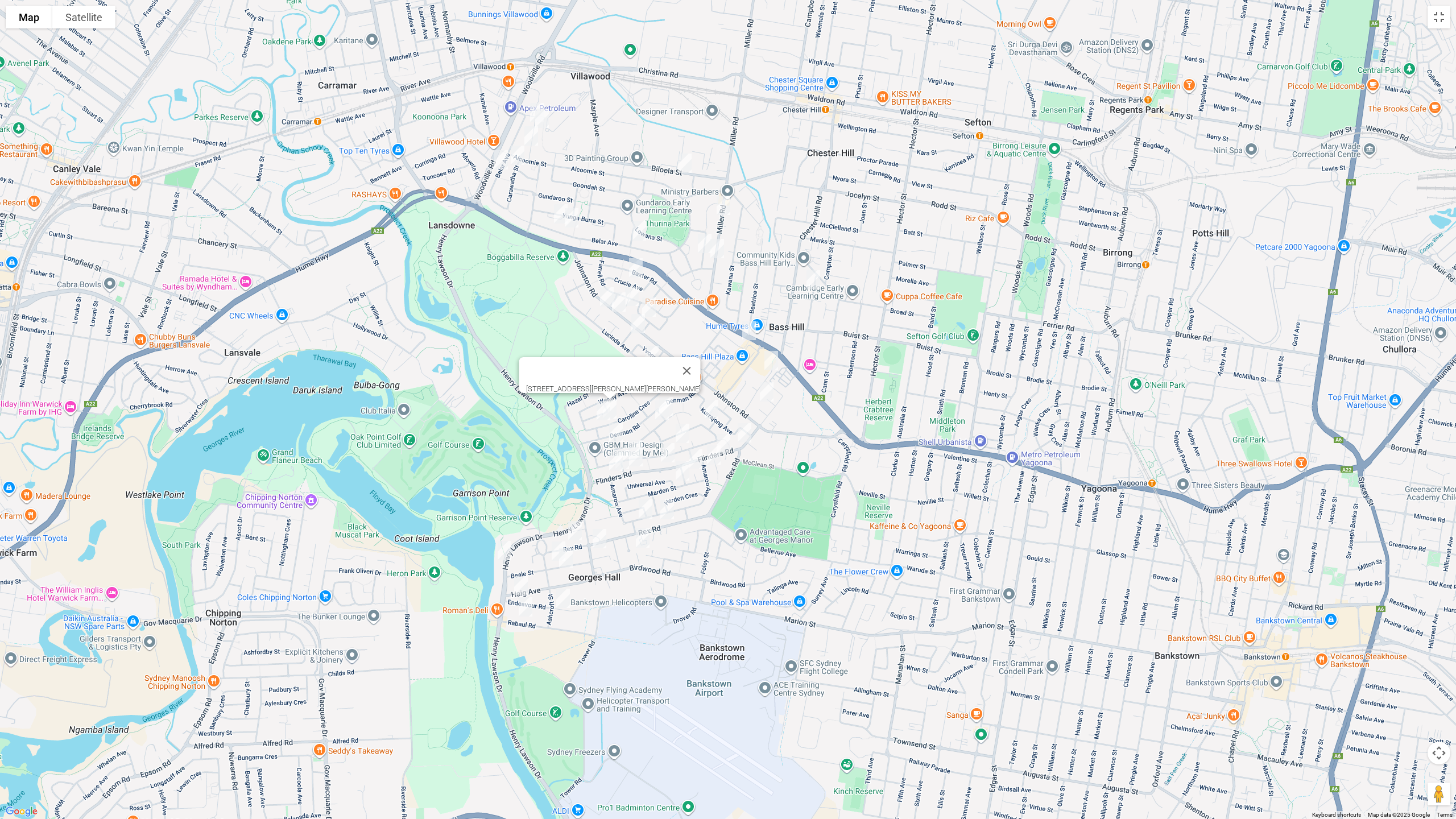
click at [598, 412] on img "90A Caroline Crescent, GEORGES HALL NSW 2198" at bounding box center [604, 410] width 23 height 28
click at [615, 426] on img "17 Jacaranda Drive, GEORGES HALL NSW 2198" at bounding box center [617, 433] width 23 height 28
click at [635, 435] on img "25 Oak Drive, GEORGES HALL NSW 2198" at bounding box center [635, 449] width 23 height 28
click at [641, 458] on img "128a Flinders Road, GEORGES HALL NSW 2198" at bounding box center [636, 456] width 23 height 28
click at [626, 469] on img "142 Flinders Road, GEORGES HALL NSW 2198" at bounding box center [617, 461] width 23 height 28
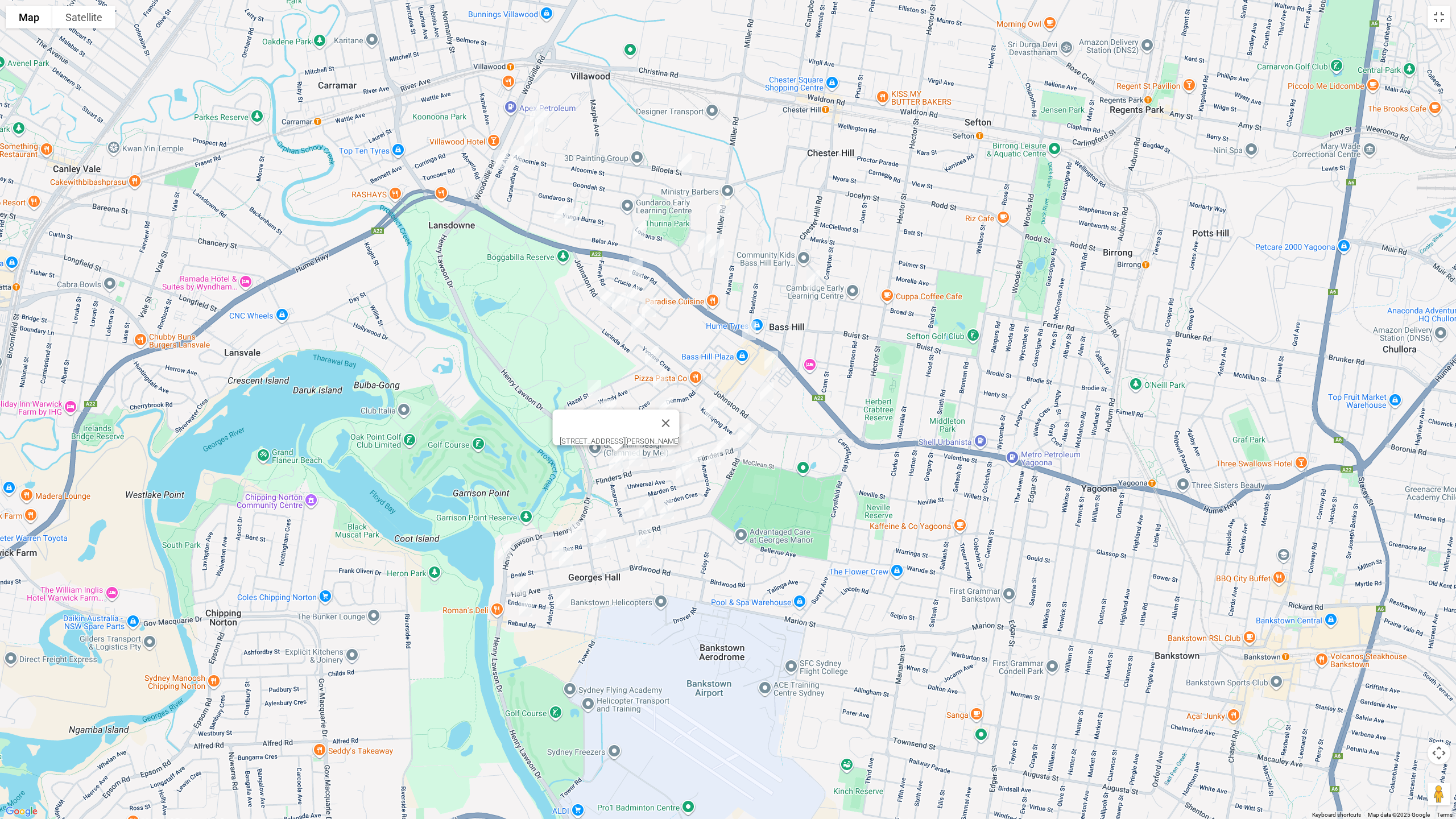
click at [612, 464] on img "142 Flinders Road, GEORGES HALL NSW 2198" at bounding box center [617, 461] width 23 height 28
click at [628, 469] on img "136 Flinders Road, GEORGES HALL NSW 2198" at bounding box center [622, 459] width 23 height 28
click at [641, 510] on img "43 Amaroo Avenue, GEORGES HALL NSW 2198" at bounding box center [646, 508] width 23 height 28
click at [665, 510] on img "112 Rex Road, GEORGES HALL NSW 2198" at bounding box center [668, 509] width 23 height 28
drag, startPoint x: 712, startPoint y: 408, endPoint x: 734, endPoint y: 433, distance: 33.3
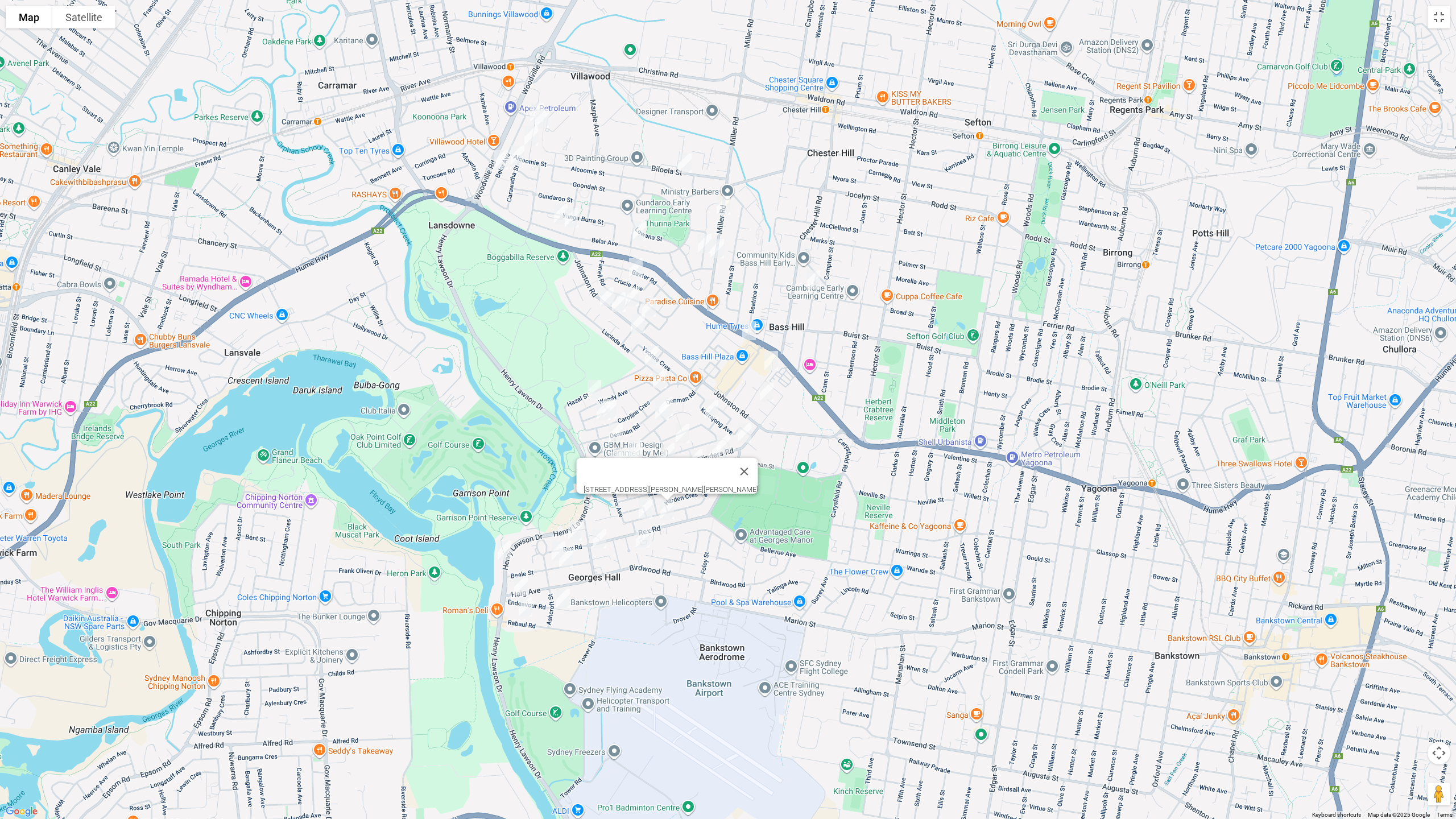
click at [712, 409] on img "14 Binalong Avenue, GEORGES HALL NSW 2198" at bounding box center [712, 409] width 23 height 28
click at [715, 410] on img "14 Binalong Avenue, GEORGES HALL NSW 2198" at bounding box center [712, 409] width 23 height 28
click at [743, 428] on img "4 Flinders Road, GEORGES HALL NSW 2198" at bounding box center [745, 433] width 23 height 28
drag, startPoint x: 723, startPoint y: 443, endPoint x: 705, endPoint y: 441, distance: 18.1
click at [724, 441] on img "125 Amaroo Avenue, GEORGES HALL NSW 2198" at bounding box center [714, 454] width 23 height 28
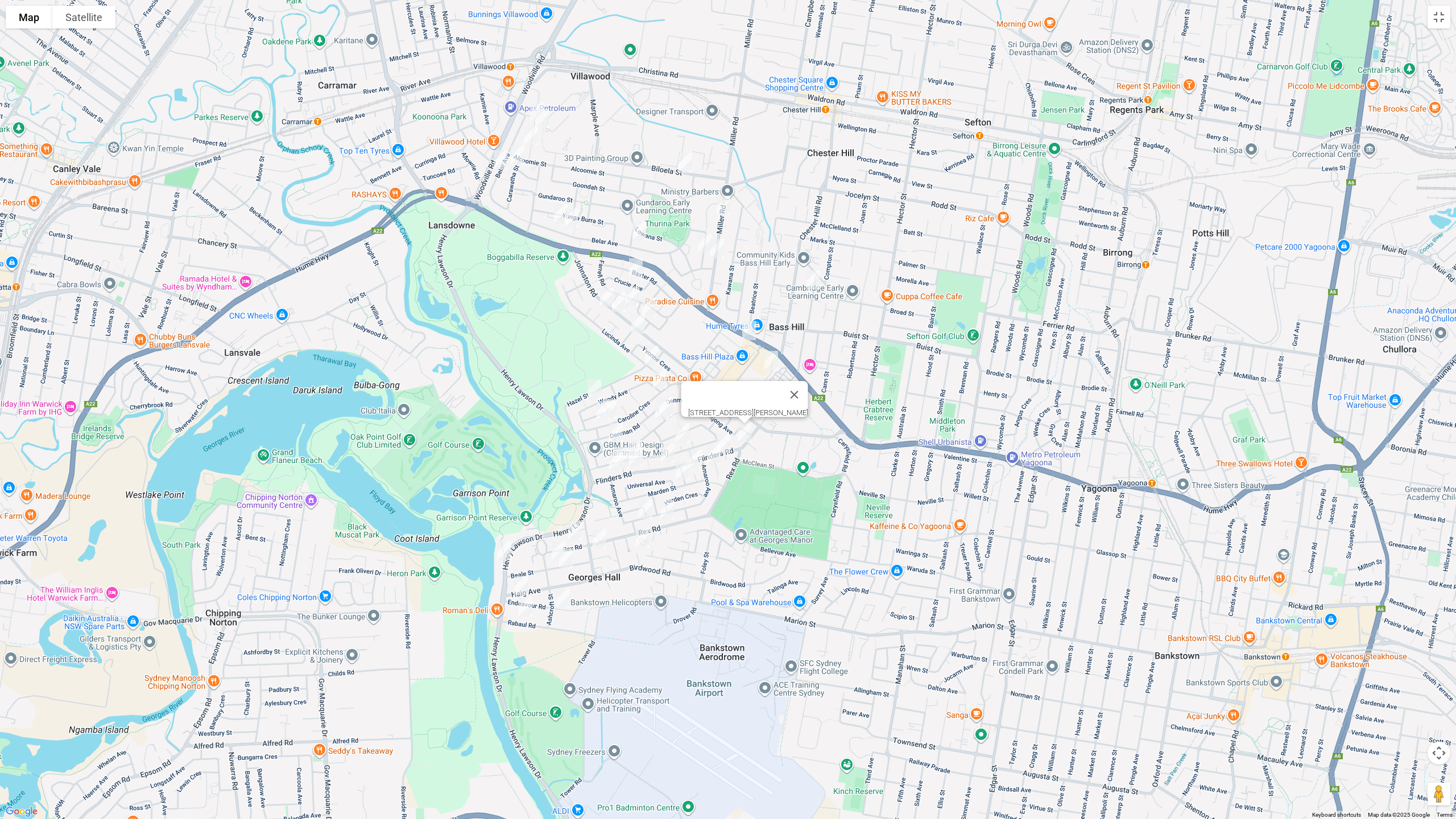
click at [683, 432] on img "2 Briar Place, GEORGES HALL NSW 2198" at bounding box center [683, 433] width 23 height 28
drag, startPoint x: 663, startPoint y: 453, endPoint x: 674, endPoint y: 453, distance: 11.0
click at [666, 453] on img "92 Flinders Road, GEORGES HALL NSW 2198" at bounding box center [668, 452] width 23 height 28
click at [719, 432] on img "13 Flinders Road, GEORGES HALL NSW 2198" at bounding box center [724, 443] width 23 height 28
click at [712, 455] on img "125 Amaroo Avenue, GEORGES HALL NSW 2198" at bounding box center [714, 454] width 23 height 28
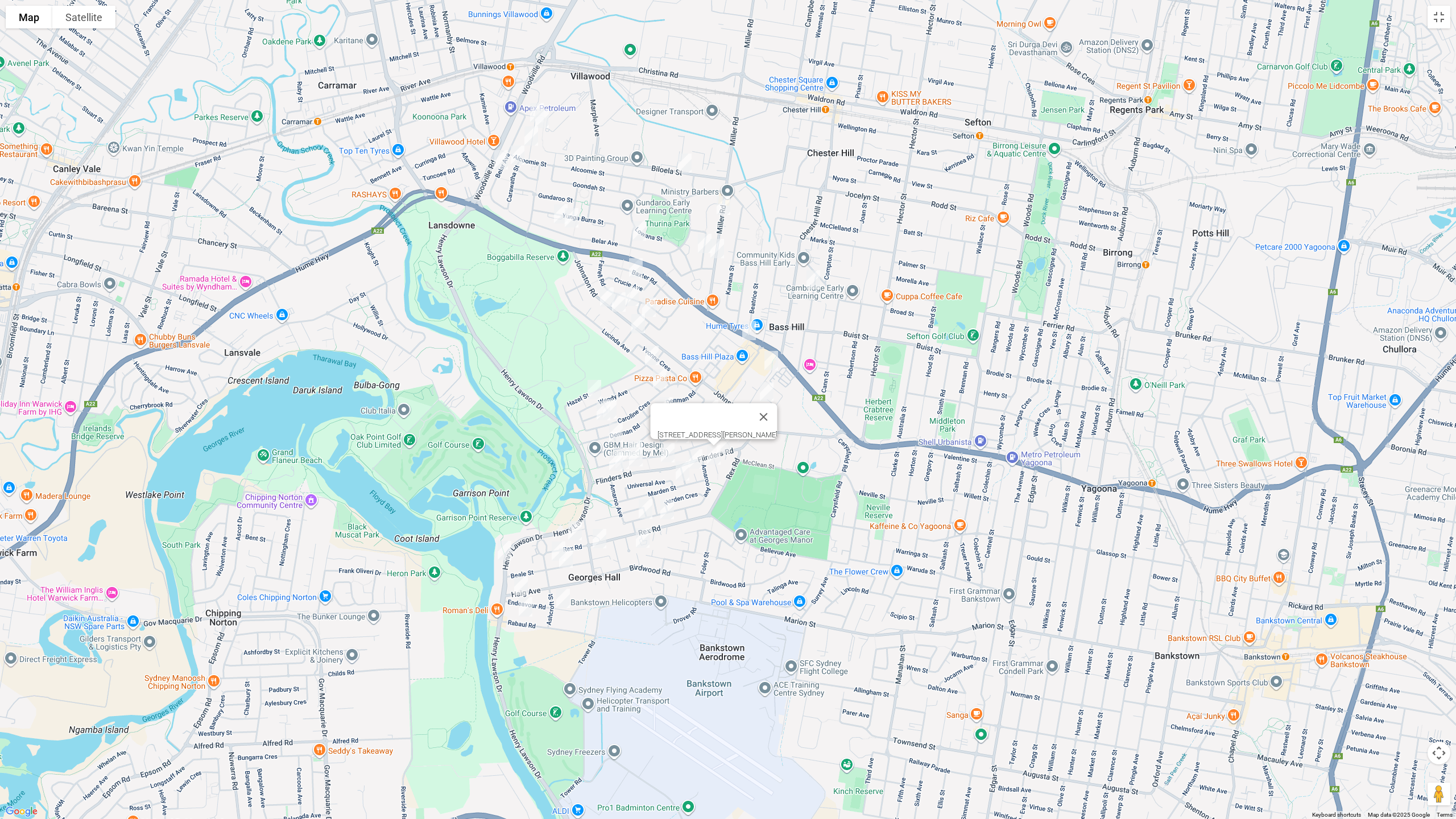
click at [697, 456] on img "4 Barlow Place, GEORGES HALL NSW 2198" at bounding box center [696, 459] width 23 height 28
click at [664, 448] on img "92 Flinders Road, GEORGES HALL NSW 2198" at bounding box center [668, 452] width 23 height 28
click at [696, 451] on img "4 Barlow Place, GEORGES HALL NSW 2198" at bounding box center [696, 459] width 23 height 28
drag, startPoint x: 677, startPoint y: 473, endPoint x: 687, endPoint y: 469, distance: 10.8
click at [679, 473] on img "61 Universal Avenue, GEORGES HALL NSW 2198" at bounding box center [683, 470] width 23 height 28
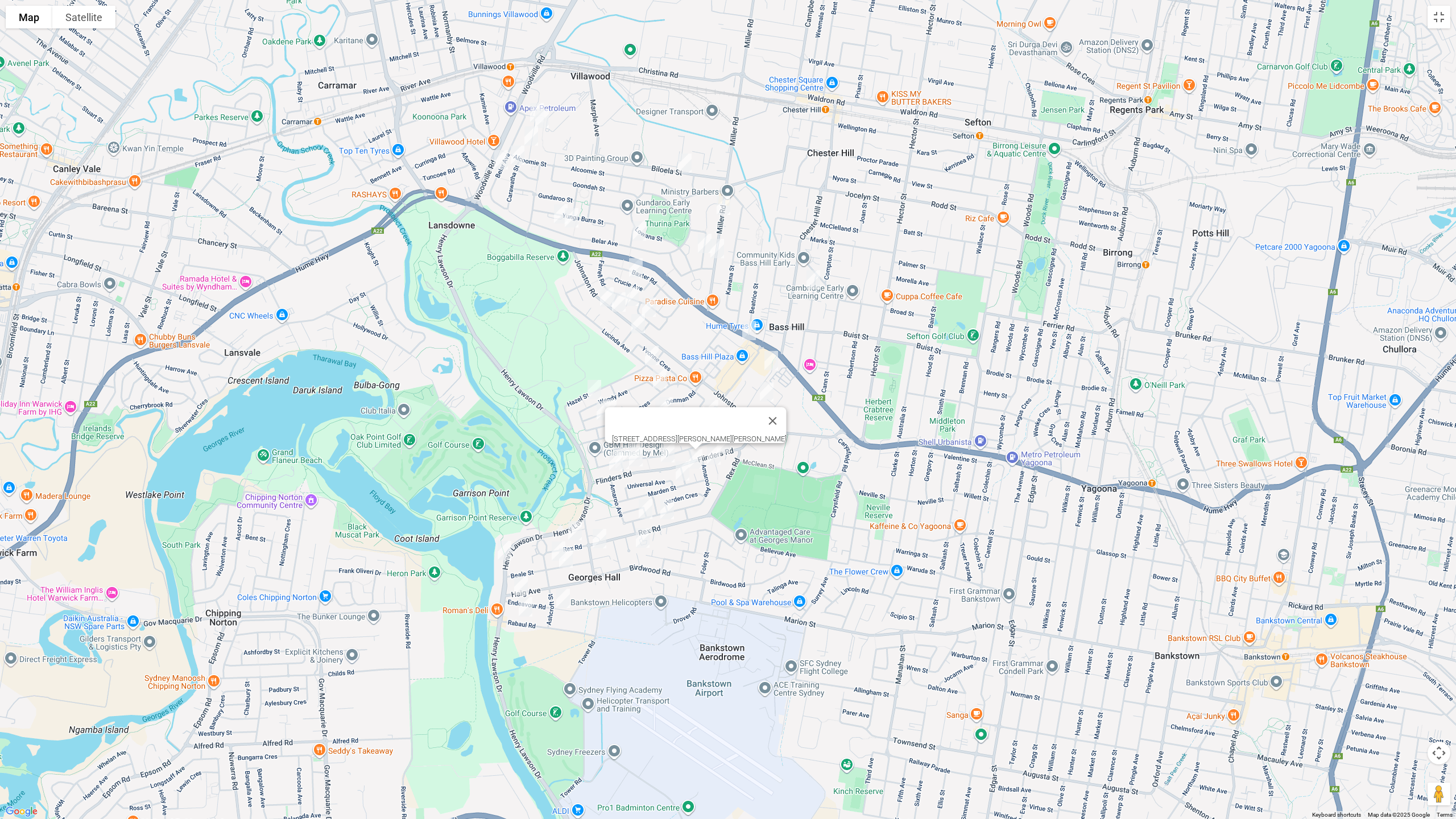
click at [683, 475] on img "61 Universal Avenue, GEORGES HALL NSW 2198" at bounding box center [683, 470] width 23 height 28
click at [683, 475] on img "61 Universal Avenue, GEORGES HALL NSW 2198" at bounding box center [683, 472] width 23 height 28
click at [746, 427] on button "Close" at bounding box center [733, 434] width 27 height 27
click at [816, 287] on img "12 Strickland Street, BASS HILL NSW 2197" at bounding box center [813, 280] width 23 height 28
click at [749, 337] on img "22A Wynyard Avenue, BASS HILL NSW 2197" at bounding box center [749, 331] width 23 height 28
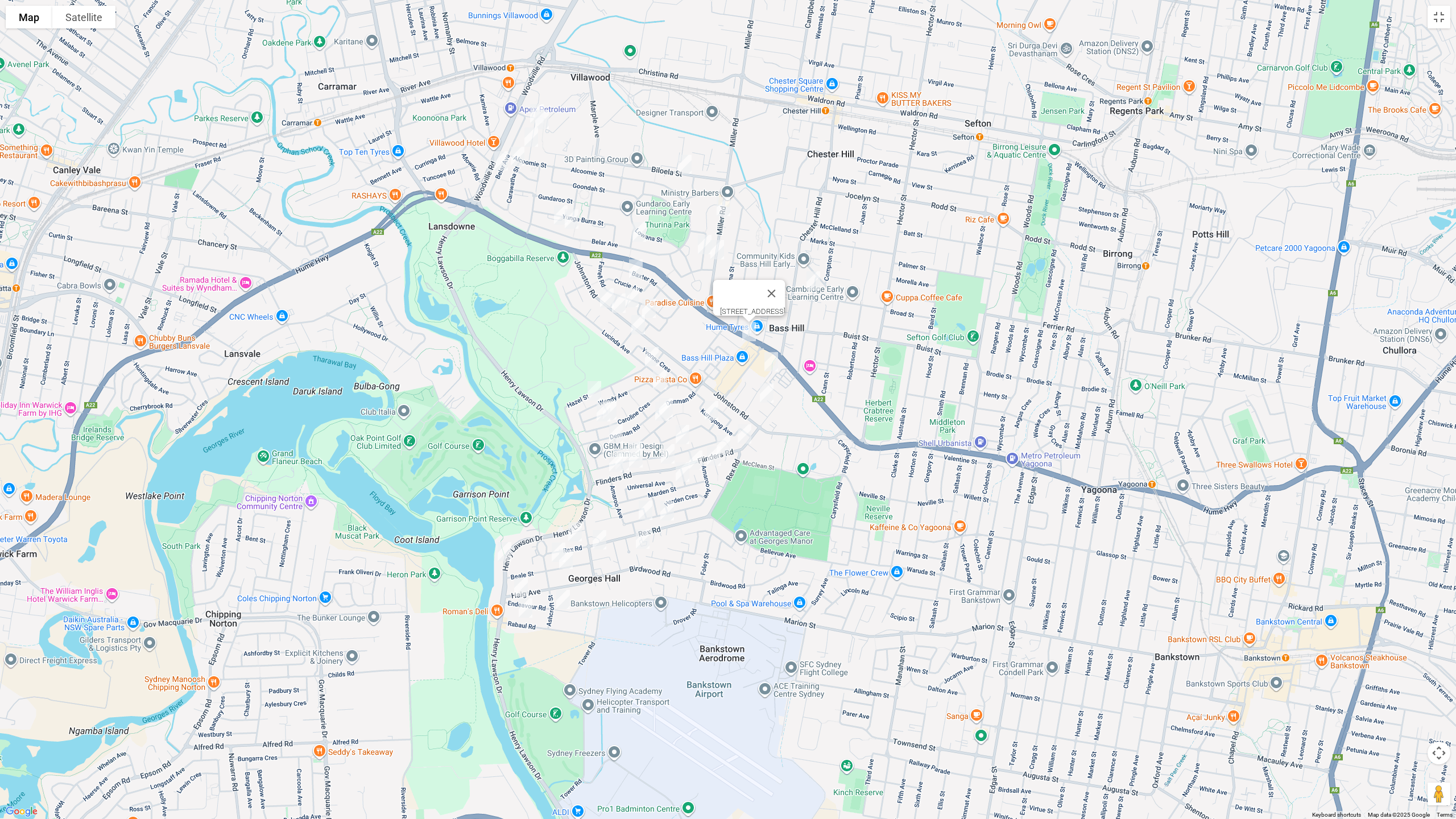
click at [772, 362] on img "31 Carey Street, BASS HILL NSW 2197" at bounding box center [772, 361] width 23 height 28
click at [769, 394] on img "5/6 Iona Place, BASS HILL NSW 2197" at bounding box center [767, 392] width 23 height 28
click at [678, 398] on div "[STREET_ADDRESS]" at bounding box center [728, 410] width 1456 height 819
click at [675, 403] on img "6 Tucabia Avenue, GEORGES HALL NSW 2198" at bounding box center [666, 407] width 23 height 28
click at [663, 418] on img "59 Jacaranda Drive, GEORGES HALL NSW 2198" at bounding box center [662, 411] width 23 height 28
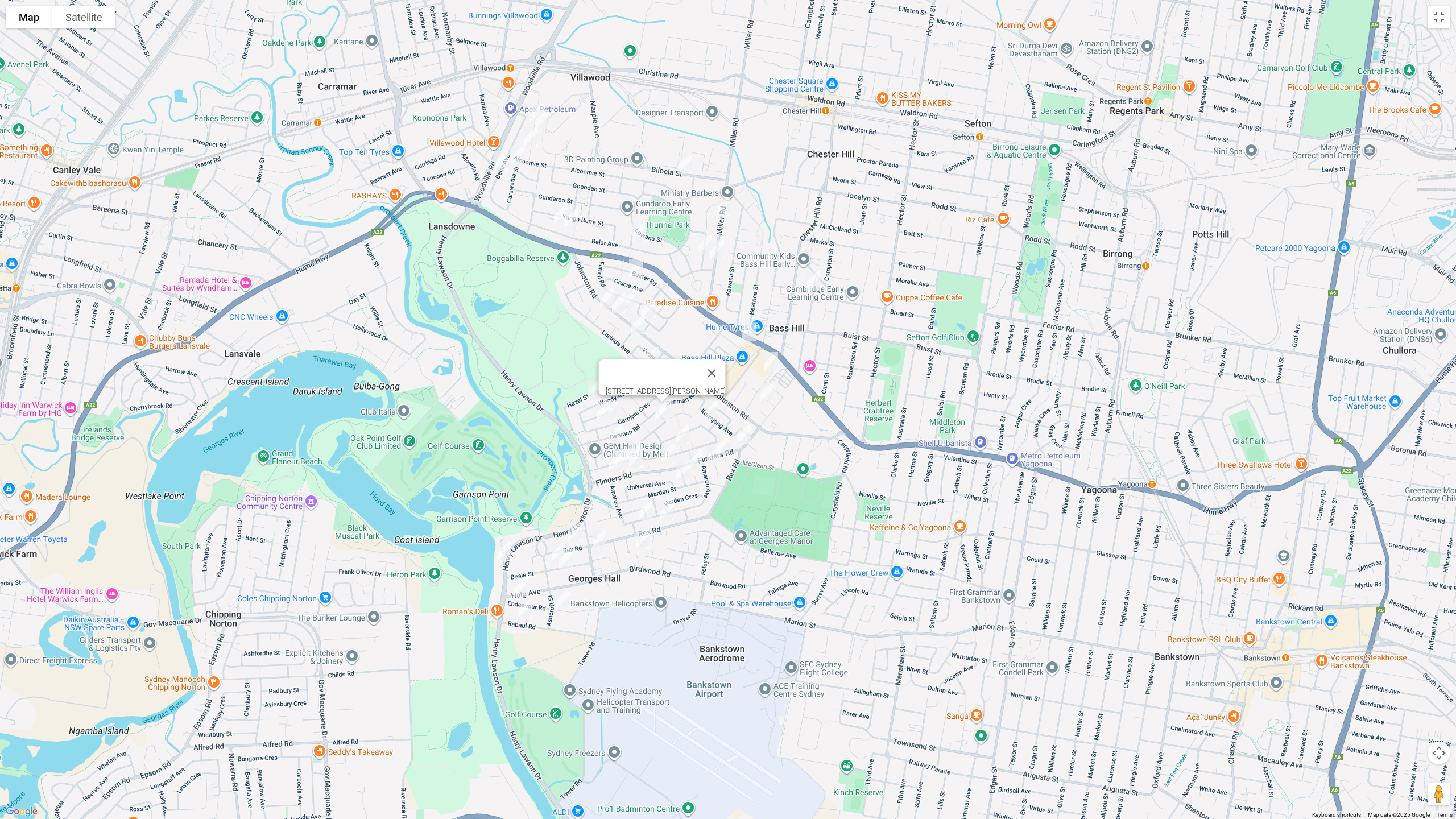
click at [726, 368] on button "Close" at bounding box center [712, 373] width 27 height 27
click at [653, 353] on img "22 Lucinda Avenue, GEORGES HALL NSW 2198" at bounding box center [652, 356] width 23 height 28
click at [657, 381] on img "28 Caroline Crescent, GEORGES HALL NSW 2198" at bounding box center [660, 379] width 23 height 28
click at [686, 167] on img "27 Biloela Street, VILLAWOOD NSW 2163" at bounding box center [685, 164] width 23 height 28
click at [702, 239] on img "52 Goonaroi Street, VILLAWOOD NSW 2163" at bounding box center [705, 244] width 23 height 28
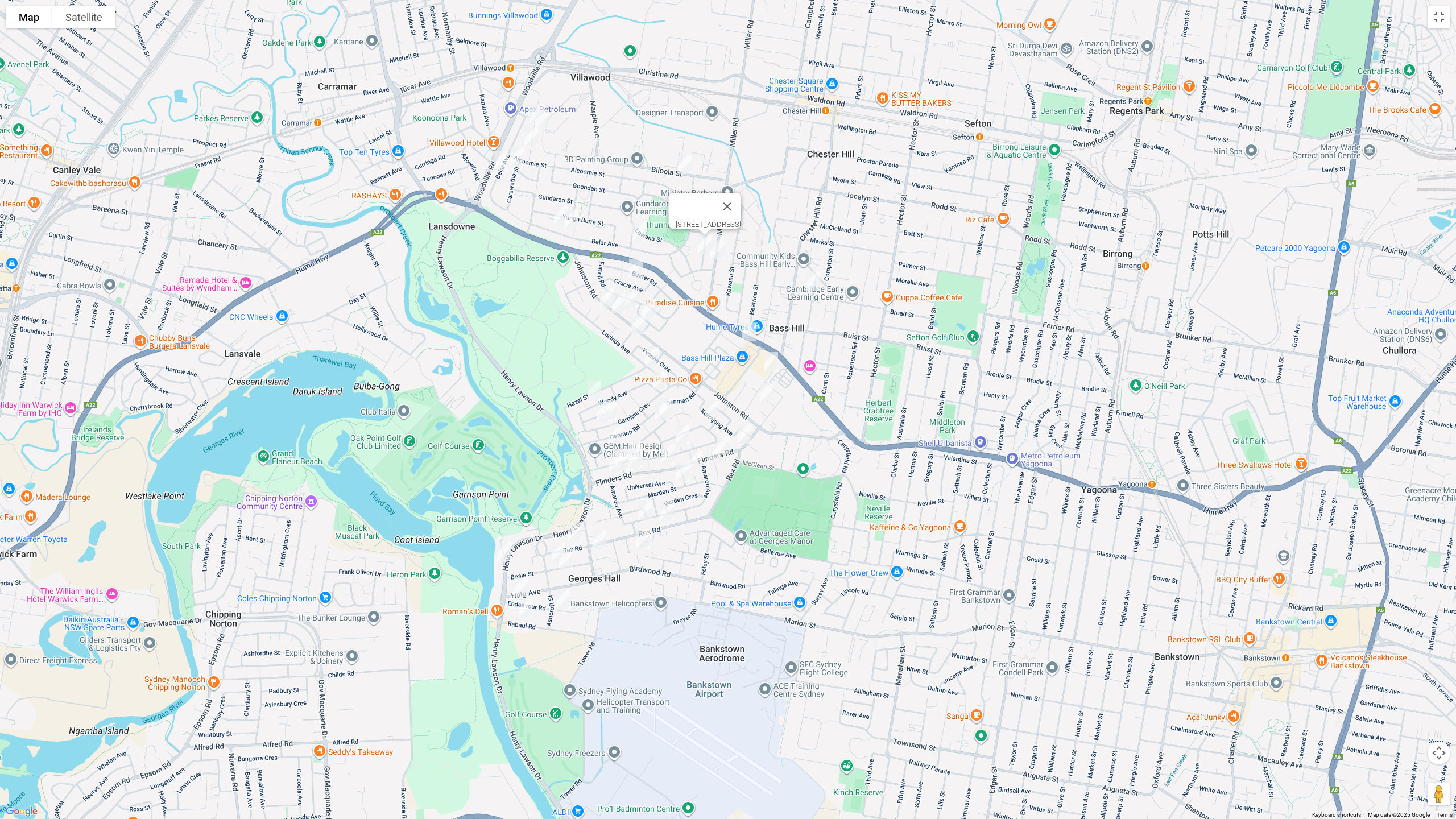
click at [640, 233] on img "135 Belar Avenue, VILLAWOOD NSW 2163" at bounding box center [640, 231] width 23 height 28
click at [633, 270] on img "20 Crucie Avenue, BASS HILL NSW 2197" at bounding box center [636, 268] width 23 height 28
click at [634, 296] on img "5 Henville Place, BASS HILL NSW 2197" at bounding box center [632, 297] width 23 height 28
click at [650, 307] on img "29A Sevenoaks Crescent, BASS HILL NSW 2197" at bounding box center [649, 308] width 23 height 28
click at [643, 326] on img "5 Brooke Street, BASS HILL NSW 2197" at bounding box center [638, 324] width 23 height 28
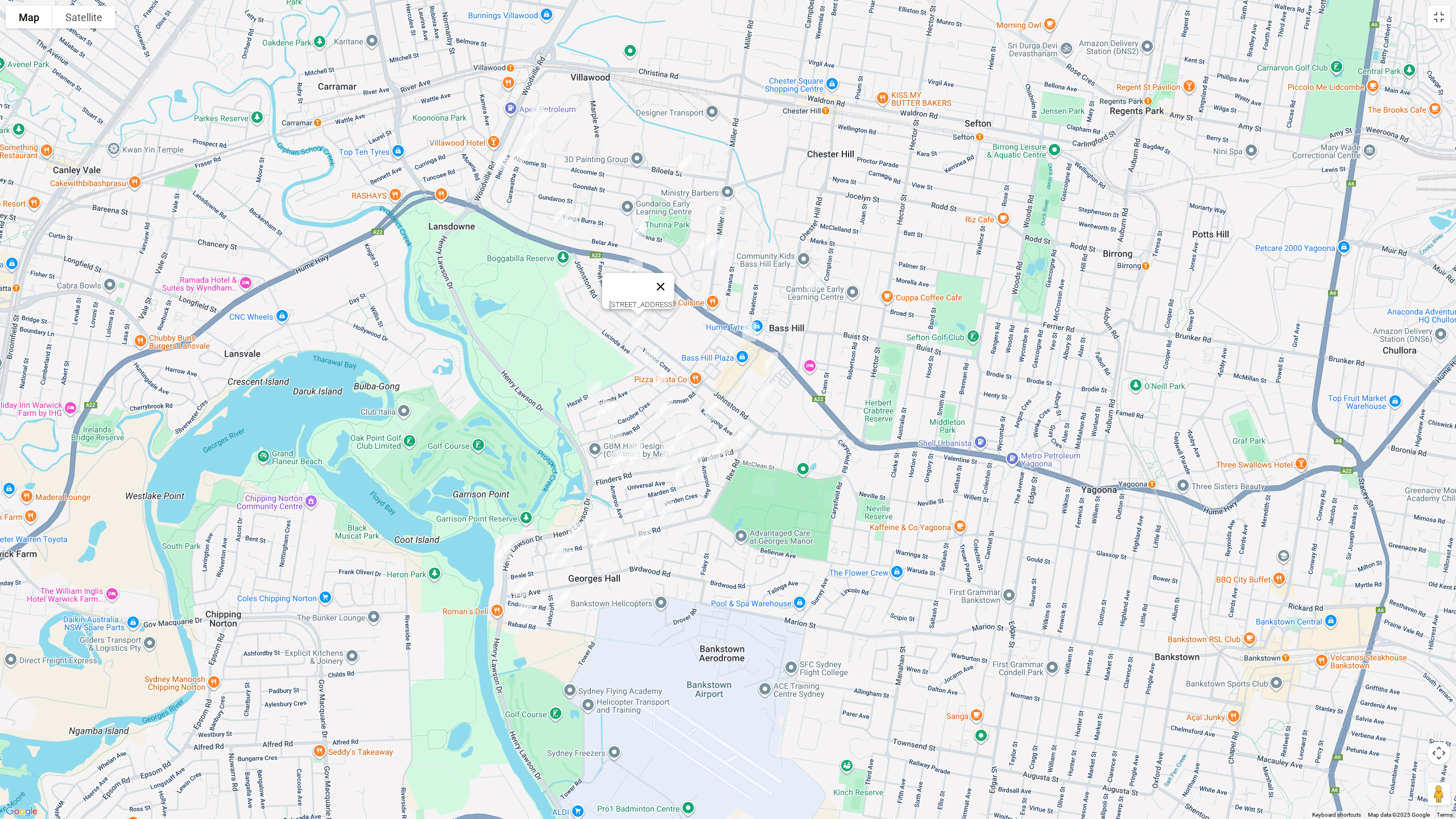
click at [675, 279] on button "Close" at bounding box center [661, 287] width 27 height 27
click at [601, 296] on img "5 Kirrily Place, BASS HILL NSW 2197" at bounding box center [607, 298] width 23 height 28
click at [618, 305] on img "239 Johnston Road, BASS HILL NSW 2197" at bounding box center [619, 303] width 23 height 28
click at [606, 305] on img "5 Kirrily Place, BASS HILL NSW 2197" at bounding box center [607, 298] width 23 height 28
click at [552, 212] on img "77 Belar Avenue, VILLAWOOD NSW 2163" at bounding box center [561, 214] width 23 height 28
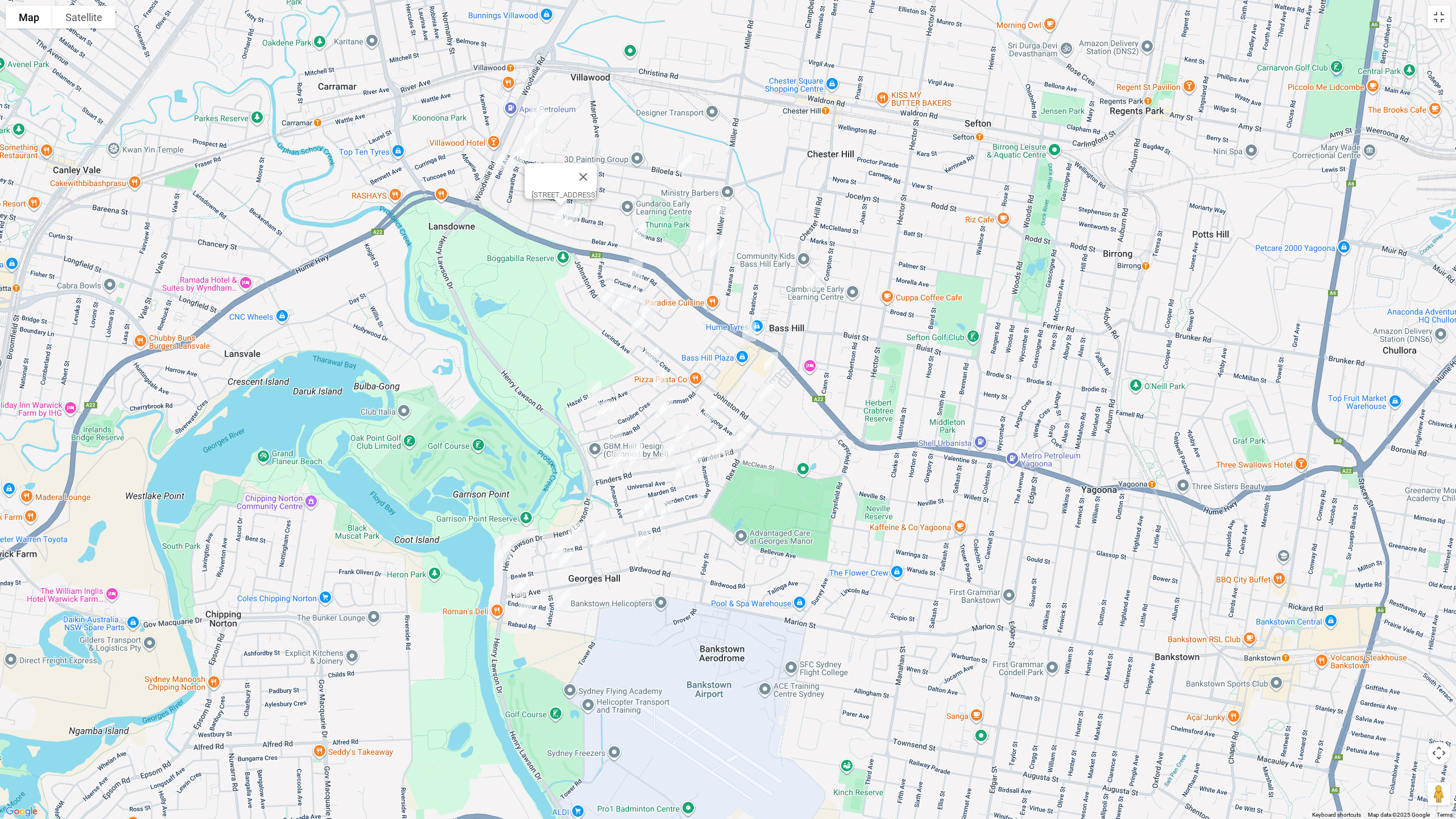
click at [573, 217] on img "2/87 Belar Avenue, VILLAWOOD NSW 2163" at bounding box center [572, 218] width 23 height 28
click at [532, 100] on img "20 Binna Burra Street, VILLAWOOD NSW 2163" at bounding box center [537, 113] width 23 height 28
click at [547, 120] on img "21 Binna Burra Street, VILLAWOOD NSW 2163" at bounding box center [542, 119] width 23 height 28
click at [534, 143] on img "40 Binna Burra Street, VILLAWOOD NSW 2163" at bounding box center [531, 136] width 23 height 28
click at [521, 159] on img "1/106 Carawatha Street, VILLAWOOD NSW 2163" at bounding box center [518, 156] width 23 height 28
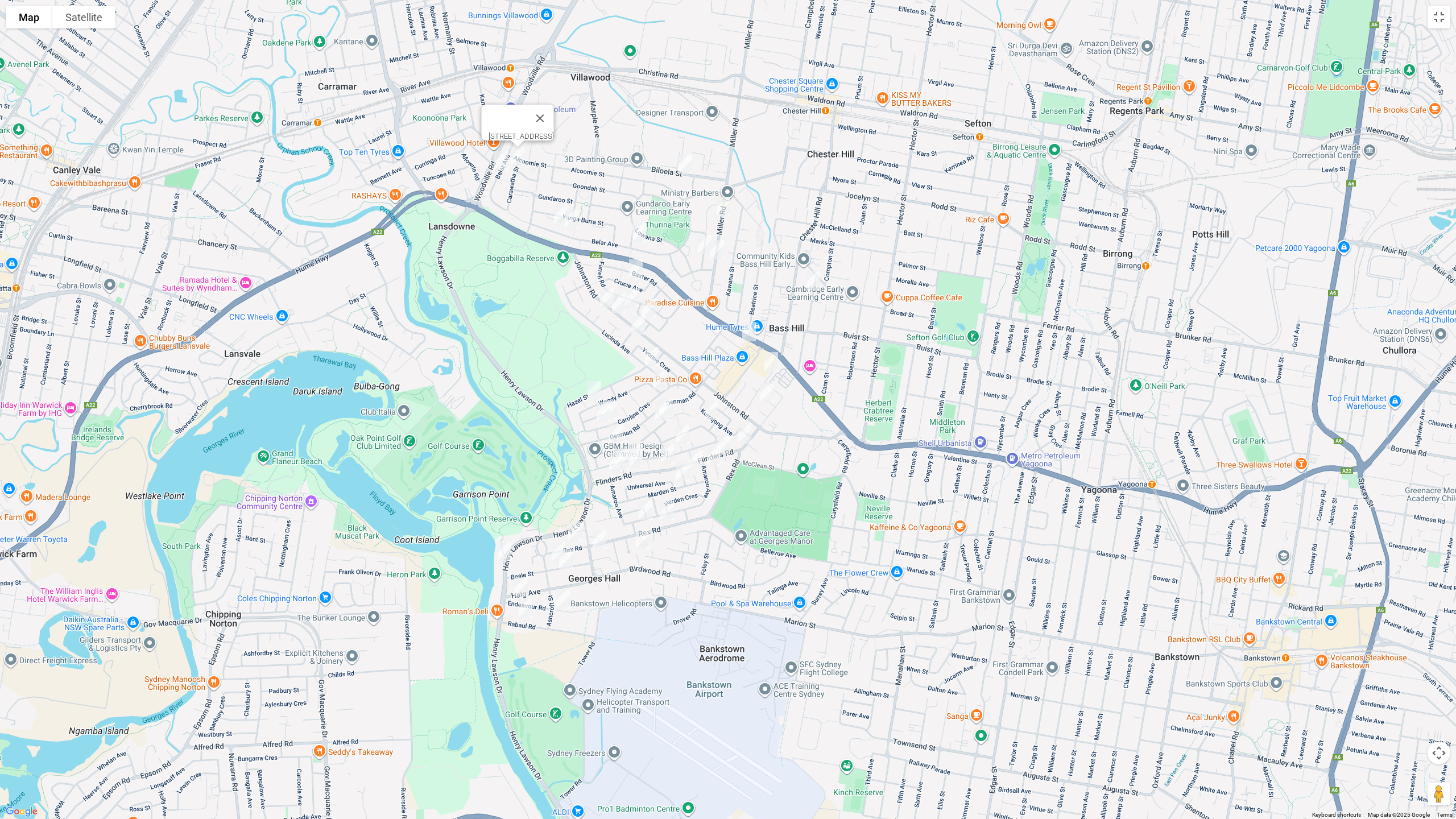
click at [503, 166] on img "56 Belar Avenue, VILLAWOOD NSW 2163" at bounding box center [501, 161] width 23 height 28
drag, startPoint x: 1442, startPoint y: 25, endPoint x: 1431, endPoint y: 33, distance: 13.6
click at [1440, 28] on div "S 56 Belar Avenue, VILLAWOOD NSW 2163 Map Terrain Satellite Labels Keyboard sho…" at bounding box center [728, 410] width 1456 height 819
click at [1439, 17] on button "Toggle fullscreen view" at bounding box center [1439, 17] width 23 height 23
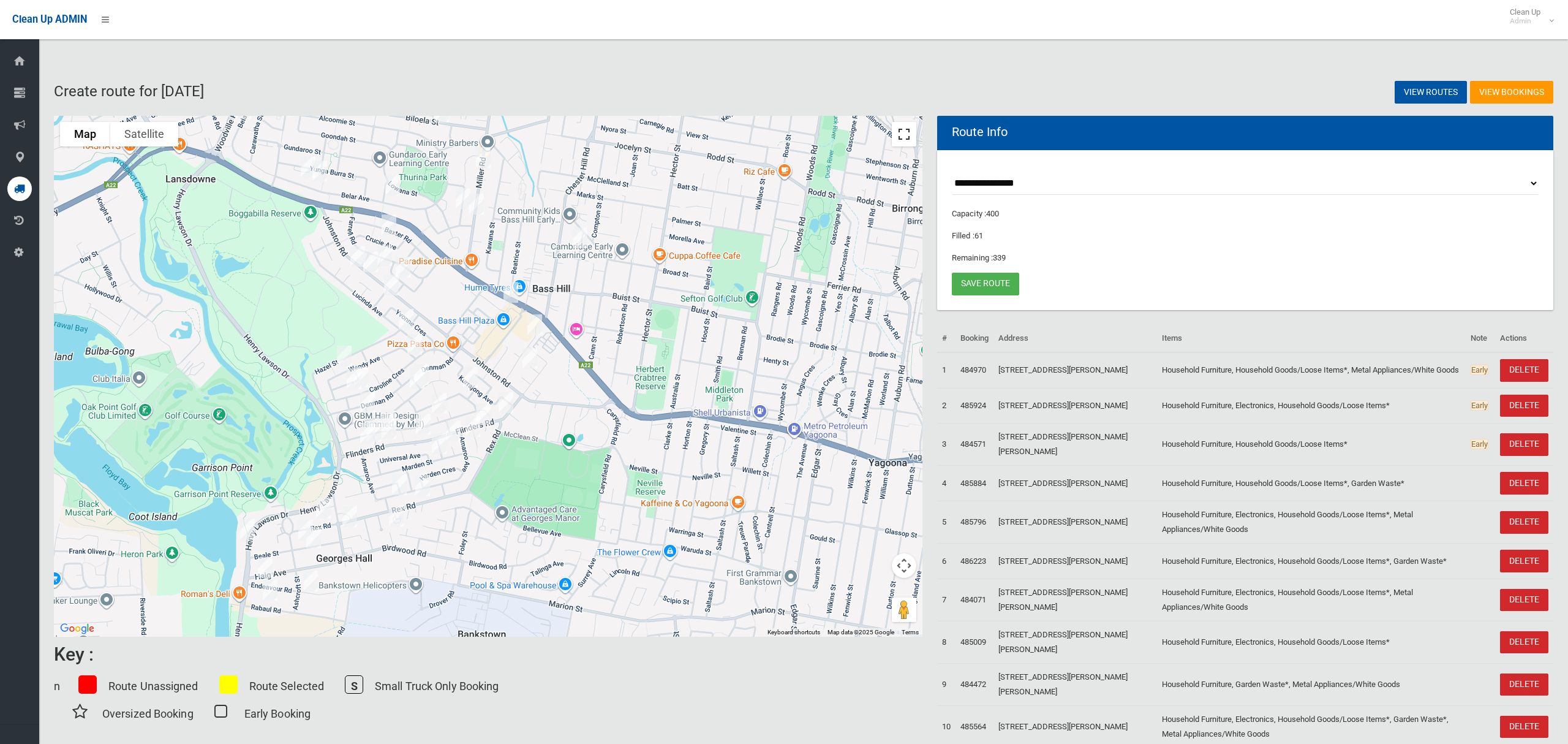
click at [901, 135] on button "Toggle fullscreen view" at bounding box center [905, 134] width 25 height 25
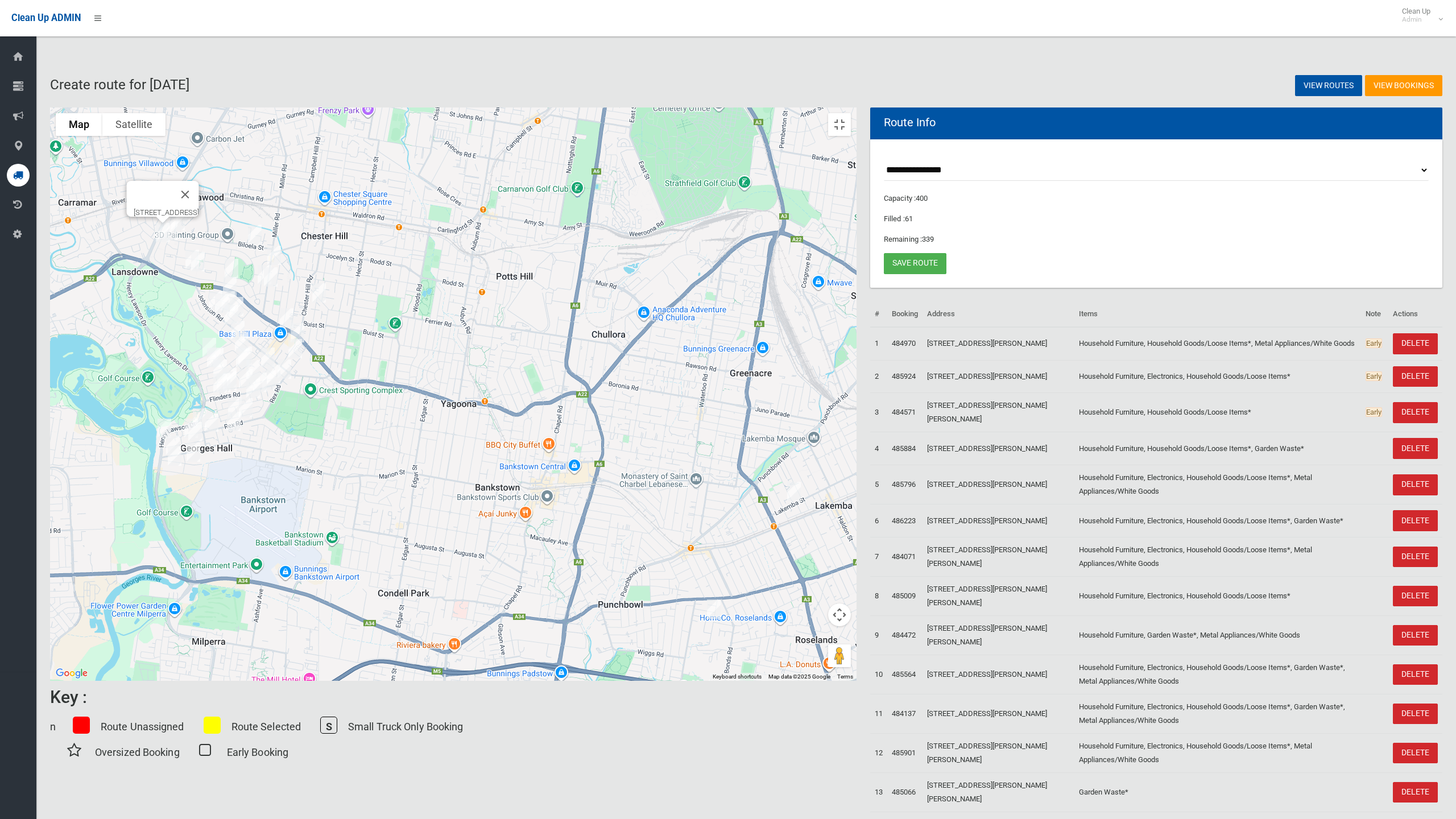
drag, startPoint x: 931, startPoint y: 394, endPoint x: 626, endPoint y: 368, distance: 306.1
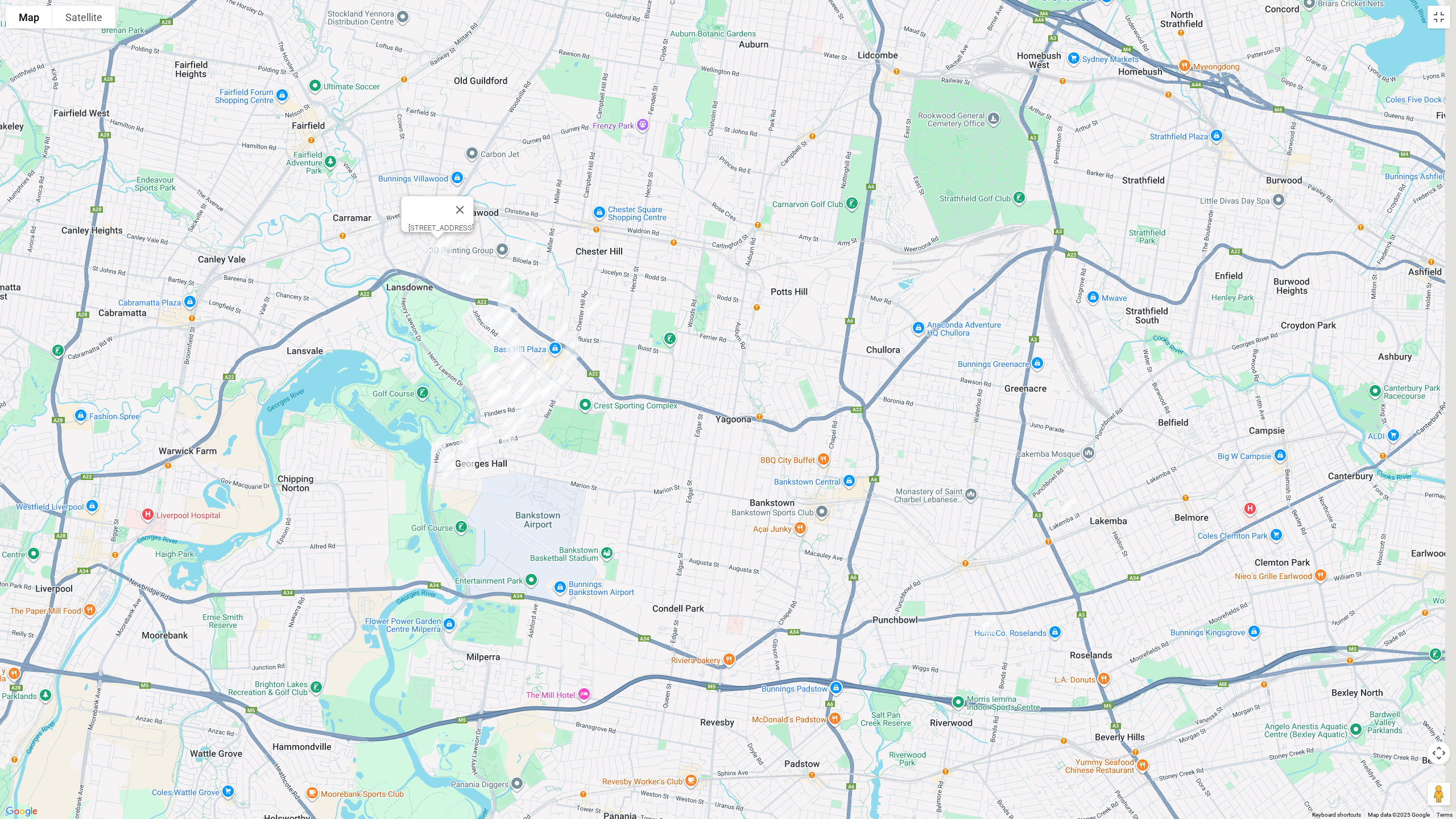
click at [626, 368] on div "[STREET_ADDRESS]" at bounding box center [728, 410] width 1456 height 819
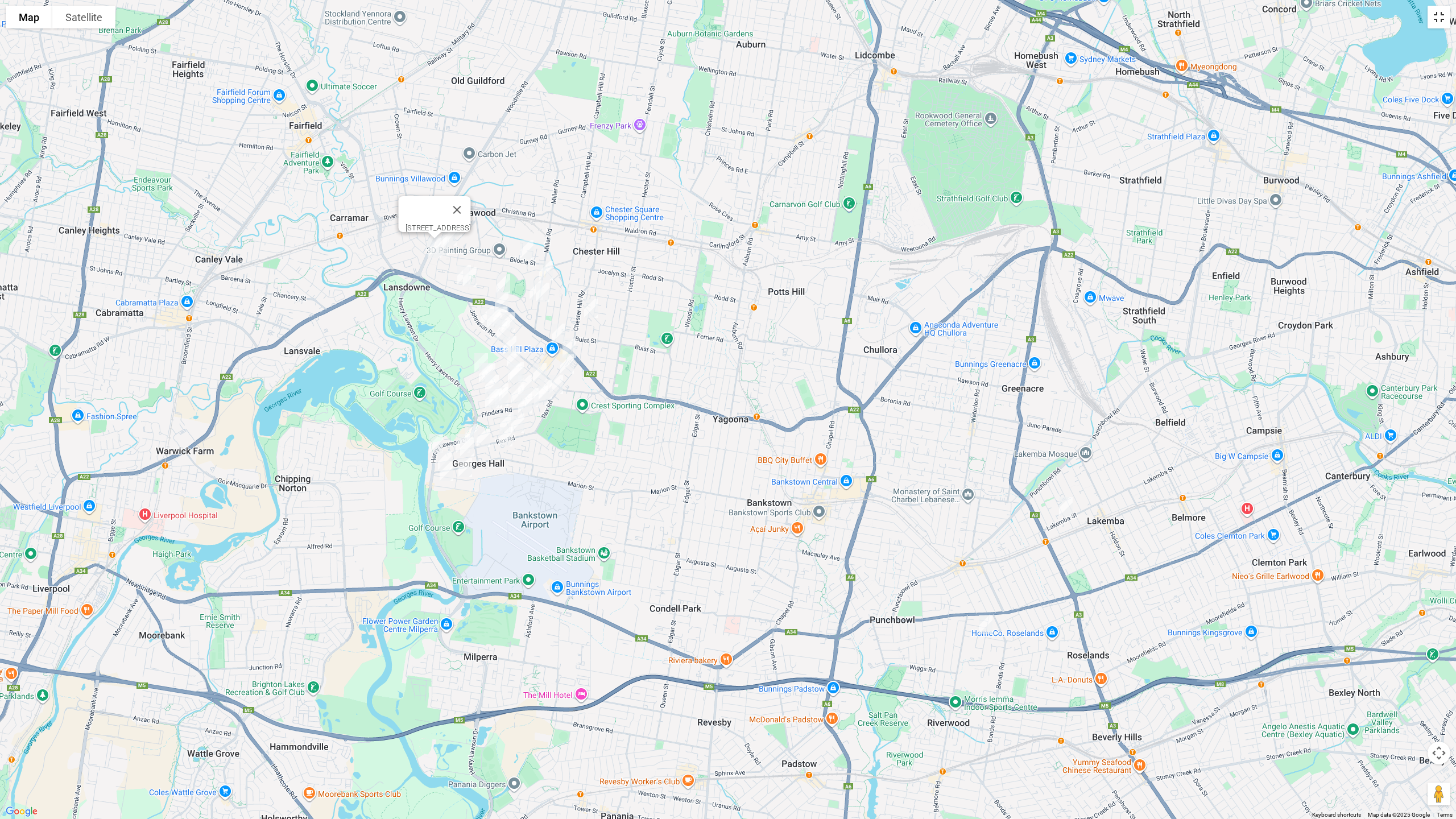
click at [1442, 22] on button "Toggle fullscreen view" at bounding box center [1439, 17] width 23 height 23
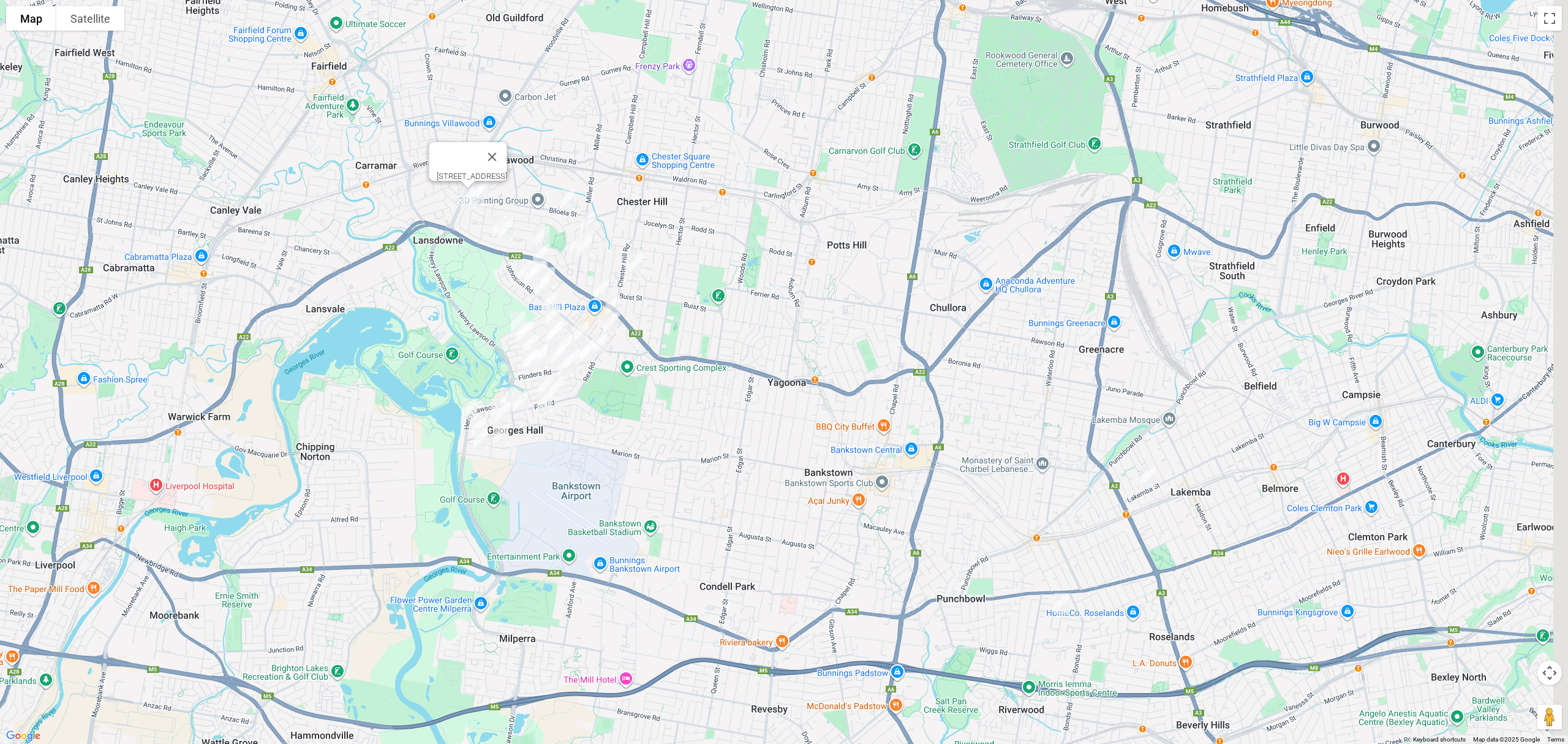
click at [972, 282] on link "Save route" at bounding box center [986, 283] width 68 height 23
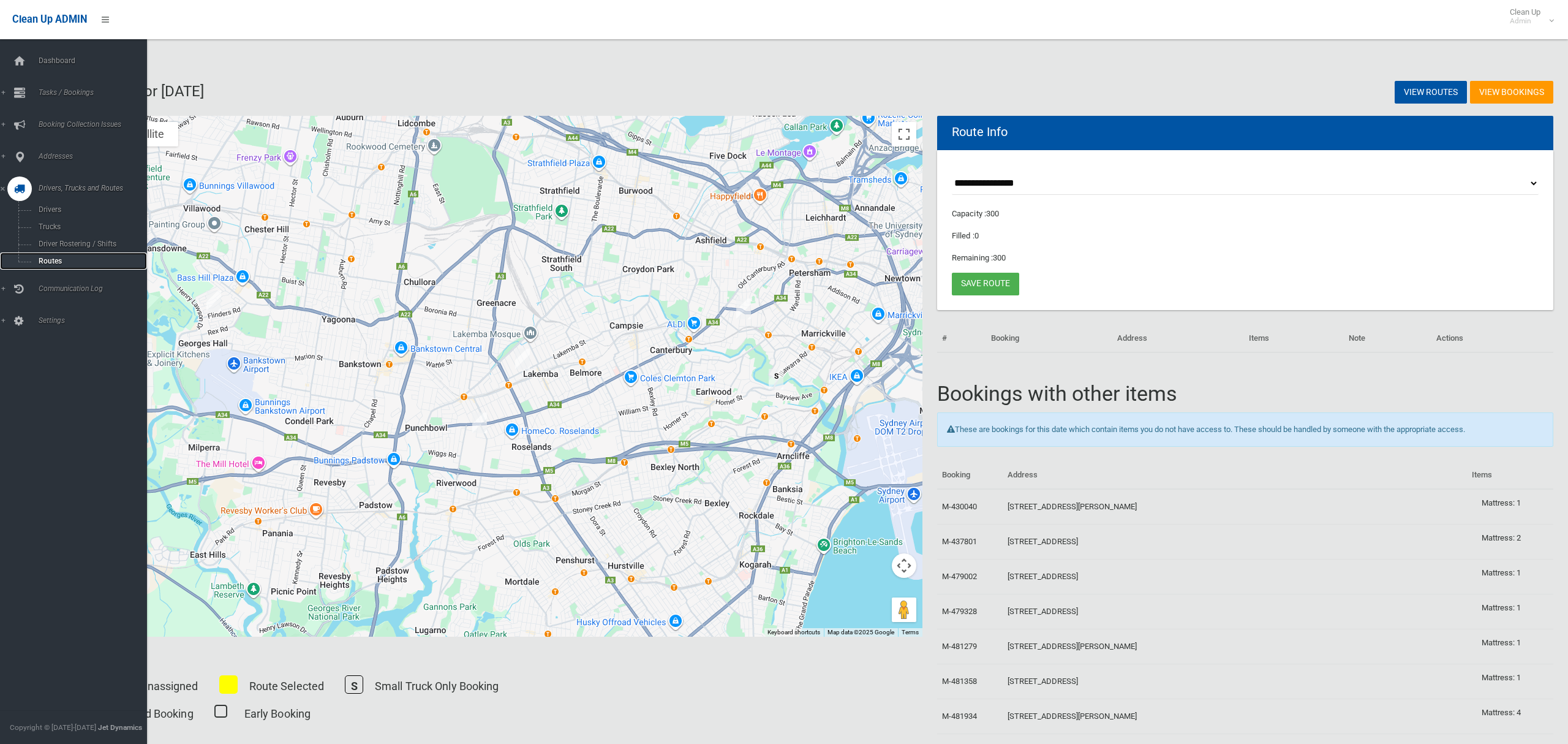
click at [35, 257] on span "Routes" at bounding box center [85, 261] width 102 height 9
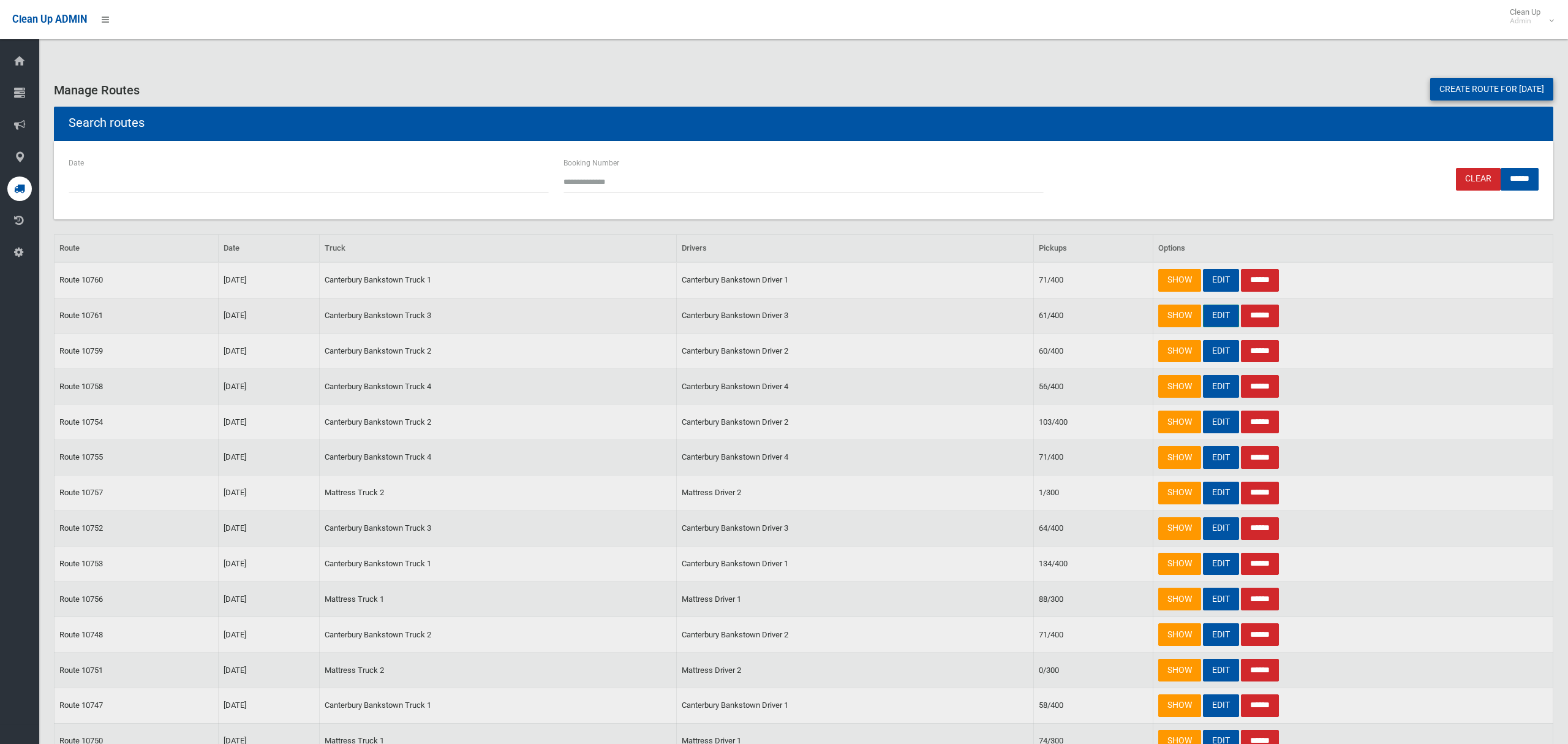
click at [1228, 315] on link "EDIT" at bounding box center [1221, 315] width 37 height 23
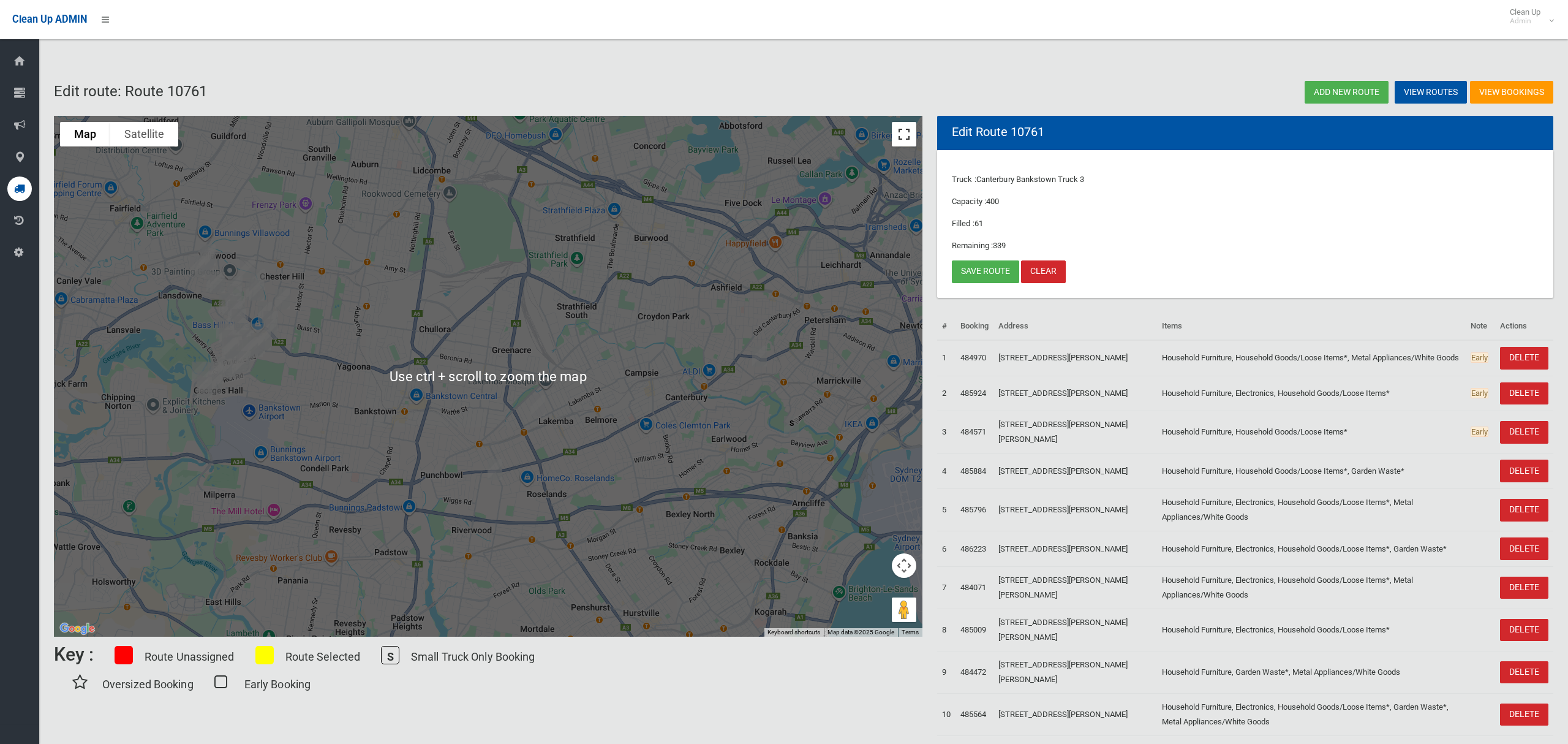
click at [905, 130] on button "Toggle fullscreen view" at bounding box center [905, 134] width 25 height 25
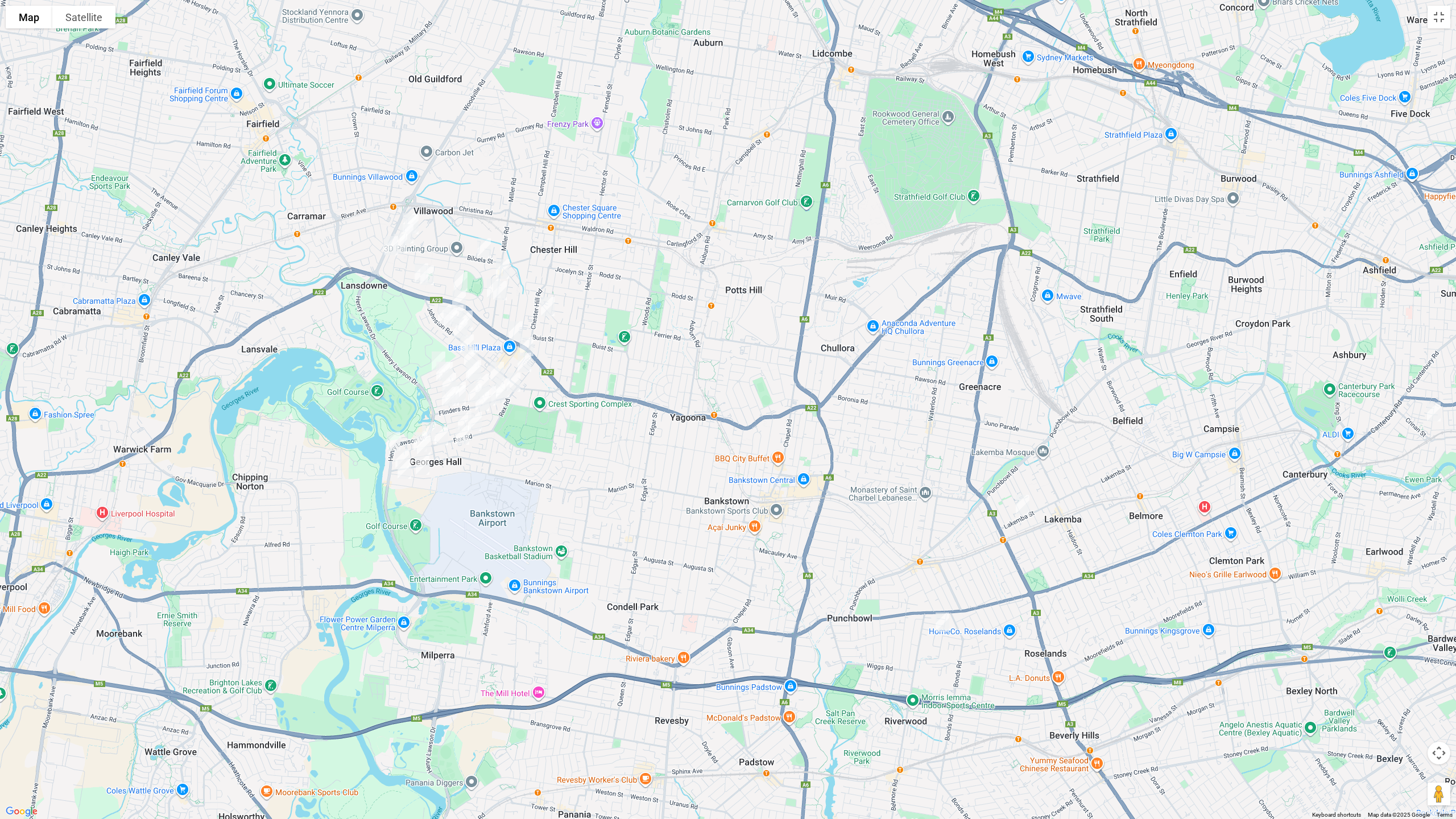
click at [446, 399] on img "142 Flinders Road, GEORGES HALL NSW 2198" at bounding box center [449, 396] width 23 height 28
click at [1439, 20] on button "Toggle fullscreen view" at bounding box center [1439, 17] width 23 height 23
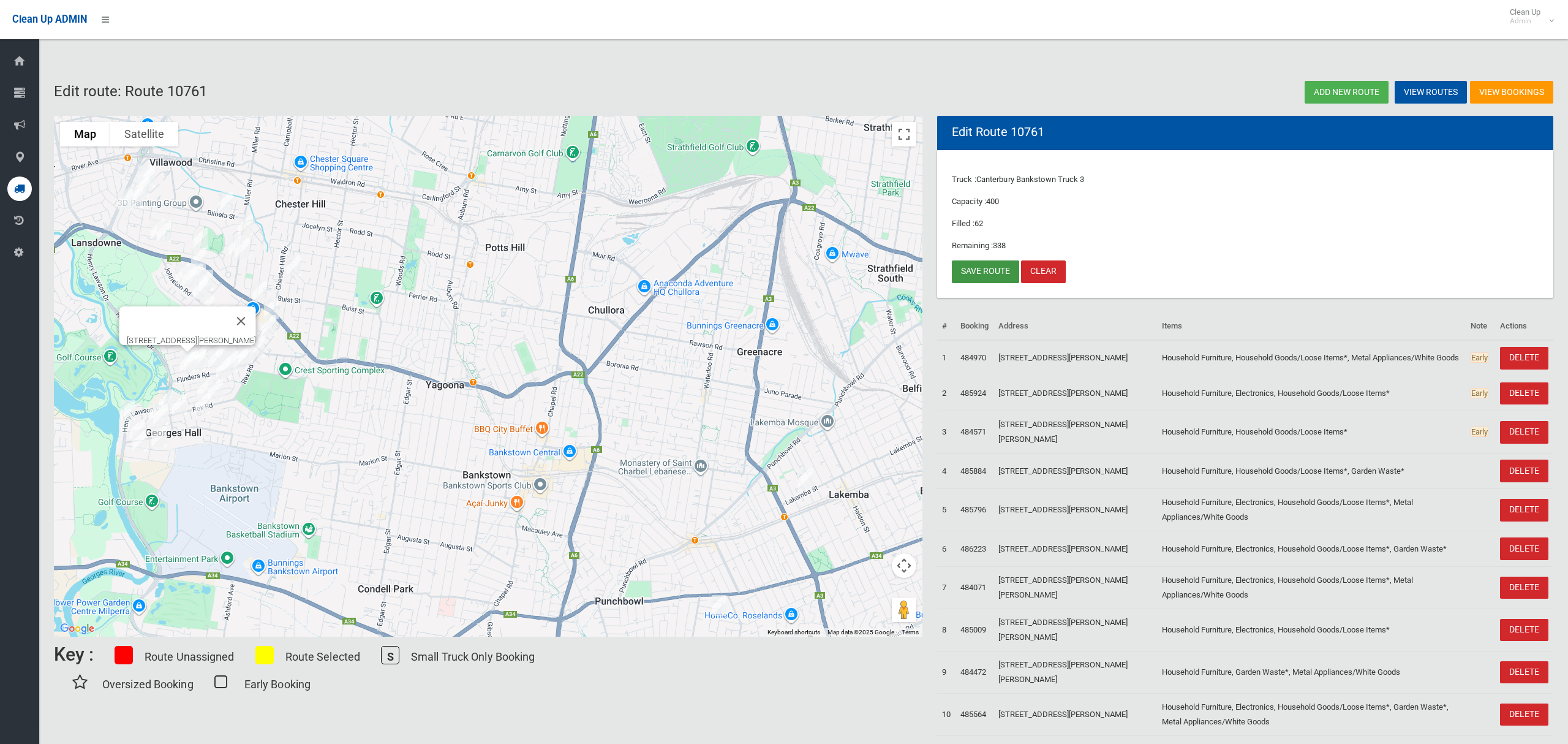
click at [982, 276] on link "Save route" at bounding box center [986, 271] width 68 height 23
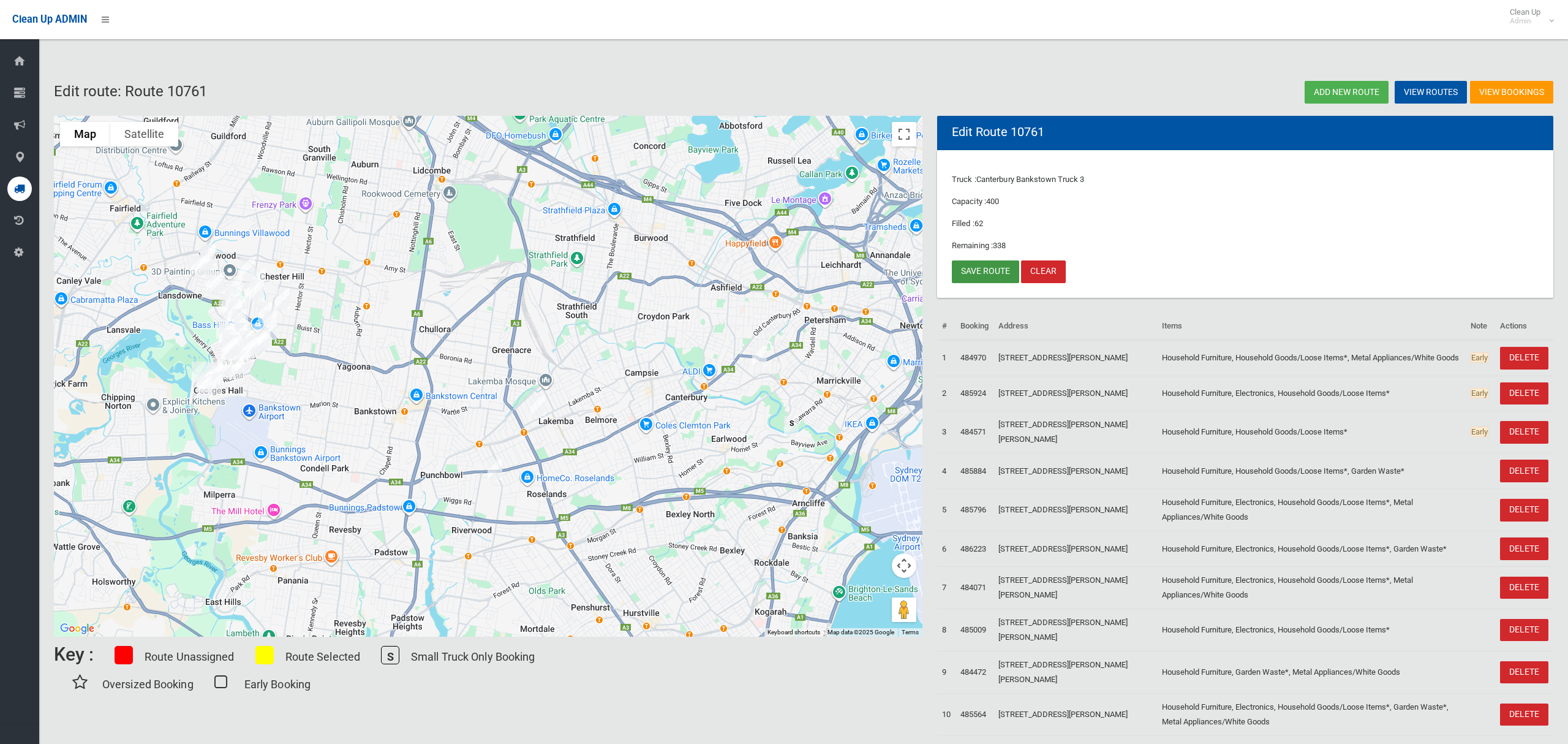
click at [988, 276] on link "Save route" at bounding box center [986, 271] width 68 height 23
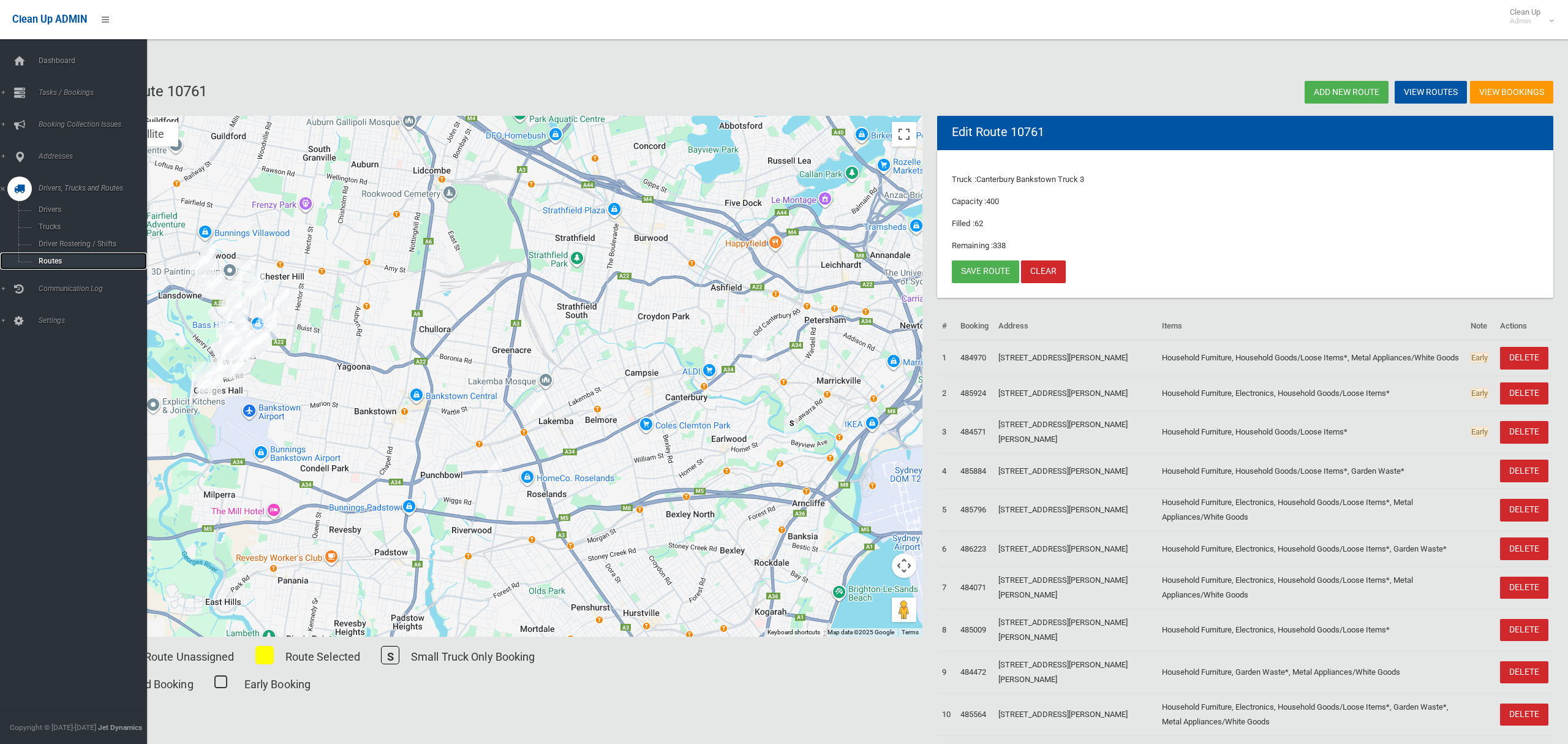
click at [50, 260] on span "Routes" at bounding box center [85, 261] width 102 height 9
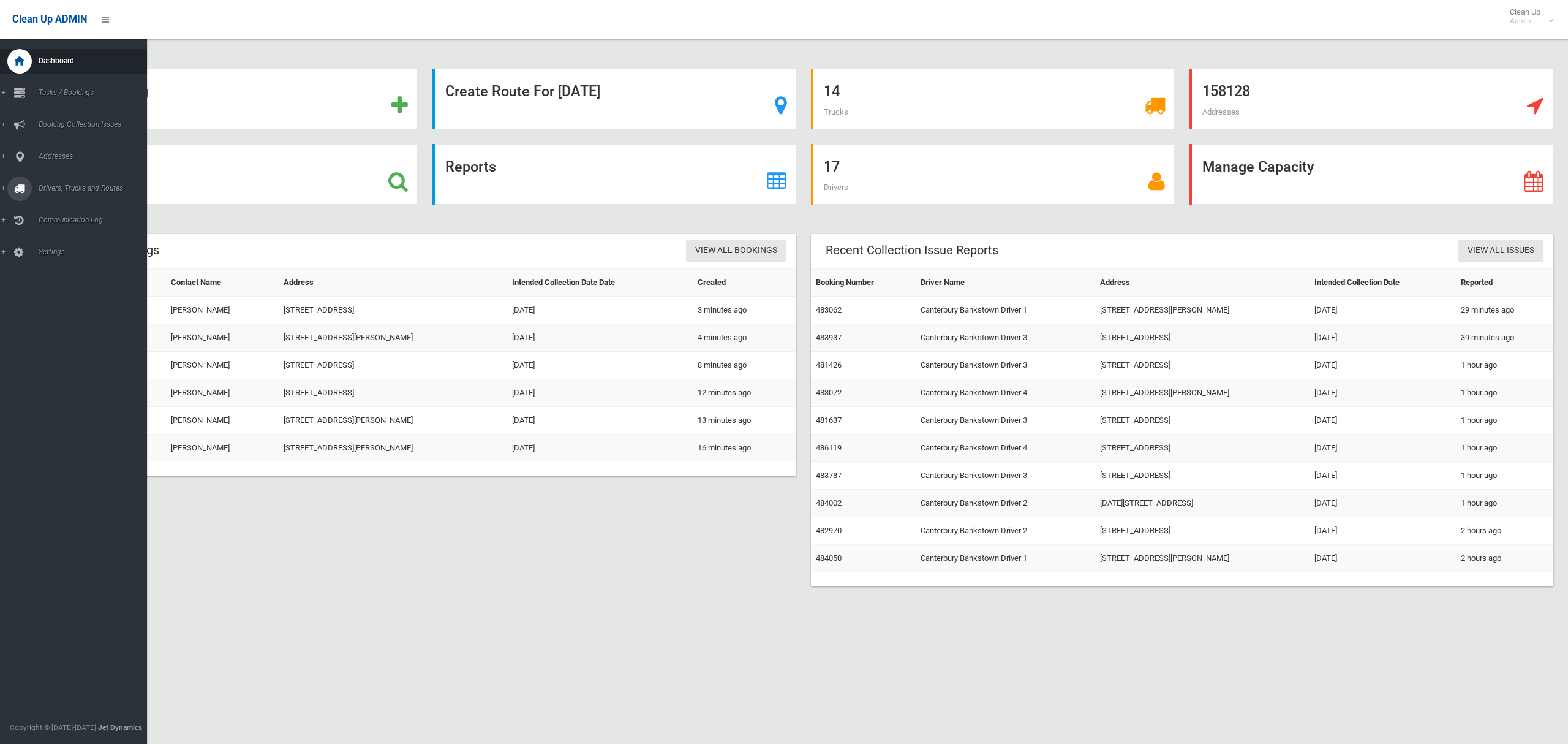
click at [54, 191] on span "Drivers, Trucks and Routes" at bounding box center [91, 188] width 112 height 9
click at [62, 86] on link "Tasks / Bookings" at bounding box center [73, 93] width 147 height 25
click at [48, 179] on span "Search" at bounding box center [85, 183] width 102 height 9
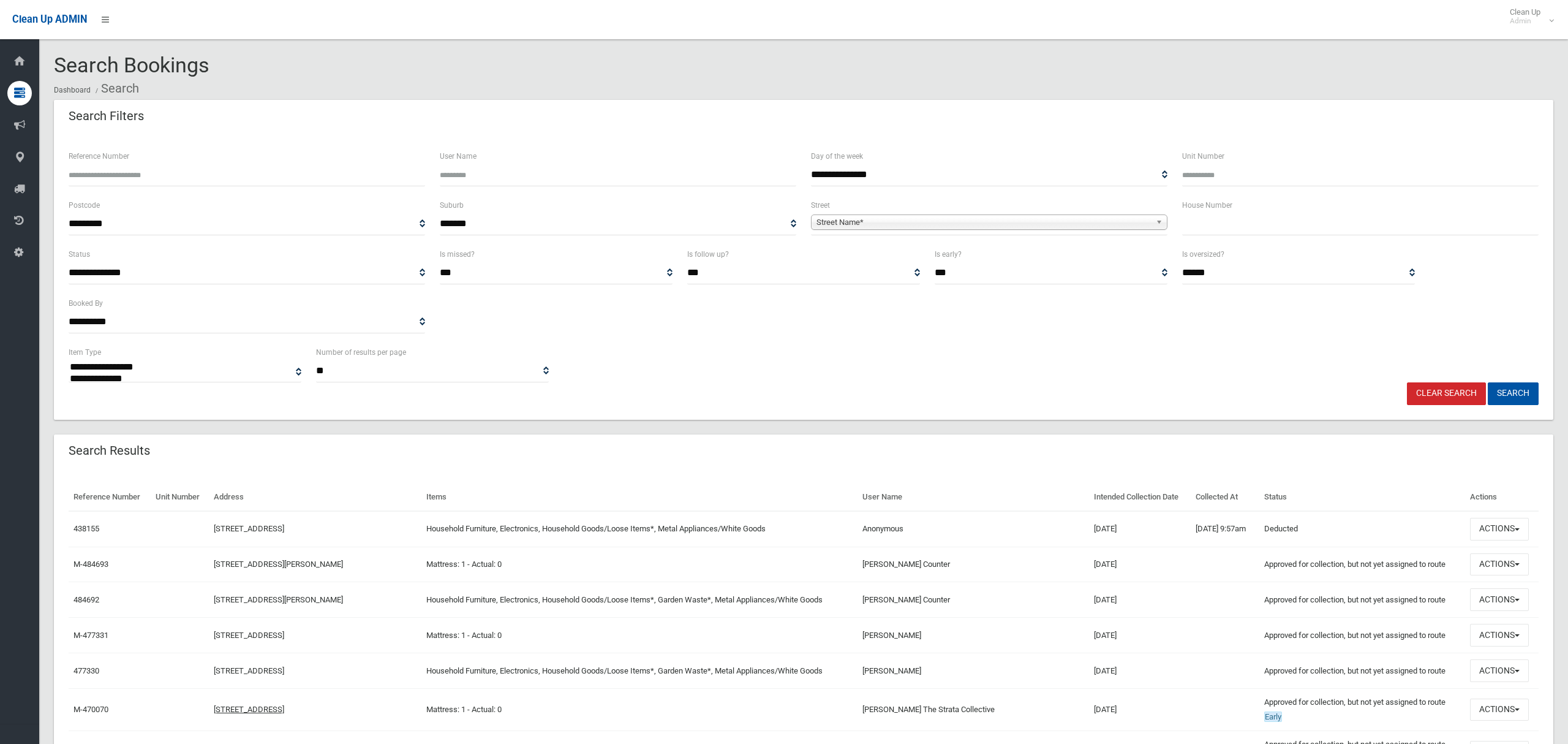
select select
click at [1201, 222] on input "text" at bounding box center [1360, 224] width 356 height 23
type input "***"
click at [1052, 219] on span "Street Name*" at bounding box center [983, 222] width 335 height 15
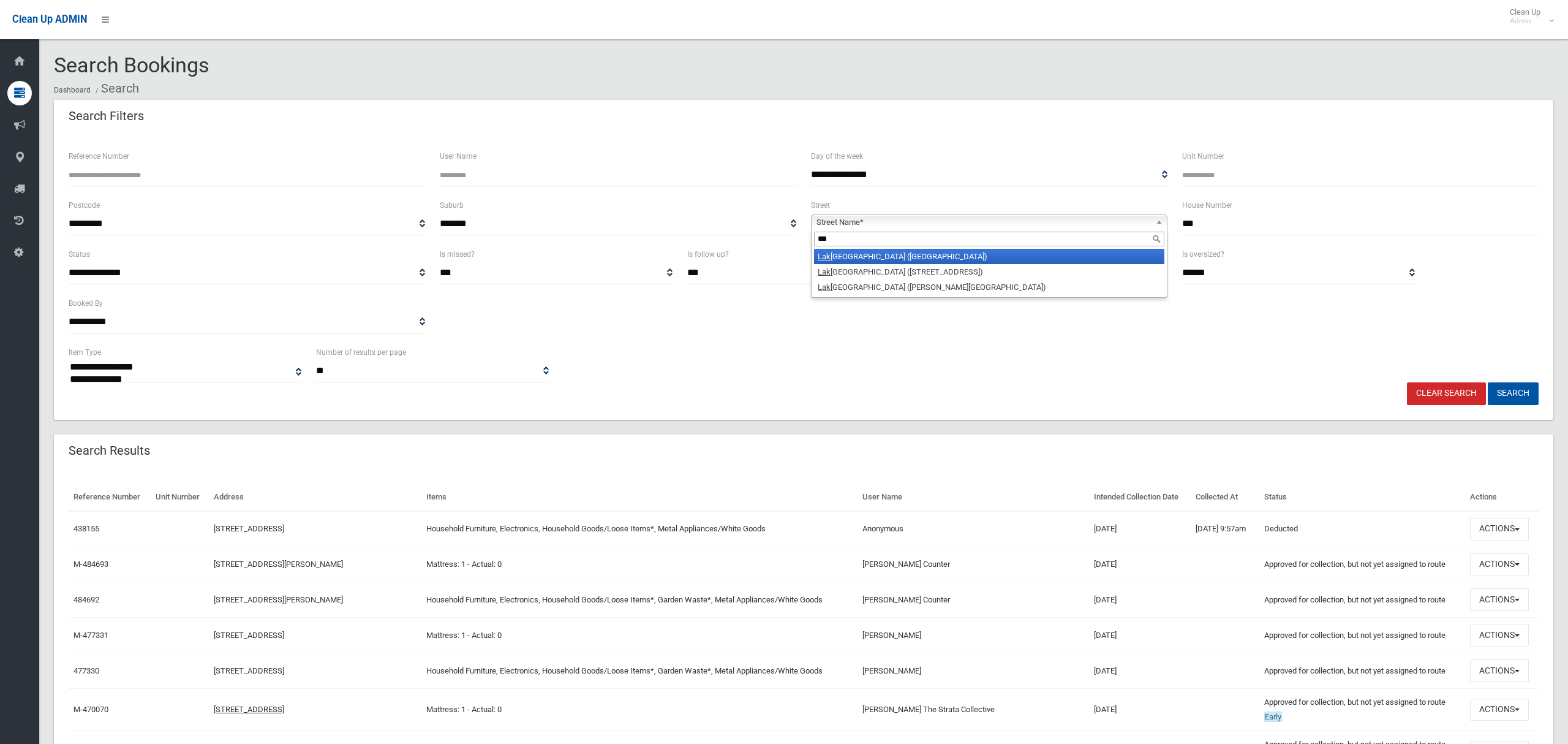
type input "***"
click at [996, 262] on li "Lak emba Street (LAKEMBA 2195)" at bounding box center [989, 256] width 350 height 16
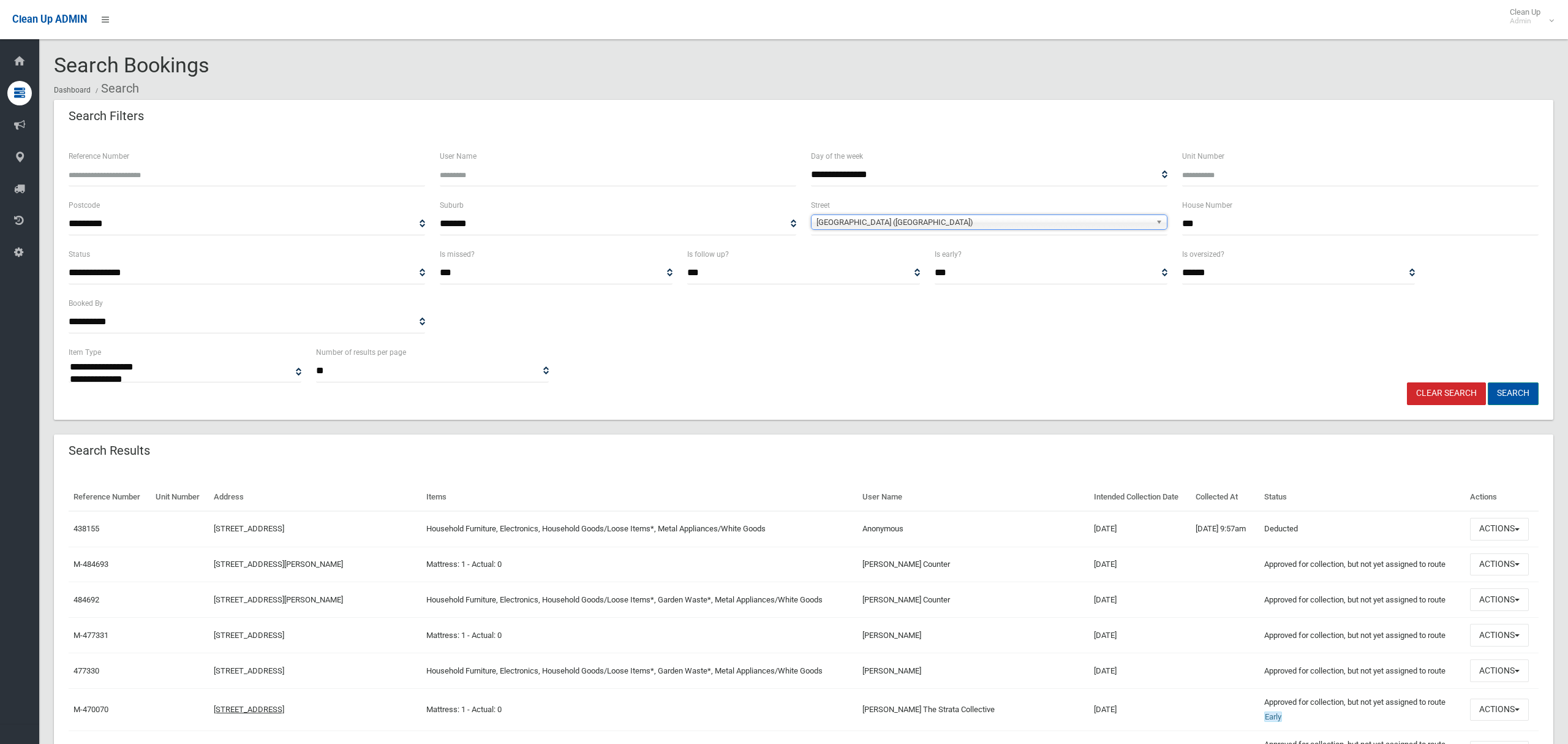
click at [1509, 397] on button "Search" at bounding box center [1513, 393] width 50 height 23
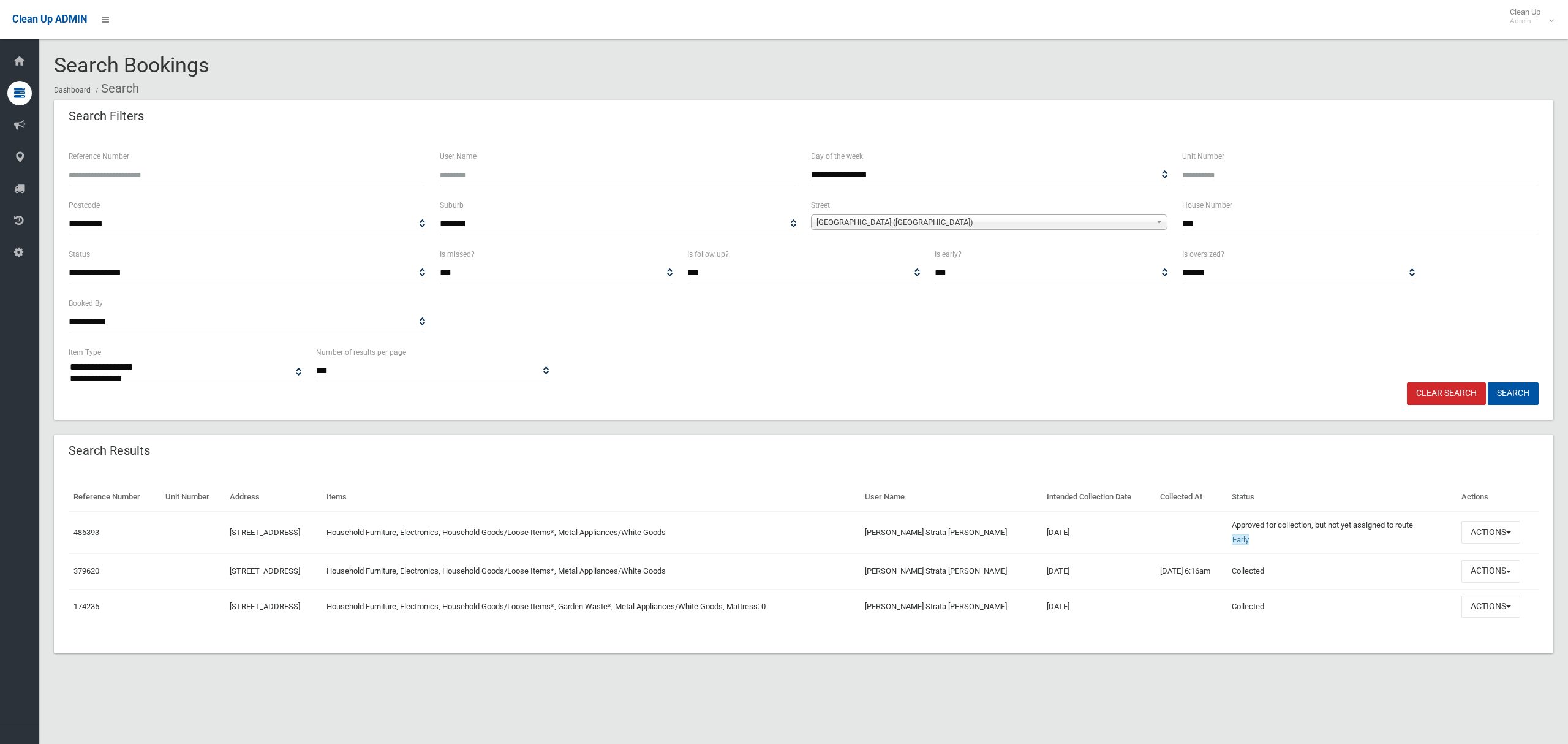
select select
click at [1492, 529] on button "Actions" at bounding box center [1491, 531] width 59 height 23
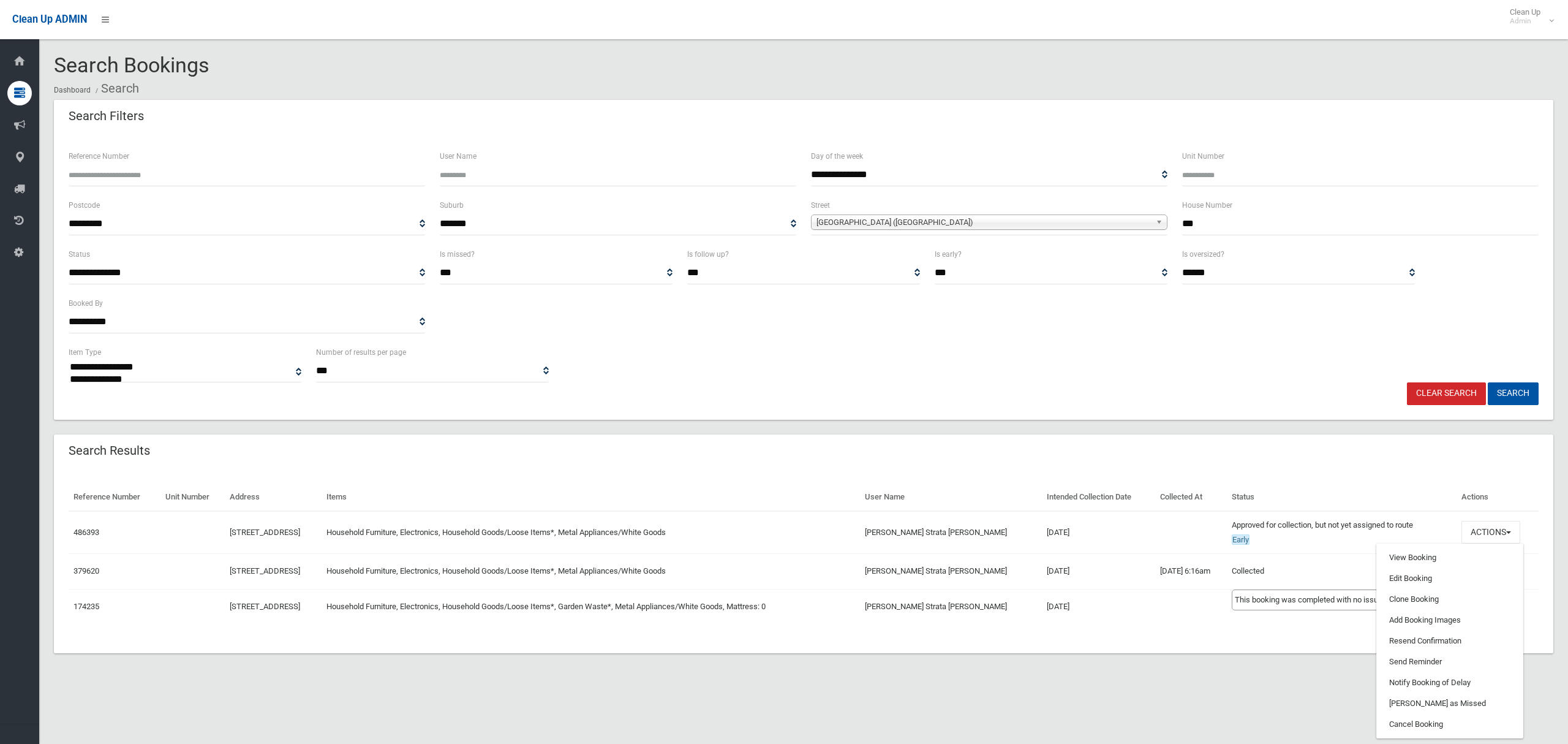
click at [1266, 570] on td "Collected This booking was completed with no issues." at bounding box center [1341, 571] width 229 height 36
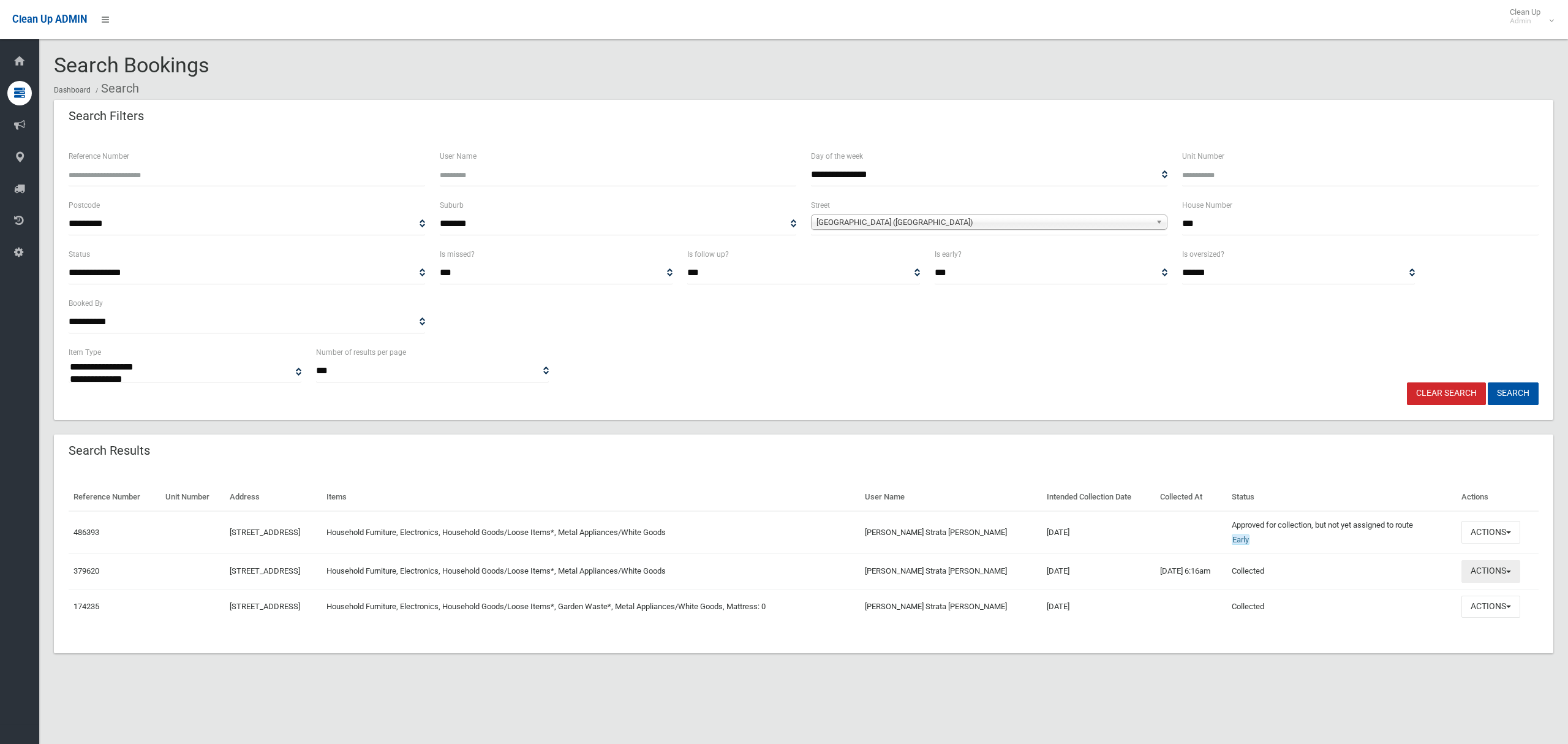
click at [1482, 572] on button "Actions" at bounding box center [1491, 571] width 59 height 23
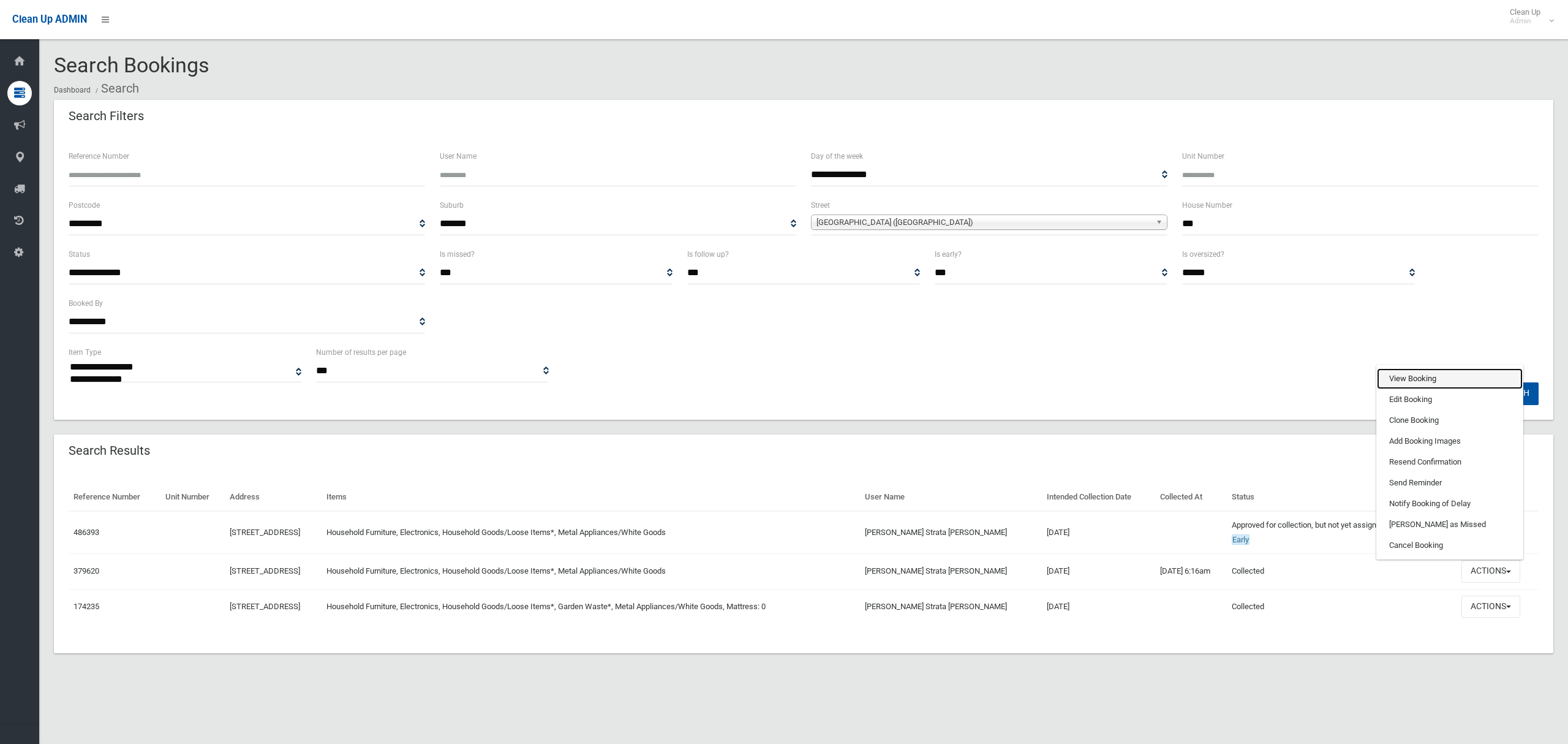
click at [1406, 378] on link "View Booking" at bounding box center [1450, 378] width 146 height 21
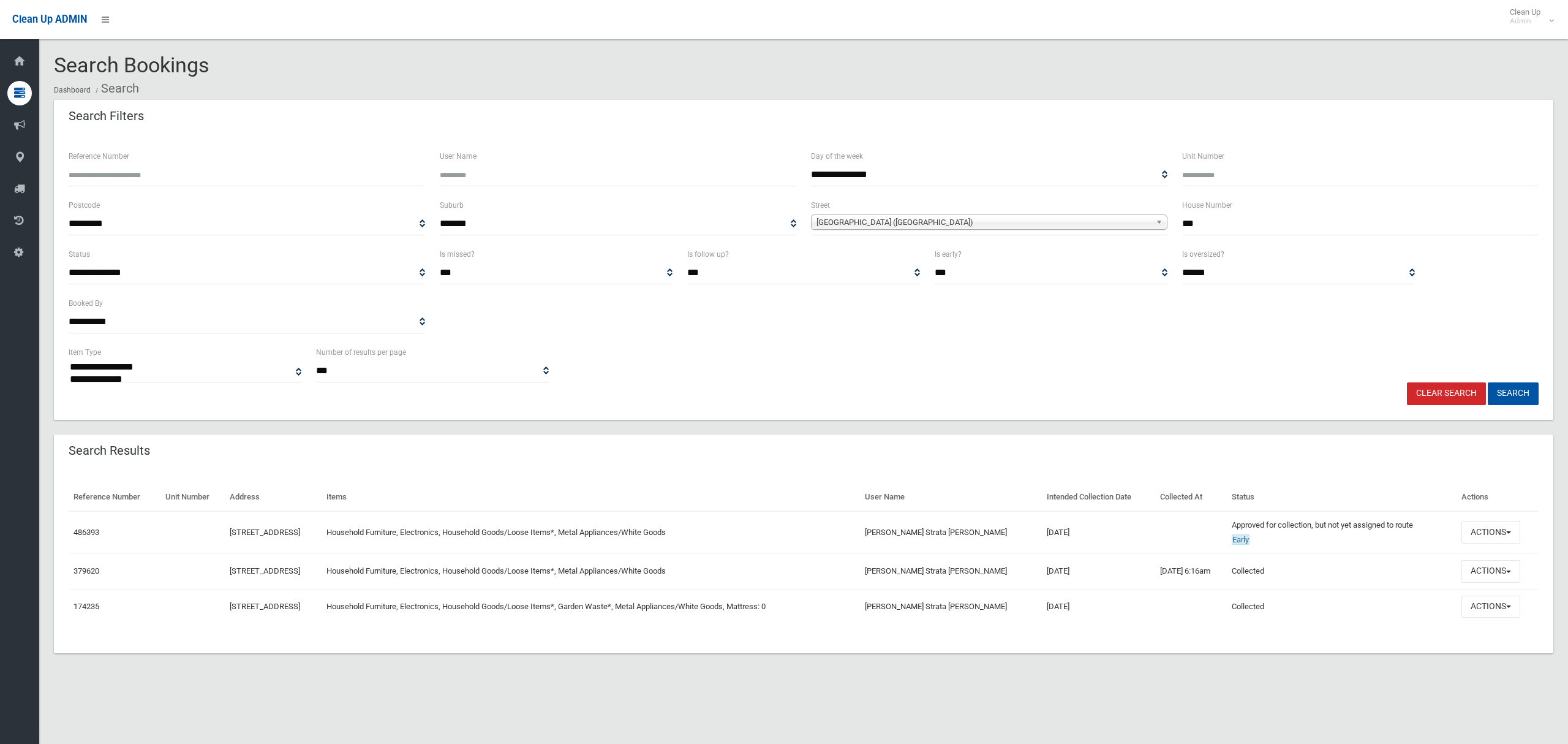
drag, startPoint x: 1208, startPoint y: 221, endPoint x: 1153, endPoint y: 231, distance: 55.9
click at [1153, 231] on div "**********" at bounding box center [804, 222] width 1485 height 49
type input "*"
click at [1065, 226] on span "[GEOGRAPHIC_DATA] ([GEOGRAPHIC_DATA])" at bounding box center [983, 222] width 335 height 15
type input "*****"
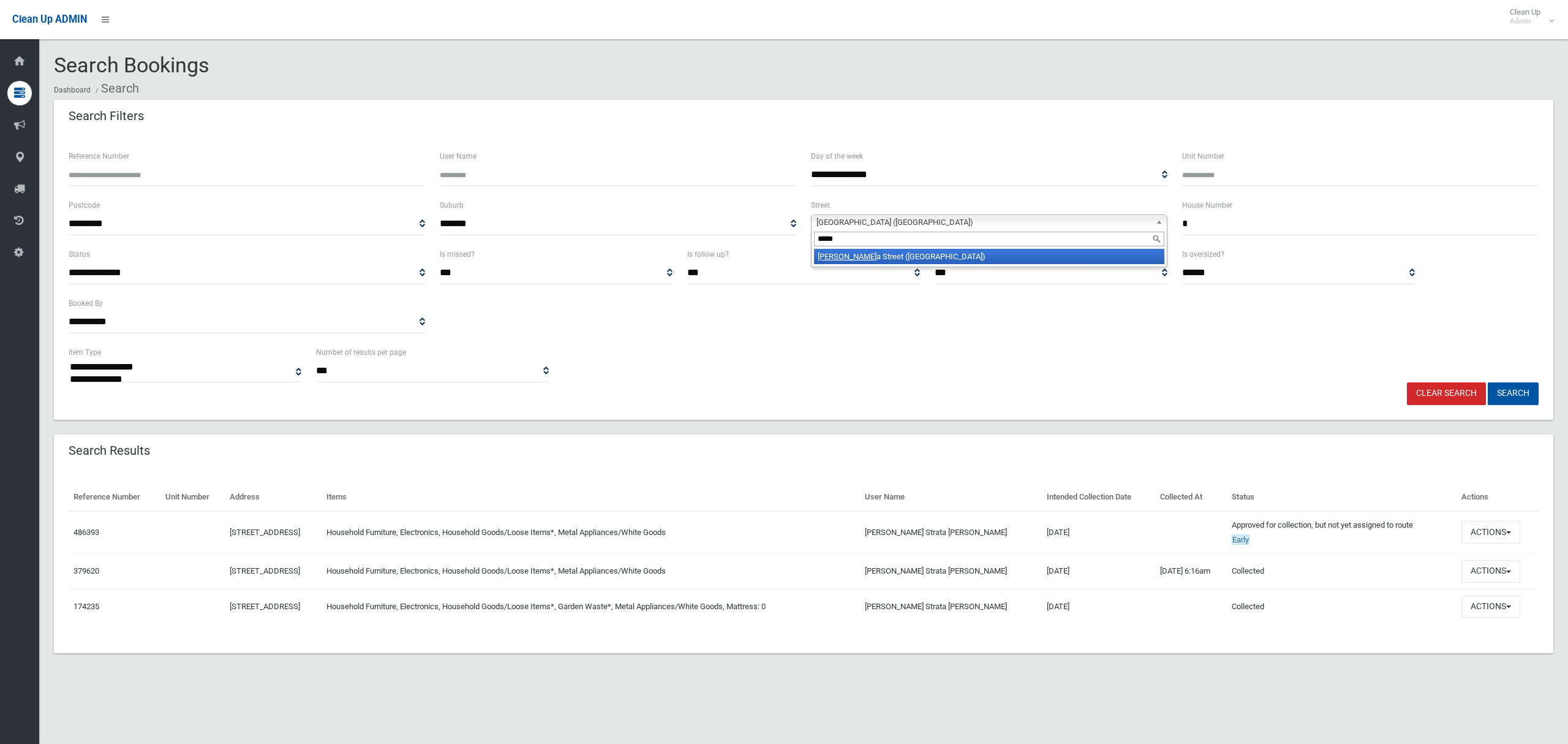
click at [1055, 264] on li "Marci a Street (HURLSTONE PARK 2193)" at bounding box center [989, 256] width 350 height 16
click at [1511, 391] on button "Search" at bounding box center [1513, 393] width 50 height 23
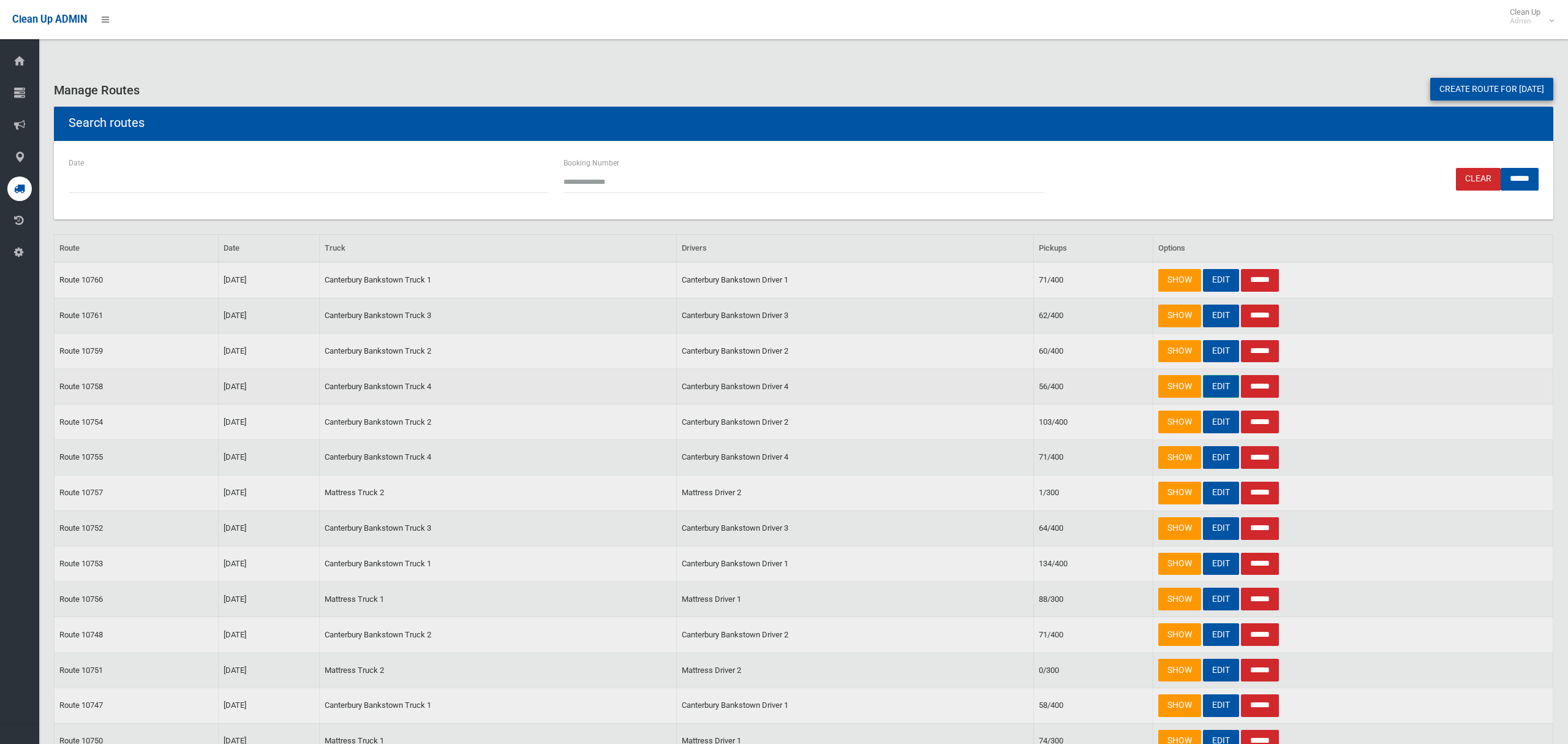
click at [1212, 390] on link "EDIT" at bounding box center [1221, 386] width 37 height 23
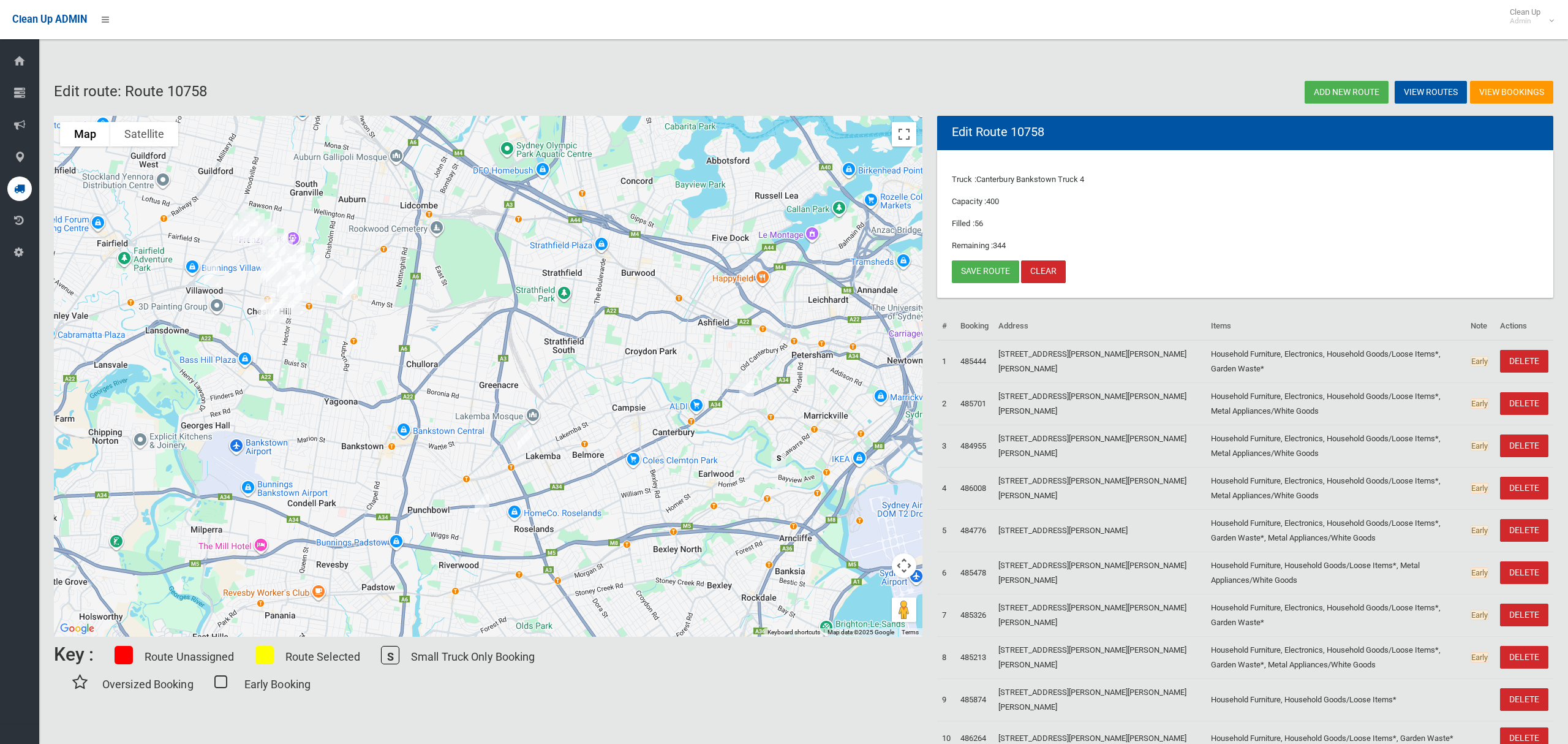
click at [527, 433] on img "275 Lakemba Street, LAKEMBA NSW 2195" at bounding box center [525, 440] width 25 height 30
click at [486, 506] on img "17 Lumeah Avenue, PUNCHBOWL NSW 2196" at bounding box center [482, 503] width 25 height 30
click at [521, 459] on button "Close" at bounding box center [506, 463] width 30 height 30
click at [971, 274] on link "Save route" at bounding box center [986, 271] width 68 height 23
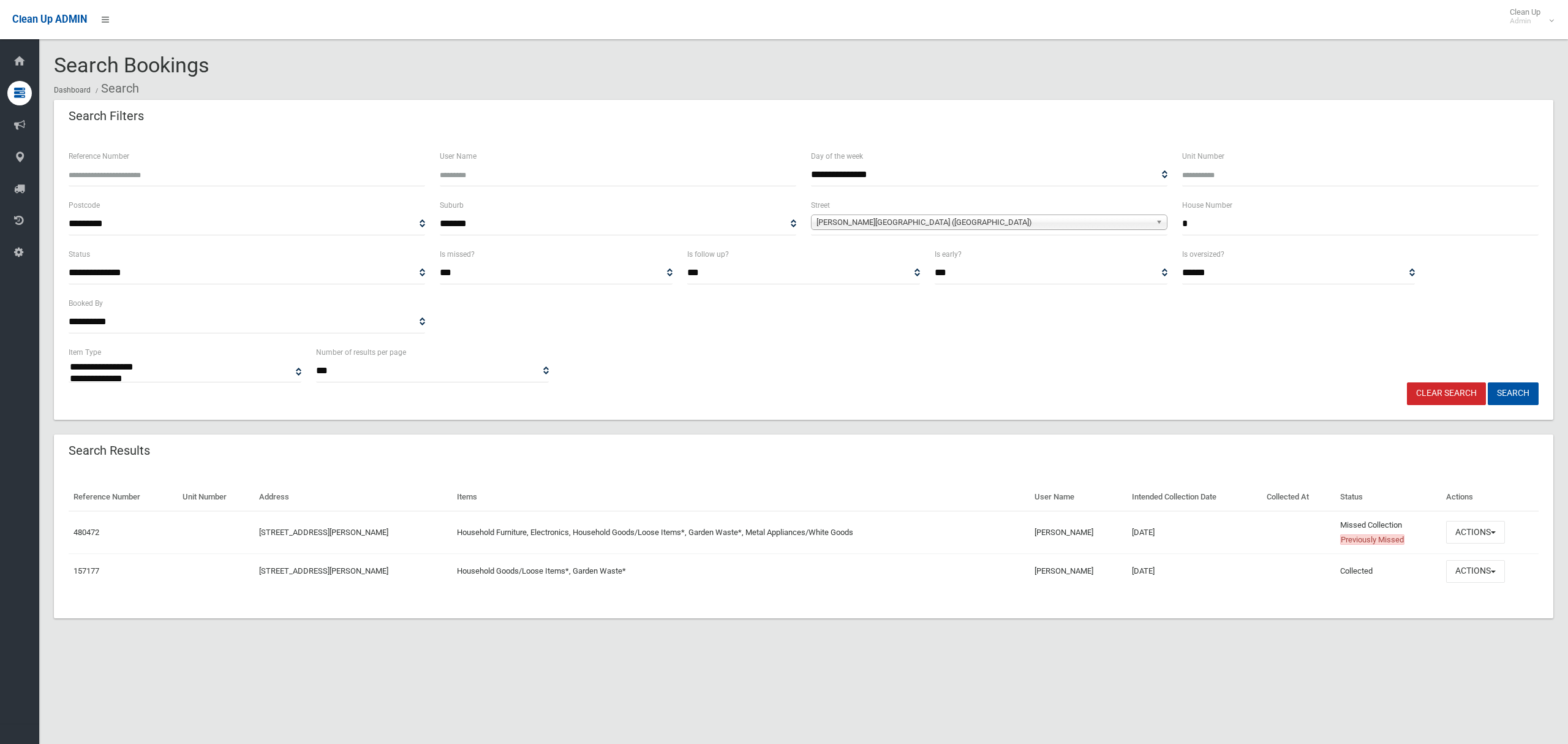
select select
click at [1472, 537] on button "Actions" at bounding box center [1476, 531] width 59 height 23
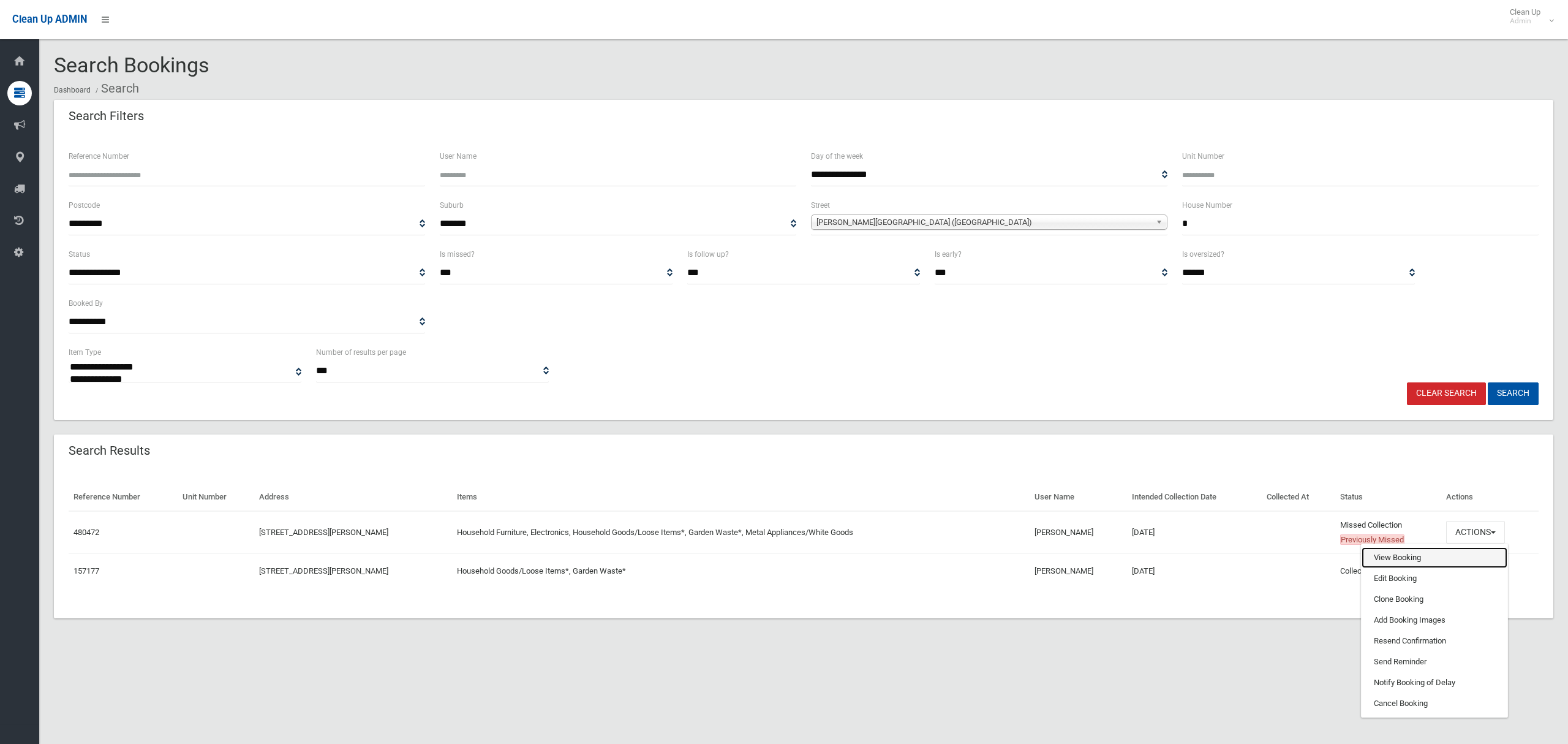
click at [1419, 558] on link "View Booking" at bounding box center [1435, 557] width 146 height 21
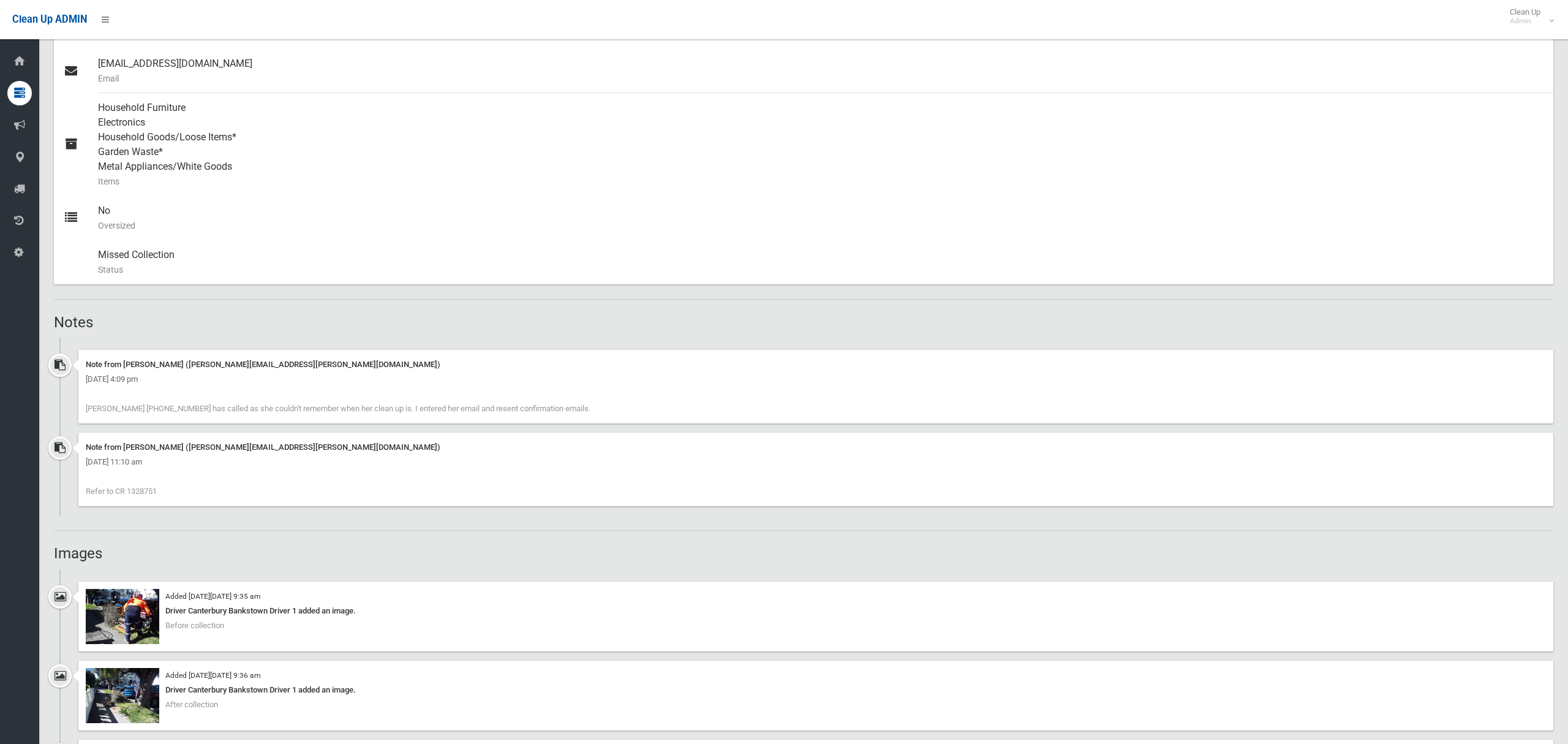
scroll to position [517, 0]
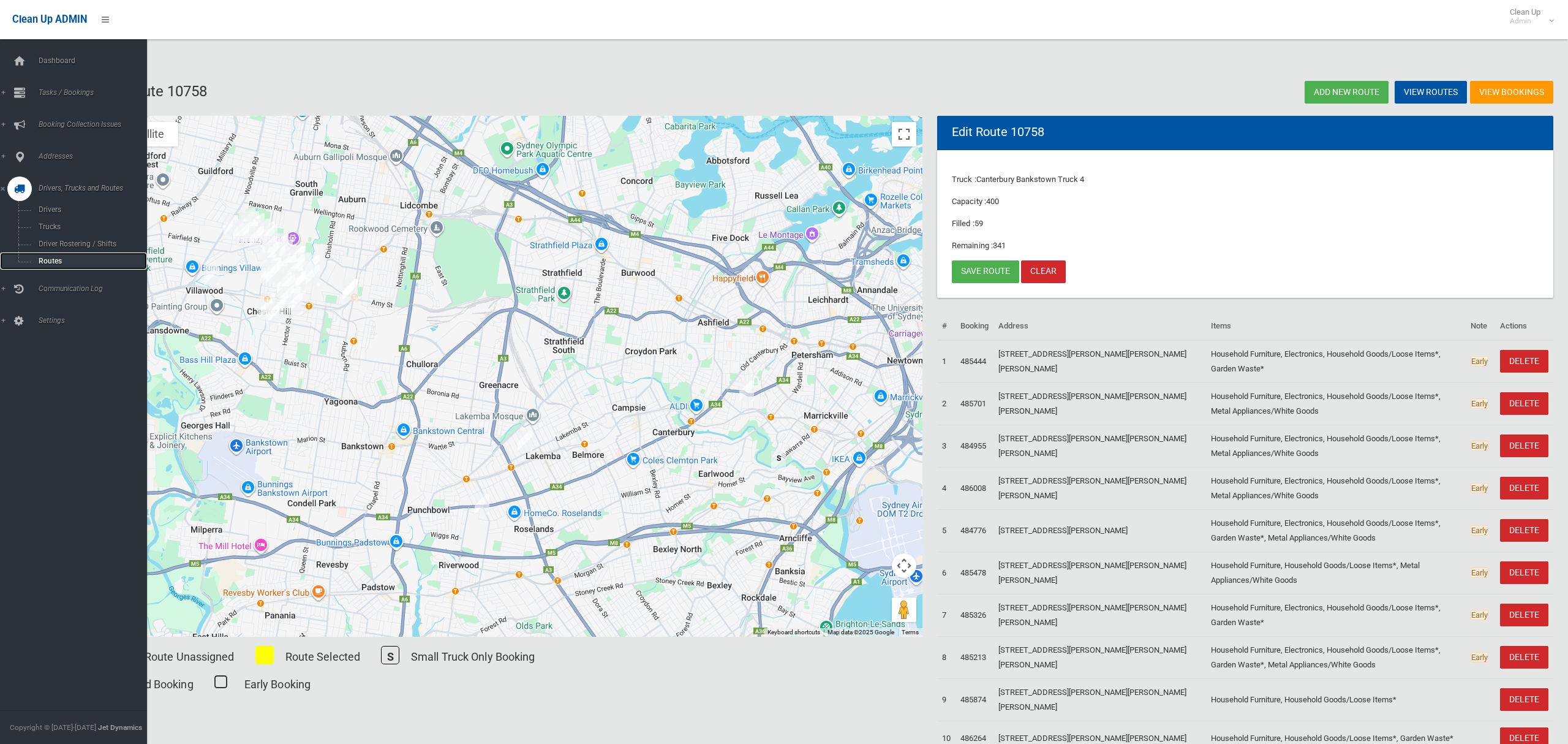
click at [54, 260] on span "Routes" at bounding box center [85, 261] width 102 height 9
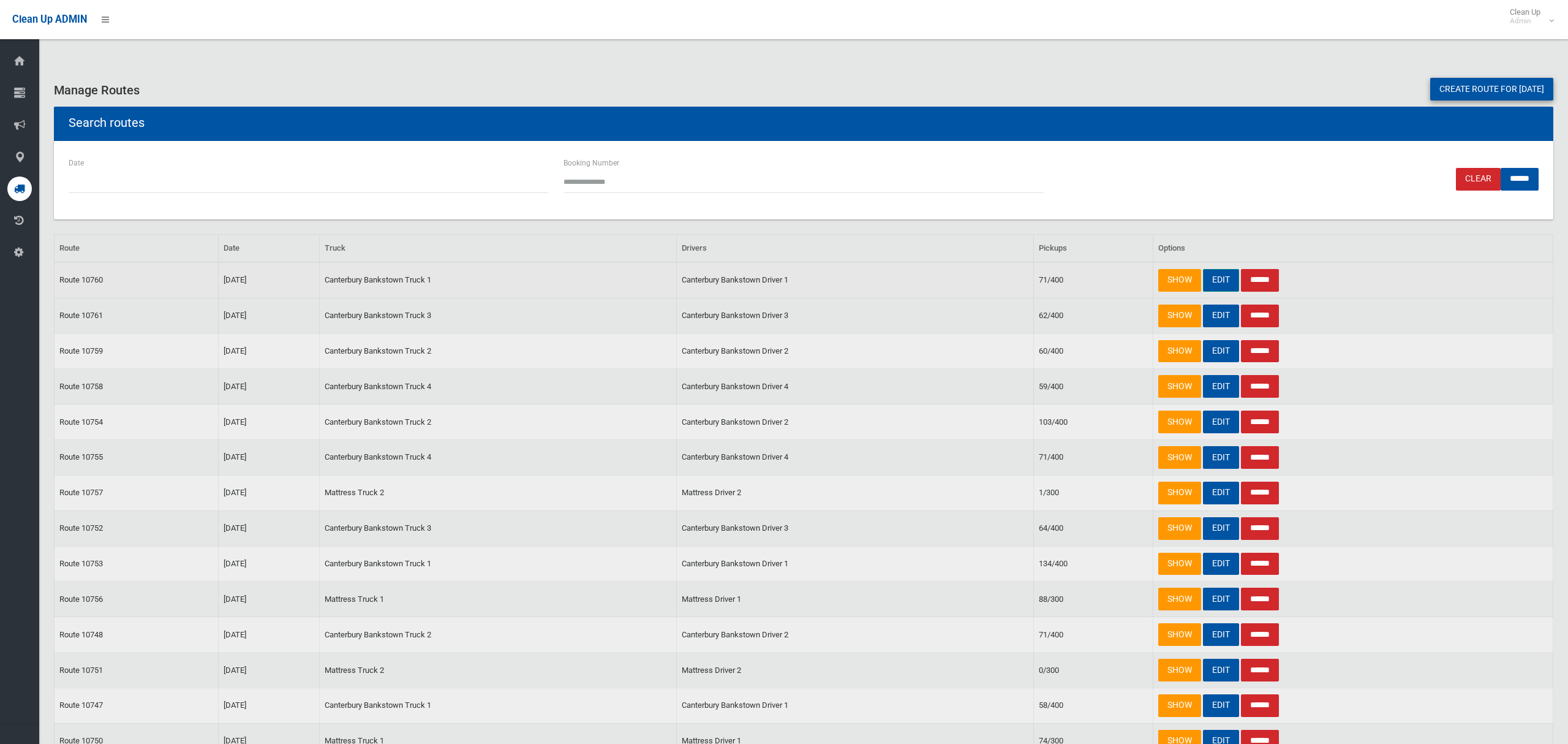
click at [1213, 283] on link "EDIT" at bounding box center [1221, 280] width 37 height 23
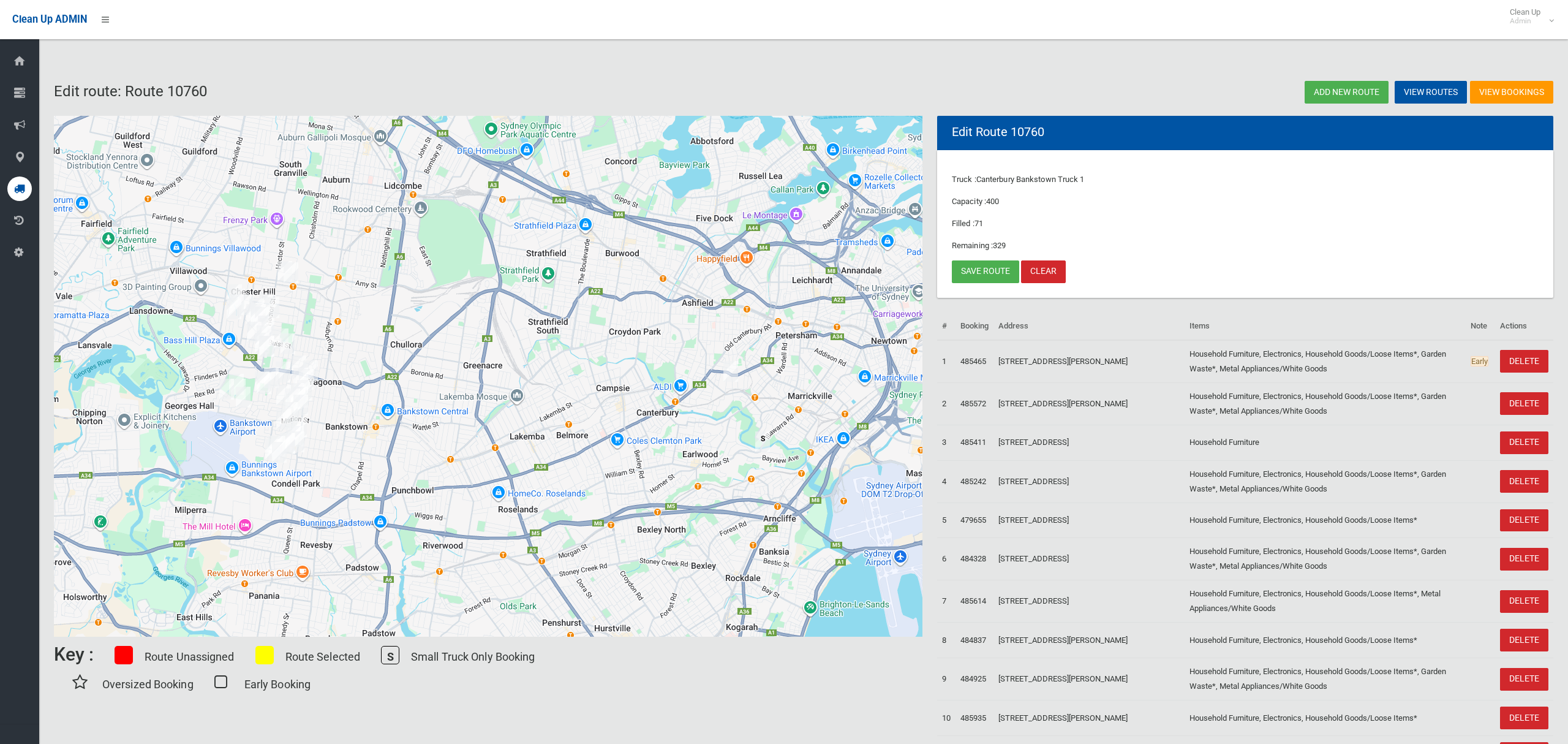
click at [732, 371] on img "3 Marcia Street, HURLSTONE PARK NSW 2193" at bounding box center [731, 370] width 25 height 30
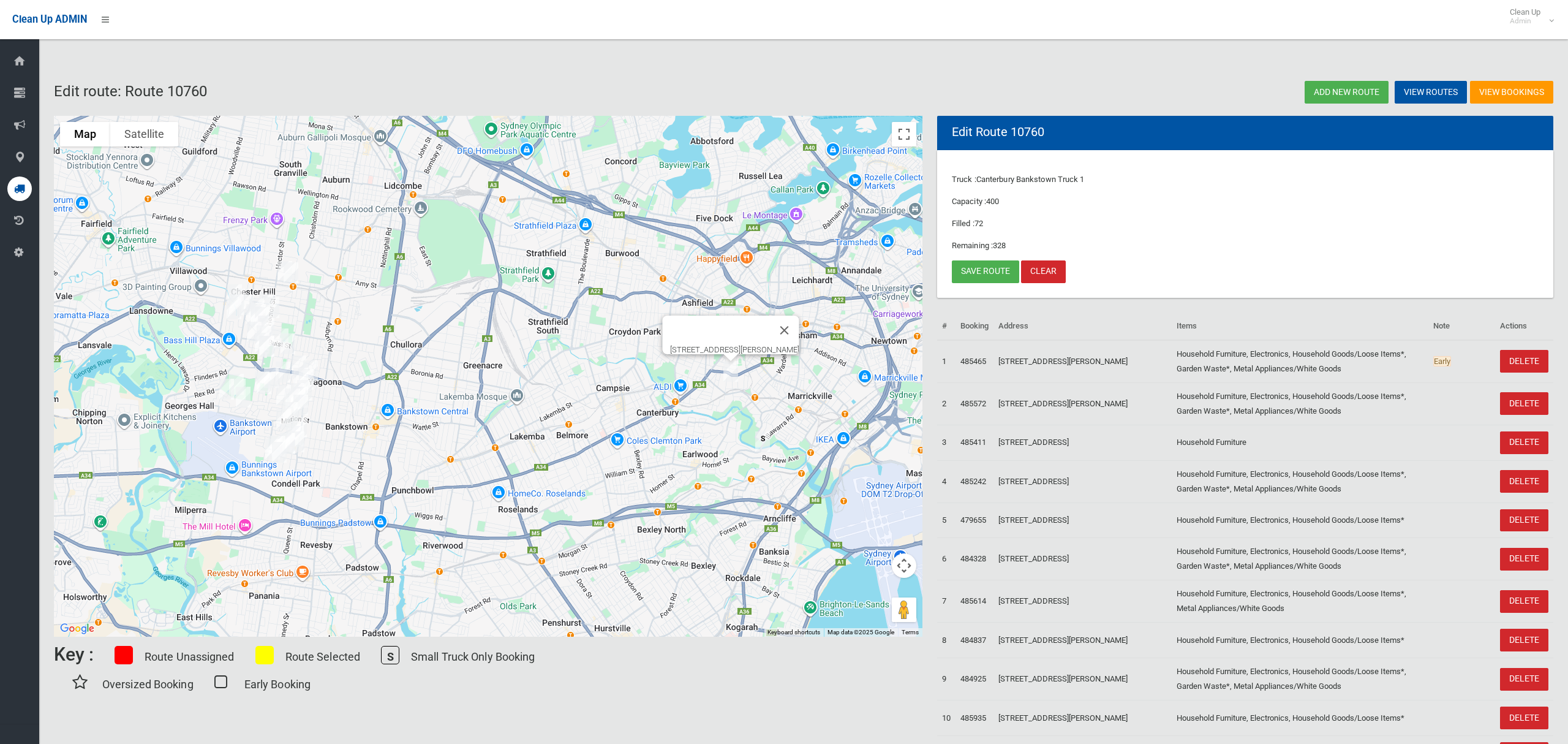
click at [763, 447] on img "117 Bayview Avenue, EARLWOOD NSW 2206" at bounding box center [763, 441] width 25 height 30
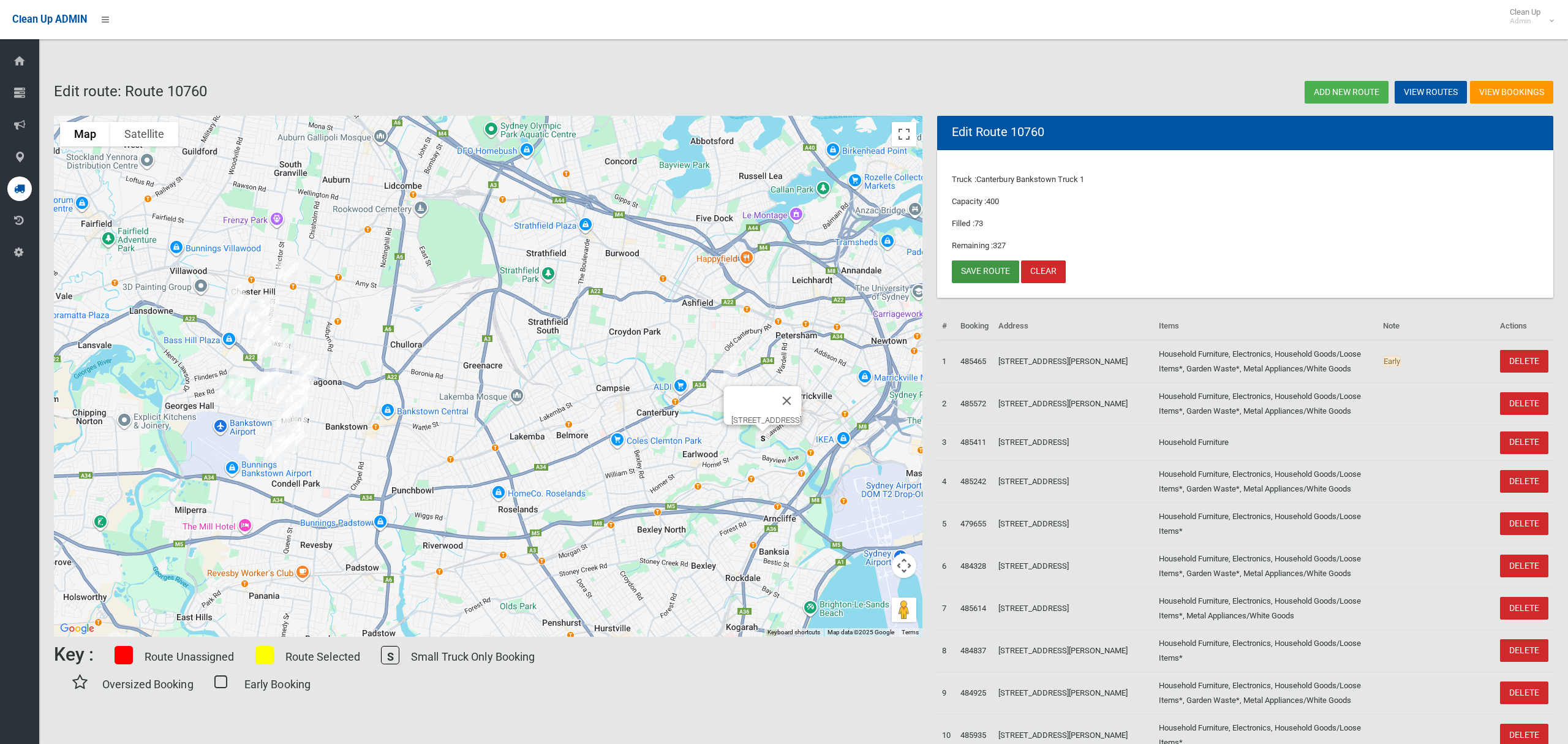
click at [985, 270] on link "Save route" at bounding box center [986, 271] width 68 height 23
